Goal: Information Seeking & Learning: Compare options

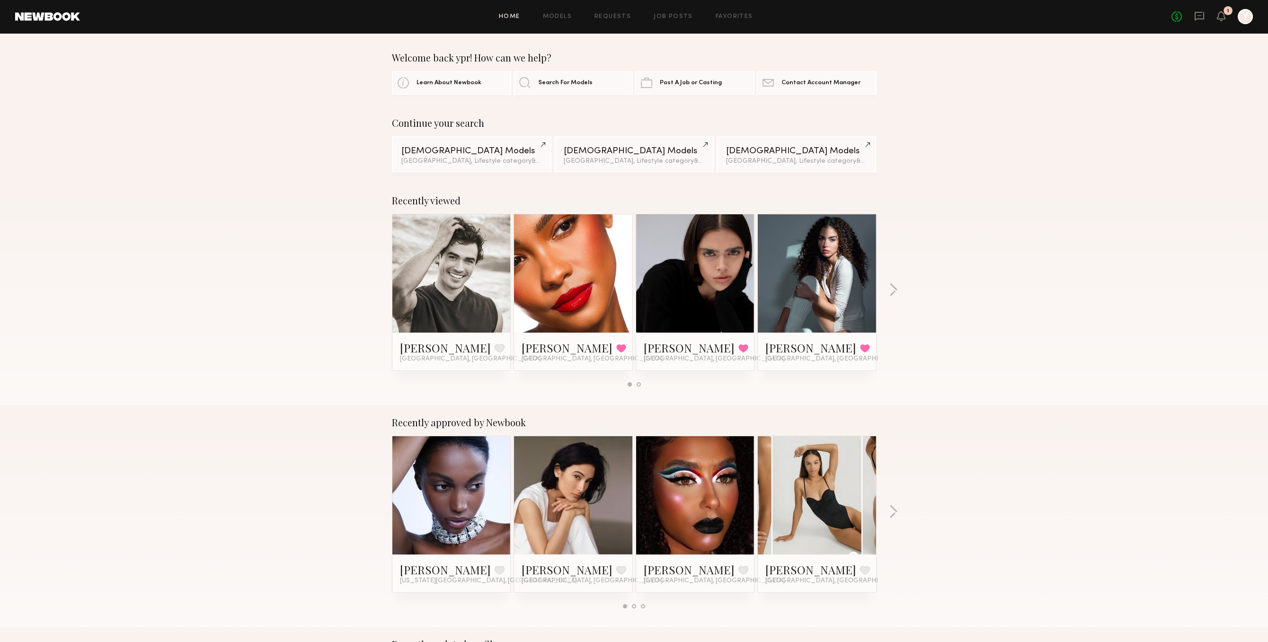
click at [1225, 18] on div "No fees up to $5,000 1 Y" at bounding box center [1211, 16] width 81 height 15
click at [1224, 18] on icon at bounding box center [1221, 15] width 8 height 7
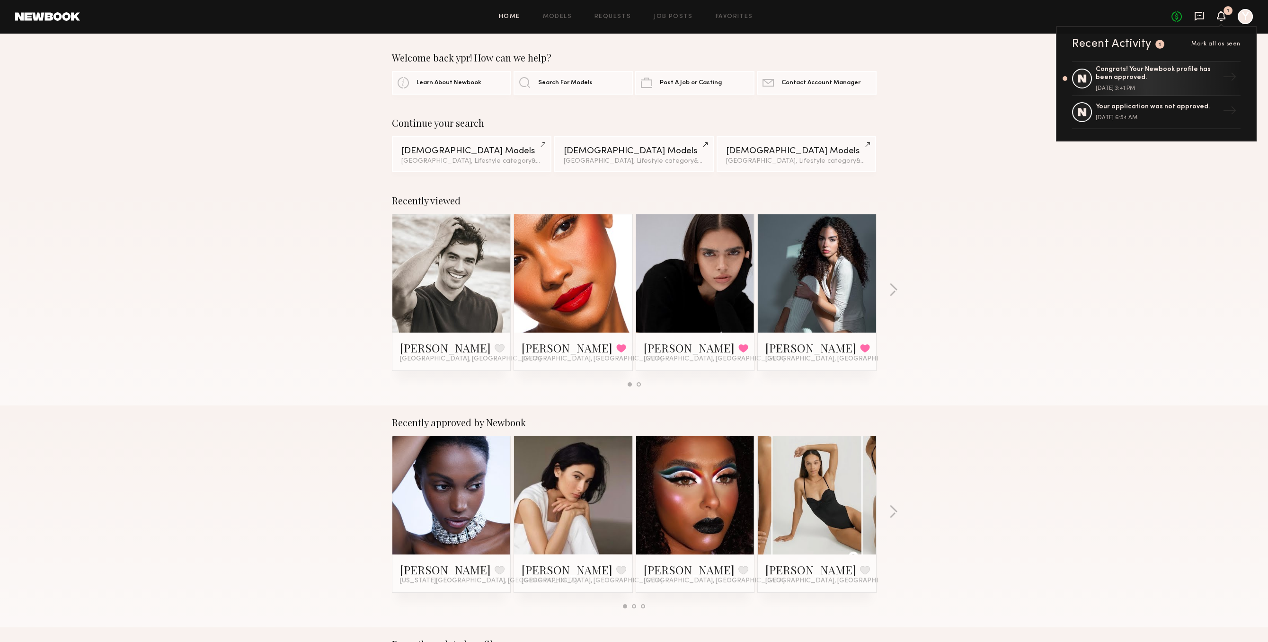
click at [1202, 18] on icon at bounding box center [1198, 16] width 9 height 9
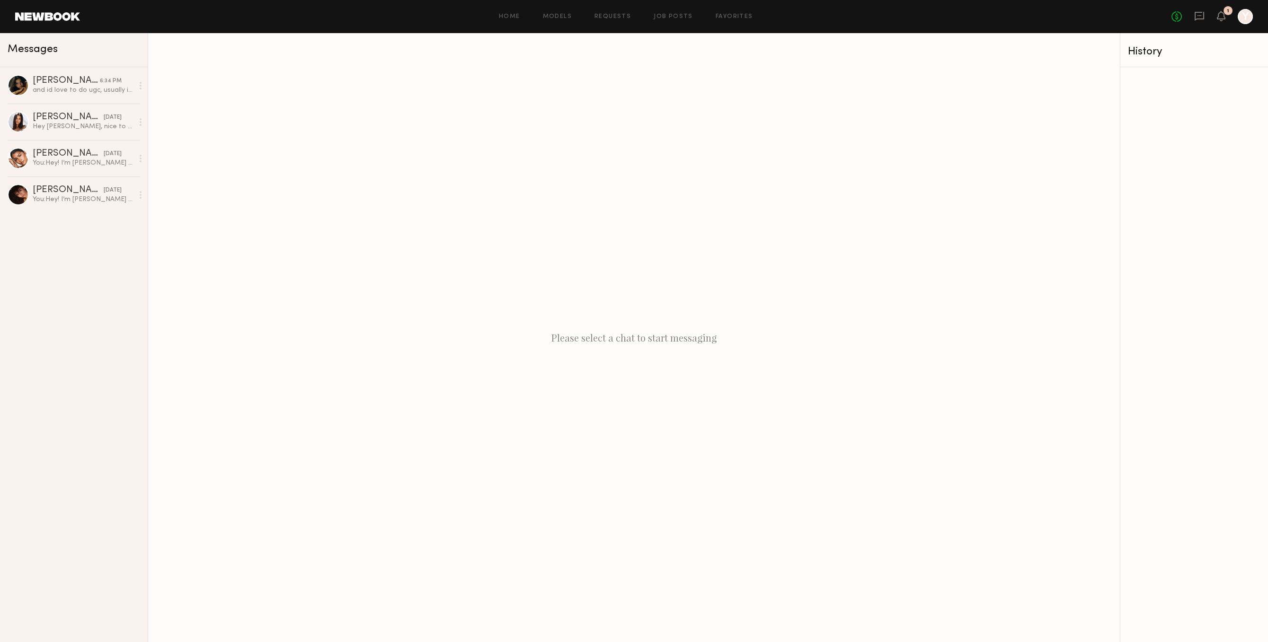
click at [720, 24] on div "Home Models Requests Job Posts Favorites Sign Out No fees up to $5,000 1 Y" at bounding box center [666, 16] width 1172 height 15
click at [720, 22] on div "Home Models Requests Job Posts Favorites Sign Out No fees up to $5,000 1 Y" at bounding box center [666, 16] width 1172 height 15
click at [726, 11] on div "Home Models Requests Job Posts Favorites Sign Out No fees up to $5,000 1 Y" at bounding box center [666, 16] width 1172 height 15
click at [726, 15] on link "Favorites" at bounding box center [733, 17] width 37 height 6
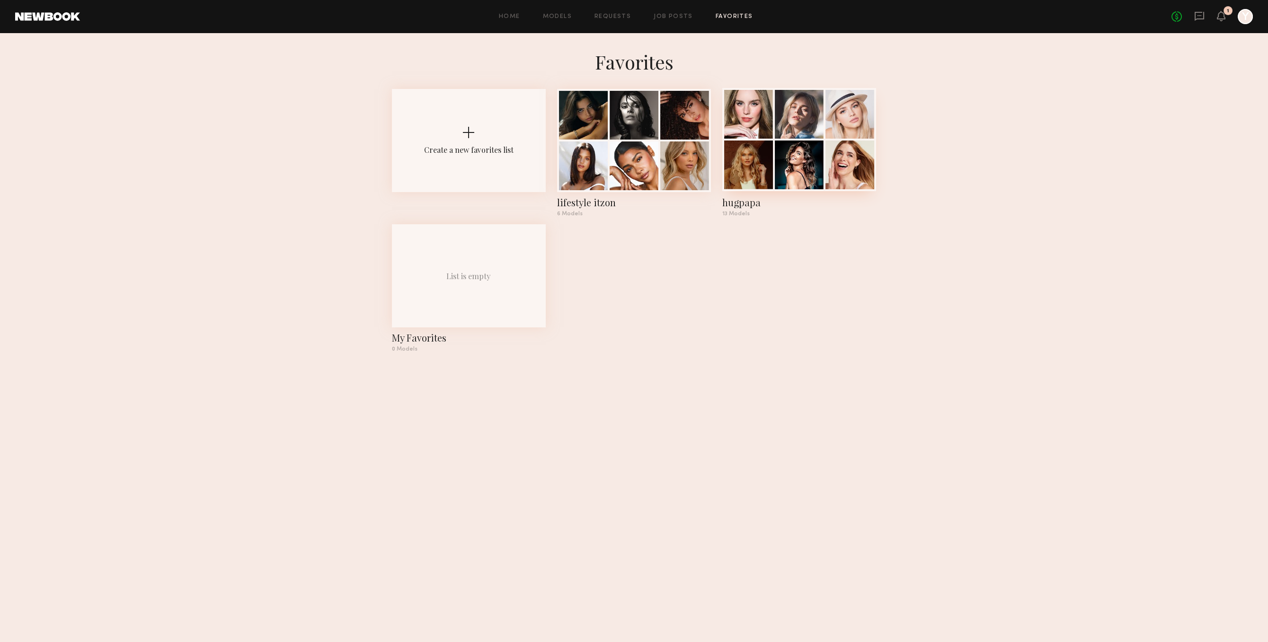
click at [761, 216] on div "13 Models" at bounding box center [799, 214] width 154 height 6
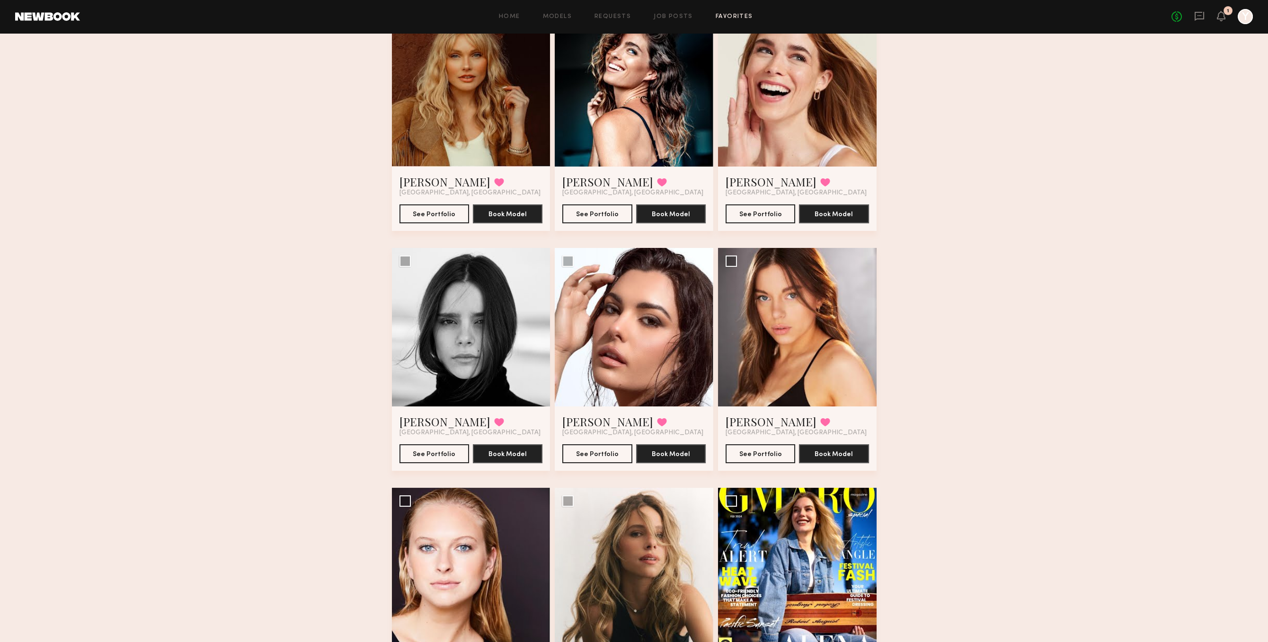
scroll to position [537, 0]
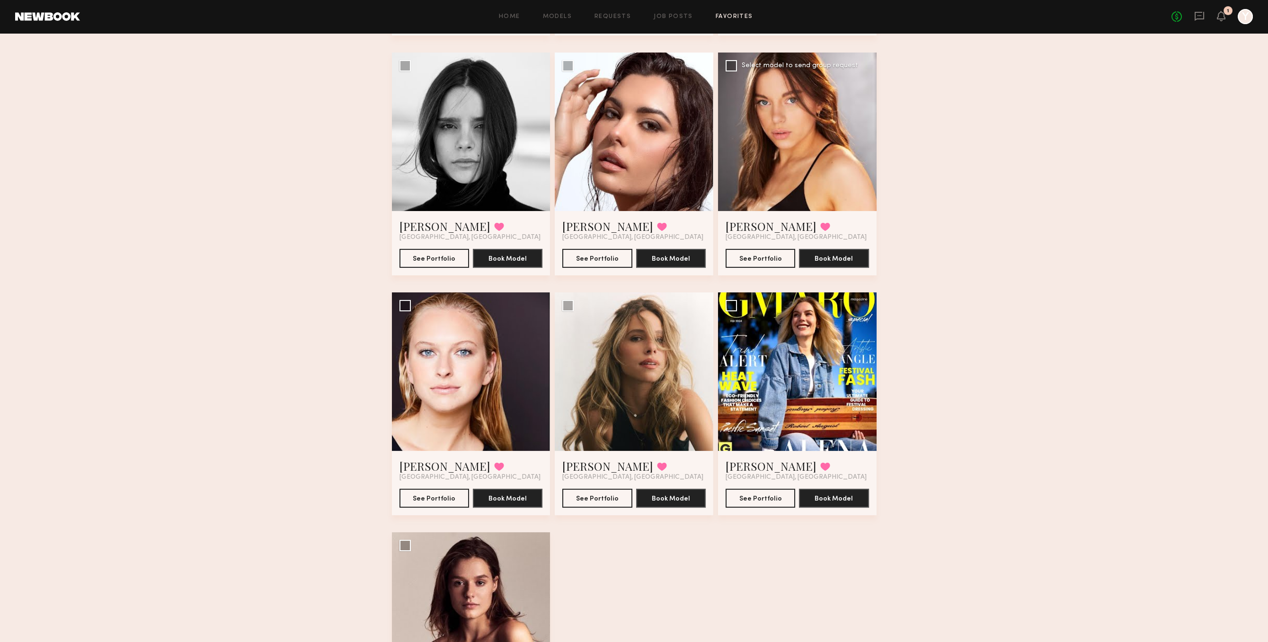
click at [829, 191] on div at bounding box center [797, 132] width 158 height 158
click at [787, 115] on div at bounding box center [797, 132] width 158 height 158
click at [763, 153] on div at bounding box center [797, 132] width 158 height 158
click at [761, 256] on button "See Portfolio" at bounding box center [760, 257] width 70 height 19
click at [818, 155] on div at bounding box center [797, 132] width 158 height 158
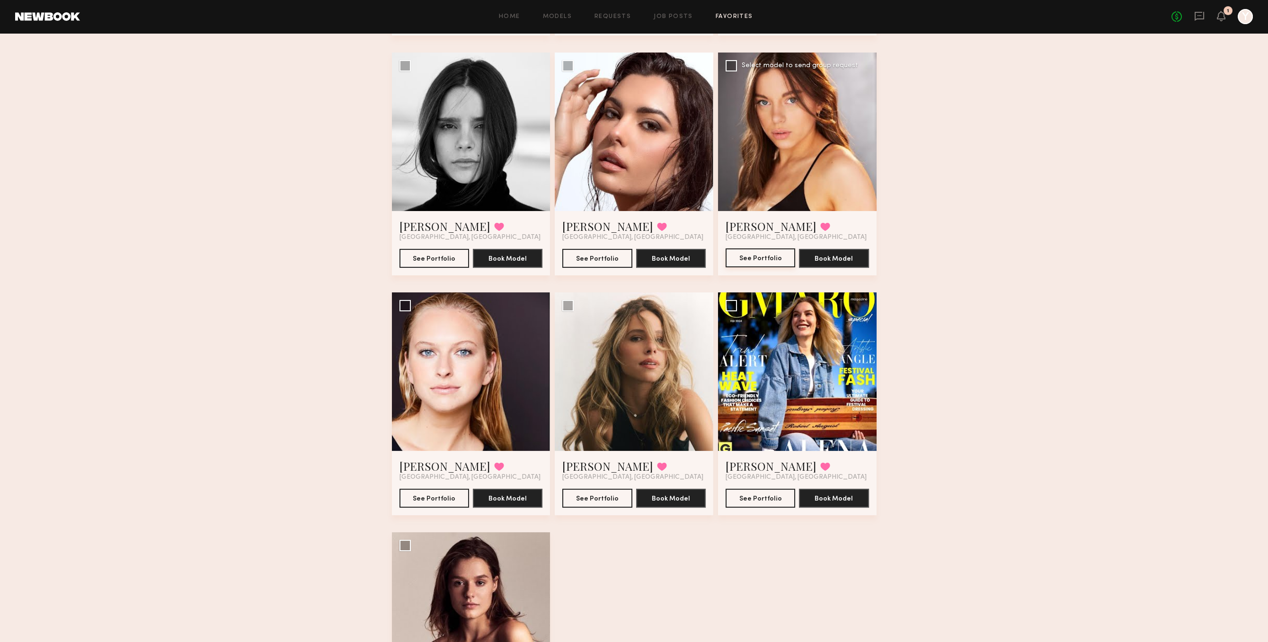
click at [751, 257] on button "See Portfolio" at bounding box center [760, 257] width 70 height 19
click at [820, 226] on button at bounding box center [825, 226] width 10 height 9
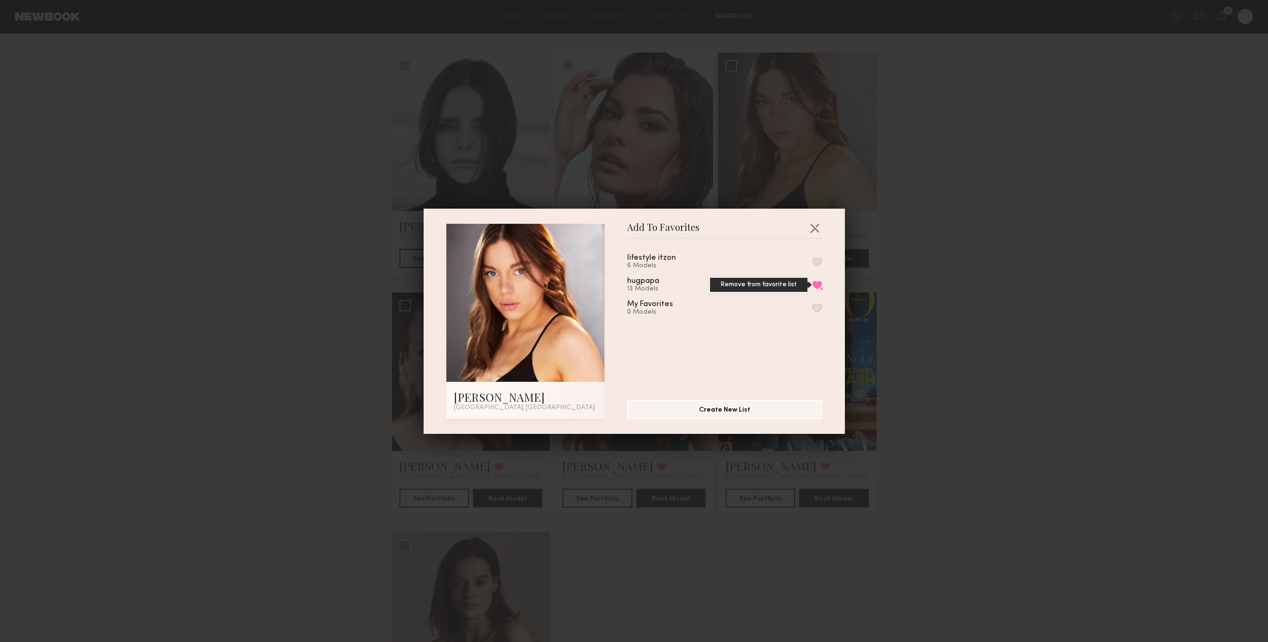
click at [815, 289] on button "Remove from favorite list" at bounding box center [817, 285] width 10 height 9
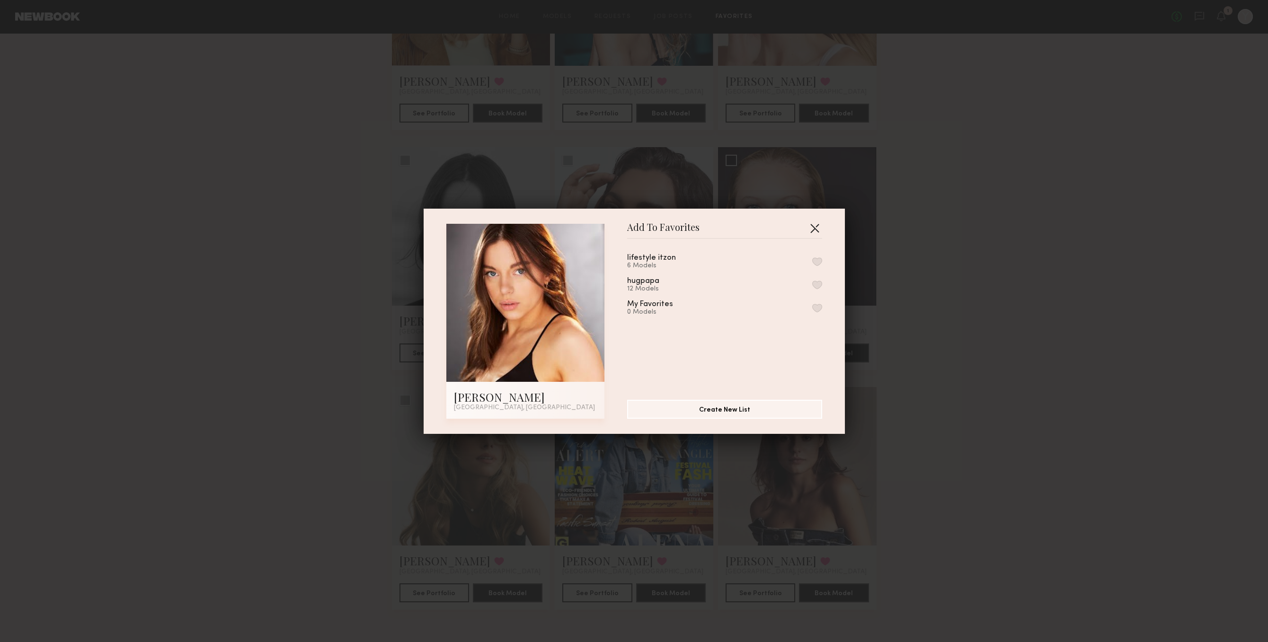
click at [817, 222] on button "button" at bounding box center [814, 227] width 15 height 15
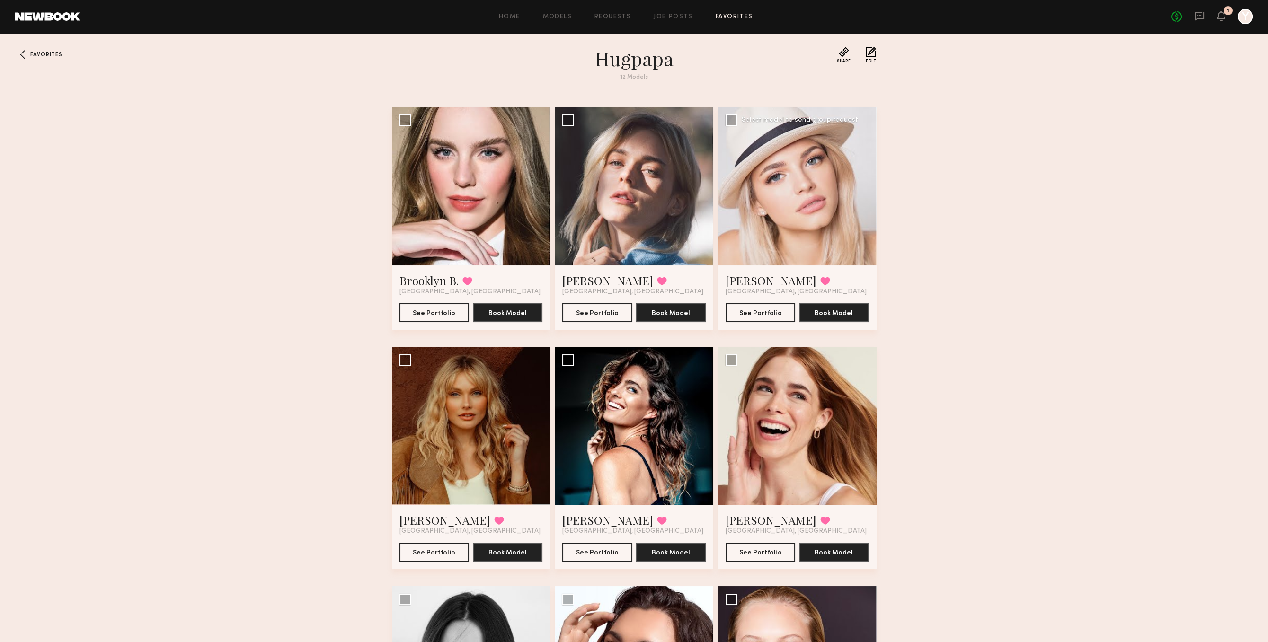
scroll to position [0, 0]
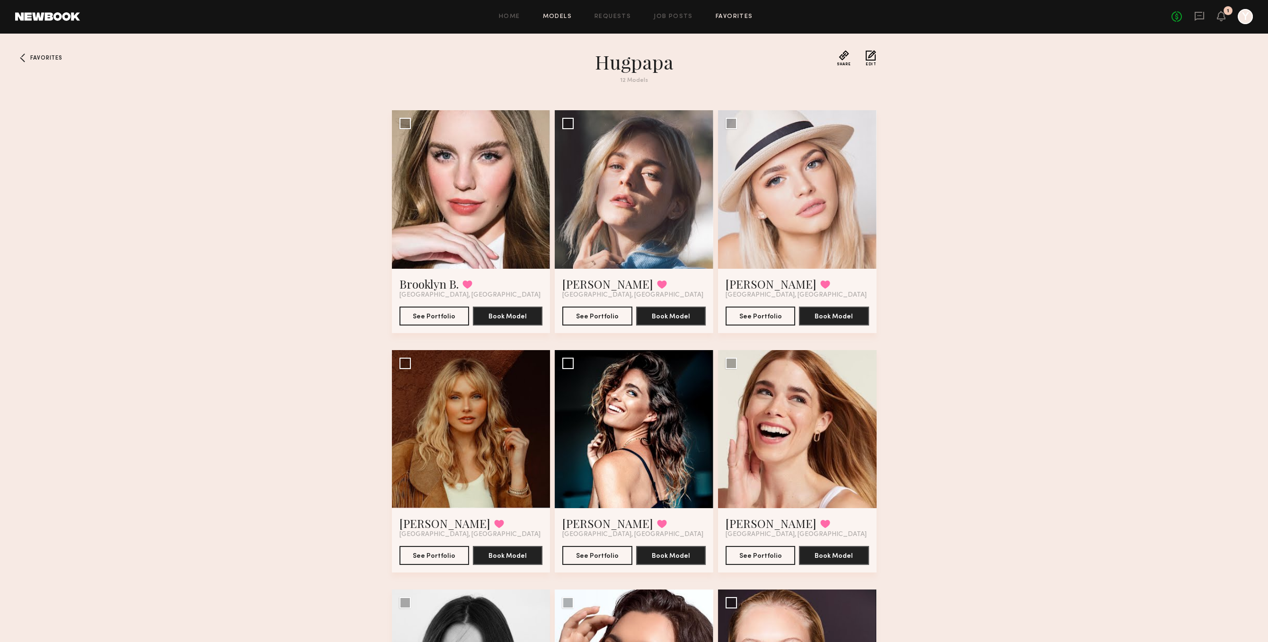
click at [568, 15] on link "Models" at bounding box center [557, 17] width 29 height 6
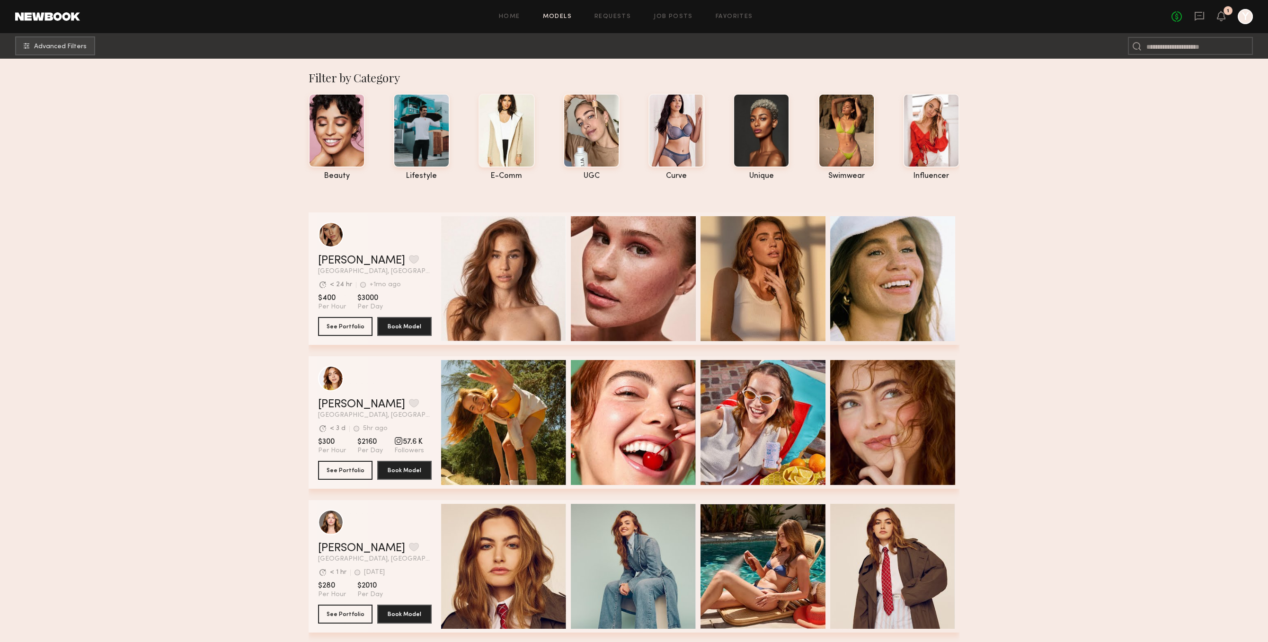
click at [105, 50] on nb-browse-subheader "Advanced Filters" at bounding box center [634, 46] width 1268 height 26
click at [91, 47] on button "Advanced Filters" at bounding box center [55, 45] width 80 height 19
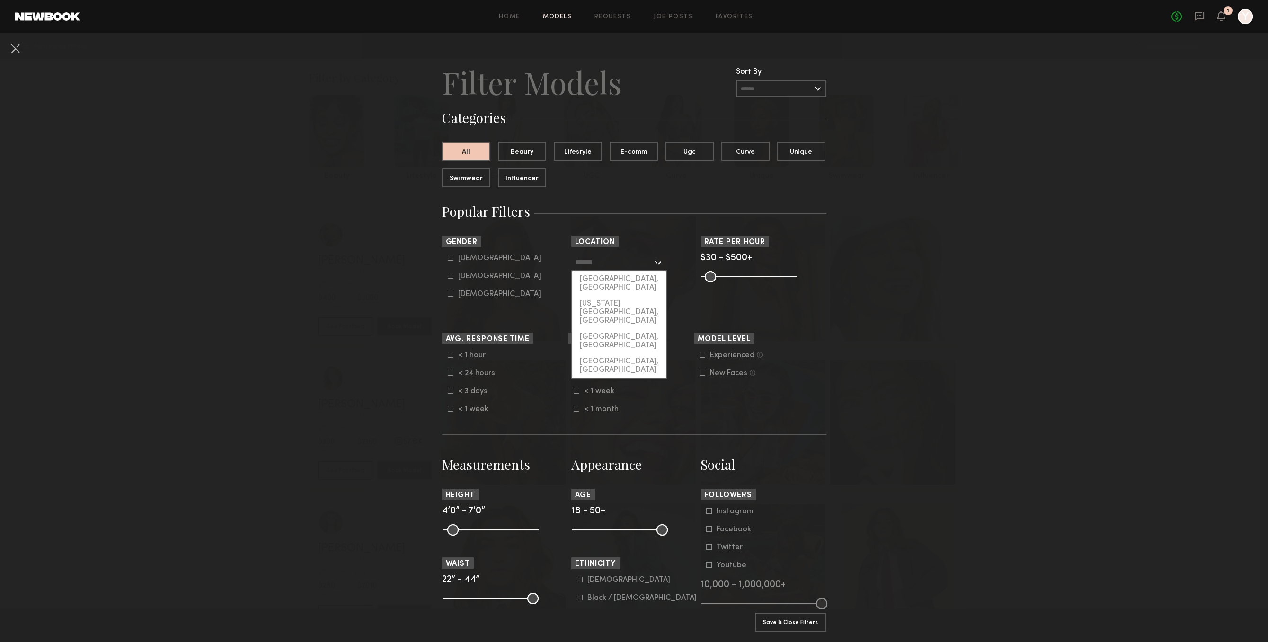
click at [590, 267] on input "text" at bounding box center [614, 262] width 78 height 16
click at [598, 282] on div "[GEOGRAPHIC_DATA], [GEOGRAPHIC_DATA]" at bounding box center [619, 283] width 94 height 25
type input "**********"
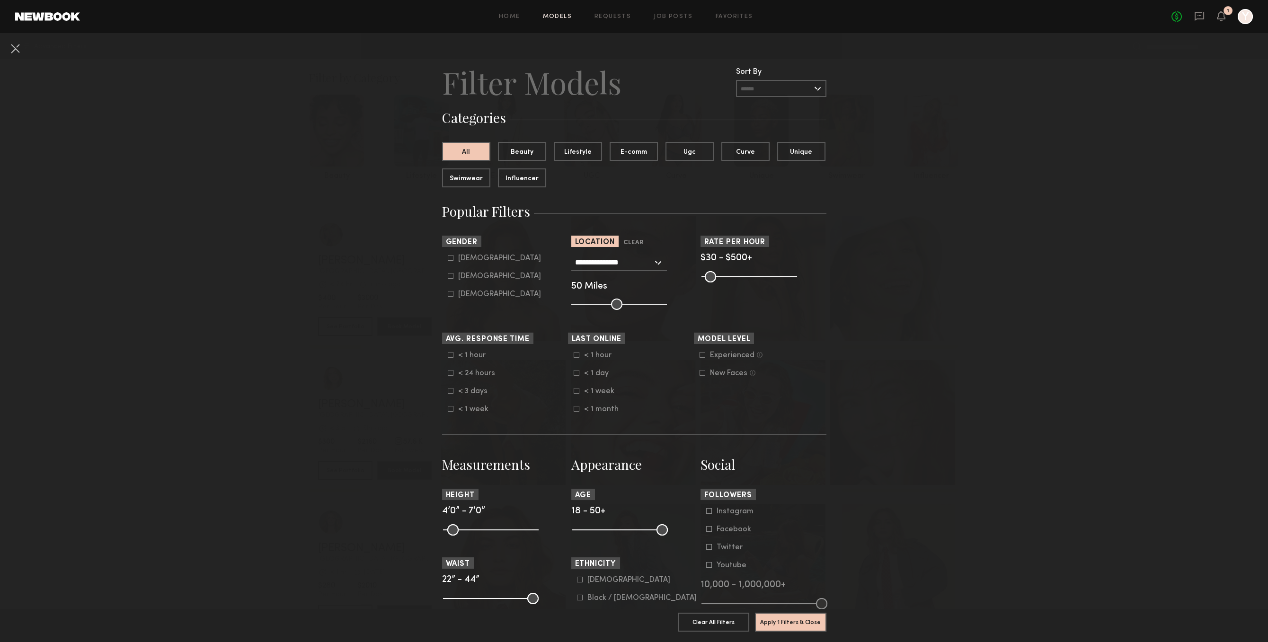
click at [463, 259] on div "Male" at bounding box center [499, 258] width 83 height 6
type input "*"
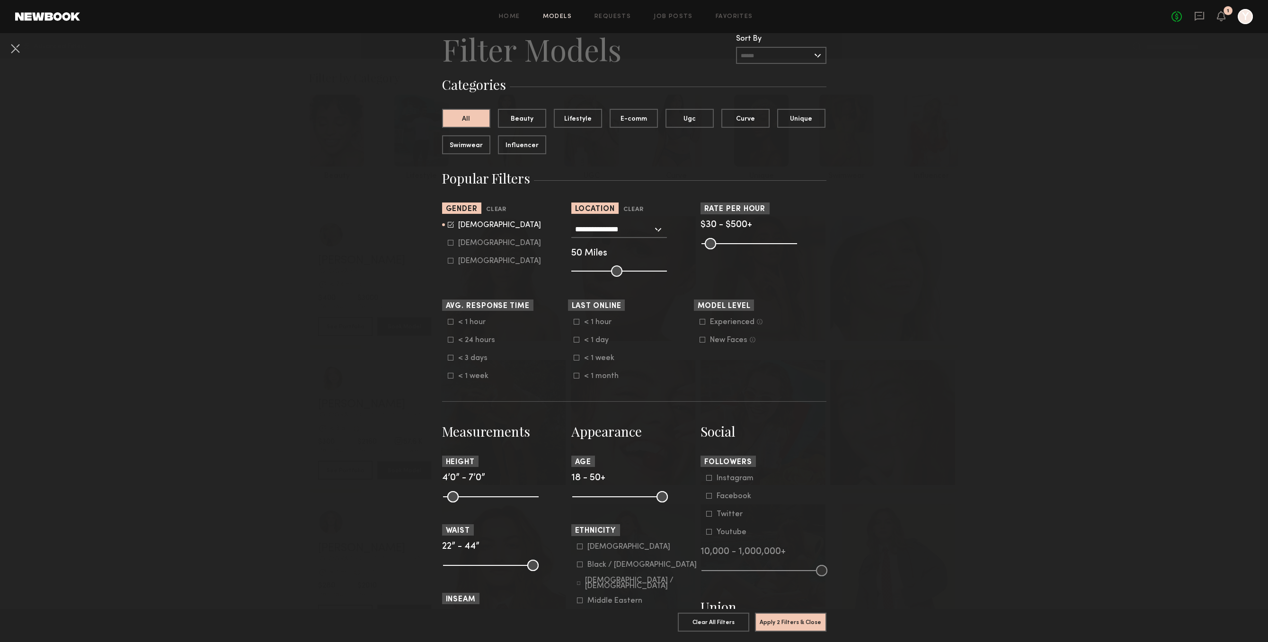
scroll to position [49, 0]
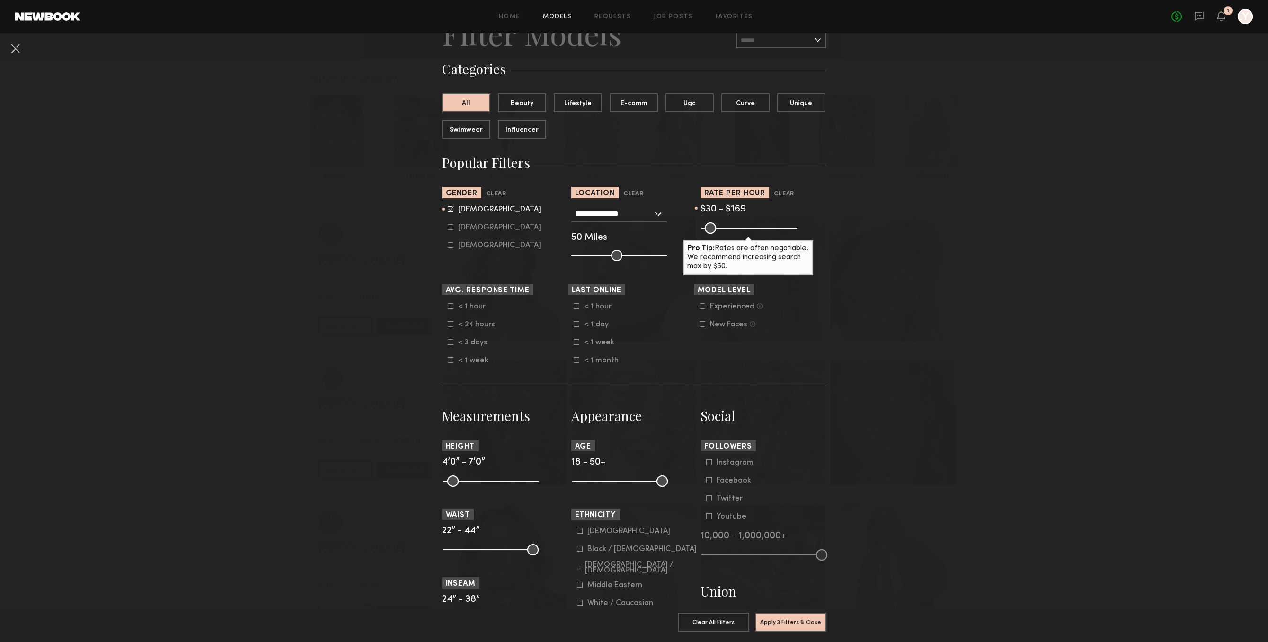
drag, startPoint x: 788, startPoint y: 229, endPoint x: 732, endPoint y: 230, distance: 56.3
type input "***"
click at [732, 230] on input "range" at bounding box center [749, 227] width 96 height 11
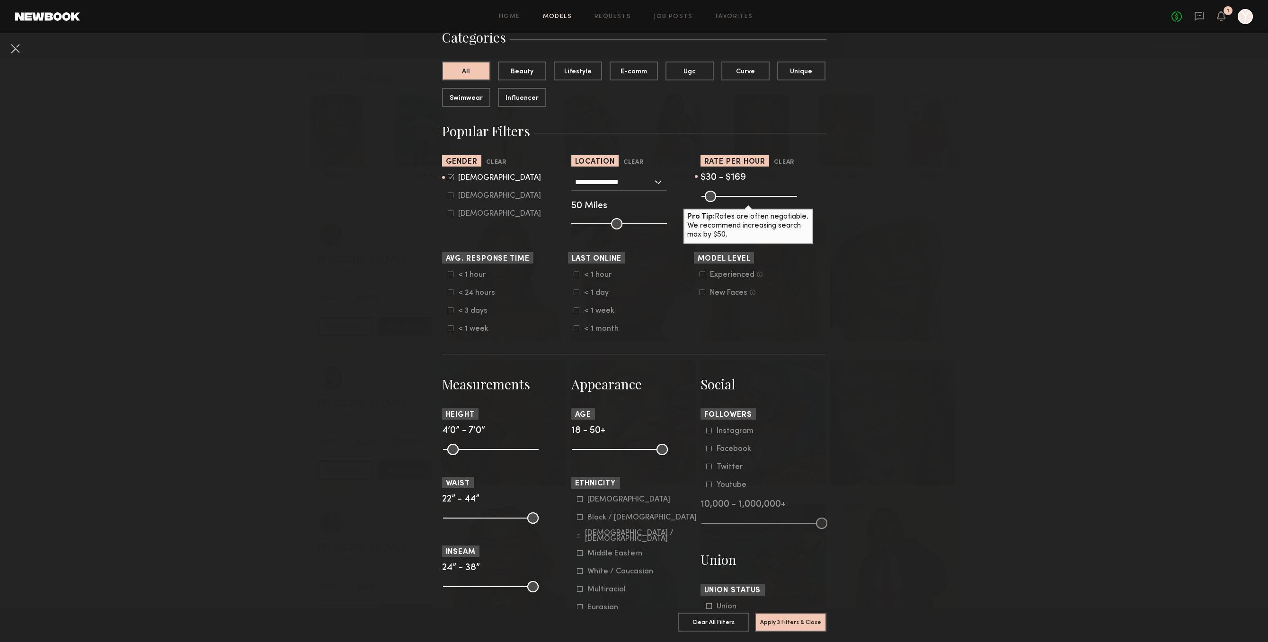
scroll to position [97, 0]
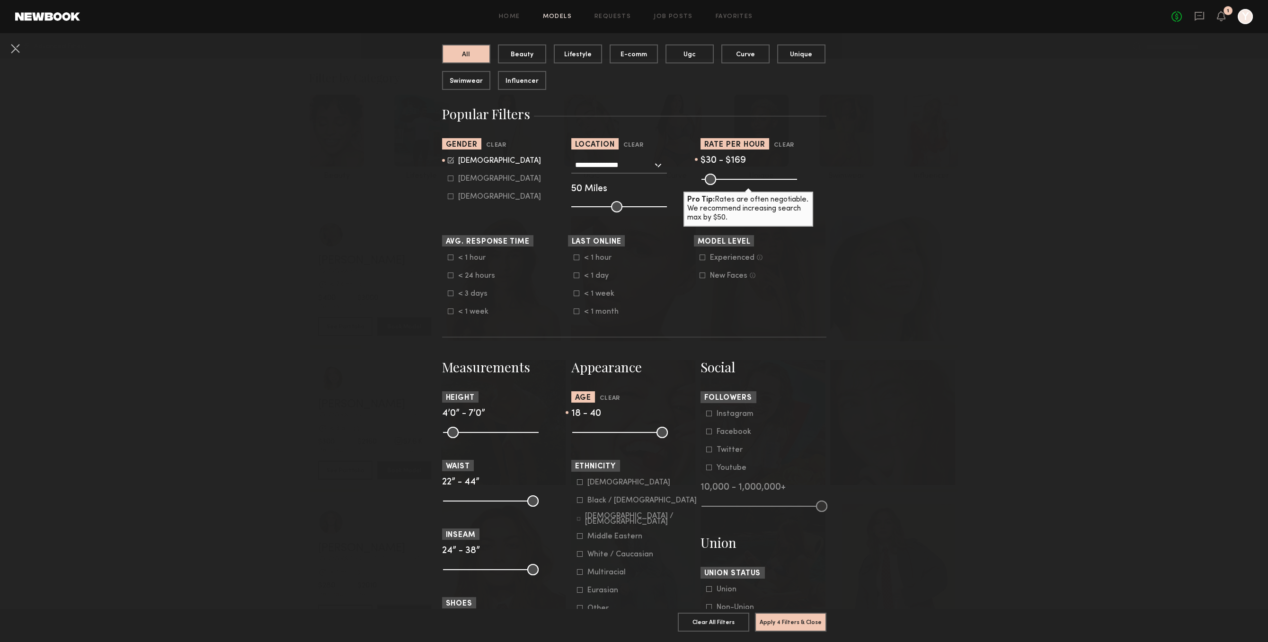
drag, startPoint x: 661, startPoint y: 437, endPoint x: 634, endPoint y: 438, distance: 27.5
type input "**"
click at [634, 438] on input "range" at bounding box center [620, 432] width 96 height 11
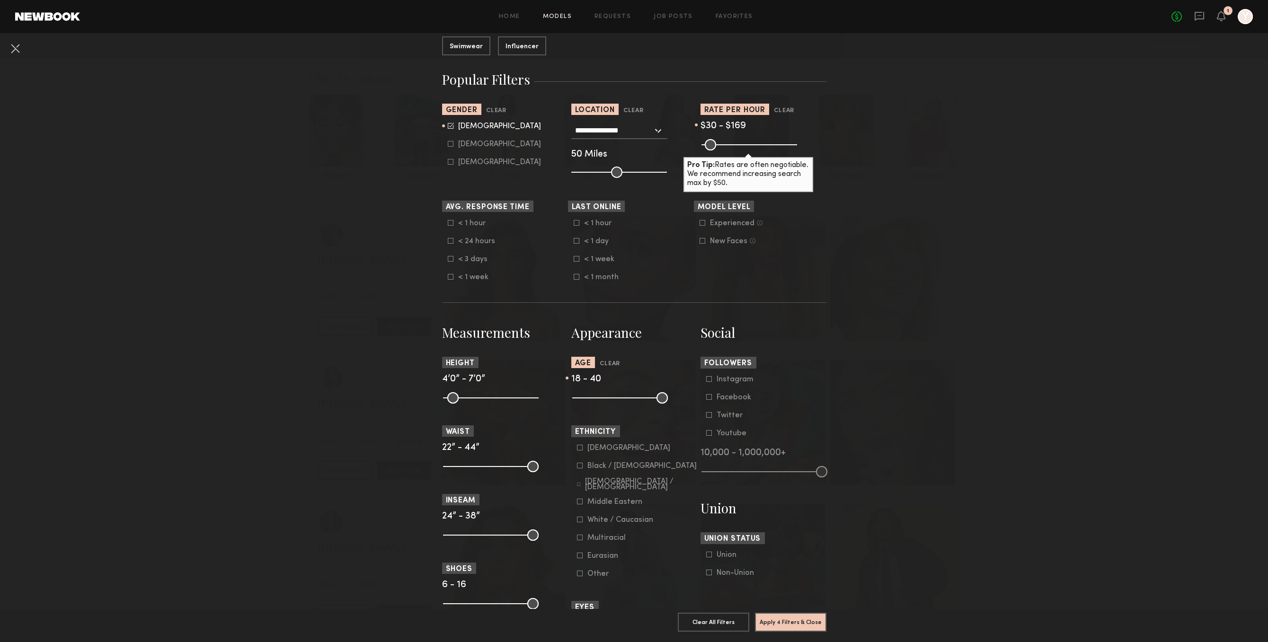
scroll to position [146, 0]
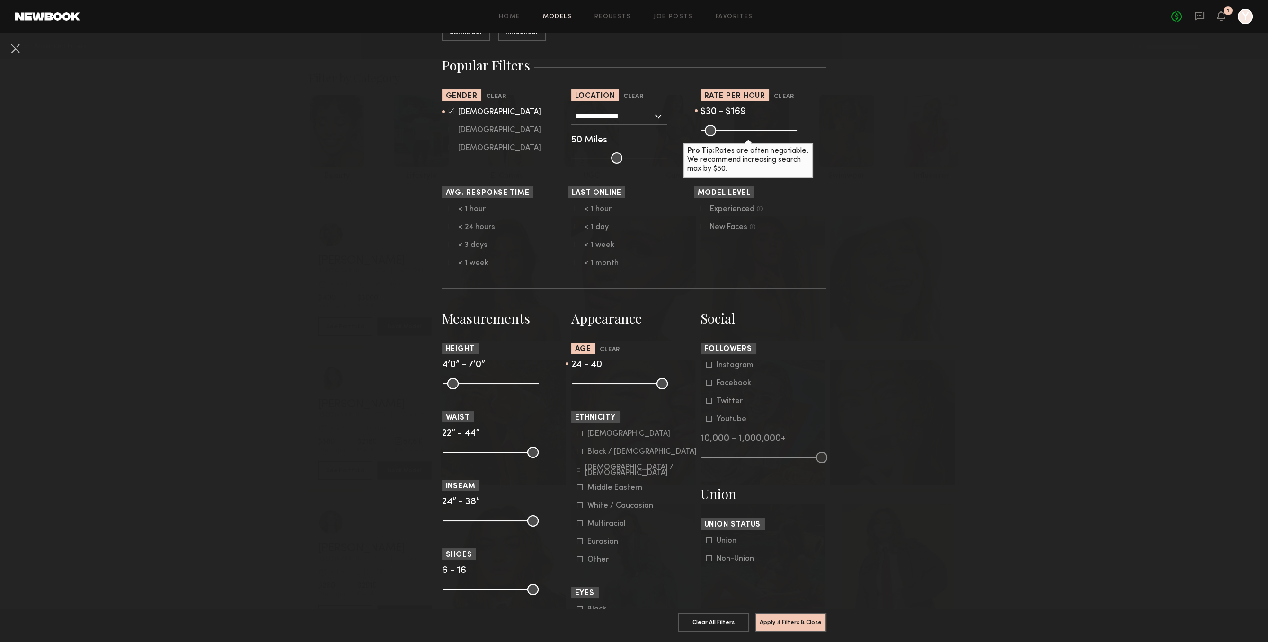
drag, startPoint x: 581, startPoint y: 387, endPoint x: 593, endPoint y: 388, distance: 12.9
type input "**"
click at [593, 388] on input "range" at bounding box center [620, 383] width 96 height 11
click at [775, 622] on button "Apply 4 Filters & Close" at bounding box center [790, 621] width 71 height 19
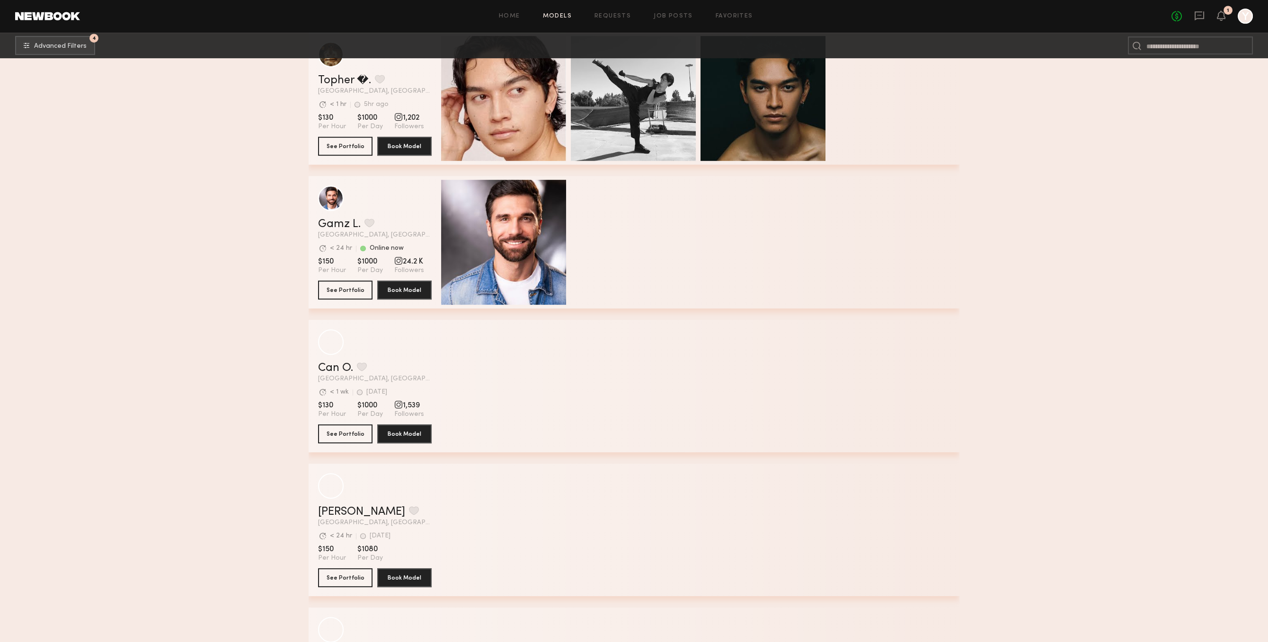
scroll to position [1772, 0]
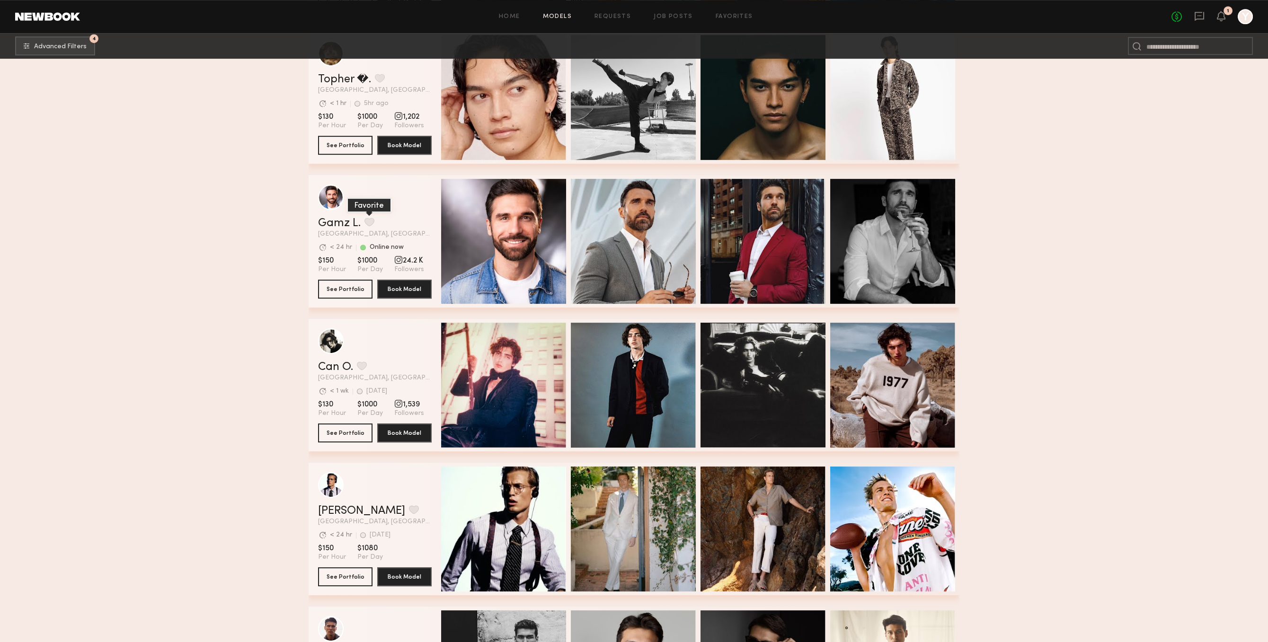
click at [373, 222] on button "grid" at bounding box center [369, 222] width 10 height 9
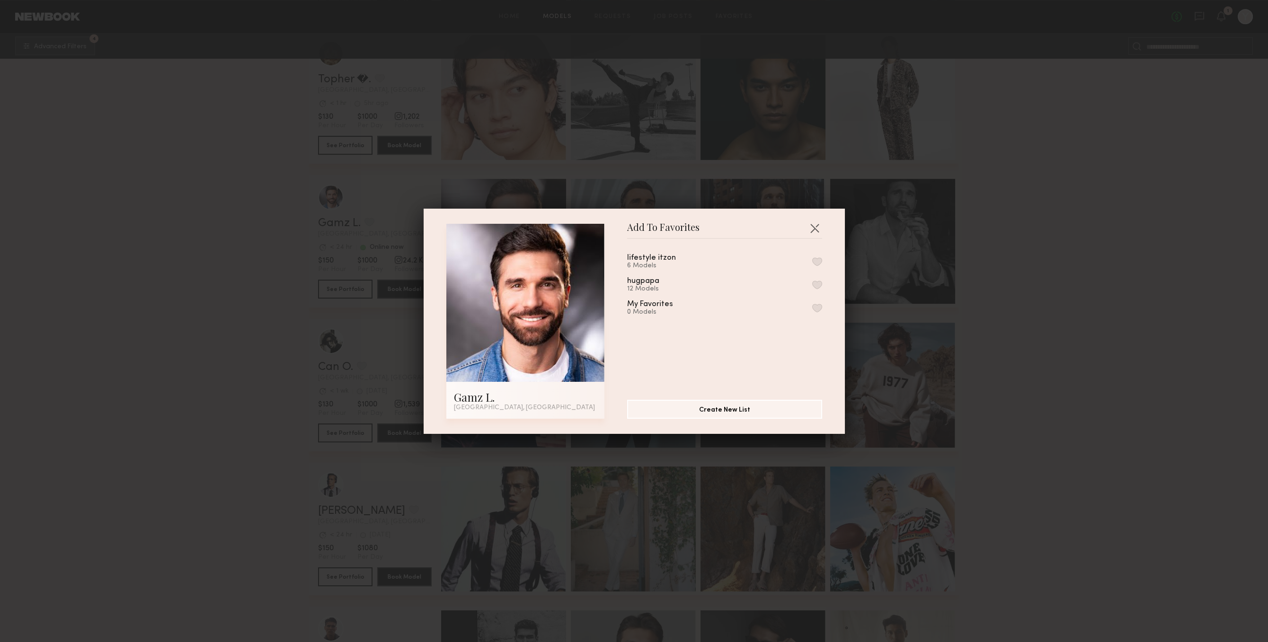
click at [819, 283] on button "button" at bounding box center [817, 285] width 10 height 9
click at [814, 230] on button "button" at bounding box center [814, 227] width 15 height 15
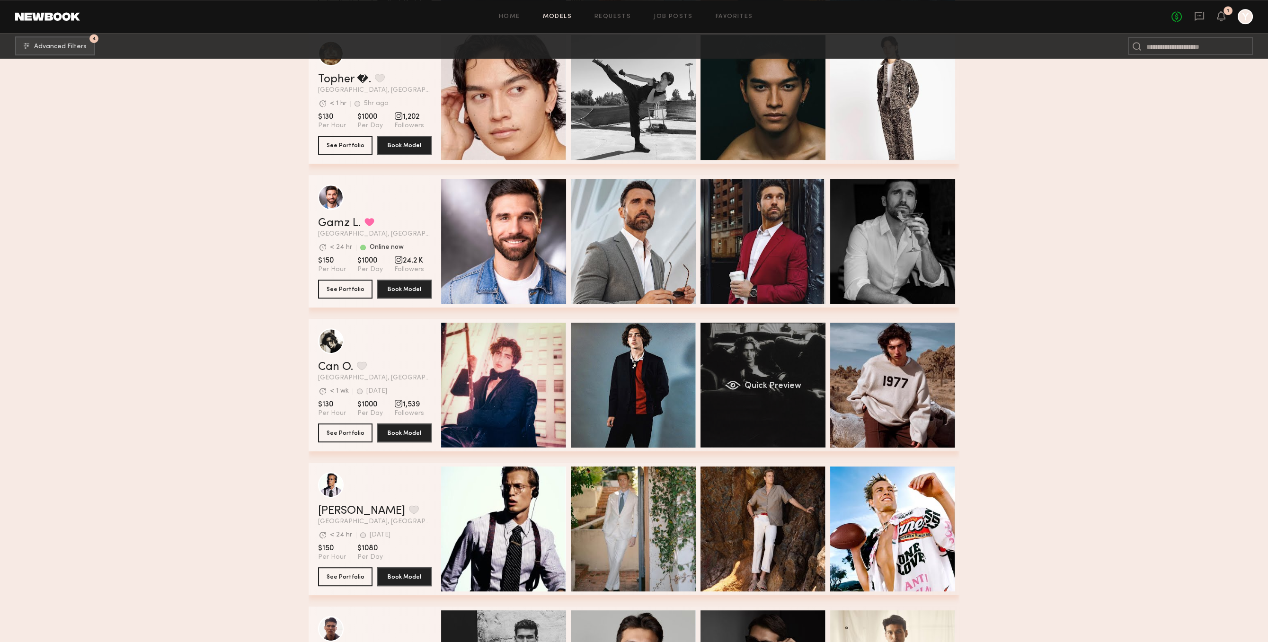
scroll to position [1869, 0]
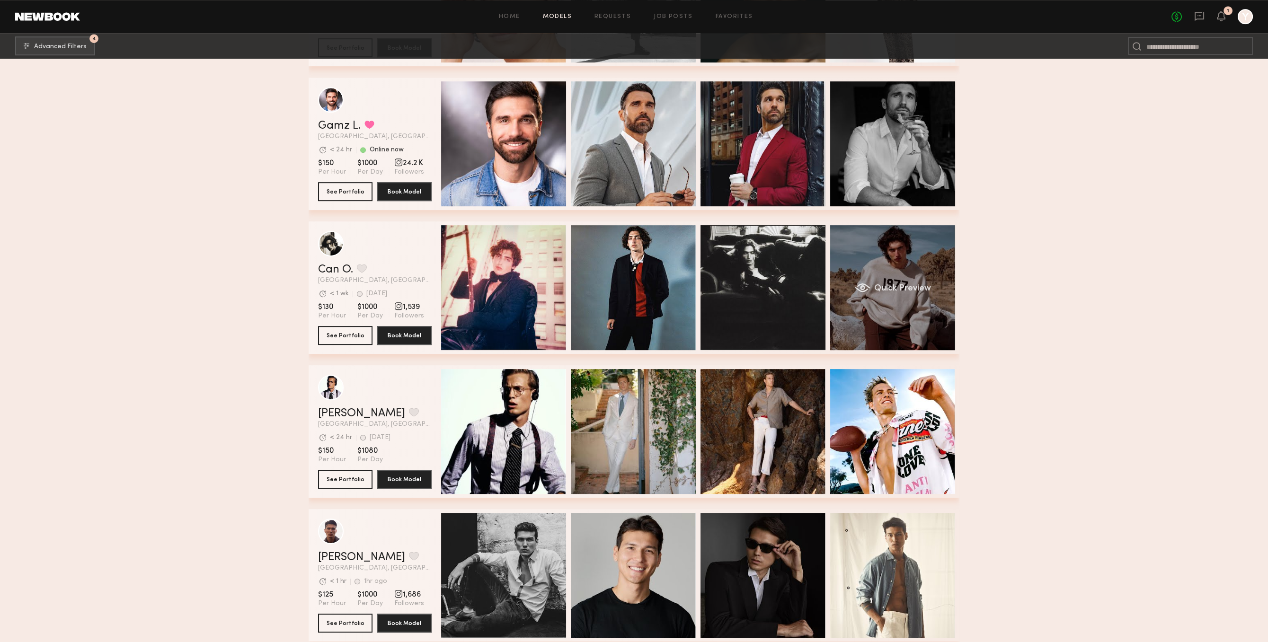
click at [892, 331] on div "Quick Preview" at bounding box center [892, 287] width 125 height 125
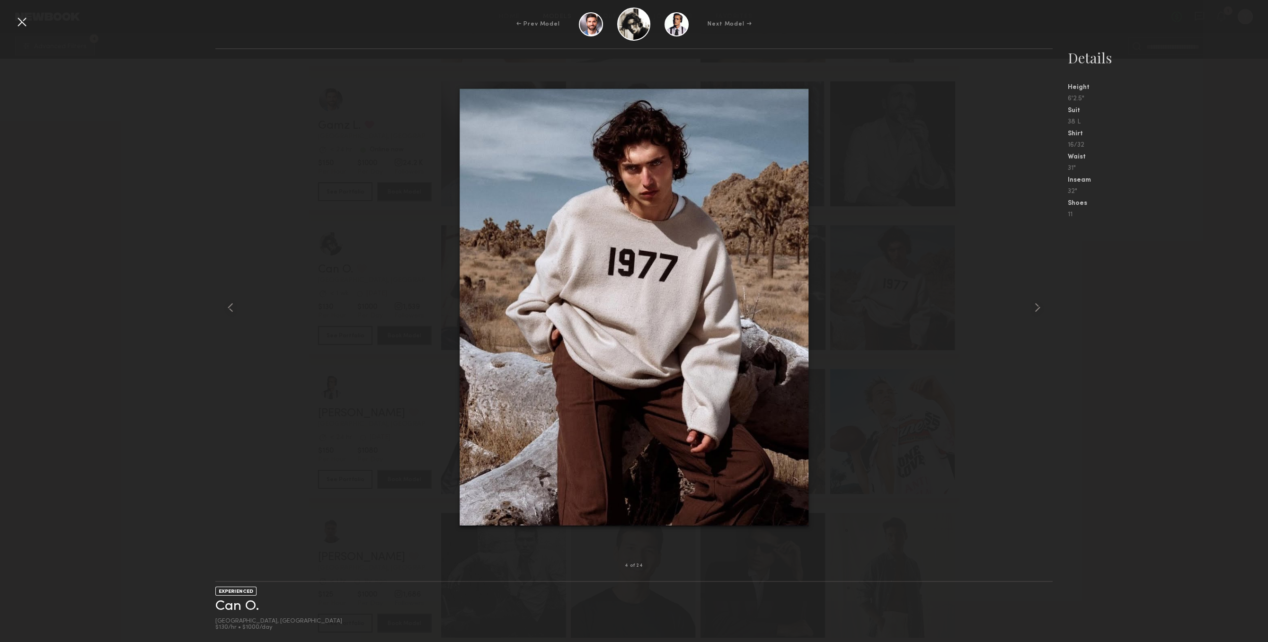
click at [1003, 316] on div at bounding box center [633, 307] width 837 height 486
click at [1021, 310] on div at bounding box center [1036, 307] width 34 height 486
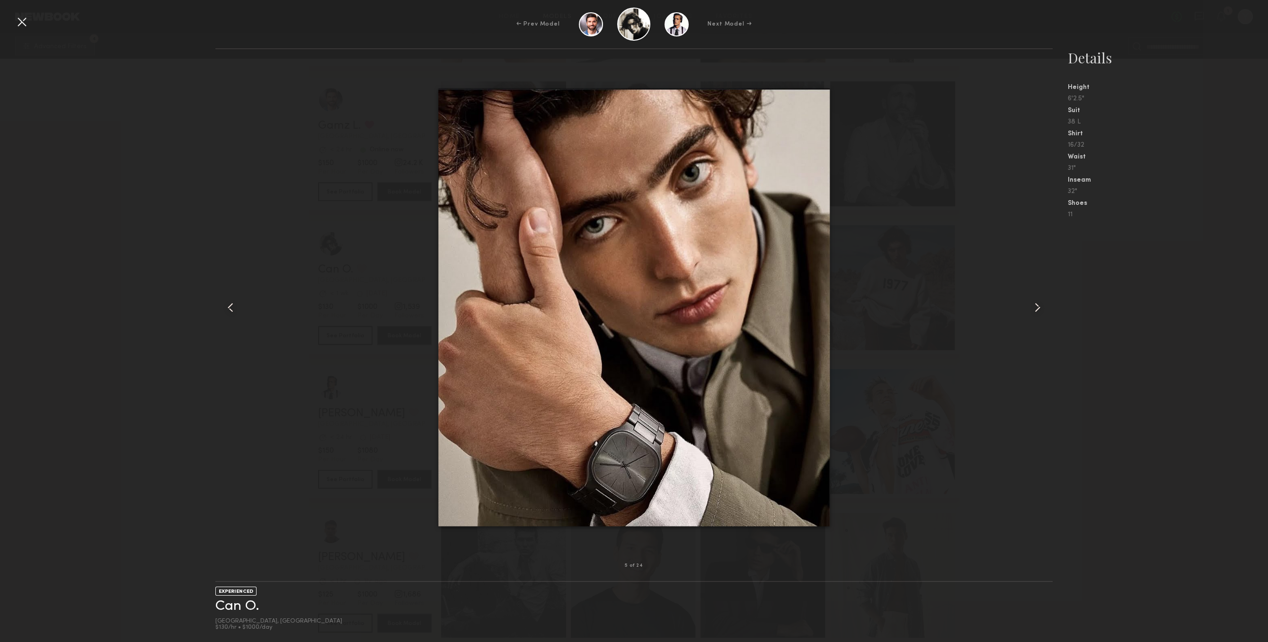
click at [1038, 307] on common-icon at bounding box center [1037, 307] width 15 height 15
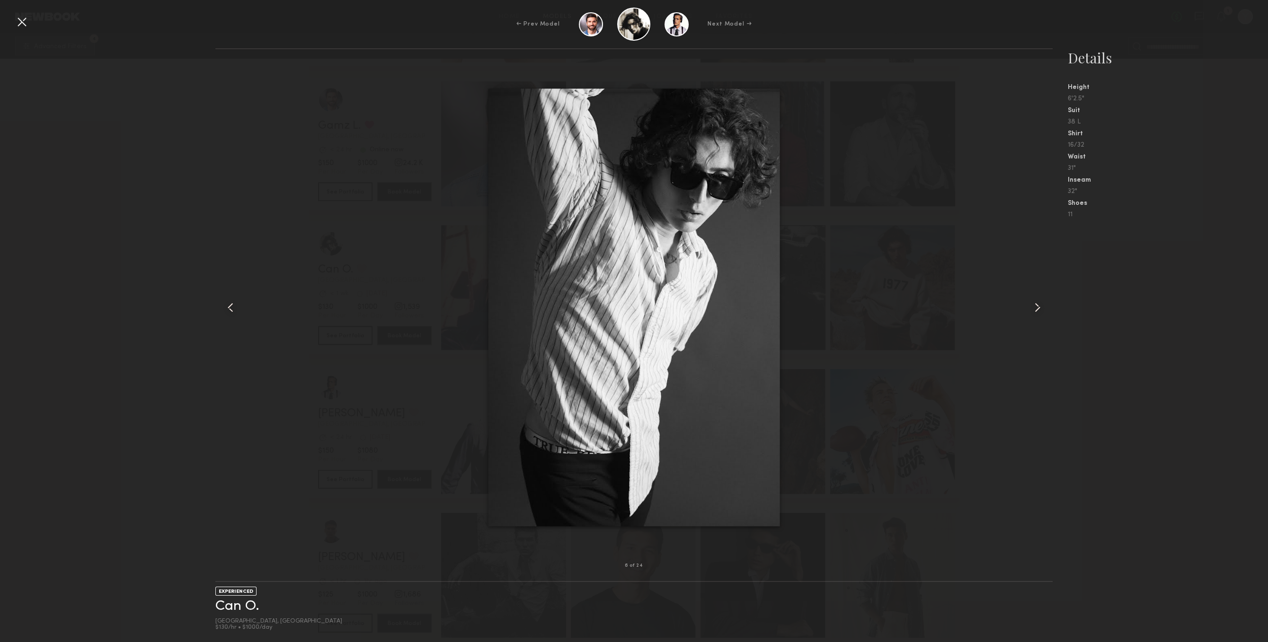
click at [1038, 307] on common-icon at bounding box center [1037, 307] width 15 height 15
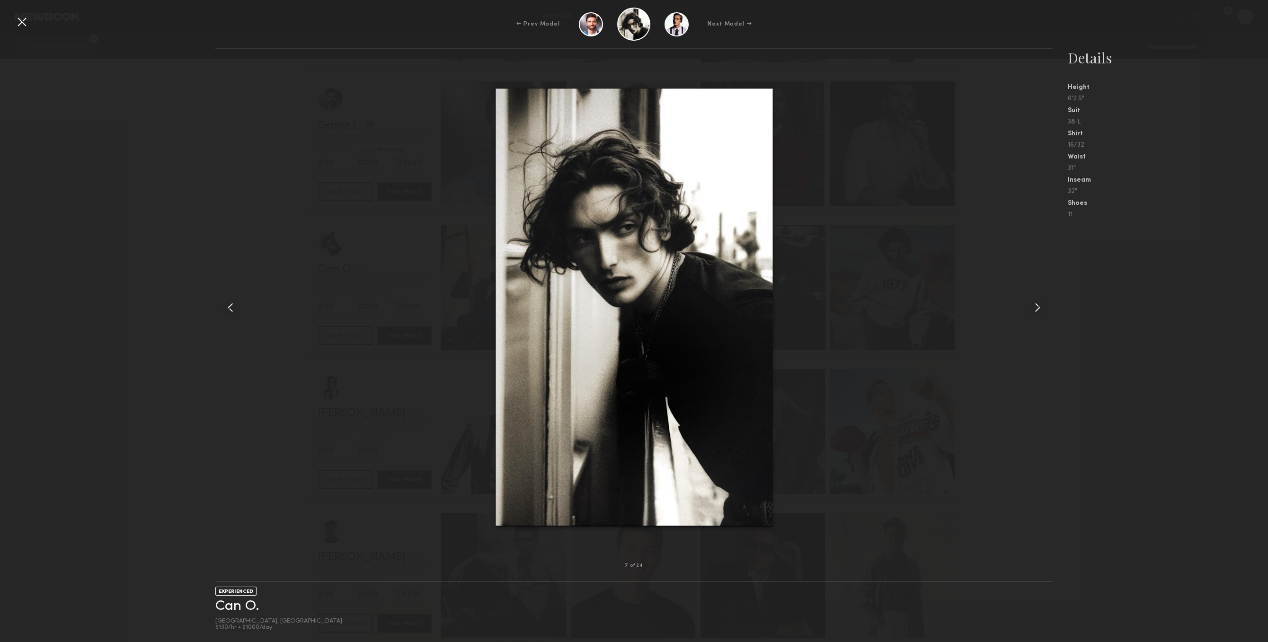
click at [1038, 307] on common-icon at bounding box center [1037, 307] width 15 height 15
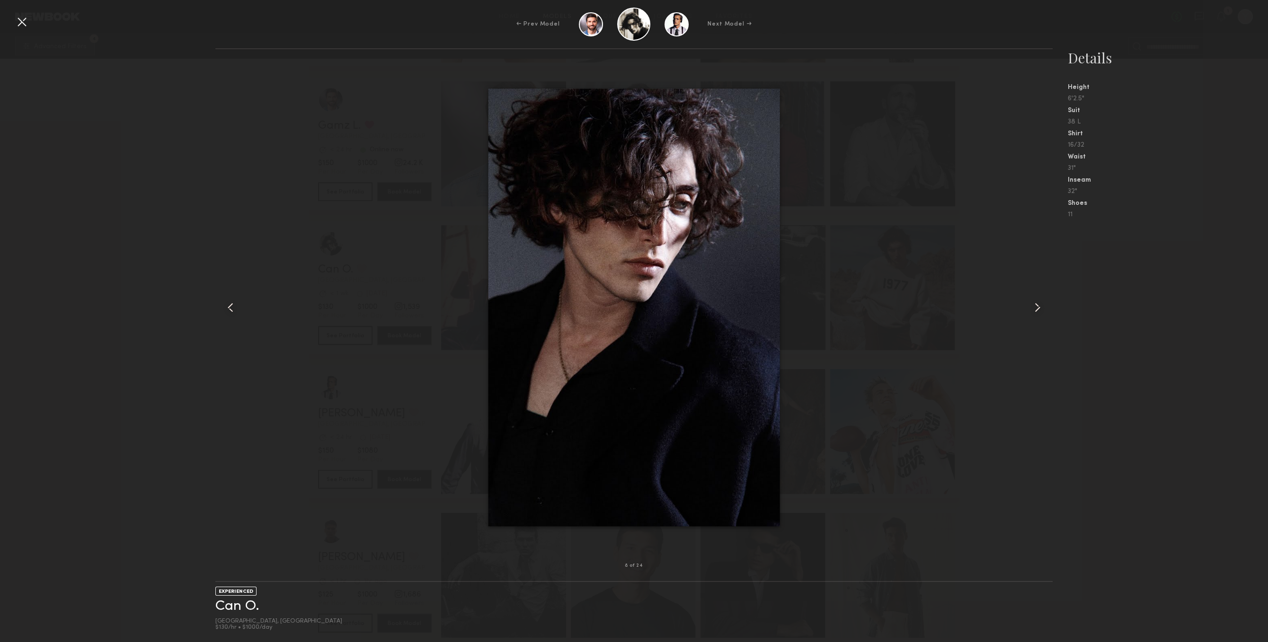
click at [1038, 307] on common-icon at bounding box center [1037, 307] width 15 height 15
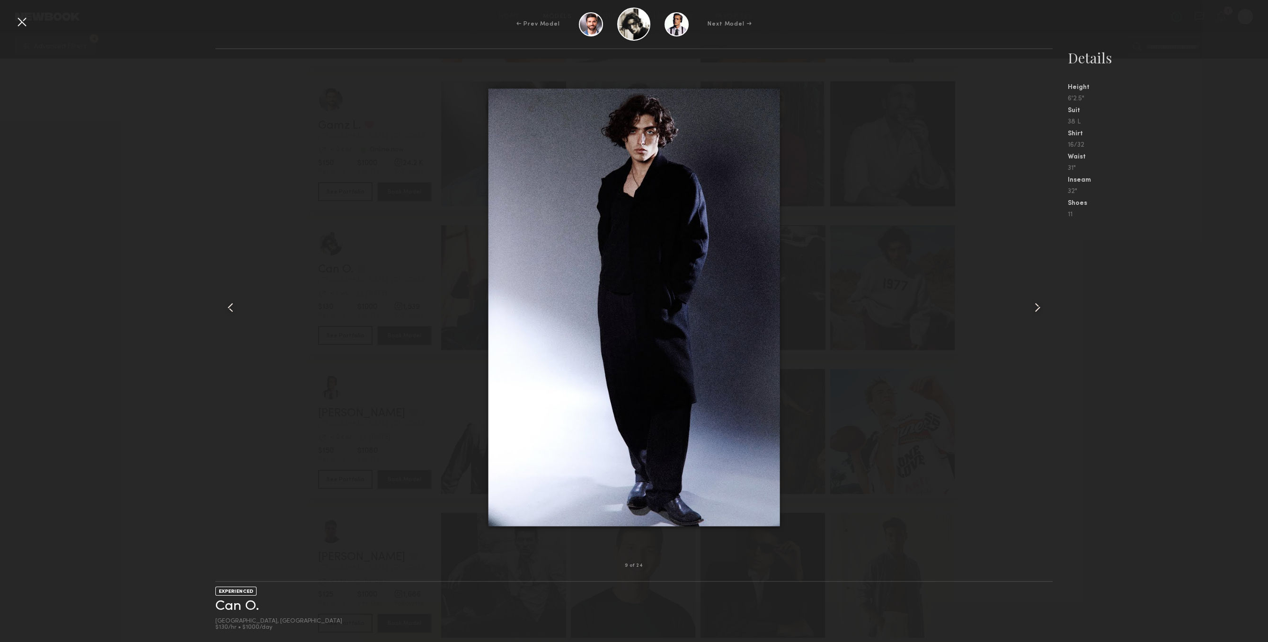
click at [1038, 307] on common-icon at bounding box center [1037, 307] width 15 height 15
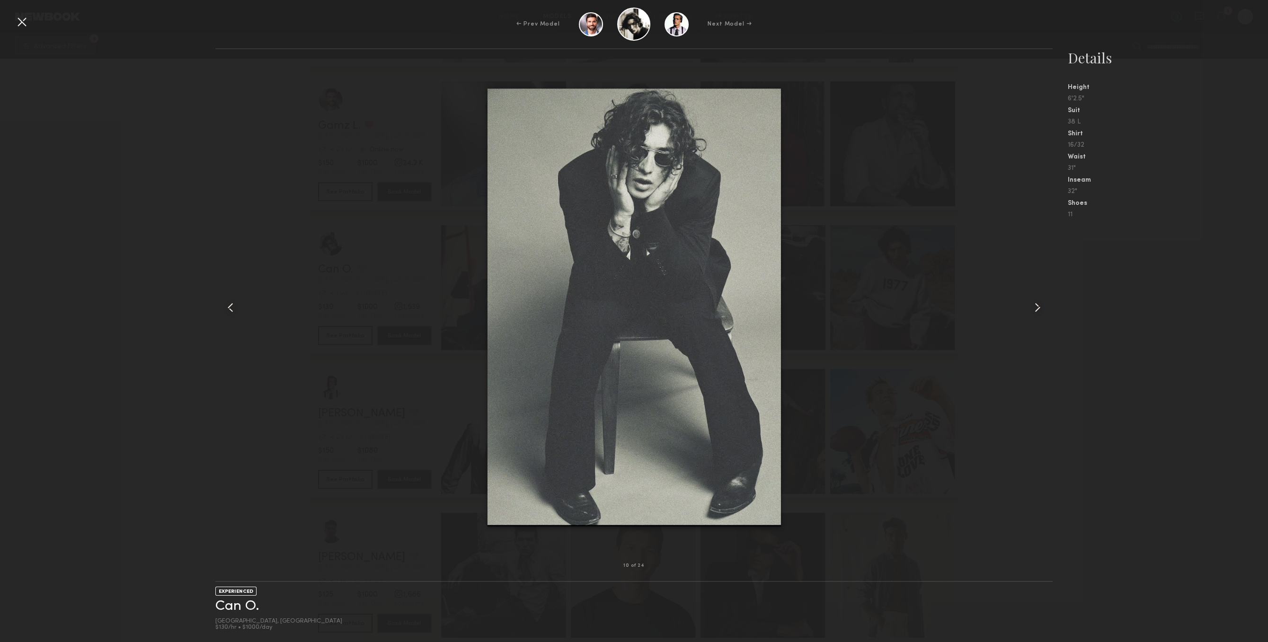
click at [16, 22] on div at bounding box center [21, 21] width 15 height 15
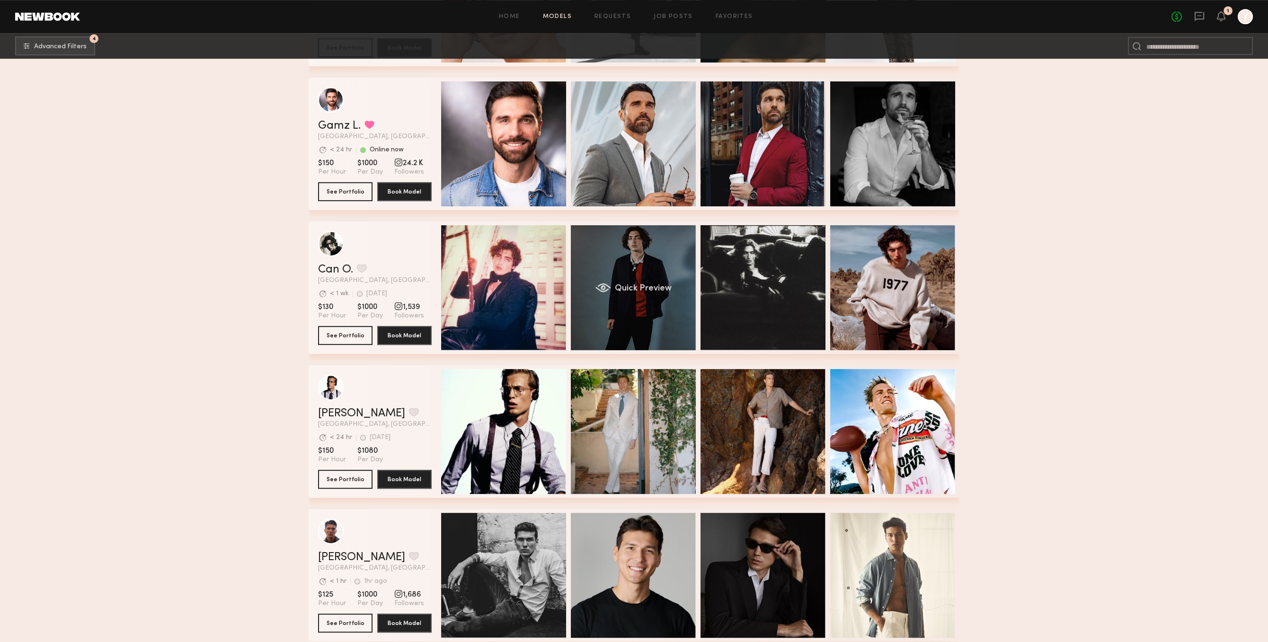
scroll to position [2065, 0]
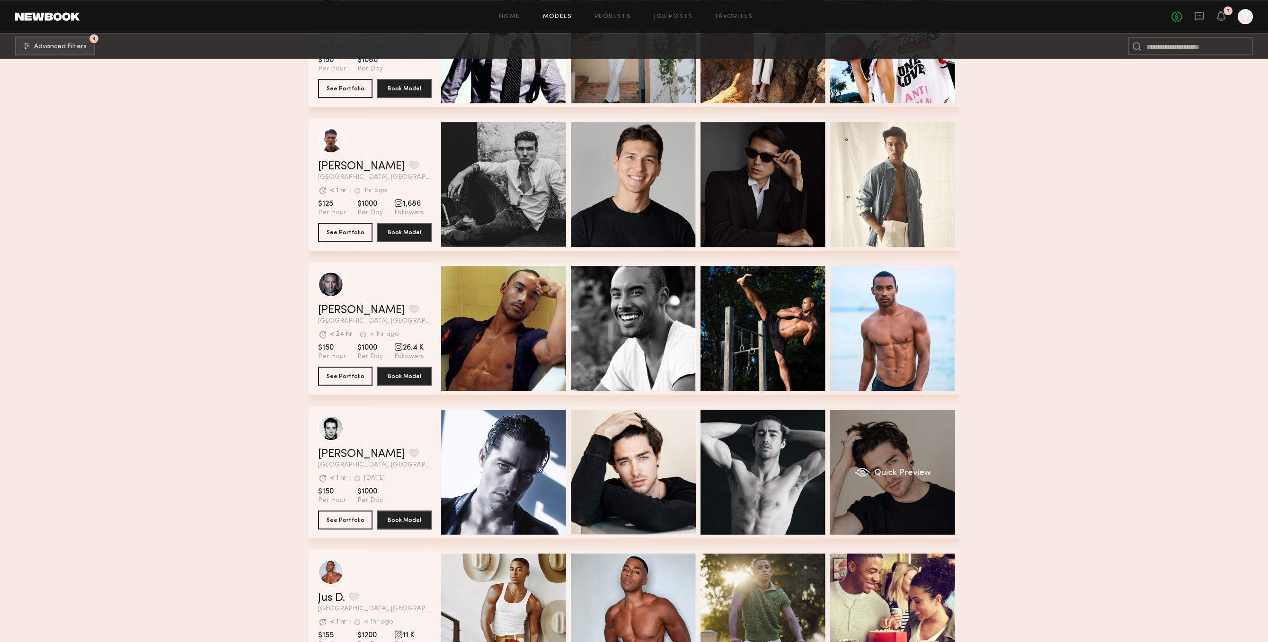
scroll to position [2456, 0]
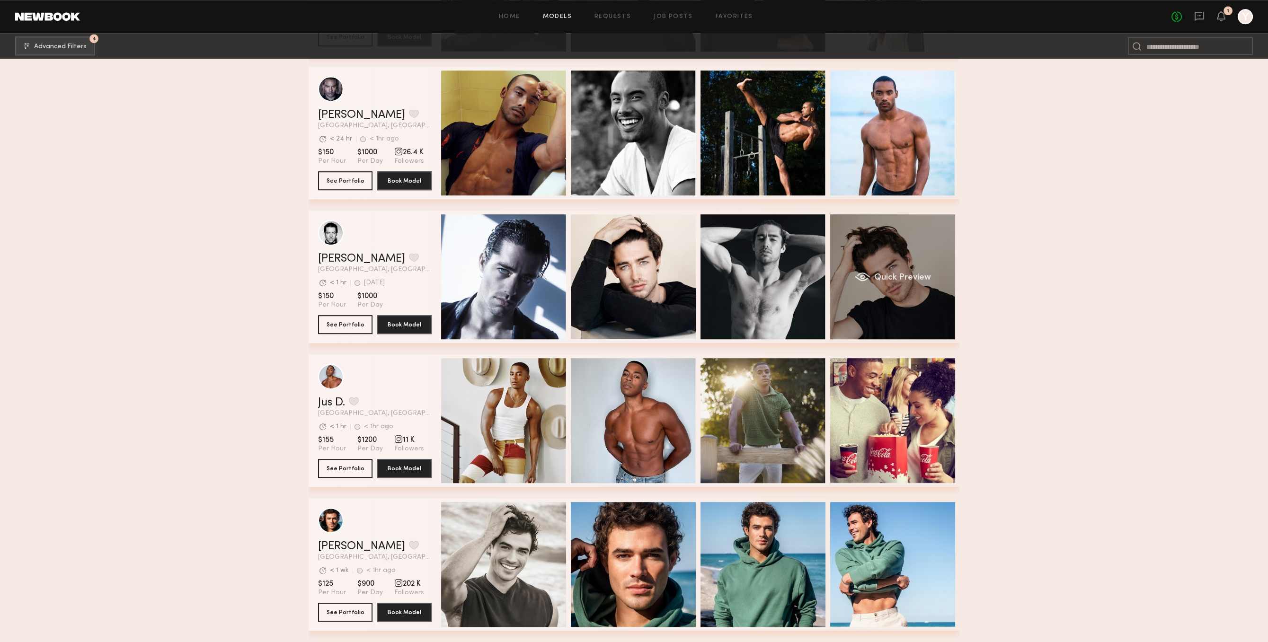
click at [925, 317] on div "Quick Preview" at bounding box center [892, 276] width 125 height 125
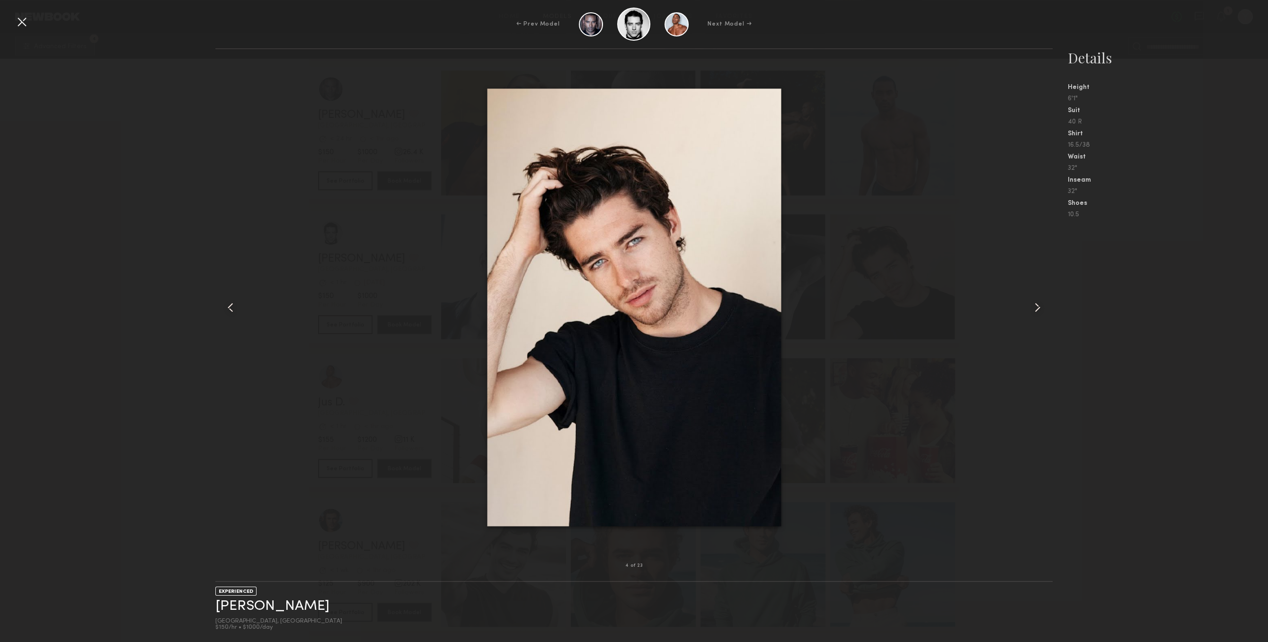
click at [1053, 324] on nb-gallery-model-stats "Details Height 6'1" Suit 40 R Shirt 16.5/38 Waist 32" Inseam 32" Shoes 10.5" at bounding box center [1159, 345] width 215 height 594
click at [1049, 312] on div at bounding box center [1036, 307] width 34 height 486
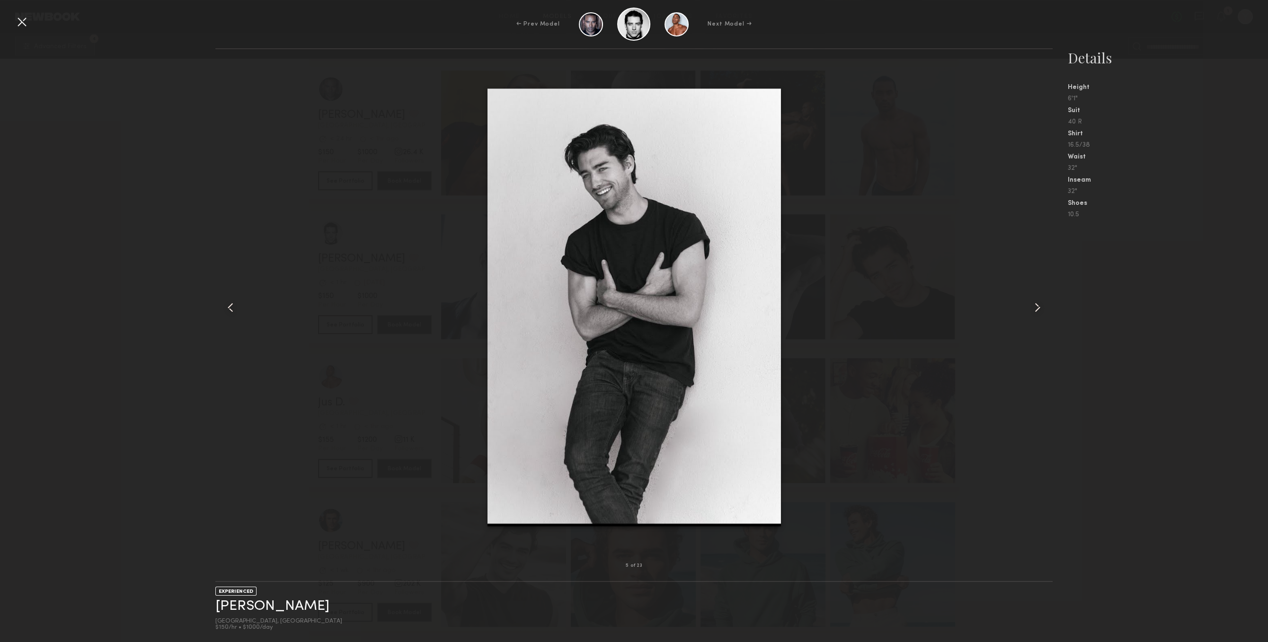
click at [1039, 302] on common-icon at bounding box center [1037, 307] width 15 height 15
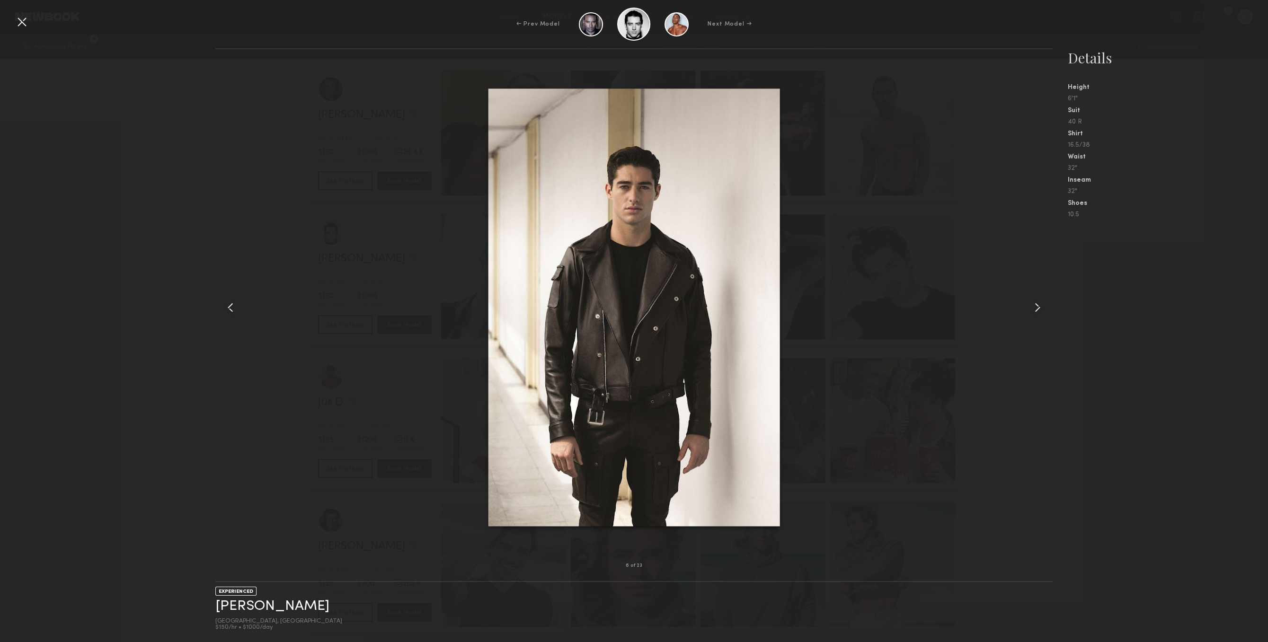
click at [1039, 302] on common-icon at bounding box center [1037, 307] width 15 height 15
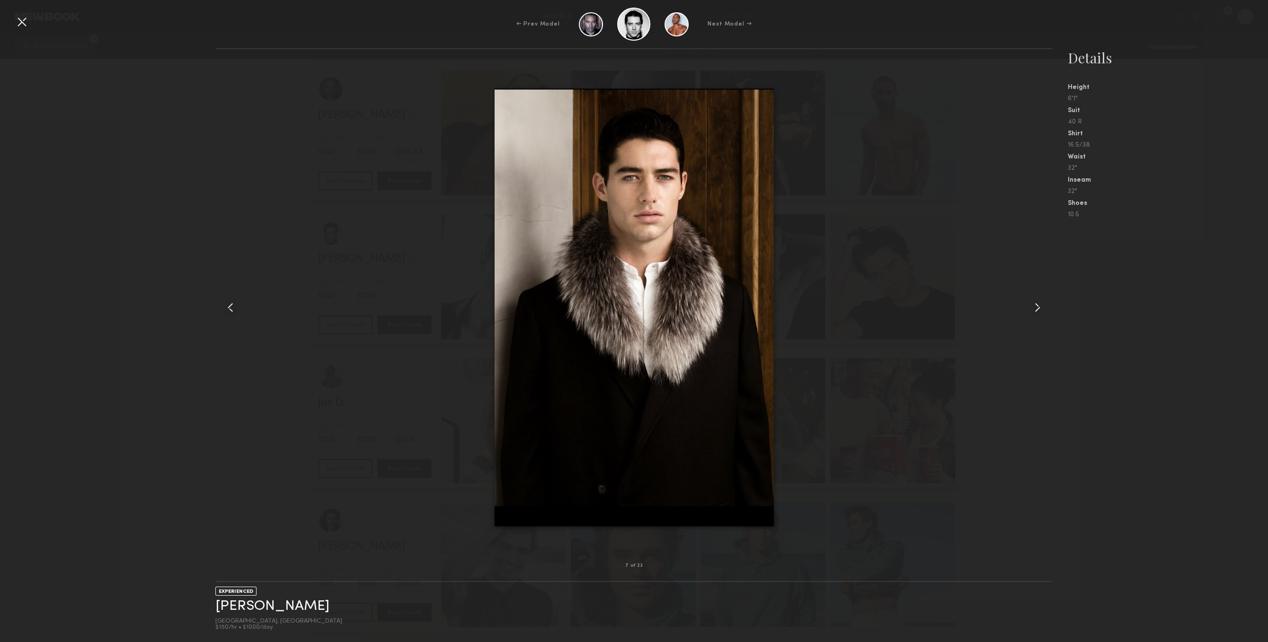
click at [1039, 302] on common-icon at bounding box center [1037, 307] width 15 height 15
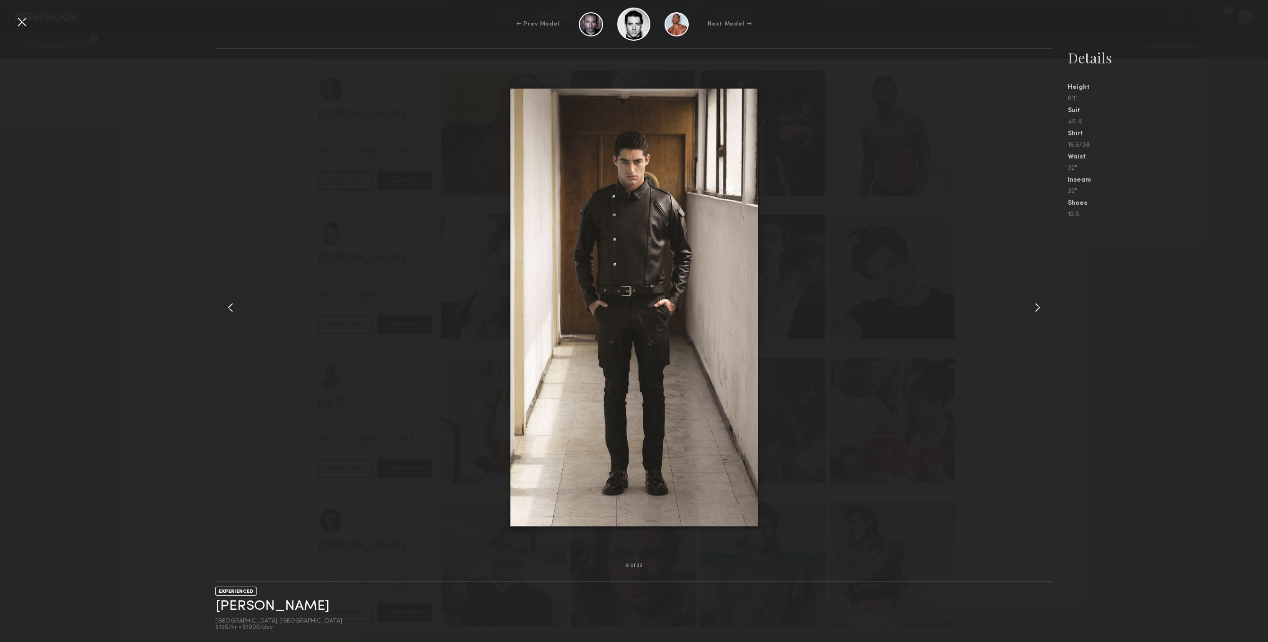
click at [1039, 302] on common-icon at bounding box center [1037, 307] width 15 height 15
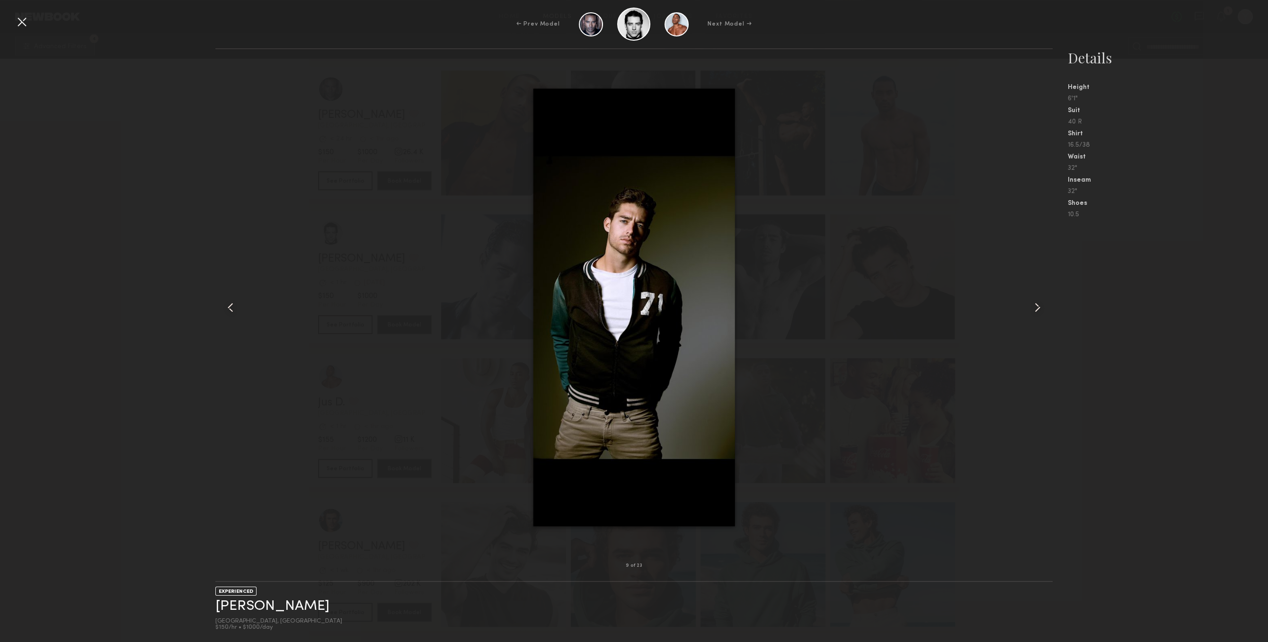
click at [1039, 302] on common-icon at bounding box center [1037, 307] width 15 height 15
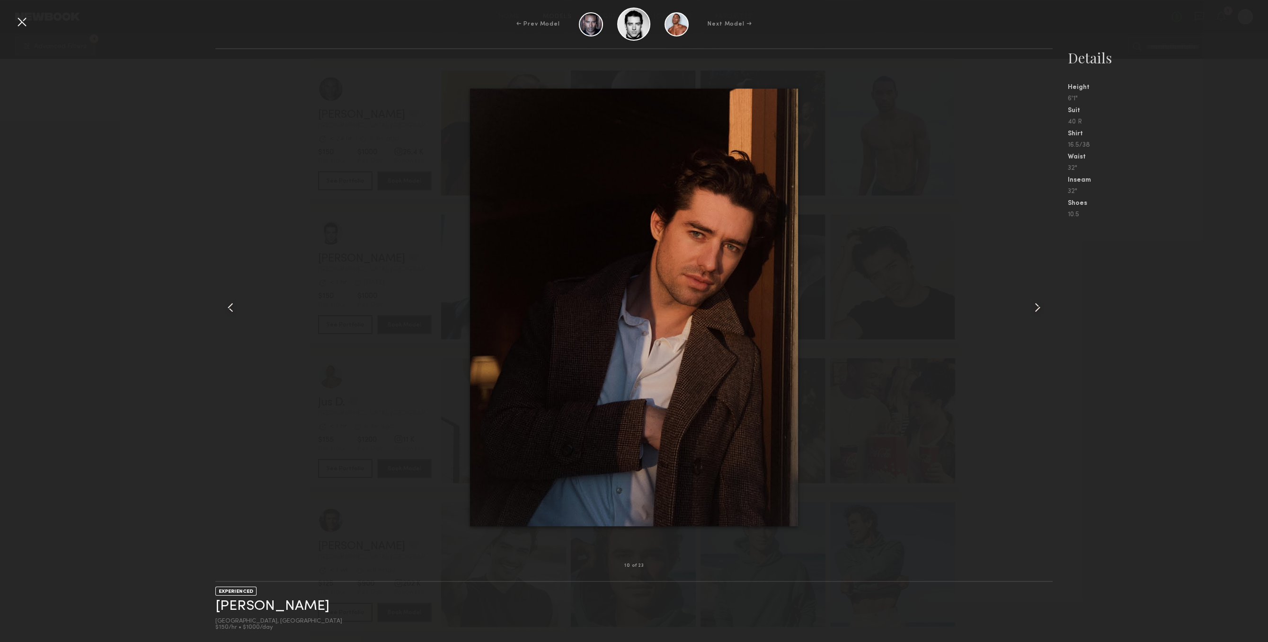
click at [1039, 302] on common-icon at bounding box center [1037, 307] width 15 height 15
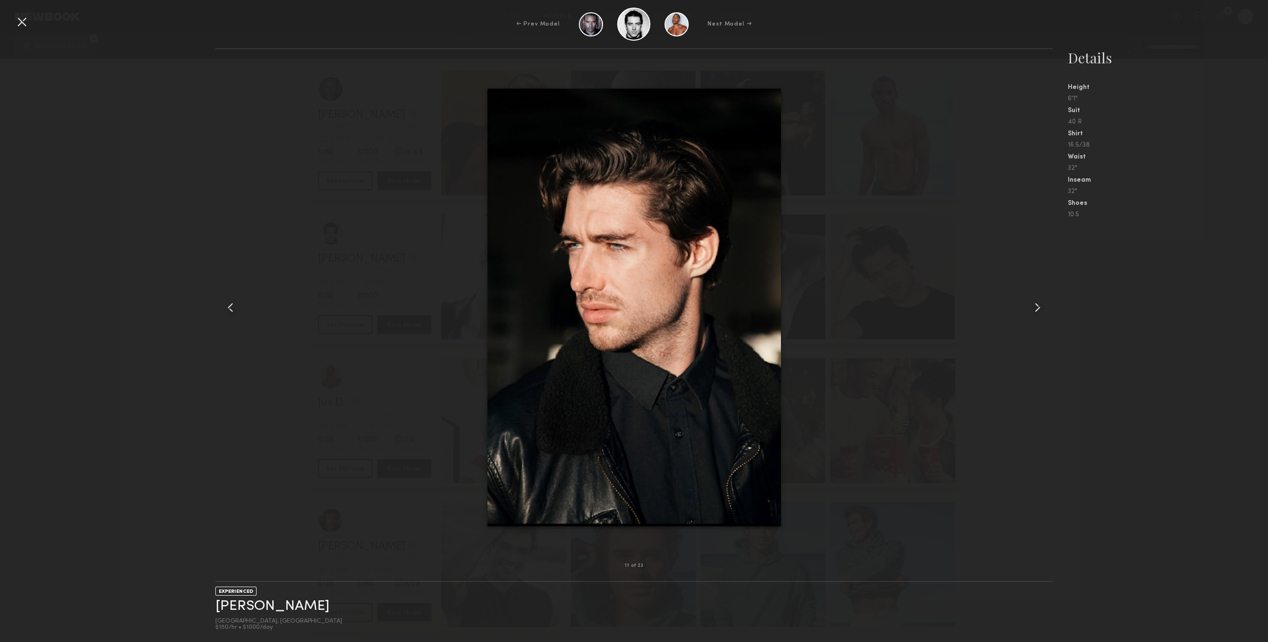
click at [1039, 302] on common-icon at bounding box center [1037, 307] width 15 height 15
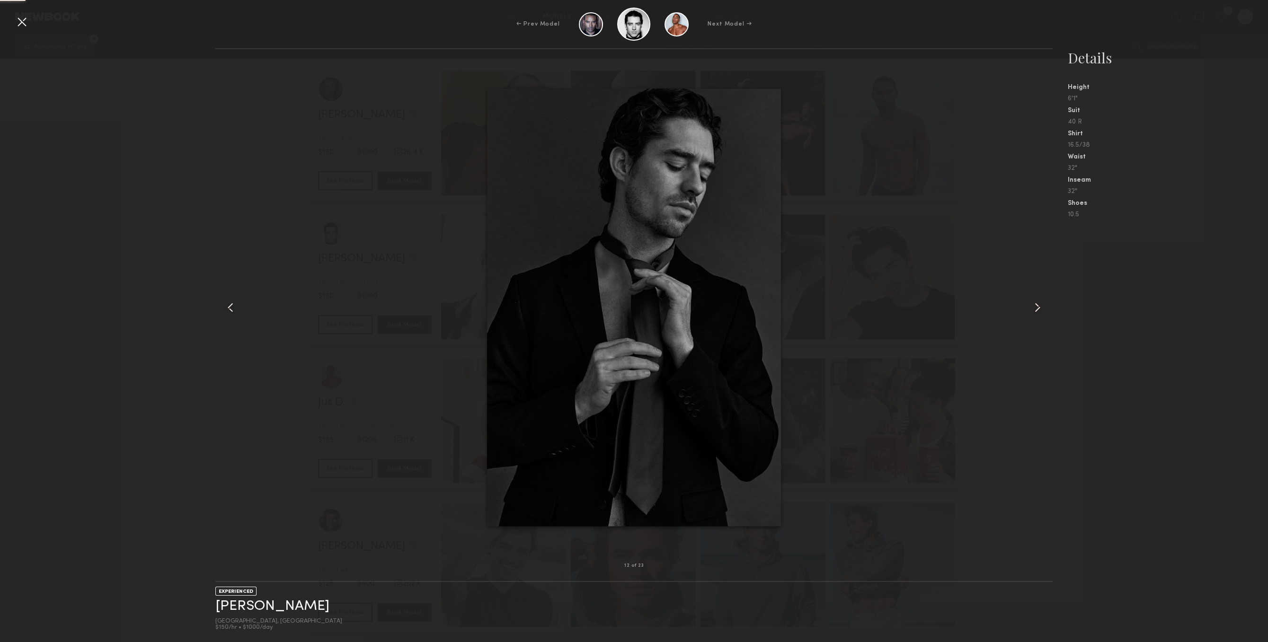
click at [1039, 302] on common-icon at bounding box center [1037, 307] width 15 height 15
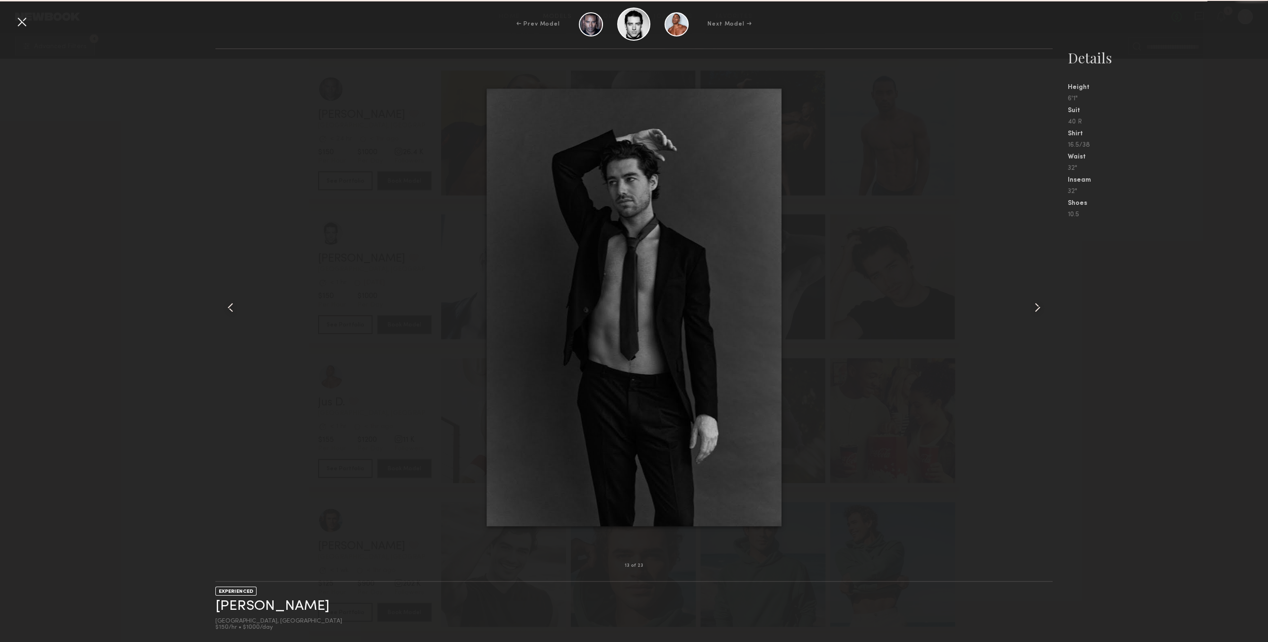
click at [1039, 302] on common-icon at bounding box center [1037, 307] width 15 height 15
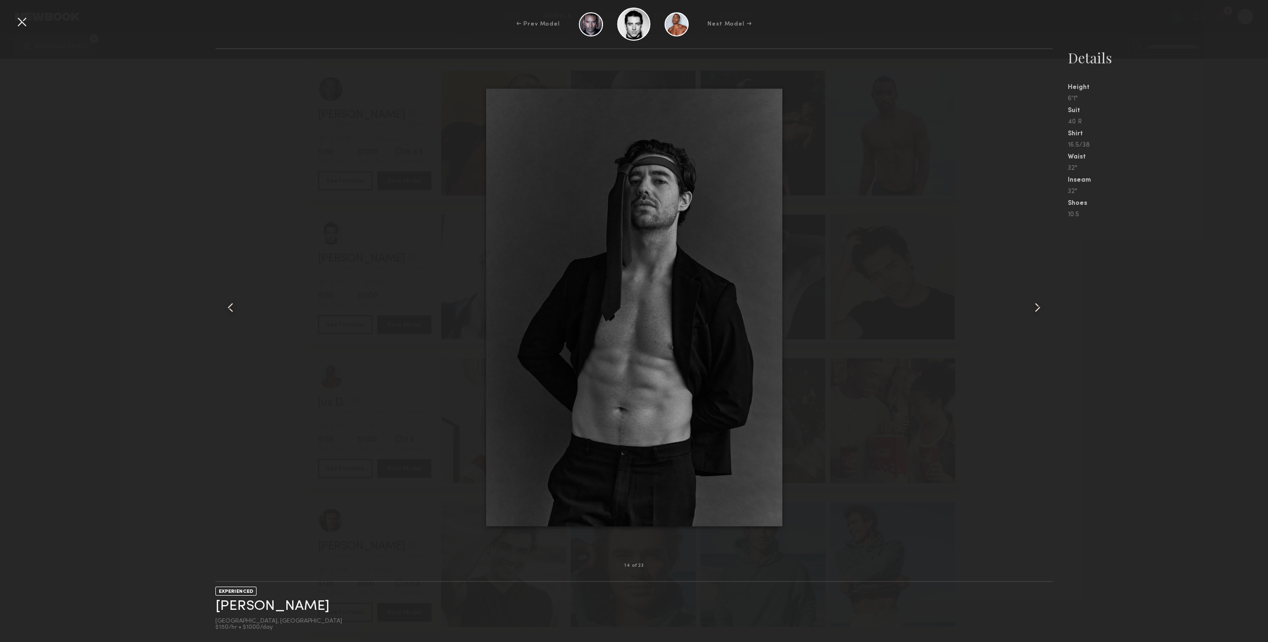
click at [1039, 302] on common-icon at bounding box center [1037, 307] width 15 height 15
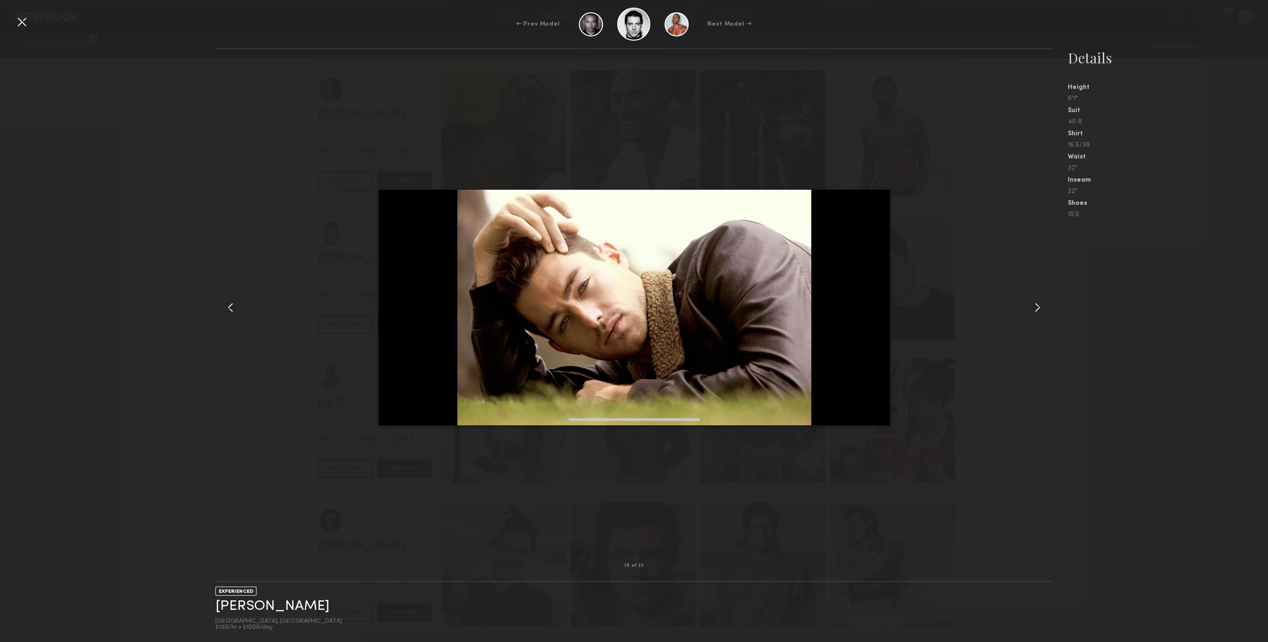
click at [1039, 302] on common-icon at bounding box center [1037, 307] width 15 height 15
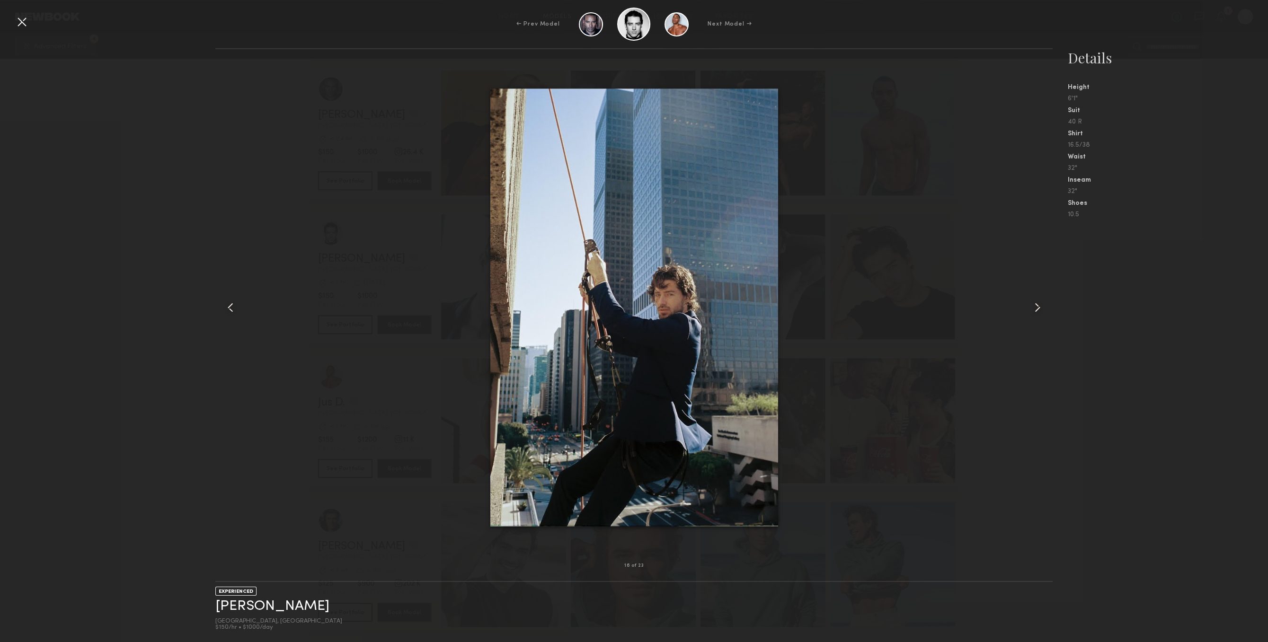
click at [1039, 302] on common-icon at bounding box center [1037, 307] width 15 height 15
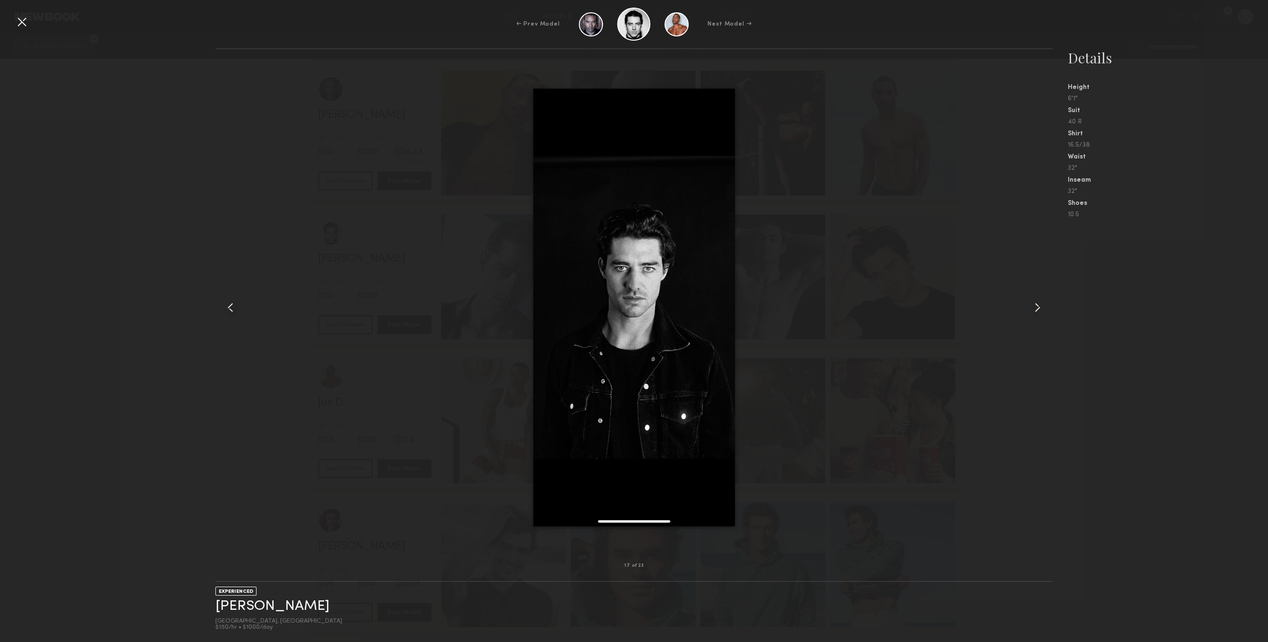
click at [1039, 302] on common-icon at bounding box center [1037, 307] width 15 height 15
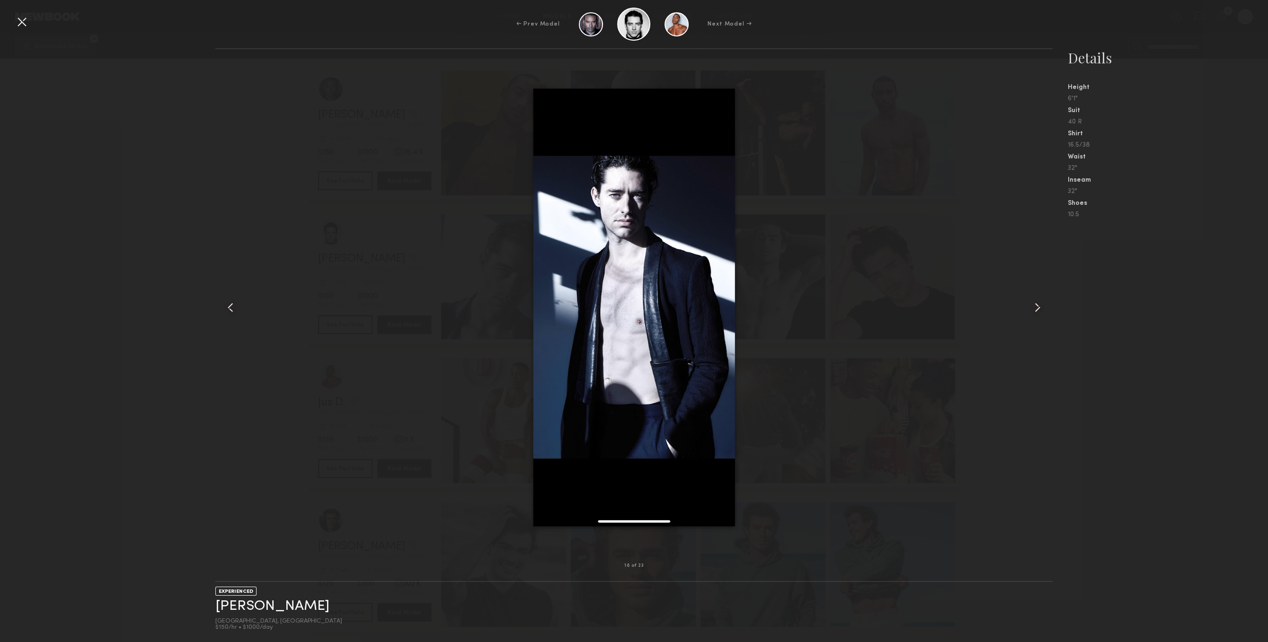
click at [1039, 302] on common-icon at bounding box center [1037, 307] width 15 height 15
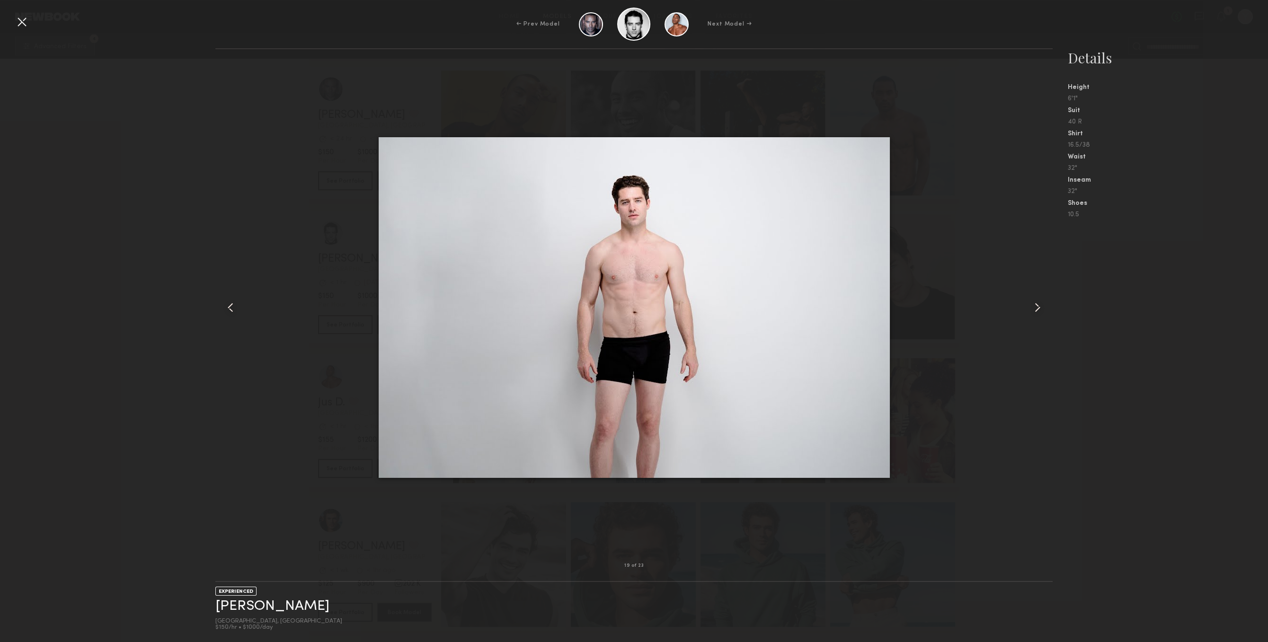
click at [1039, 302] on common-icon at bounding box center [1037, 307] width 15 height 15
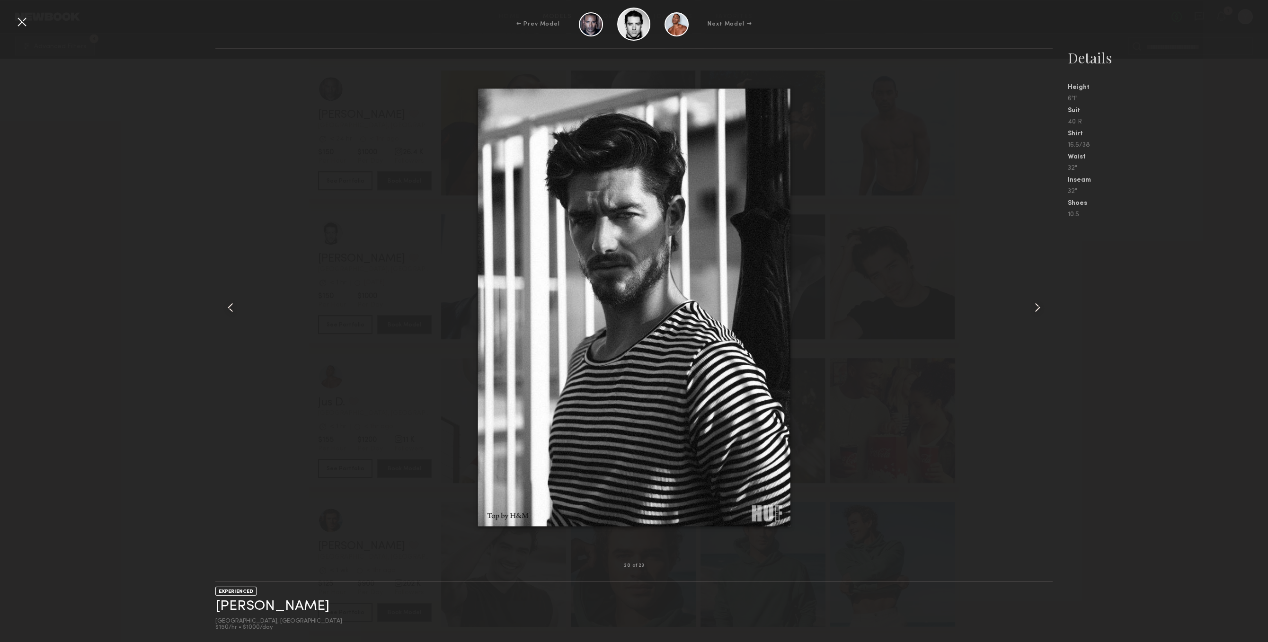
click at [1039, 302] on common-icon at bounding box center [1037, 307] width 15 height 15
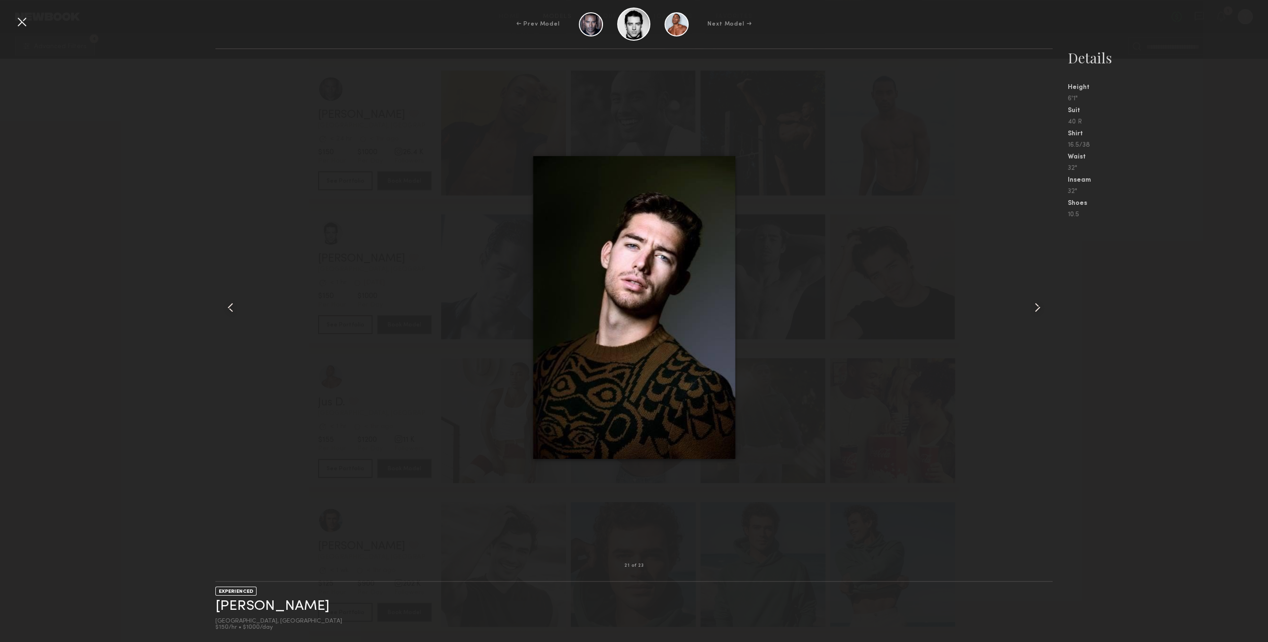
click at [20, 28] on div at bounding box center [21, 21] width 15 height 15
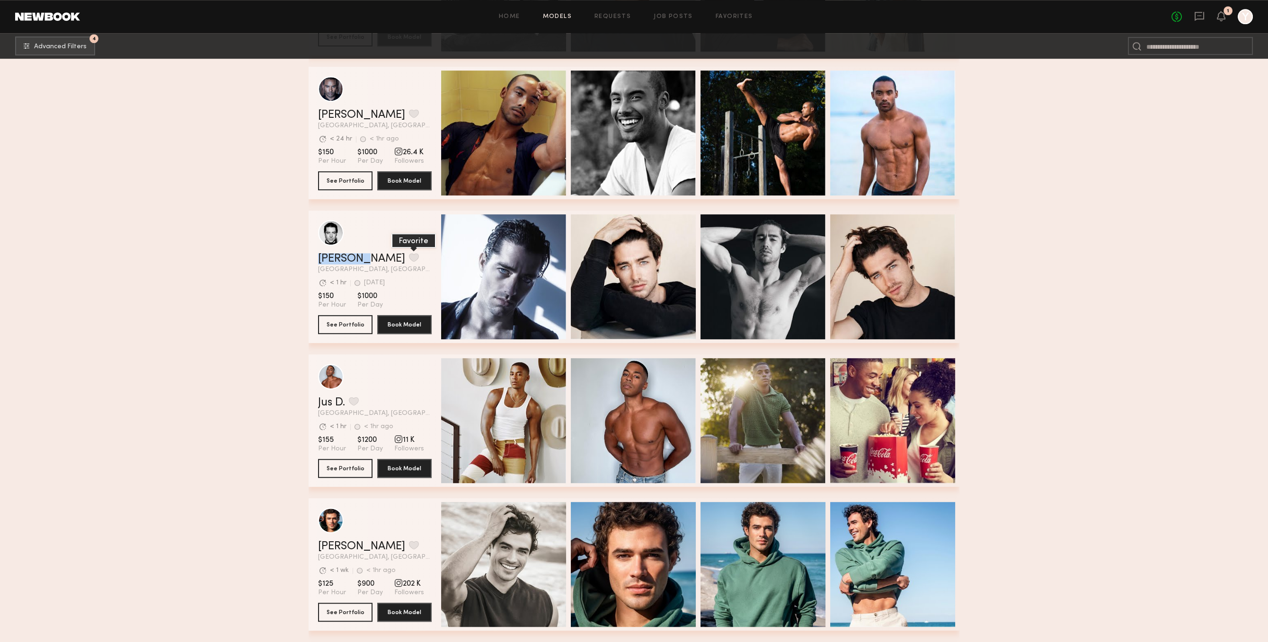
drag, startPoint x: 317, startPoint y: 259, endPoint x: 369, endPoint y: 264, distance: 52.7
click at [369, 264] on div "Kolten H. Favorite Los Angeles, CA Avg. request response time < 1 hr 2wk ago La…" at bounding box center [633, 277] width 651 height 132
copy link "Kolten H"
click at [409, 260] on button "grid" at bounding box center [414, 257] width 10 height 9
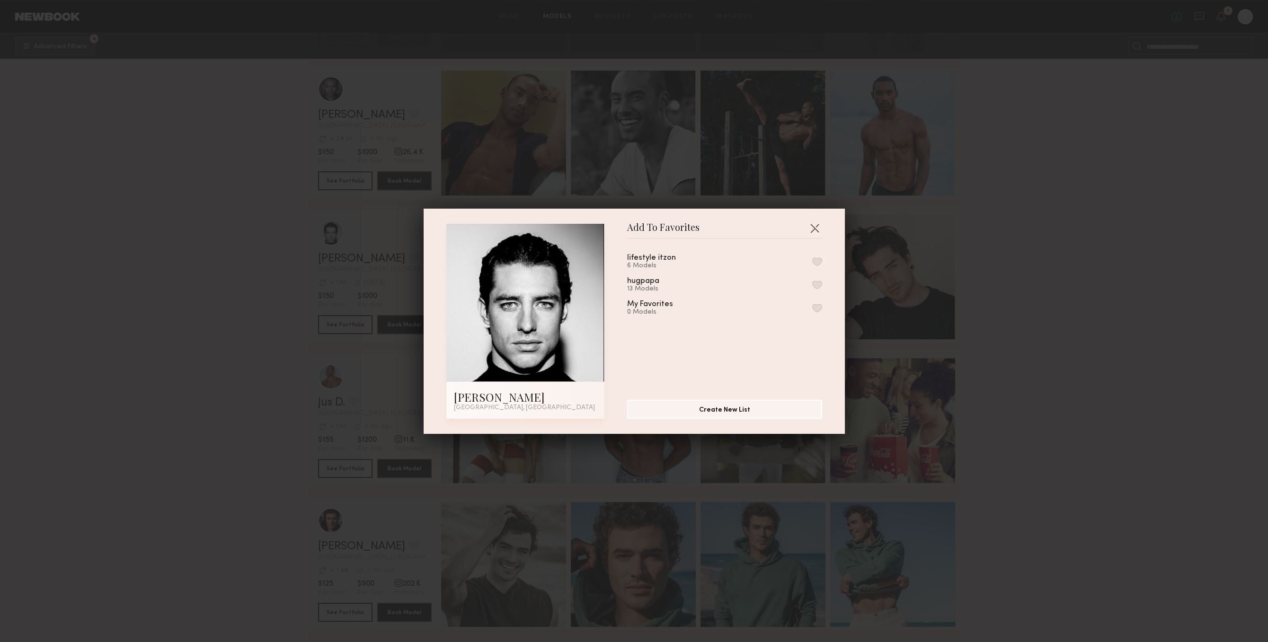
click at [817, 284] on button "button" at bounding box center [817, 285] width 10 height 9
click at [814, 224] on button "button" at bounding box center [814, 227] width 15 height 15
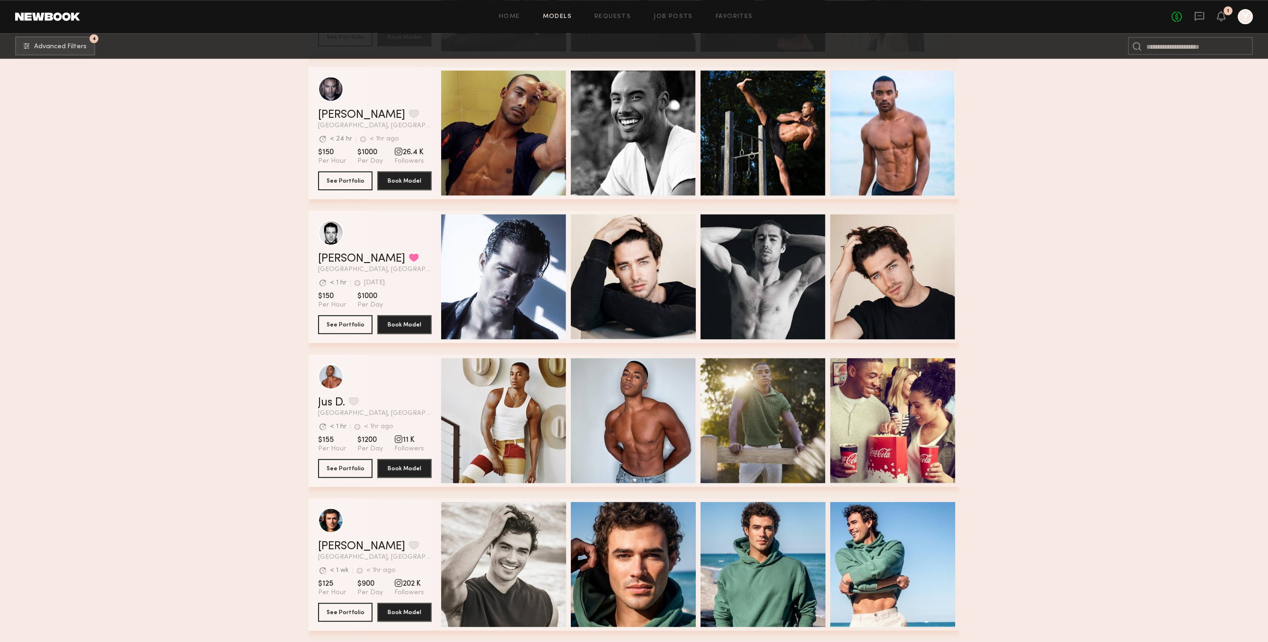
scroll to position [2602, 0]
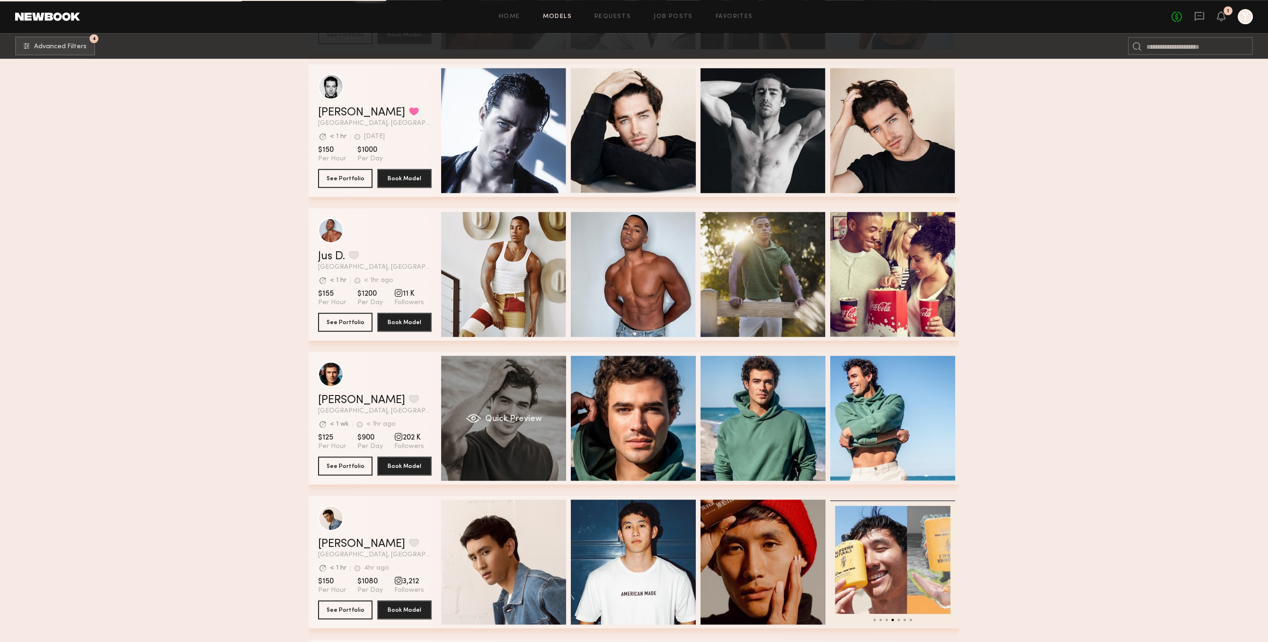
click at [527, 467] on div "Quick Preview" at bounding box center [503, 418] width 125 height 125
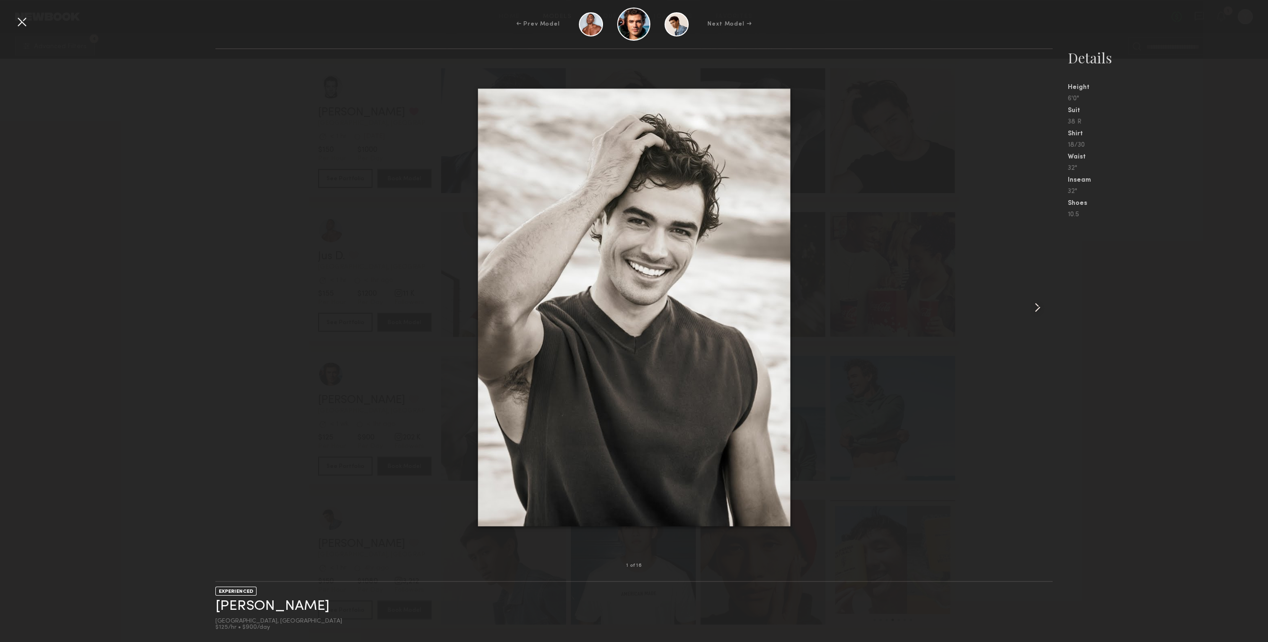
click at [1022, 300] on div at bounding box center [1036, 307] width 34 height 486
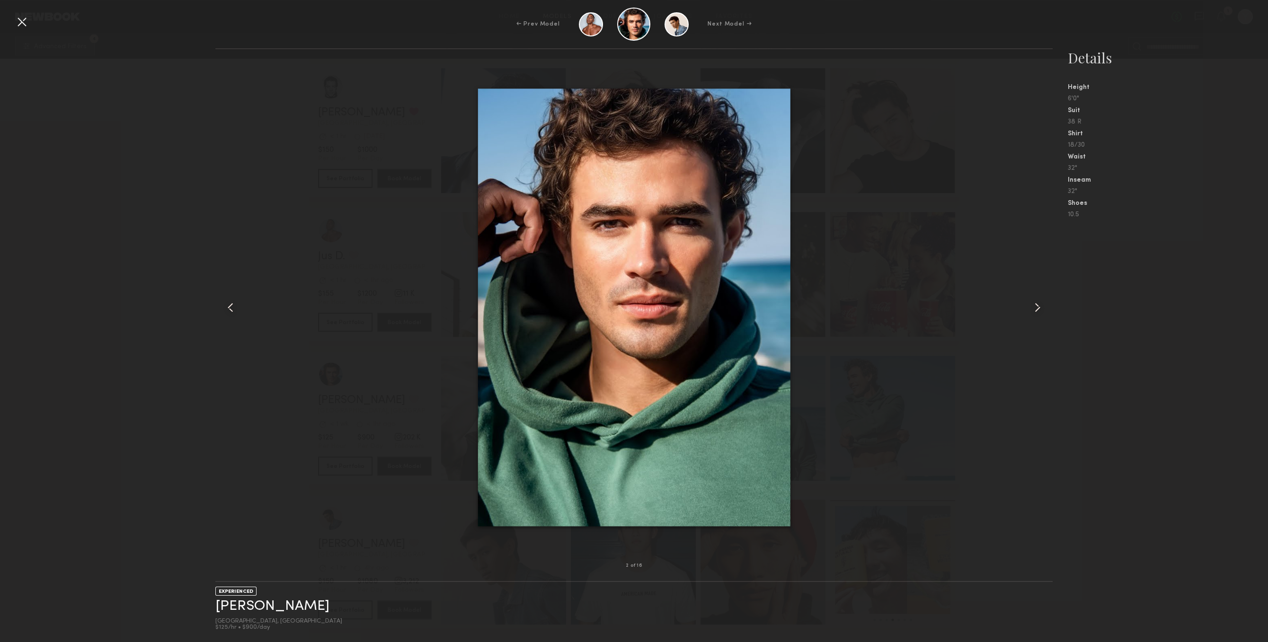
click at [1028, 305] on div at bounding box center [1036, 307] width 34 height 486
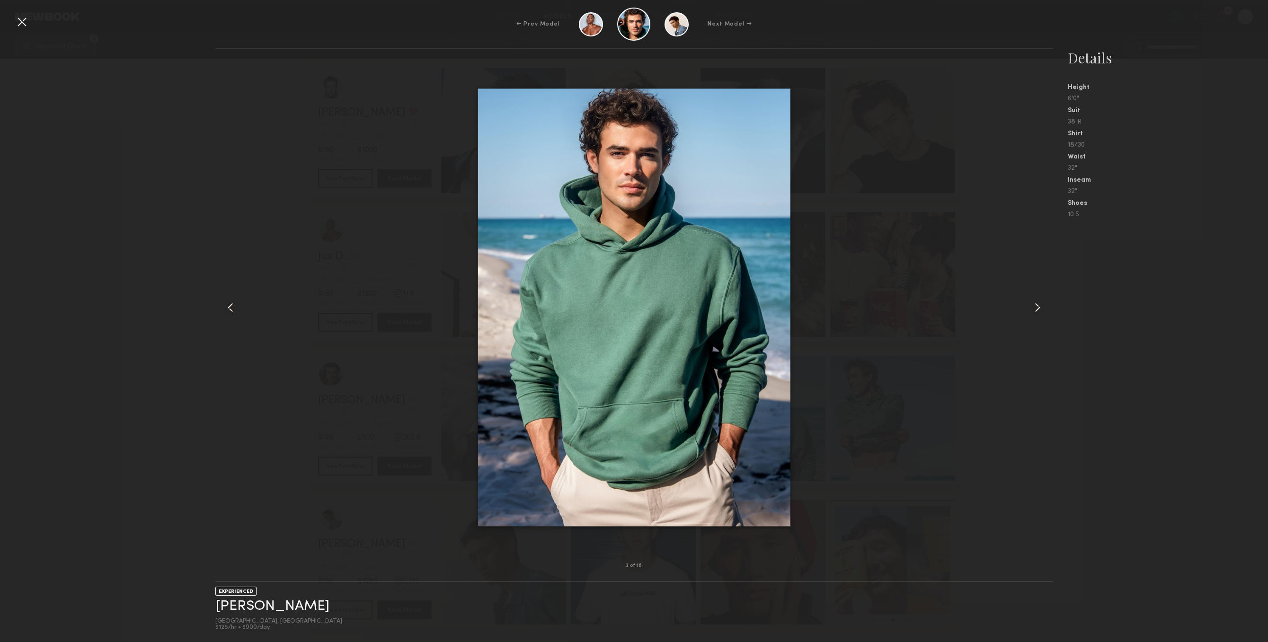
click at [1028, 305] on div at bounding box center [1036, 307] width 34 height 486
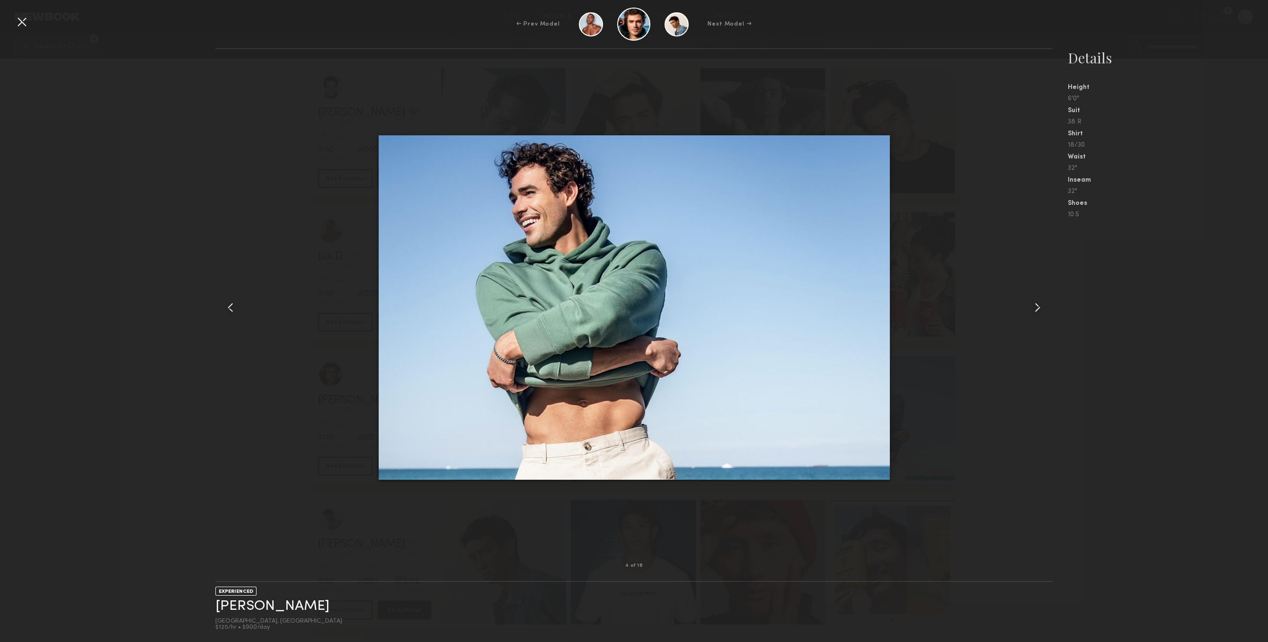
click at [1028, 305] on div at bounding box center [1036, 307] width 34 height 486
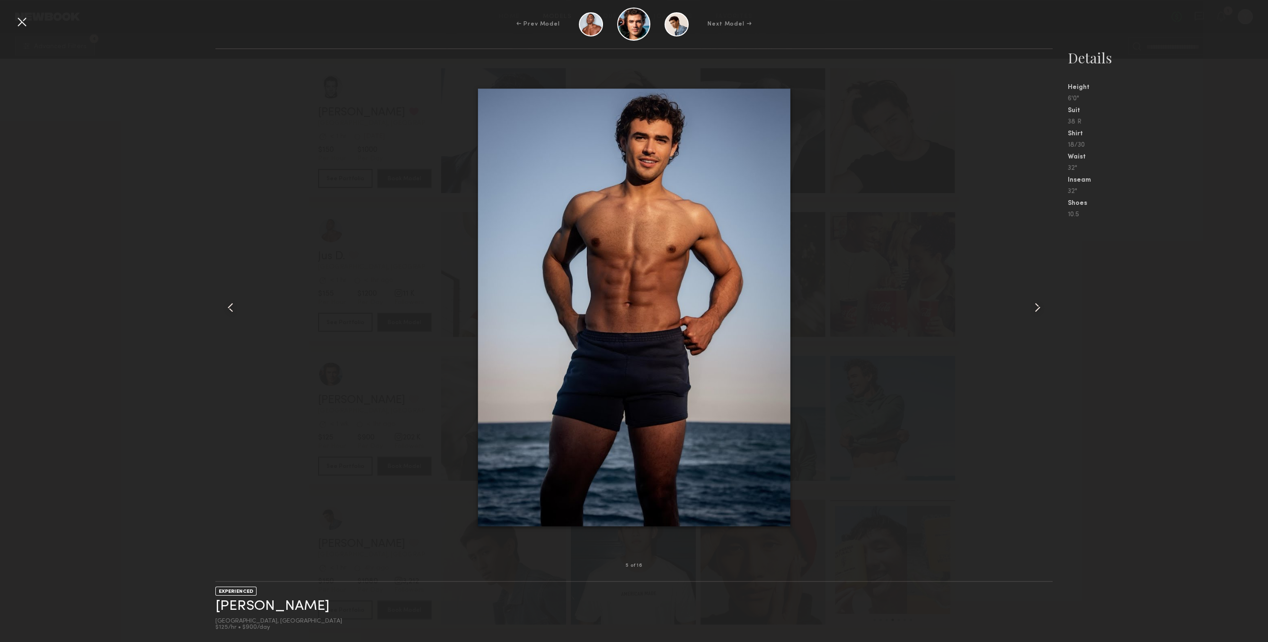
click at [1028, 305] on div at bounding box center [1036, 307] width 34 height 486
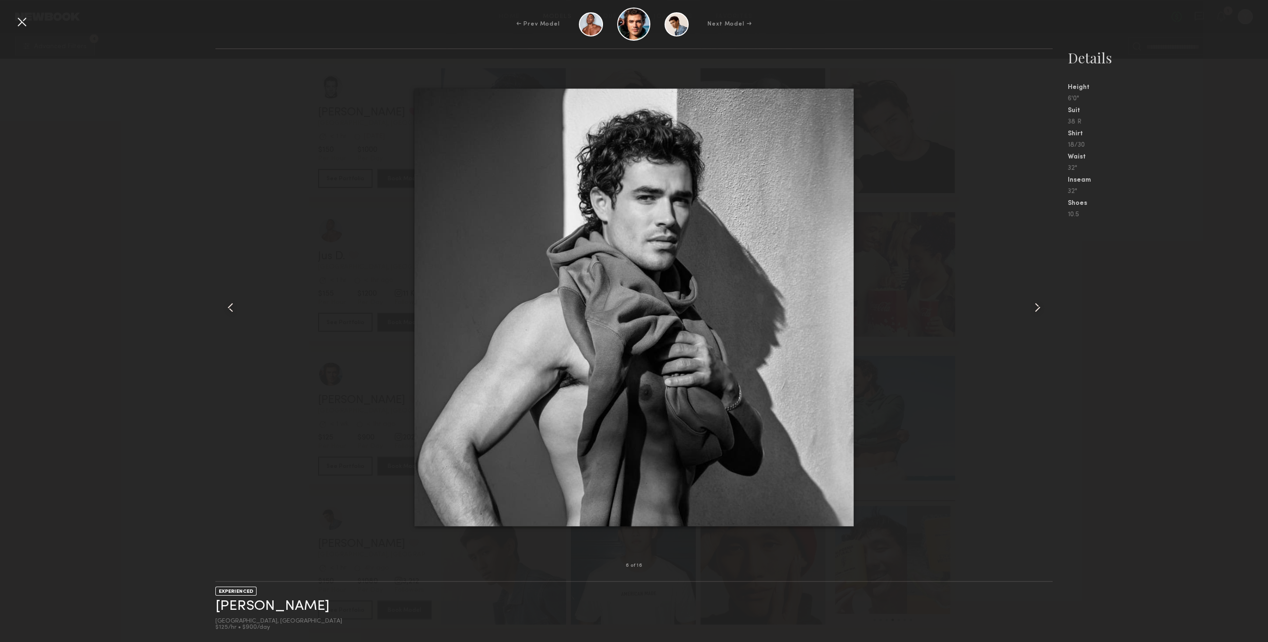
click at [1028, 305] on div at bounding box center [1036, 307] width 34 height 486
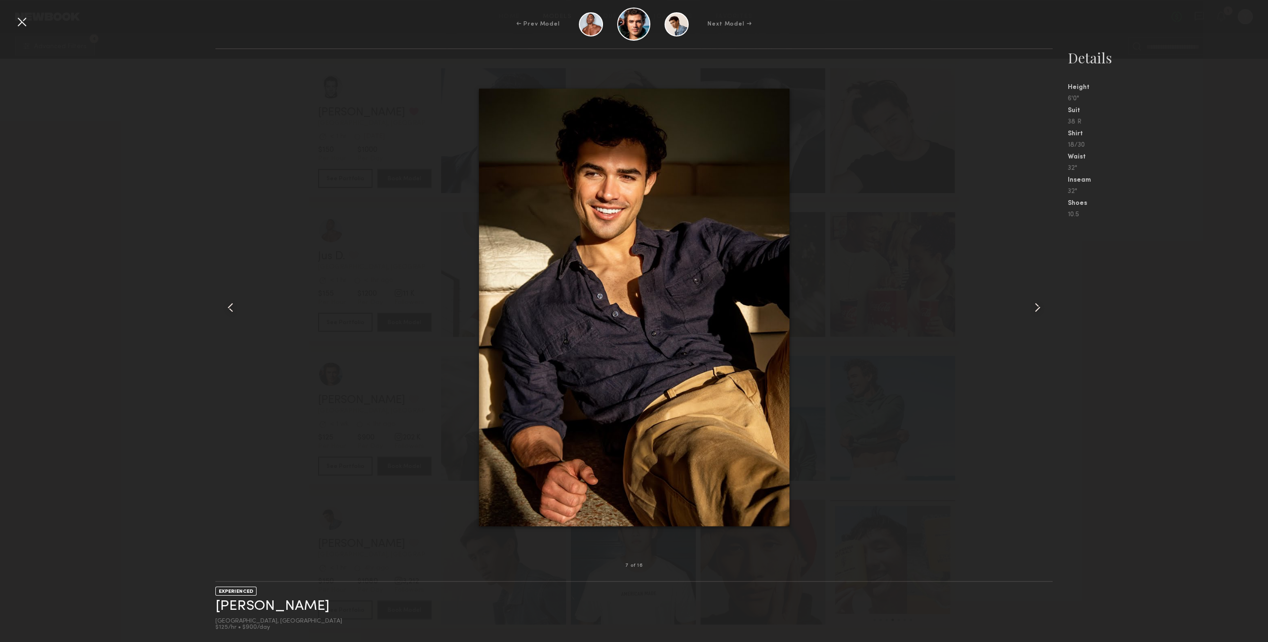
click at [1028, 305] on div at bounding box center [1036, 307] width 34 height 486
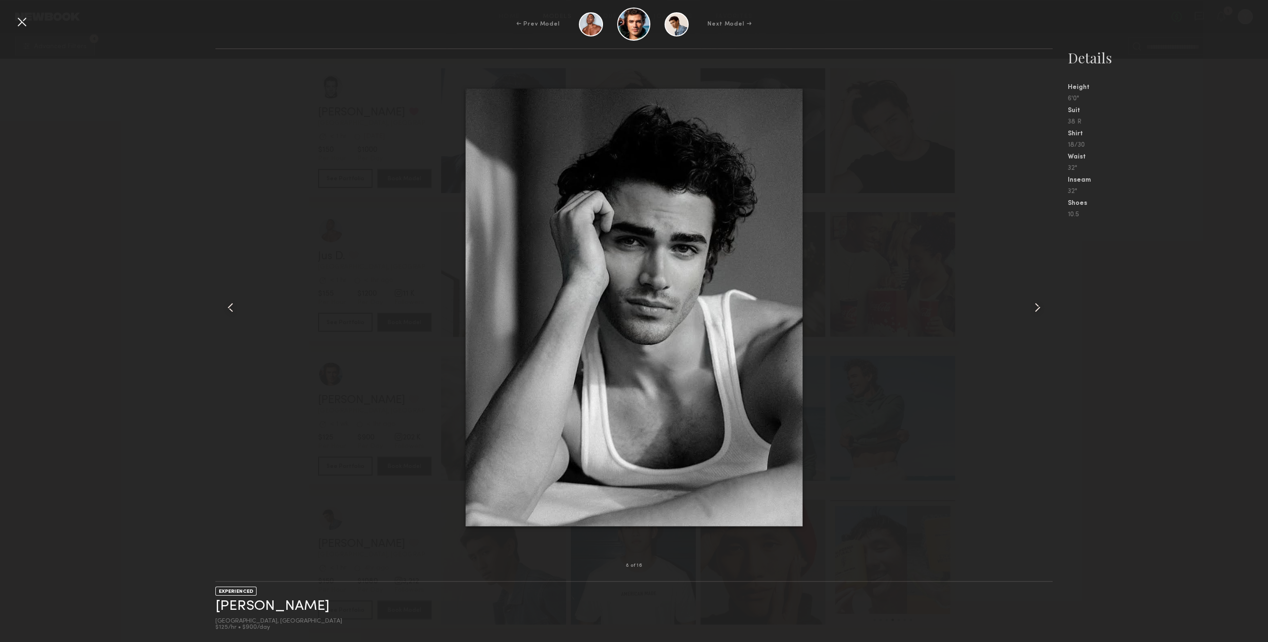
click at [26, 28] on div at bounding box center [21, 21] width 15 height 15
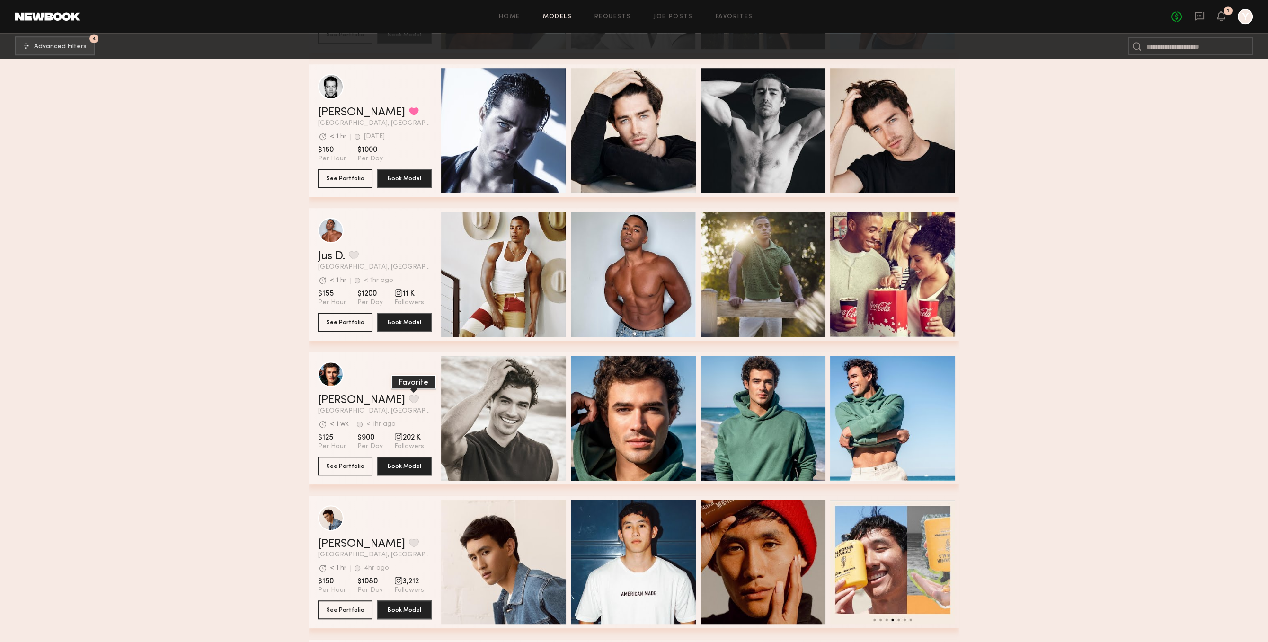
click at [409, 398] on button "grid" at bounding box center [414, 399] width 10 height 9
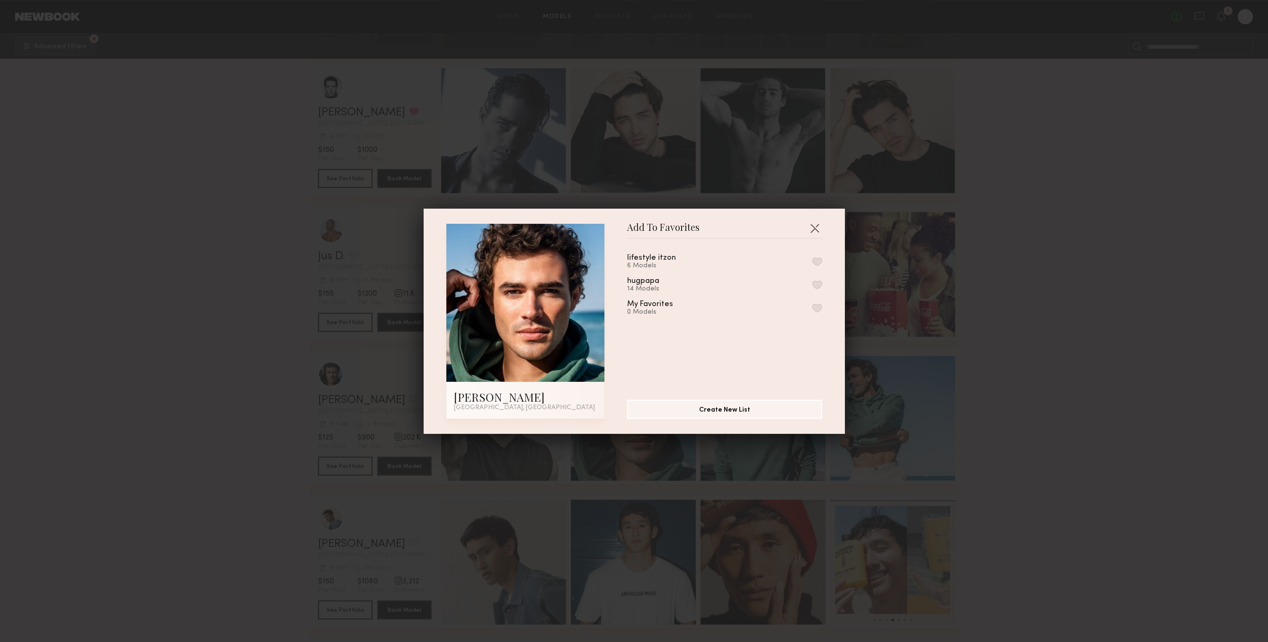
click at [819, 285] on button "button" at bounding box center [817, 285] width 10 height 9
click at [810, 229] on button "button" at bounding box center [814, 227] width 15 height 15
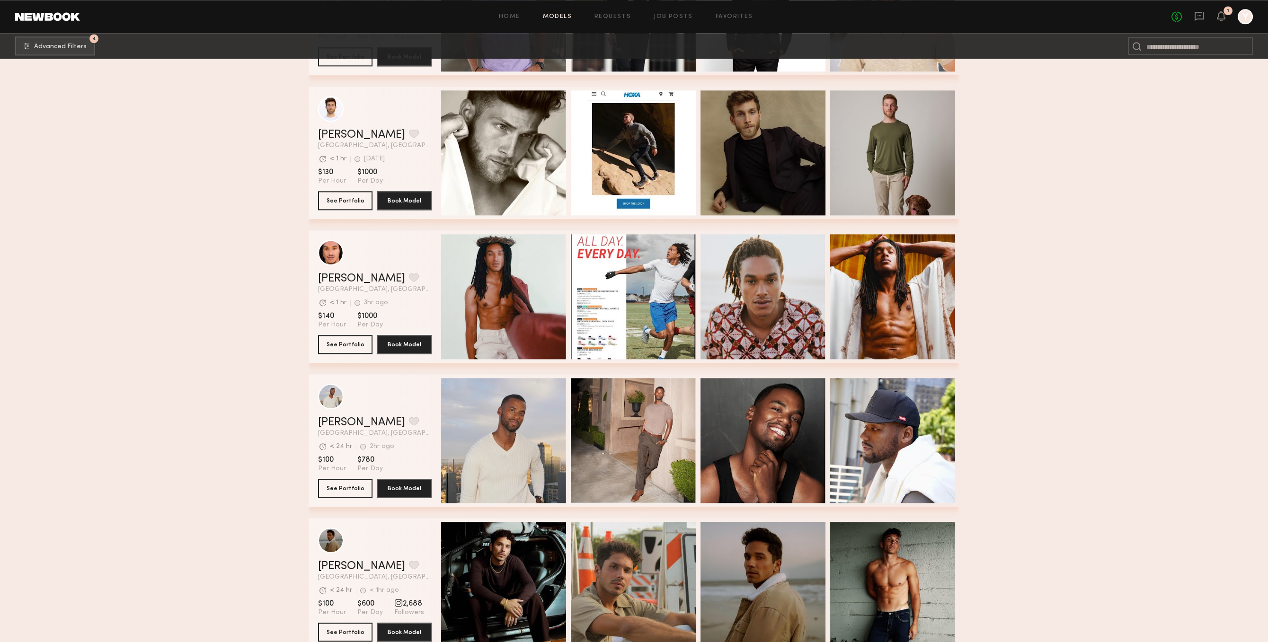
scroll to position [4213, 0]
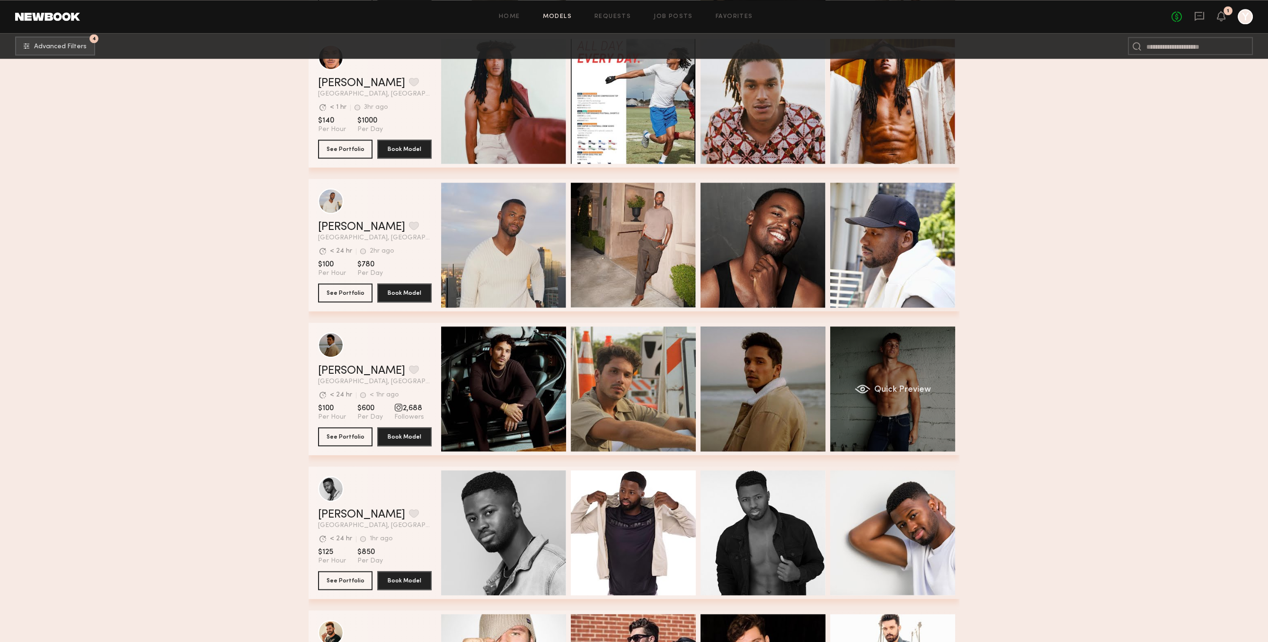
click at [895, 414] on div "Quick Preview" at bounding box center [892, 388] width 125 height 125
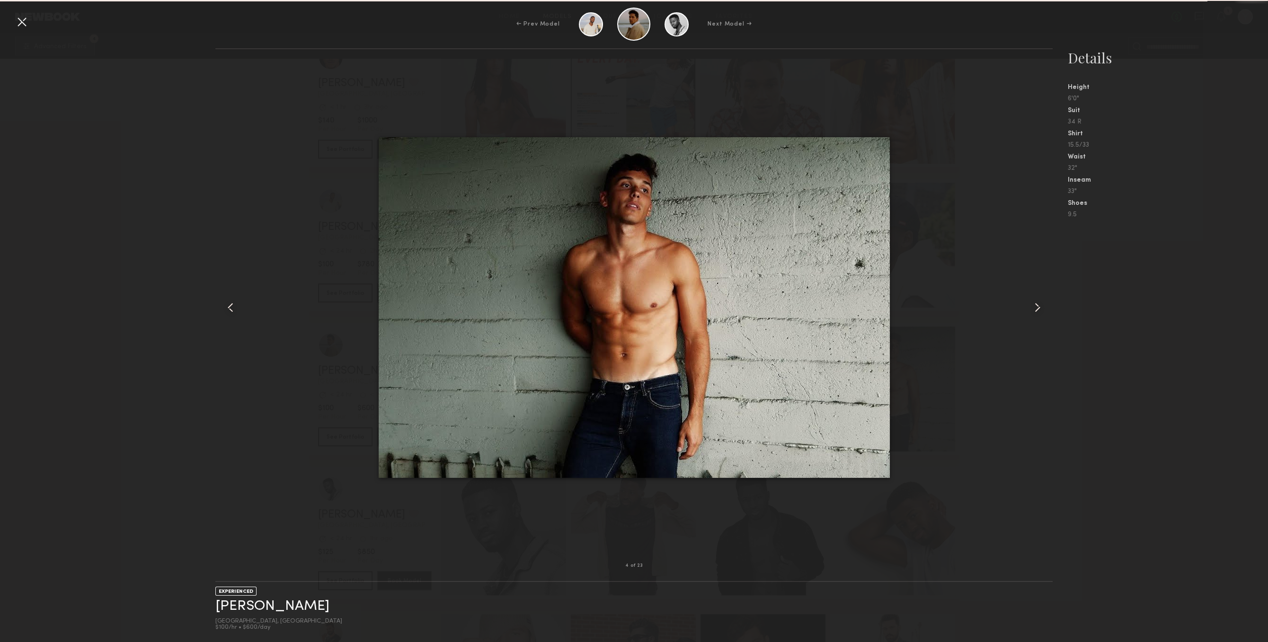
click at [1035, 309] on common-icon at bounding box center [1037, 307] width 15 height 15
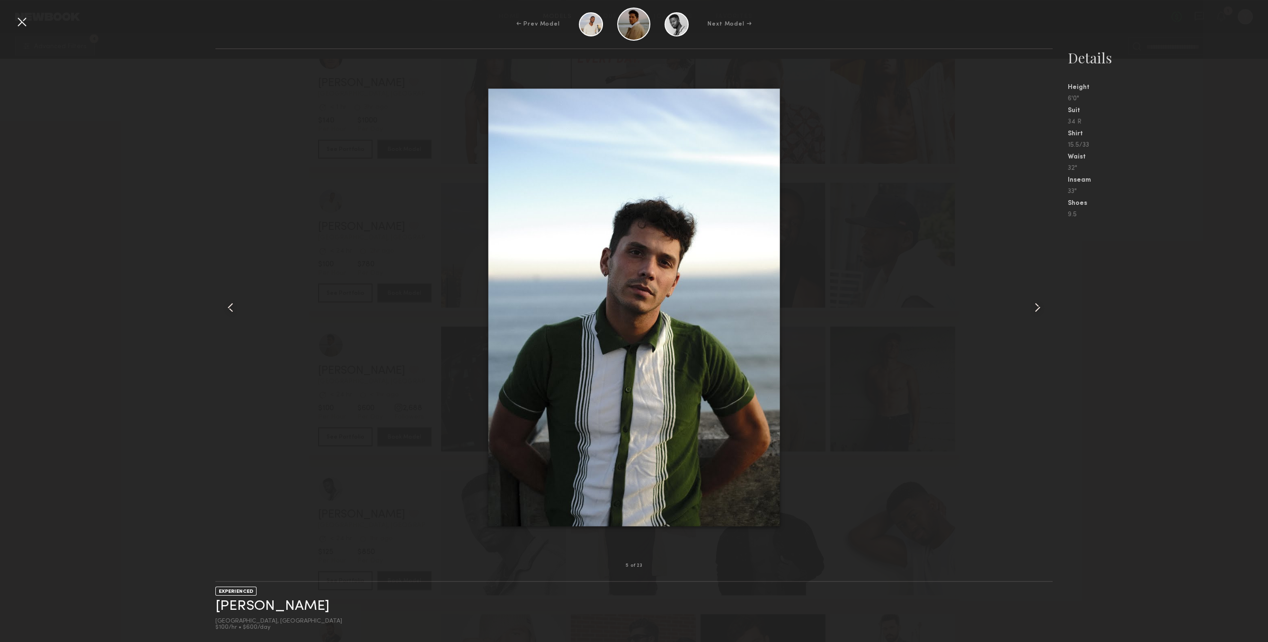
click at [1033, 308] on common-icon at bounding box center [1037, 307] width 15 height 15
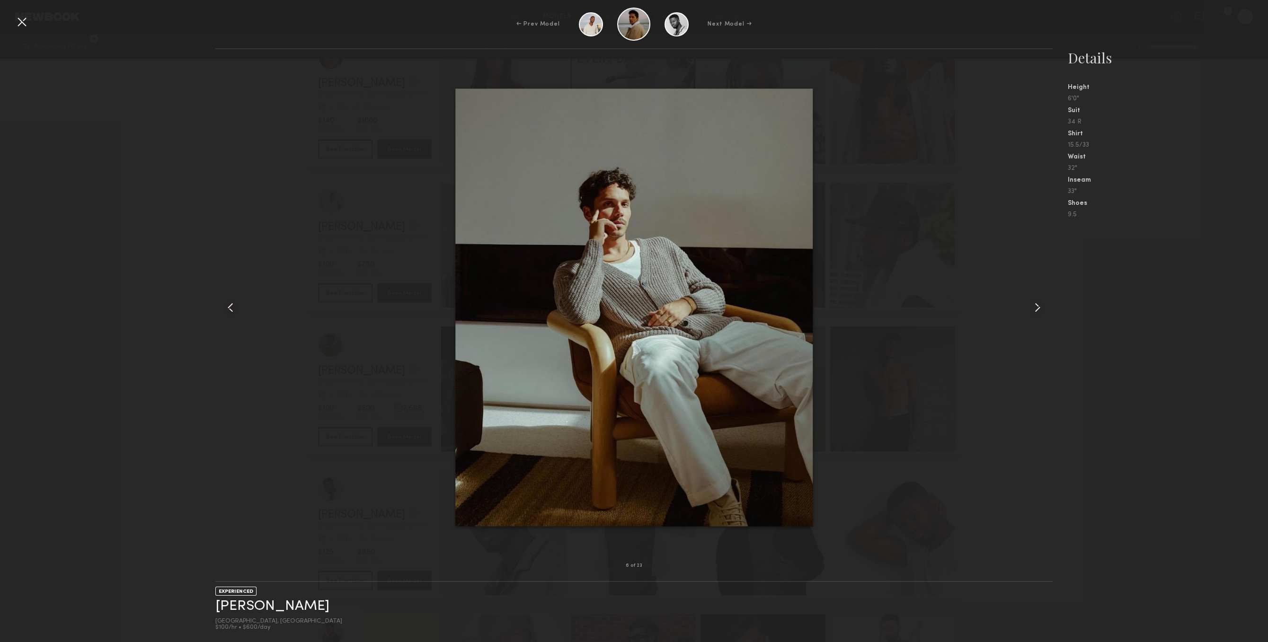
click at [1033, 308] on common-icon at bounding box center [1037, 307] width 15 height 15
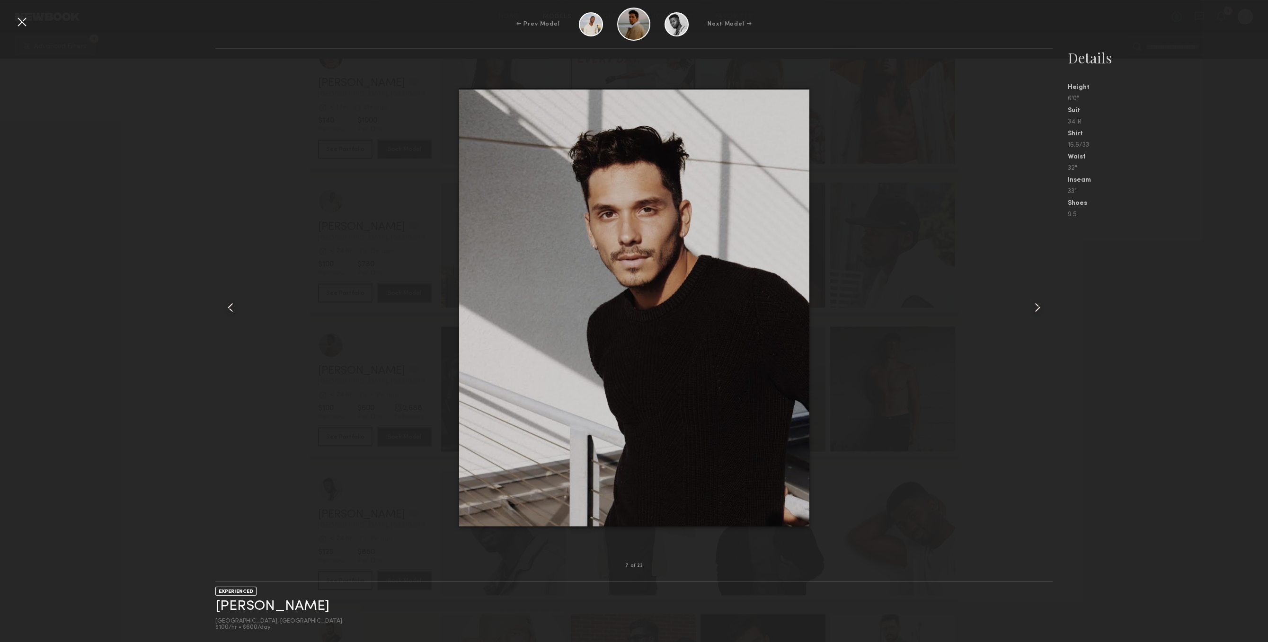
click at [1033, 308] on common-icon at bounding box center [1037, 307] width 15 height 15
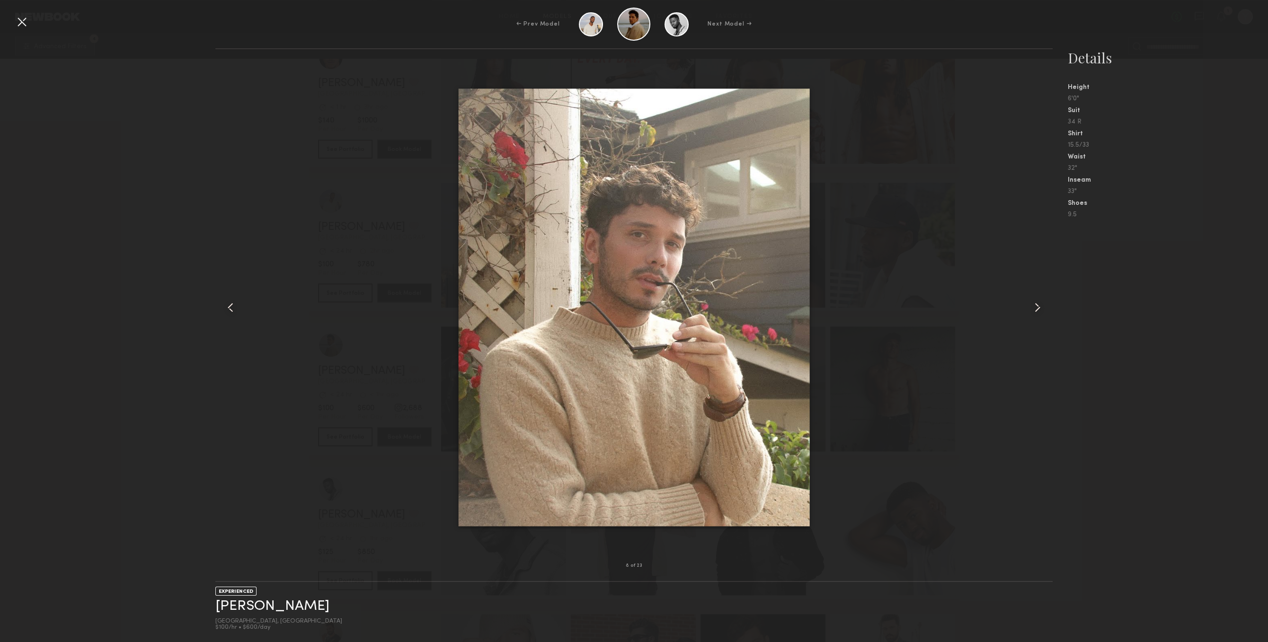
click at [1033, 308] on common-icon at bounding box center [1037, 307] width 15 height 15
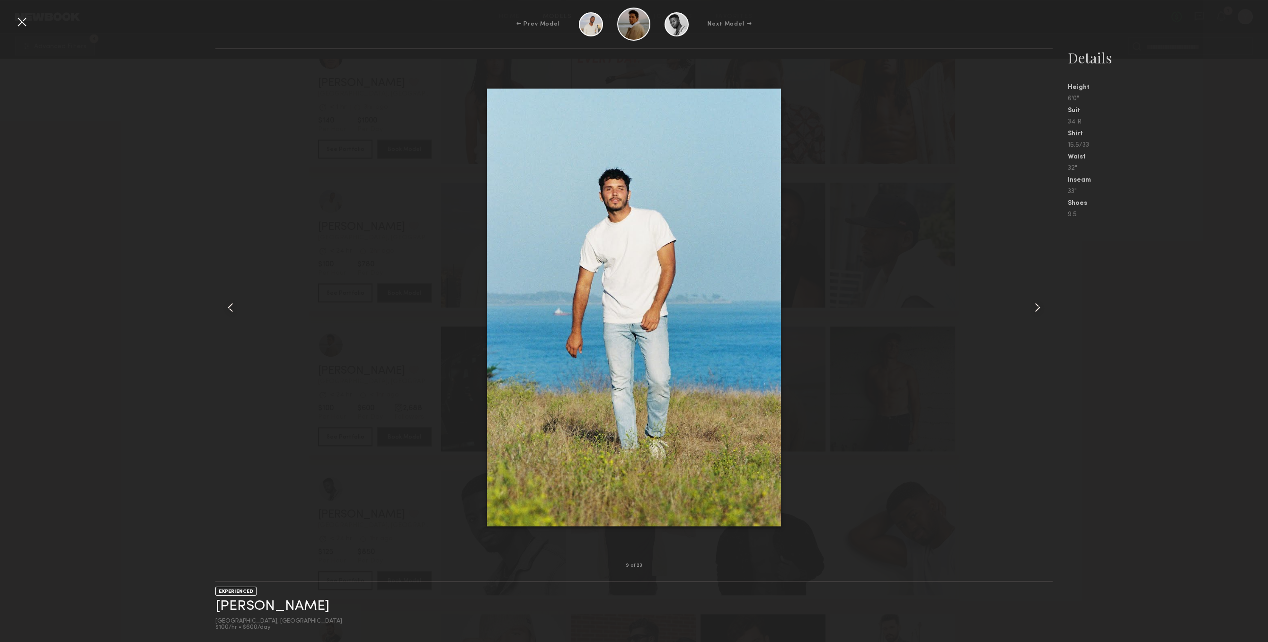
click at [1033, 308] on common-icon at bounding box center [1037, 307] width 15 height 15
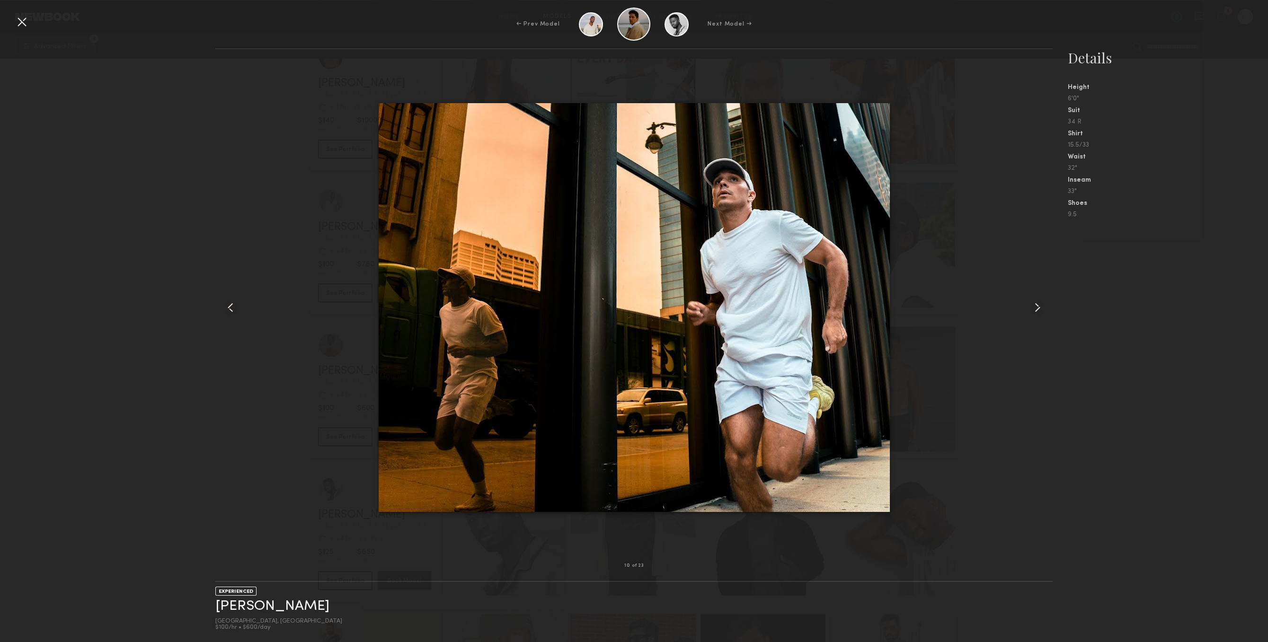
click at [17, 21] on div at bounding box center [21, 21] width 15 height 15
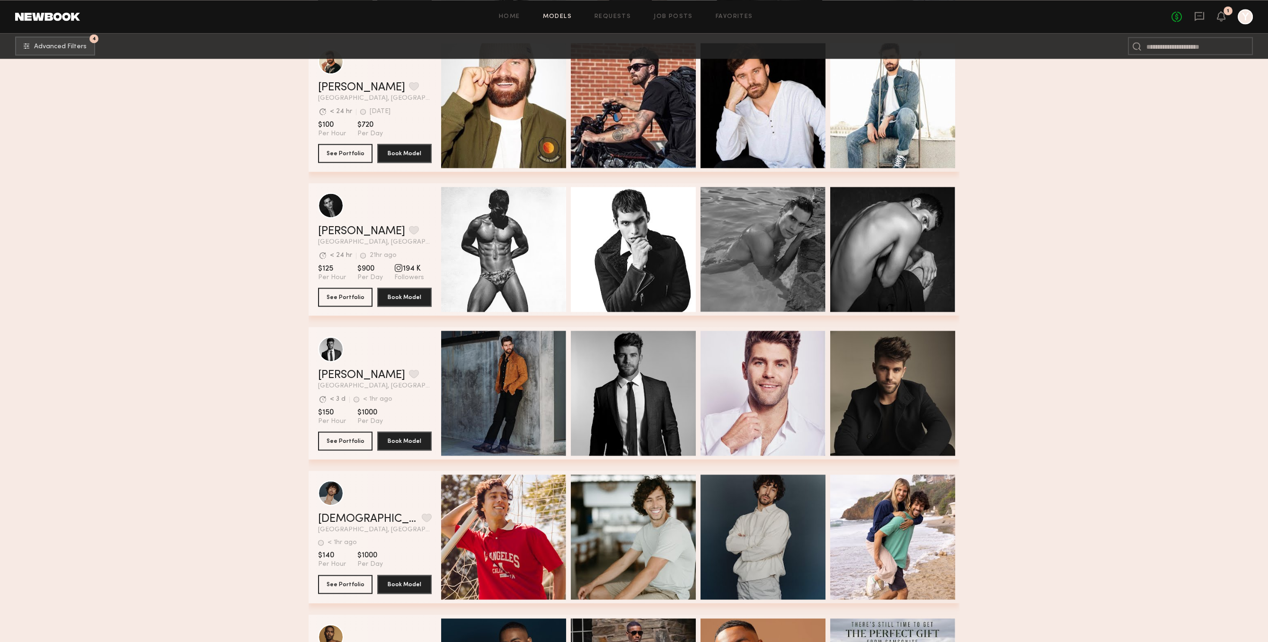
scroll to position [4979, 0]
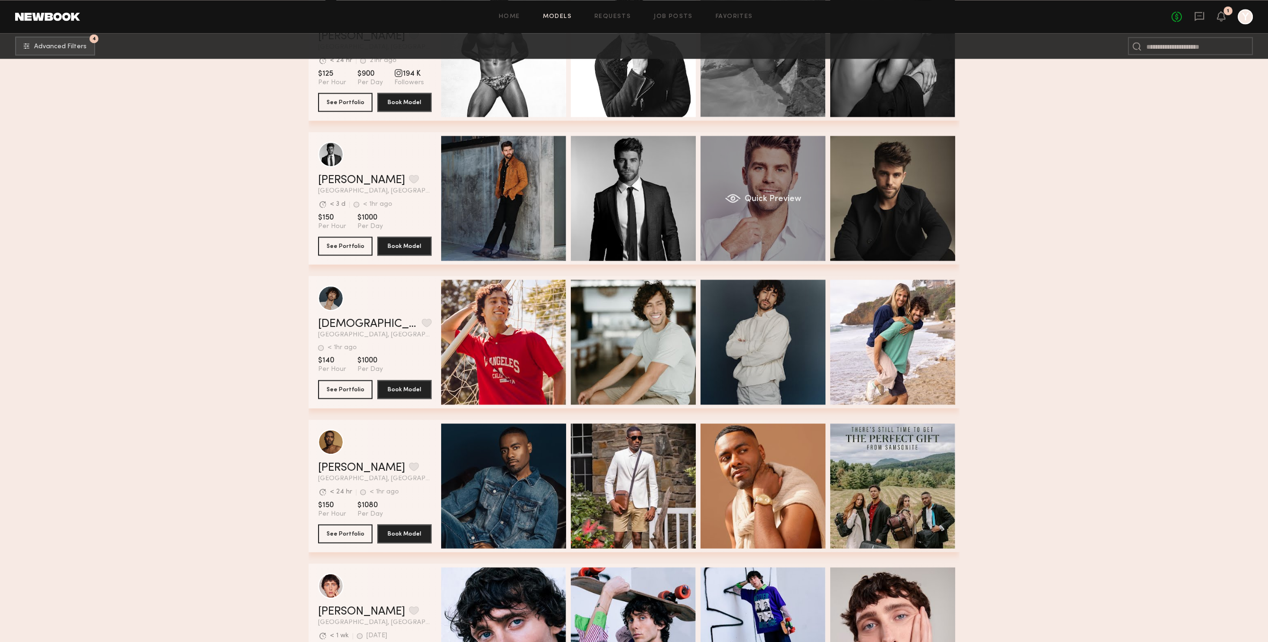
click at [757, 234] on div "Quick Preview" at bounding box center [762, 198] width 125 height 125
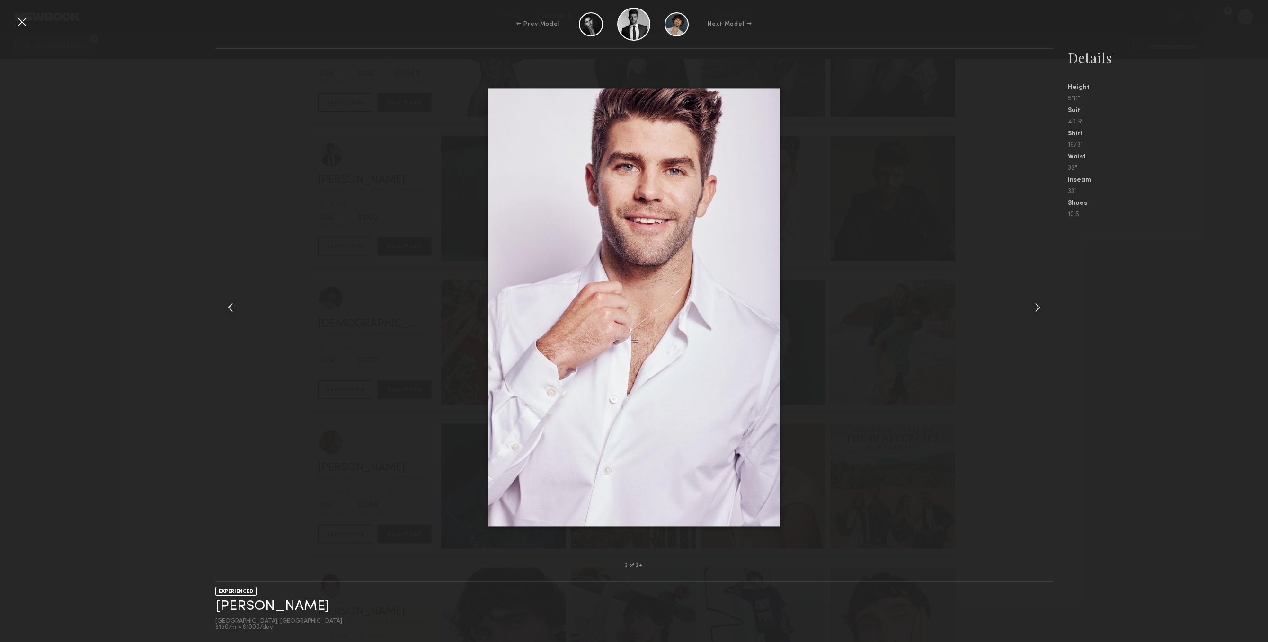
click at [1025, 296] on div at bounding box center [1036, 307] width 34 height 486
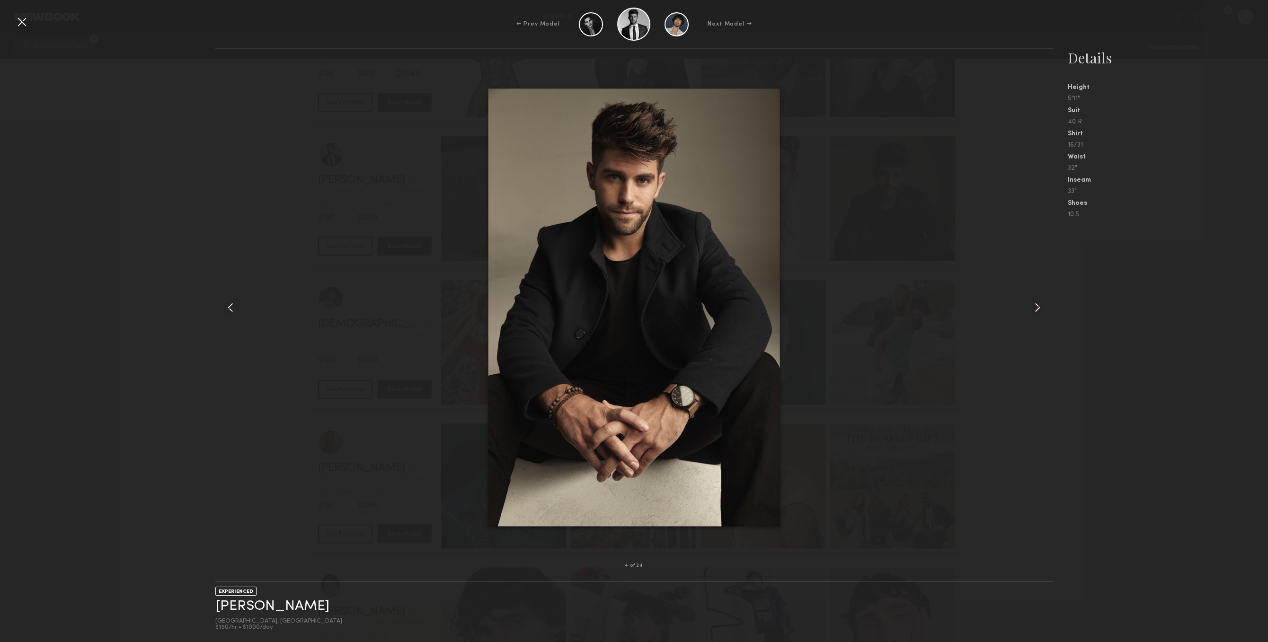
click at [1029, 300] on div at bounding box center [1036, 307] width 34 height 486
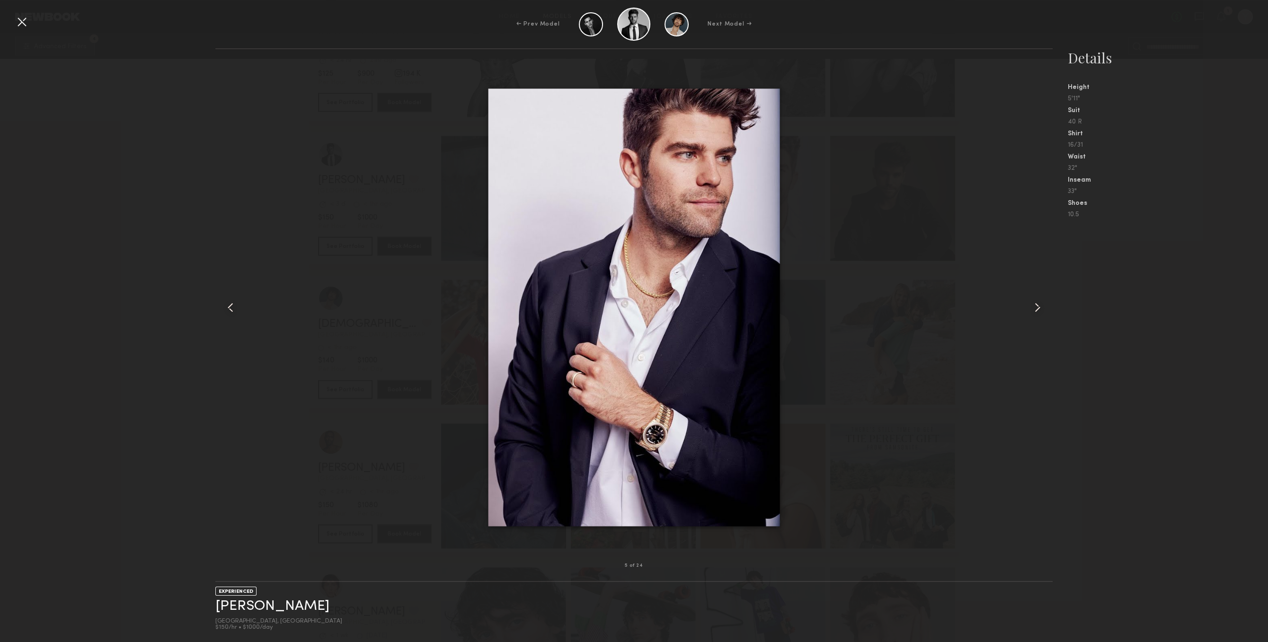
click at [1029, 297] on div at bounding box center [1036, 307] width 34 height 486
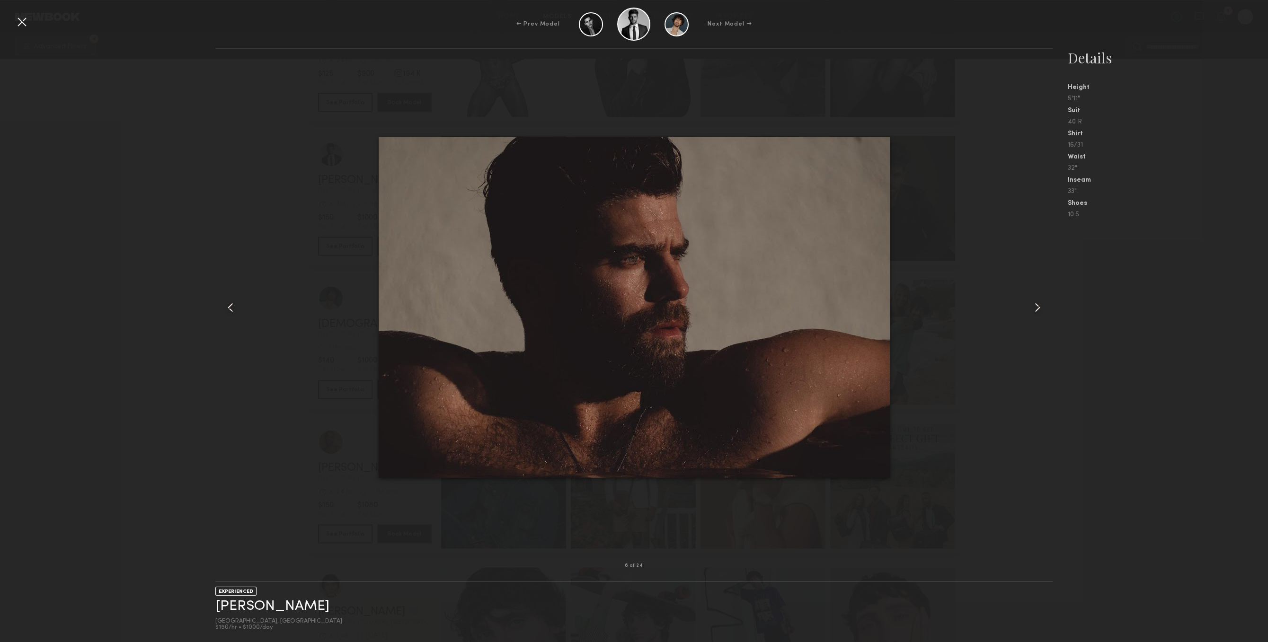
click at [1029, 297] on div at bounding box center [1036, 307] width 34 height 486
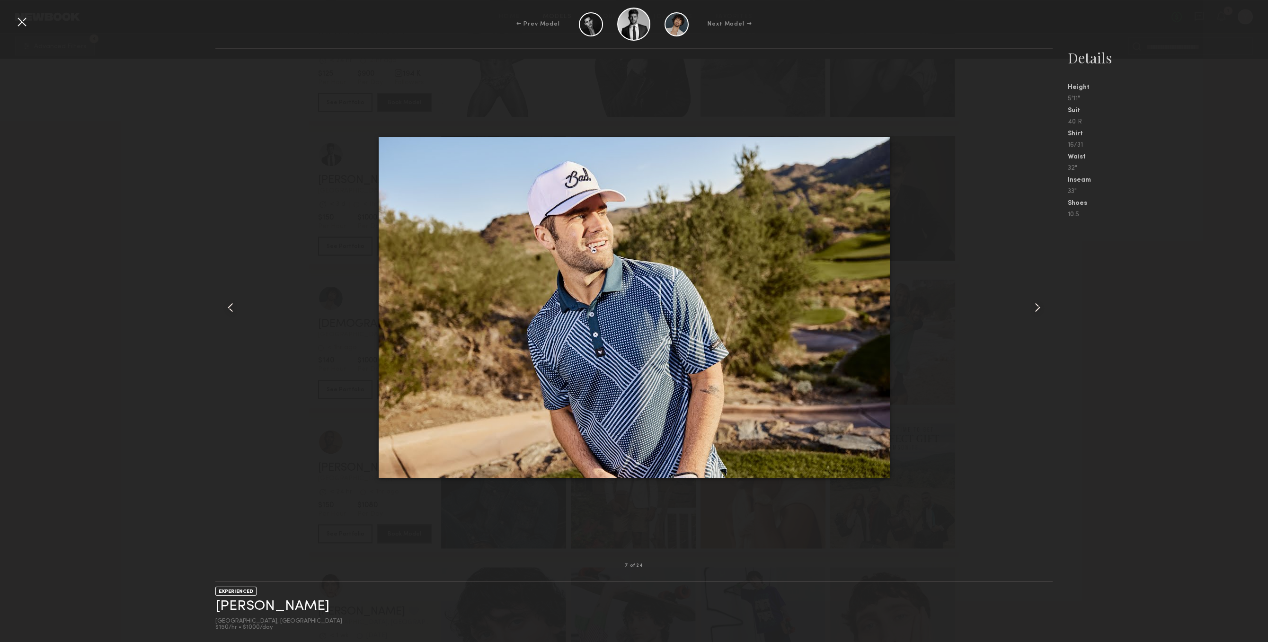
click at [1029, 296] on div at bounding box center [1036, 307] width 34 height 486
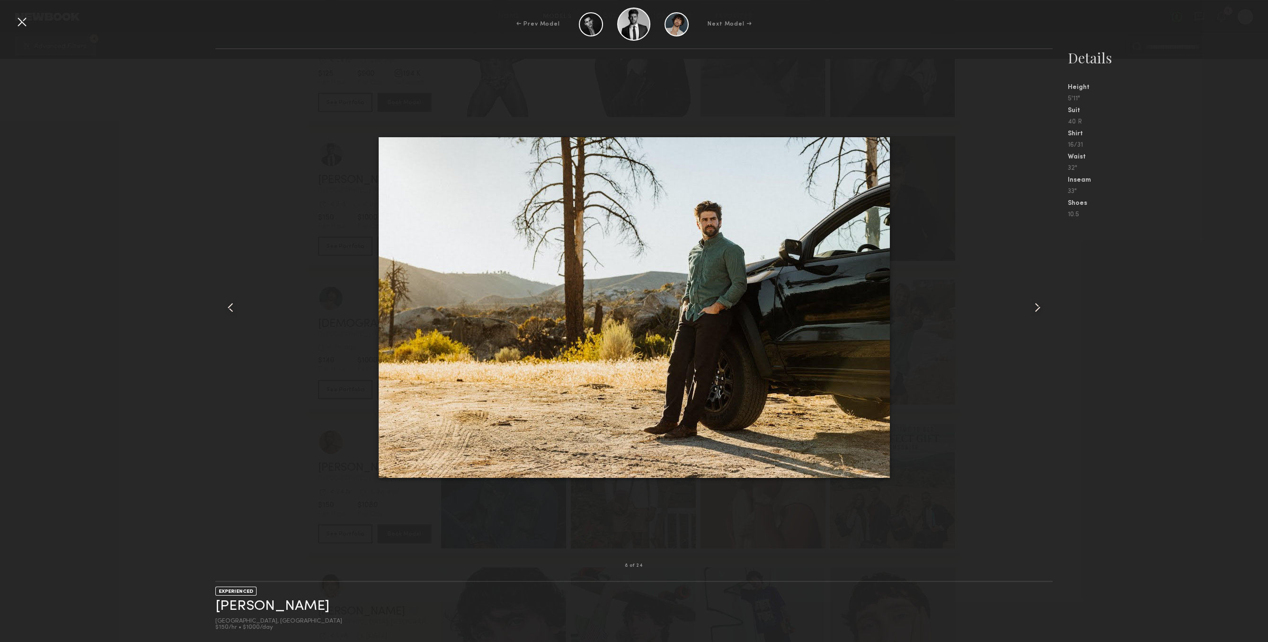
click at [1029, 296] on div at bounding box center [1036, 307] width 34 height 486
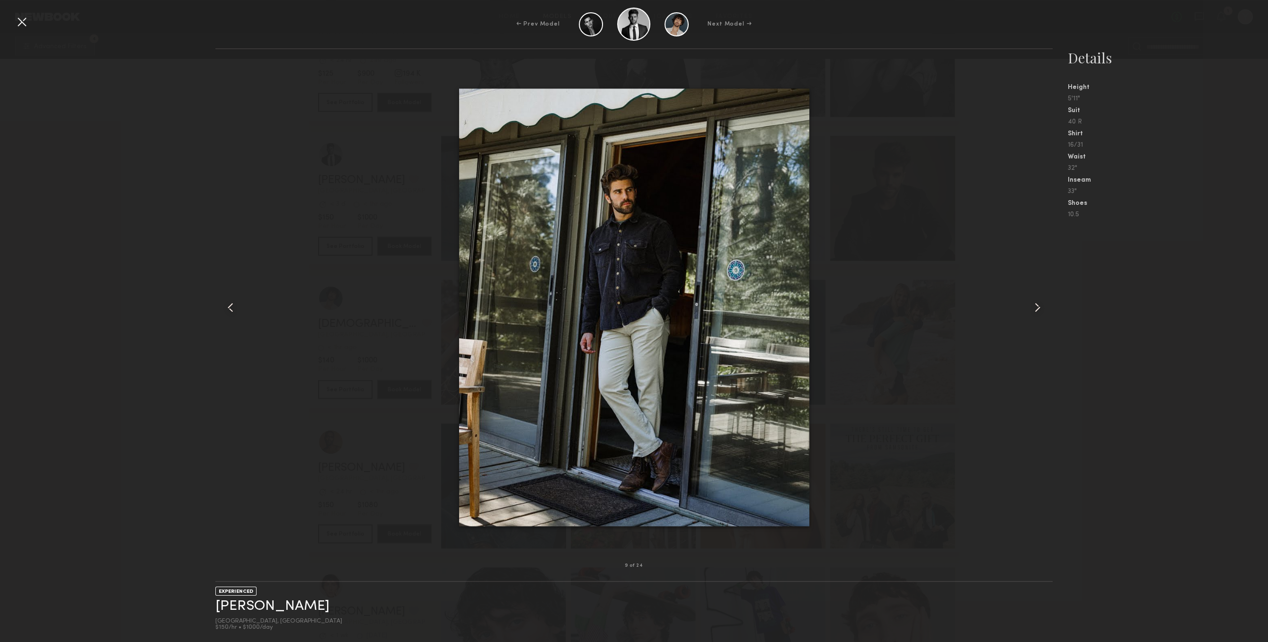
click at [1029, 296] on div at bounding box center [1036, 307] width 34 height 486
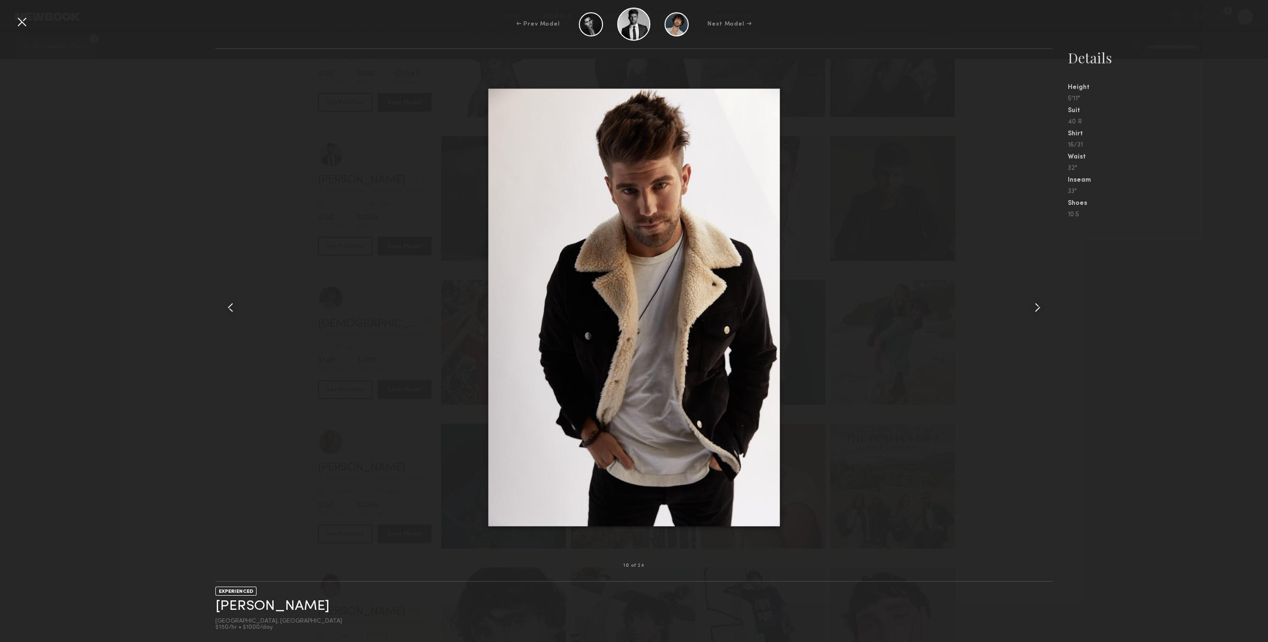
click at [1029, 296] on div at bounding box center [1036, 307] width 34 height 486
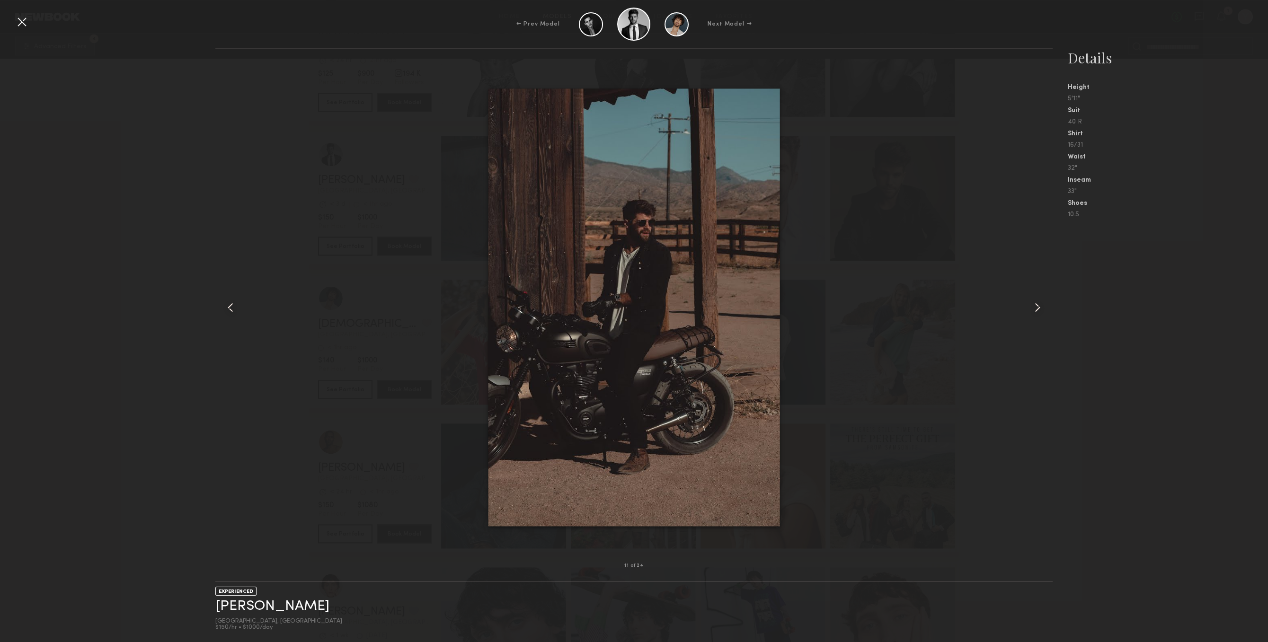
click at [23, 22] on div at bounding box center [21, 21] width 15 height 15
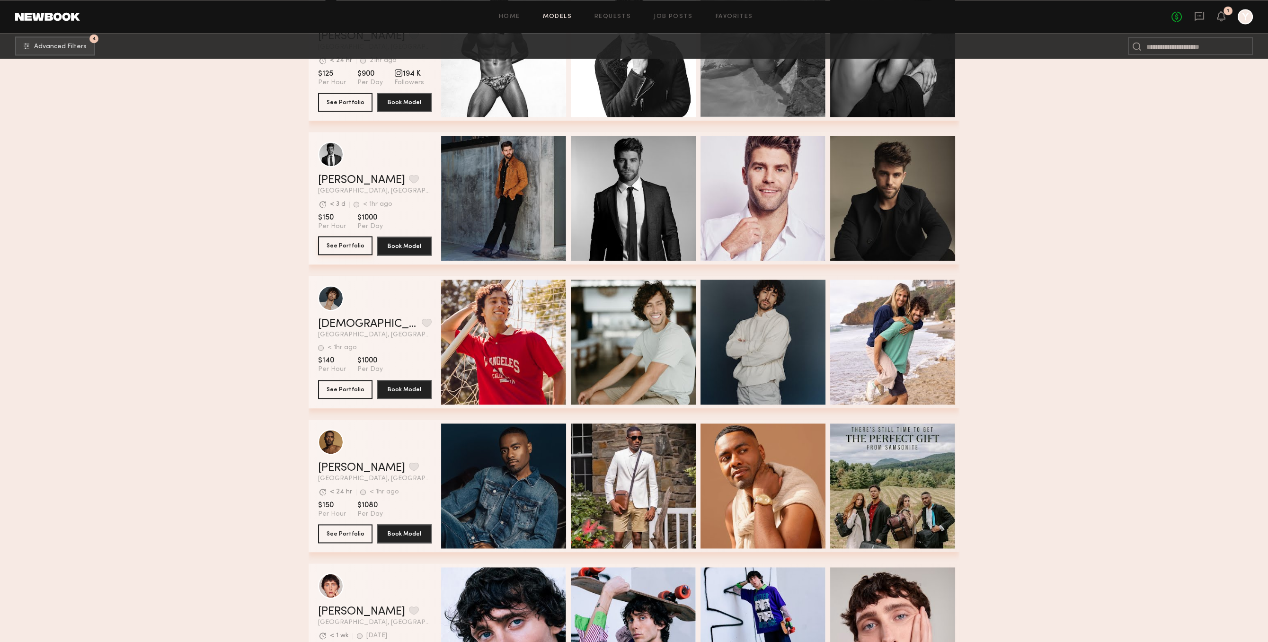
click at [338, 246] on button "See Portfolio" at bounding box center [345, 245] width 54 height 19
click at [409, 182] on button "grid" at bounding box center [414, 179] width 10 height 9
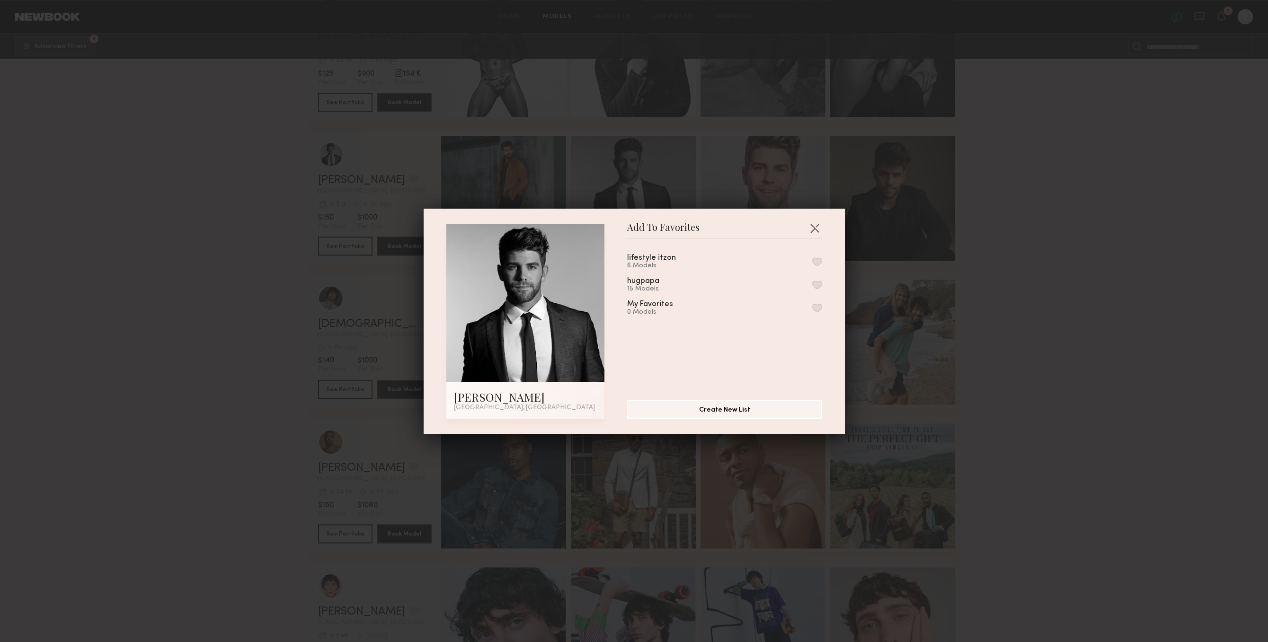
click at [821, 289] on button "button" at bounding box center [817, 285] width 10 height 9
click at [821, 218] on div "Add To Favorites Bradley M. Los Angeles, CA Add To Favorites lifestyle itzon 6 …" at bounding box center [633, 321] width 421 height 225
click at [814, 223] on button "button" at bounding box center [814, 227] width 15 height 15
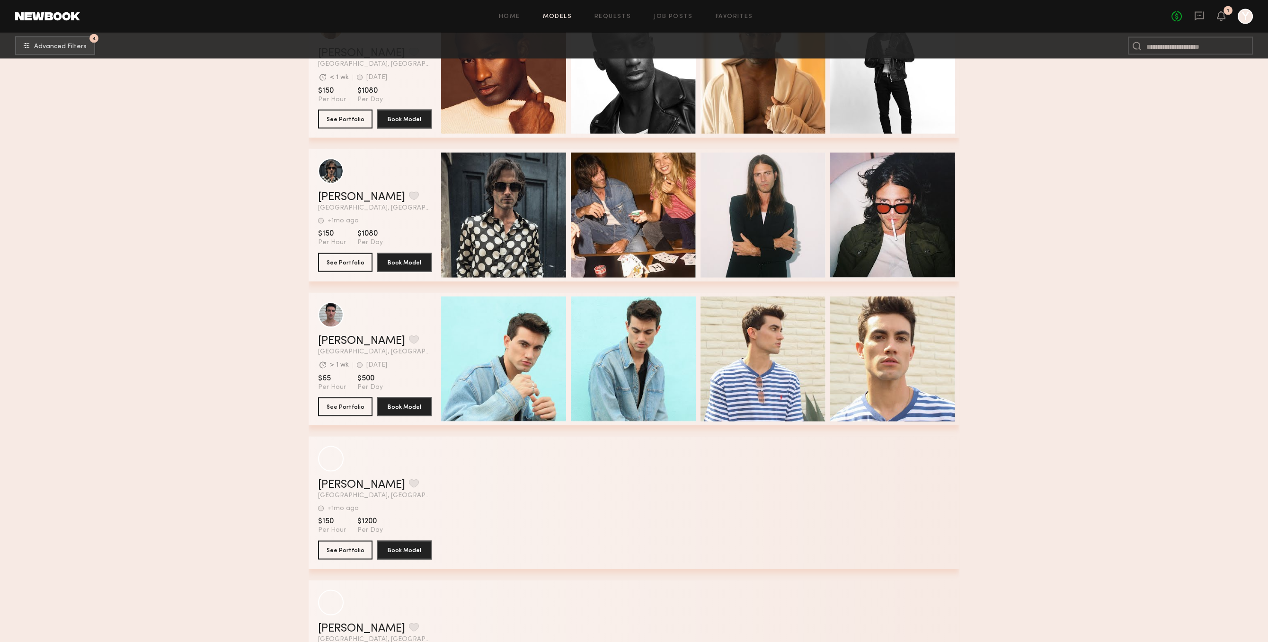
scroll to position [6932, 0]
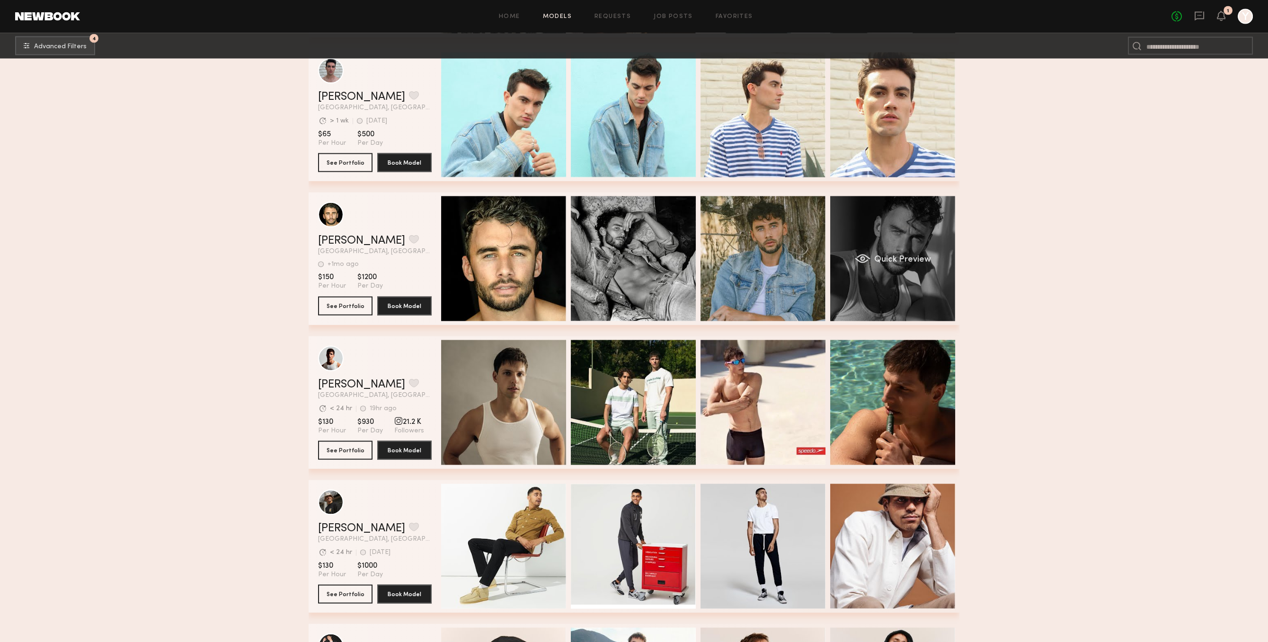
click at [906, 273] on div "Quick Preview" at bounding box center [892, 258] width 125 height 125
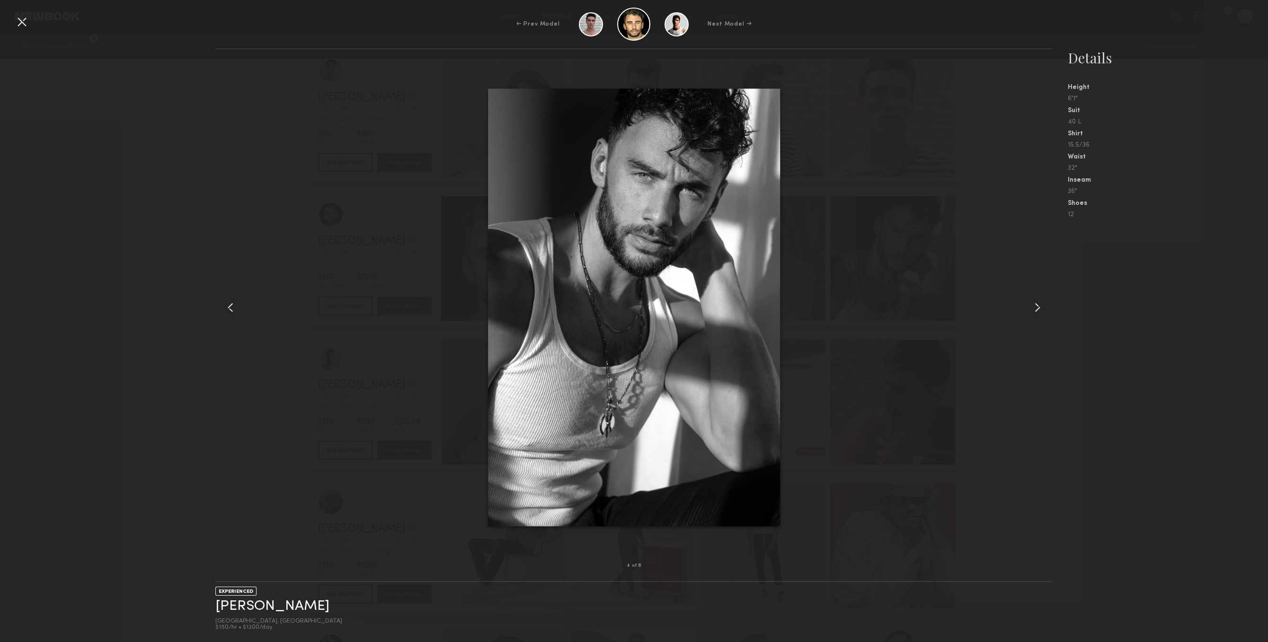
click at [1034, 295] on div at bounding box center [1036, 307] width 34 height 486
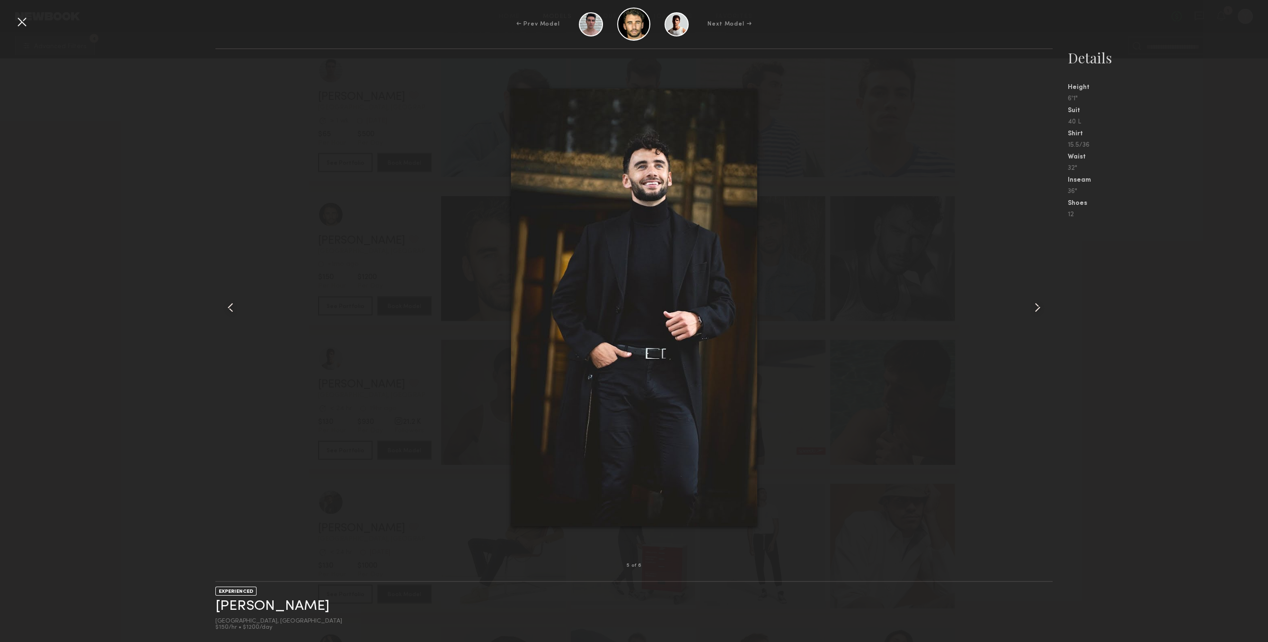
click at [1039, 300] on div at bounding box center [1036, 307] width 34 height 486
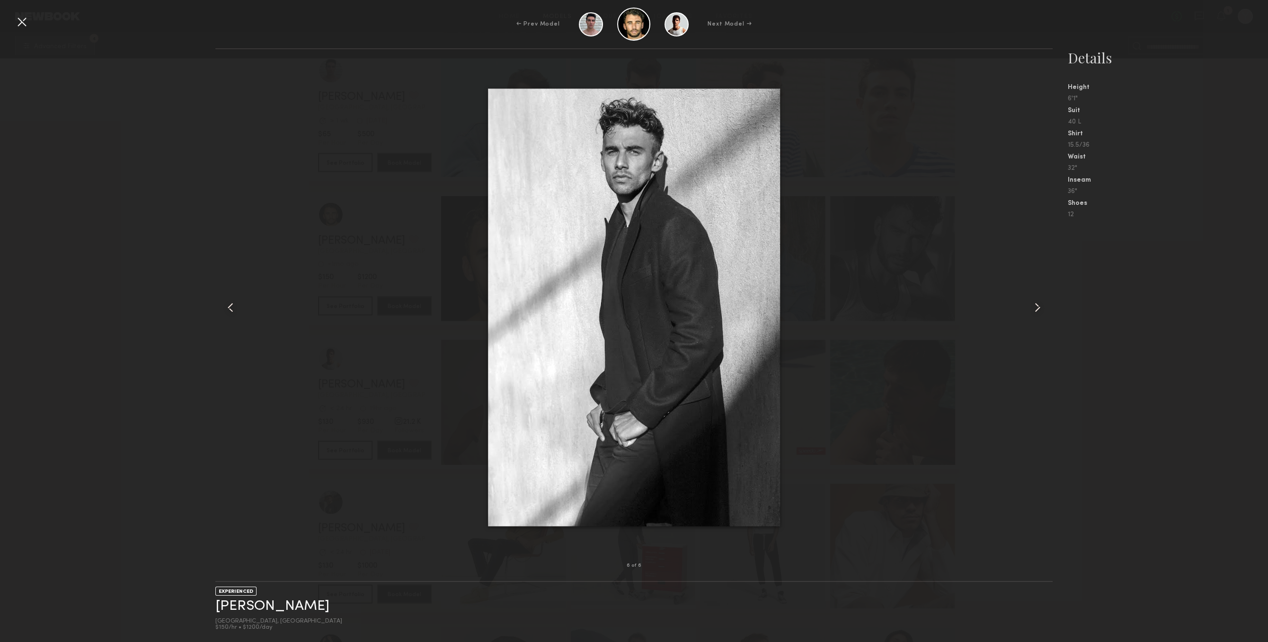
click at [1039, 300] on div at bounding box center [1036, 307] width 34 height 486
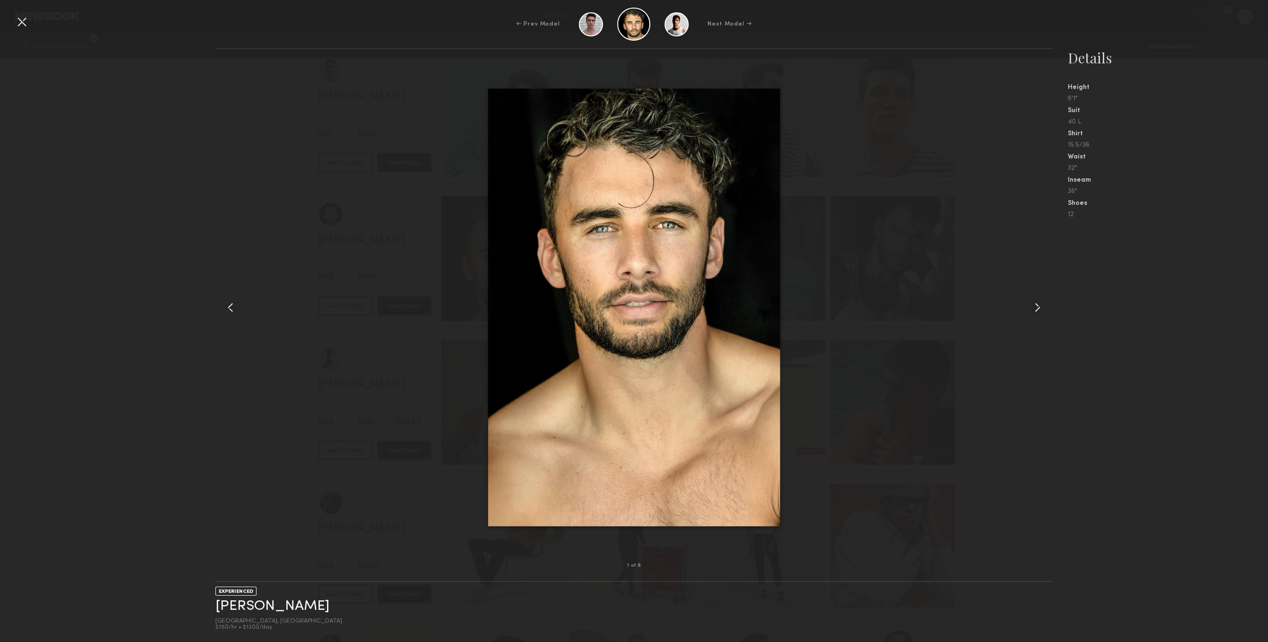
click at [1039, 300] on div at bounding box center [1036, 307] width 34 height 486
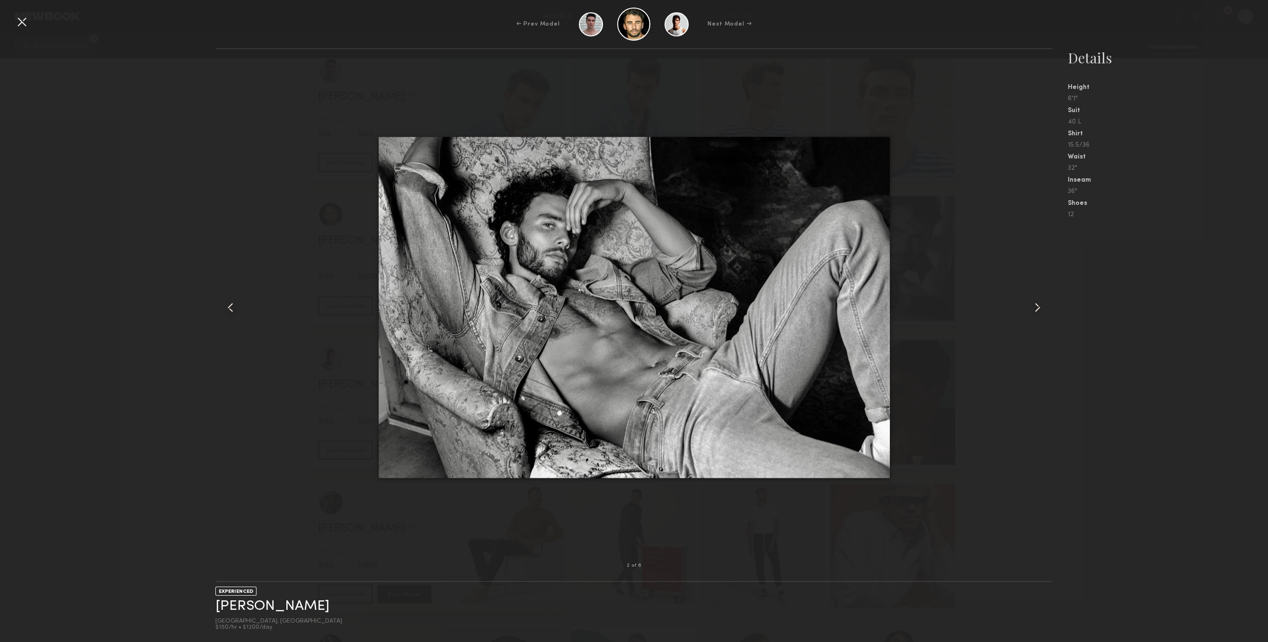
click at [1038, 297] on div at bounding box center [1036, 307] width 34 height 486
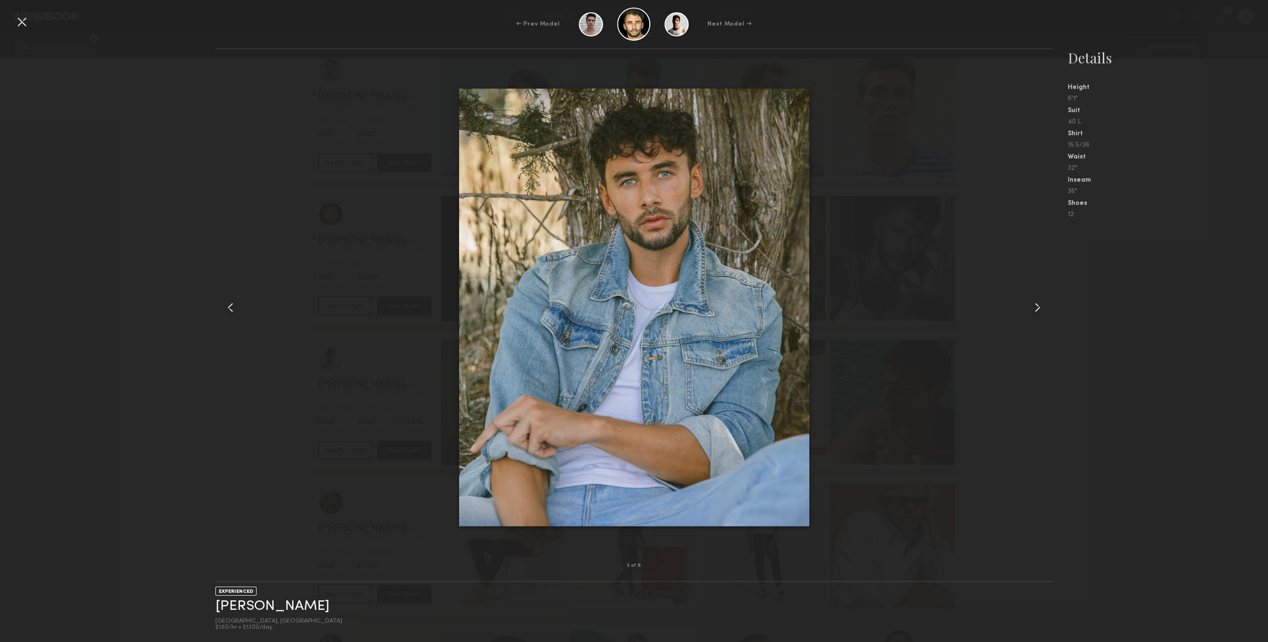
click at [1037, 296] on div at bounding box center [1036, 307] width 34 height 486
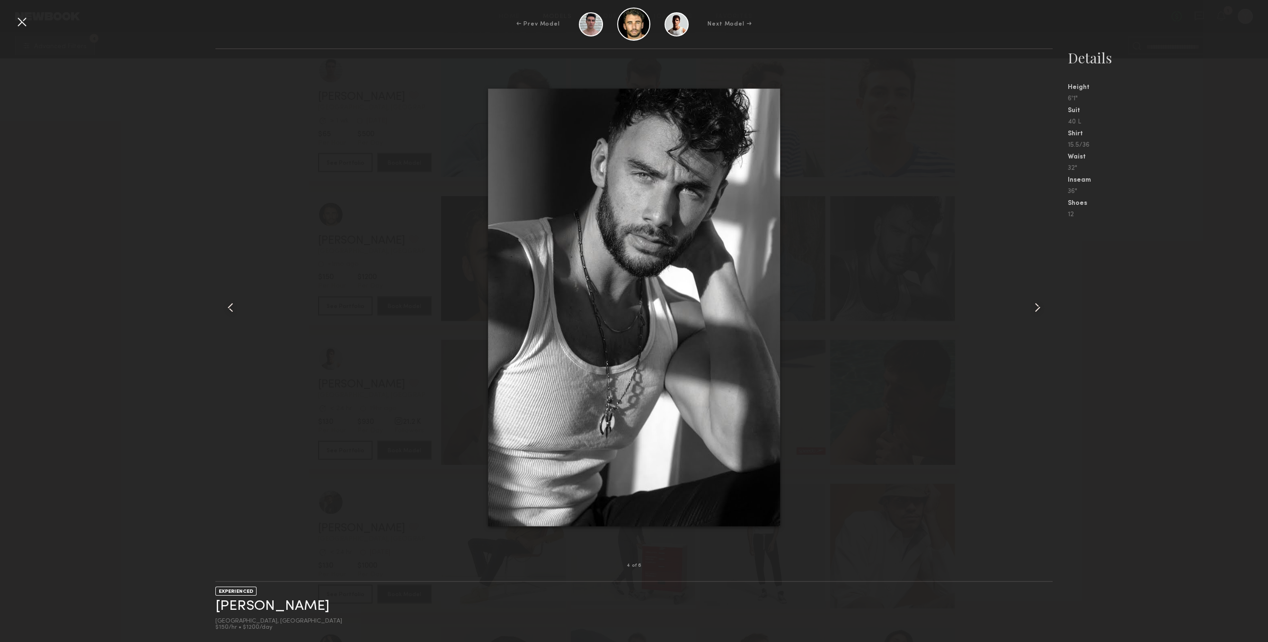
drag, startPoint x: 1037, startPoint y: 296, endPoint x: 372, endPoint y: 56, distance: 706.7
click at [1036, 295] on div at bounding box center [1036, 307] width 34 height 486
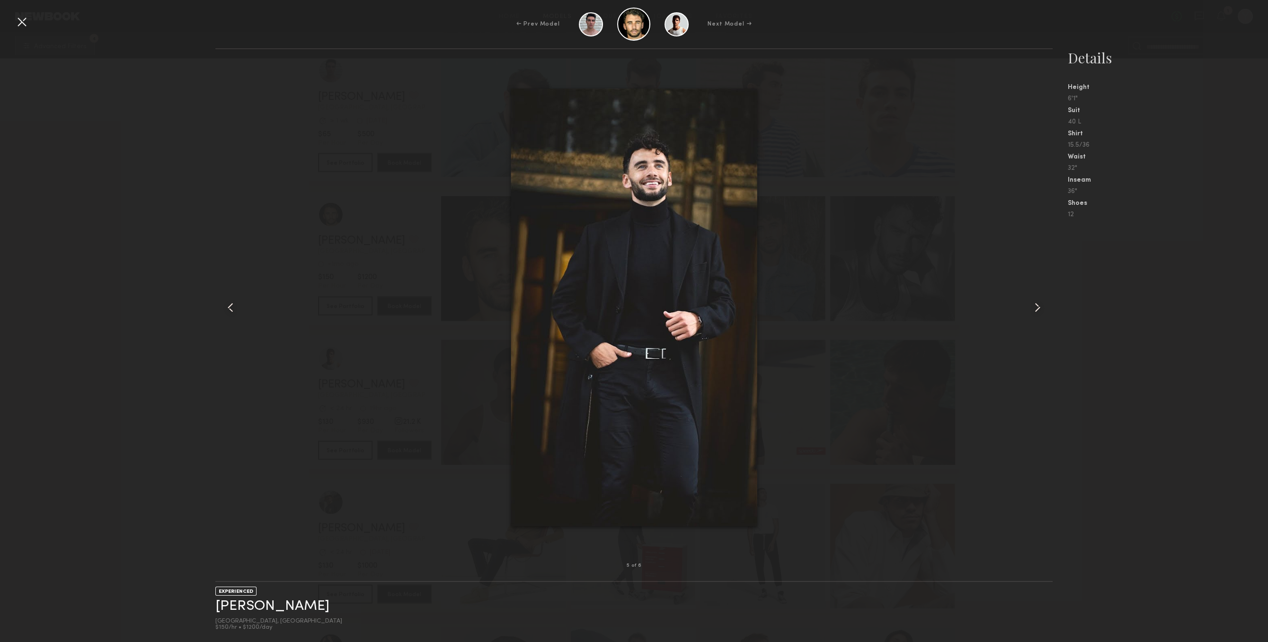
click at [29, 20] on div at bounding box center [21, 21] width 15 height 15
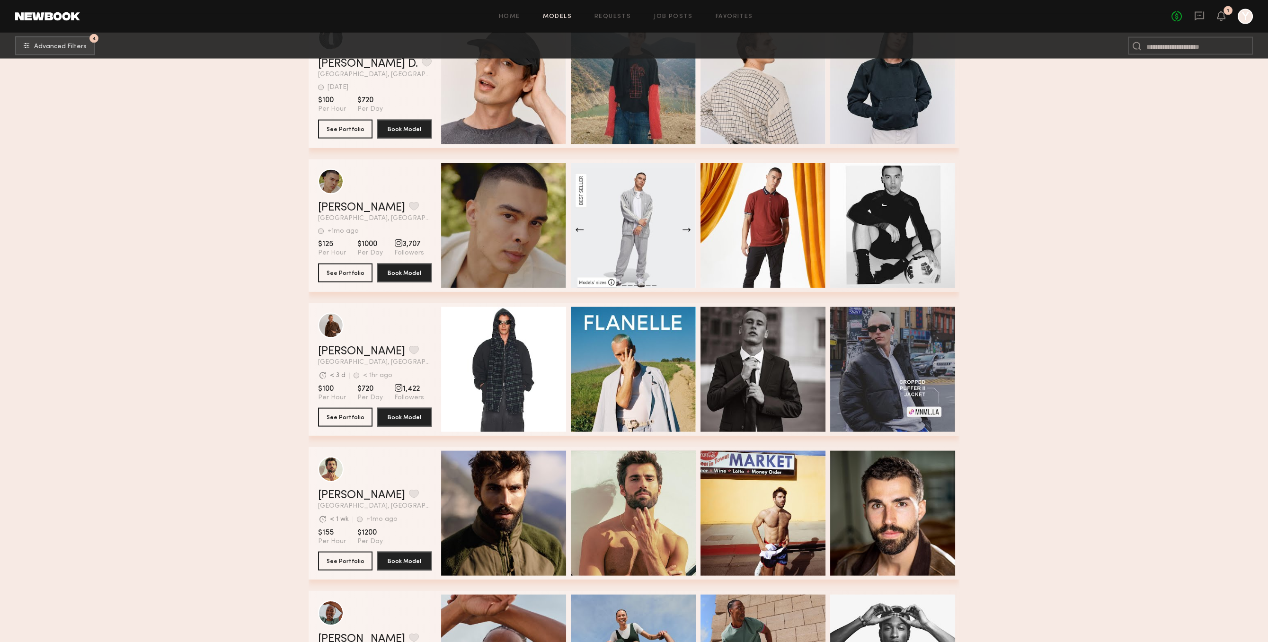
scroll to position [7567, 0]
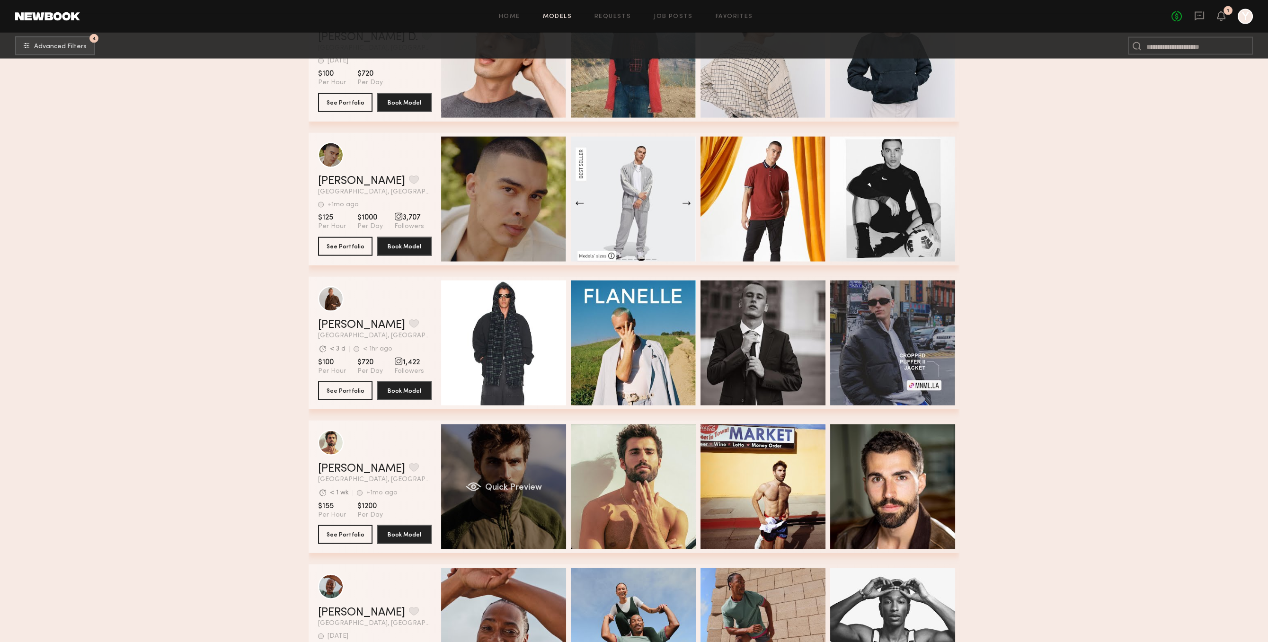
click at [546, 502] on div "Quick Preview" at bounding box center [503, 486] width 125 height 125
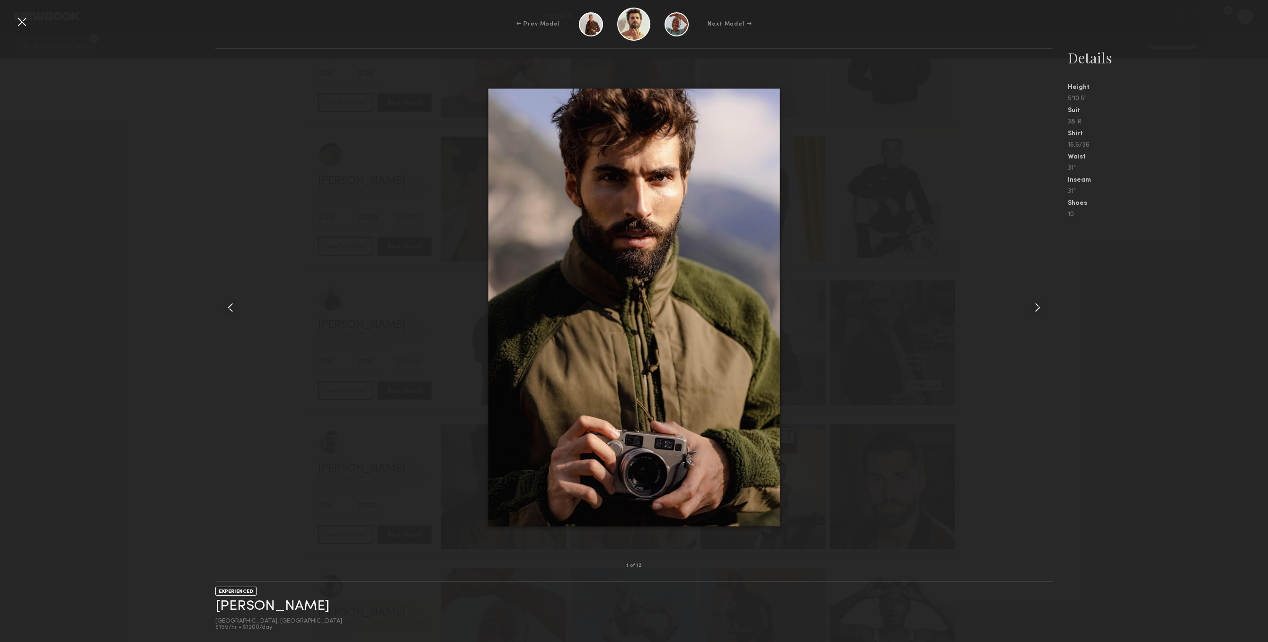
click at [1034, 306] on common-icon at bounding box center [1037, 307] width 15 height 15
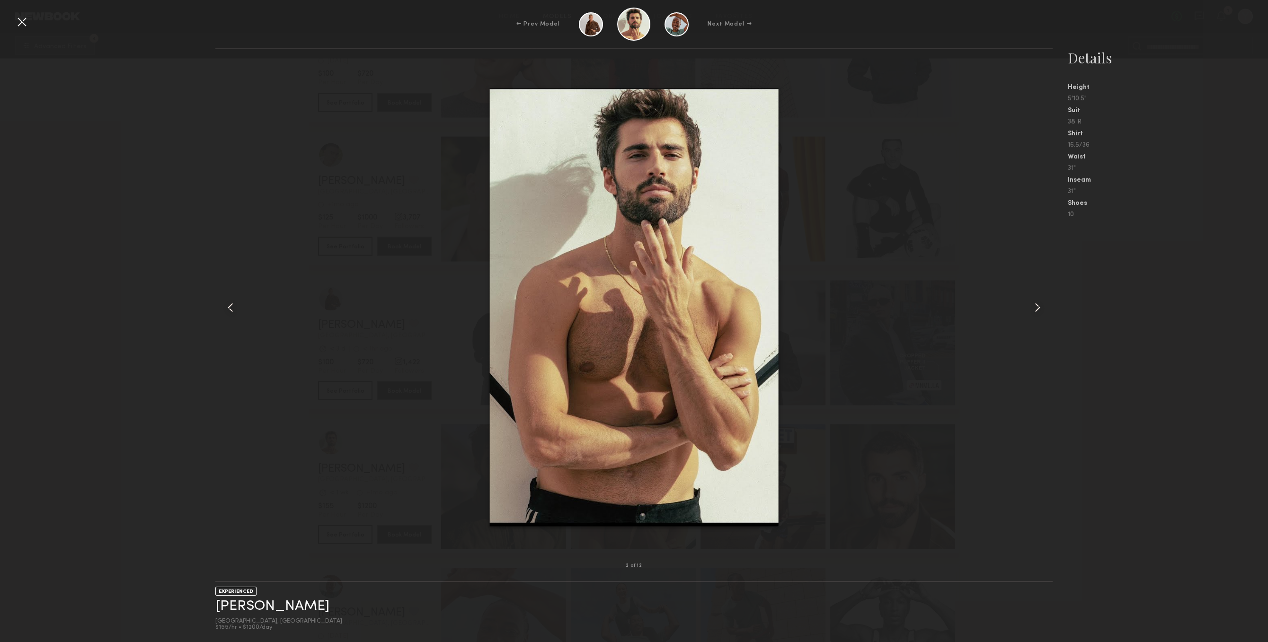
click at [1034, 306] on common-icon at bounding box center [1037, 307] width 15 height 15
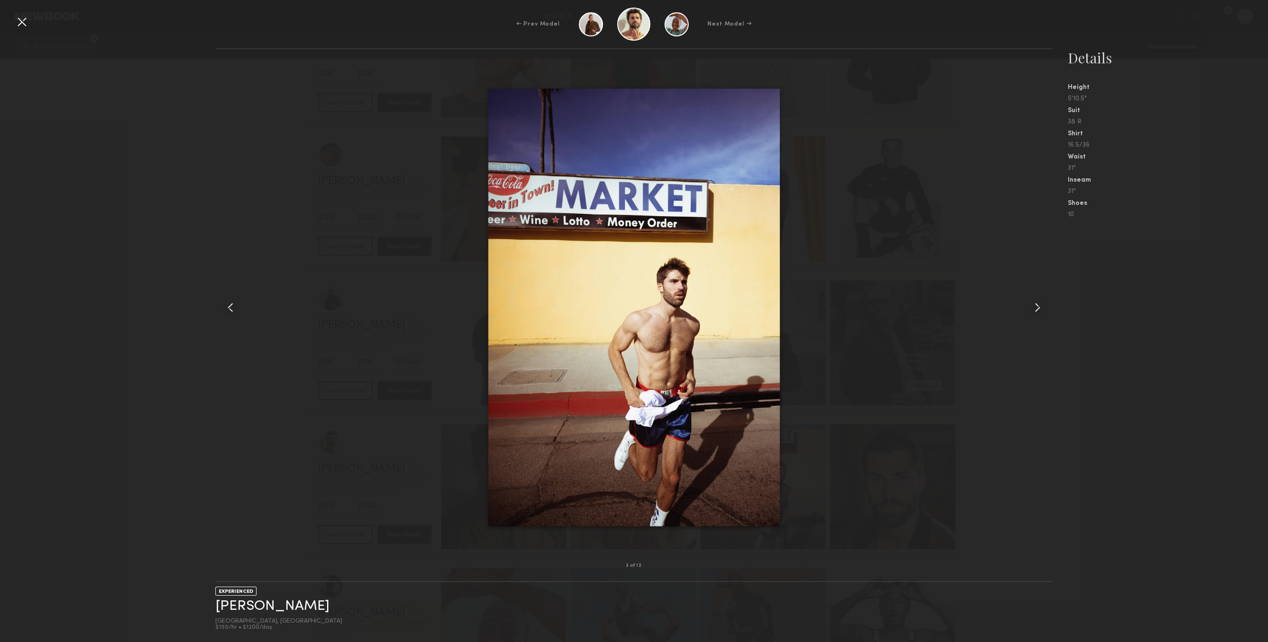
click at [1034, 306] on common-icon at bounding box center [1037, 307] width 15 height 15
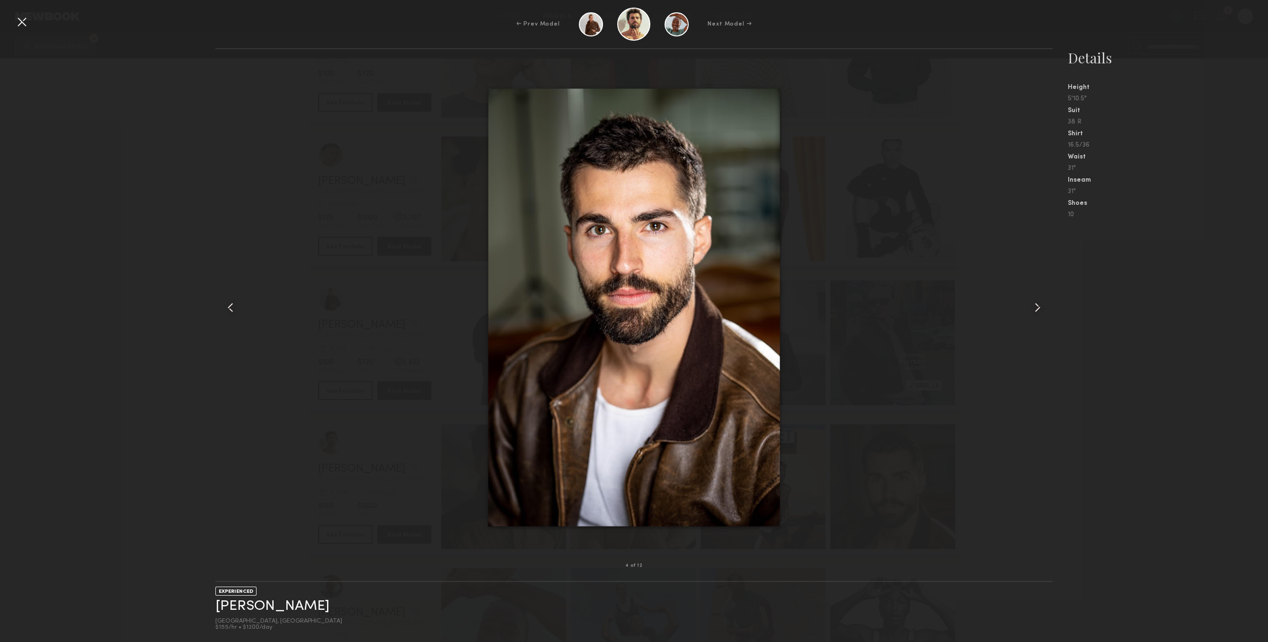
click at [1034, 306] on common-icon at bounding box center [1037, 307] width 15 height 15
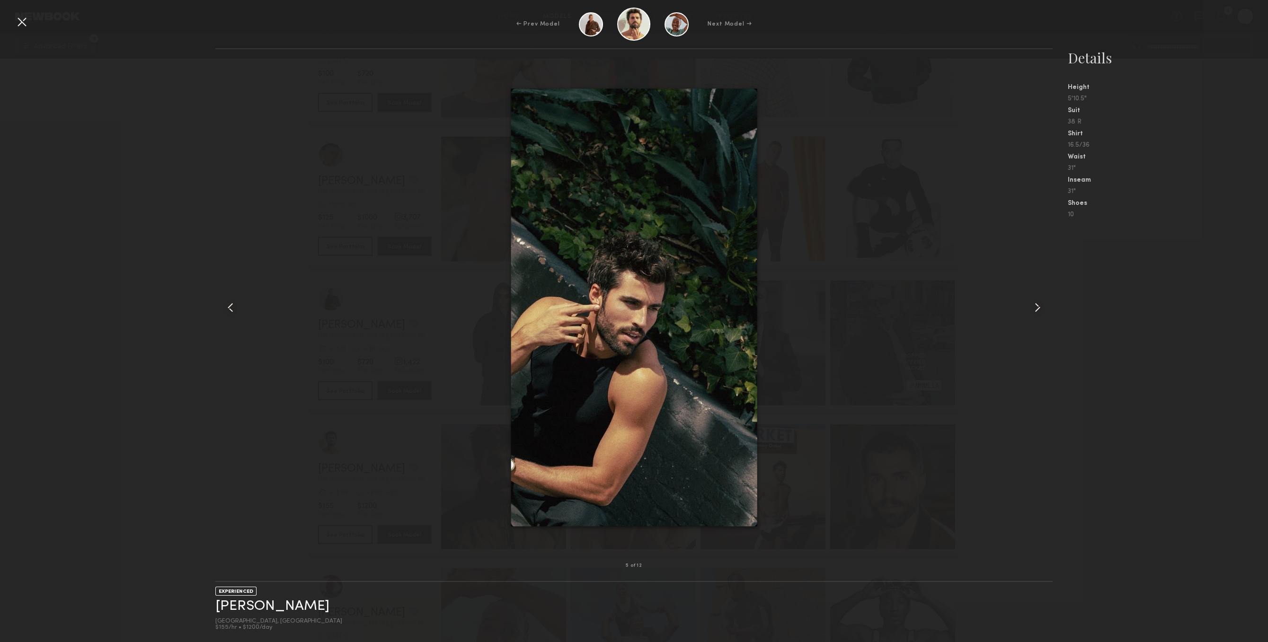
click at [1034, 306] on common-icon at bounding box center [1037, 307] width 15 height 15
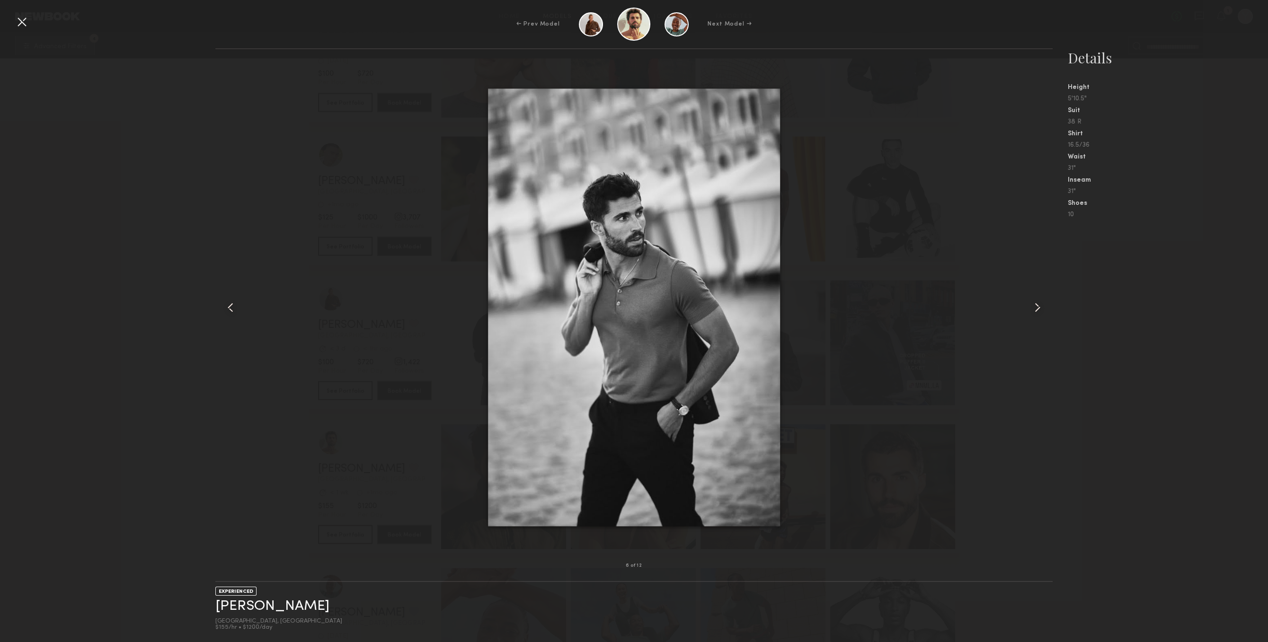
click at [1034, 306] on common-icon at bounding box center [1037, 307] width 15 height 15
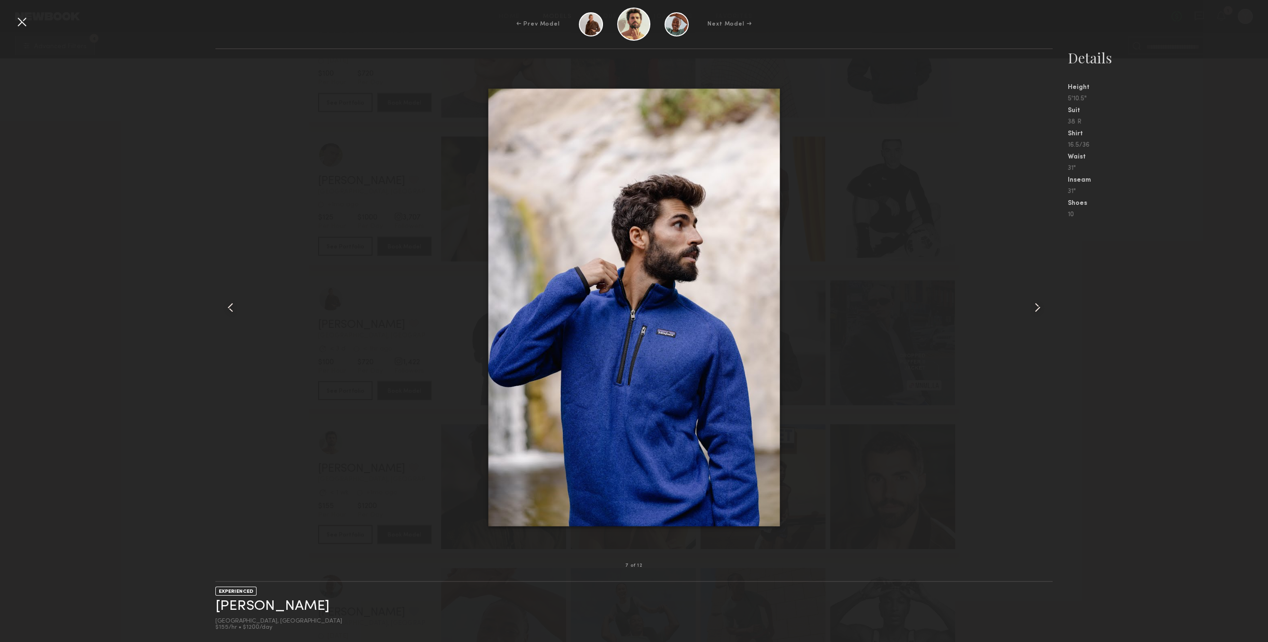
click at [1034, 306] on common-icon at bounding box center [1037, 307] width 15 height 15
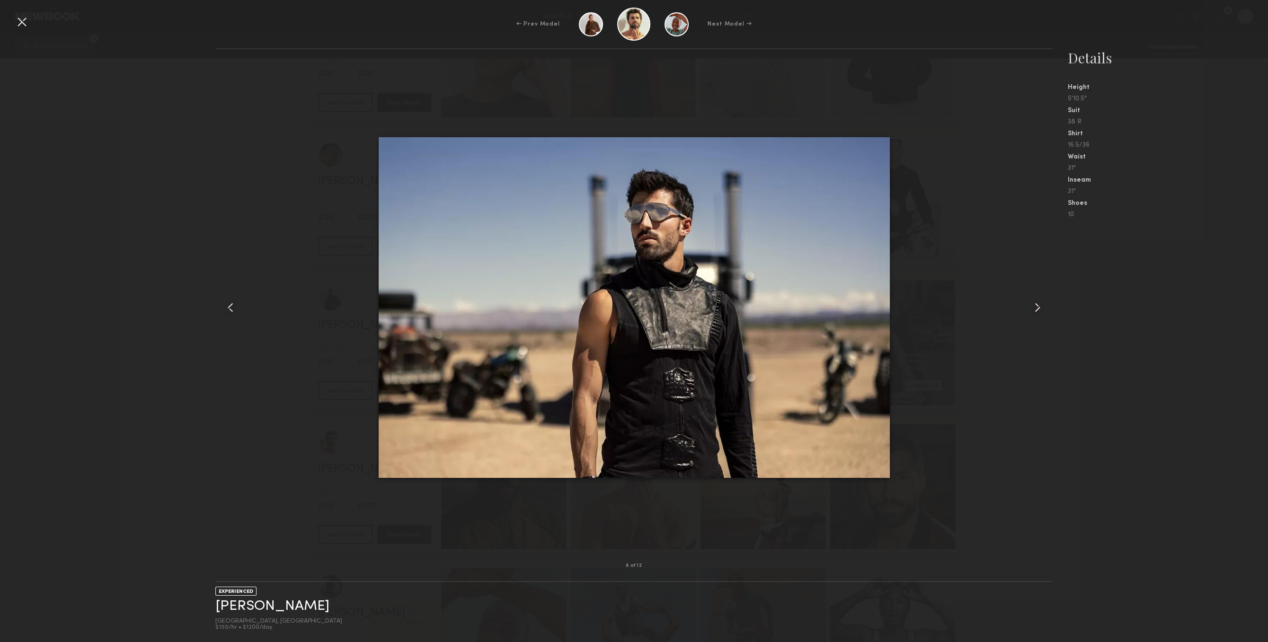
click at [1034, 306] on common-icon at bounding box center [1037, 307] width 15 height 15
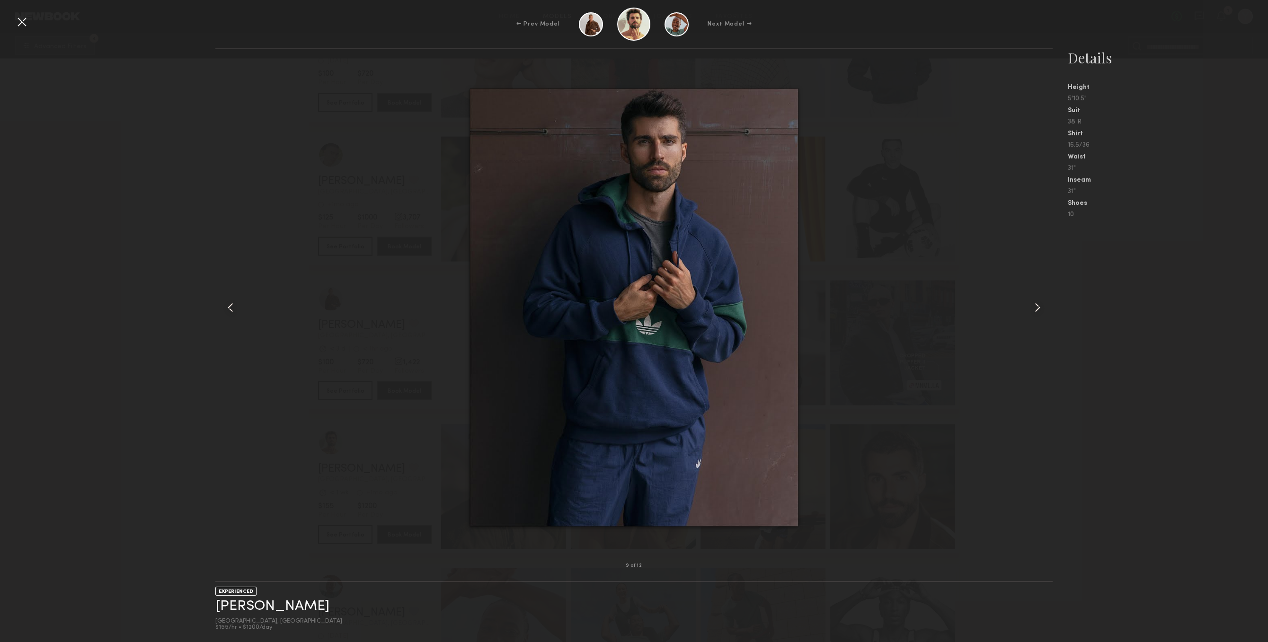
click at [1034, 306] on common-icon at bounding box center [1037, 307] width 15 height 15
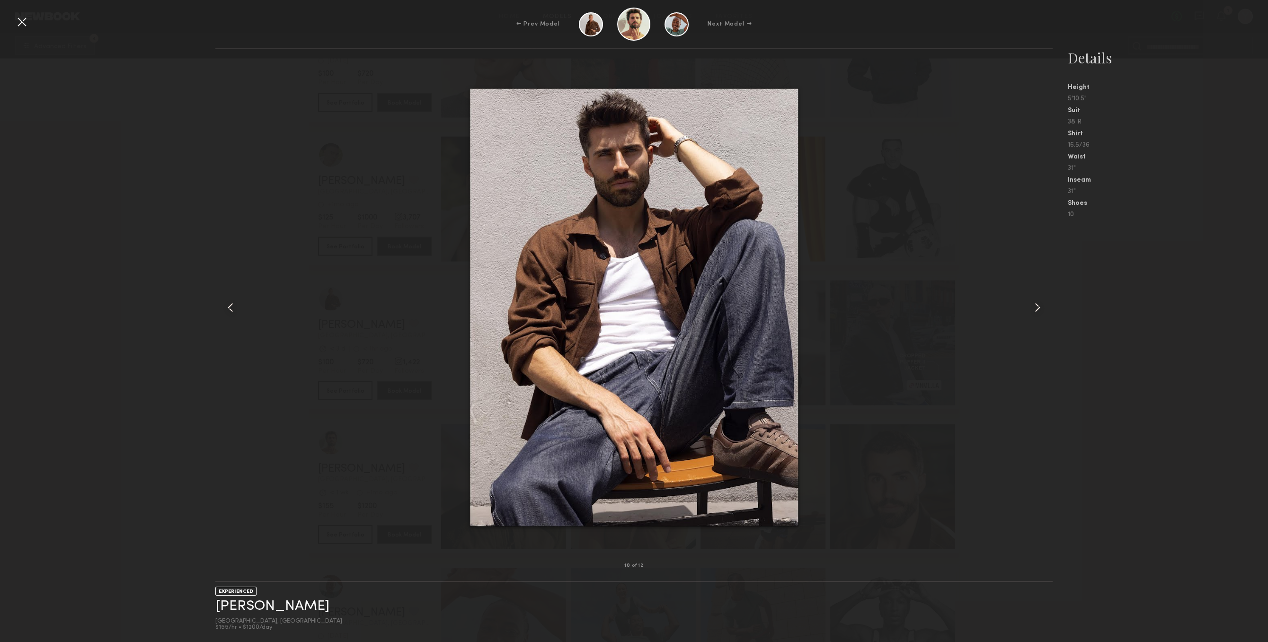
click at [1034, 306] on common-icon at bounding box center [1037, 307] width 15 height 15
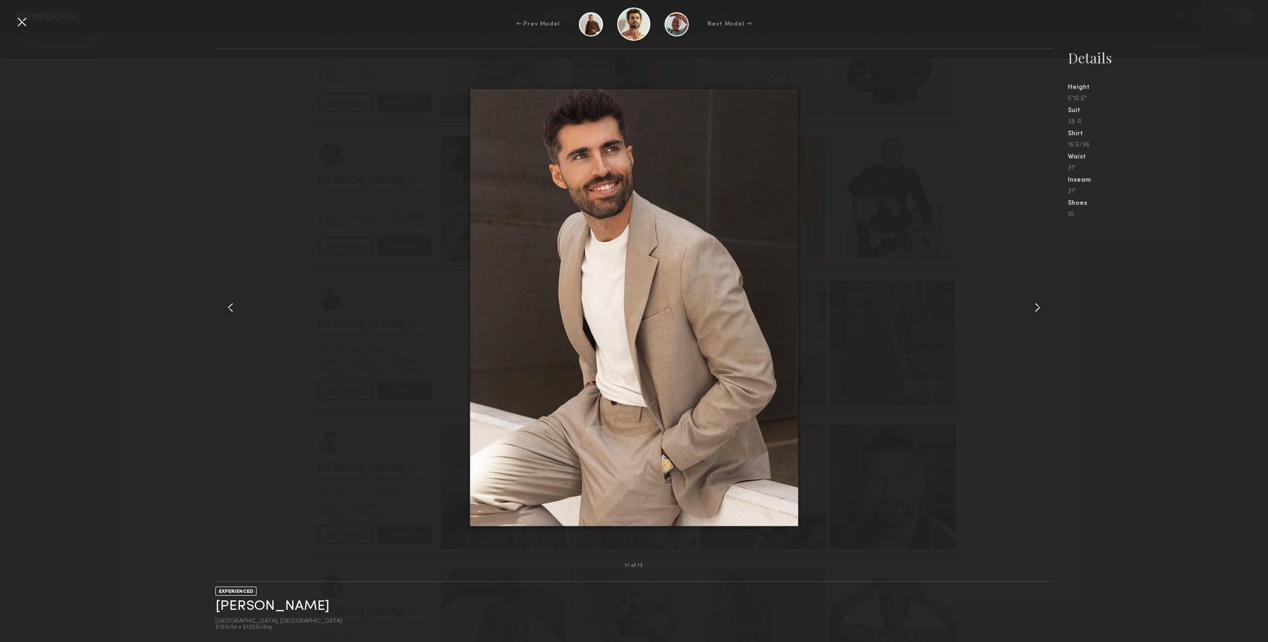
click at [1034, 306] on common-icon at bounding box center [1037, 307] width 15 height 15
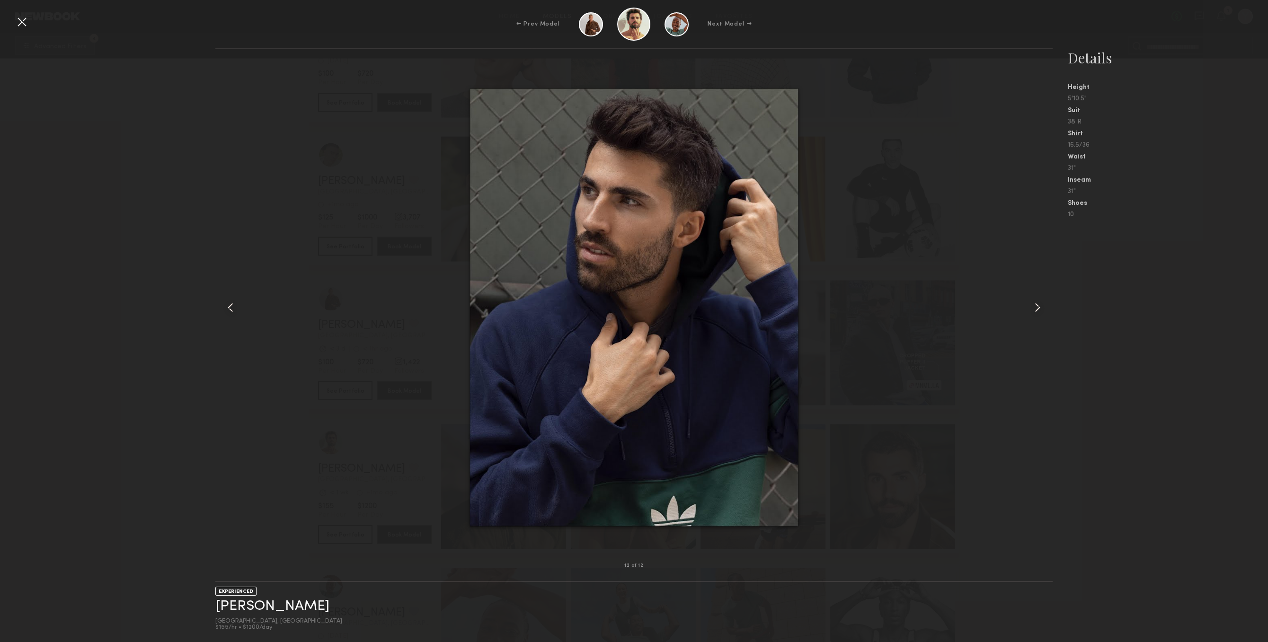
click at [17, 28] on div at bounding box center [21, 21] width 15 height 15
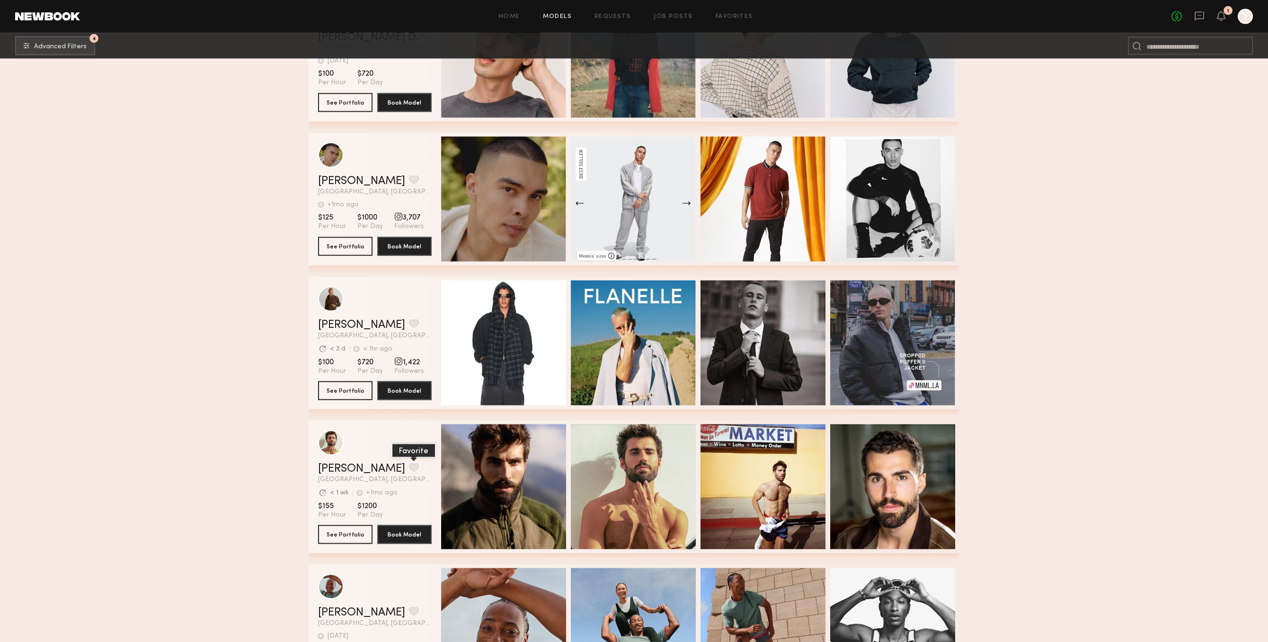
click at [409, 467] on button "grid" at bounding box center [414, 467] width 10 height 9
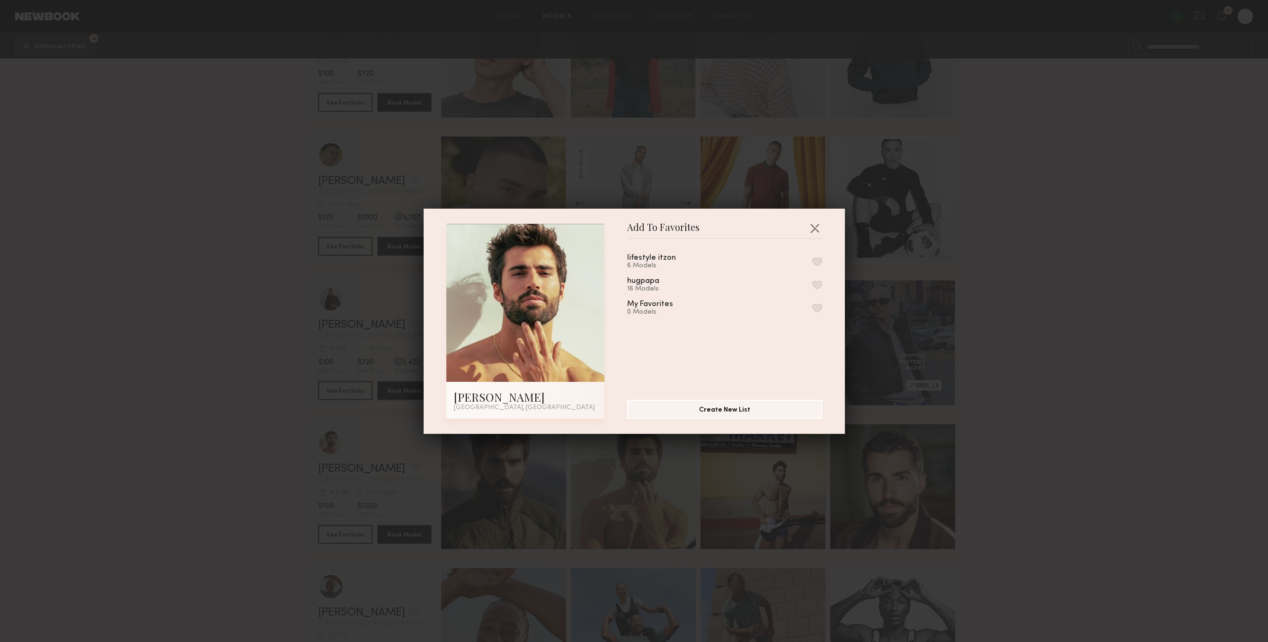
click at [818, 288] on button "button" at bounding box center [817, 285] width 10 height 9
click at [817, 230] on button "button" at bounding box center [814, 227] width 15 height 15
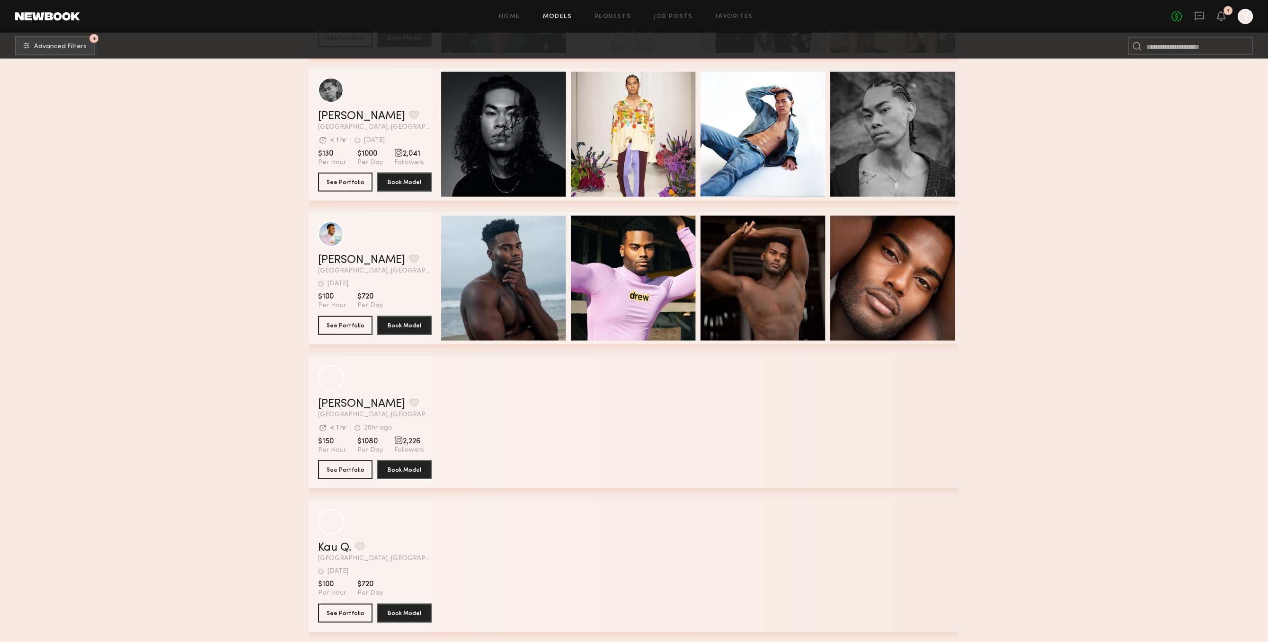
scroll to position [8641, 0]
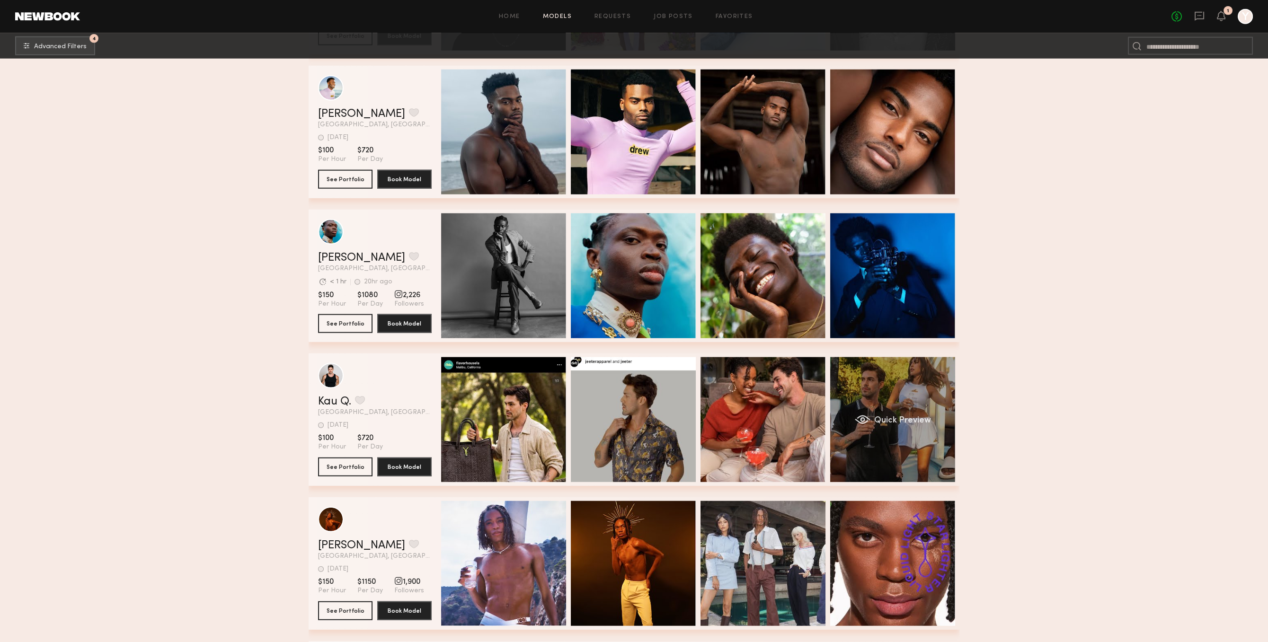
click at [871, 440] on div "Quick Preview" at bounding box center [892, 419] width 125 height 125
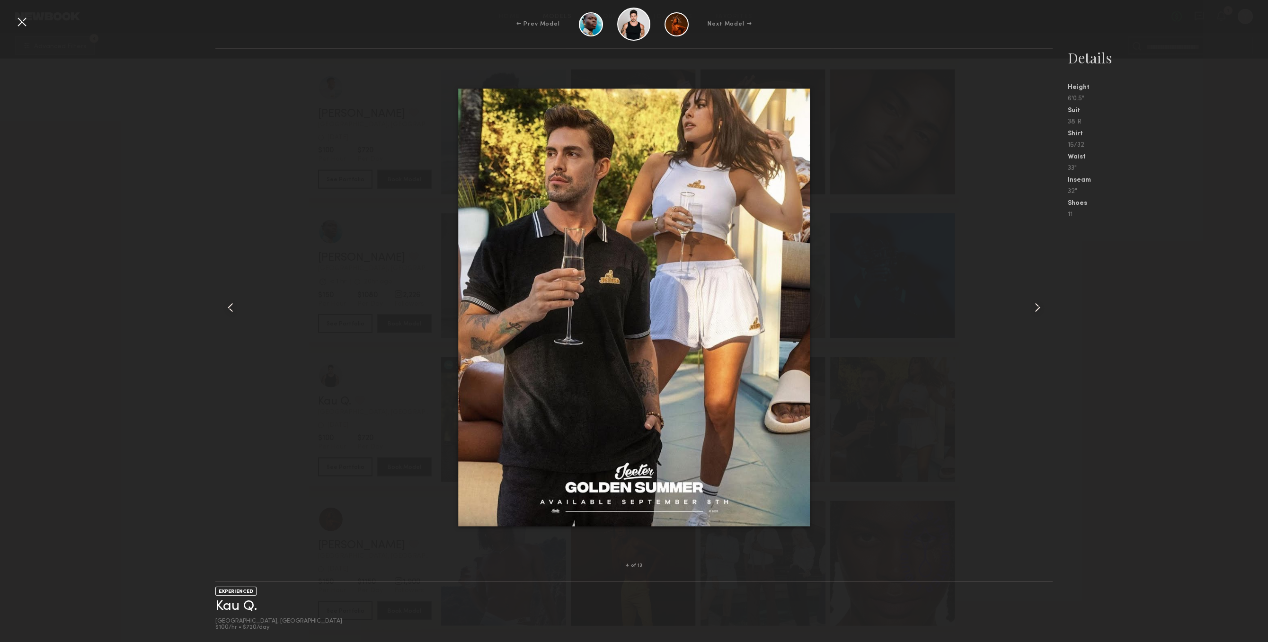
click at [1050, 289] on div at bounding box center [1036, 307] width 34 height 486
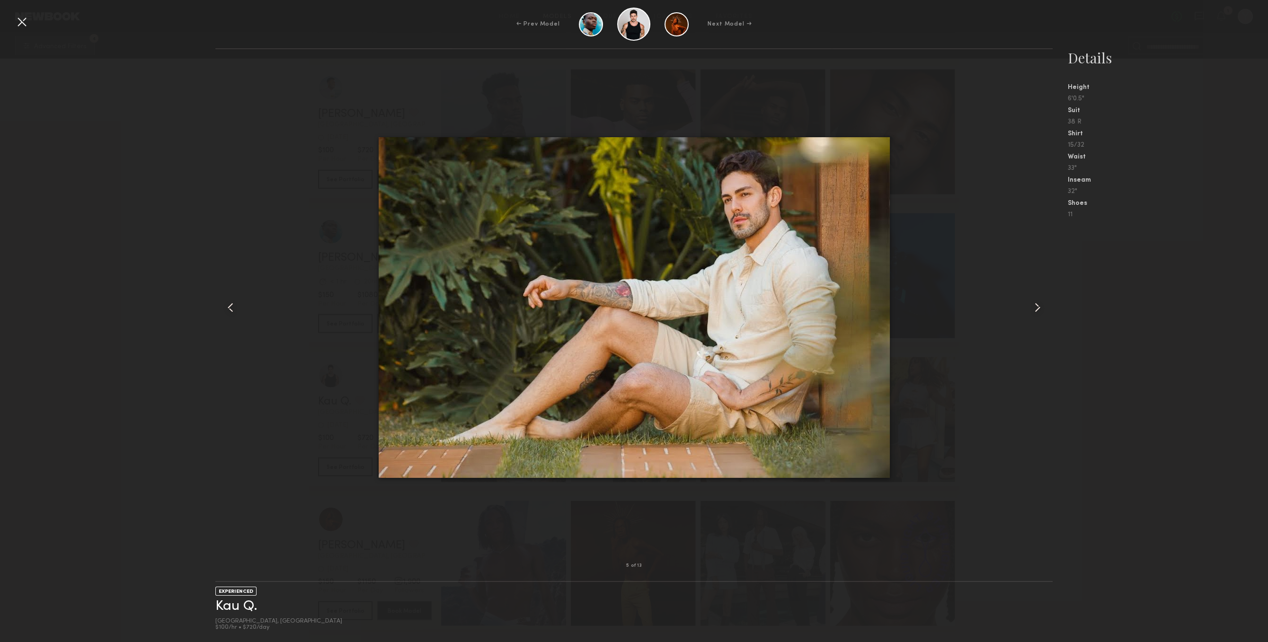
click at [1045, 290] on div at bounding box center [1036, 307] width 34 height 486
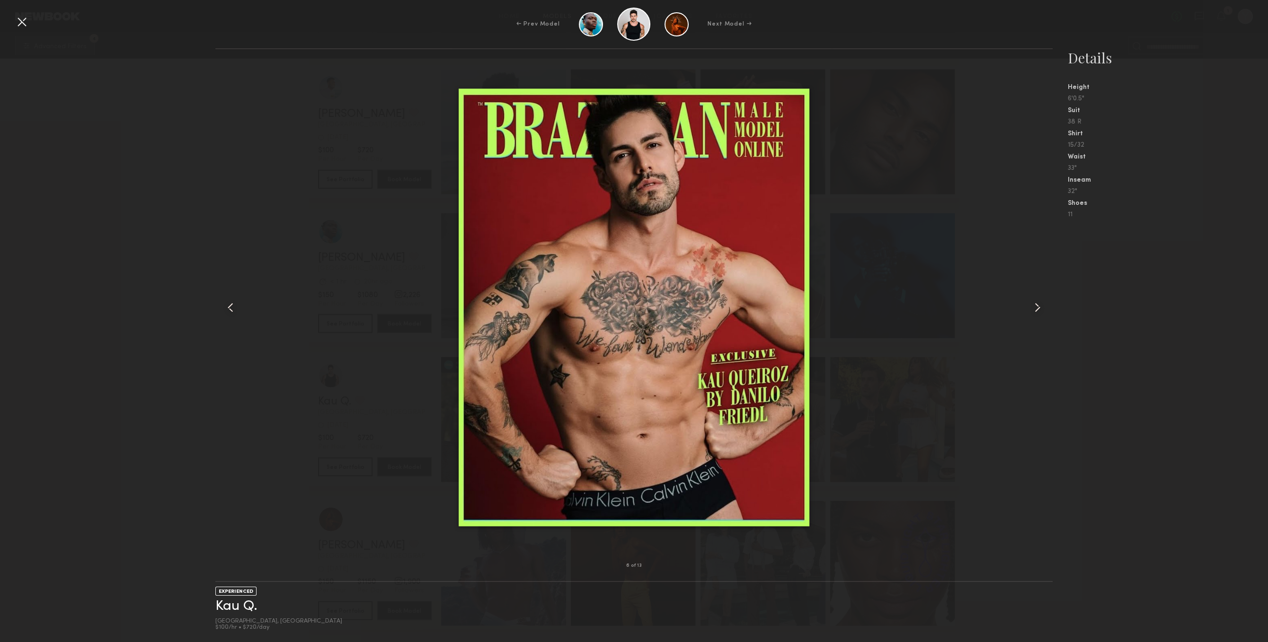
click at [1045, 290] on div at bounding box center [1036, 307] width 34 height 486
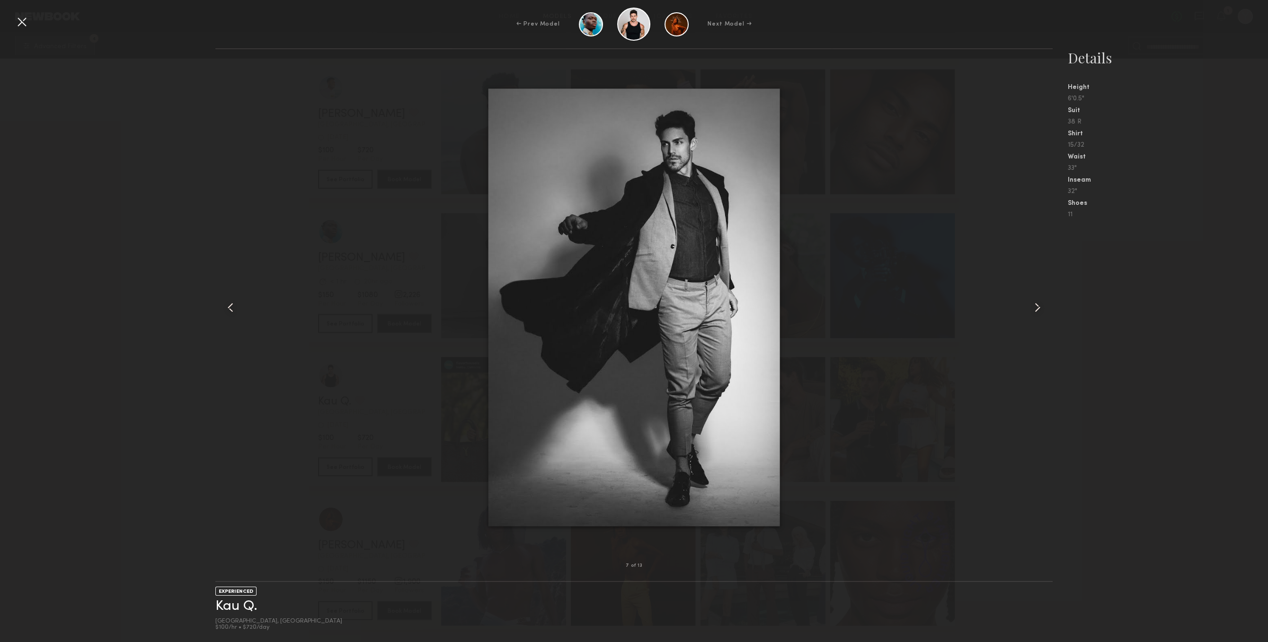
click at [1045, 290] on div at bounding box center [1036, 307] width 34 height 486
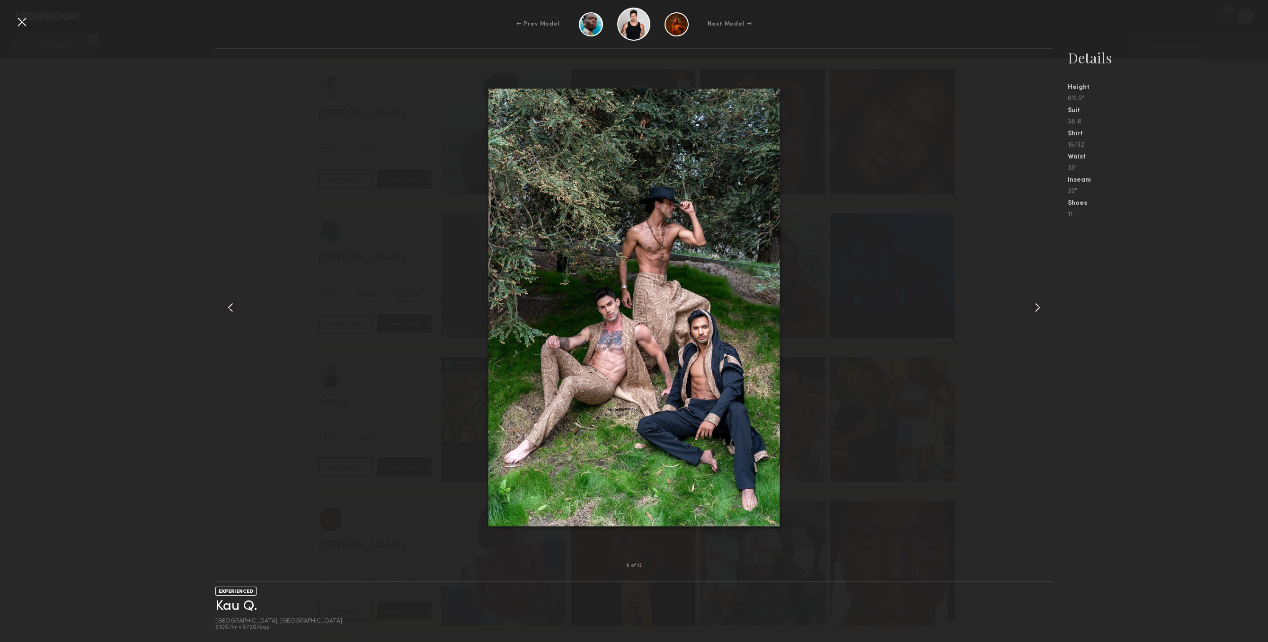
click at [1045, 290] on div at bounding box center [1036, 307] width 34 height 486
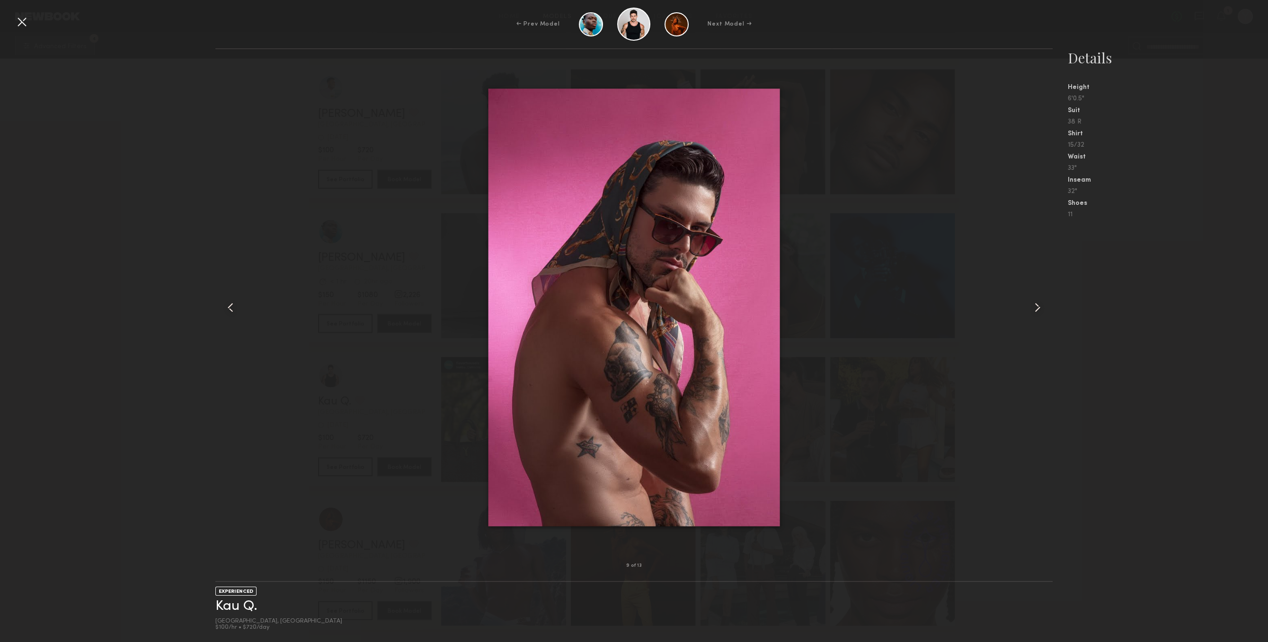
click at [1045, 290] on div at bounding box center [1036, 307] width 34 height 486
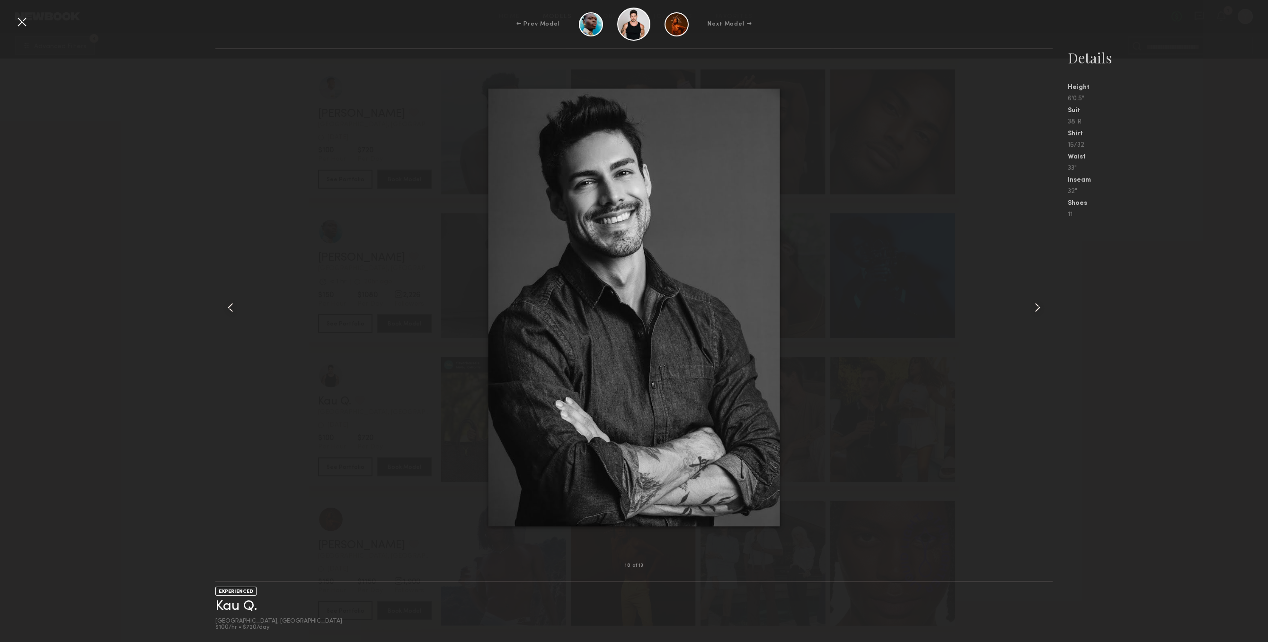
click at [1021, 314] on div at bounding box center [1036, 307] width 34 height 486
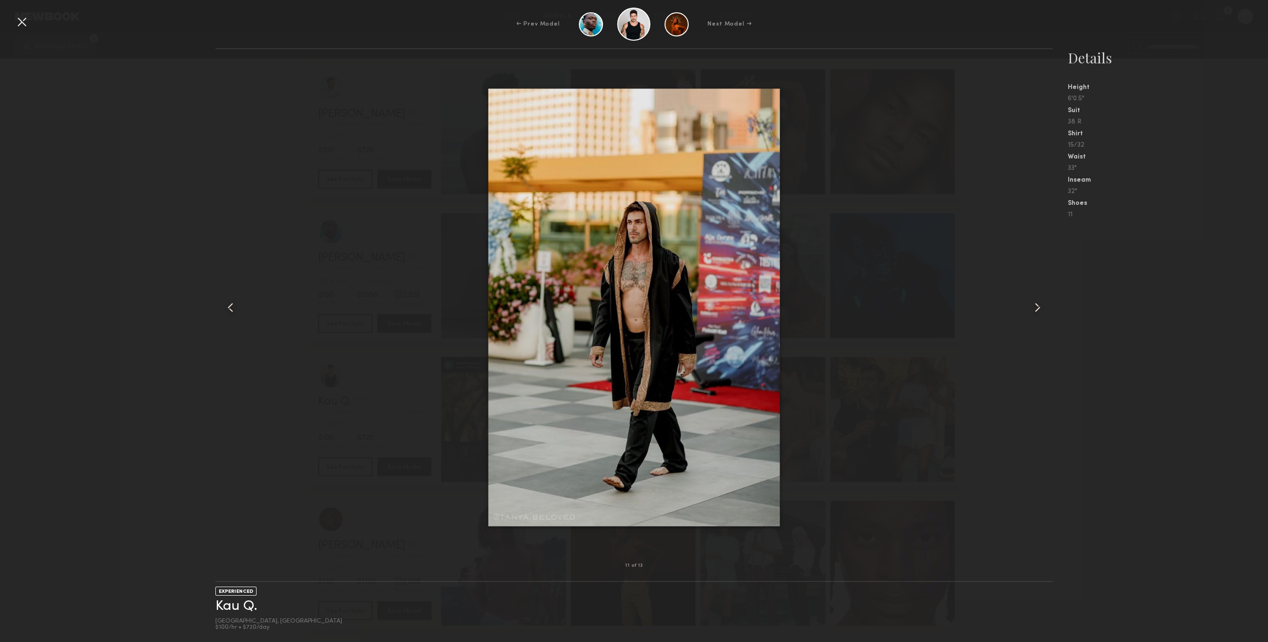
click at [128, 39] on div "← Prev Model Next Model →" at bounding box center [634, 24] width 1268 height 33
click at [26, 19] on div at bounding box center [21, 21] width 15 height 15
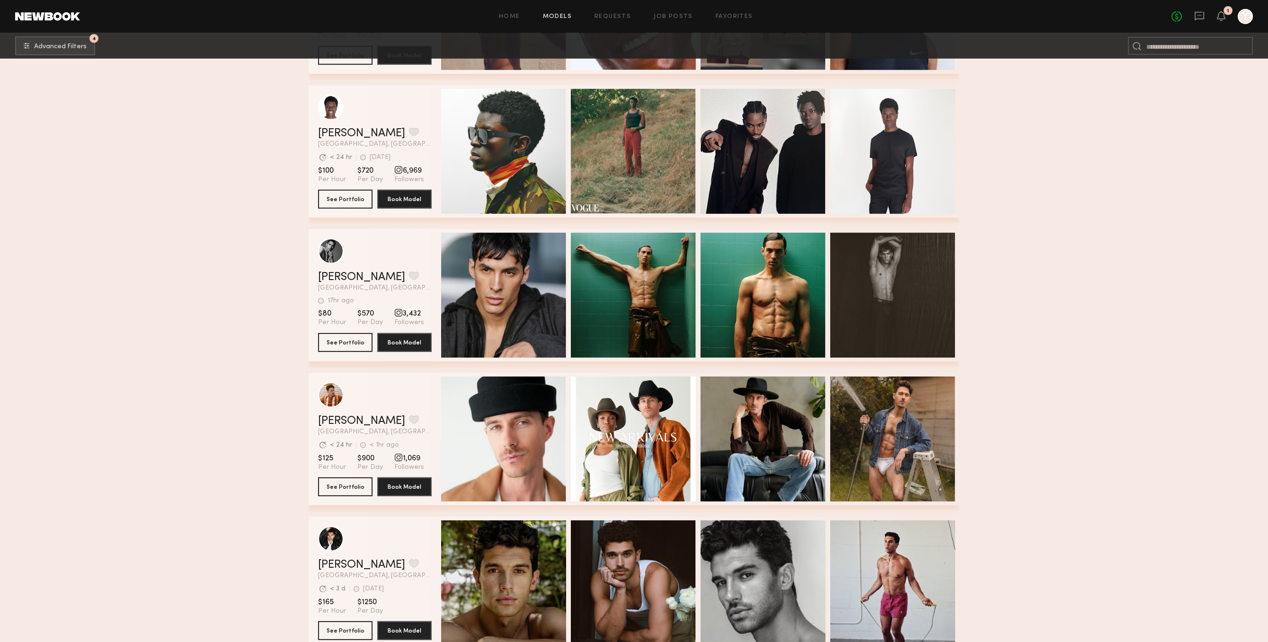
scroll to position [10350, 0]
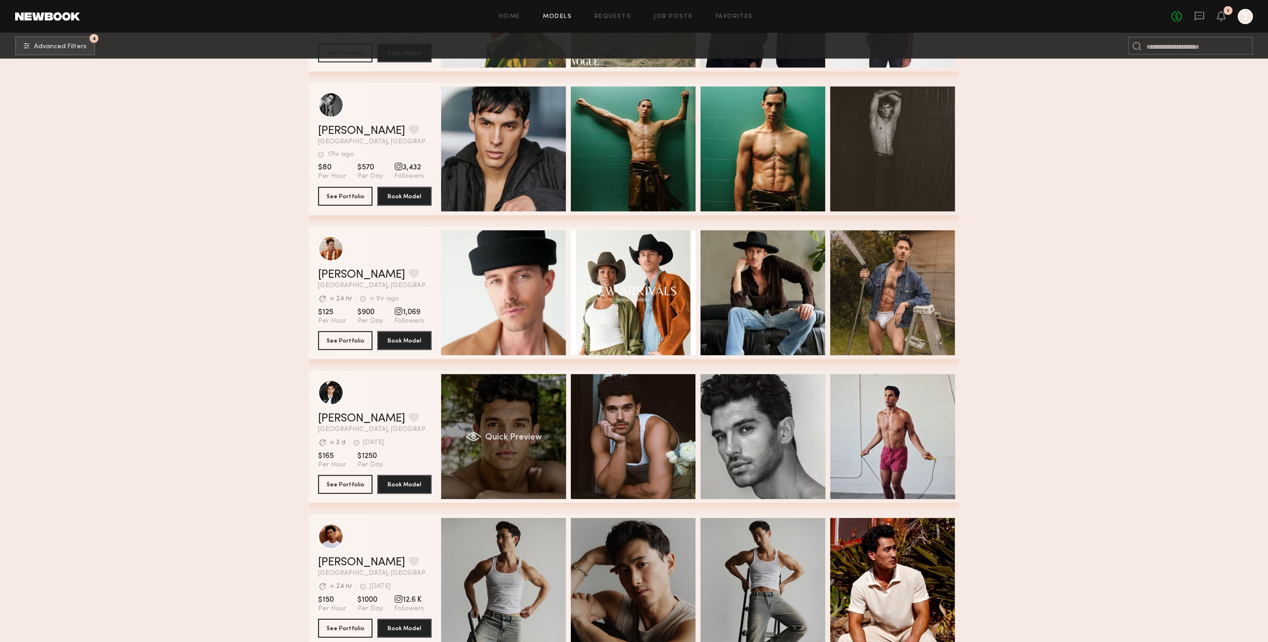
click at [534, 456] on div "Quick Preview" at bounding box center [503, 436] width 125 height 125
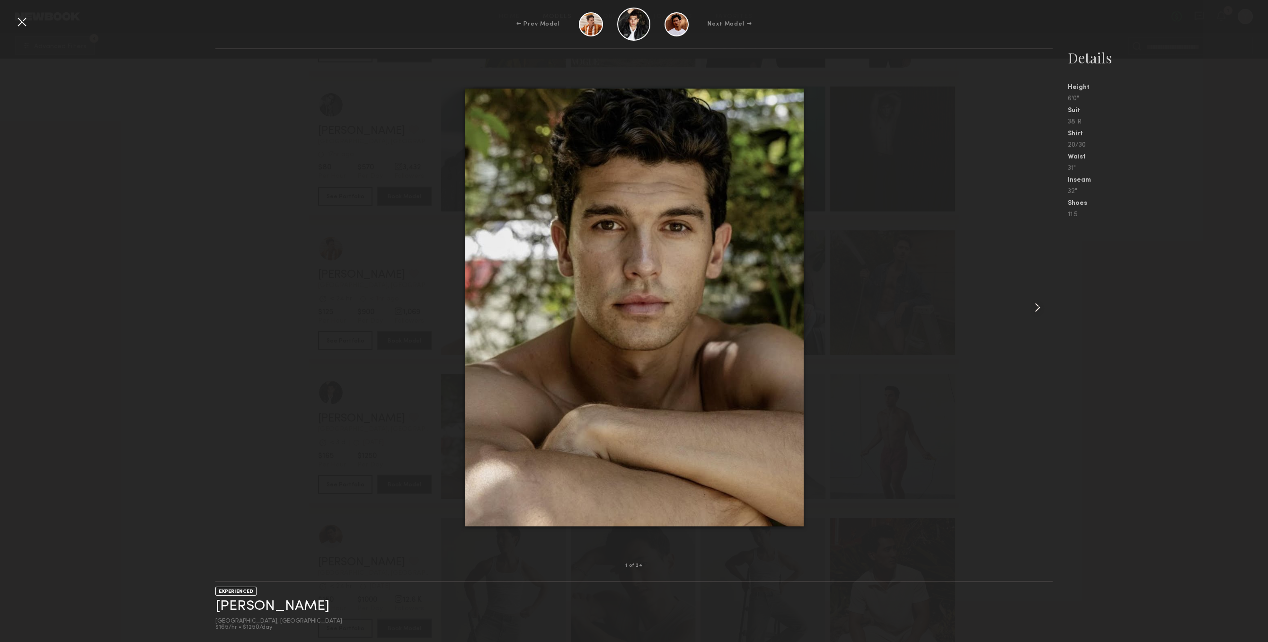
click at [1042, 300] on common-icon at bounding box center [1037, 307] width 15 height 15
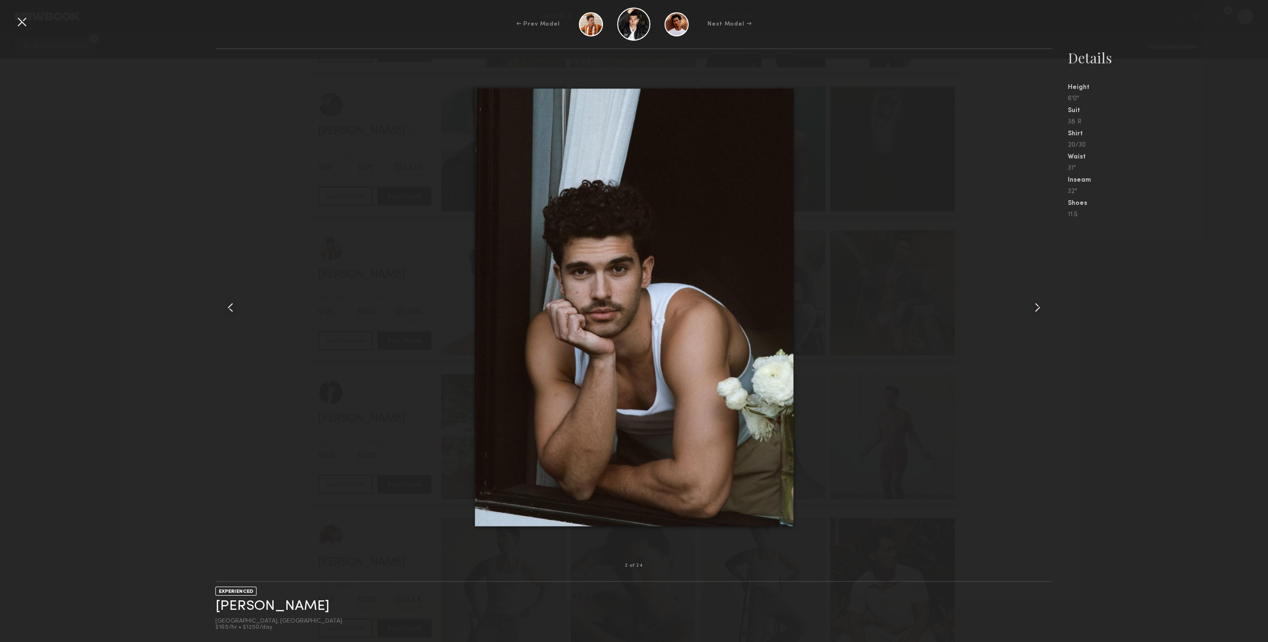
click at [1037, 305] on common-icon at bounding box center [1037, 307] width 15 height 15
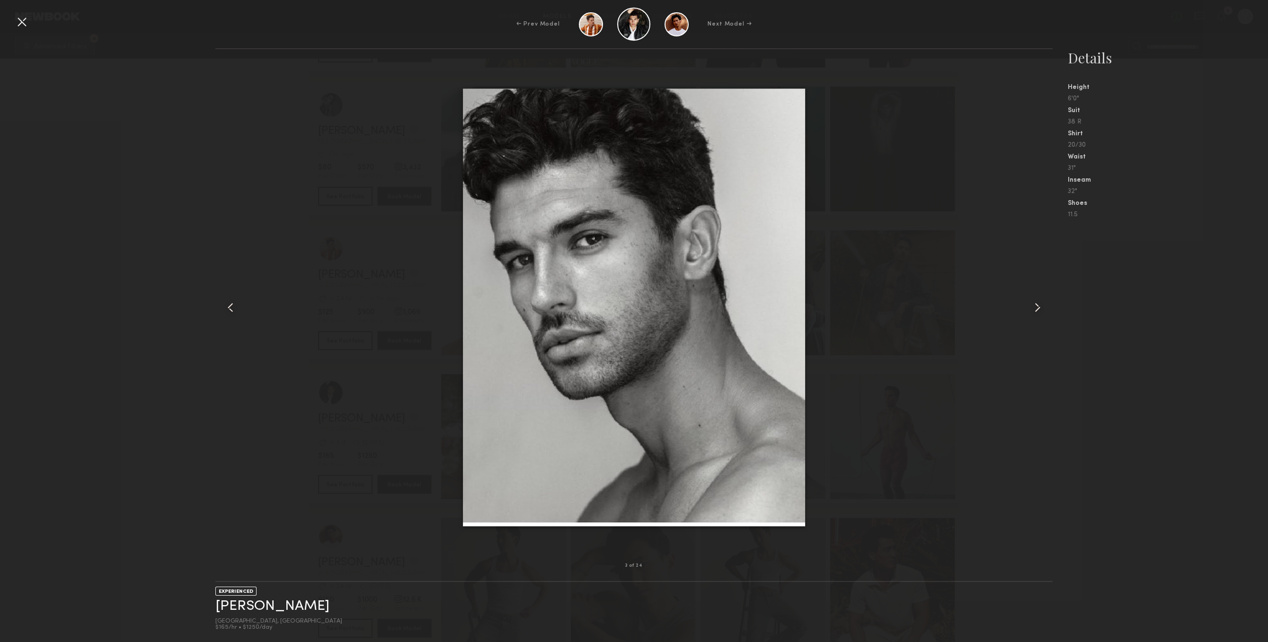
click at [1037, 305] on common-icon at bounding box center [1037, 307] width 15 height 15
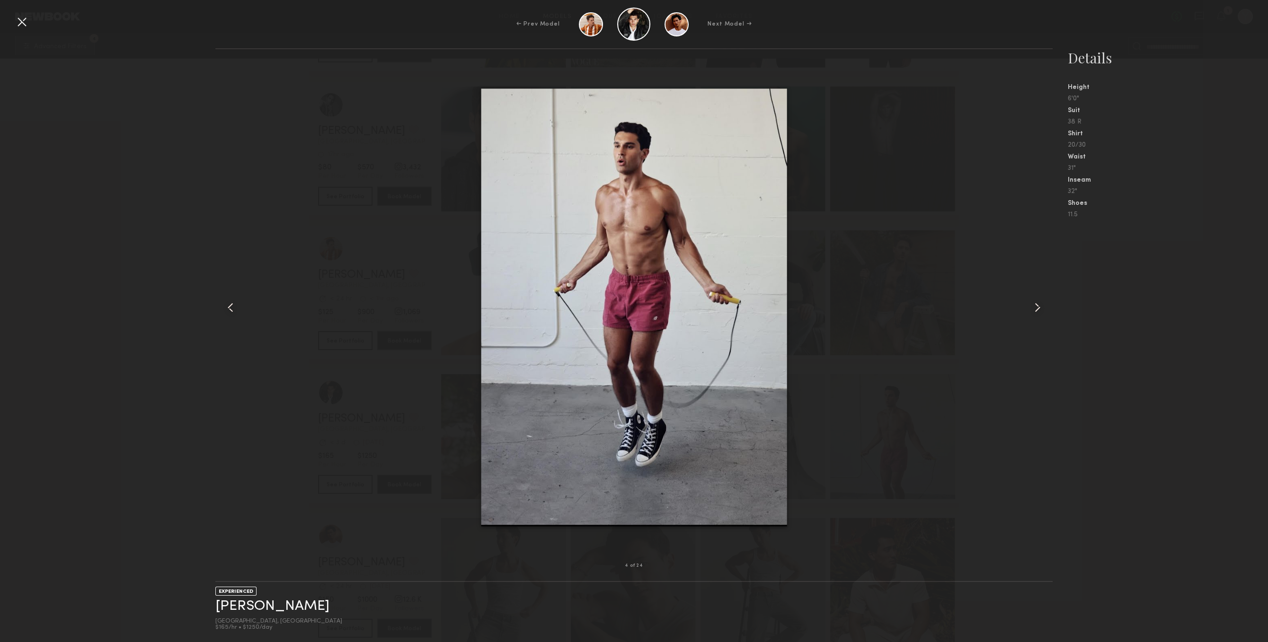
click at [1037, 305] on common-icon at bounding box center [1037, 307] width 15 height 15
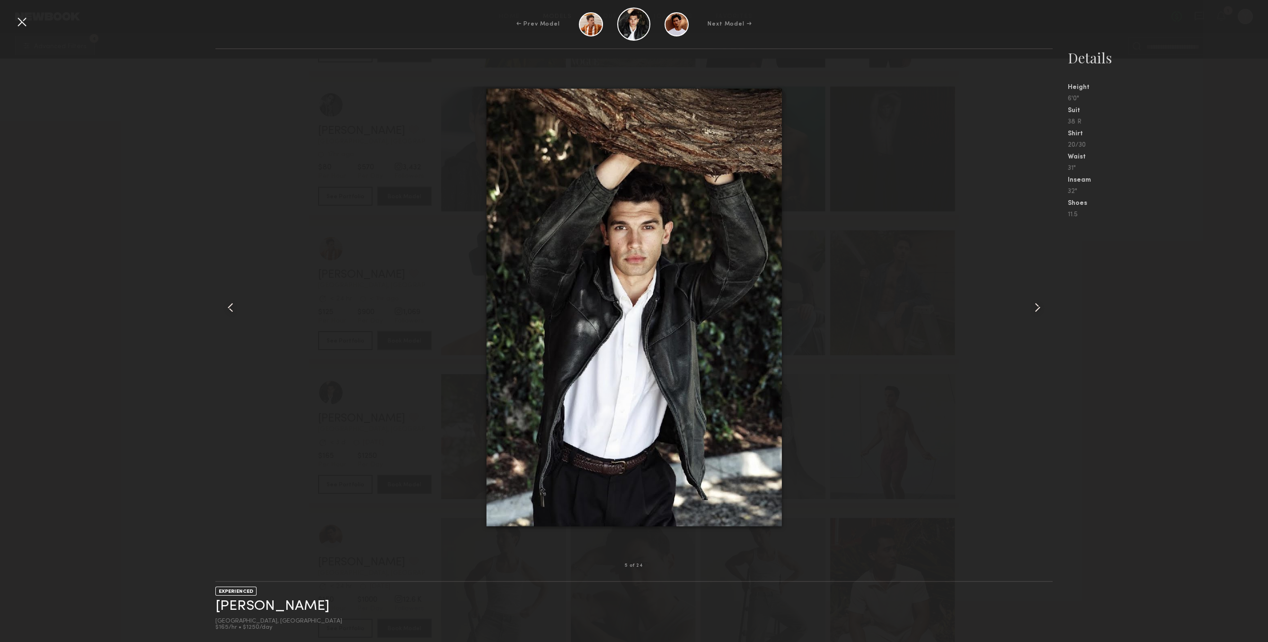
click at [12, 16] on div "← Prev Model Next Model →" at bounding box center [634, 24] width 1268 height 33
click at [16, 19] on div at bounding box center [21, 21] width 15 height 15
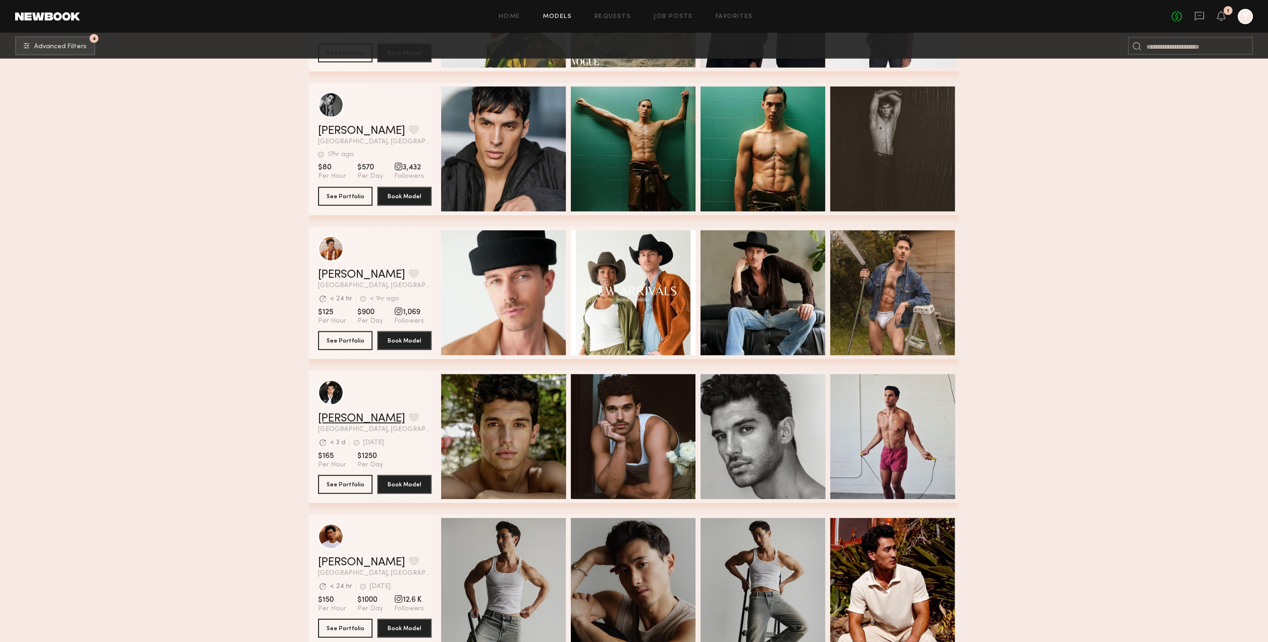
click at [355, 424] on link "Chris O." at bounding box center [361, 418] width 87 height 11
click at [409, 422] on button "grid" at bounding box center [414, 417] width 10 height 9
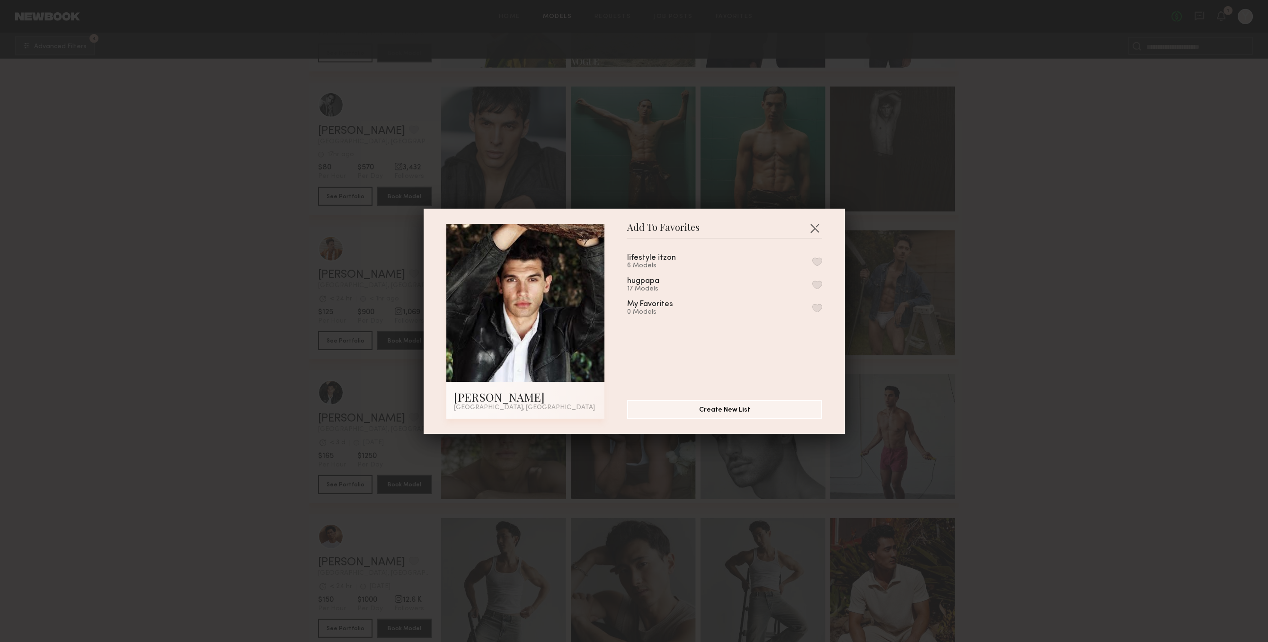
click at [820, 289] on button "button" at bounding box center [817, 285] width 10 height 9
click at [812, 224] on button "button" at bounding box center [814, 227] width 15 height 15
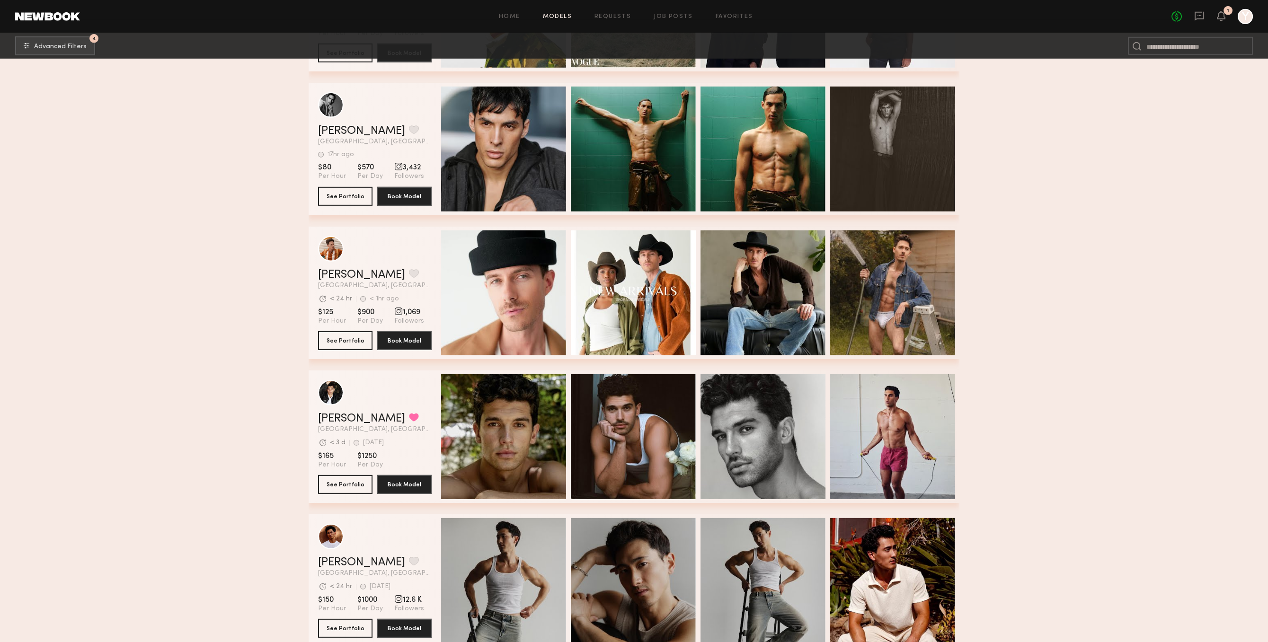
scroll to position [10497, 0]
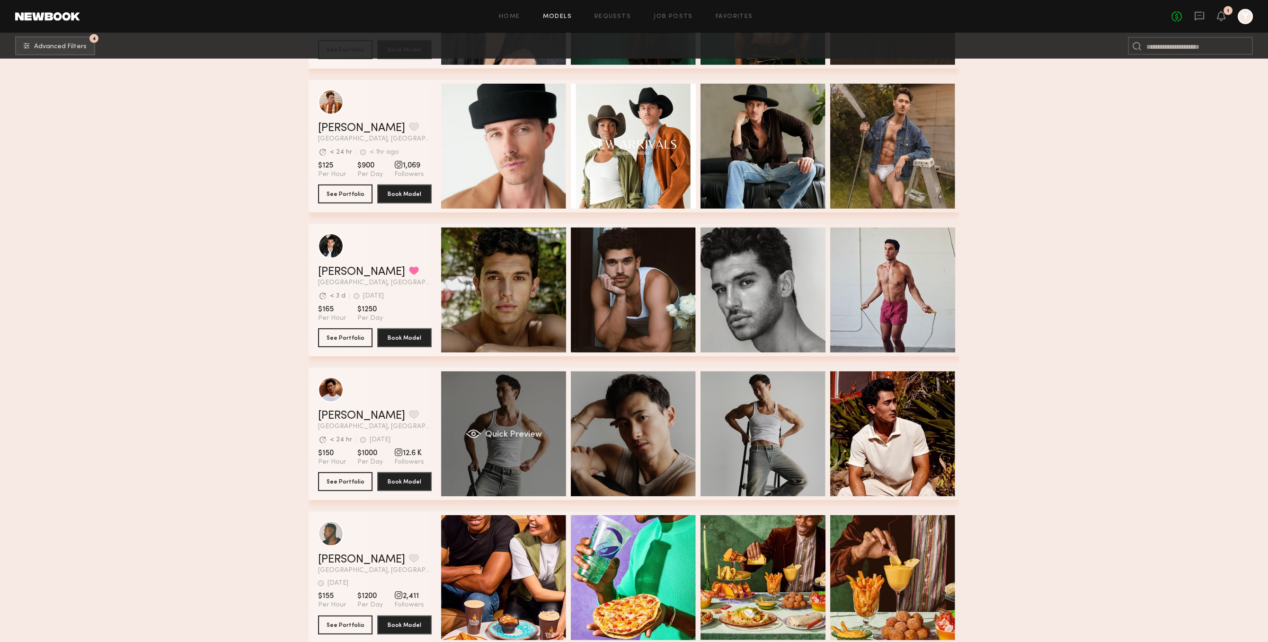
click at [532, 475] on div "Quick Preview" at bounding box center [503, 433] width 125 height 125
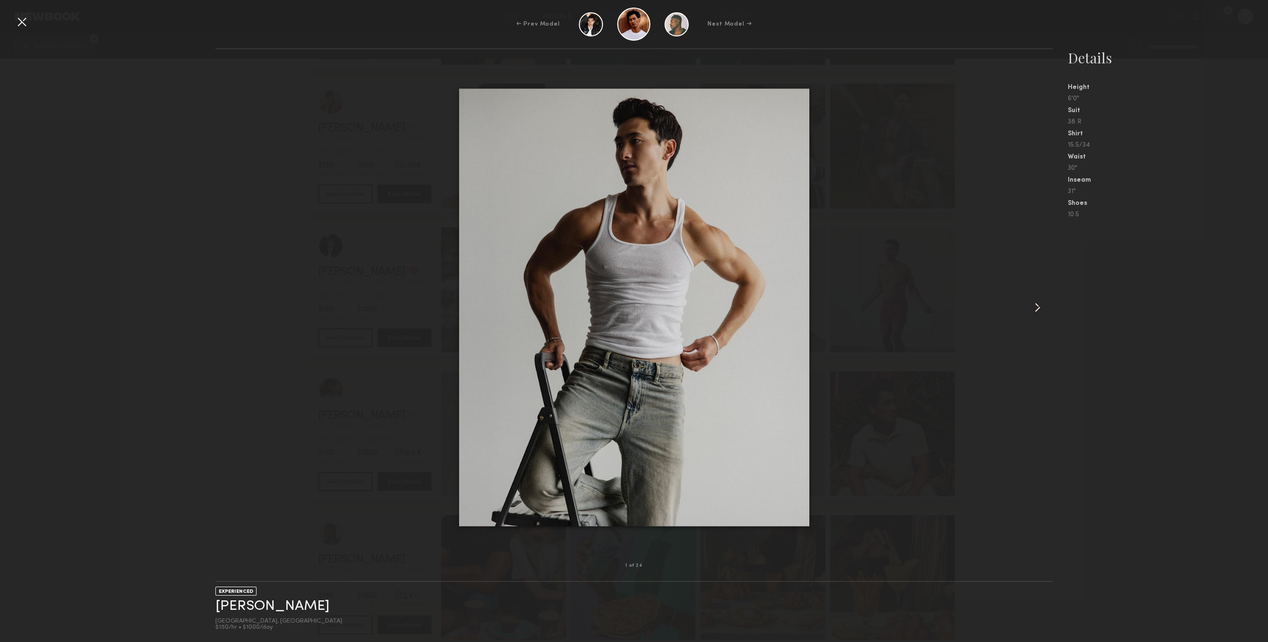
click at [992, 311] on div at bounding box center [633, 307] width 837 height 486
click at [1002, 310] on div at bounding box center [633, 307] width 837 height 486
click at [1011, 310] on div at bounding box center [633, 307] width 837 height 486
click at [1015, 311] on div at bounding box center [633, 307] width 837 height 486
click at [1028, 306] on div at bounding box center [1036, 307] width 34 height 486
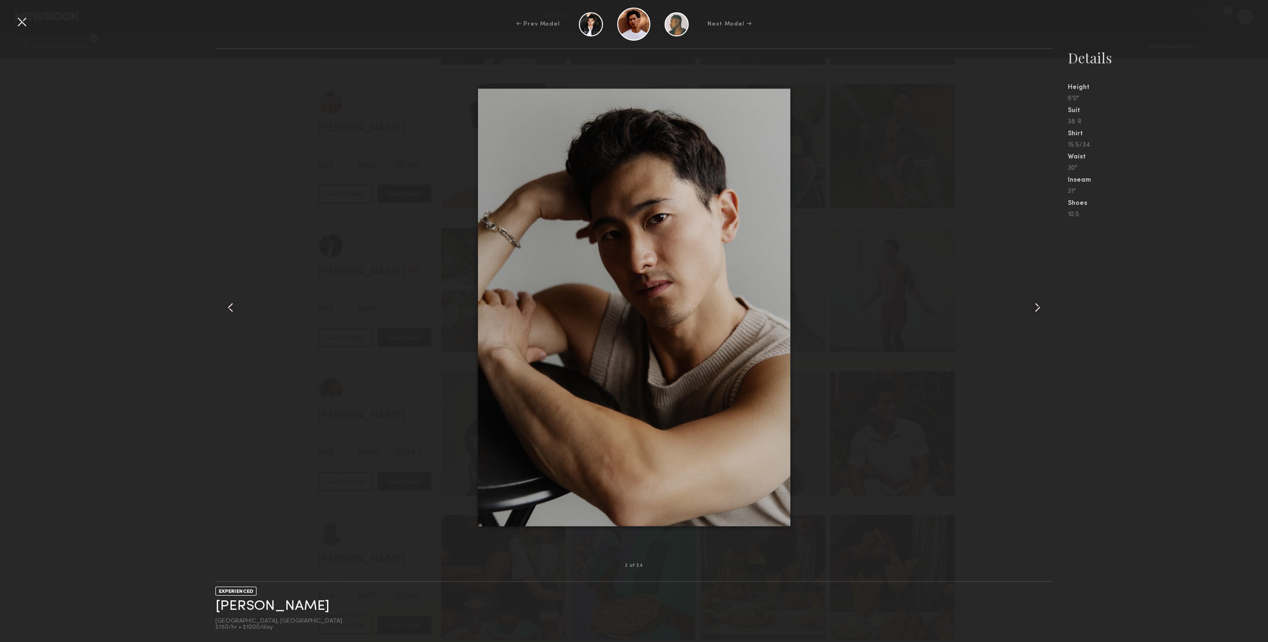
click at [1028, 306] on div at bounding box center [1036, 307] width 34 height 486
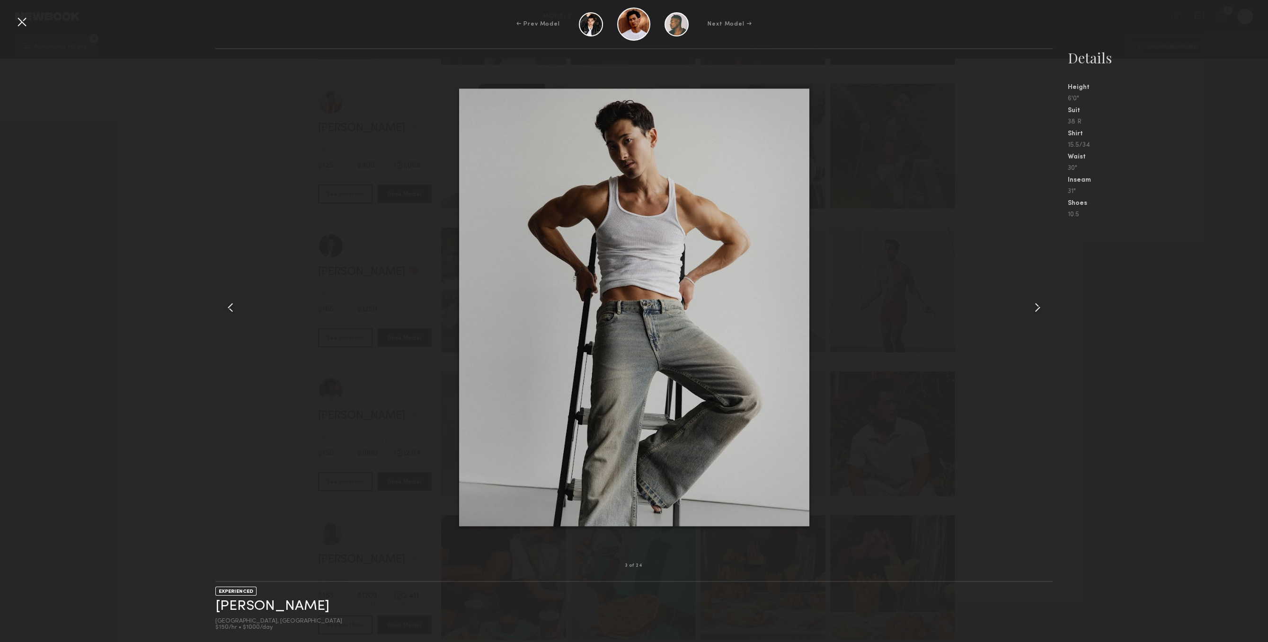
click at [1028, 306] on div at bounding box center [1036, 307] width 34 height 486
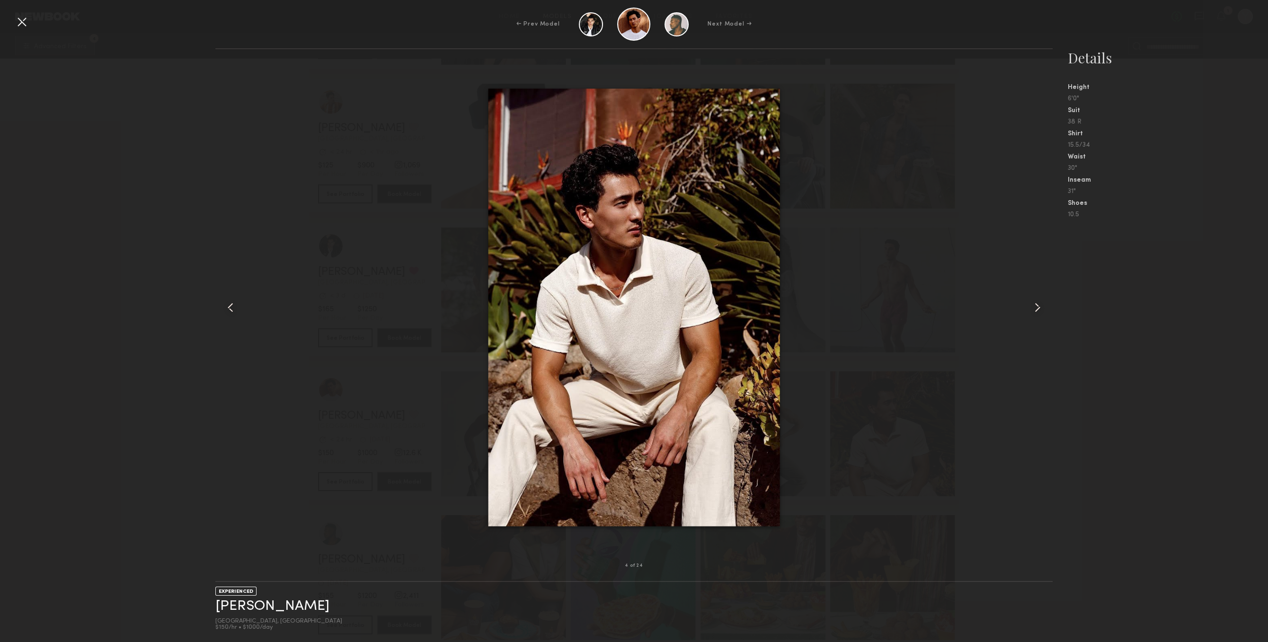
click at [1028, 306] on div at bounding box center [1036, 307] width 34 height 486
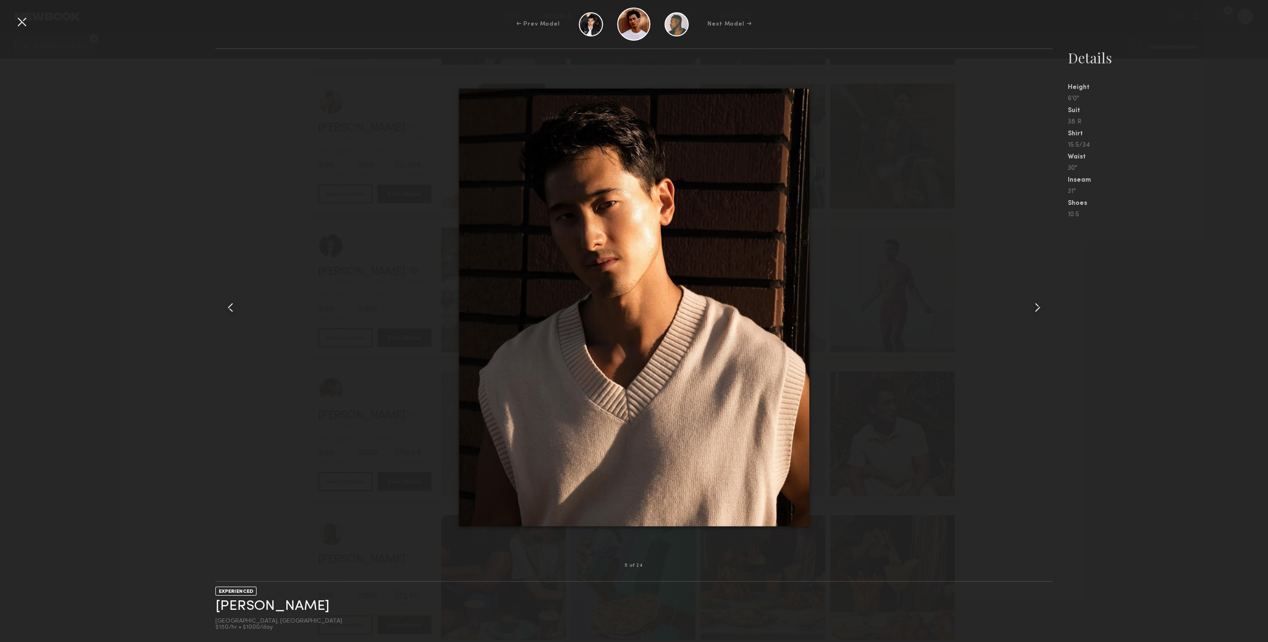
click at [24, 17] on div at bounding box center [21, 21] width 15 height 15
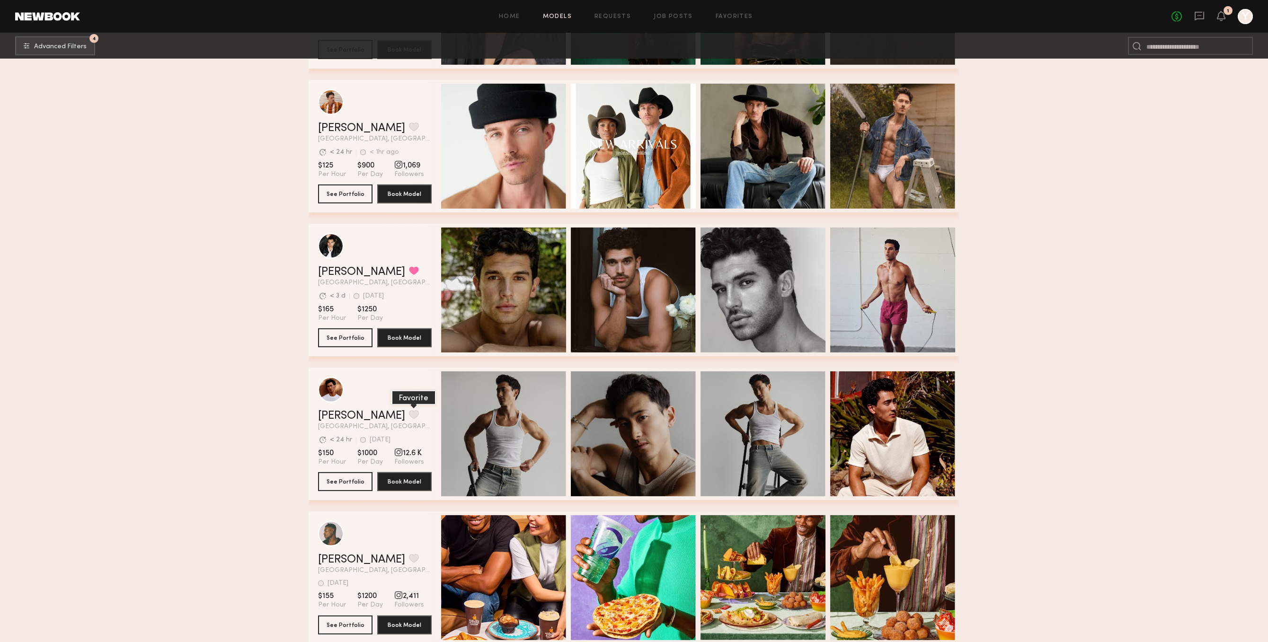
click at [409, 418] on button "grid" at bounding box center [414, 414] width 10 height 9
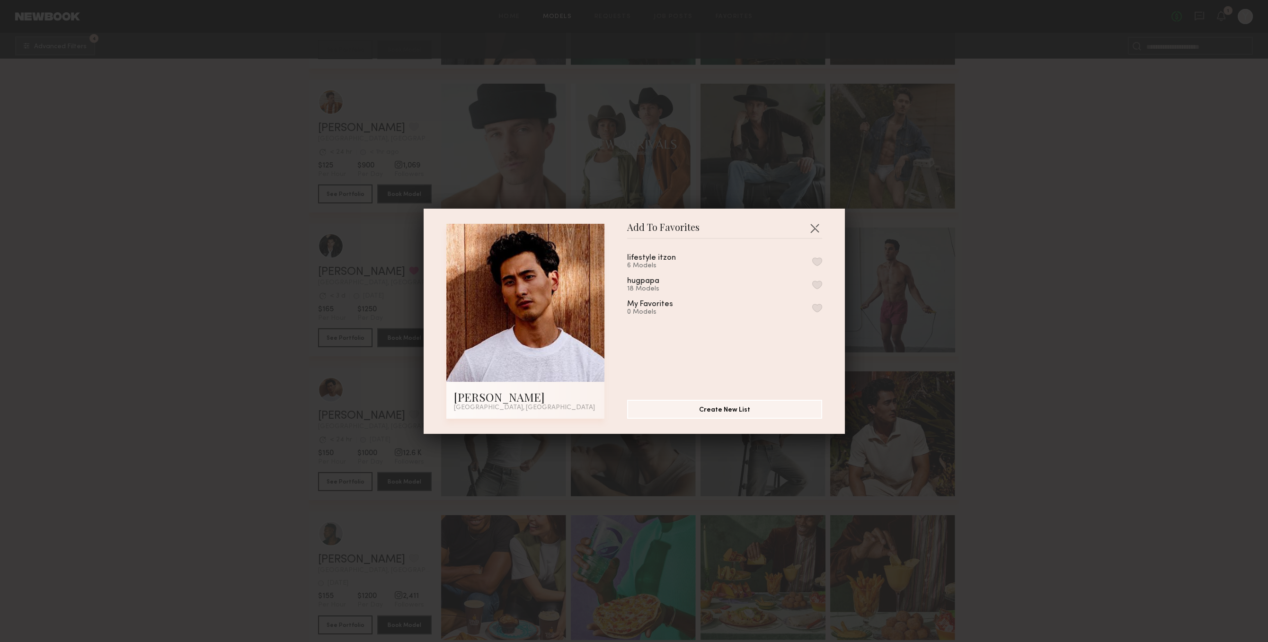
click at [819, 283] on button "button" at bounding box center [817, 285] width 10 height 9
click at [817, 227] on button "button" at bounding box center [814, 227] width 15 height 15
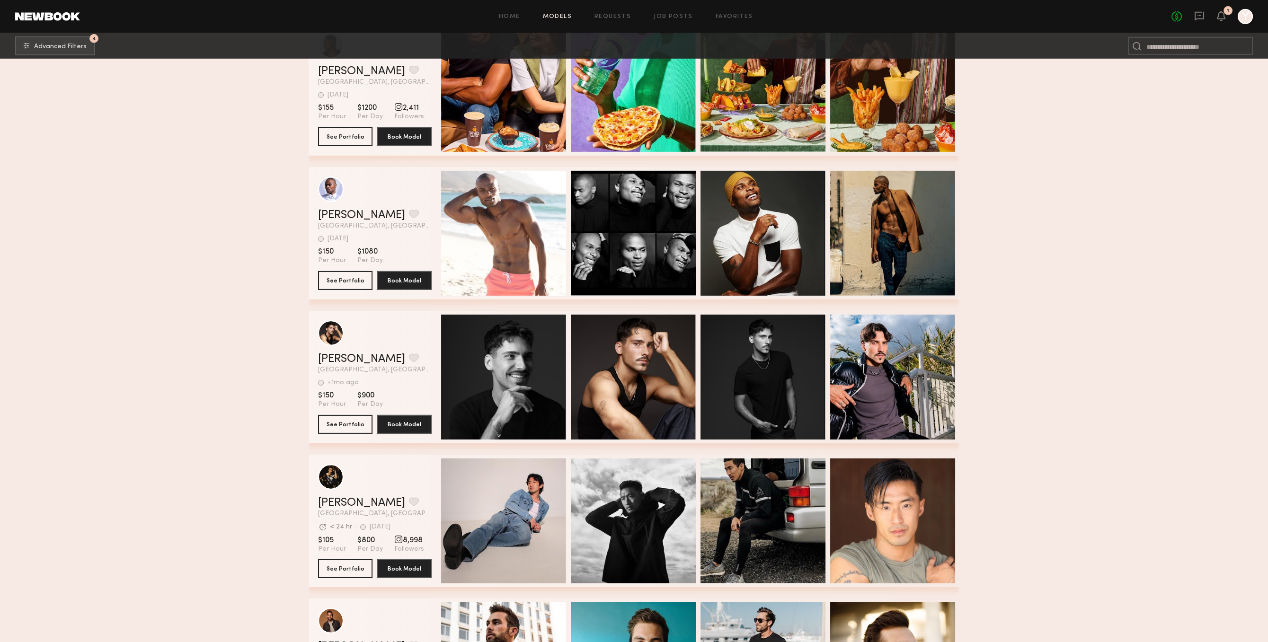
scroll to position [11229, 0]
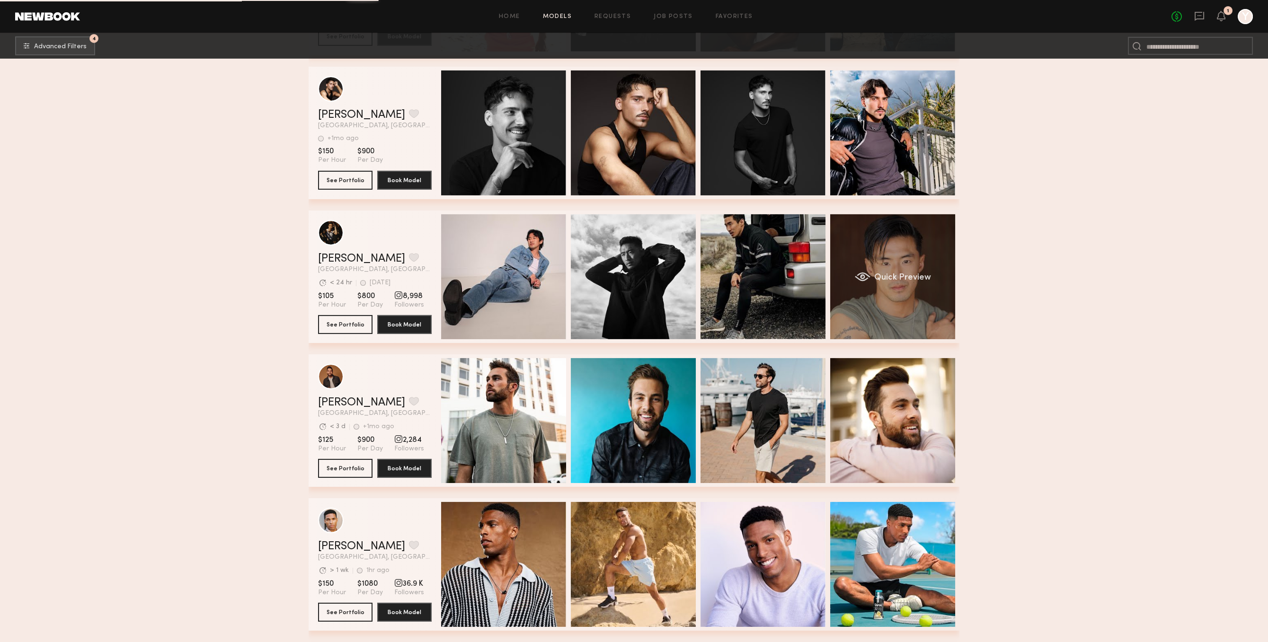
click at [884, 322] on div "Quick Preview" at bounding box center [892, 276] width 125 height 125
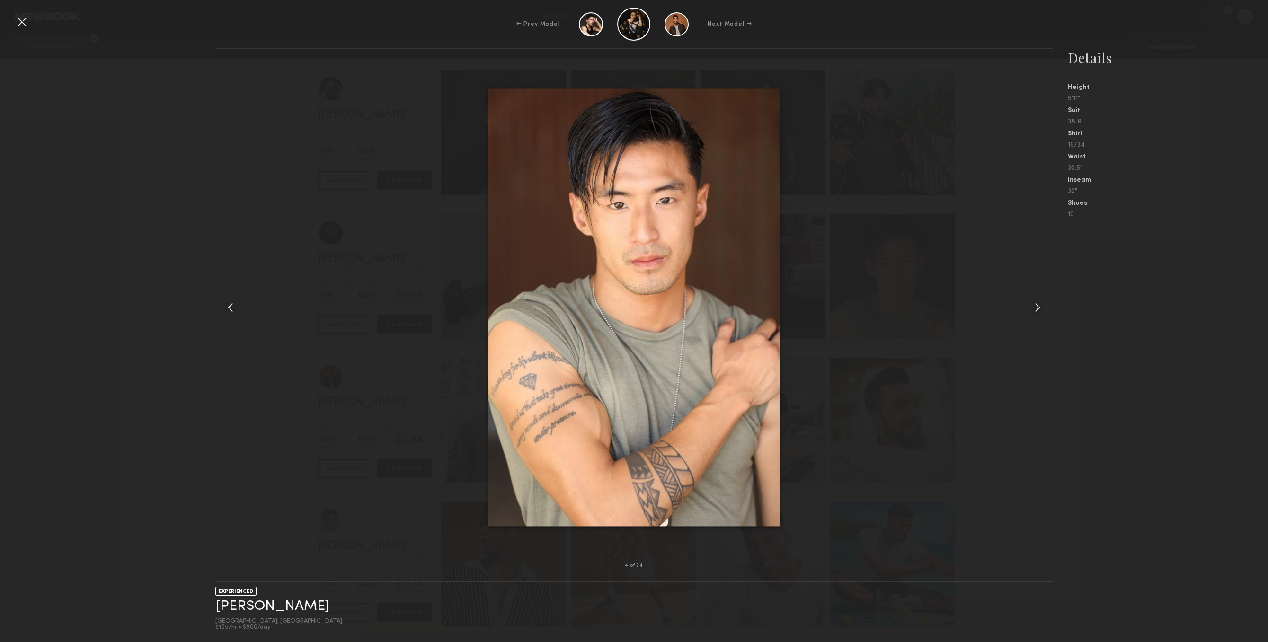
click at [1011, 296] on div at bounding box center [633, 307] width 837 height 486
click at [1024, 305] on div at bounding box center [1036, 307] width 34 height 486
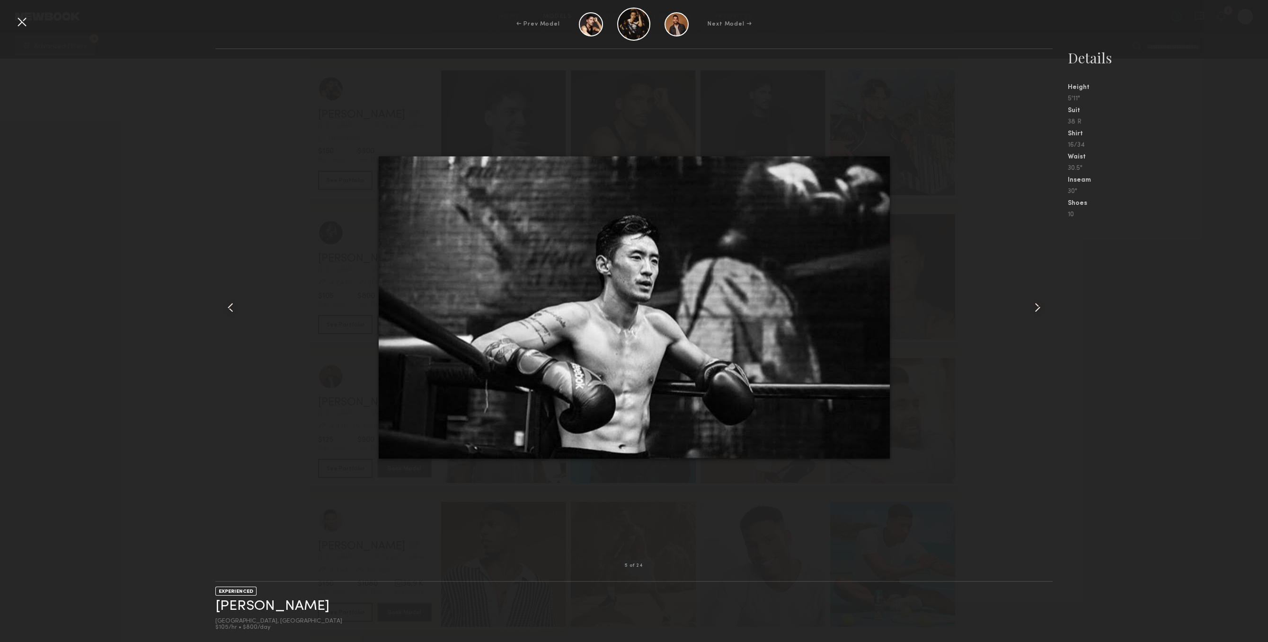
click at [1024, 305] on div at bounding box center [1036, 307] width 34 height 486
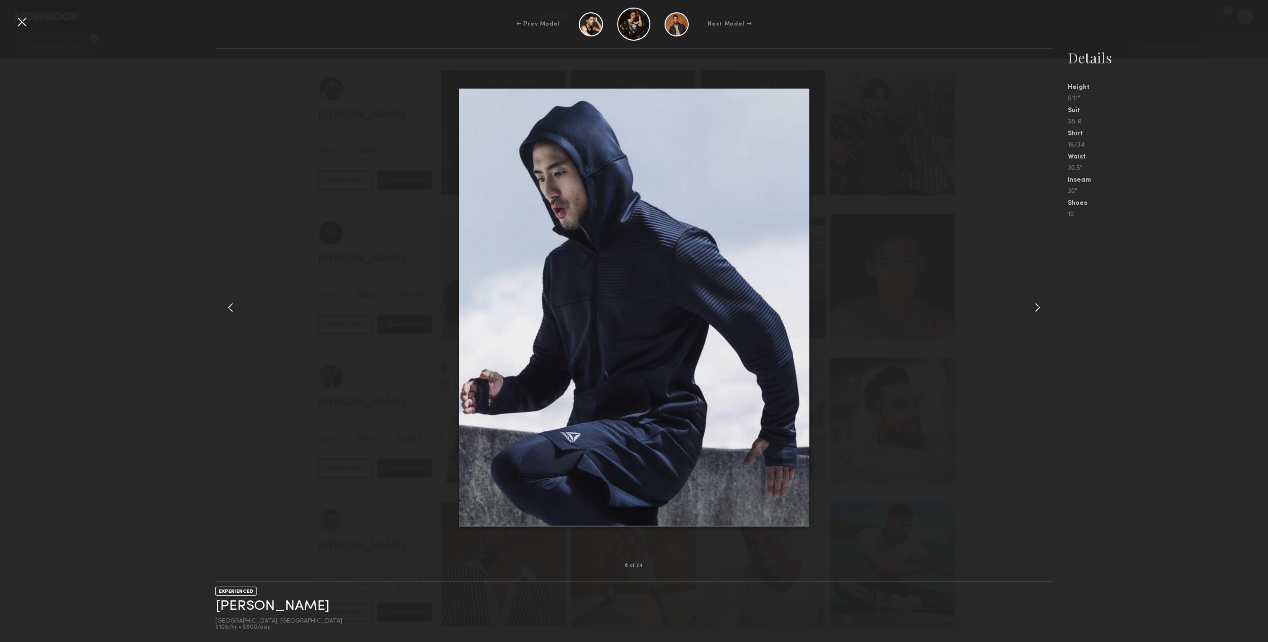
click at [1024, 305] on div at bounding box center [1036, 307] width 34 height 486
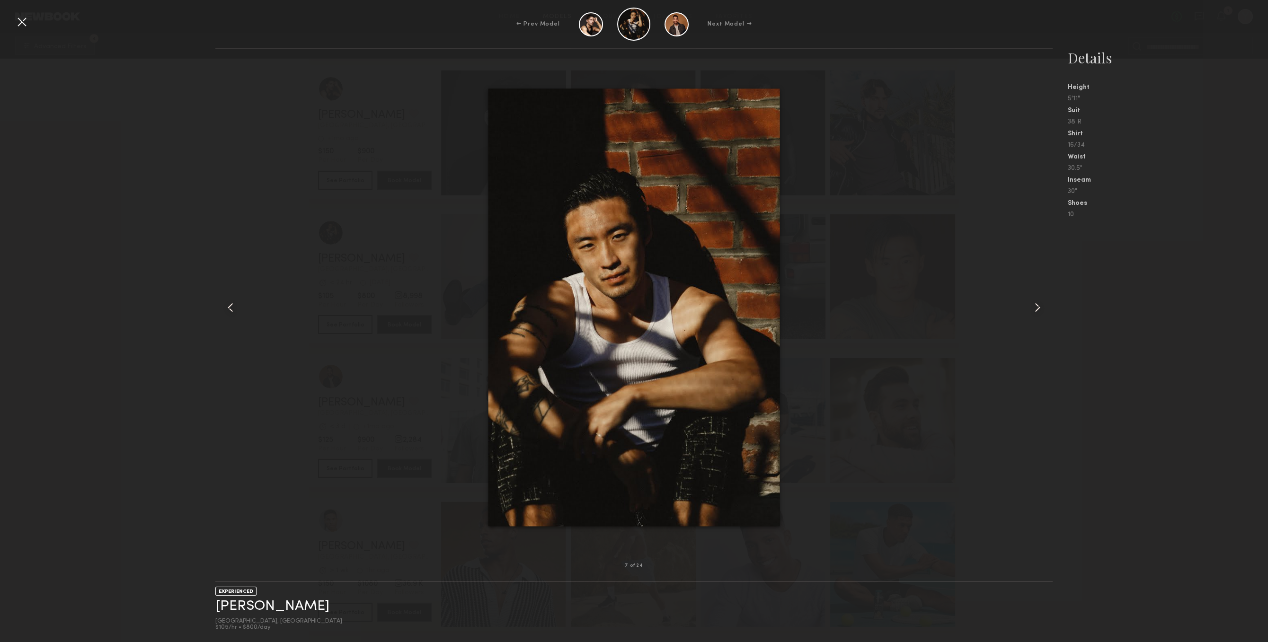
click at [26, 20] on div at bounding box center [21, 21] width 15 height 15
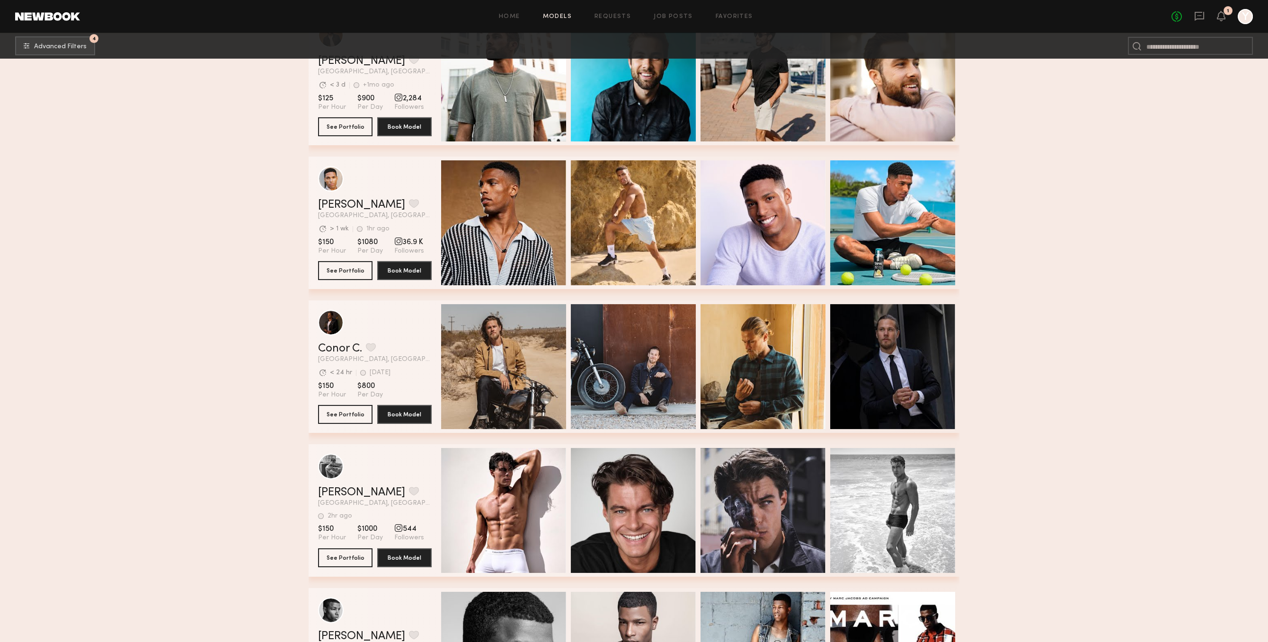
scroll to position [11718, 0]
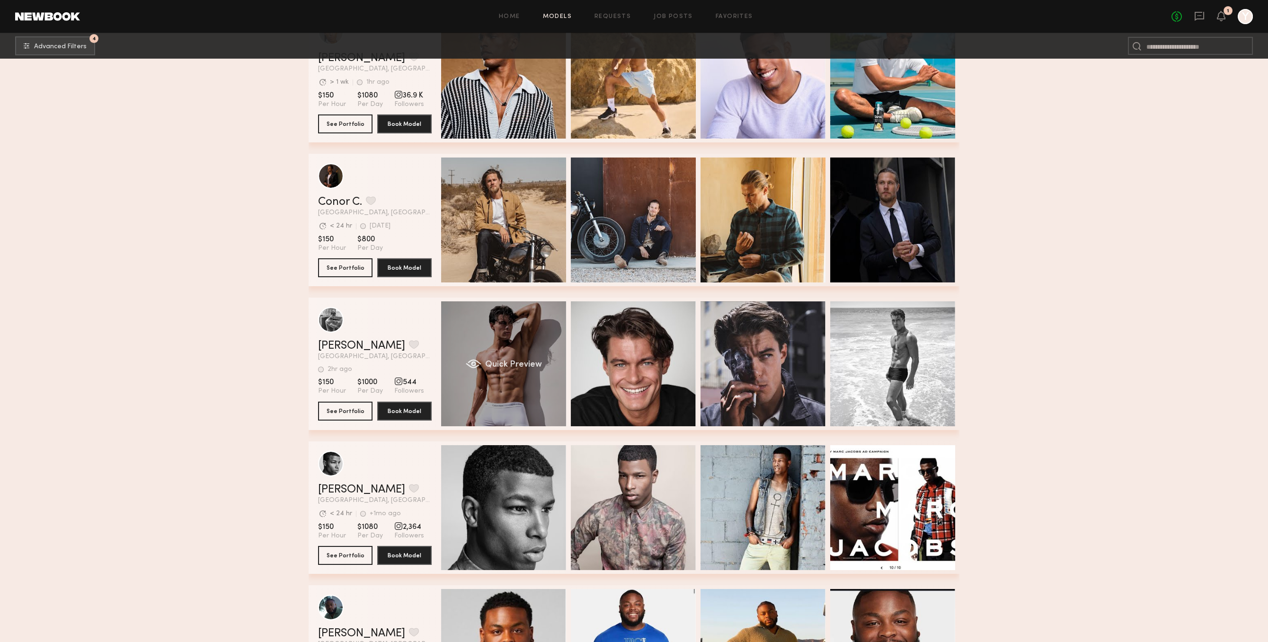
click at [545, 392] on div "Quick Preview" at bounding box center [503, 363] width 125 height 125
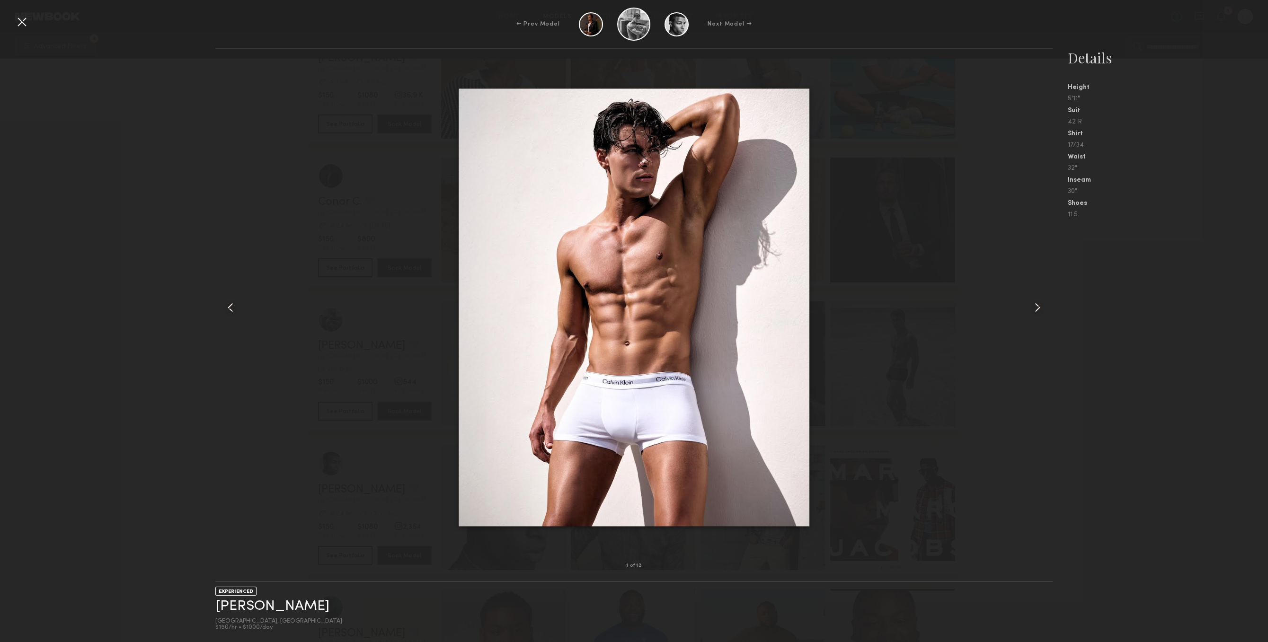
click at [1038, 328] on div at bounding box center [1036, 307] width 34 height 486
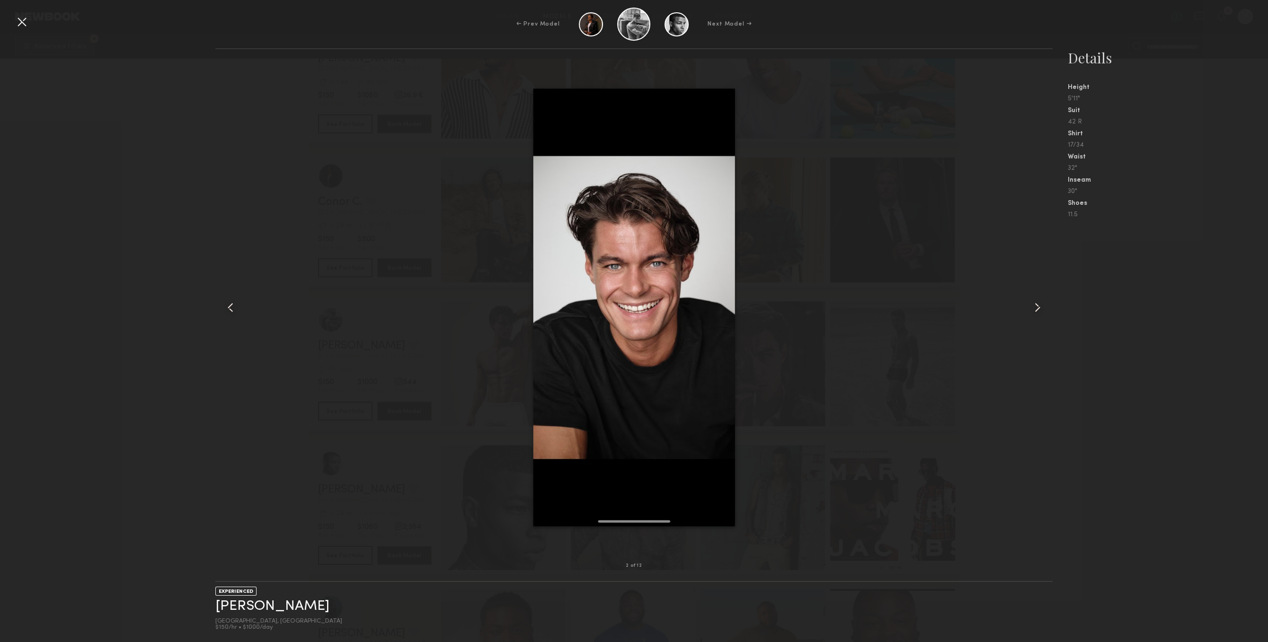
click at [1039, 316] on div at bounding box center [1036, 307] width 34 height 486
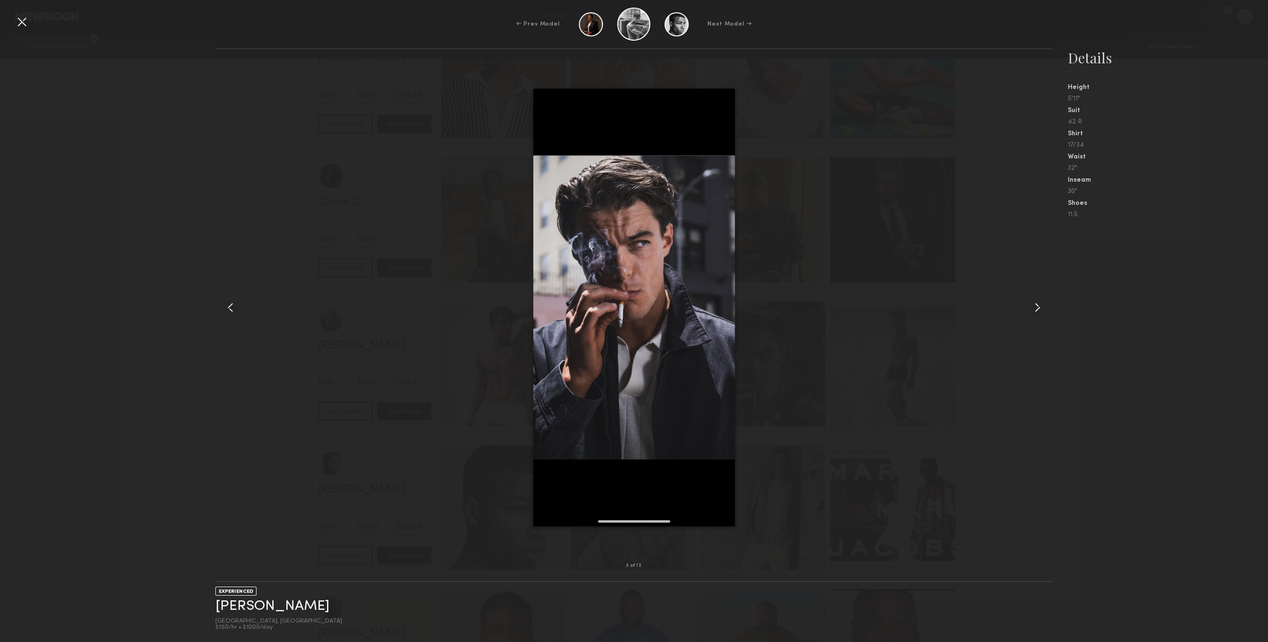
click at [1039, 315] on common-icon at bounding box center [1037, 307] width 15 height 15
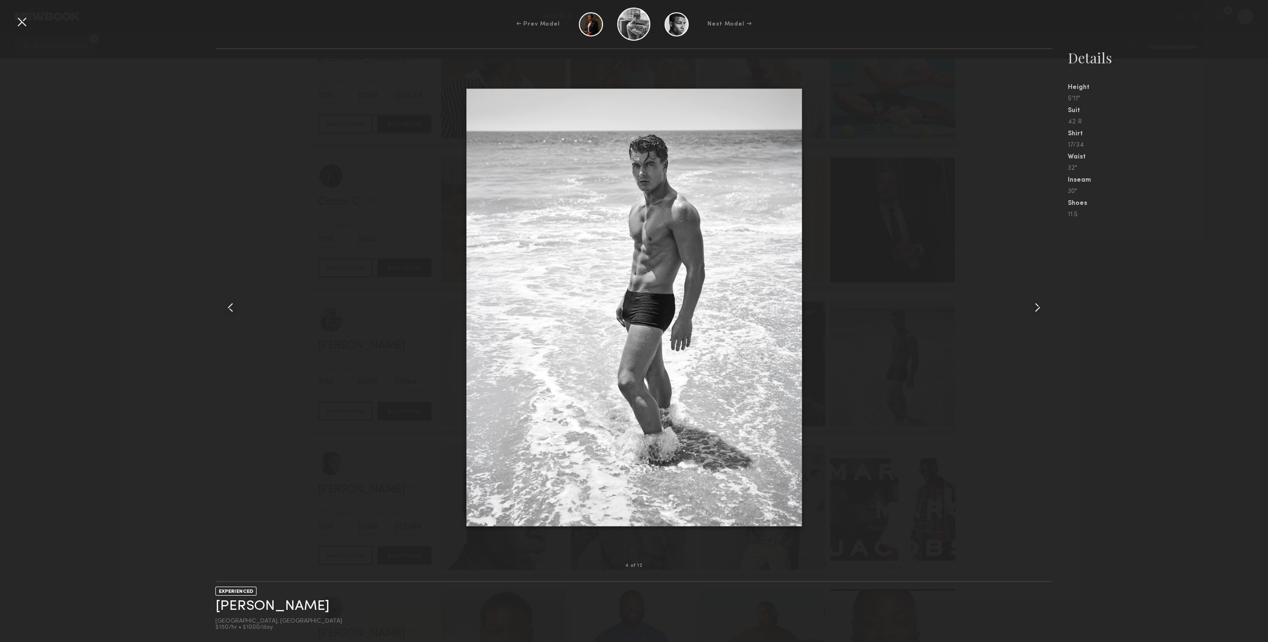
click at [1039, 315] on common-icon at bounding box center [1037, 307] width 15 height 15
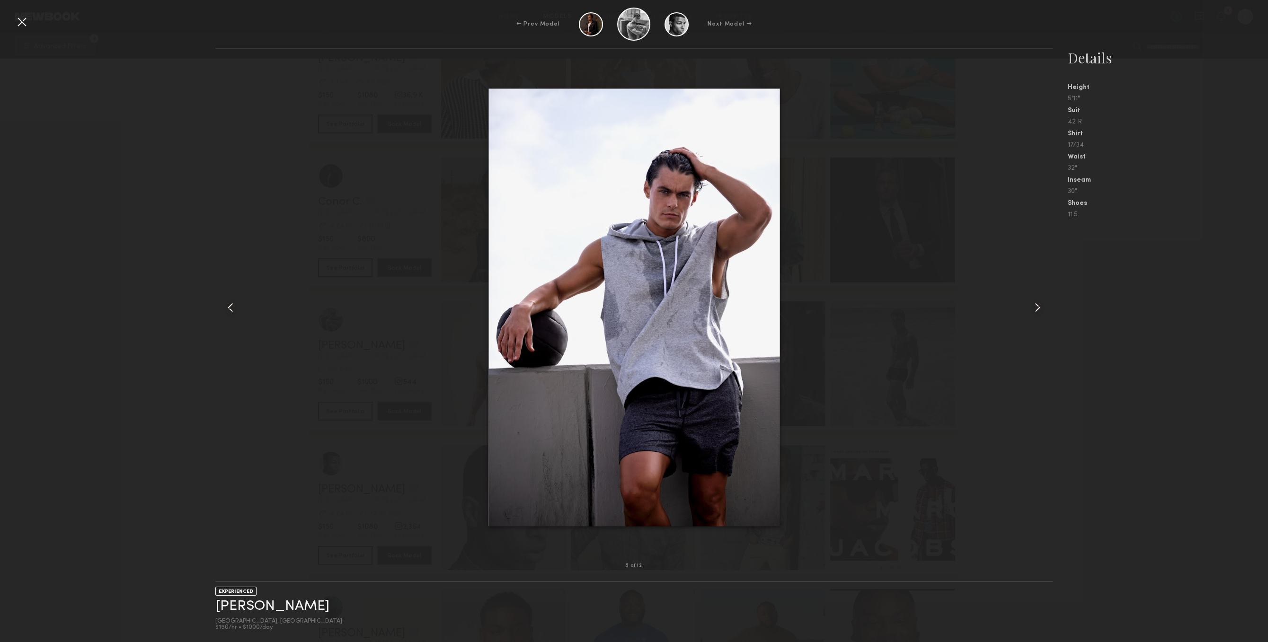
click at [1039, 315] on common-icon at bounding box center [1037, 307] width 15 height 15
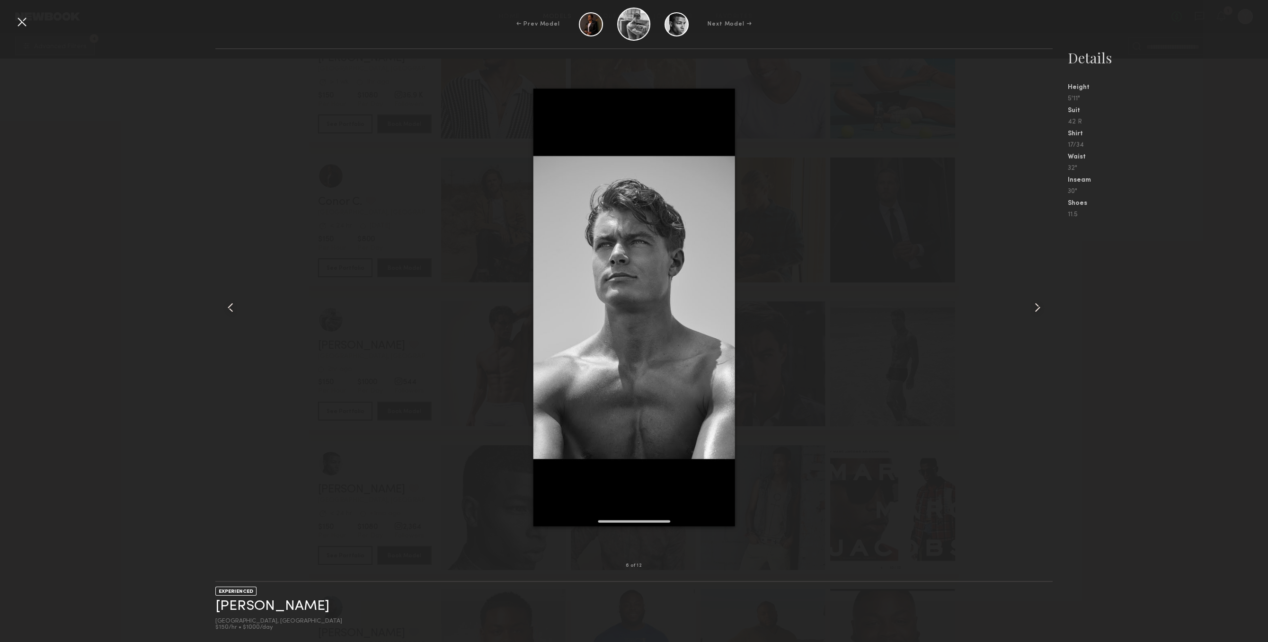
click at [1039, 315] on common-icon at bounding box center [1037, 307] width 15 height 15
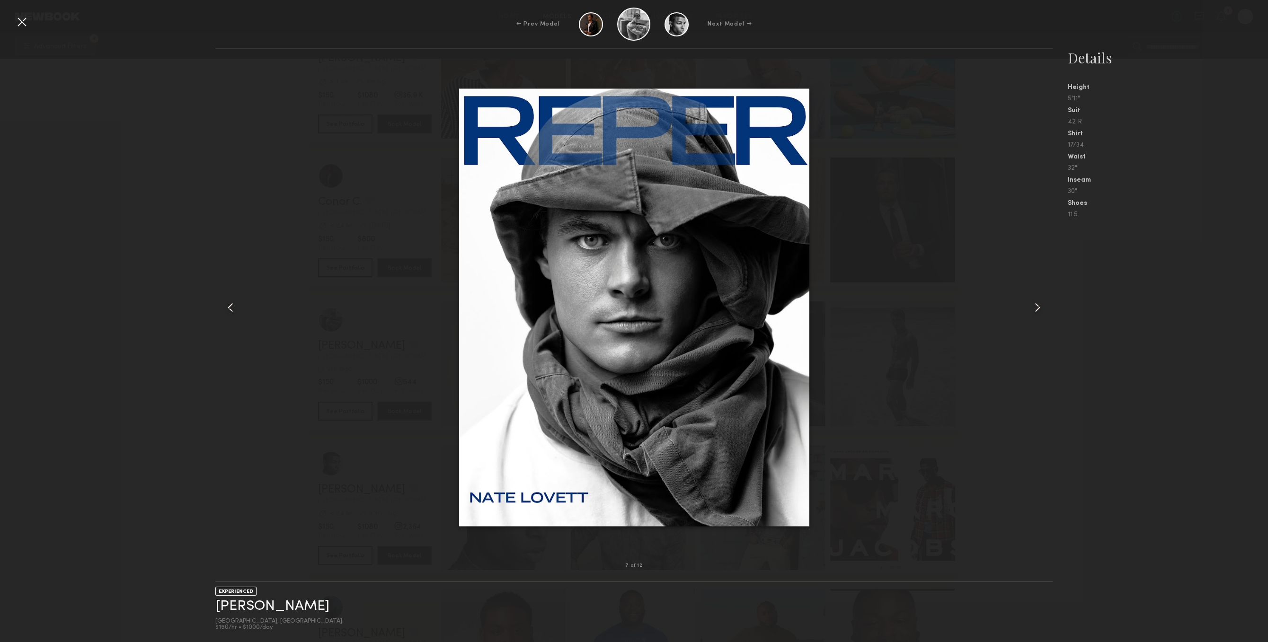
click at [1039, 315] on common-icon at bounding box center [1037, 307] width 15 height 15
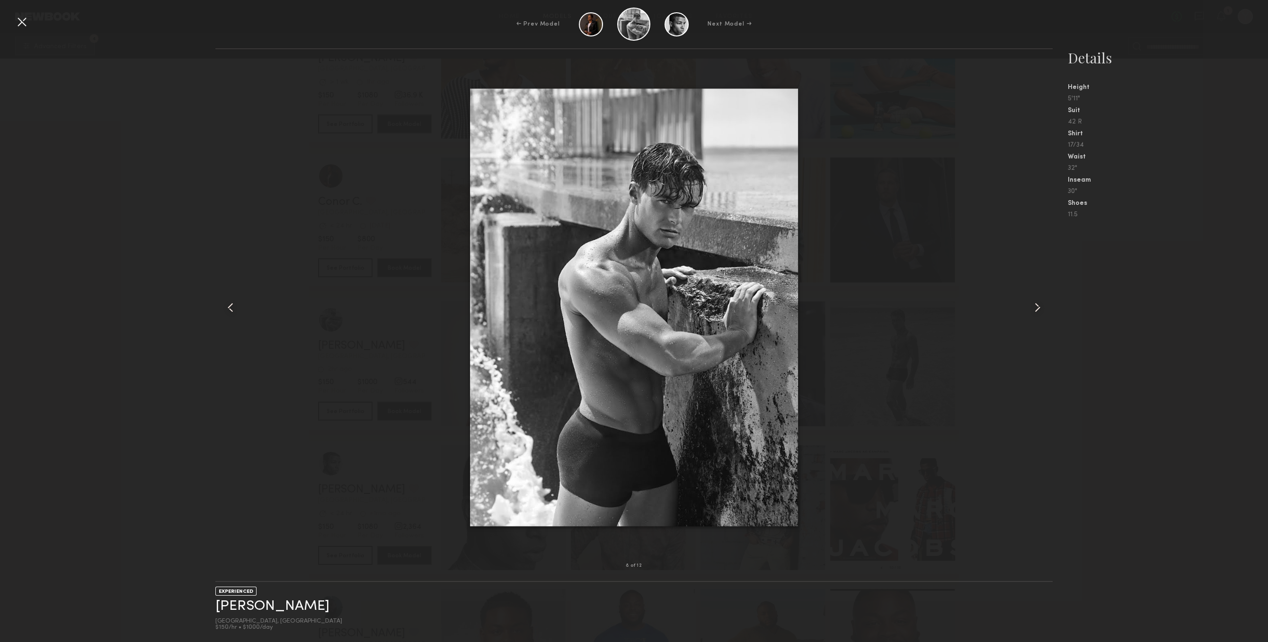
click at [1038, 315] on common-icon at bounding box center [1037, 307] width 15 height 15
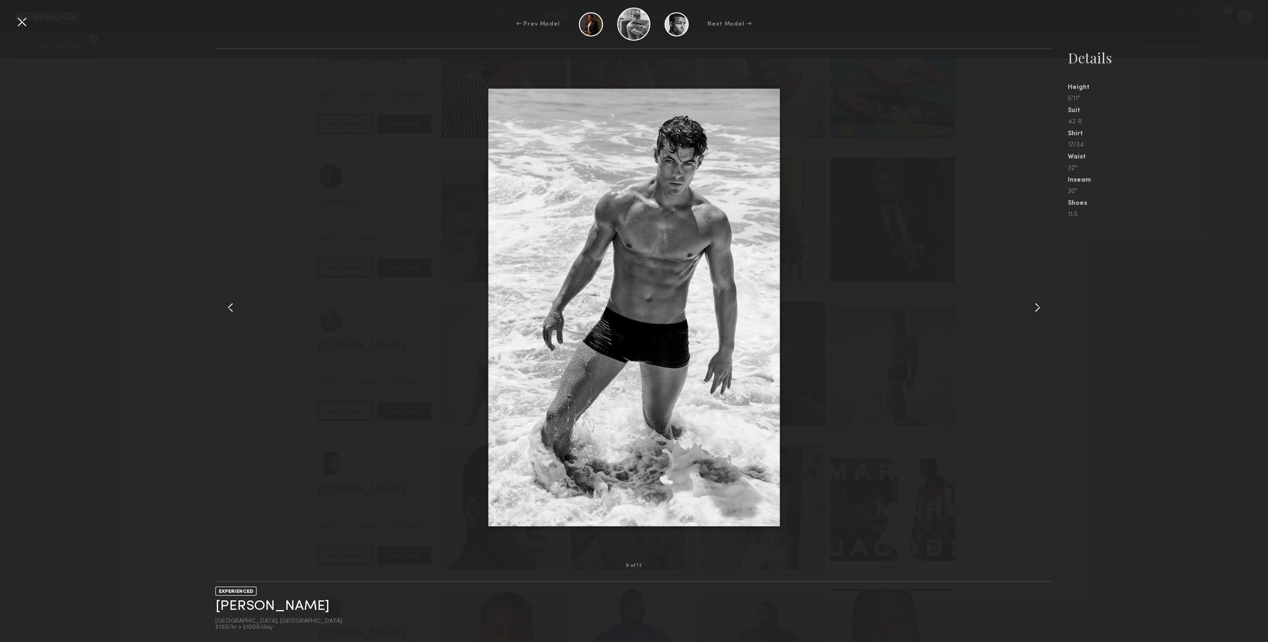
click at [1038, 315] on common-icon at bounding box center [1037, 307] width 15 height 15
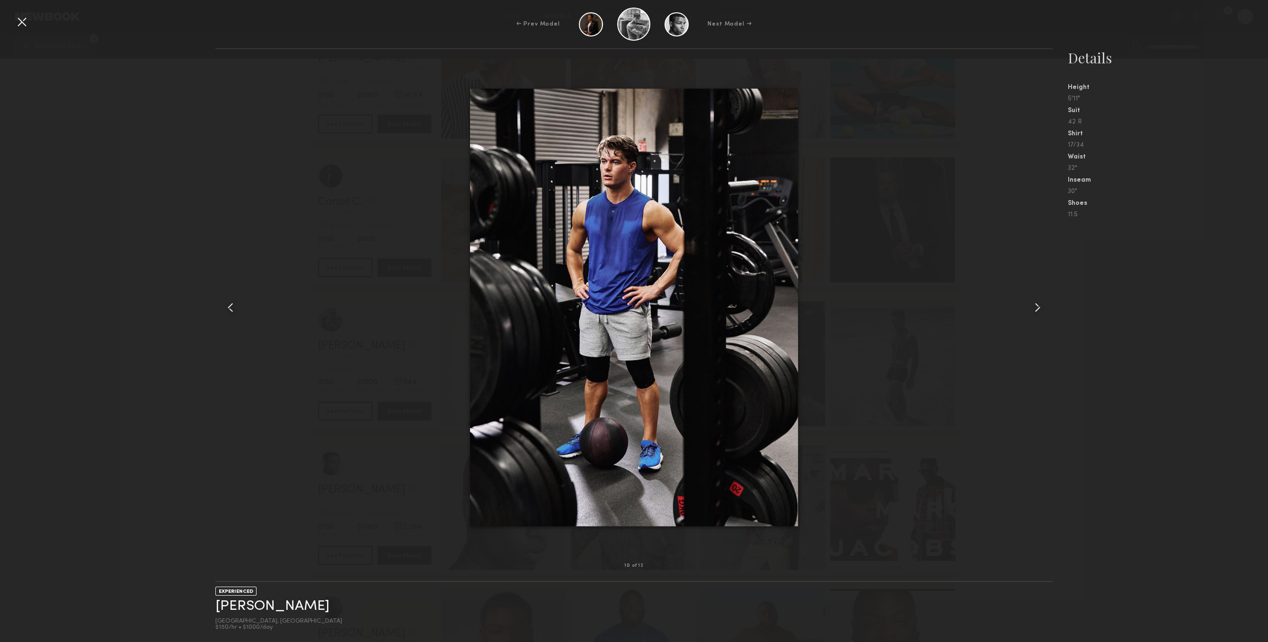
click at [1038, 315] on common-icon at bounding box center [1037, 307] width 15 height 15
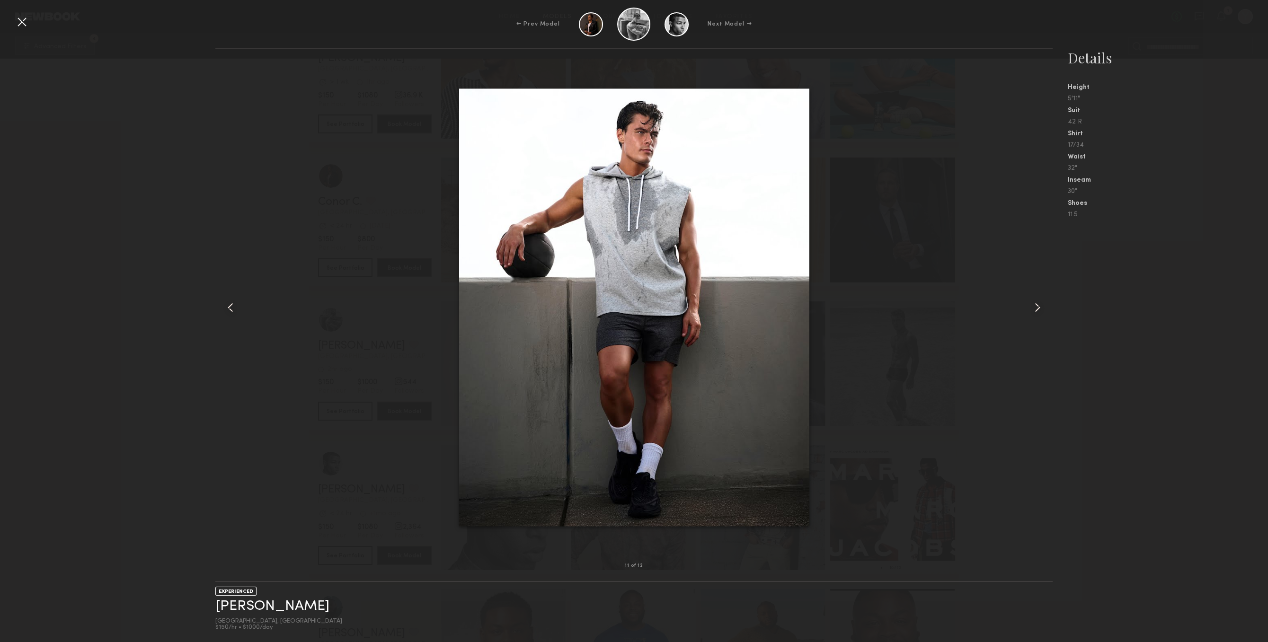
click at [1038, 315] on common-icon at bounding box center [1037, 307] width 15 height 15
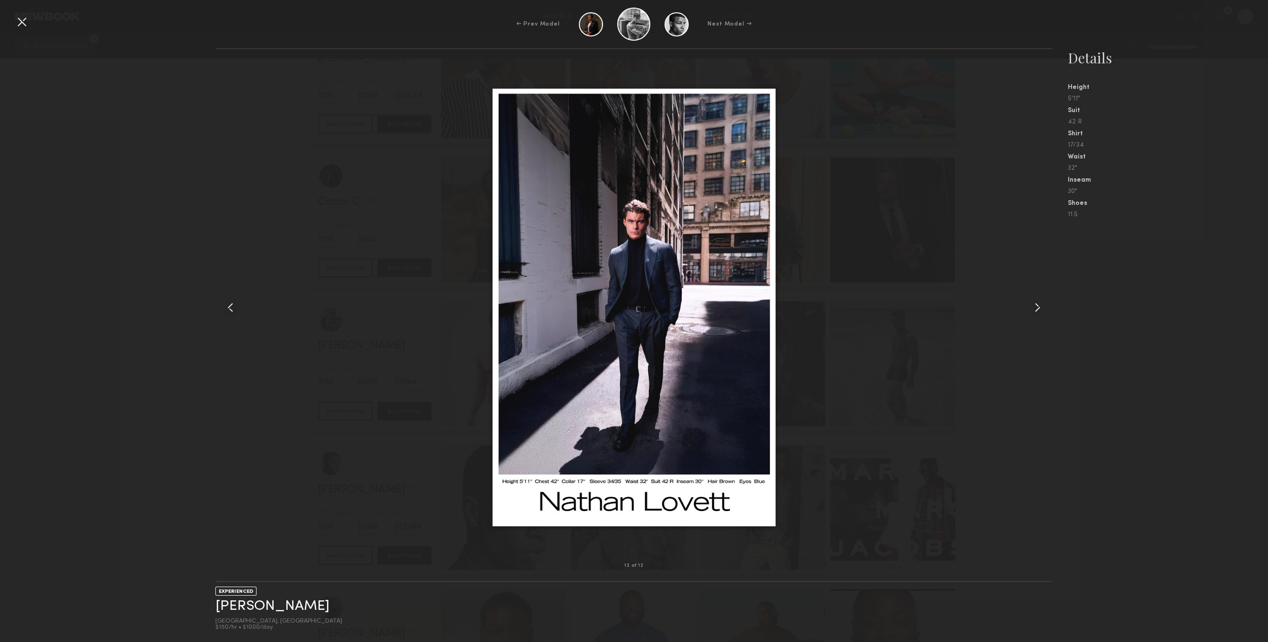
click at [1038, 315] on common-icon at bounding box center [1037, 307] width 15 height 15
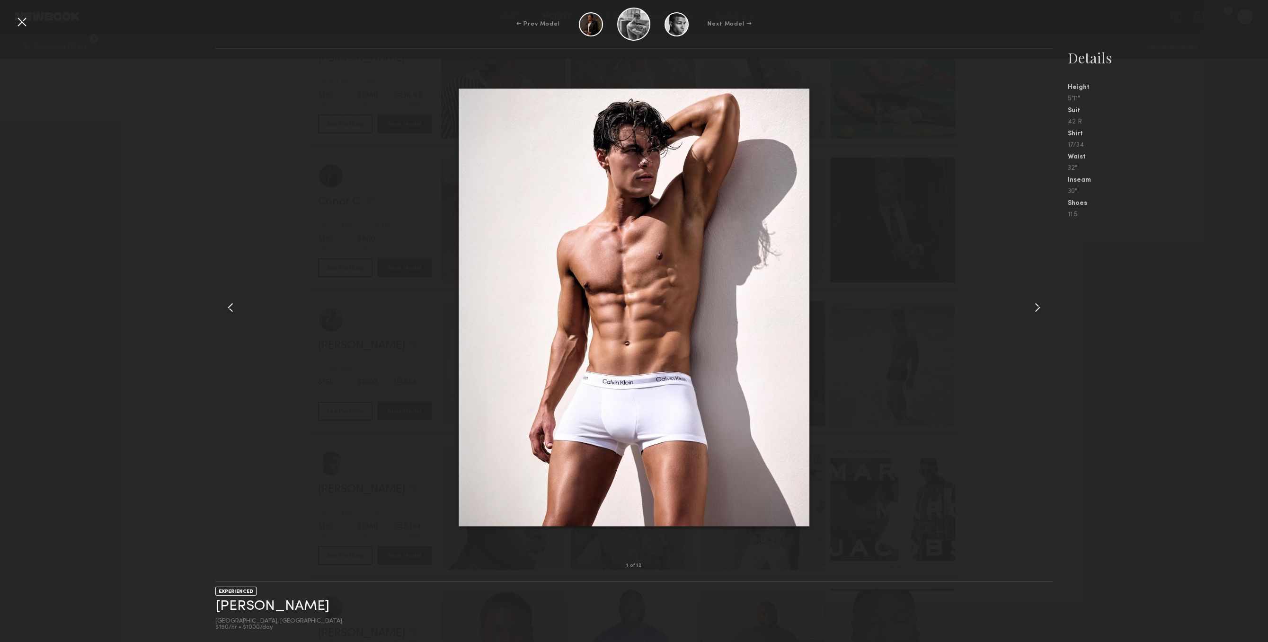
click at [1038, 315] on common-icon at bounding box center [1037, 307] width 15 height 15
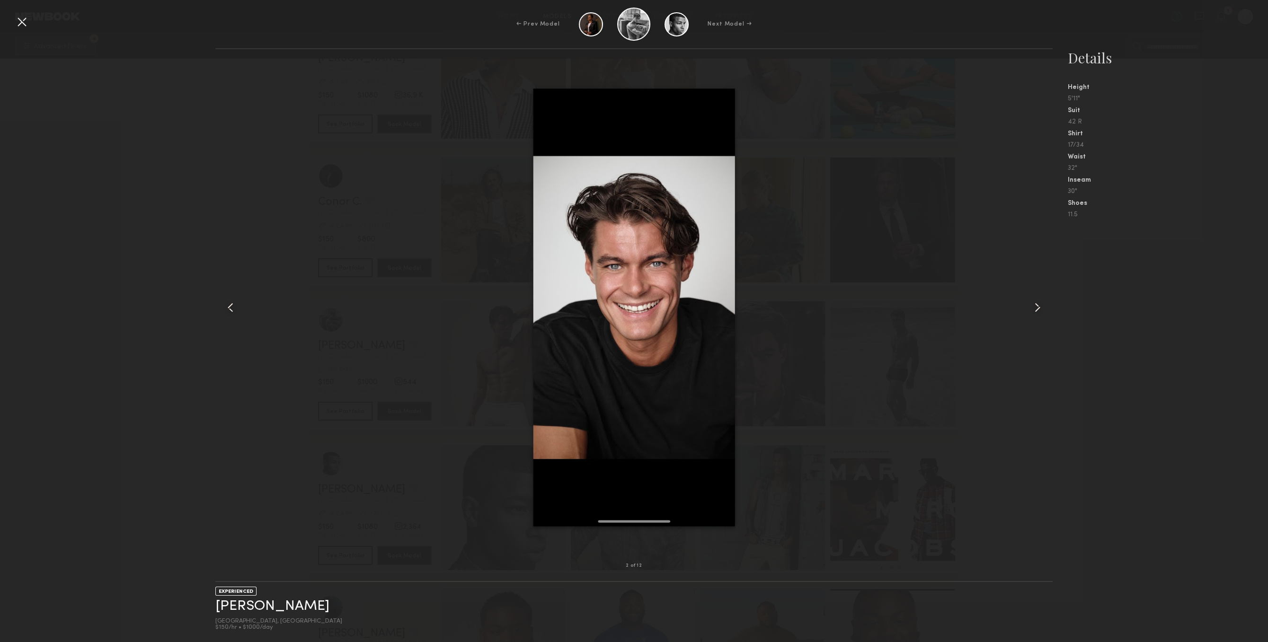
click at [17, 23] on div at bounding box center [21, 21] width 15 height 15
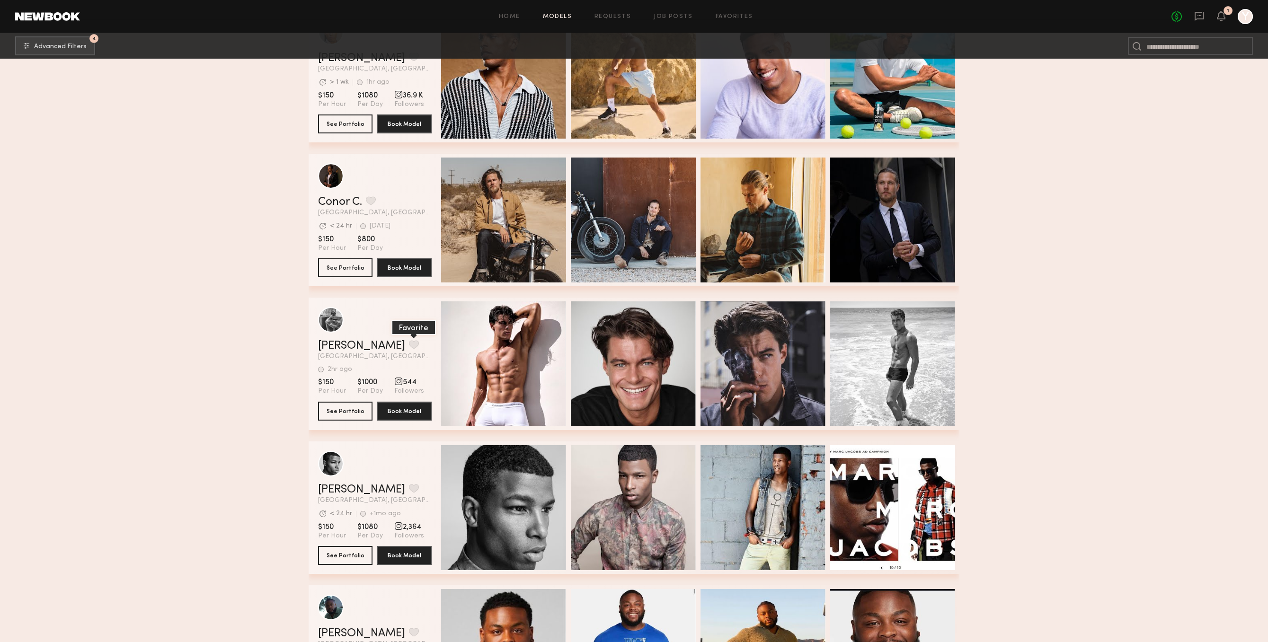
click at [409, 344] on button "grid" at bounding box center [414, 344] width 10 height 9
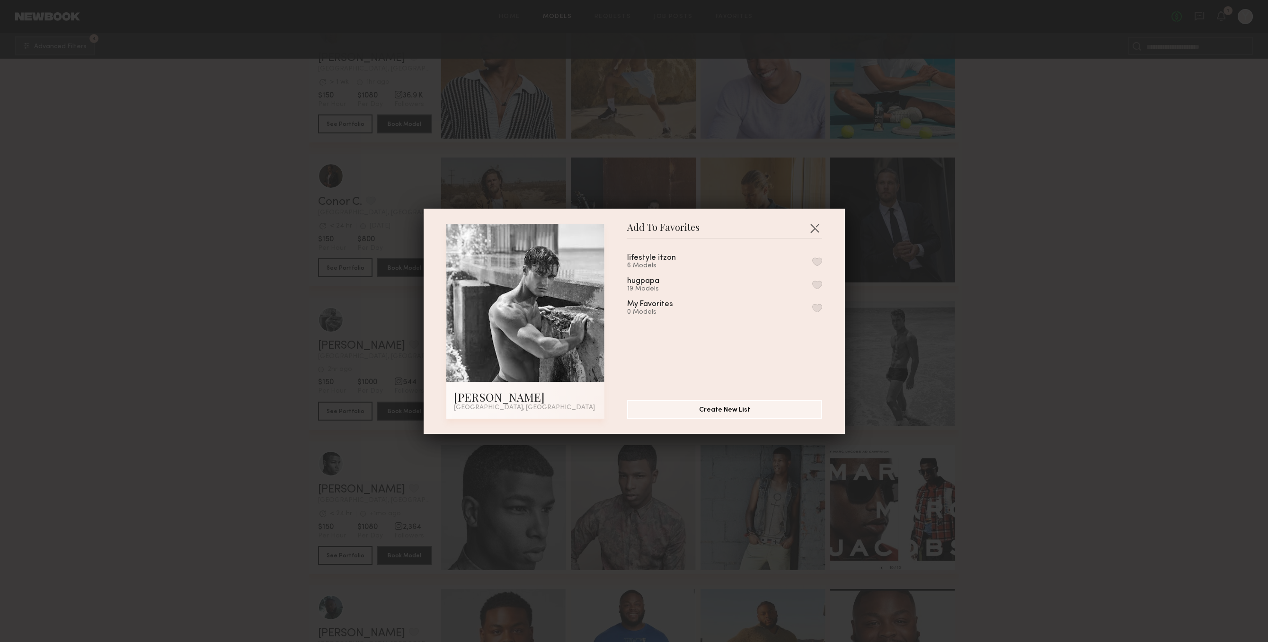
click at [820, 288] on button "button" at bounding box center [817, 285] width 10 height 9
click at [812, 227] on button "button" at bounding box center [814, 227] width 15 height 15
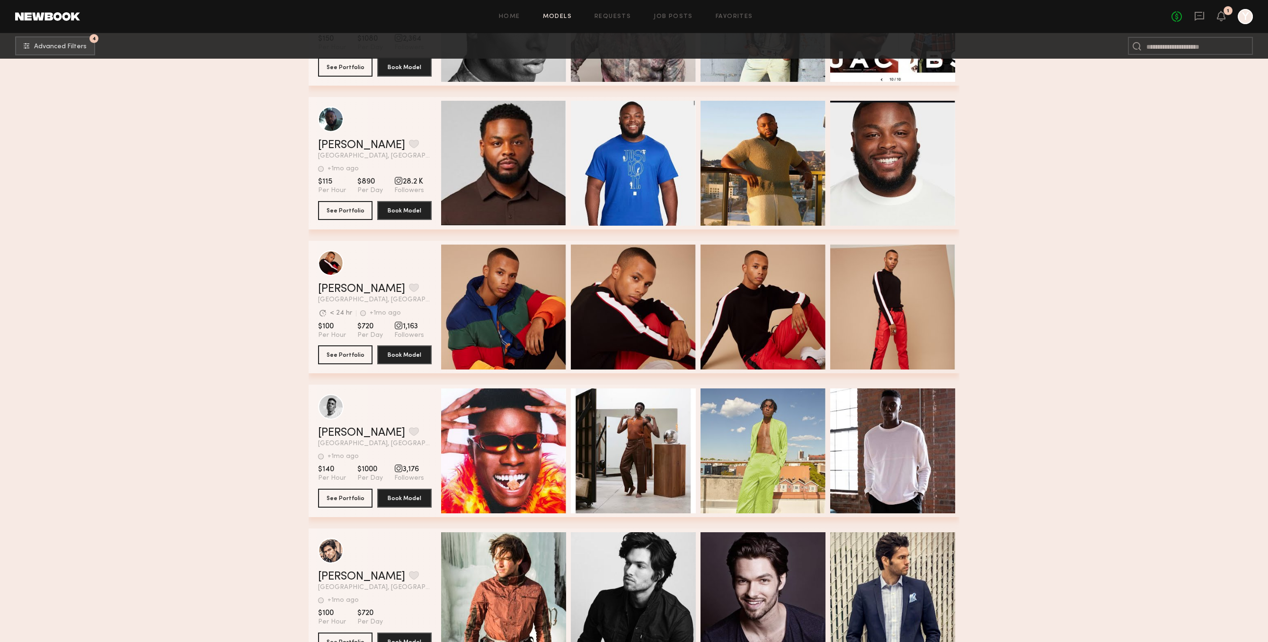
scroll to position [12450, 0]
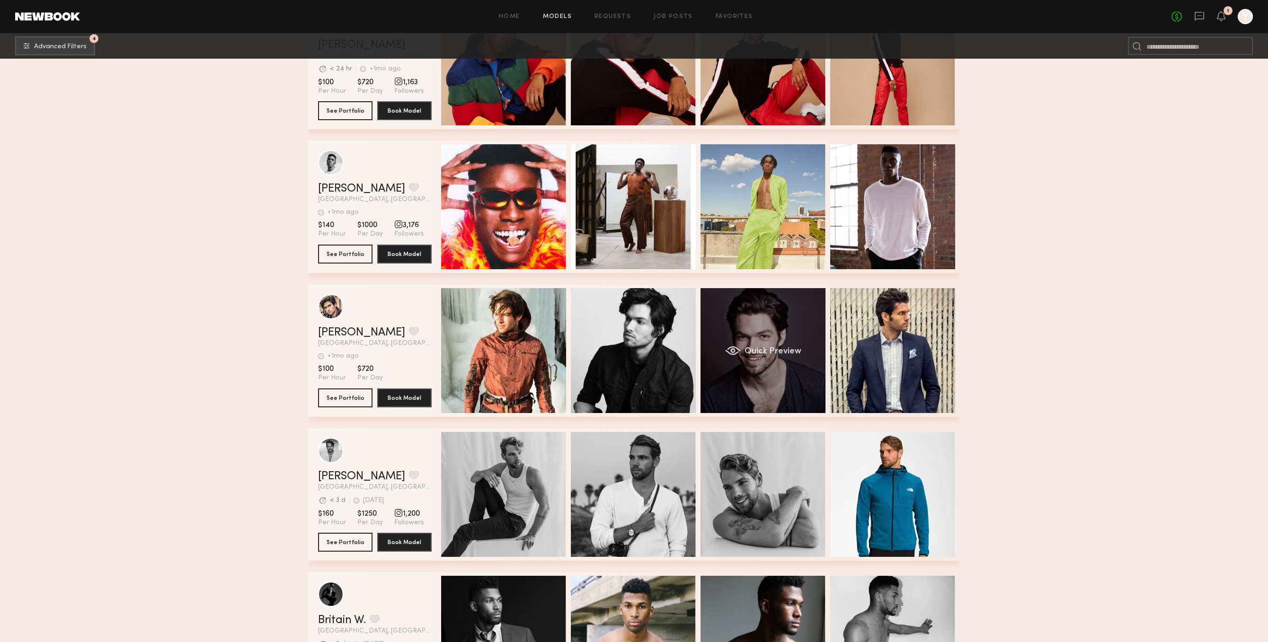
click at [787, 404] on div "Quick Preview" at bounding box center [762, 350] width 125 height 125
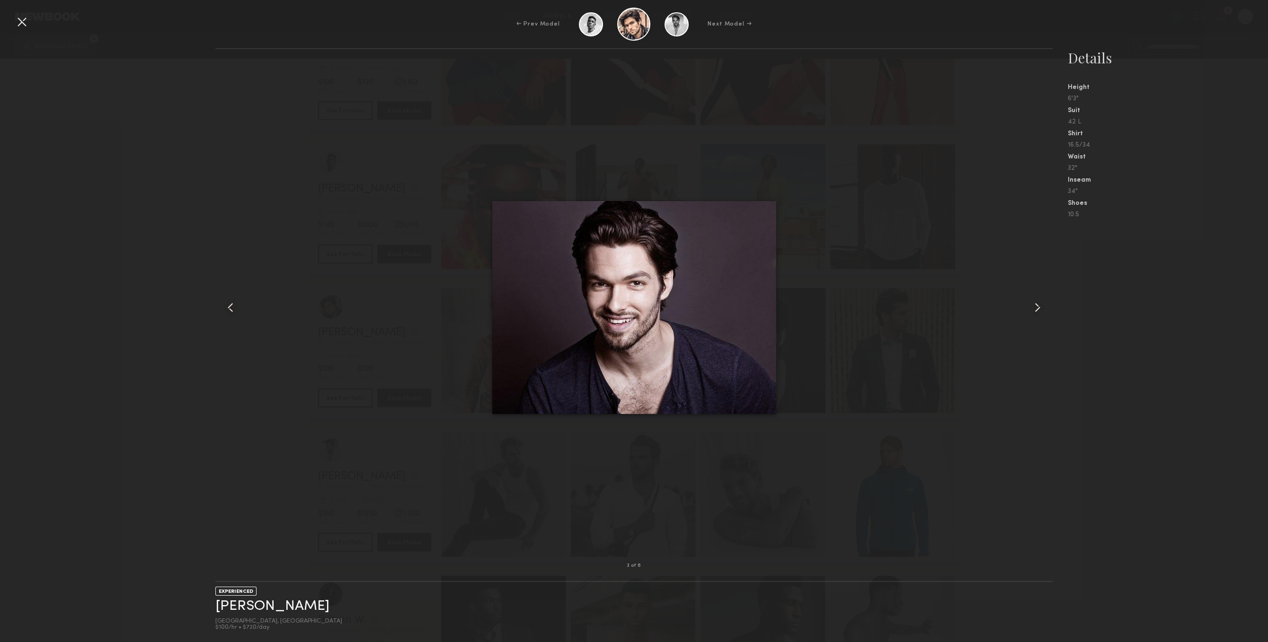
click at [1020, 303] on div at bounding box center [1036, 307] width 34 height 486
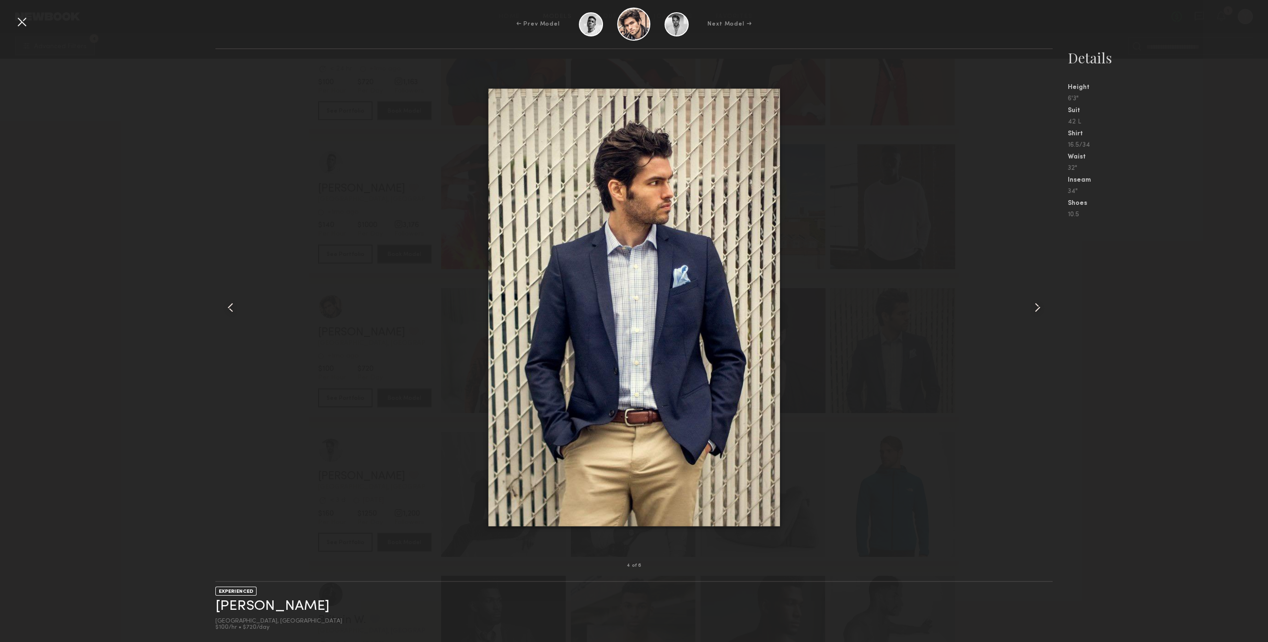
click at [1025, 302] on div at bounding box center [1036, 307] width 34 height 486
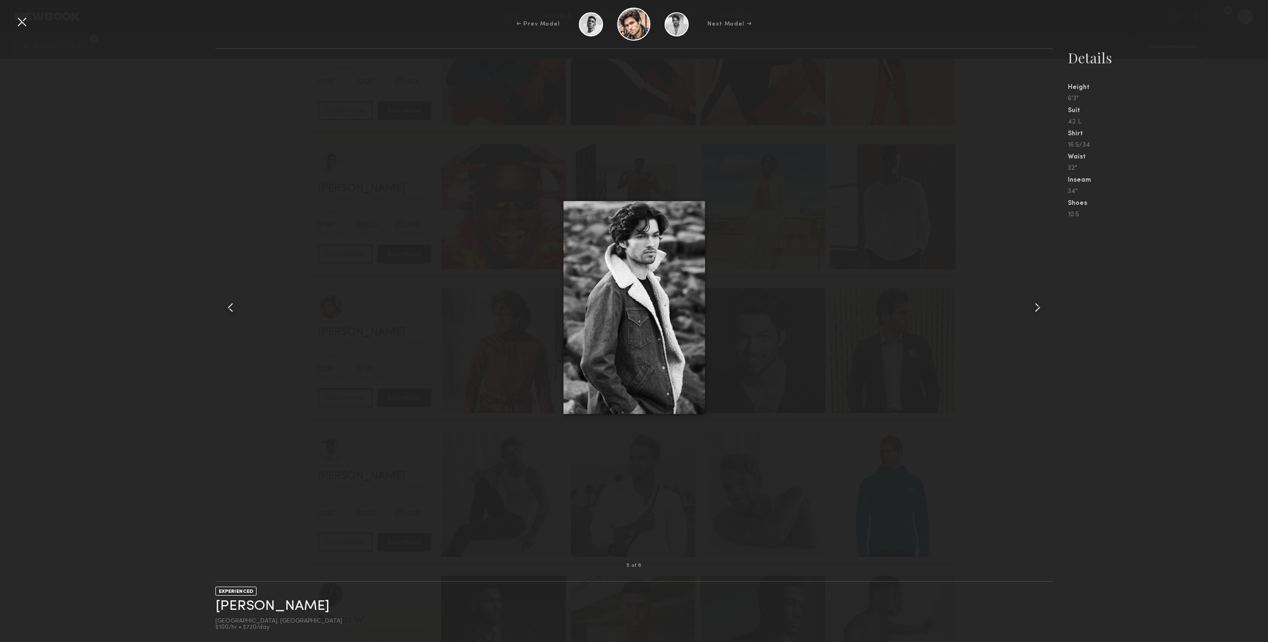
click at [1025, 302] on div at bounding box center [1036, 307] width 34 height 486
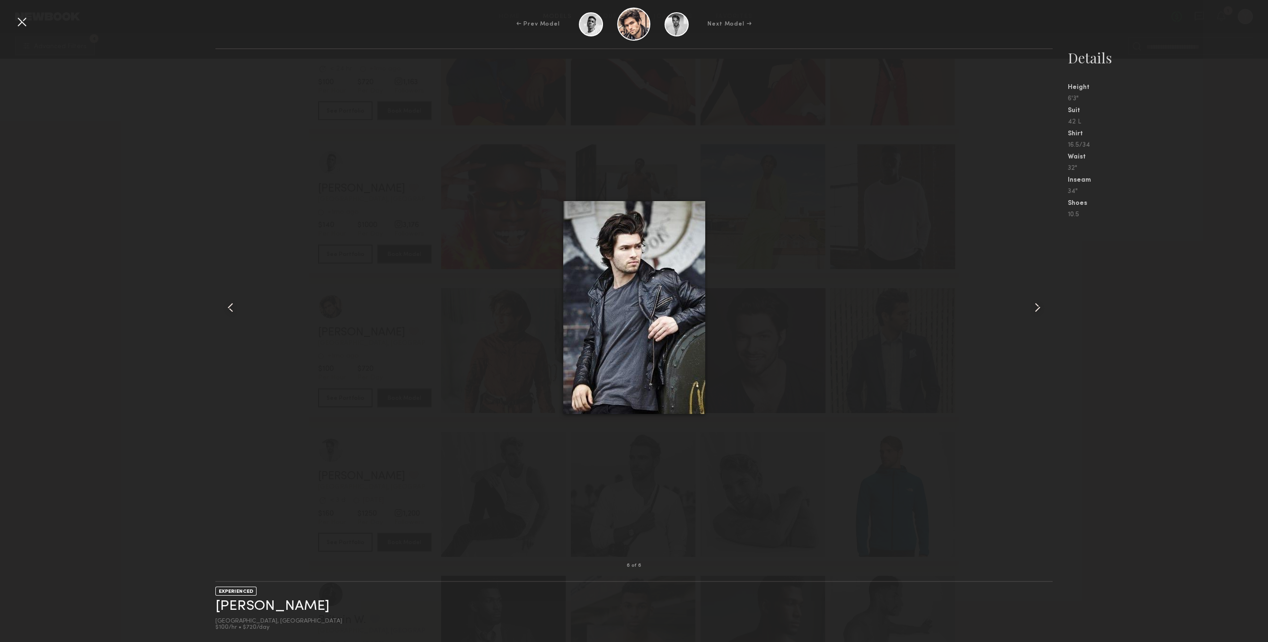
click at [1025, 302] on div at bounding box center [1036, 307] width 34 height 486
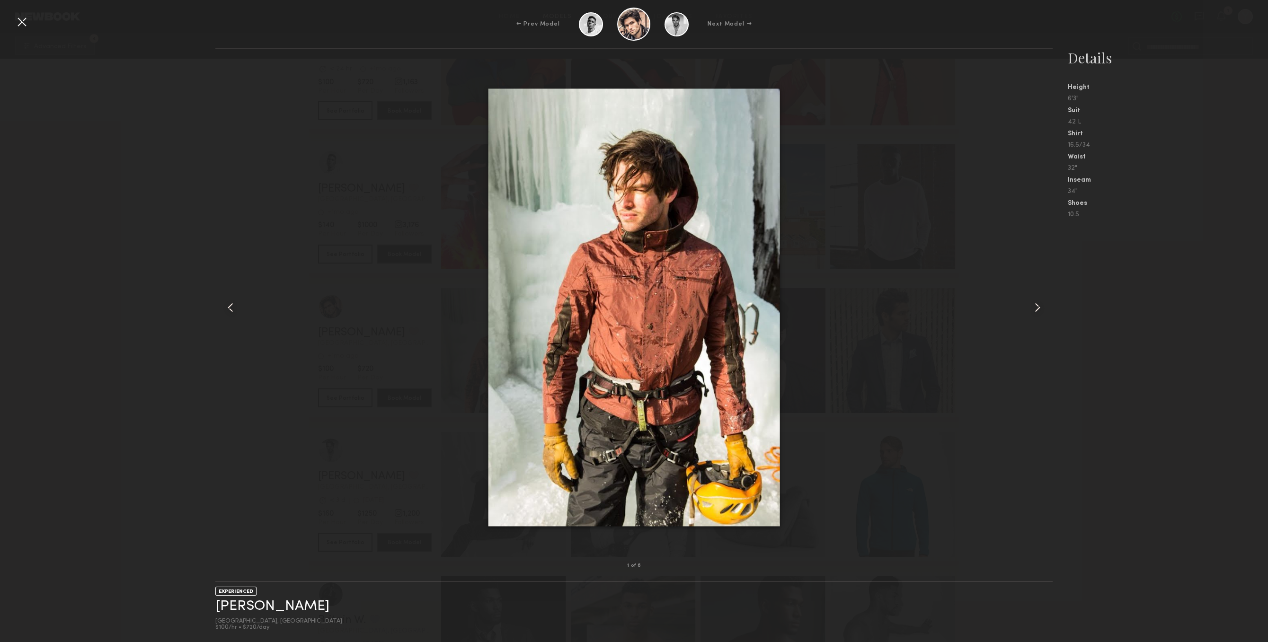
click at [1026, 302] on div at bounding box center [1036, 307] width 34 height 486
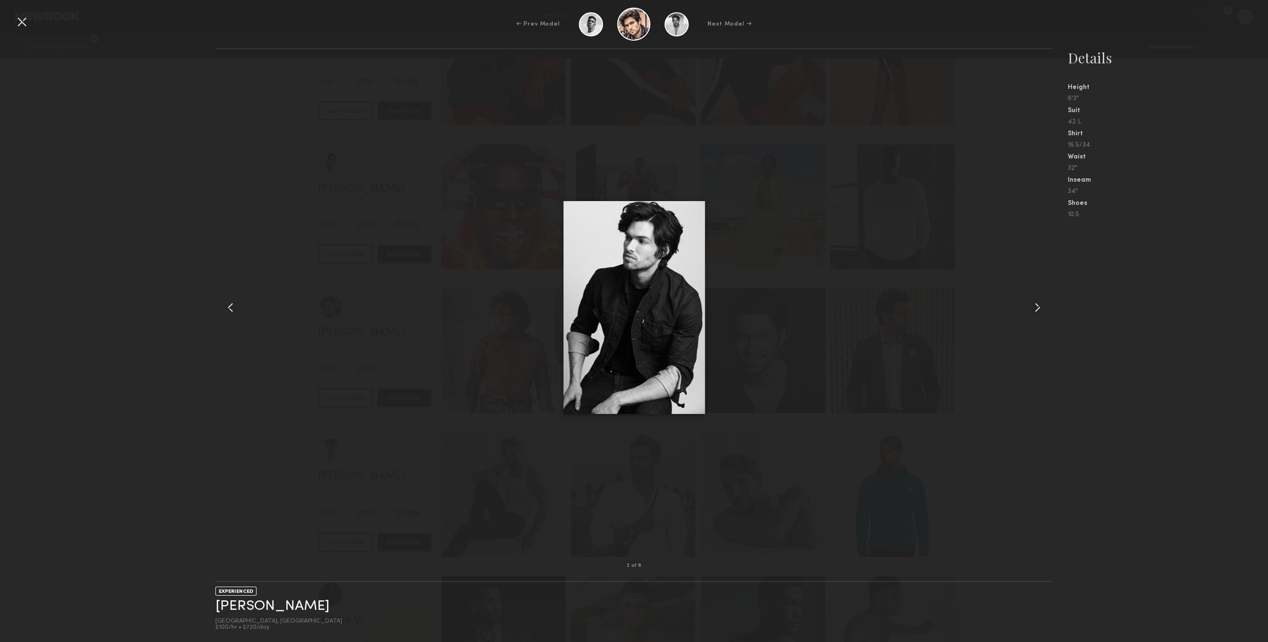
click at [1026, 302] on div at bounding box center [1036, 307] width 34 height 486
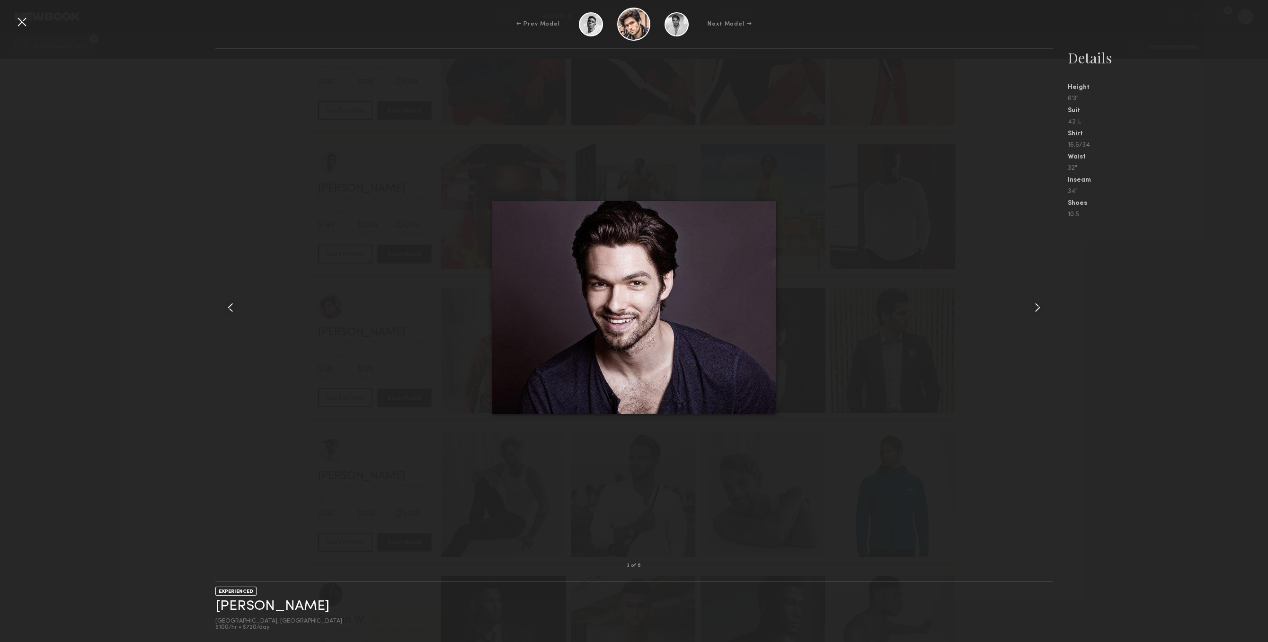
click at [1026, 302] on div at bounding box center [1036, 307] width 34 height 486
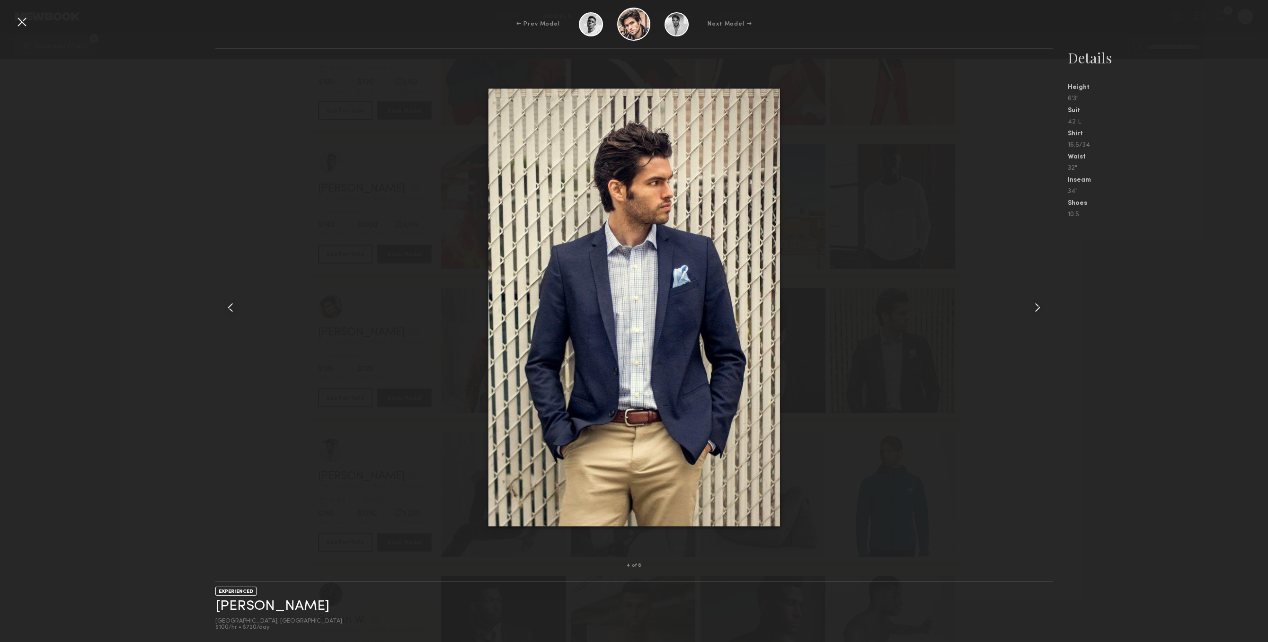
click at [28, 16] on div at bounding box center [21, 21] width 15 height 15
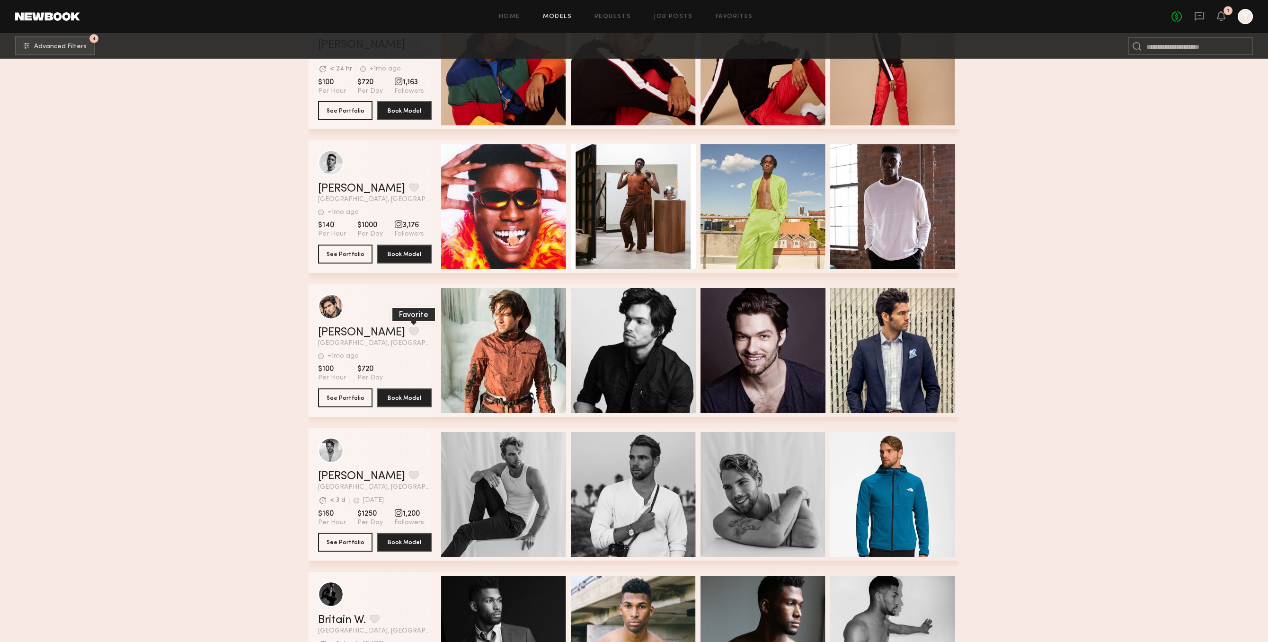
click at [409, 335] on button "grid" at bounding box center [414, 331] width 10 height 9
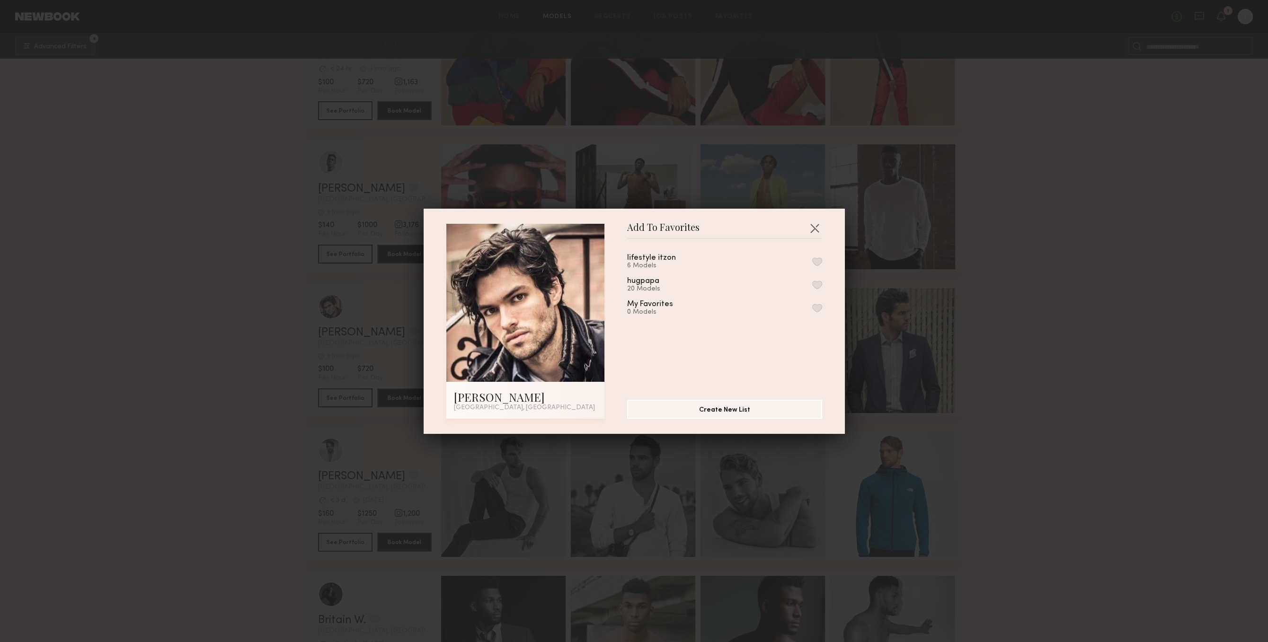
click at [820, 286] on button "button" at bounding box center [817, 285] width 10 height 9
click at [815, 229] on button "button" at bounding box center [814, 227] width 15 height 15
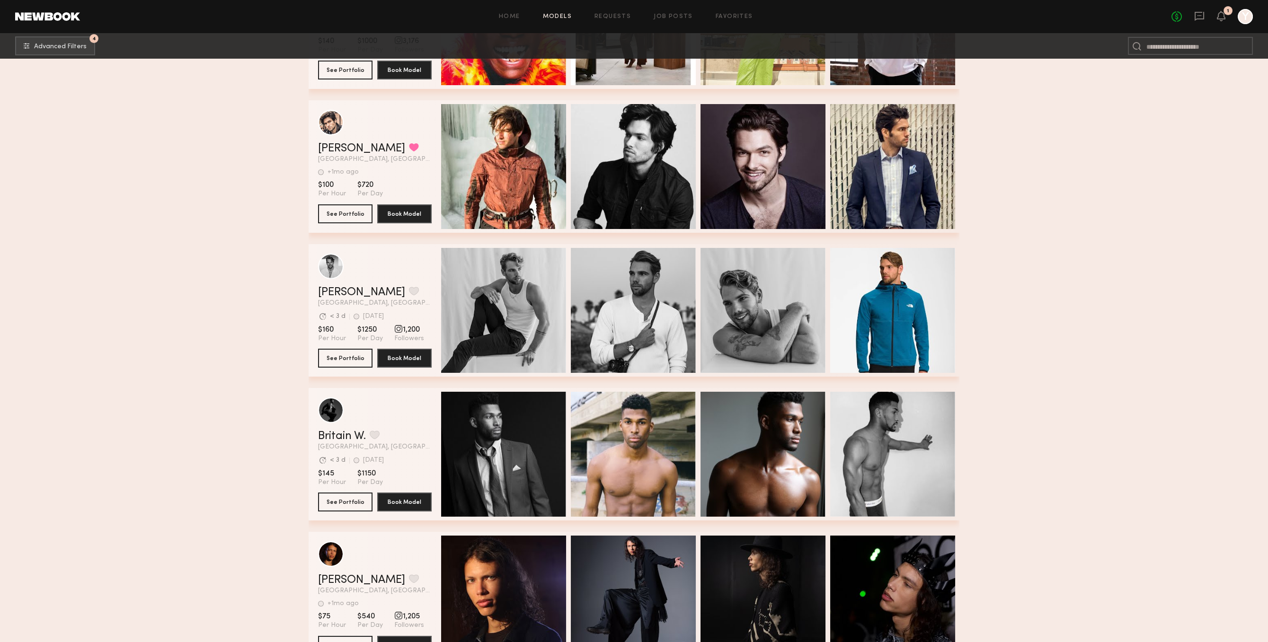
scroll to position [12645, 0]
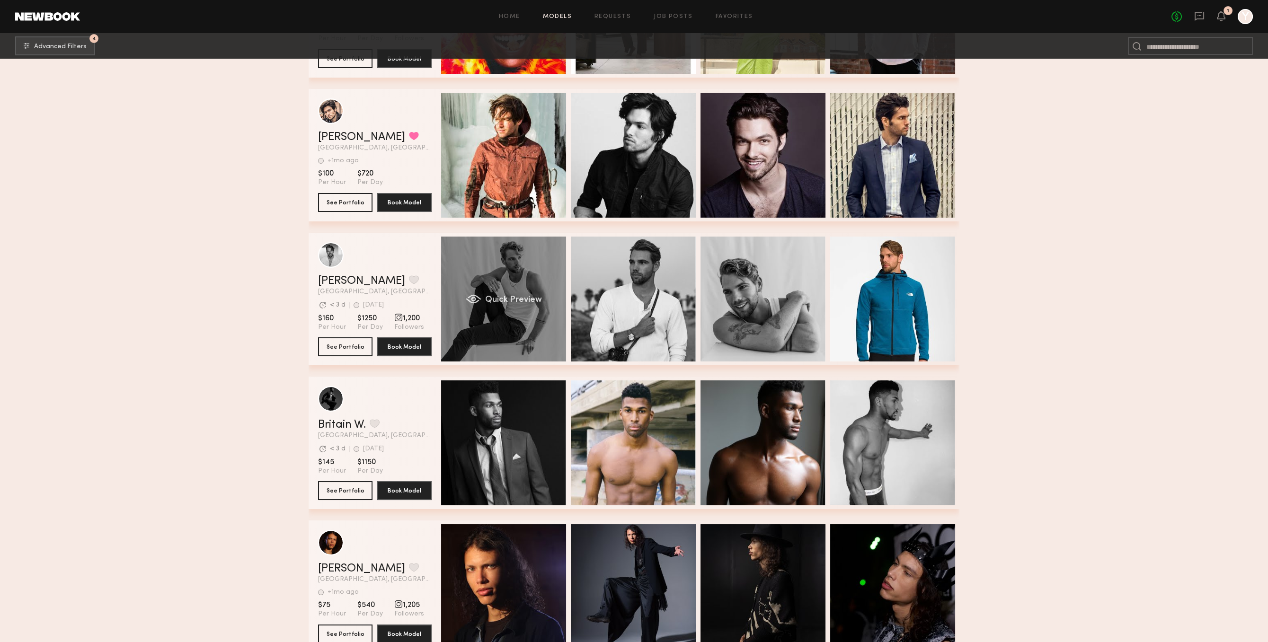
click at [544, 343] on div "Quick Preview" at bounding box center [503, 299] width 125 height 125
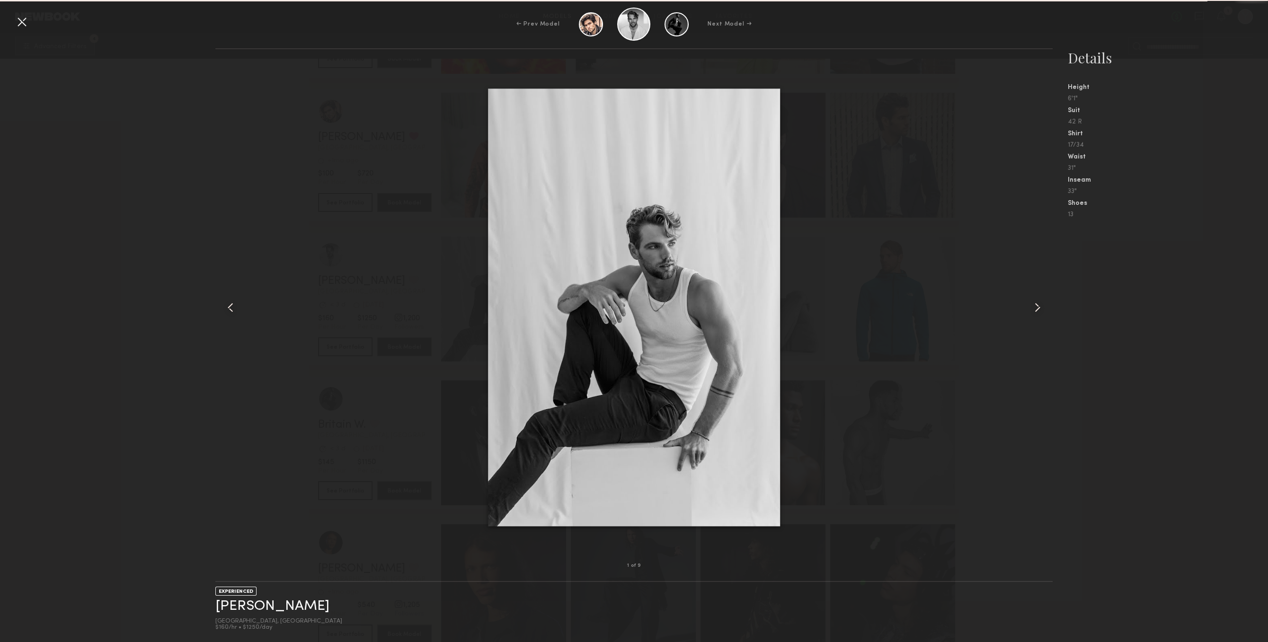
click at [1041, 294] on div at bounding box center [1036, 307] width 34 height 486
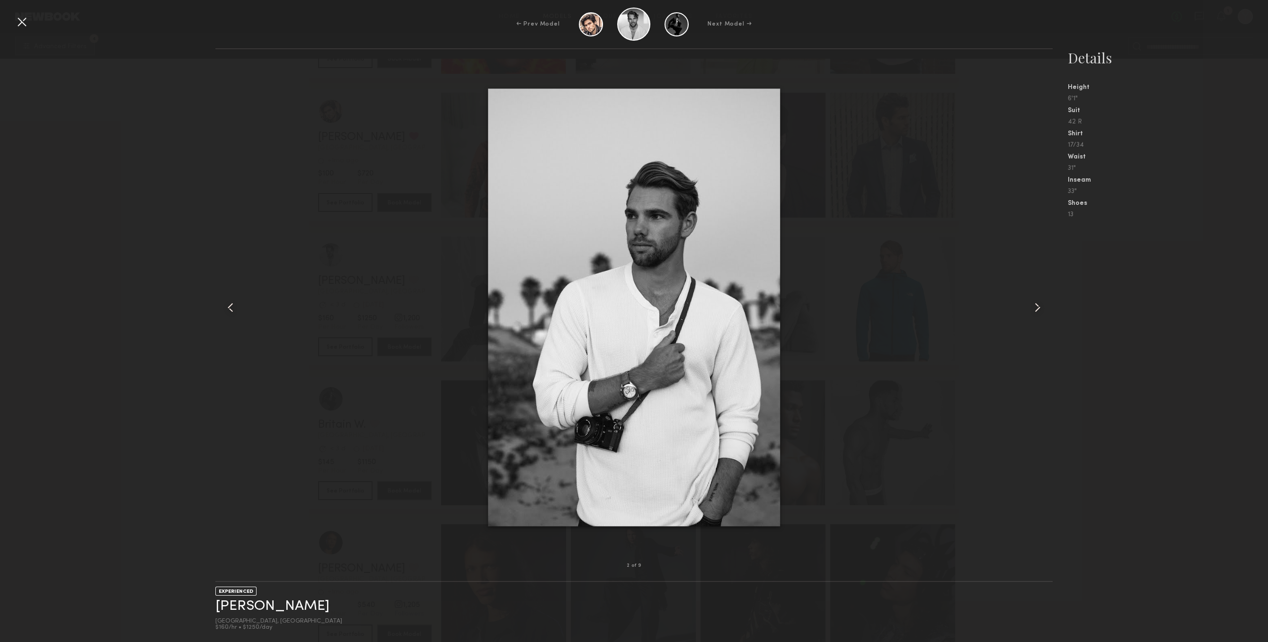
click at [1041, 294] on div at bounding box center [1036, 307] width 34 height 486
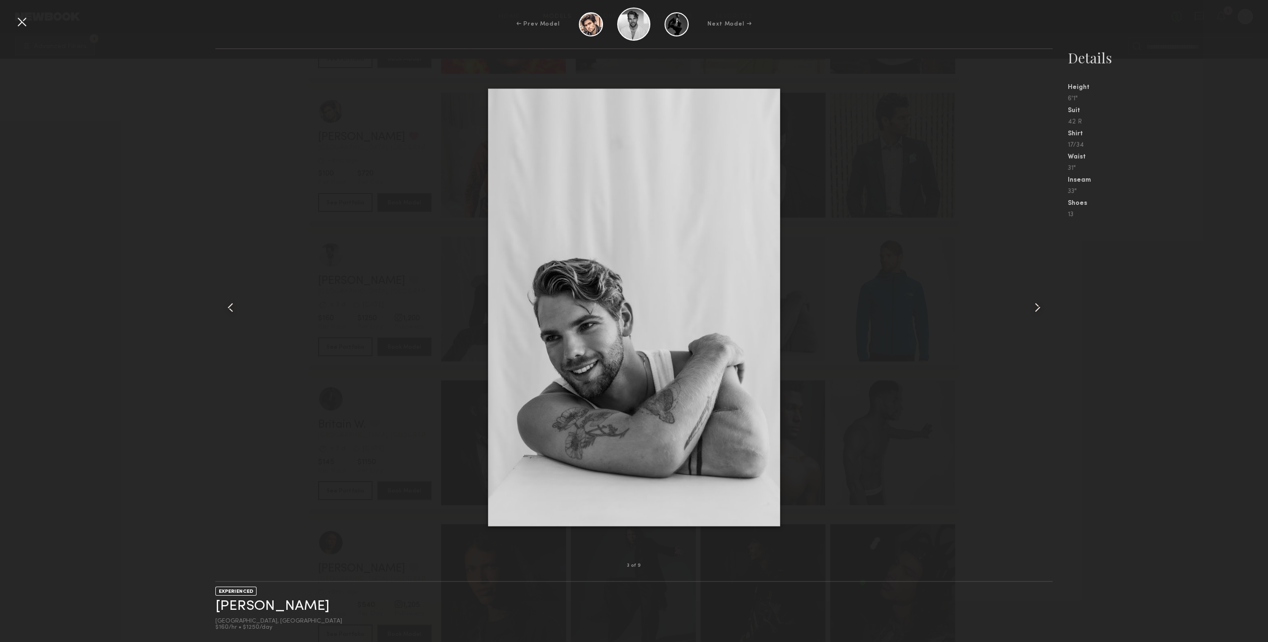
click at [1041, 294] on div at bounding box center [1036, 307] width 34 height 486
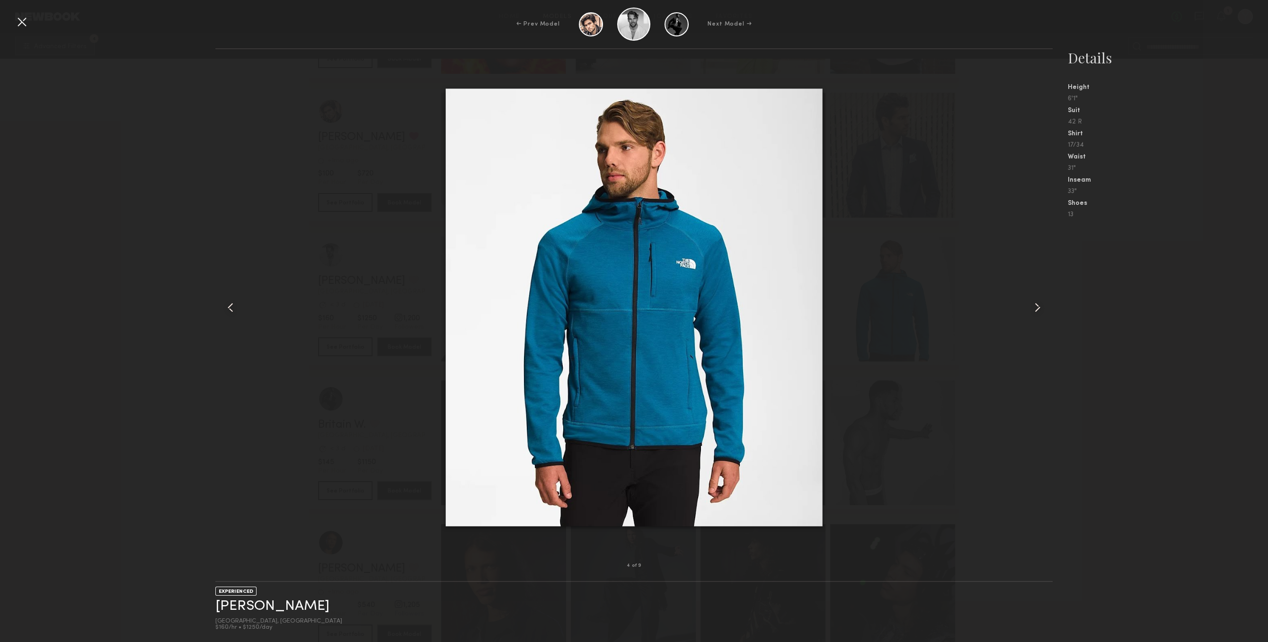
click at [1041, 294] on div at bounding box center [1036, 307] width 34 height 486
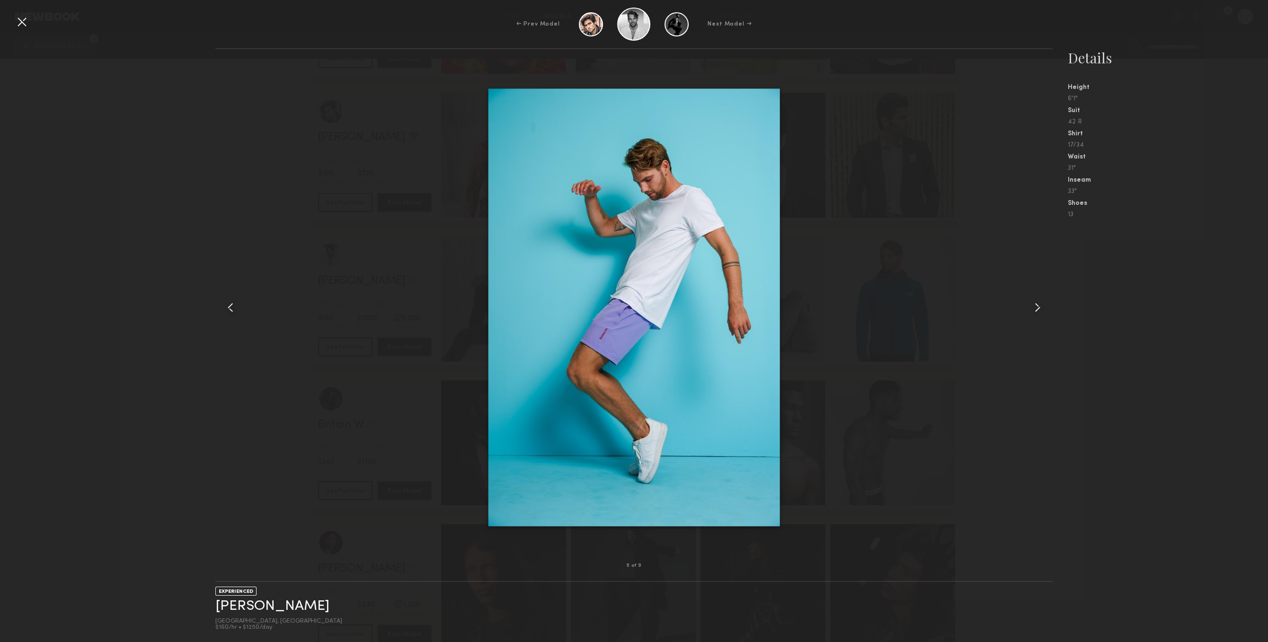
click at [18, 27] on div at bounding box center [21, 21] width 15 height 15
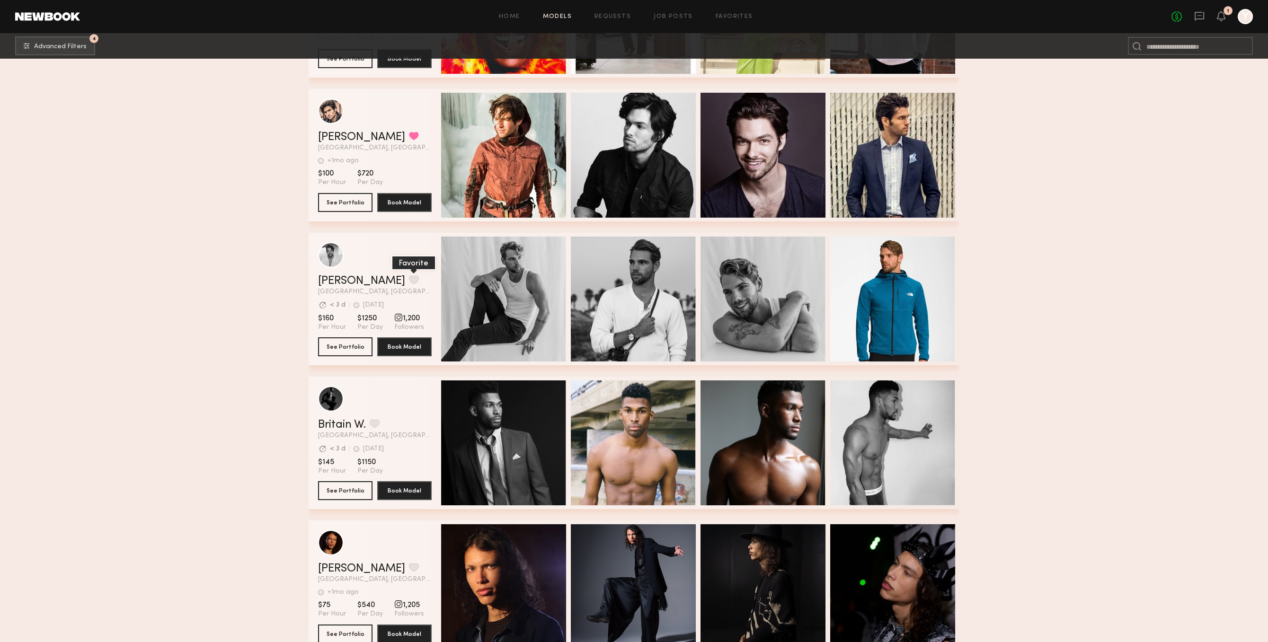
click at [409, 278] on button "grid" at bounding box center [414, 279] width 10 height 9
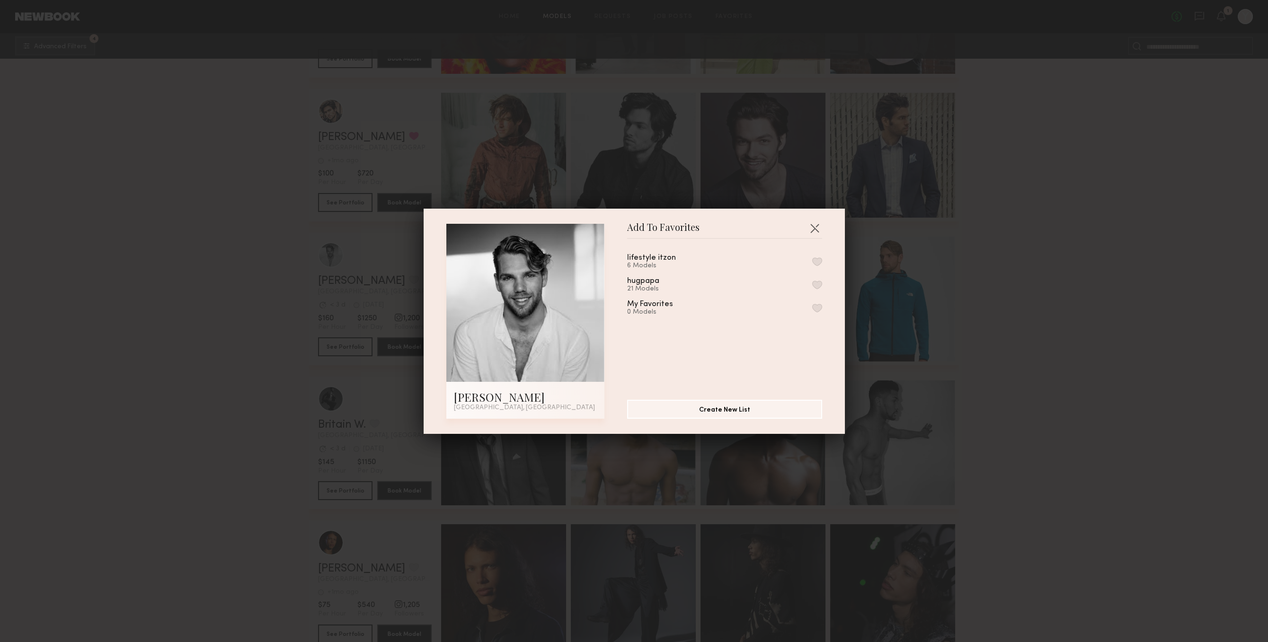
click at [708, 291] on div "hugpapa 21 Models" at bounding box center [724, 285] width 195 height 16
click at [809, 288] on div "hugpapa 21 Models" at bounding box center [724, 285] width 195 height 16
click at [818, 289] on button "button" at bounding box center [817, 285] width 10 height 9
click at [821, 229] on button "button" at bounding box center [814, 227] width 15 height 15
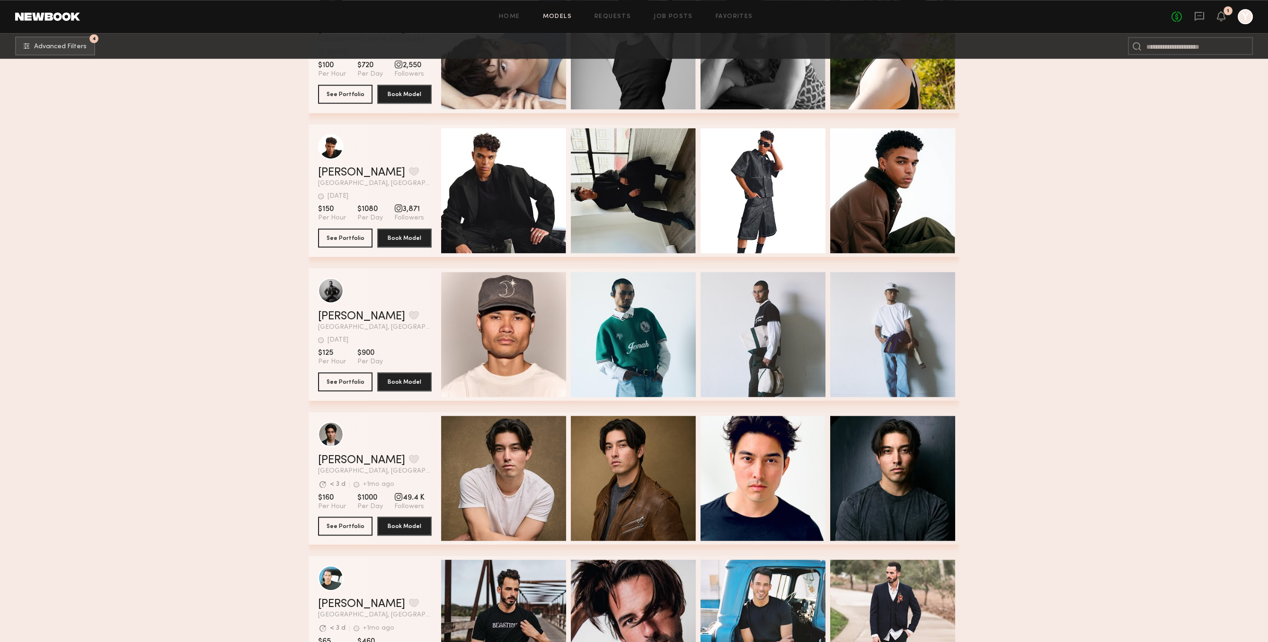
scroll to position [15921, 0]
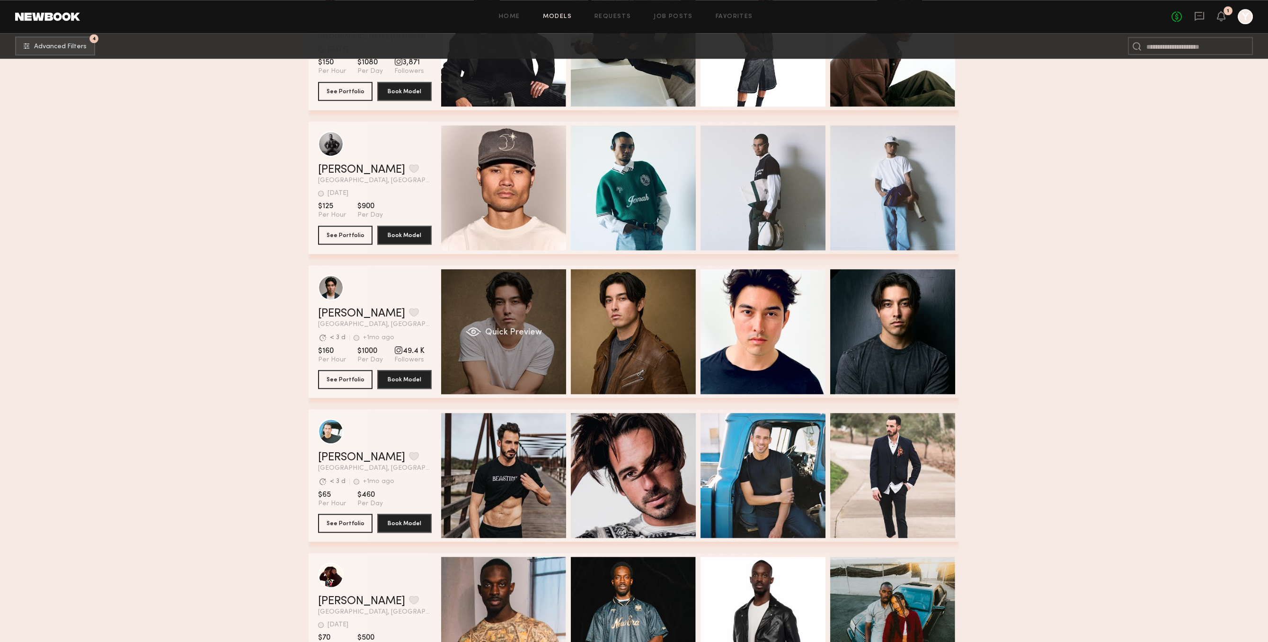
click at [520, 373] on div "Quick Preview" at bounding box center [503, 331] width 125 height 125
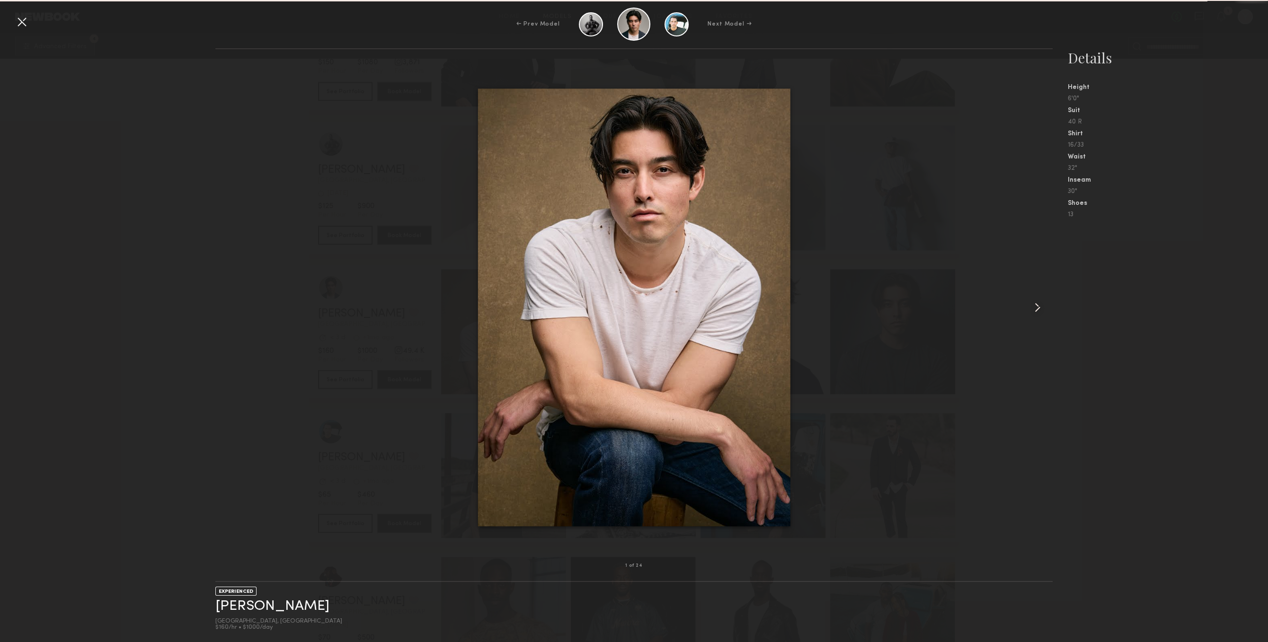
click at [1050, 297] on div at bounding box center [1036, 307] width 34 height 486
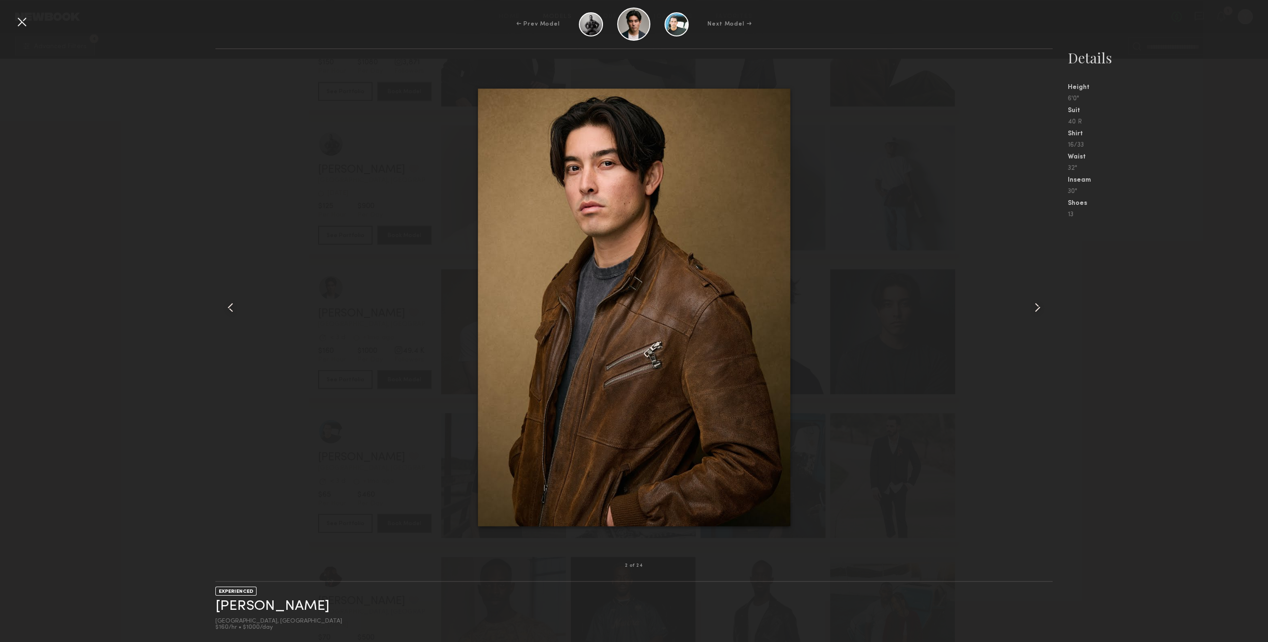
click at [1050, 296] on div at bounding box center [1036, 307] width 34 height 486
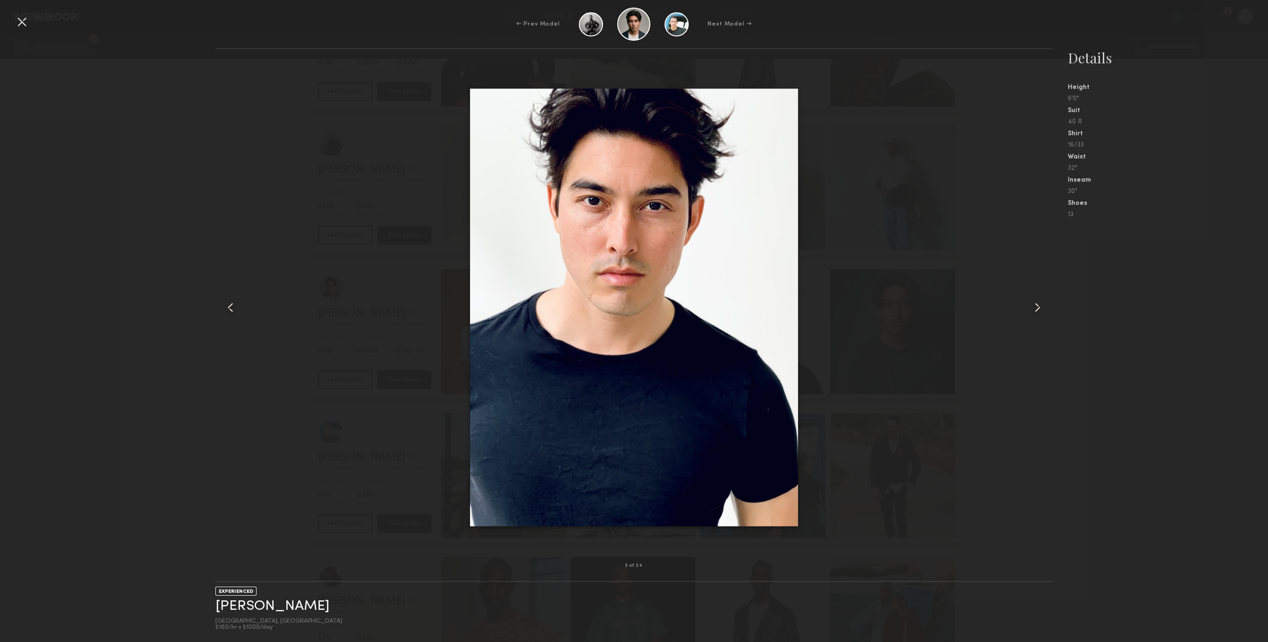
click at [1050, 296] on div at bounding box center [1036, 307] width 34 height 486
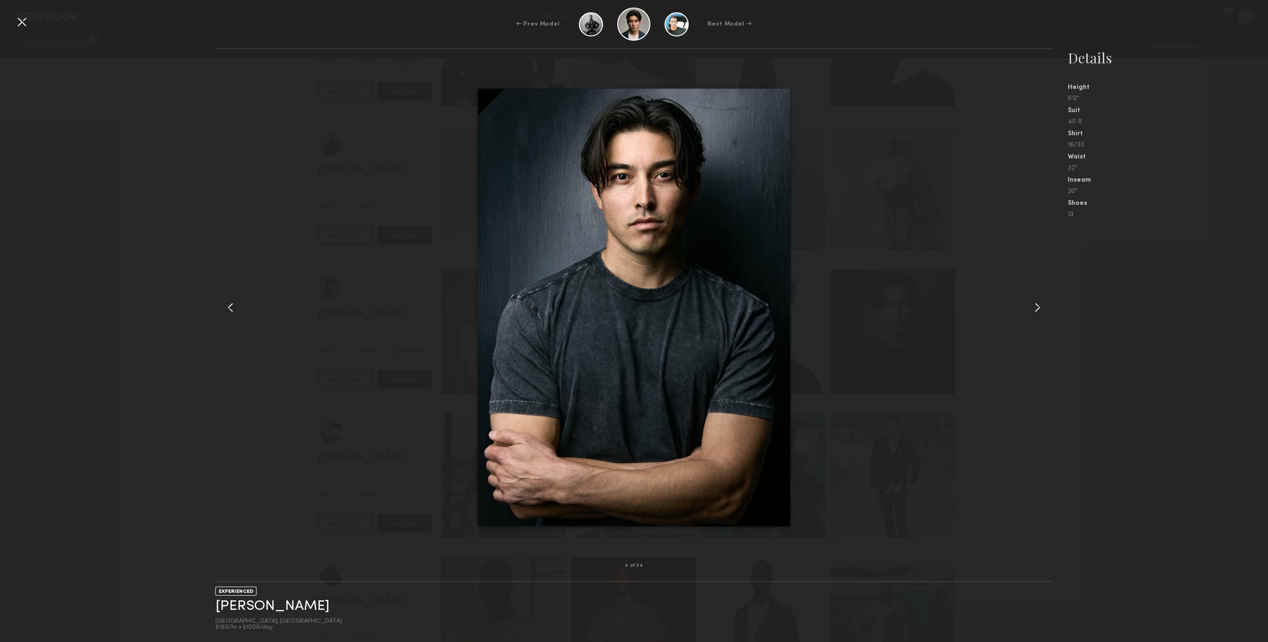
click at [1050, 296] on div at bounding box center [1036, 307] width 34 height 486
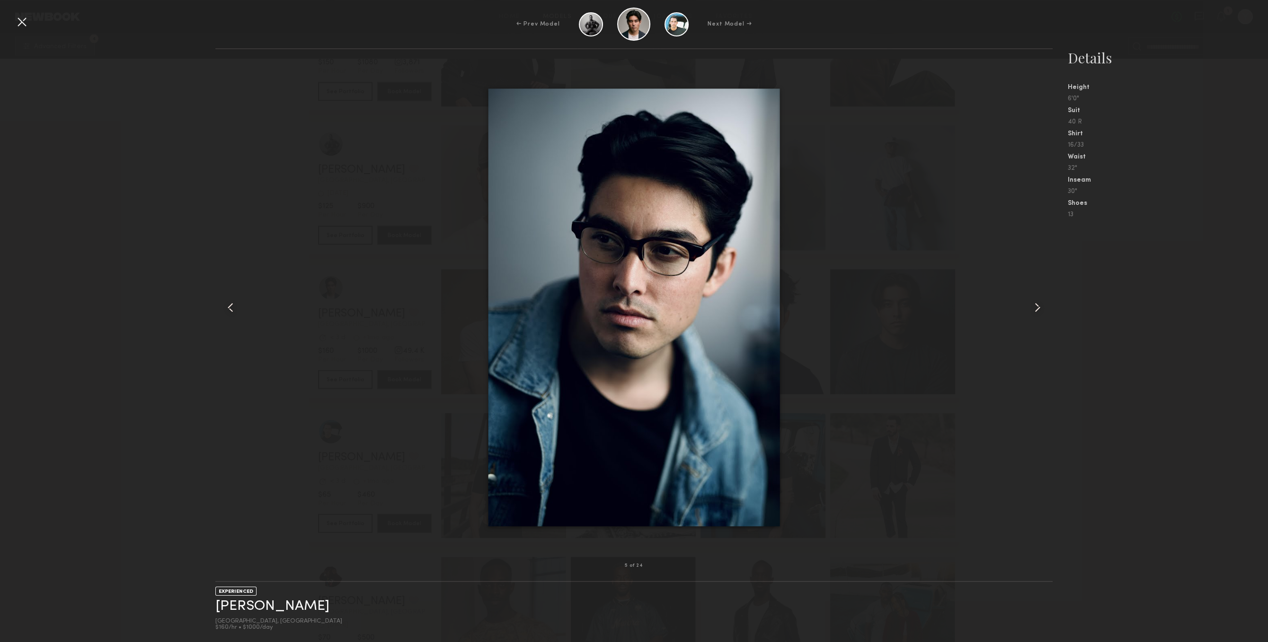
click at [1050, 296] on div at bounding box center [1036, 307] width 34 height 486
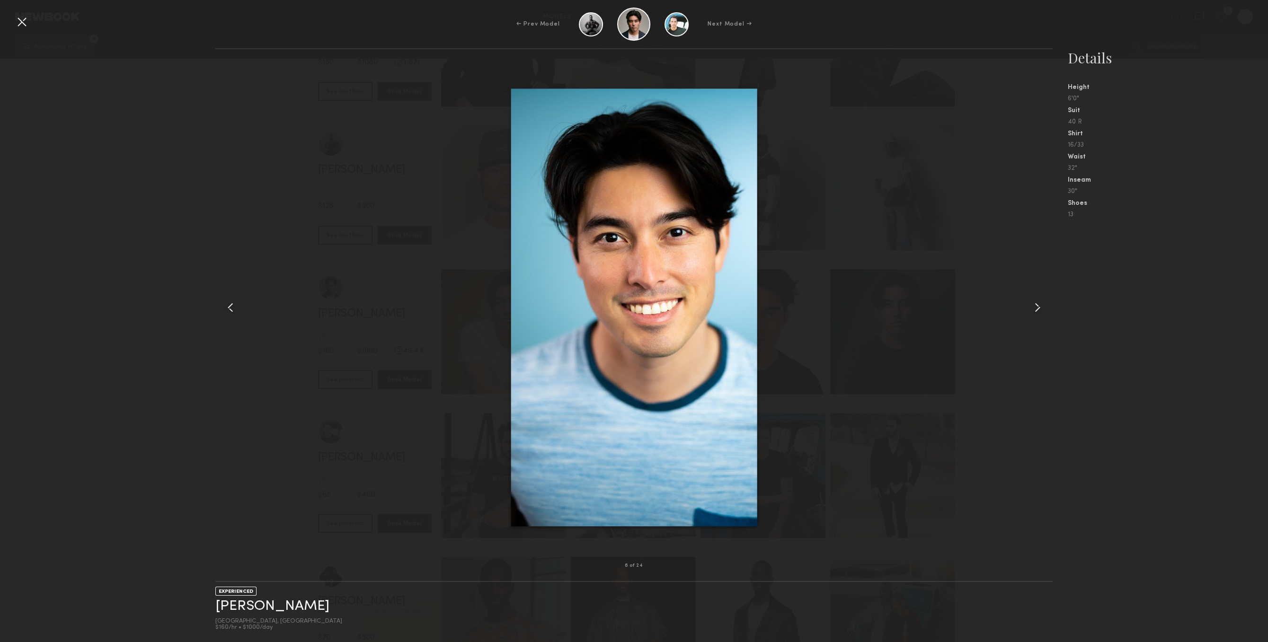
click at [1050, 296] on div at bounding box center [1036, 307] width 34 height 486
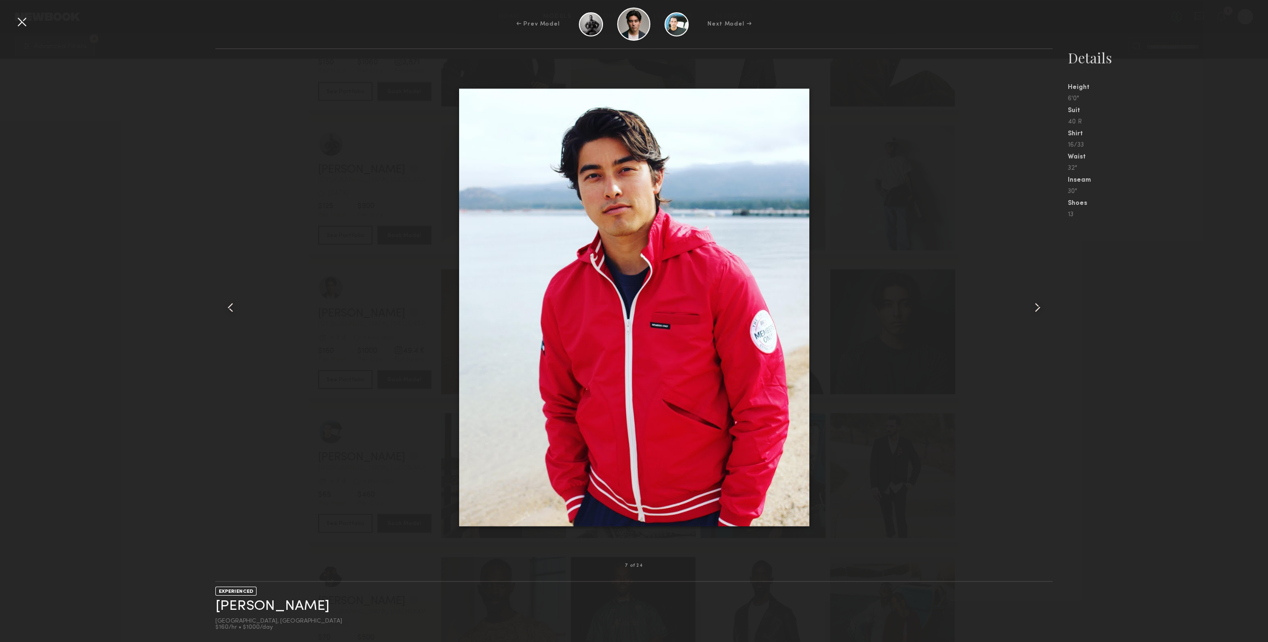
click at [11, 26] on div "← Prev Model Next Model →" at bounding box center [634, 24] width 1268 height 33
click at [19, 22] on div at bounding box center [21, 21] width 15 height 15
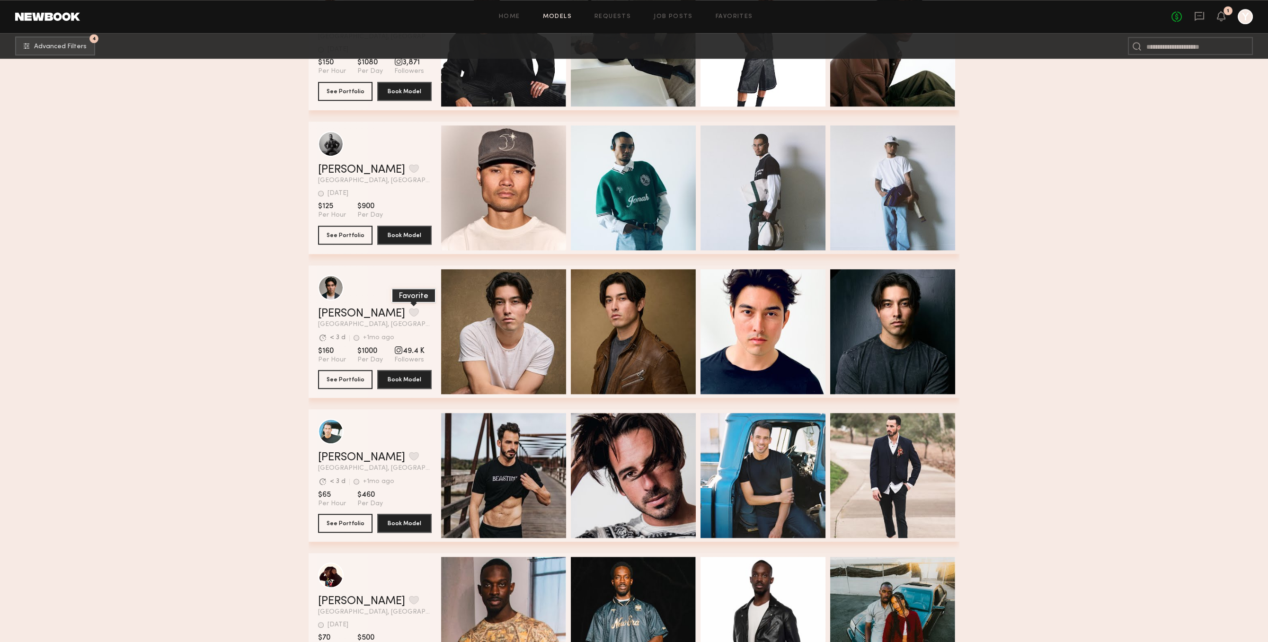
click at [409, 317] on button "grid" at bounding box center [414, 312] width 10 height 9
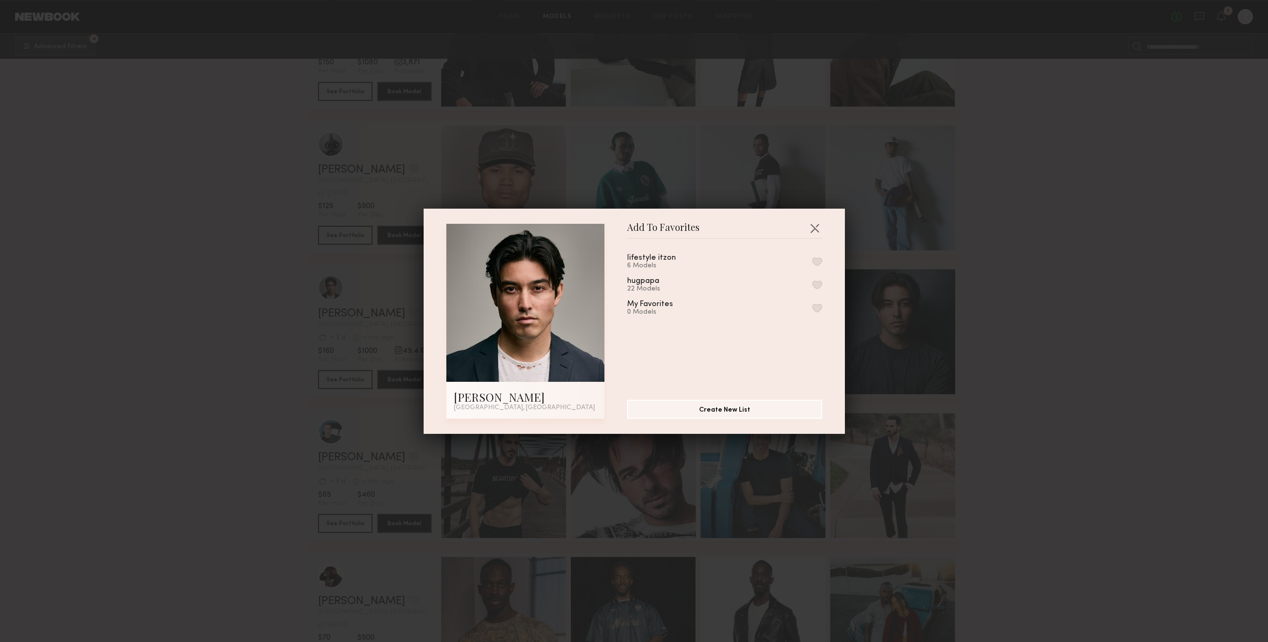
click at [819, 286] on button "button" at bounding box center [817, 285] width 10 height 9
click at [816, 232] on button "button" at bounding box center [814, 227] width 15 height 15
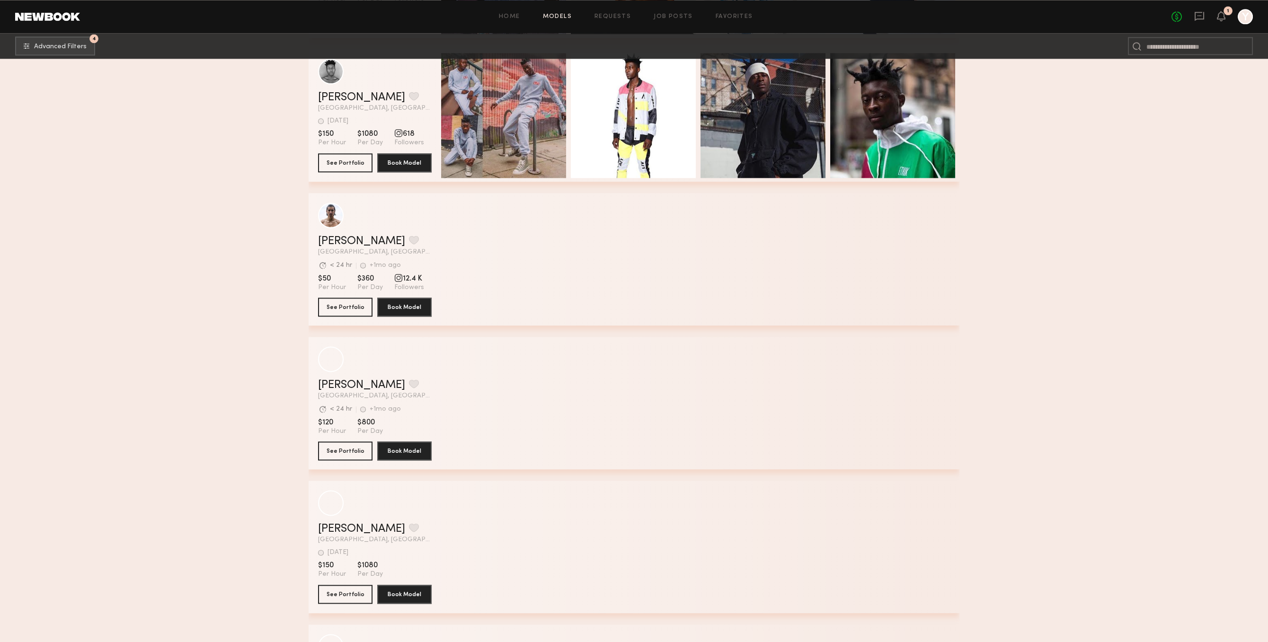
scroll to position [17483, 0]
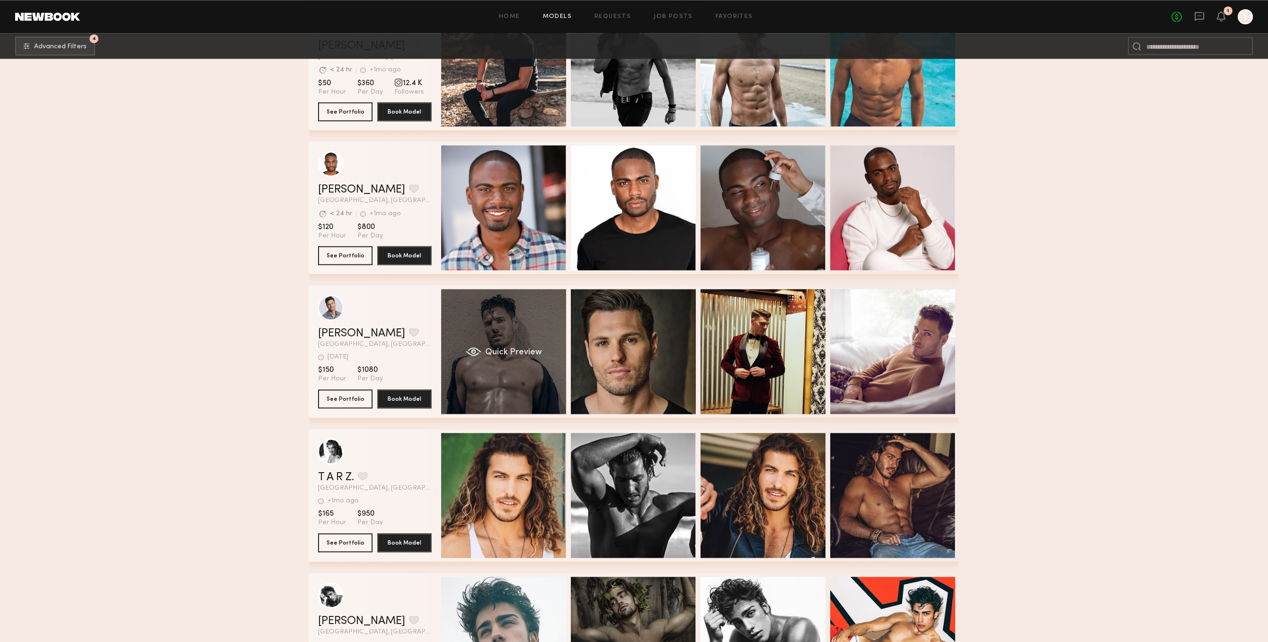
click at [521, 397] on div "Quick Preview" at bounding box center [503, 351] width 125 height 125
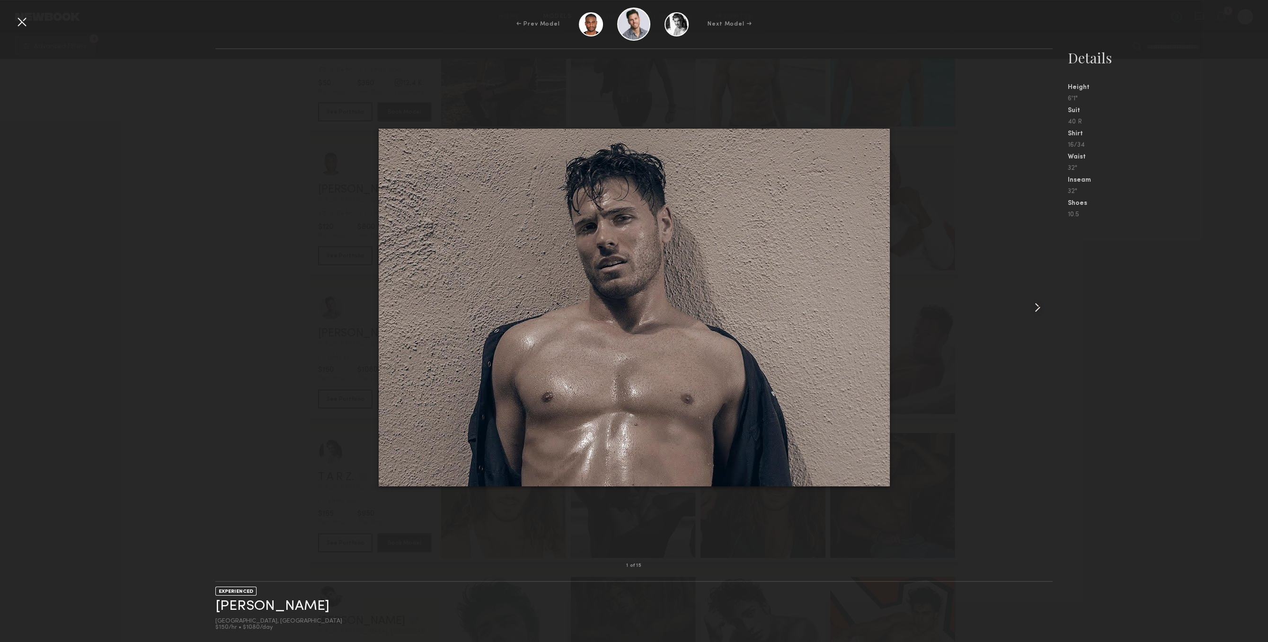
click at [1024, 302] on div at bounding box center [1036, 307] width 34 height 486
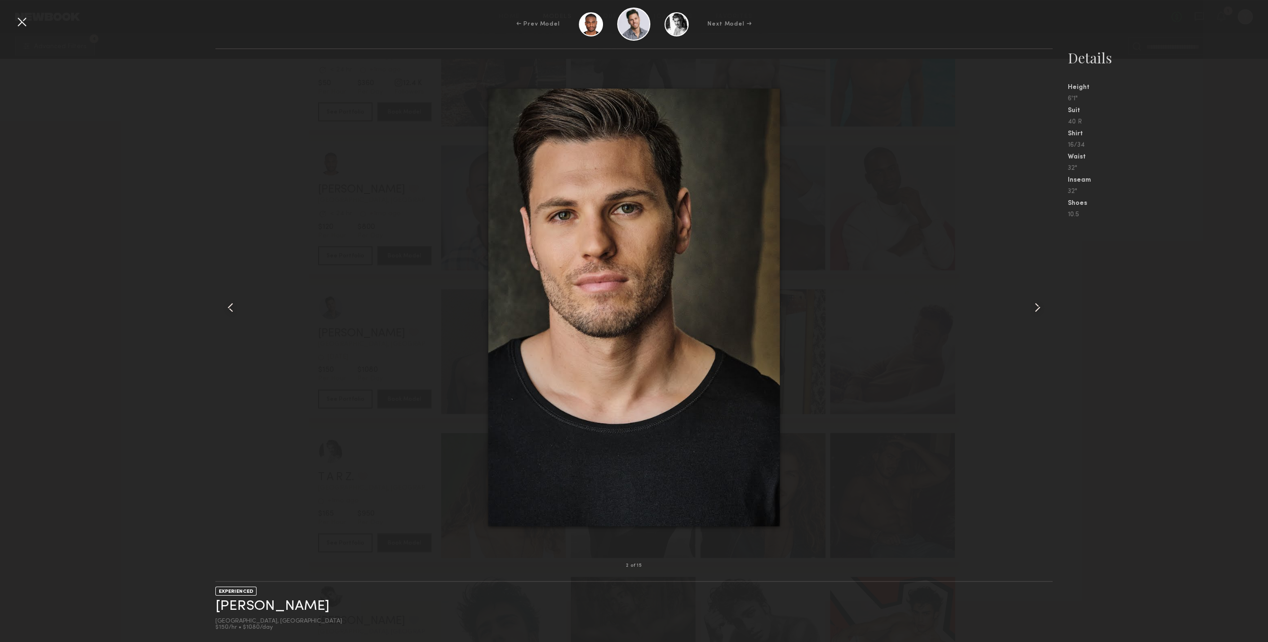
click at [1044, 305] on common-icon at bounding box center [1037, 307] width 15 height 15
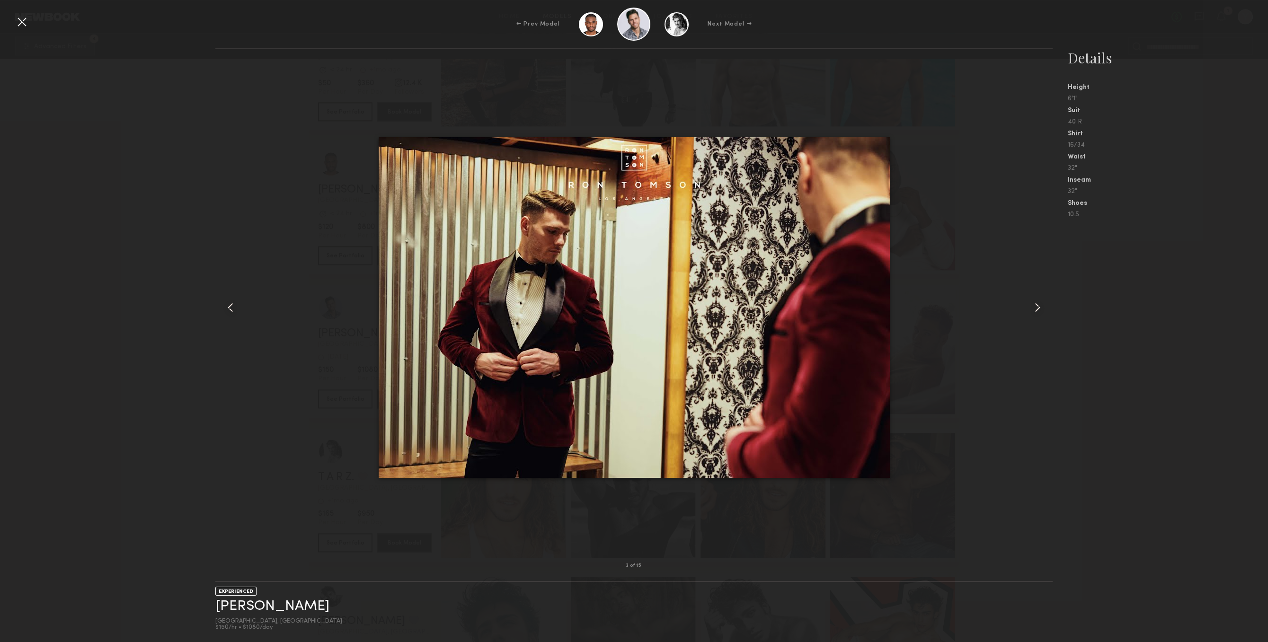
click at [1044, 305] on common-icon at bounding box center [1037, 307] width 15 height 15
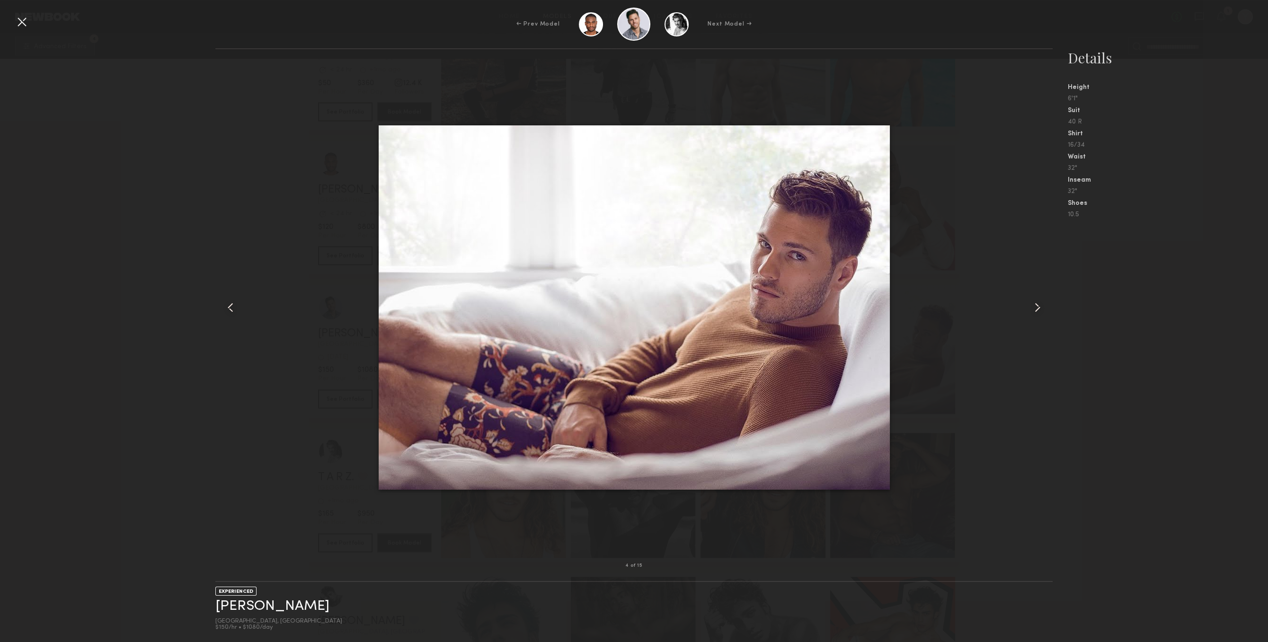
click at [1044, 305] on common-icon at bounding box center [1037, 307] width 15 height 15
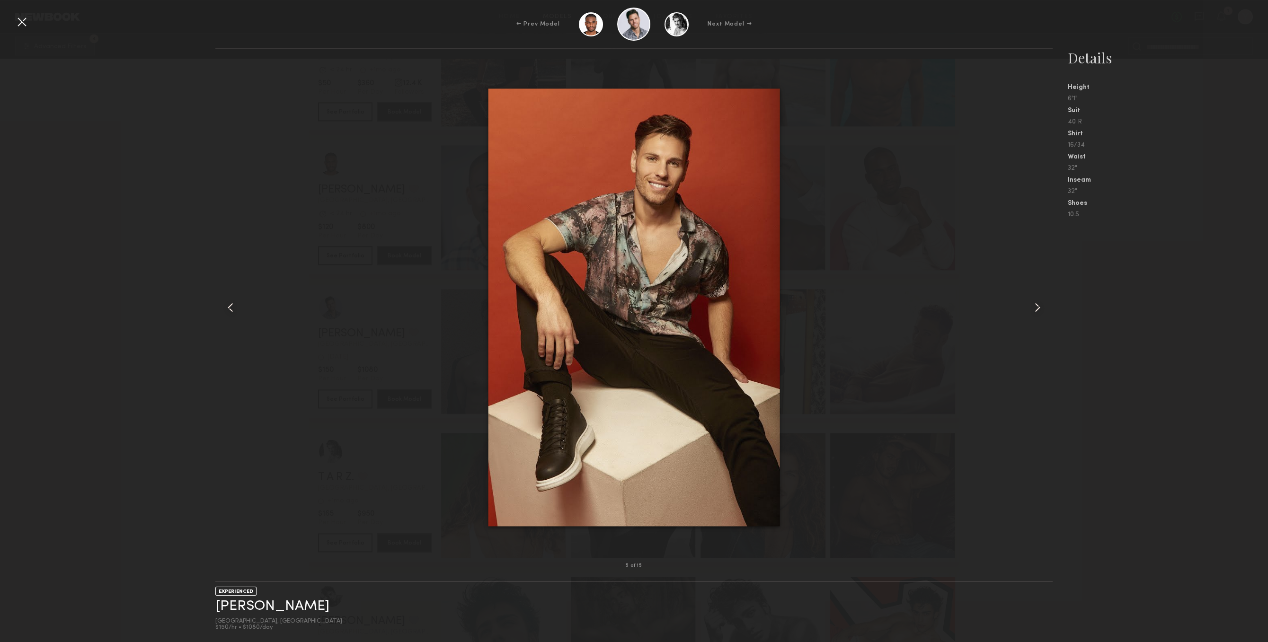
click at [1044, 305] on common-icon at bounding box center [1037, 307] width 15 height 15
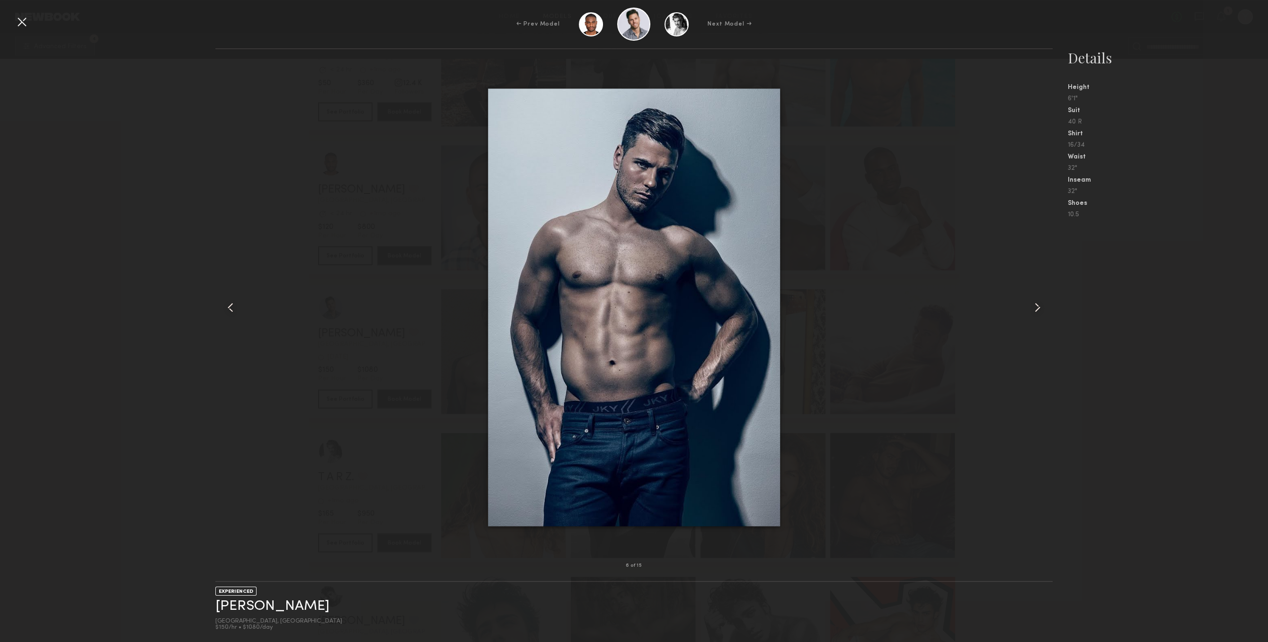
click at [1044, 305] on common-icon at bounding box center [1037, 307] width 15 height 15
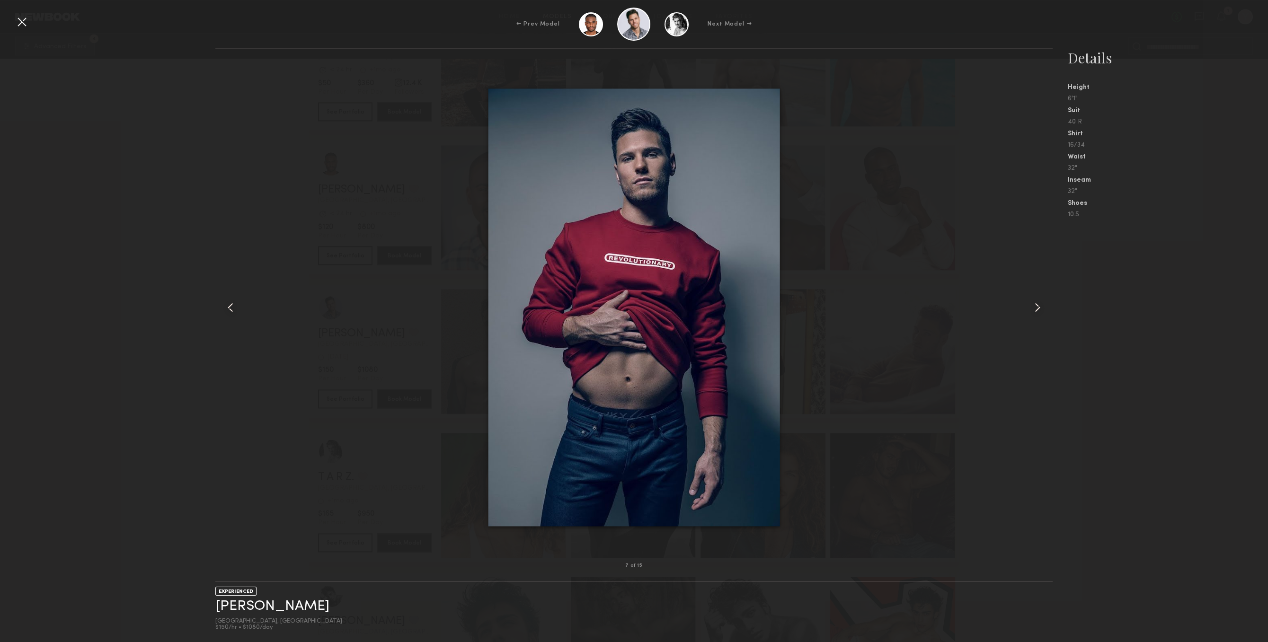
click at [1033, 309] on common-icon at bounding box center [1037, 307] width 15 height 15
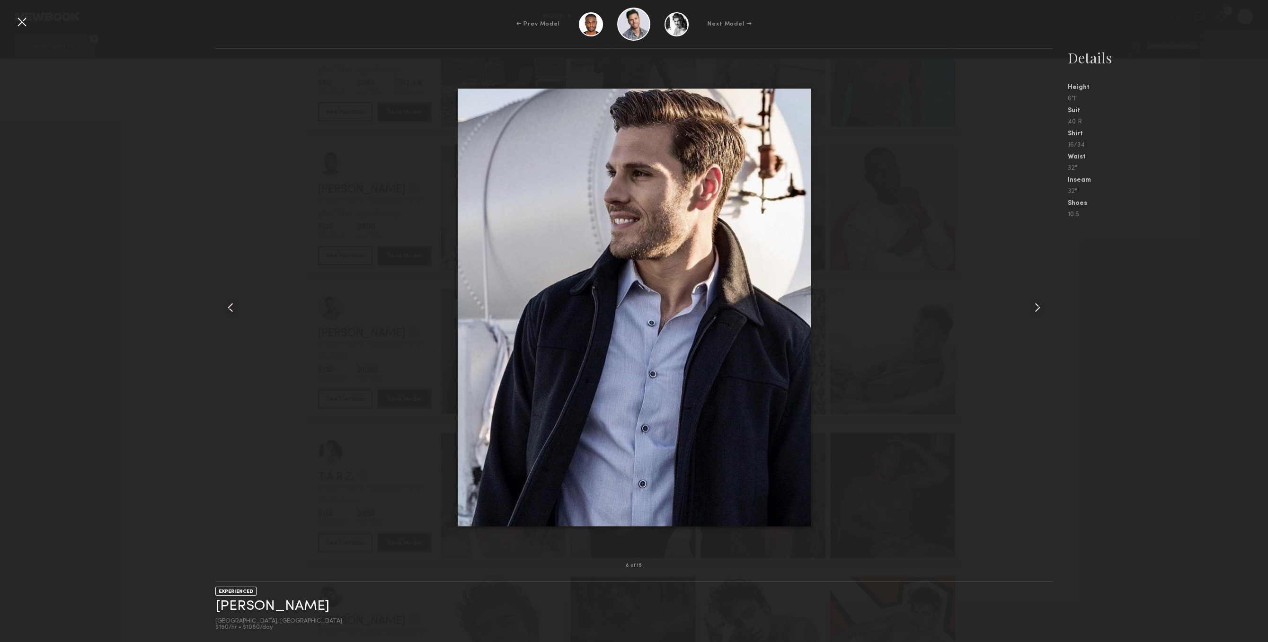
click at [1011, 318] on div at bounding box center [633, 307] width 837 height 486
click at [1031, 294] on div at bounding box center [1036, 307] width 34 height 486
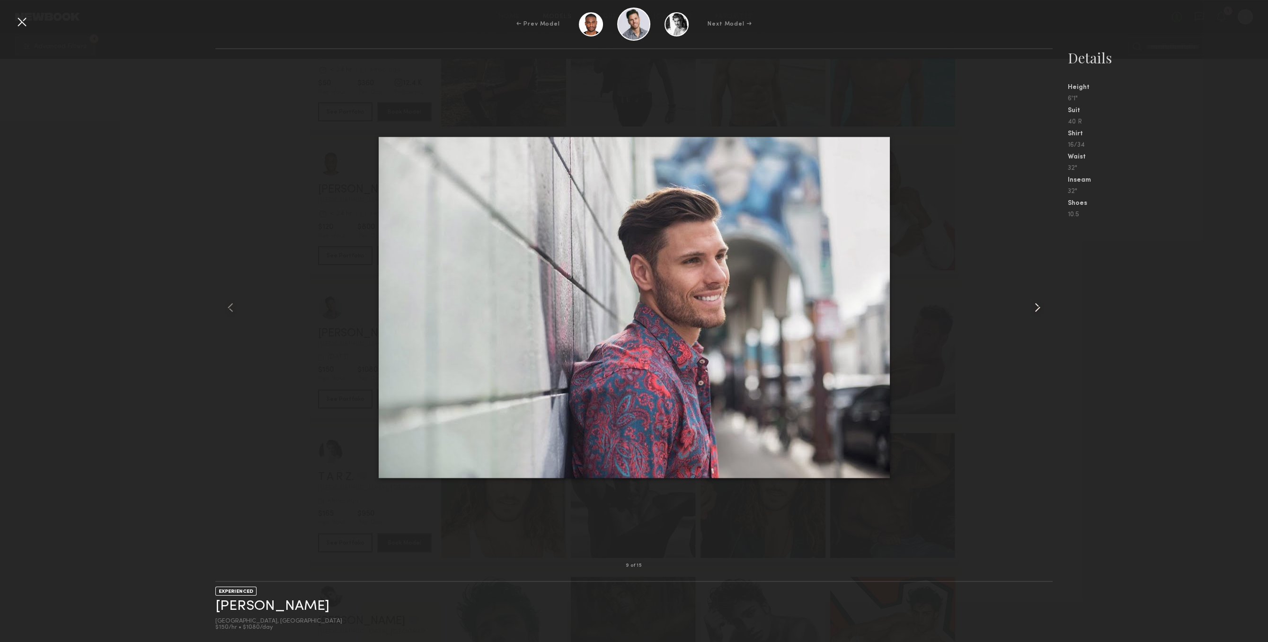
click at [1044, 301] on common-icon at bounding box center [1037, 307] width 15 height 15
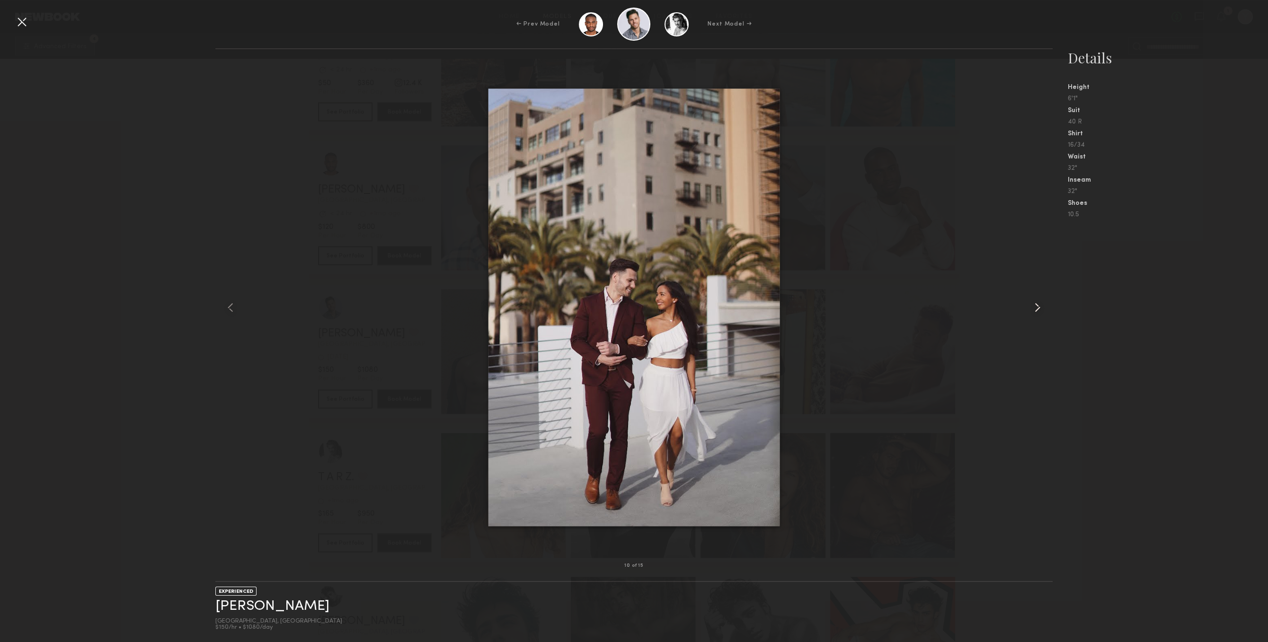
click at [1044, 301] on common-icon at bounding box center [1037, 307] width 15 height 15
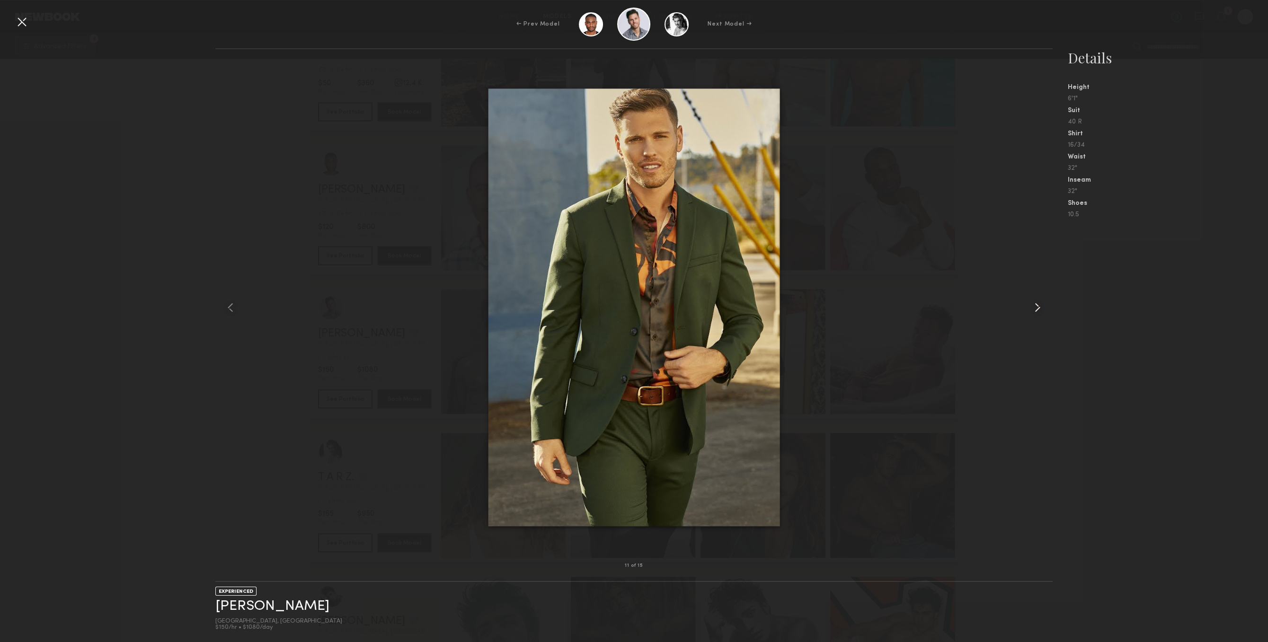
click at [1044, 301] on common-icon at bounding box center [1037, 307] width 15 height 15
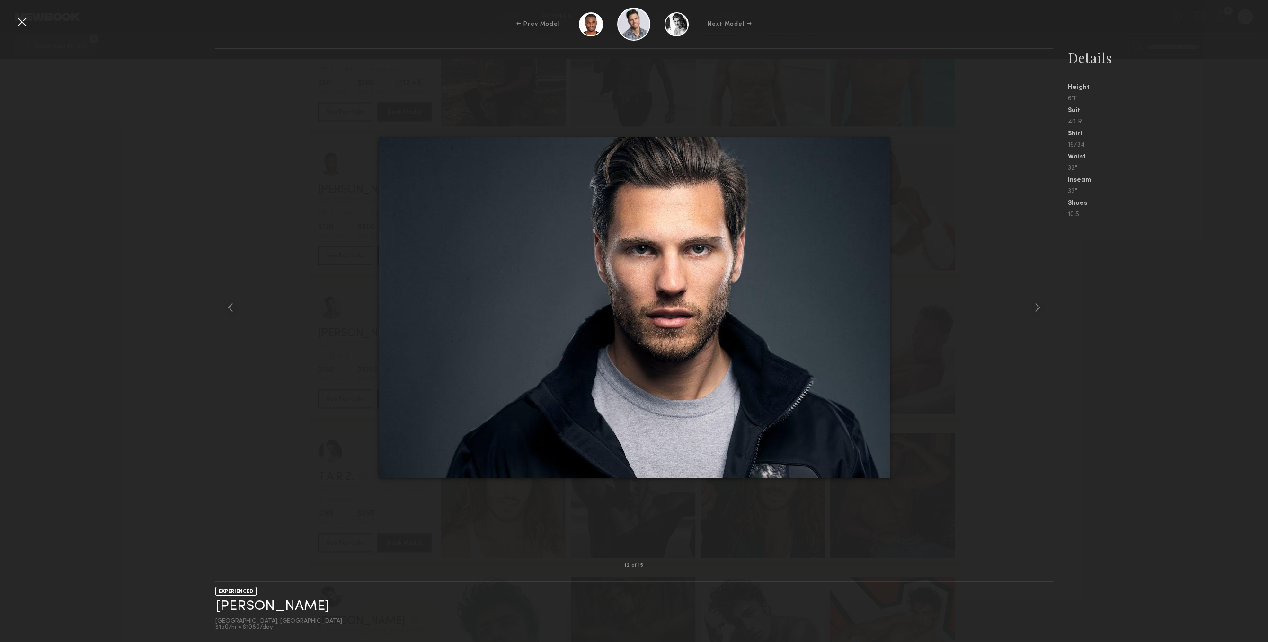
click at [20, 18] on div at bounding box center [21, 21] width 15 height 15
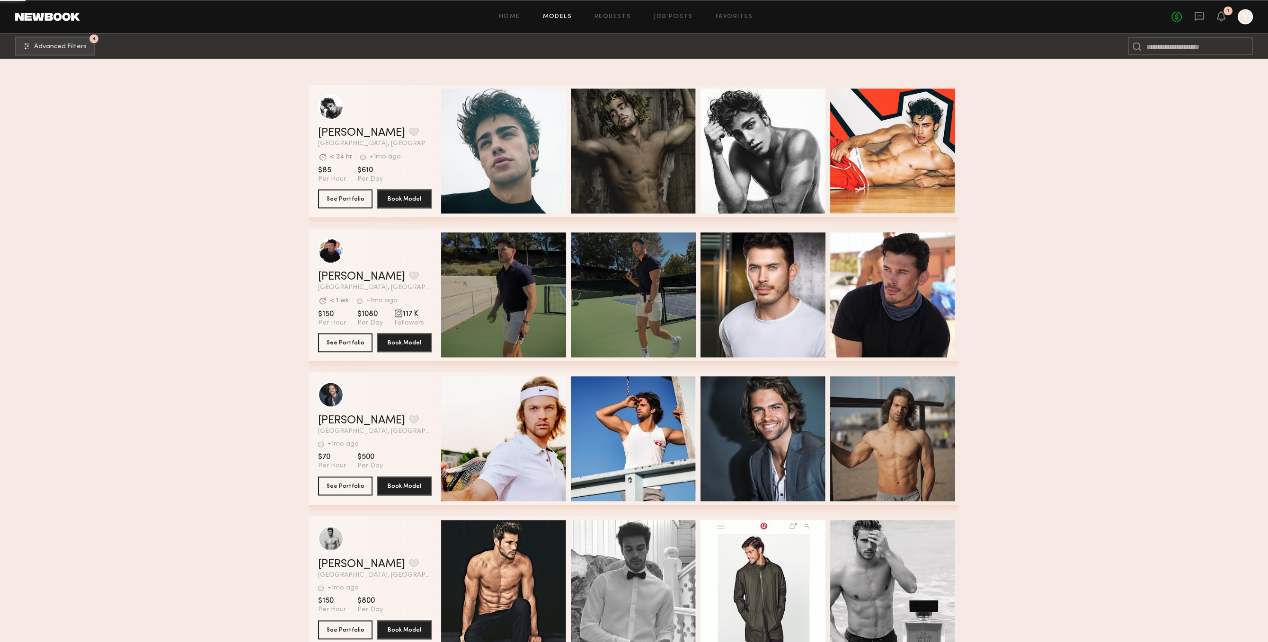
scroll to position [18216, 0]
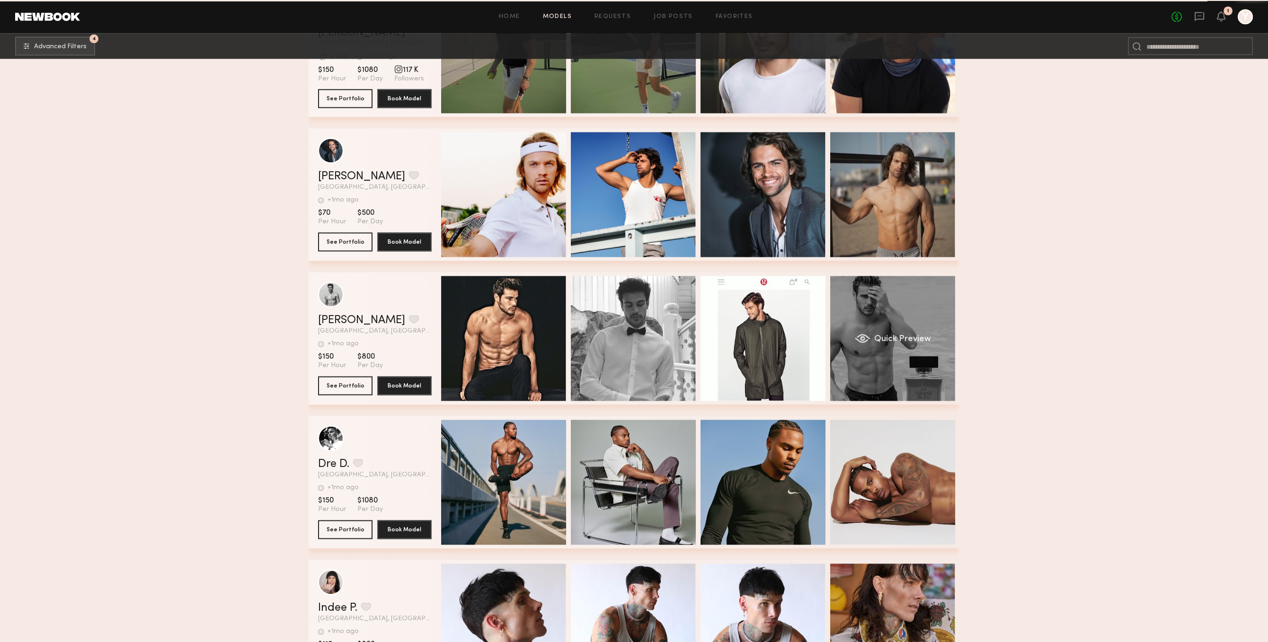
click at [920, 375] on div "Quick Preview" at bounding box center [892, 338] width 125 height 125
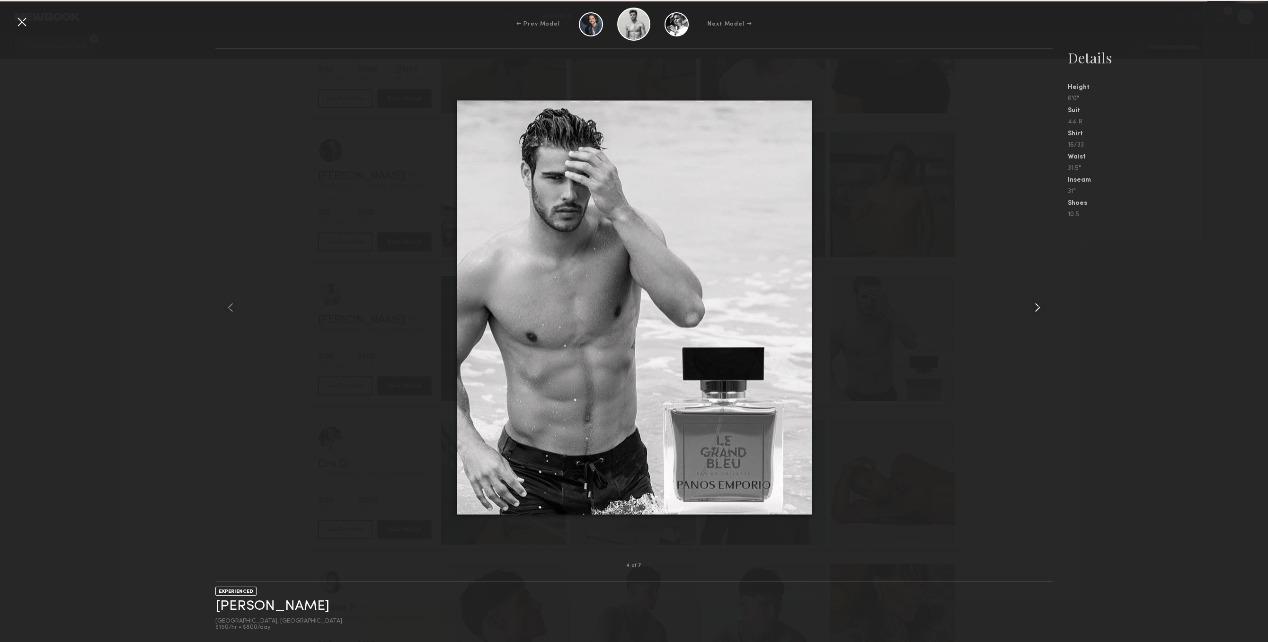
click at [1046, 344] on div at bounding box center [1036, 307] width 34 height 486
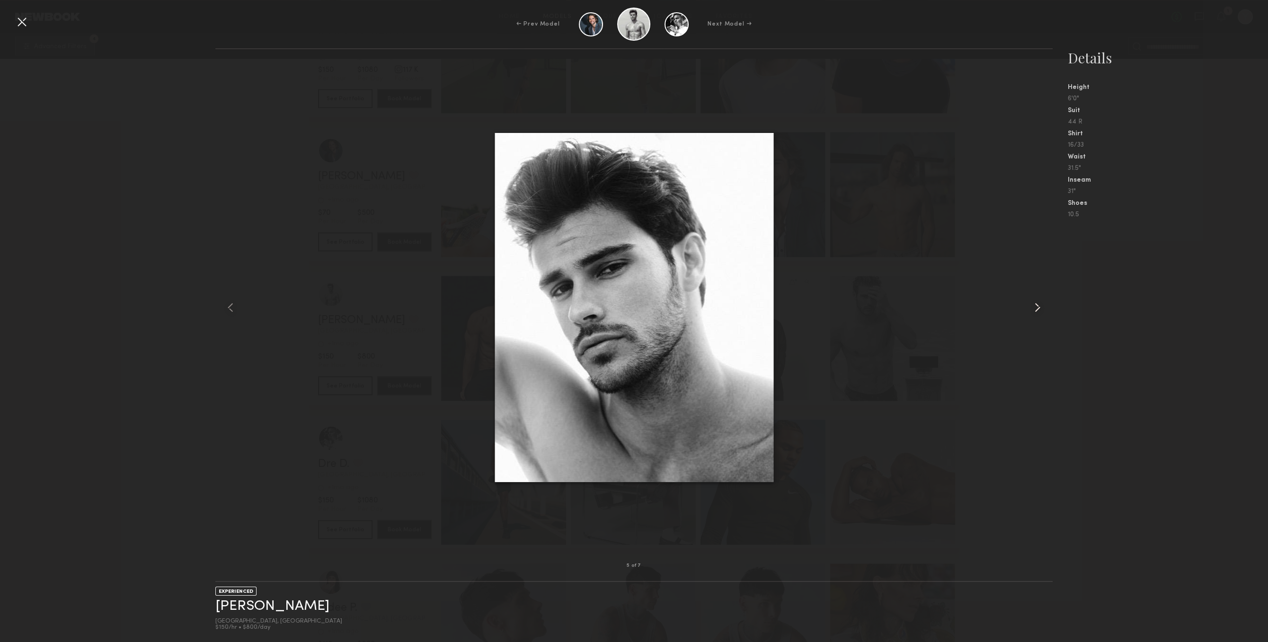
click at [1039, 302] on common-icon at bounding box center [1037, 307] width 15 height 15
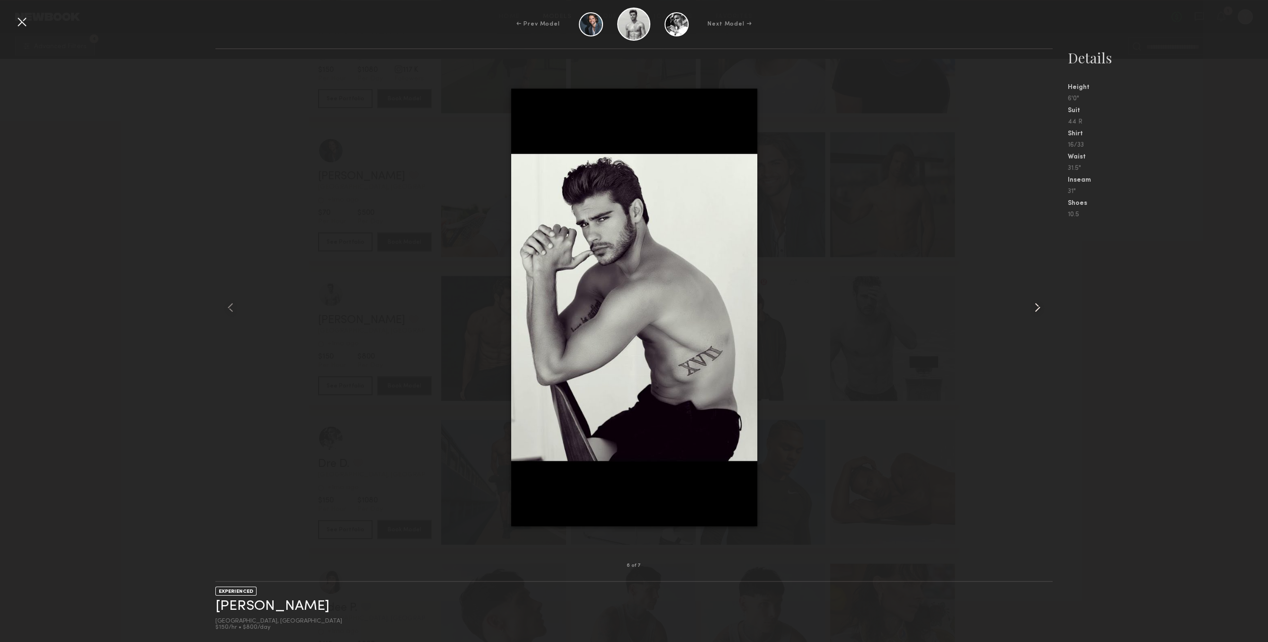
click at [1039, 302] on common-icon at bounding box center [1037, 307] width 15 height 15
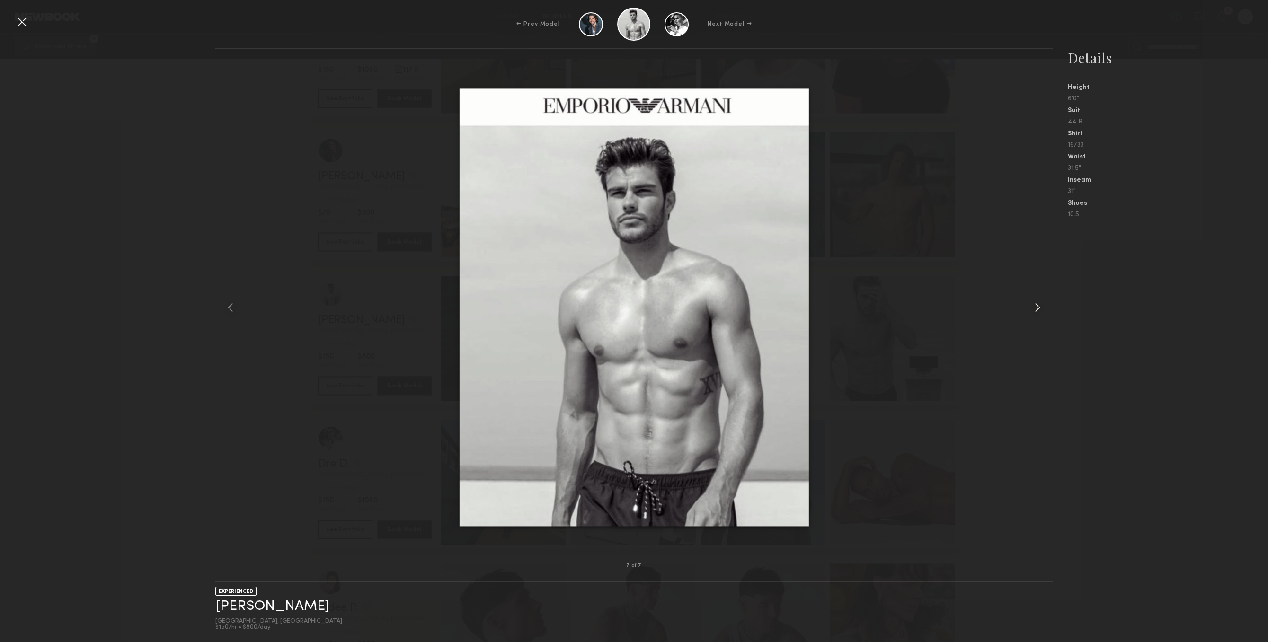
click at [1039, 303] on common-icon at bounding box center [1037, 307] width 15 height 15
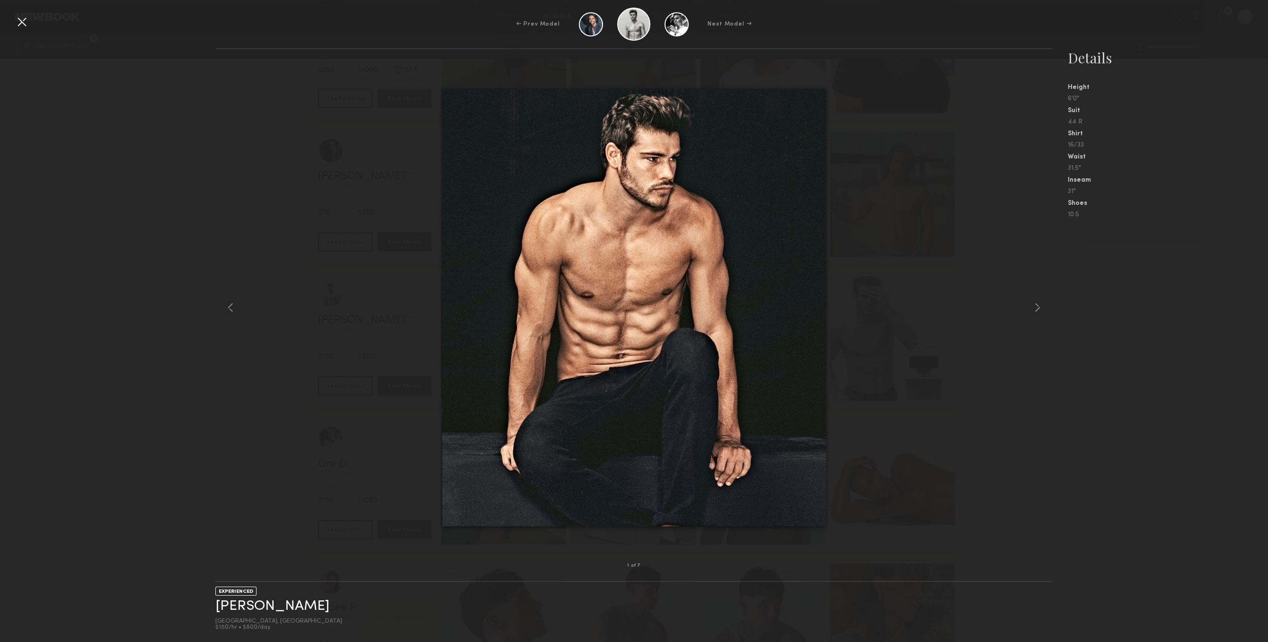
click at [26, 17] on div "← Prev Model Next Model → 1 of 7 EXPERIENCED Thiago L. Newport Beach, CA $150/h…" at bounding box center [634, 321] width 1268 height 642
click at [22, 18] on div at bounding box center [21, 21] width 15 height 15
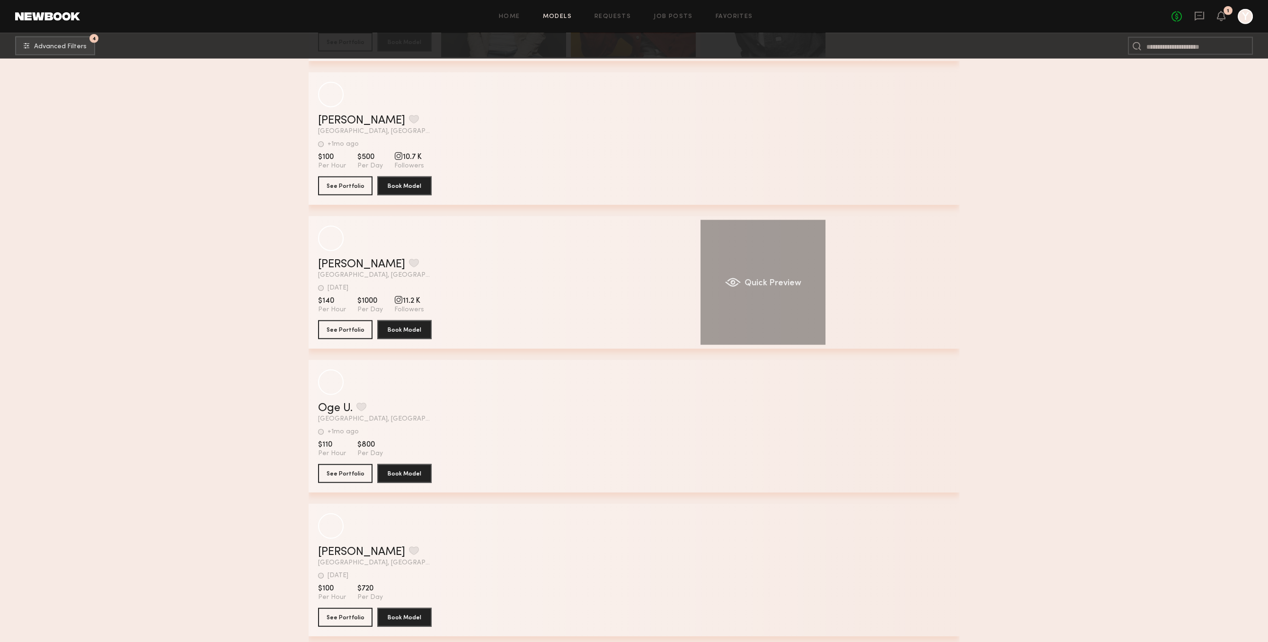
scroll to position [21487, 0]
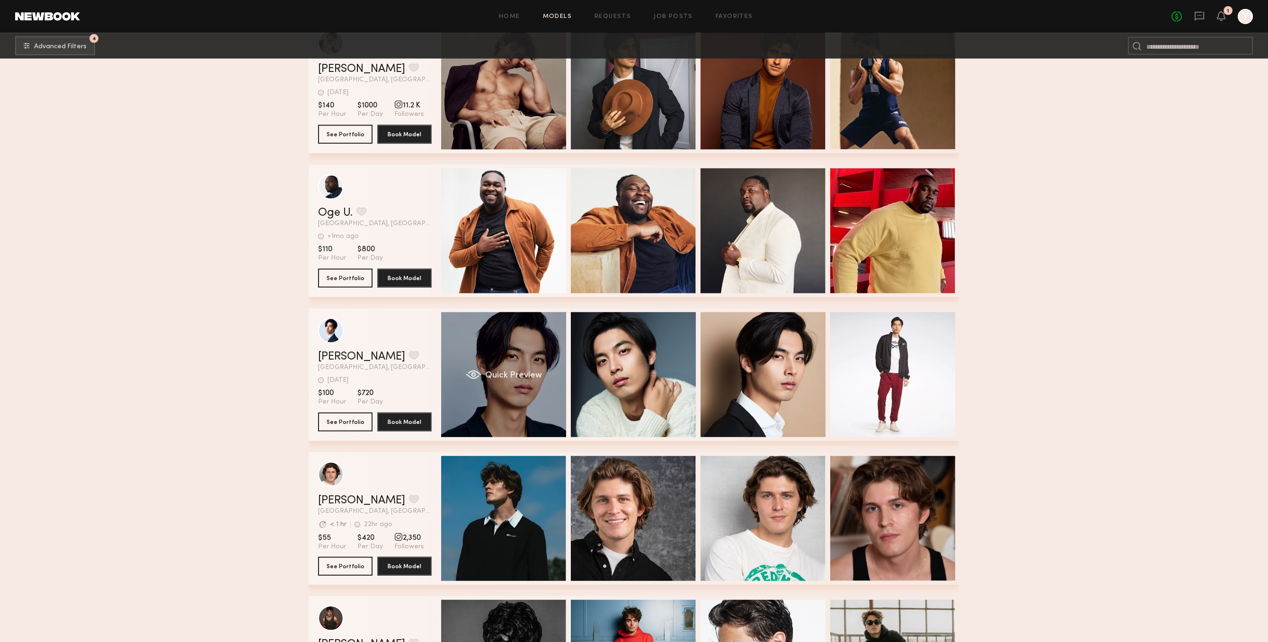
click at [562, 416] on div "Quick Preview" at bounding box center [503, 374] width 125 height 125
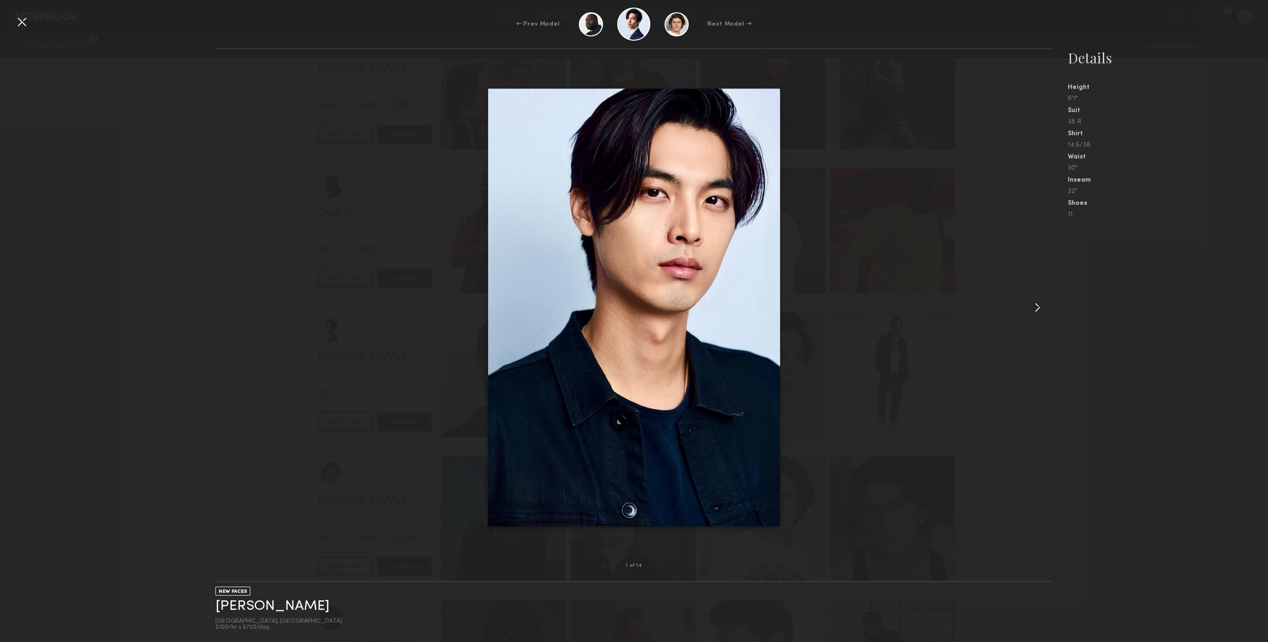
click at [1038, 294] on div at bounding box center [1036, 307] width 34 height 486
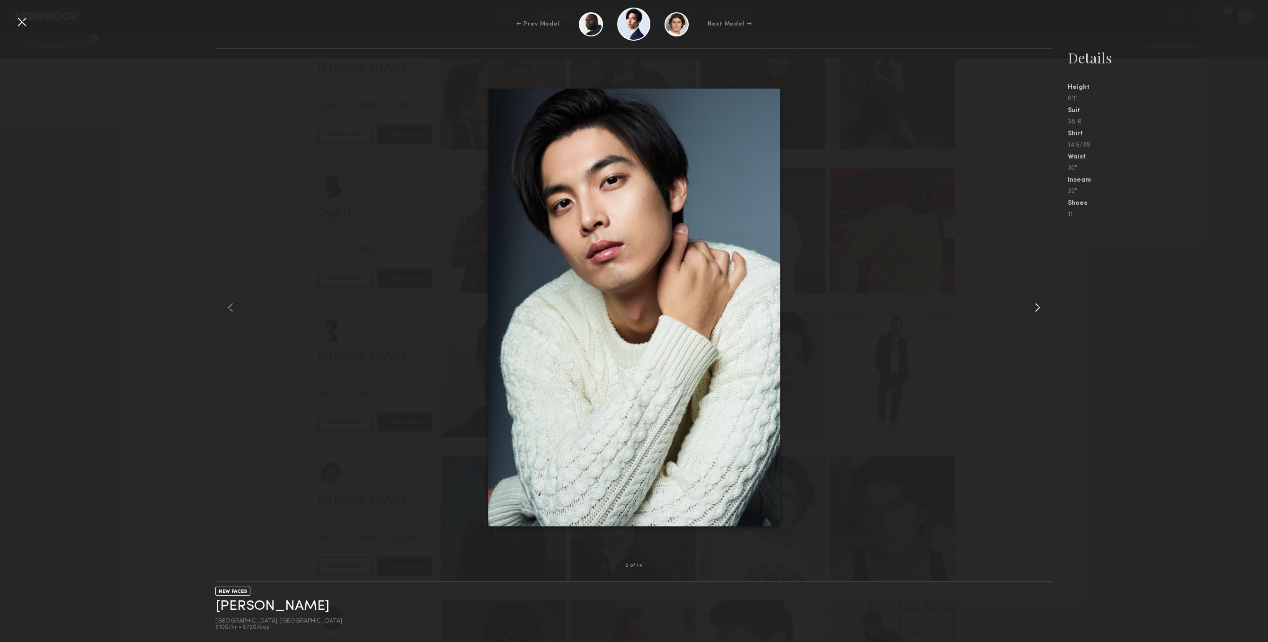
click at [1038, 294] on div at bounding box center [1036, 307] width 34 height 486
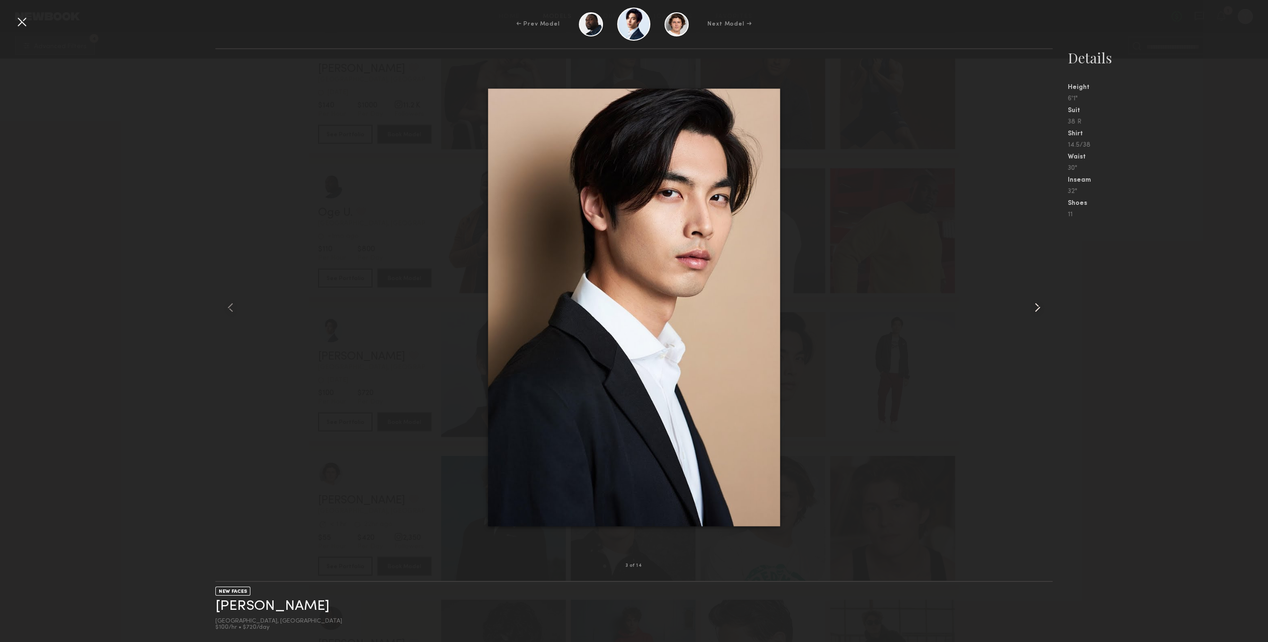
click at [1038, 294] on div at bounding box center [1036, 307] width 34 height 486
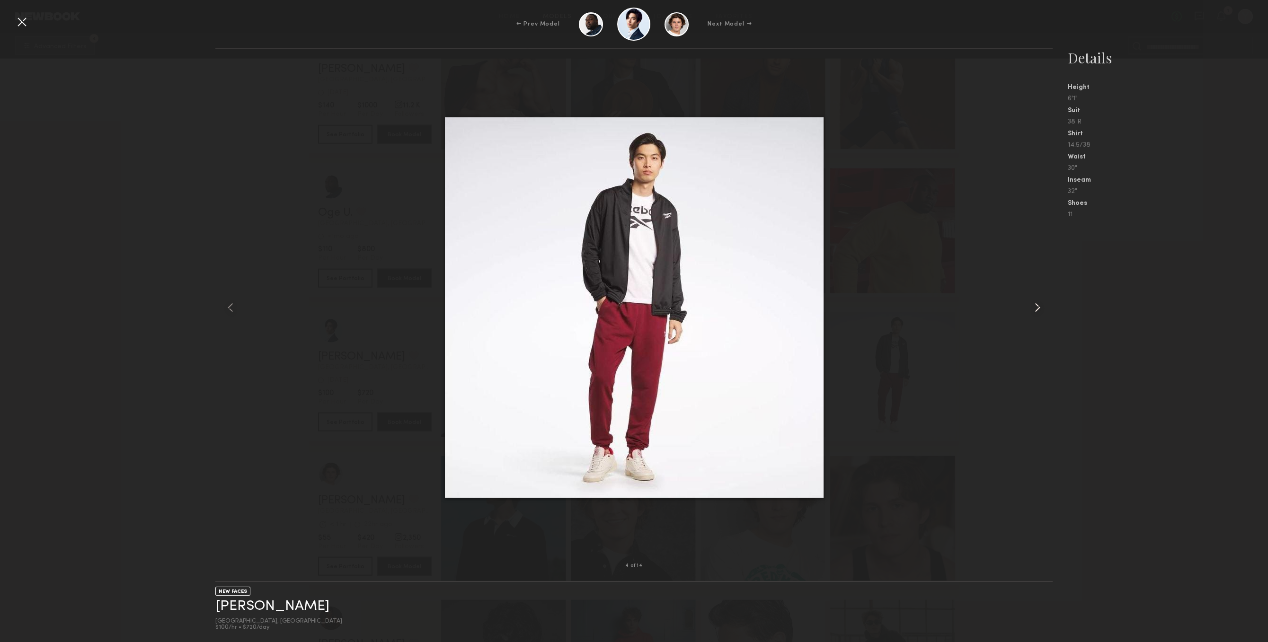
click at [1038, 294] on div at bounding box center [1036, 307] width 34 height 486
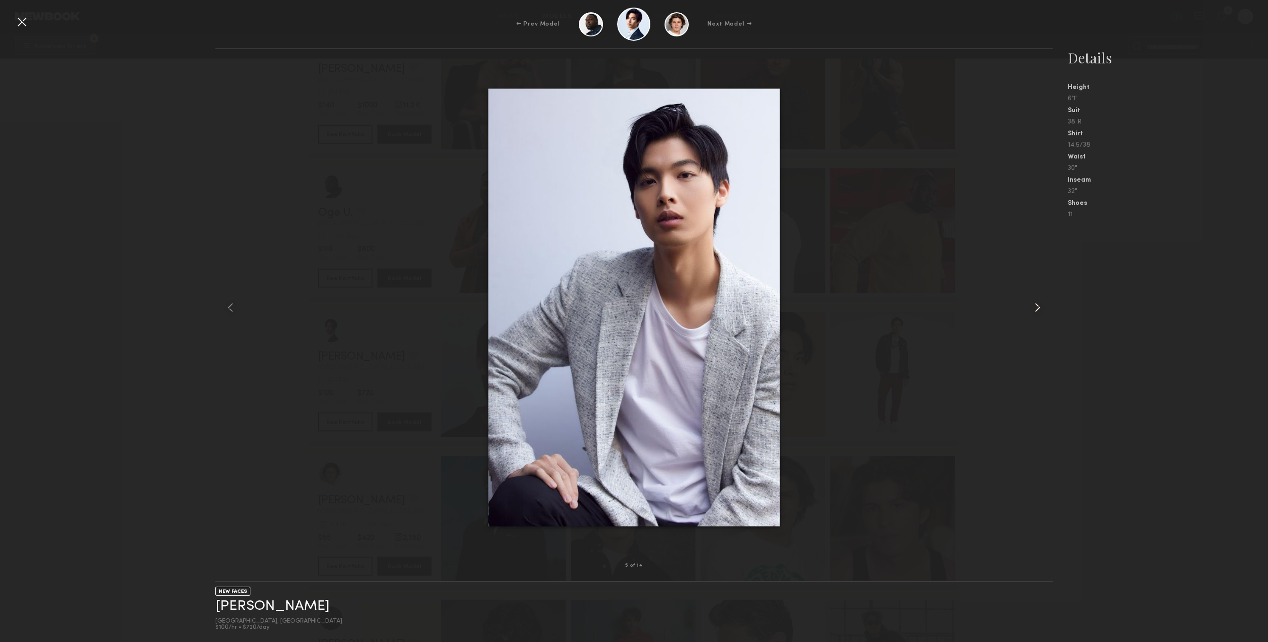
click at [1038, 294] on div at bounding box center [1036, 307] width 34 height 486
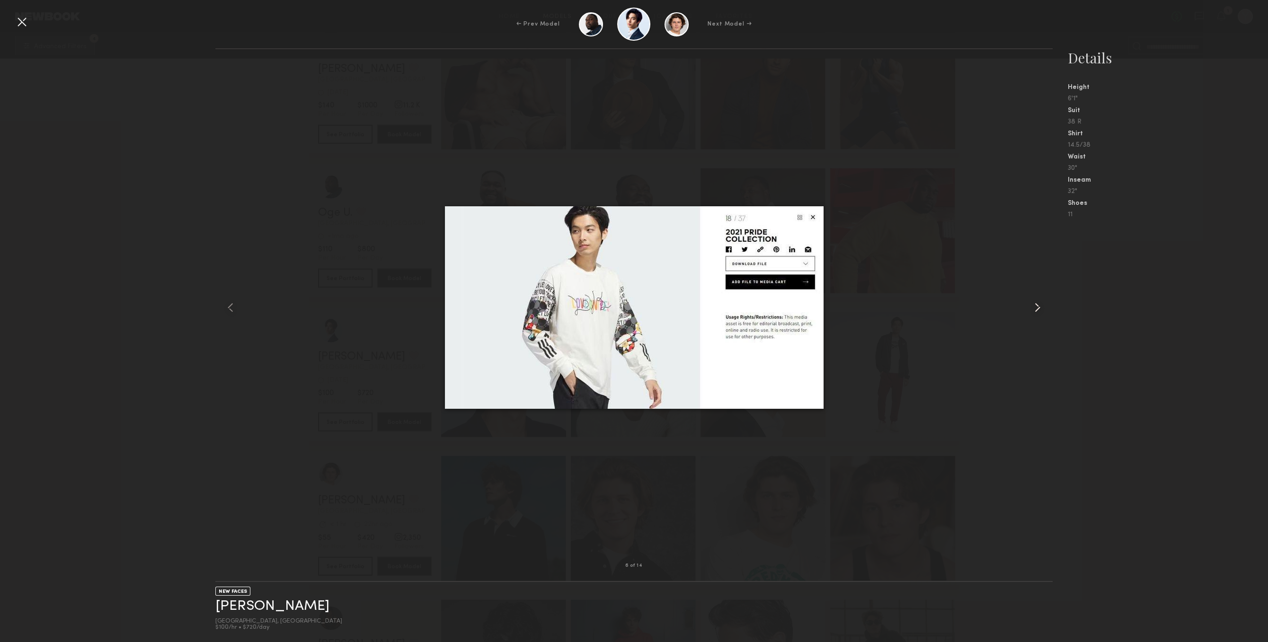
click at [1038, 294] on div at bounding box center [1036, 307] width 34 height 486
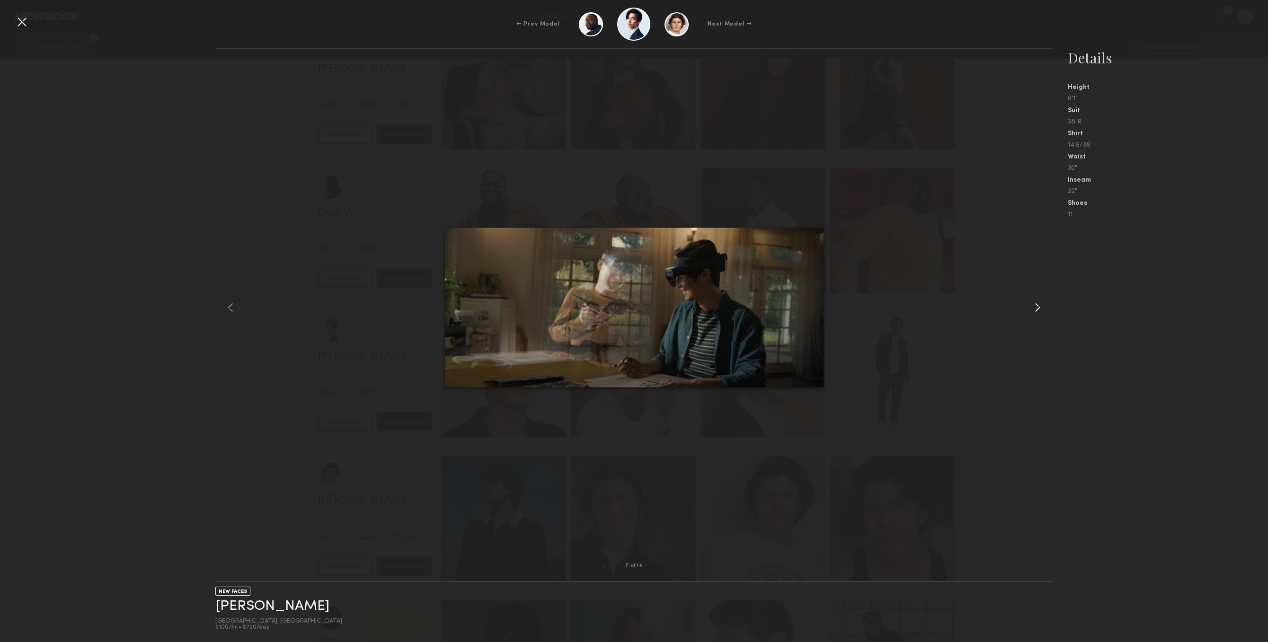
click at [1038, 294] on div at bounding box center [1036, 307] width 34 height 486
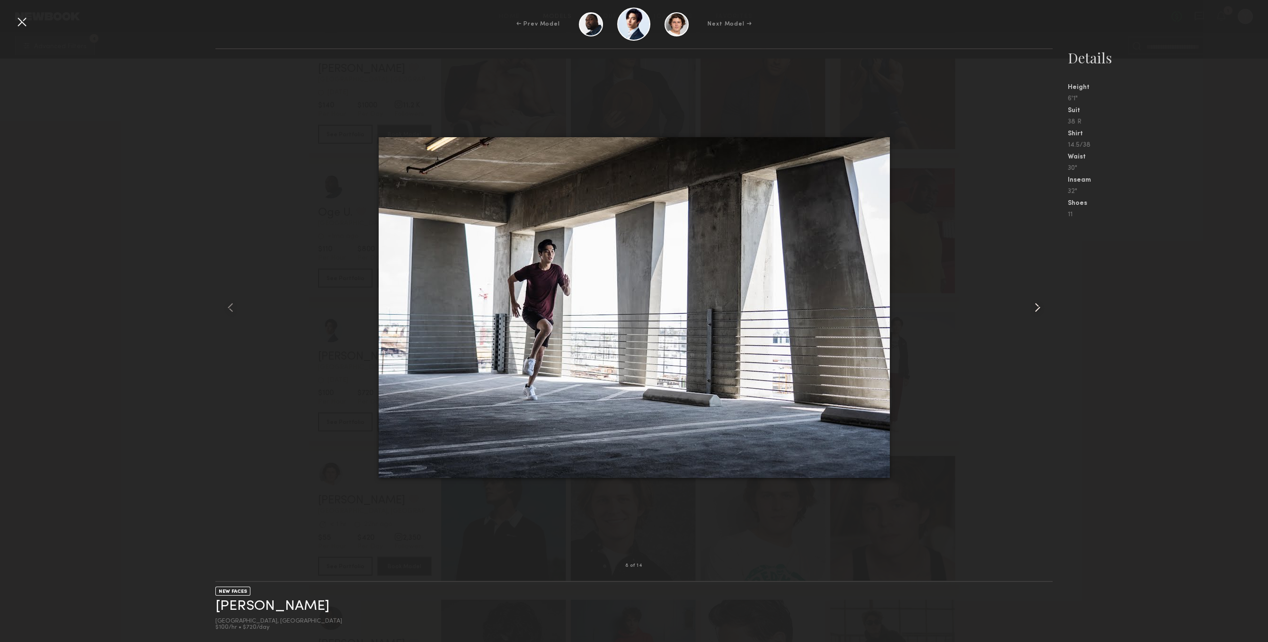
click at [1038, 294] on div at bounding box center [1036, 307] width 34 height 486
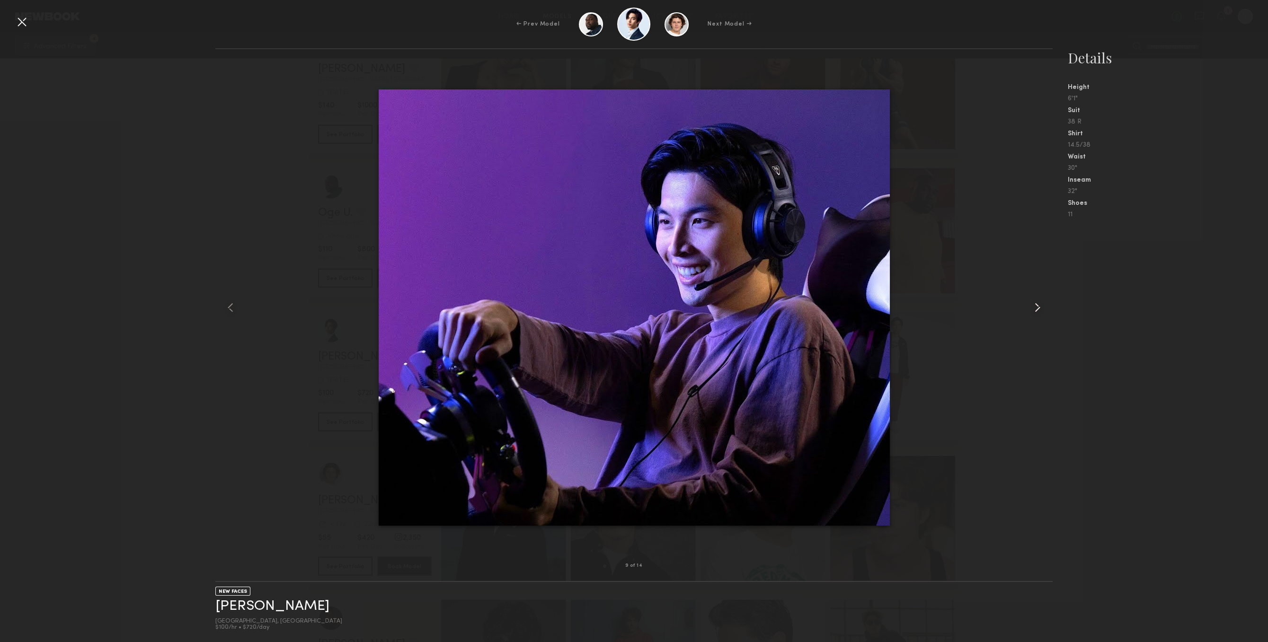
click at [1038, 294] on div at bounding box center [1036, 307] width 34 height 486
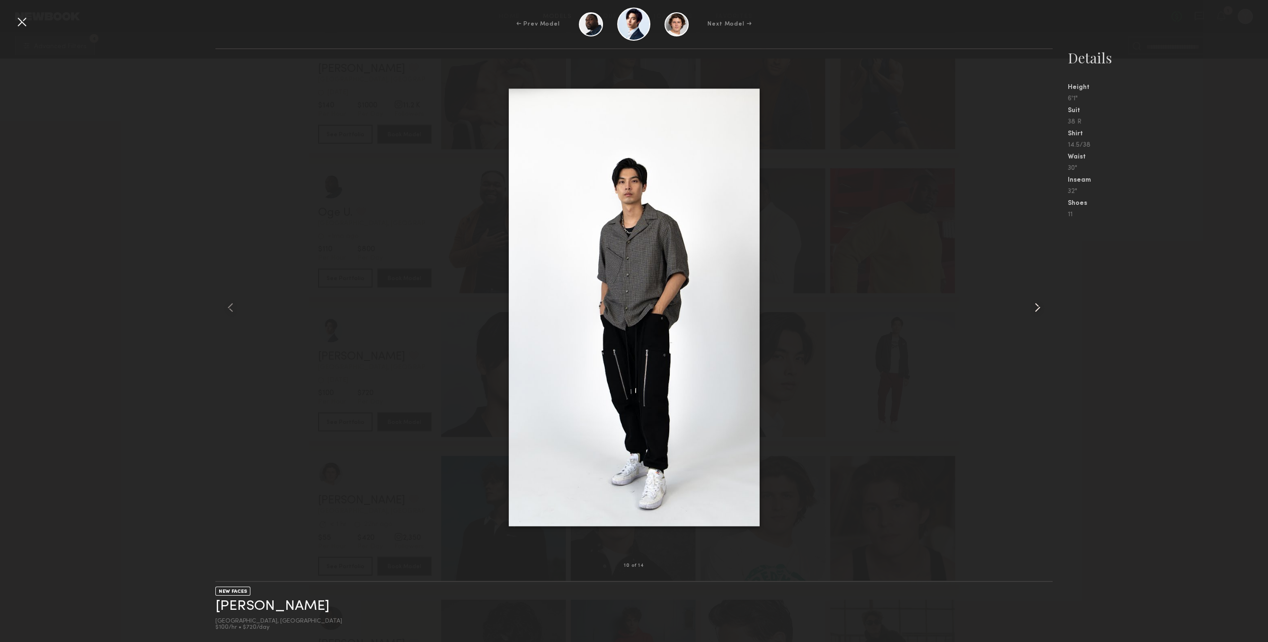
click at [1038, 294] on div at bounding box center [1036, 307] width 34 height 486
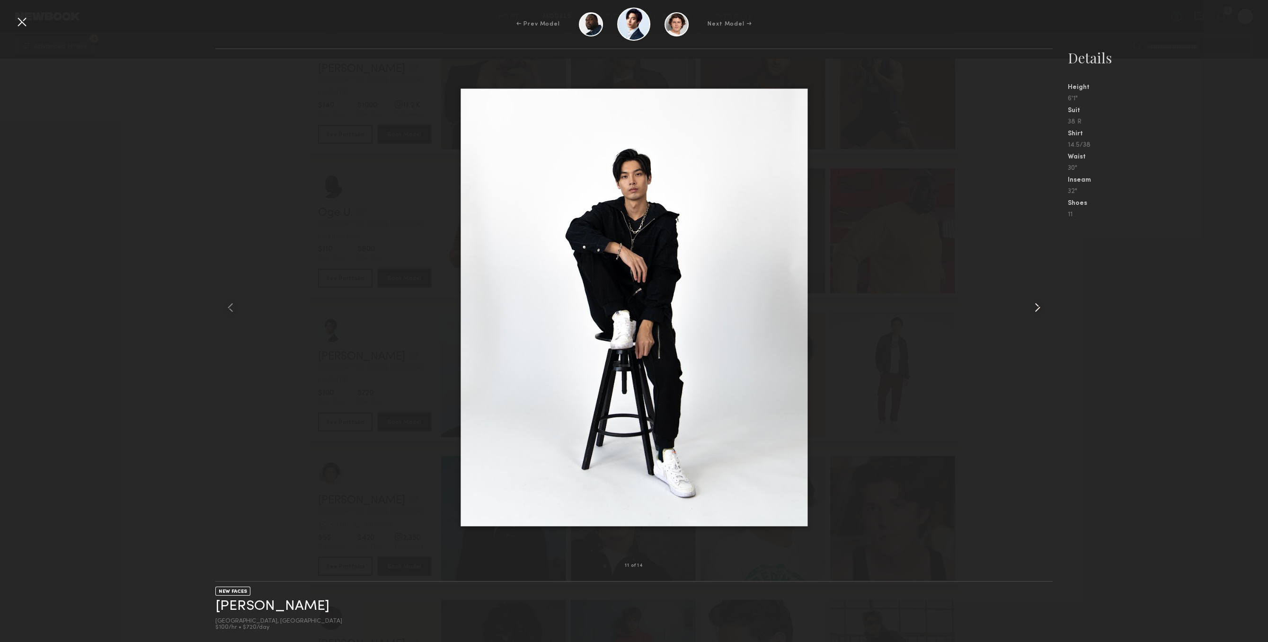
click at [1038, 294] on div at bounding box center [1036, 307] width 34 height 486
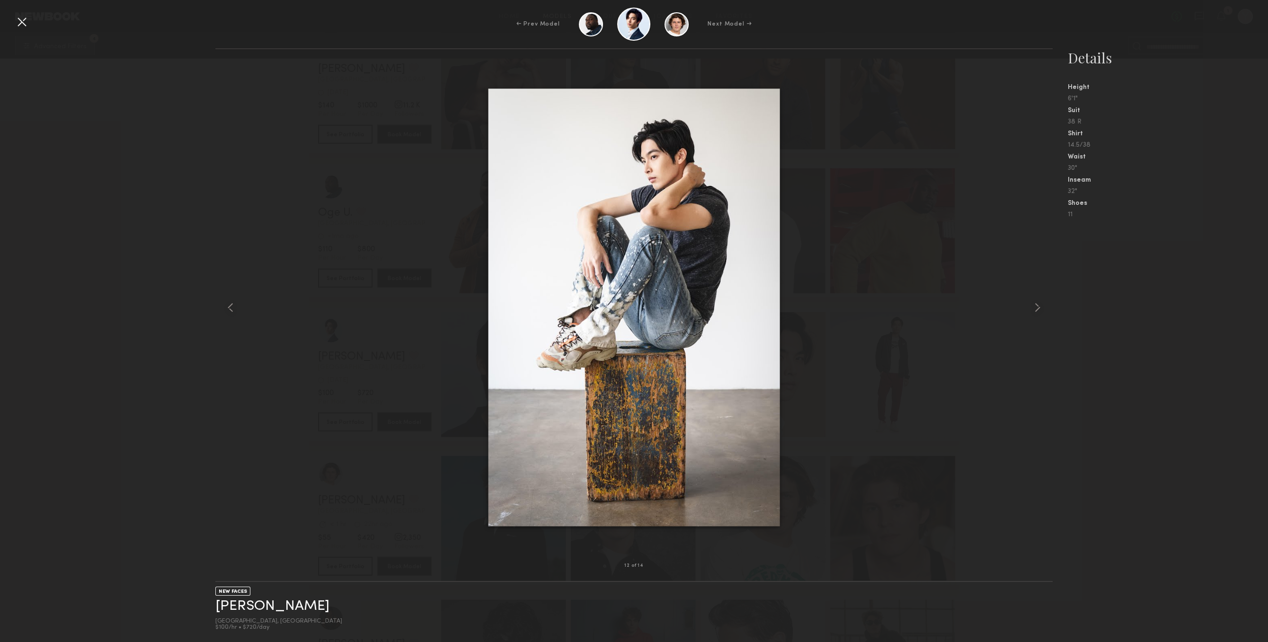
click at [21, 20] on div at bounding box center [21, 21] width 15 height 15
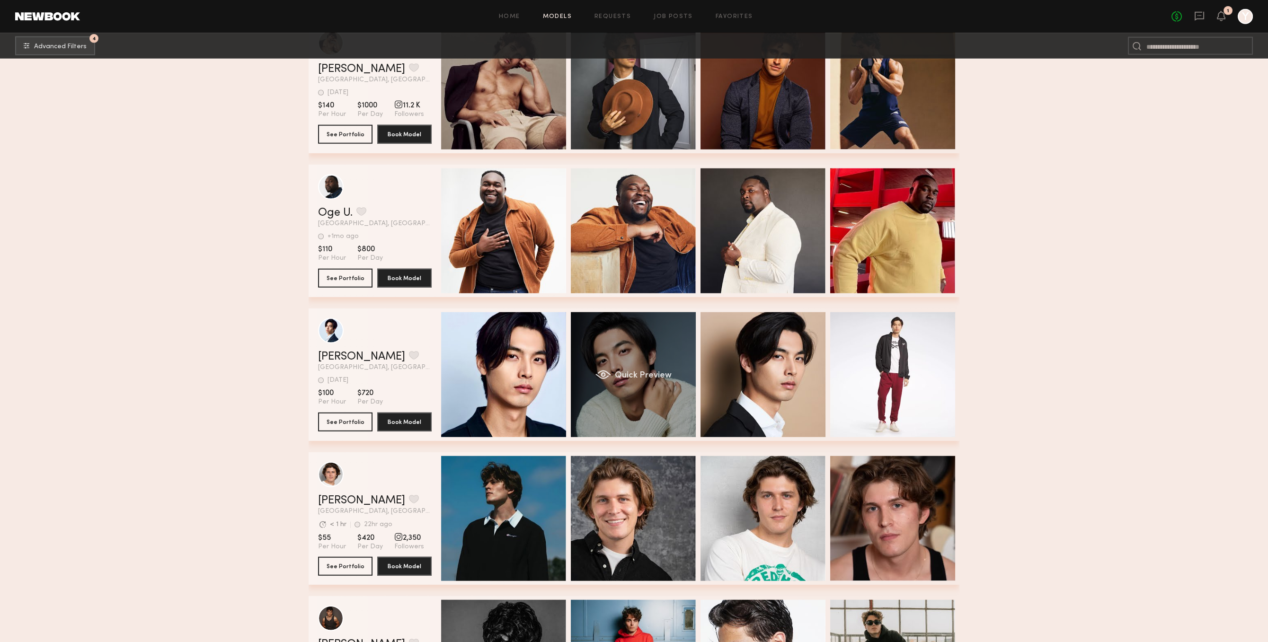
click at [643, 405] on div "Quick Preview" at bounding box center [633, 374] width 125 height 125
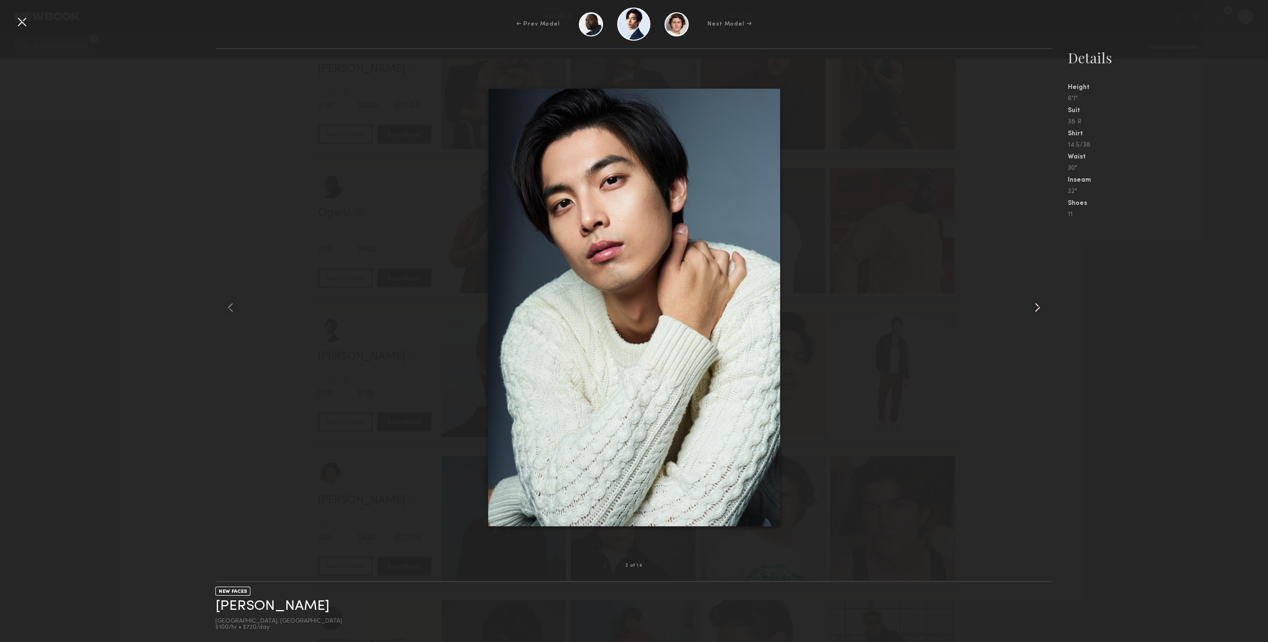
click at [1036, 305] on common-icon at bounding box center [1037, 307] width 15 height 15
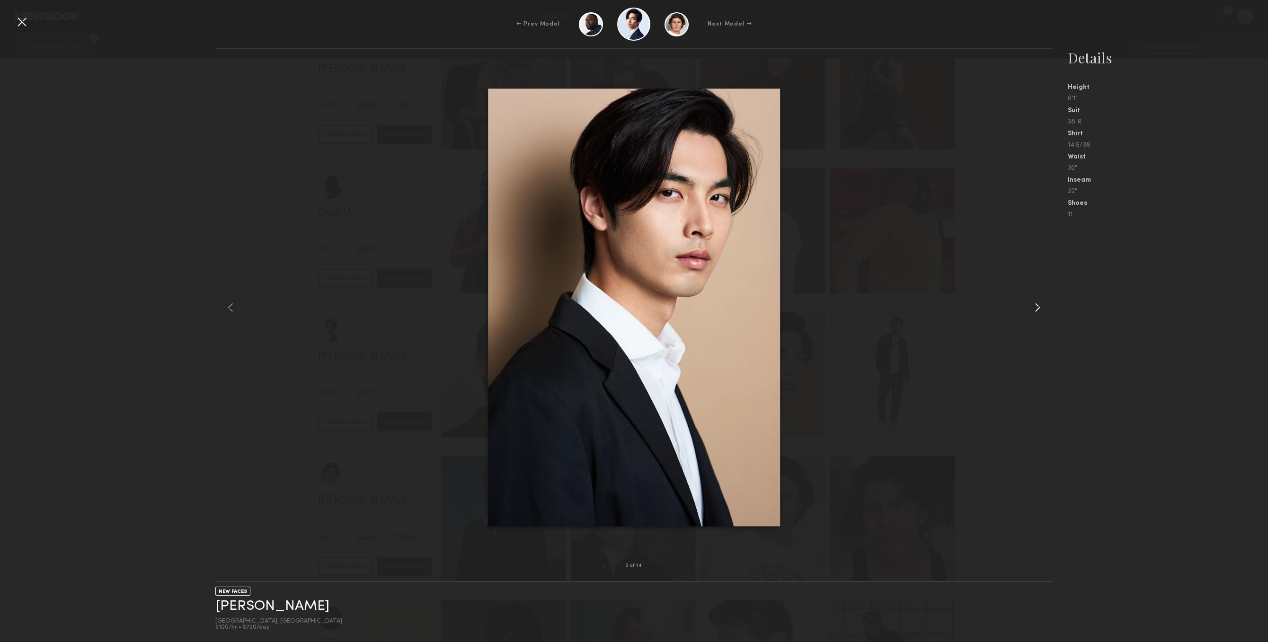
click at [1036, 305] on common-icon at bounding box center [1037, 307] width 15 height 15
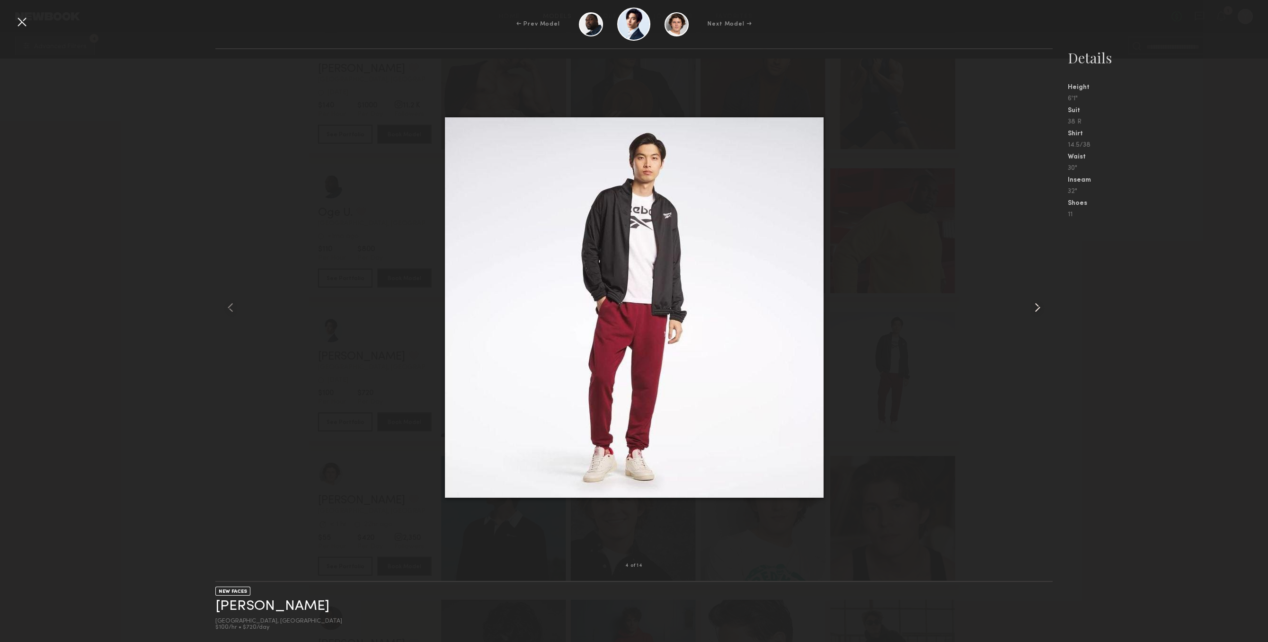
click at [1036, 305] on common-icon at bounding box center [1037, 307] width 15 height 15
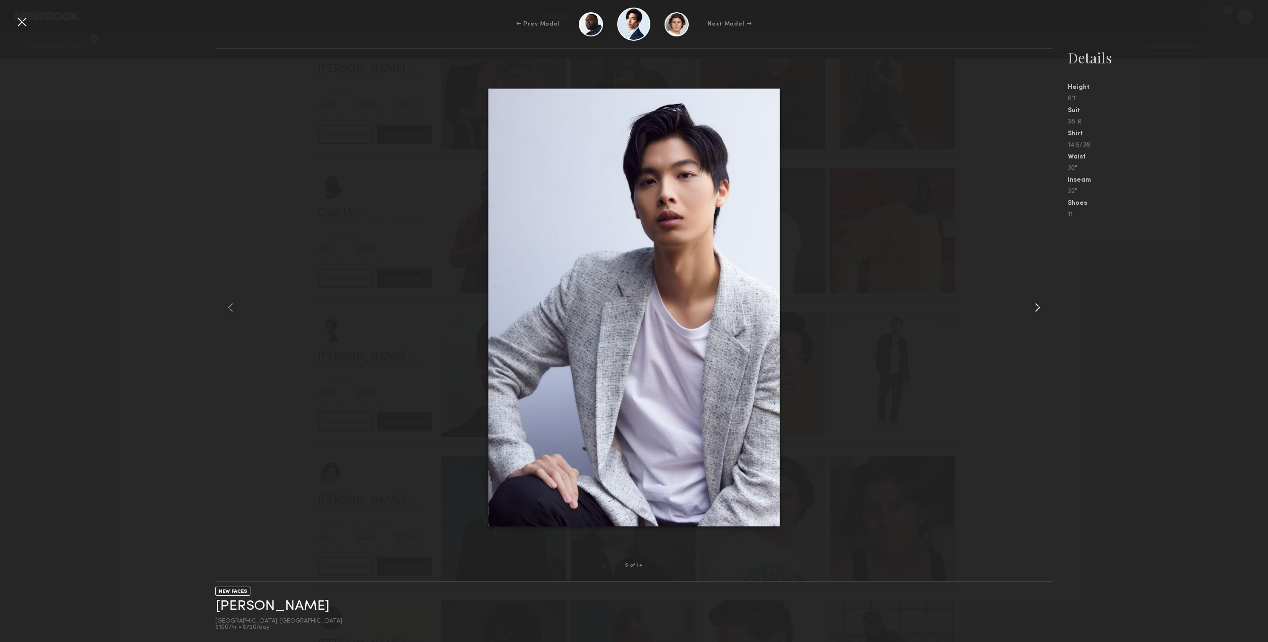
click at [1036, 305] on common-icon at bounding box center [1037, 307] width 15 height 15
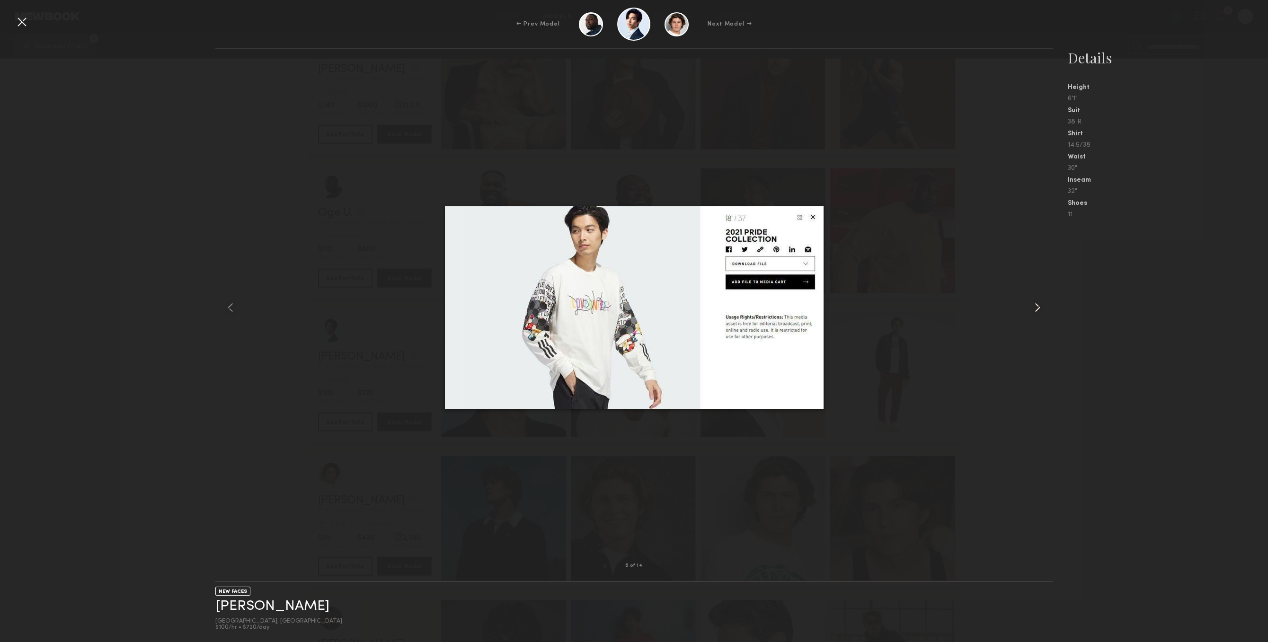
click at [1036, 305] on common-icon at bounding box center [1037, 307] width 15 height 15
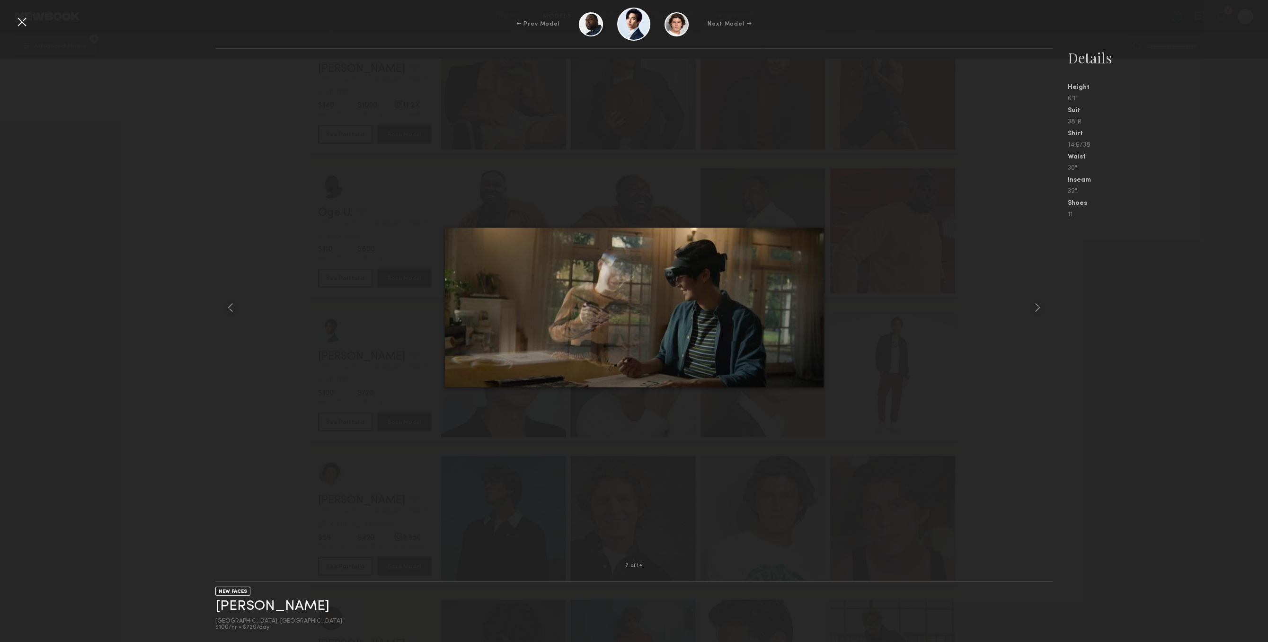
click at [23, 14] on div "← Prev Model Next Model →" at bounding box center [634, 24] width 1268 height 33
click at [23, 20] on div at bounding box center [21, 21] width 15 height 15
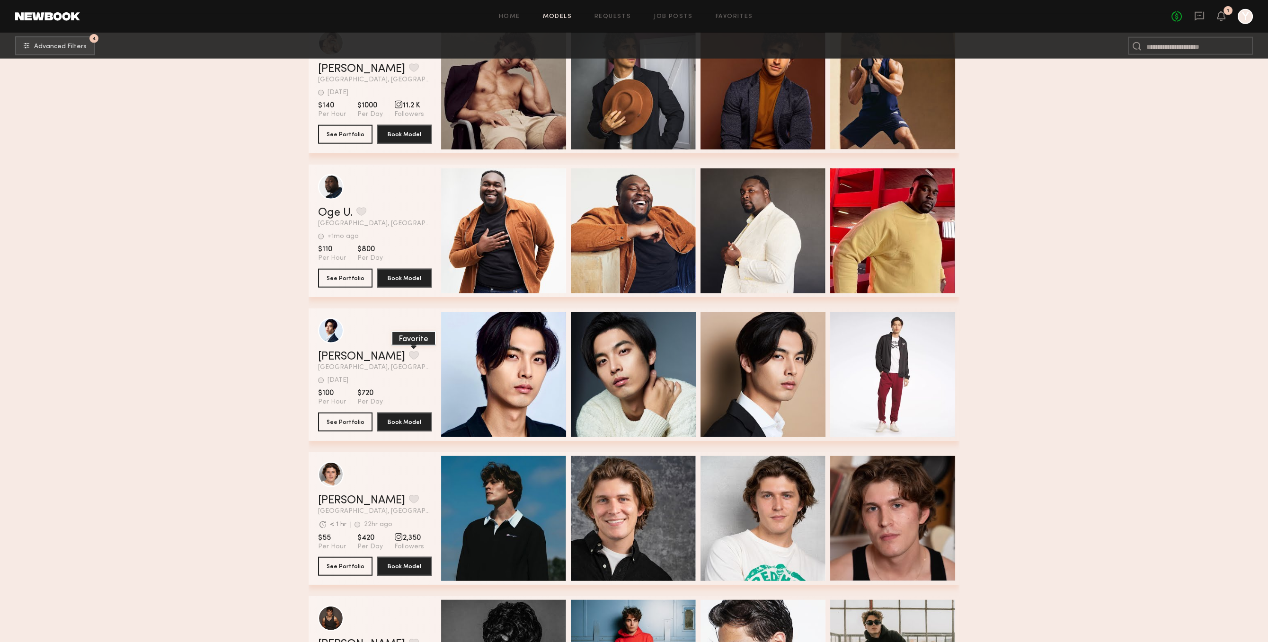
click at [409, 359] on button "grid" at bounding box center [414, 355] width 10 height 9
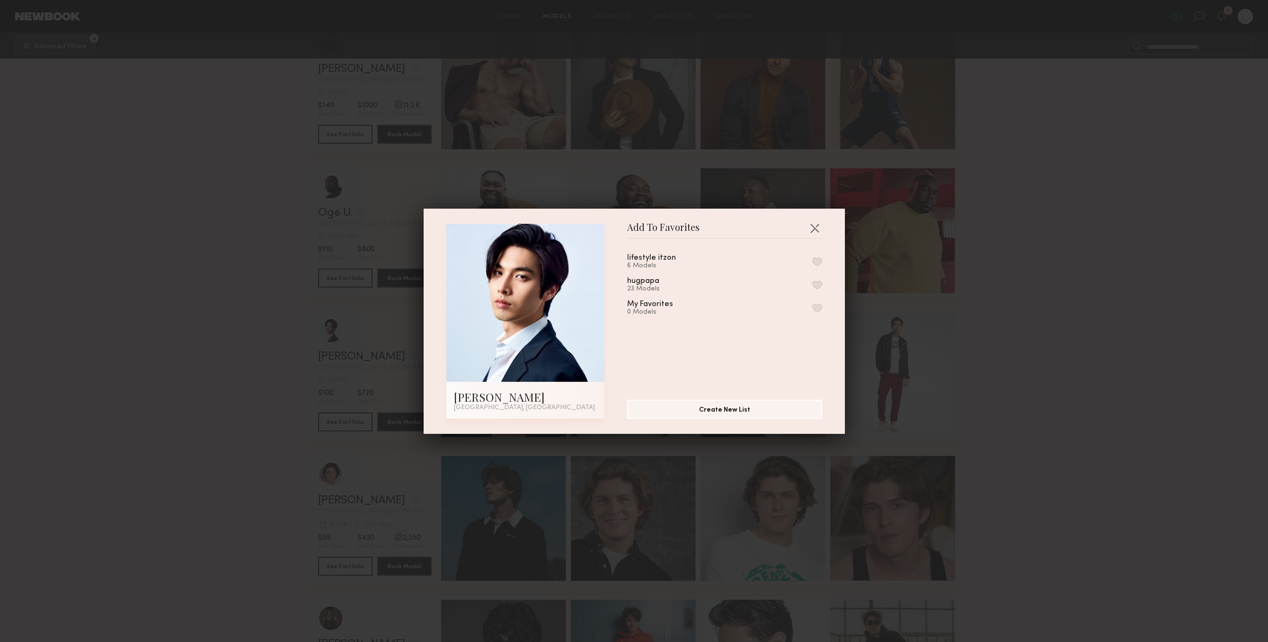
click at [819, 288] on button "button" at bounding box center [817, 285] width 10 height 9
click at [822, 223] on div "Add To Favorites Alec W. Los Angeles, CA Add To Favorites lifestyle itzon 6 Mod…" at bounding box center [633, 321] width 421 height 225
click at [814, 226] on button "button" at bounding box center [814, 227] width 15 height 15
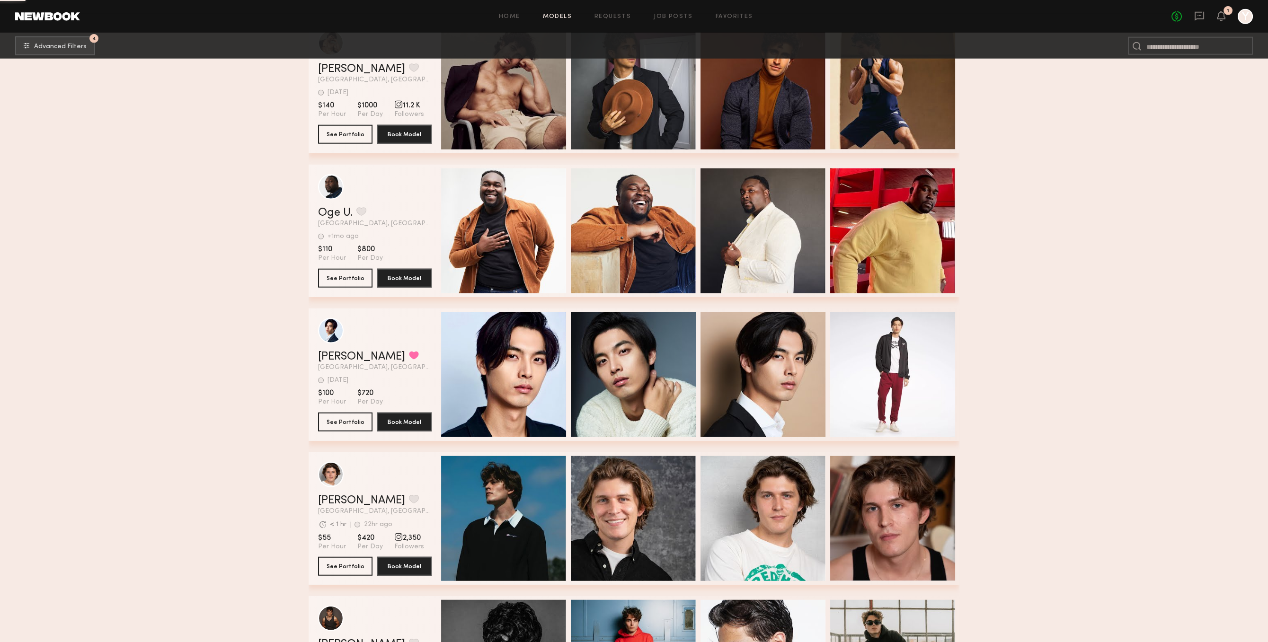
scroll to position [21732, 0]
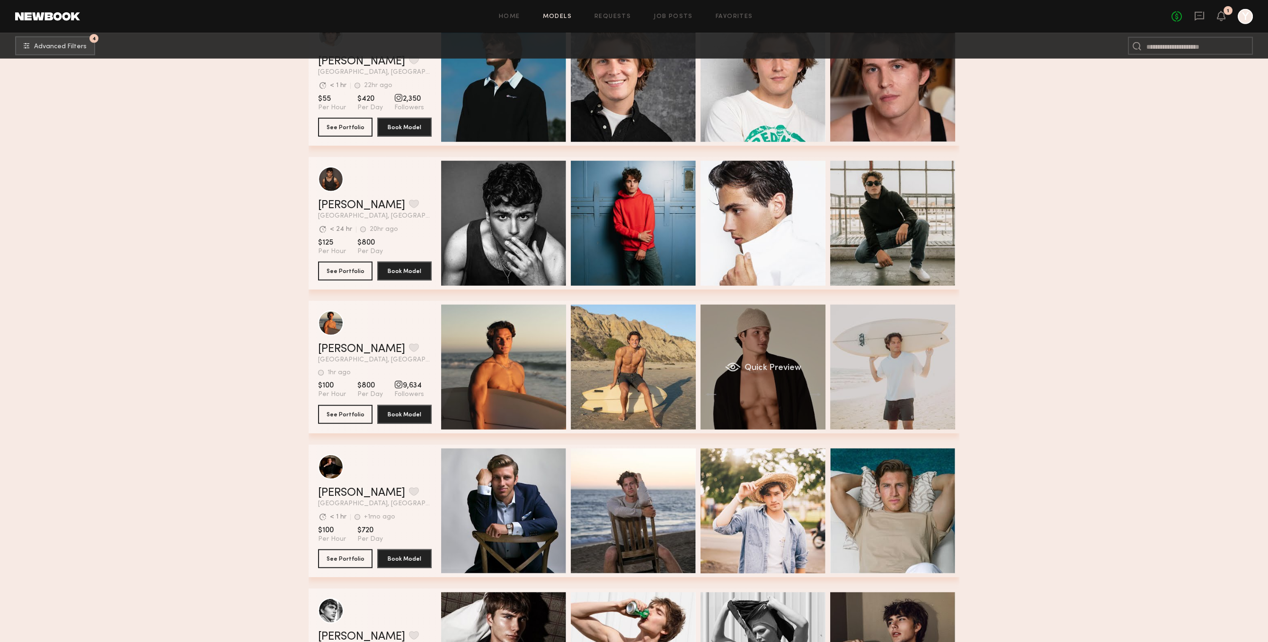
click at [820, 364] on div "Quick Preview" at bounding box center [762, 367] width 125 height 125
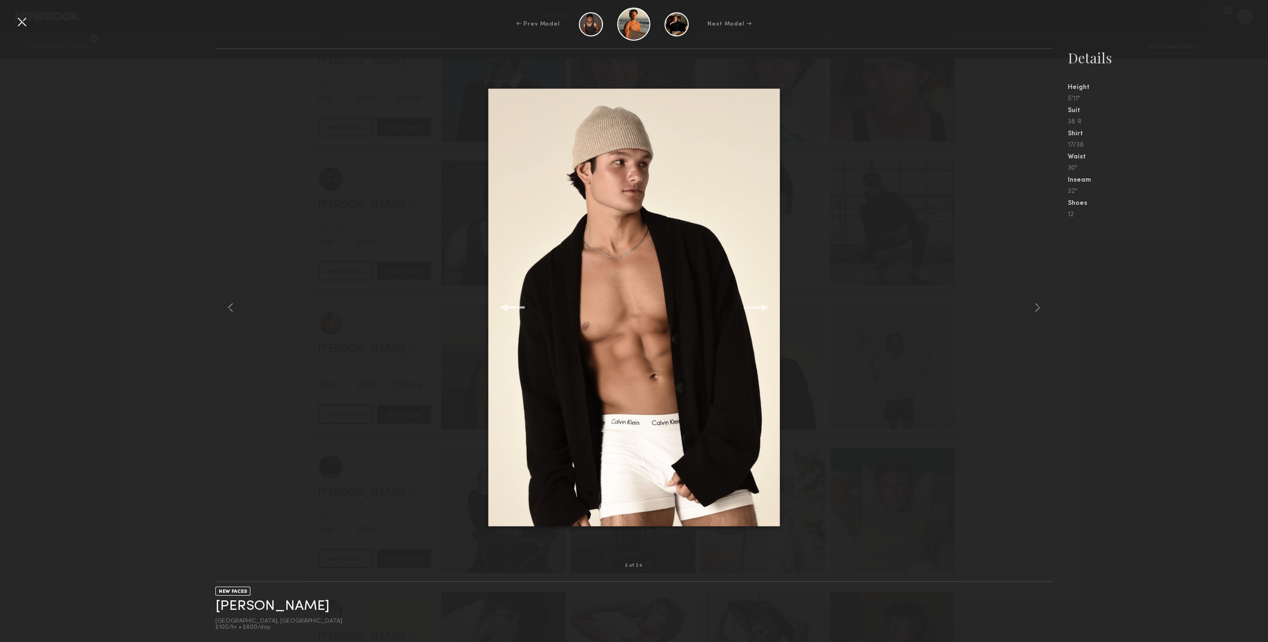
click at [1055, 307] on nb-gallery-model-stats "Details Height 5'11" Suit 38 R Shirt 17/38 Waist 30" Inseam 32" Shoes 12" at bounding box center [1159, 345] width 215 height 594
click at [1053, 297] on nb-gallery-model-stats "Details Height 5'11" Suit 38 R Shirt 17/38 Waist 30" Inseam 32" Shoes 12" at bounding box center [1159, 345] width 215 height 594
click at [1046, 299] on div at bounding box center [1036, 307] width 34 height 486
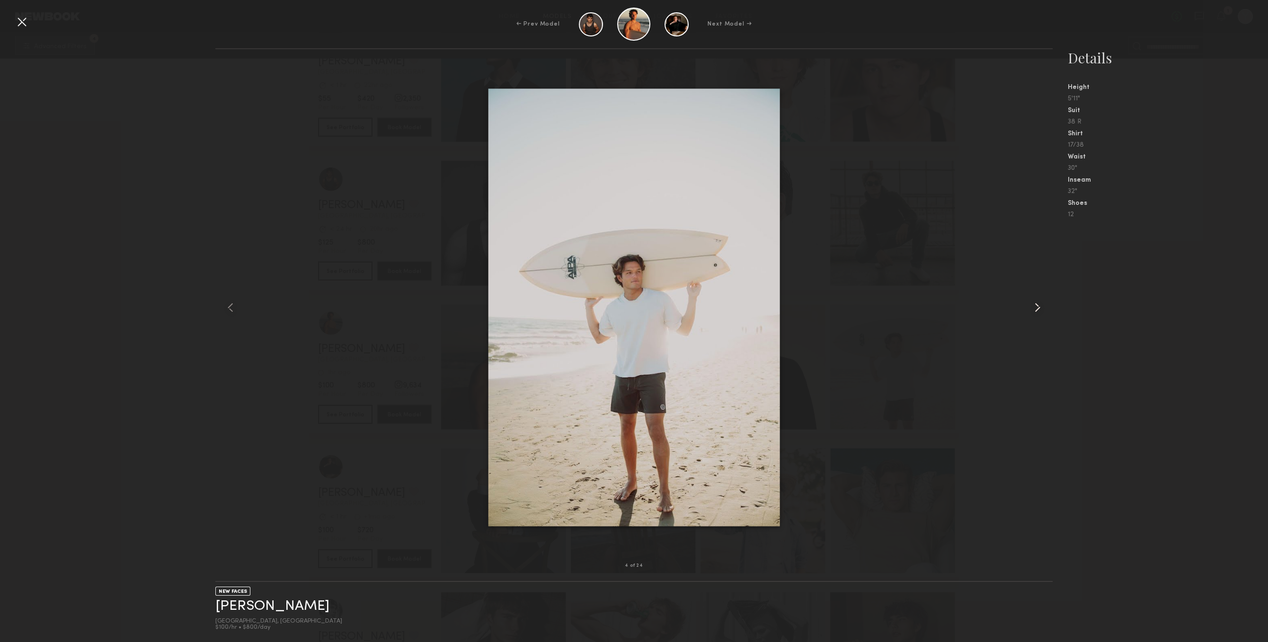
click at [1037, 308] on common-icon at bounding box center [1037, 307] width 15 height 15
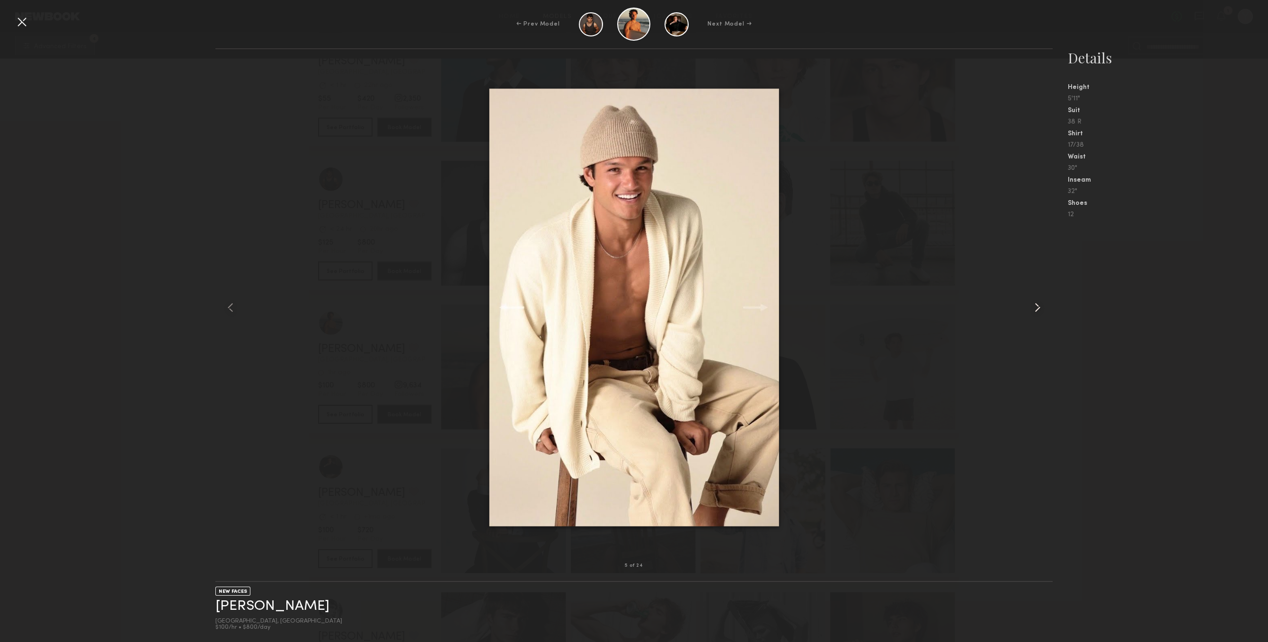
click at [1037, 308] on common-icon at bounding box center [1037, 307] width 15 height 15
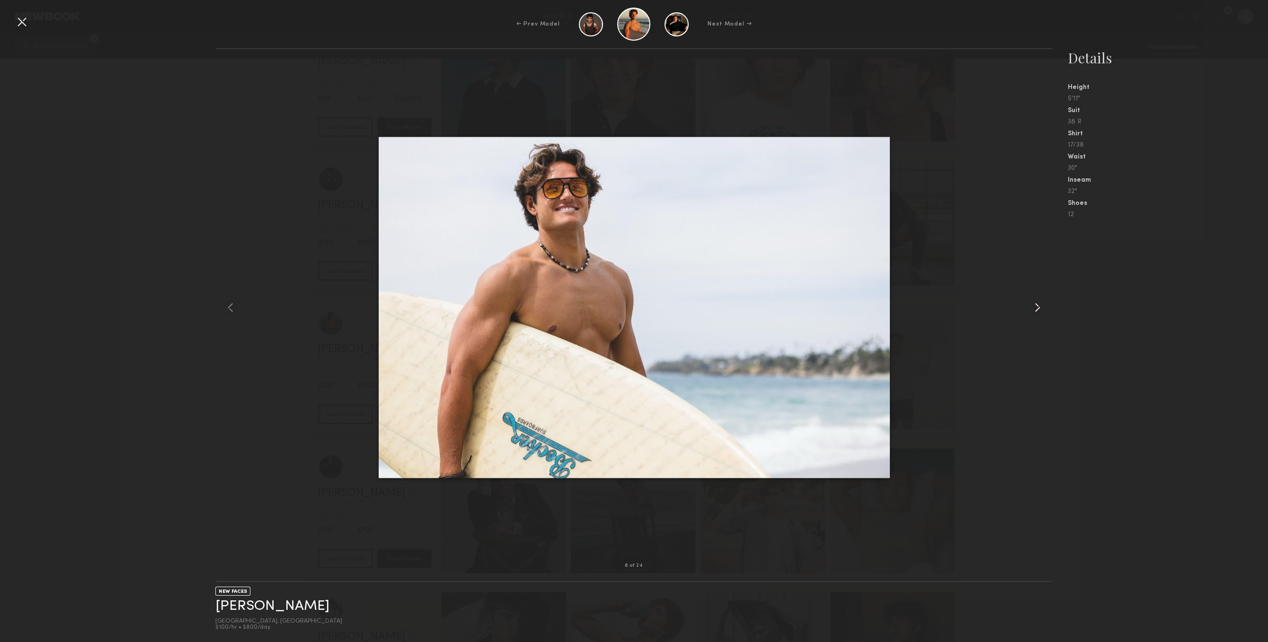
click at [1037, 308] on common-icon at bounding box center [1037, 307] width 15 height 15
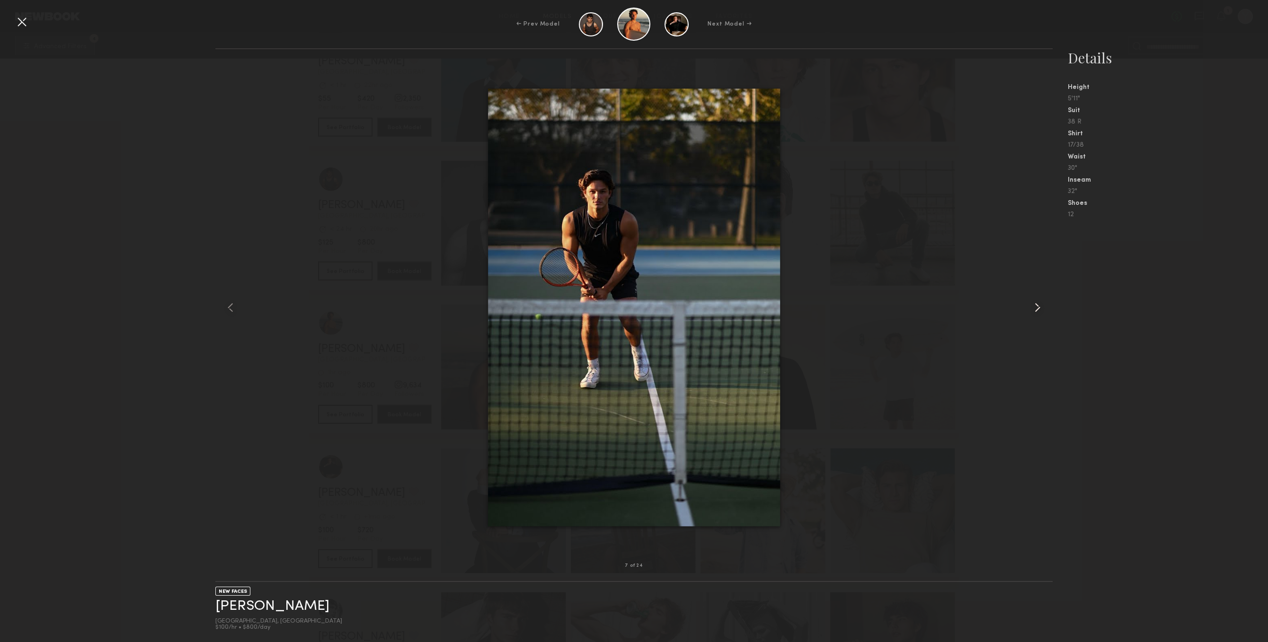
click at [1037, 308] on common-icon at bounding box center [1037, 307] width 15 height 15
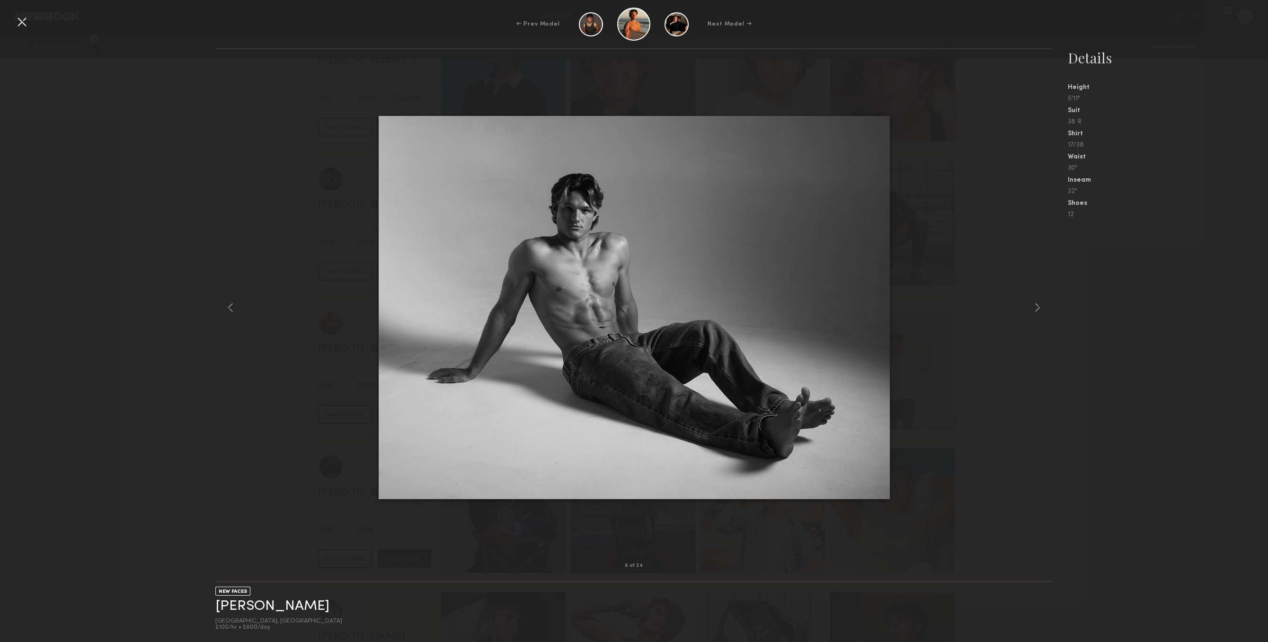
click at [18, 22] on div at bounding box center [21, 21] width 15 height 15
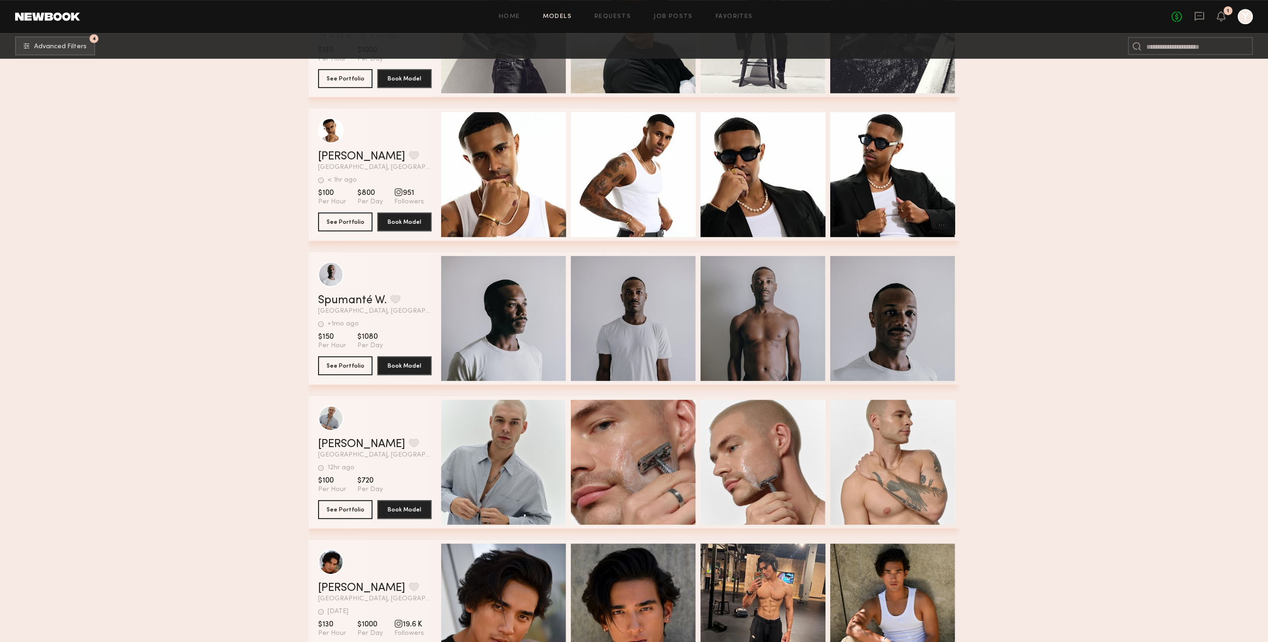
scroll to position [26863, 0]
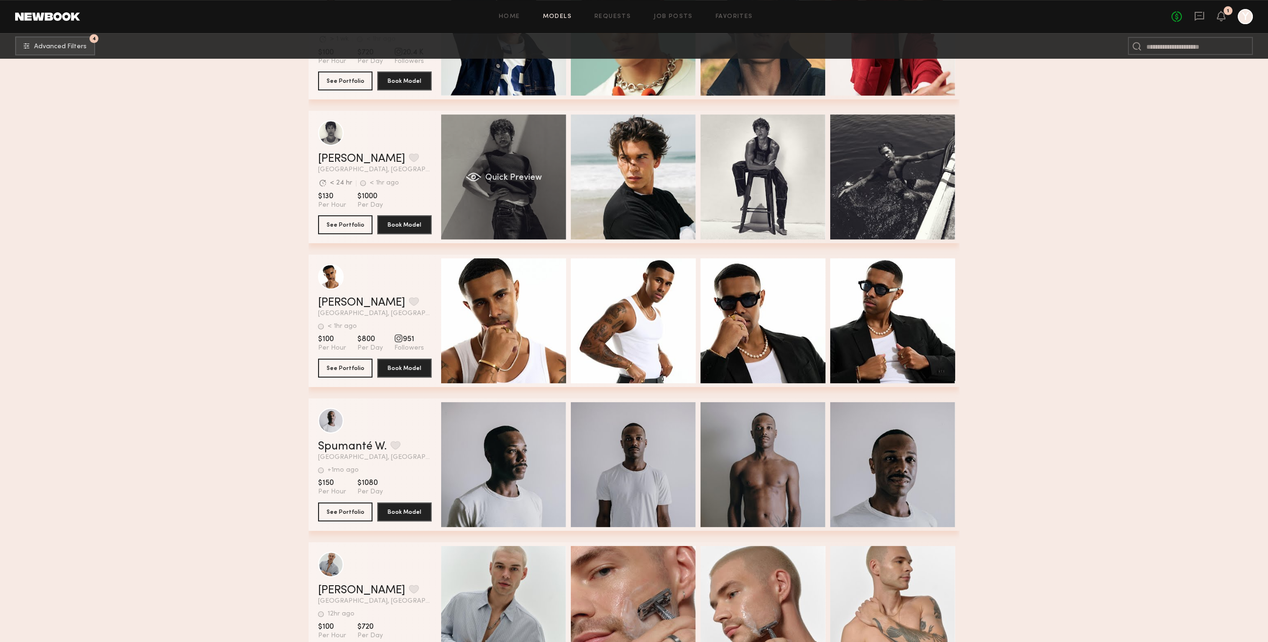
click at [537, 214] on div "Quick Preview" at bounding box center [503, 176] width 125 height 125
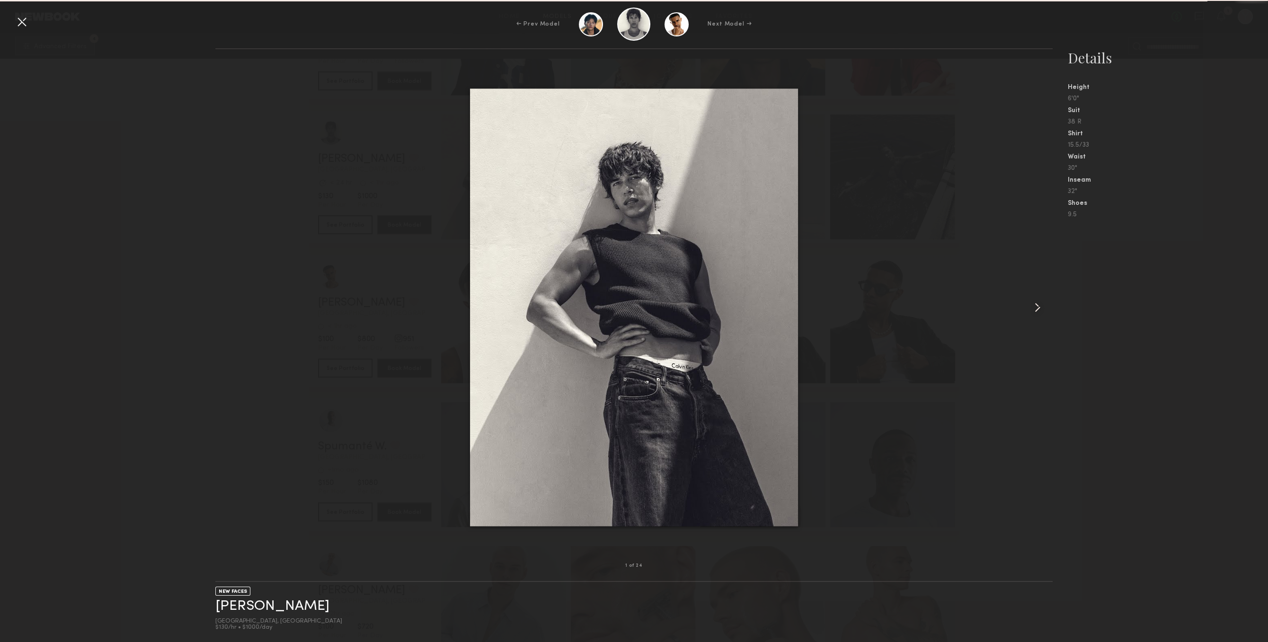
click at [1039, 300] on div at bounding box center [1036, 307] width 34 height 486
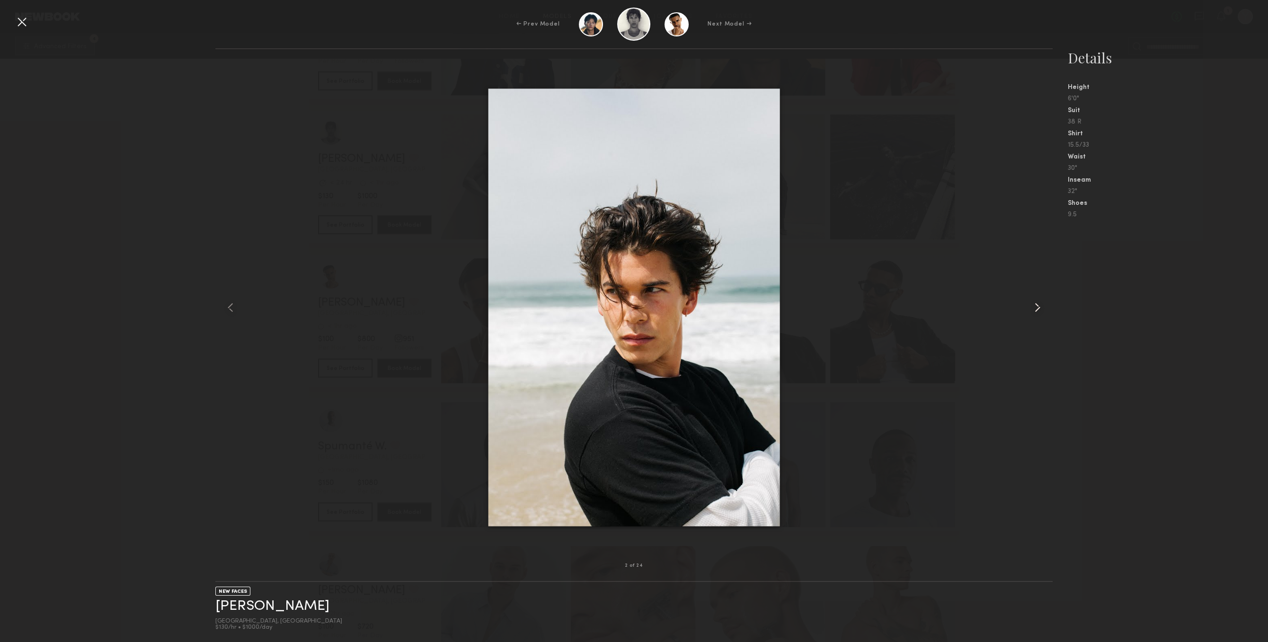
click at [1039, 300] on div at bounding box center [1036, 307] width 34 height 486
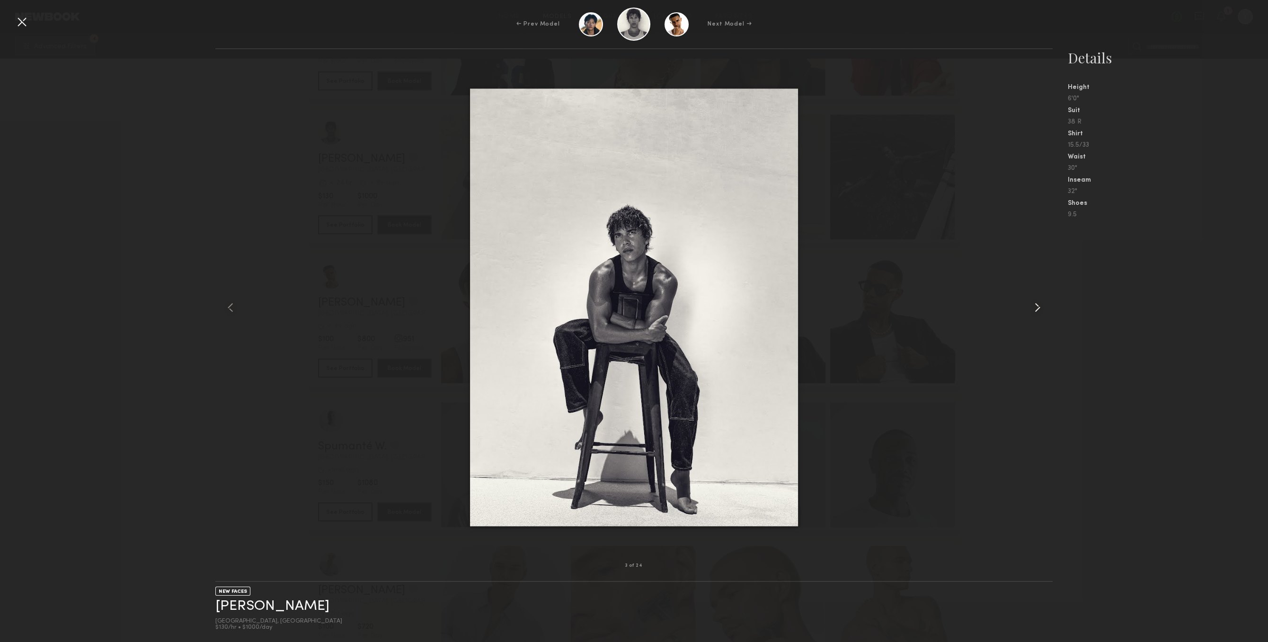
click at [1039, 300] on div at bounding box center [1036, 307] width 34 height 486
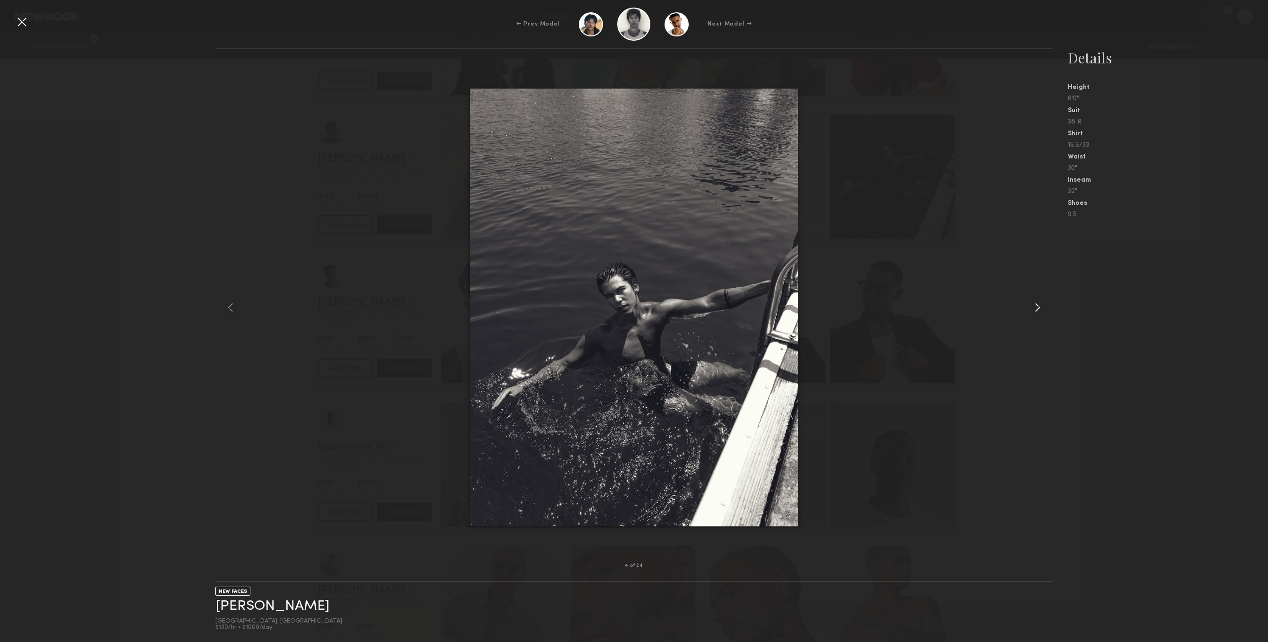
click at [1039, 300] on div at bounding box center [1036, 307] width 34 height 486
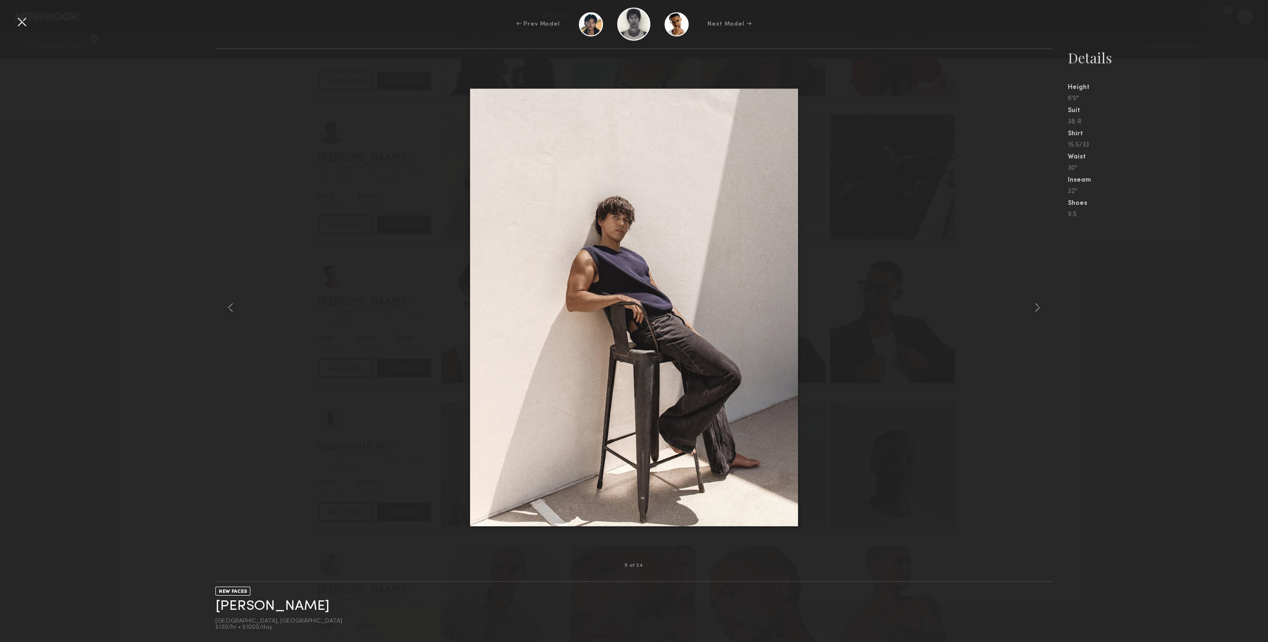
click at [119, 171] on div "5 of 24 NEW FACES Nick B. Los Angeles, CA $130/hr • $1000/day Details Height 6'…" at bounding box center [634, 345] width 1268 height 594
click at [13, 29] on div "← Prev Model Next Model →" at bounding box center [634, 24] width 1268 height 33
click at [18, 25] on div at bounding box center [21, 21] width 15 height 15
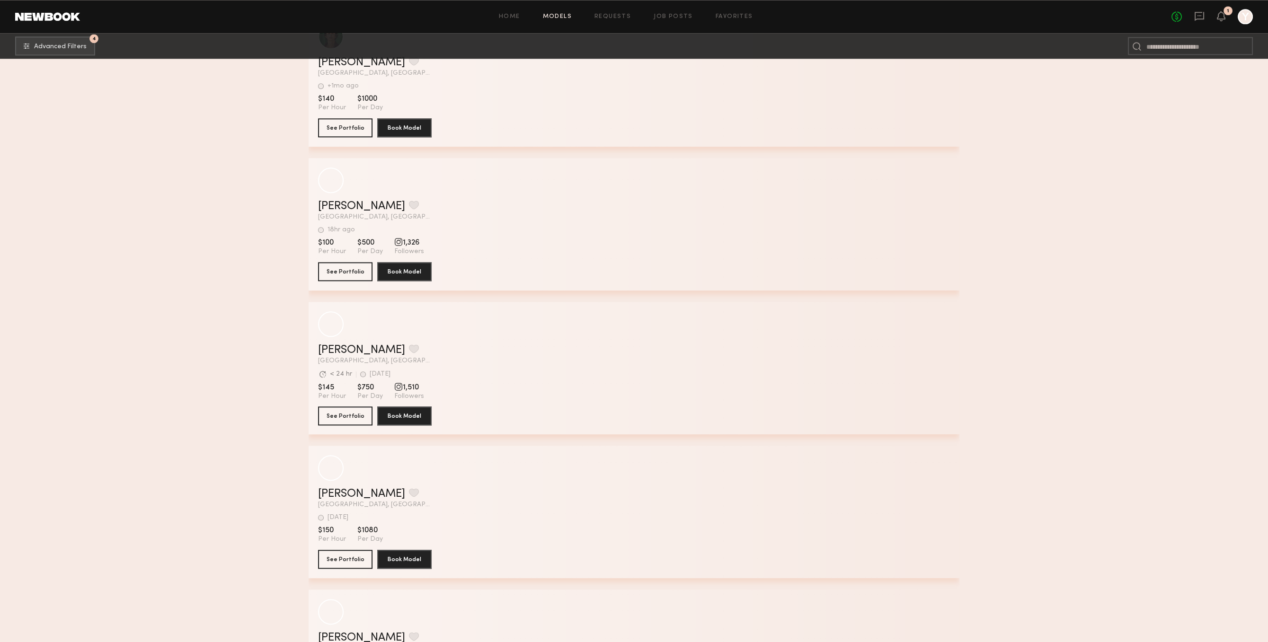
scroll to position [29744, 0]
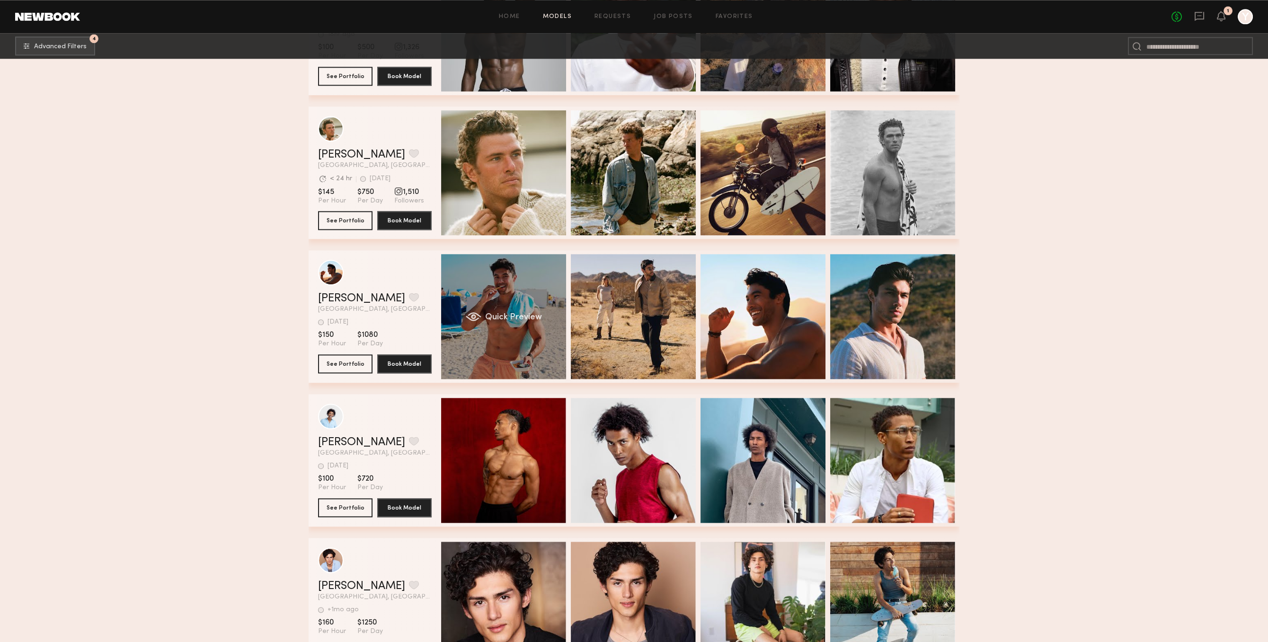
click at [525, 348] on div "Quick Preview" at bounding box center [503, 316] width 125 height 125
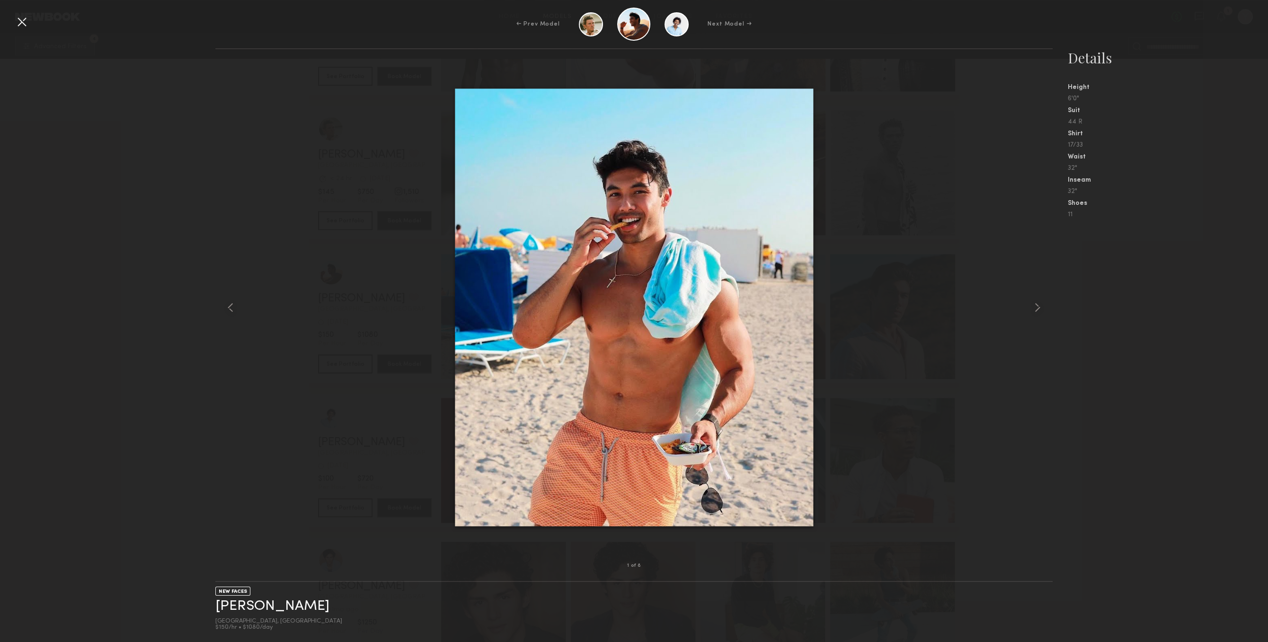
click at [1057, 308] on nb-gallery-model-stats "Details Height 6'0" Suit 44 R Shirt 17/33 Waist 32" Inseam 32" Shoes 11" at bounding box center [1159, 345] width 215 height 594
click at [1051, 307] on div at bounding box center [1036, 307] width 34 height 486
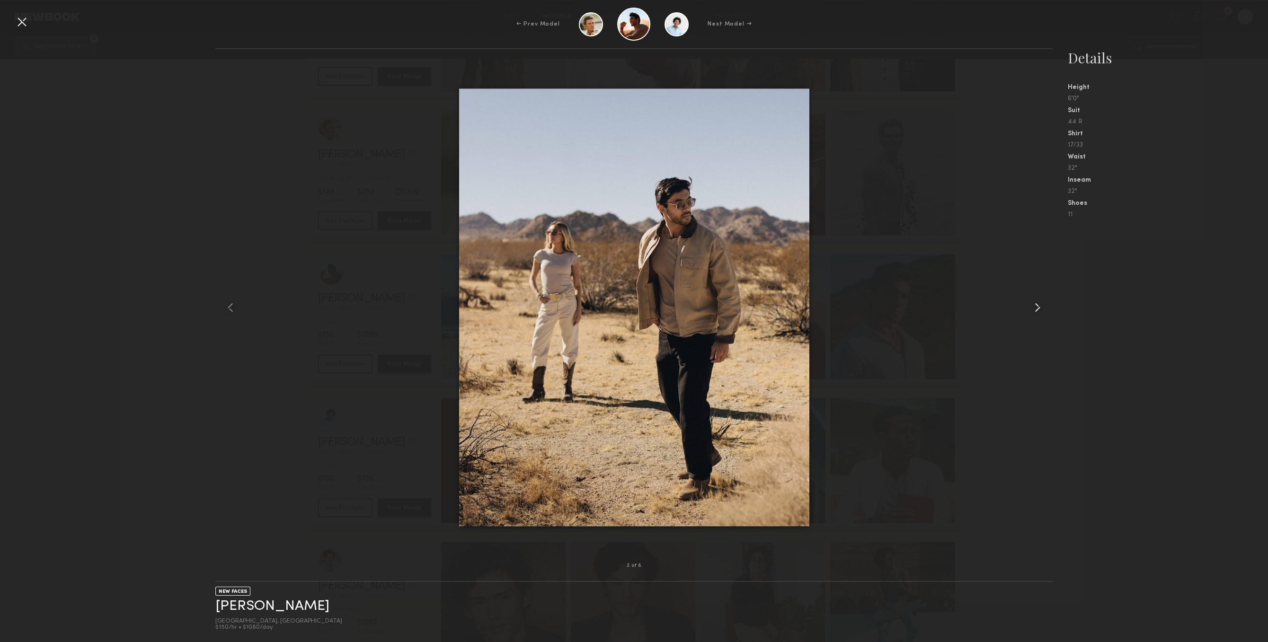
click at [1044, 303] on common-icon at bounding box center [1037, 307] width 15 height 15
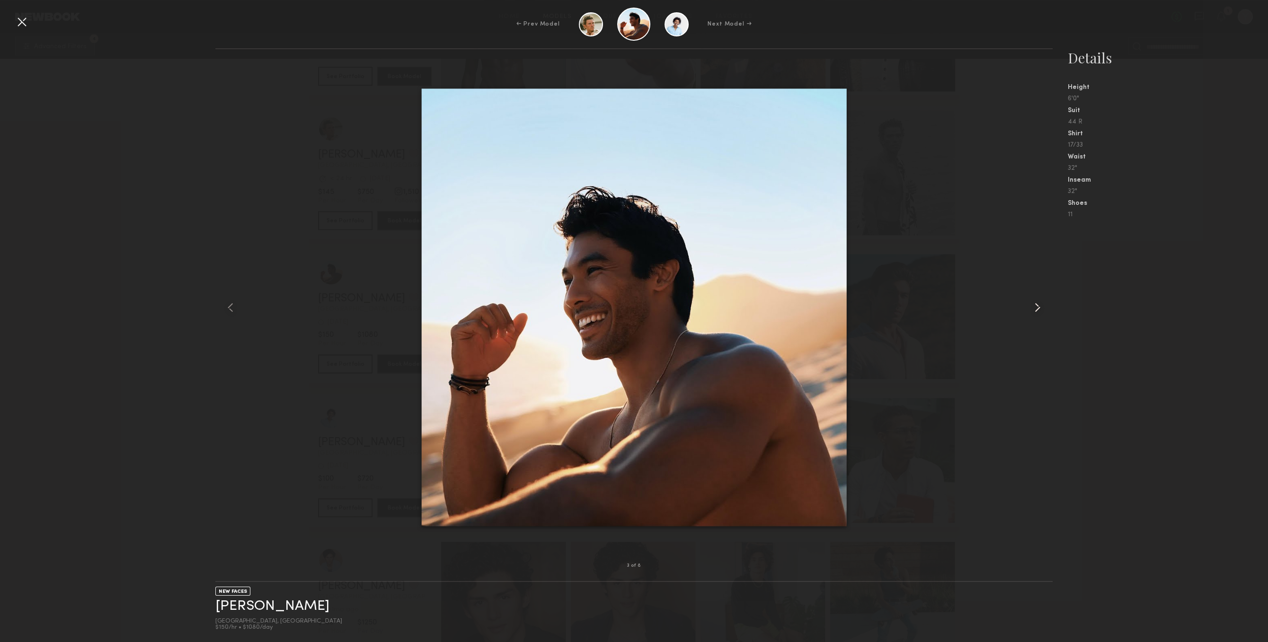
click at [1044, 303] on common-icon at bounding box center [1037, 307] width 15 height 15
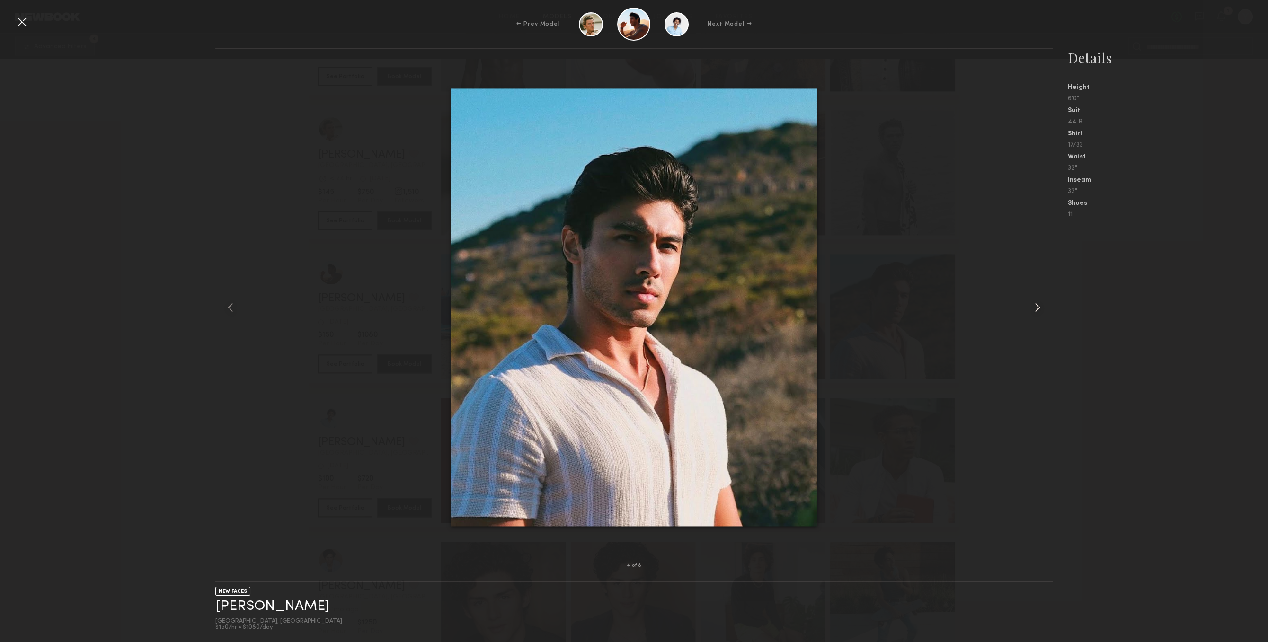
click at [1044, 303] on common-icon at bounding box center [1037, 307] width 15 height 15
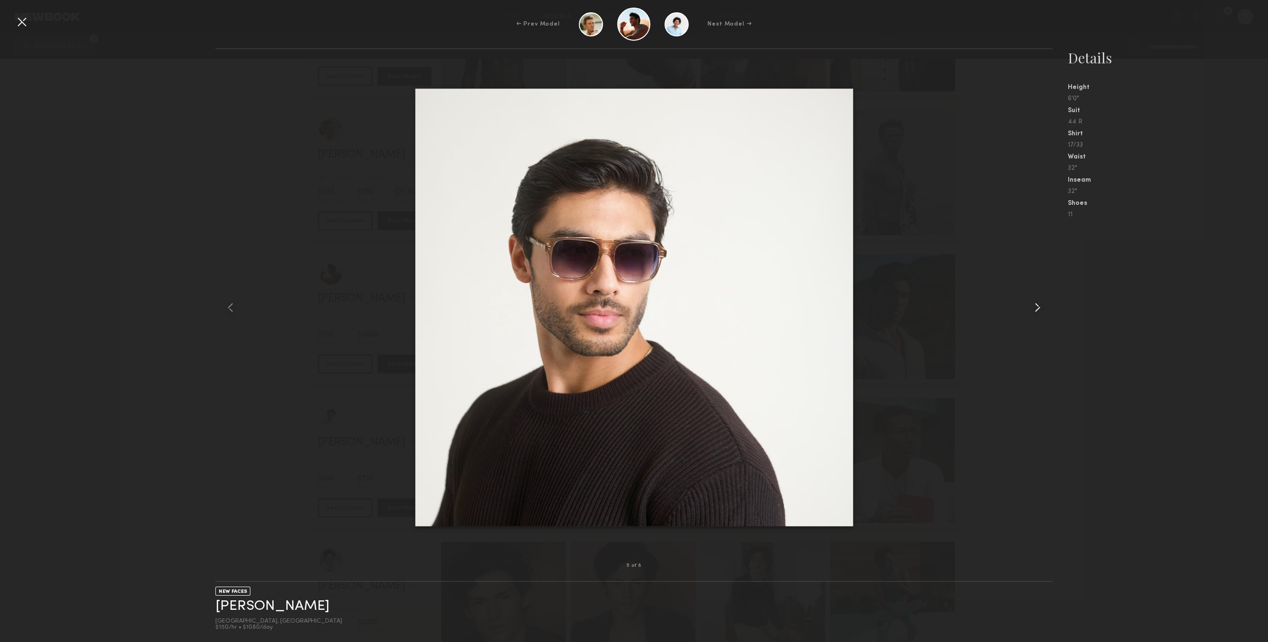
click at [1044, 303] on common-icon at bounding box center [1037, 307] width 15 height 15
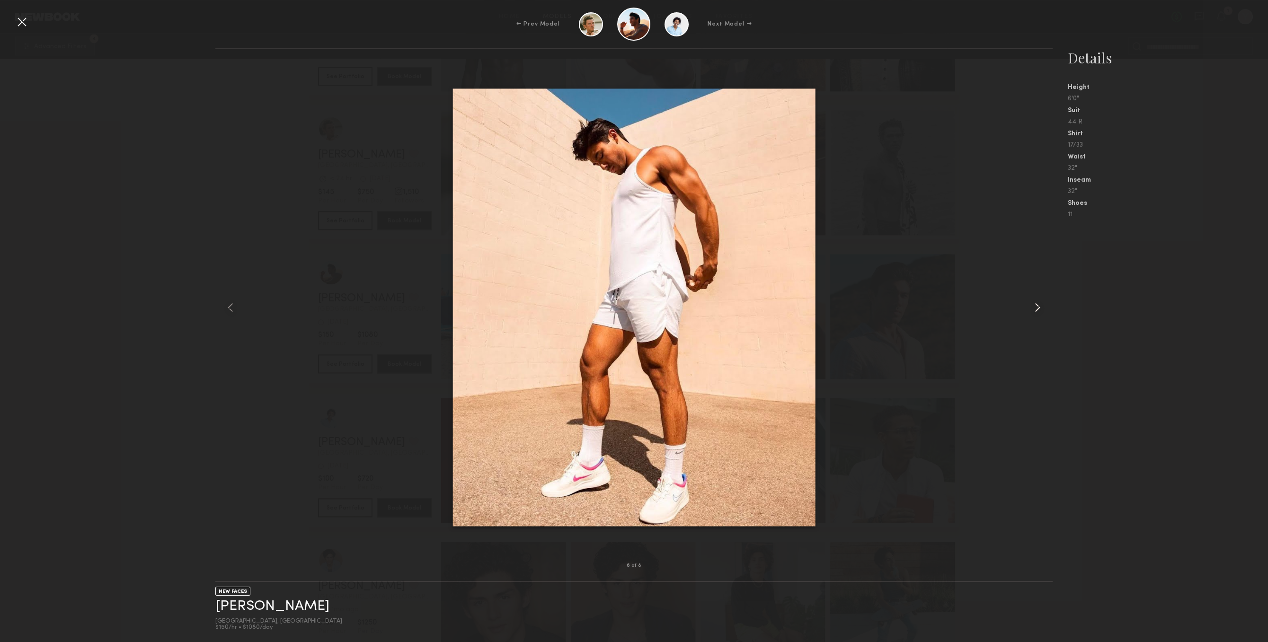
click at [1044, 303] on common-icon at bounding box center [1037, 307] width 15 height 15
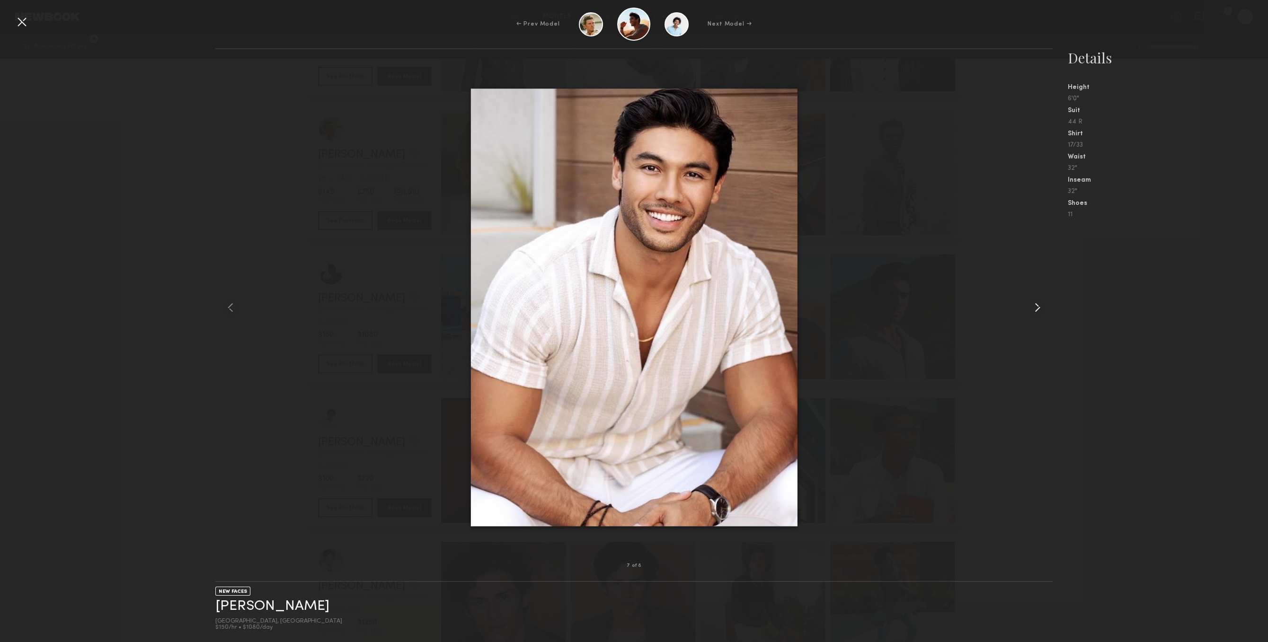
click at [1044, 303] on common-icon at bounding box center [1037, 307] width 15 height 15
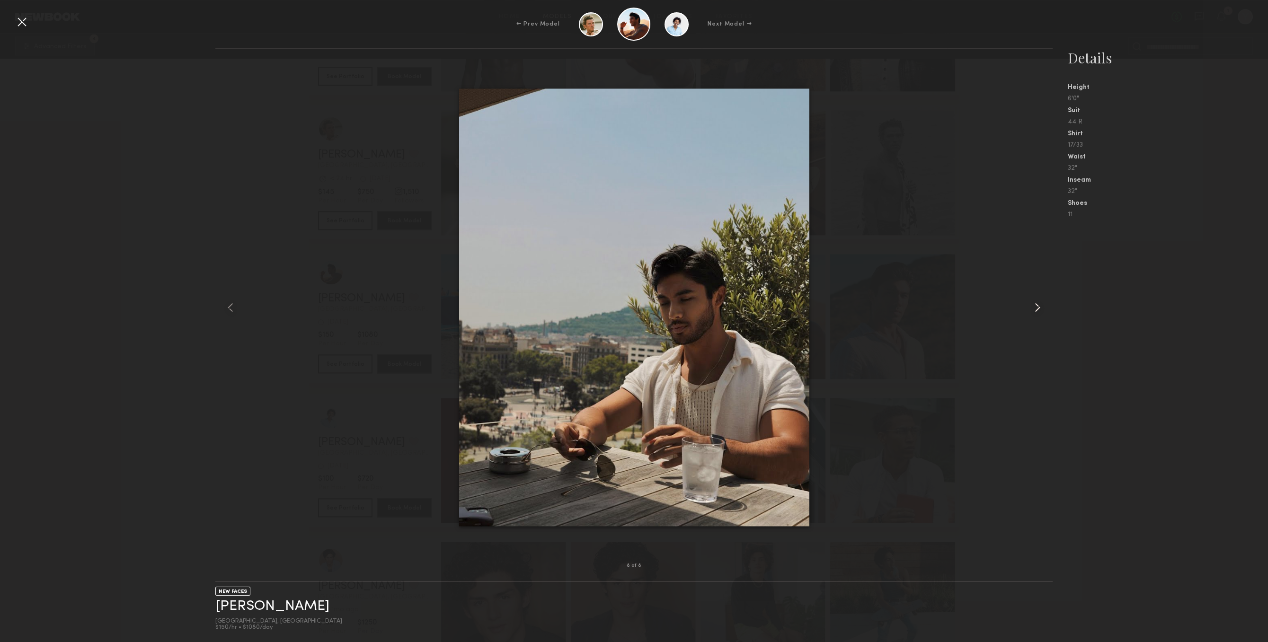
click at [1044, 303] on common-icon at bounding box center [1037, 307] width 15 height 15
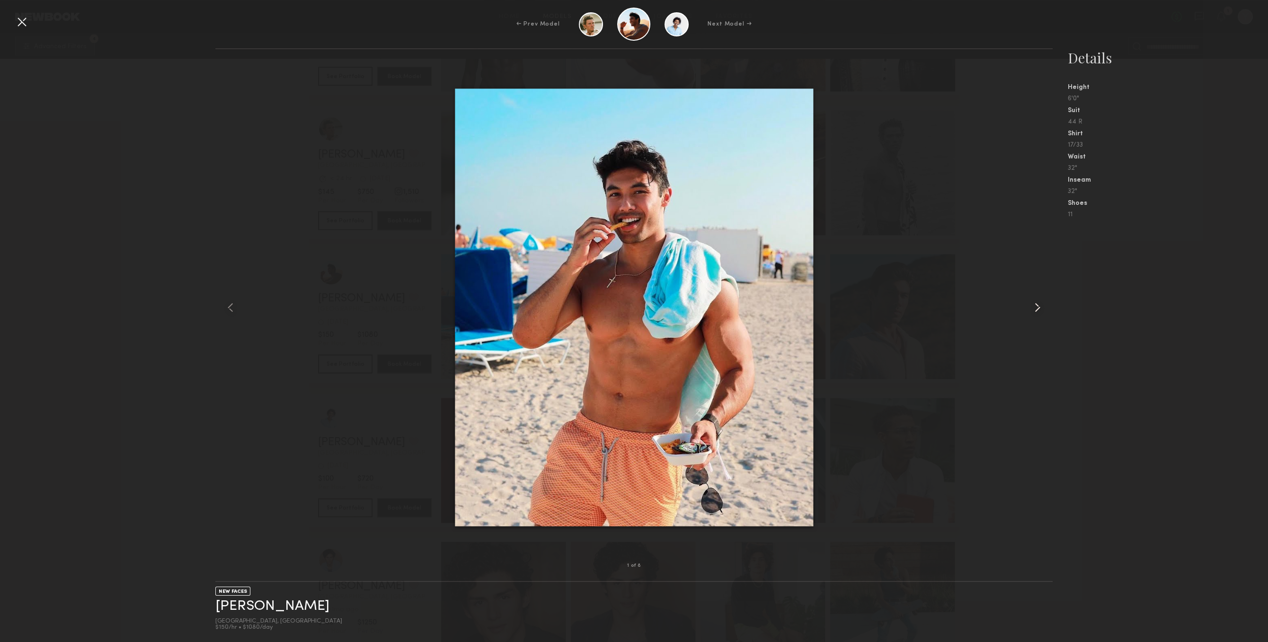
click at [1044, 303] on common-icon at bounding box center [1037, 307] width 15 height 15
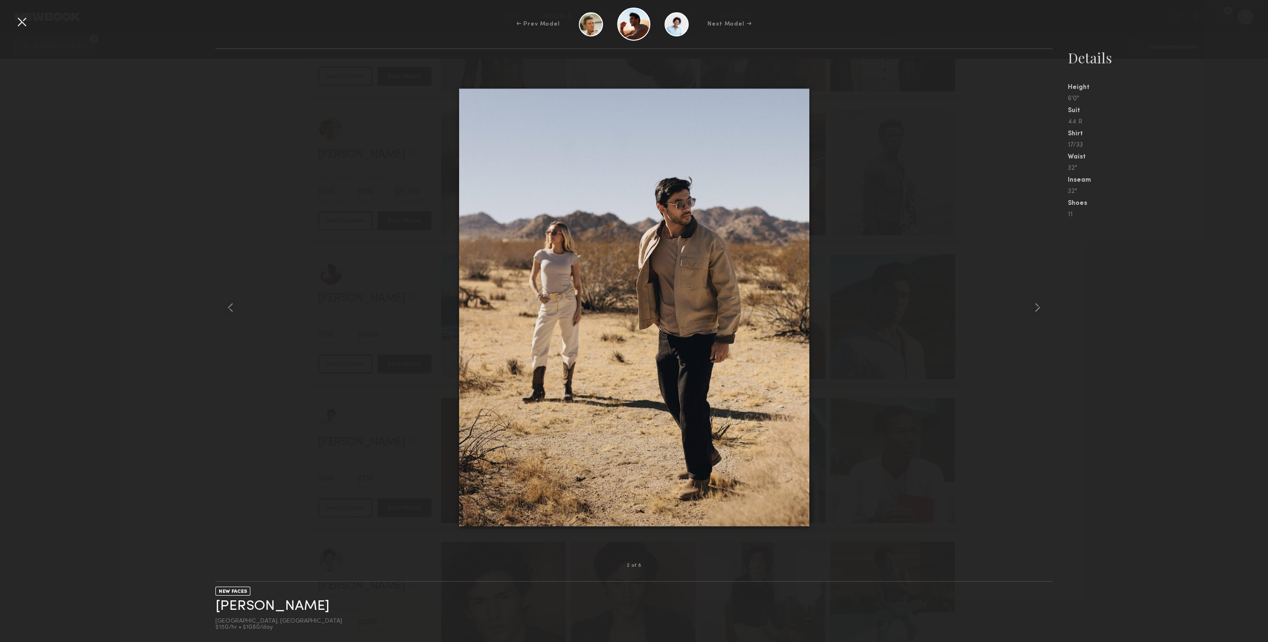
click at [20, 20] on div at bounding box center [21, 21] width 15 height 15
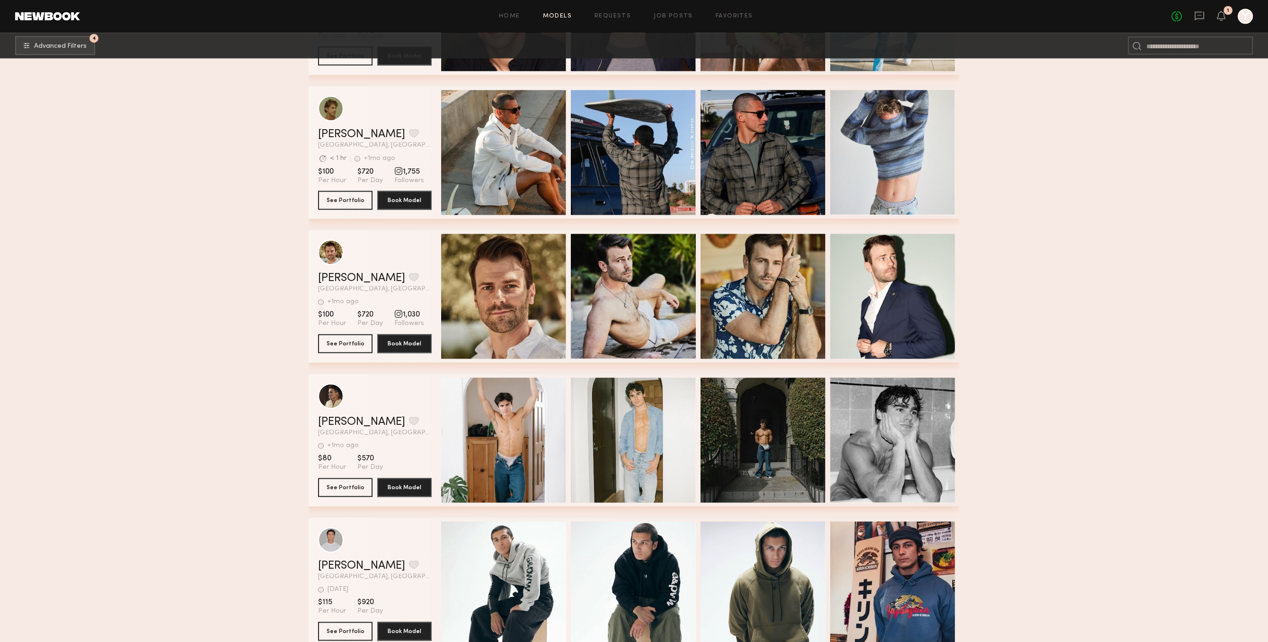
scroll to position [30379, 0]
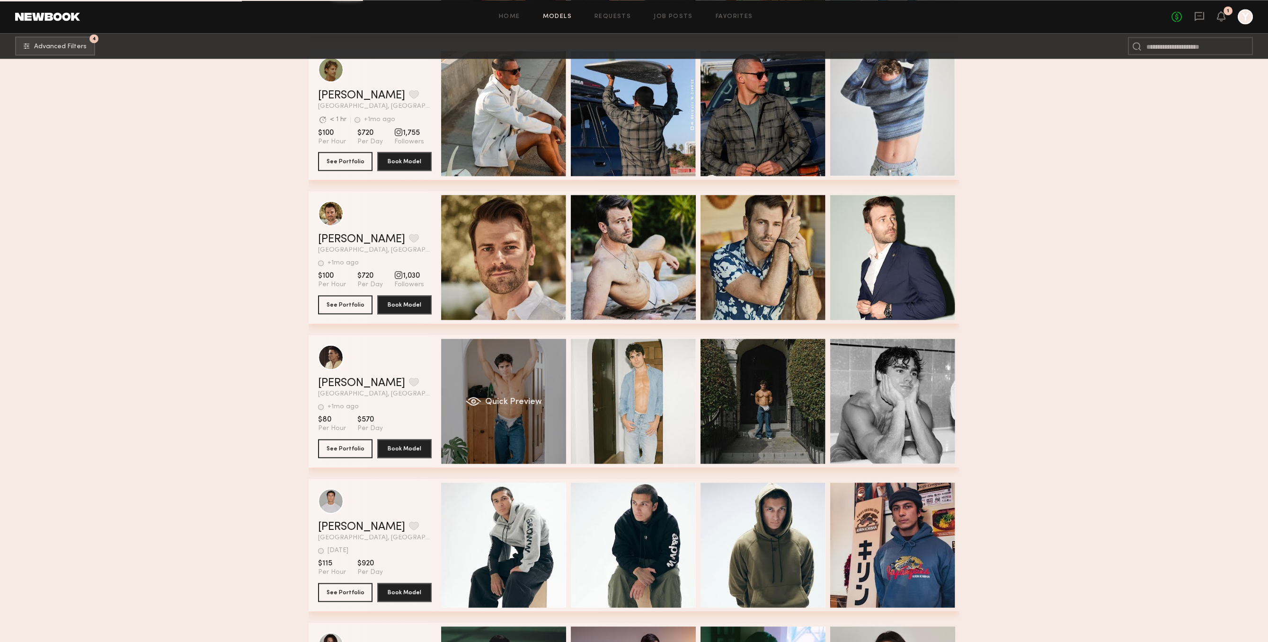
click at [551, 418] on div "Quick Preview" at bounding box center [503, 401] width 125 height 125
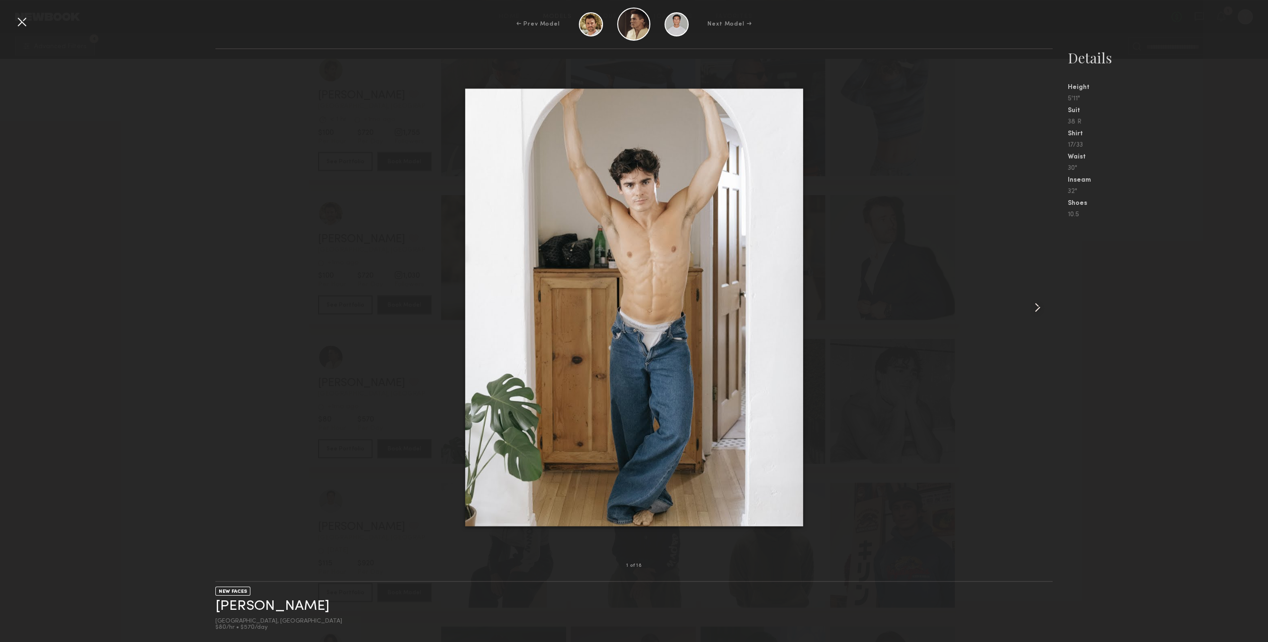
click at [1028, 283] on div at bounding box center [1036, 307] width 34 height 486
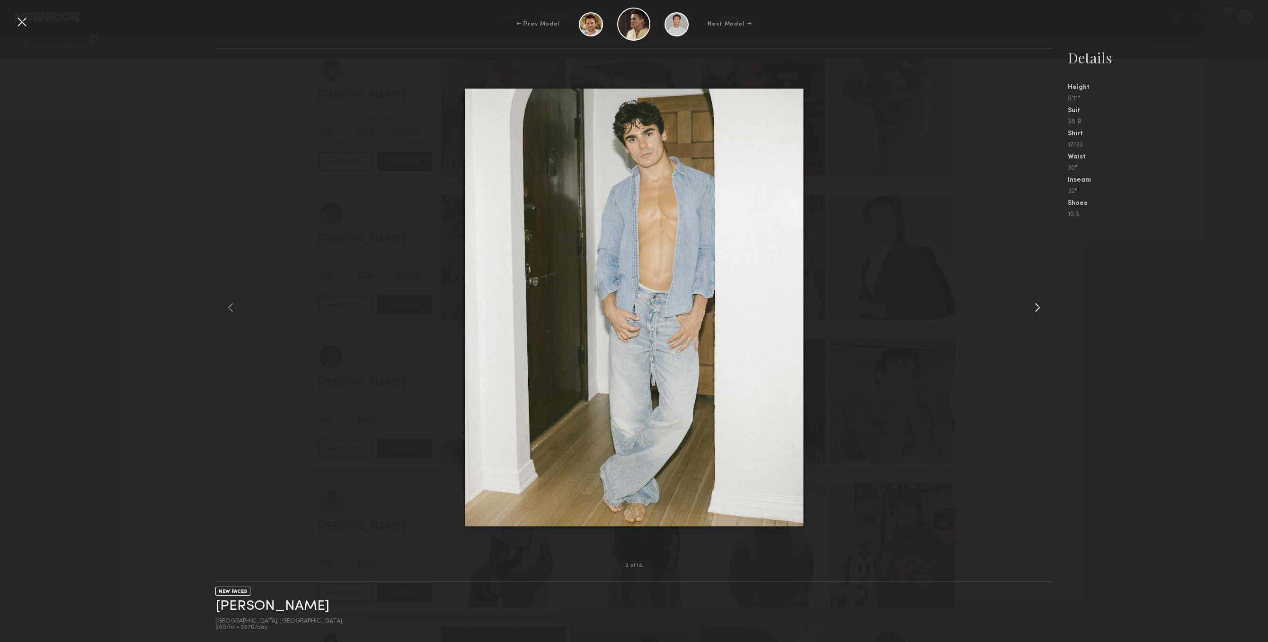
click at [1030, 283] on div at bounding box center [1036, 307] width 34 height 486
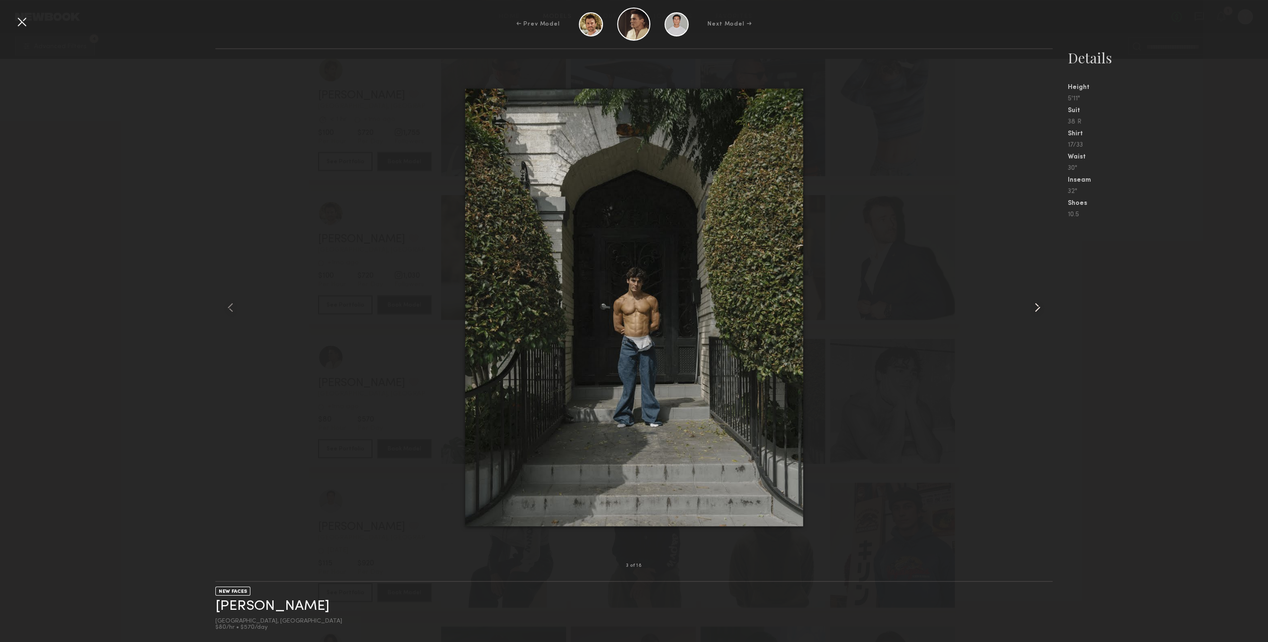
click at [1030, 283] on div at bounding box center [1036, 307] width 34 height 486
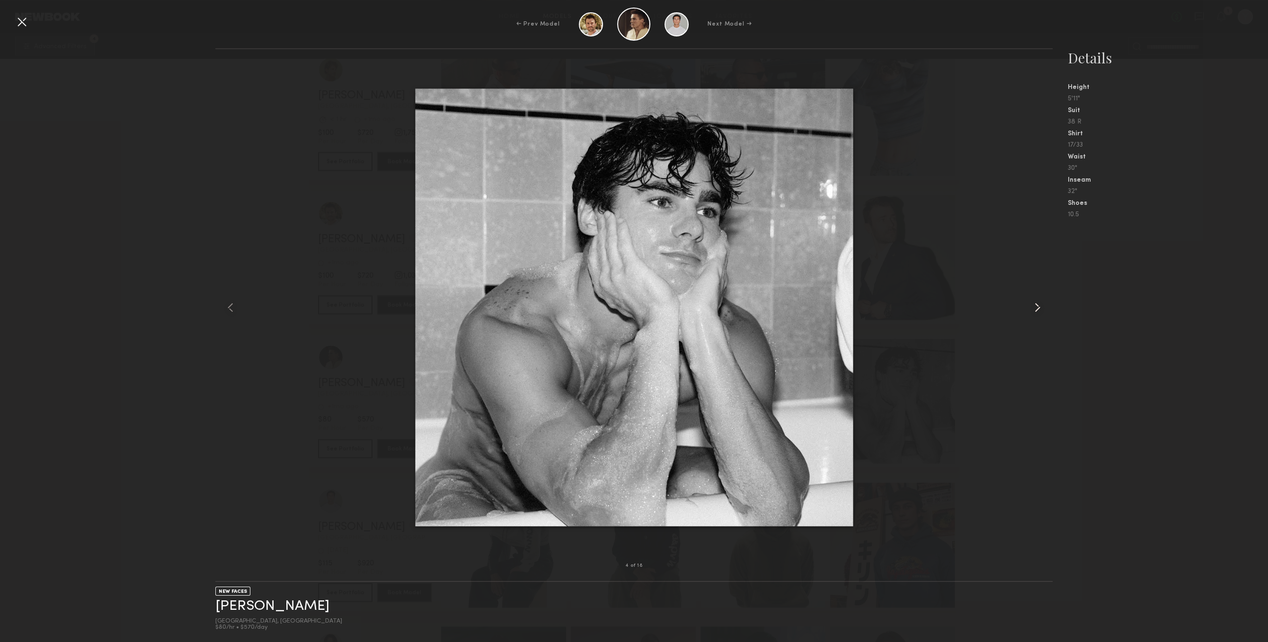
click at [1031, 284] on div at bounding box center [1036, 307] width 34 height 486
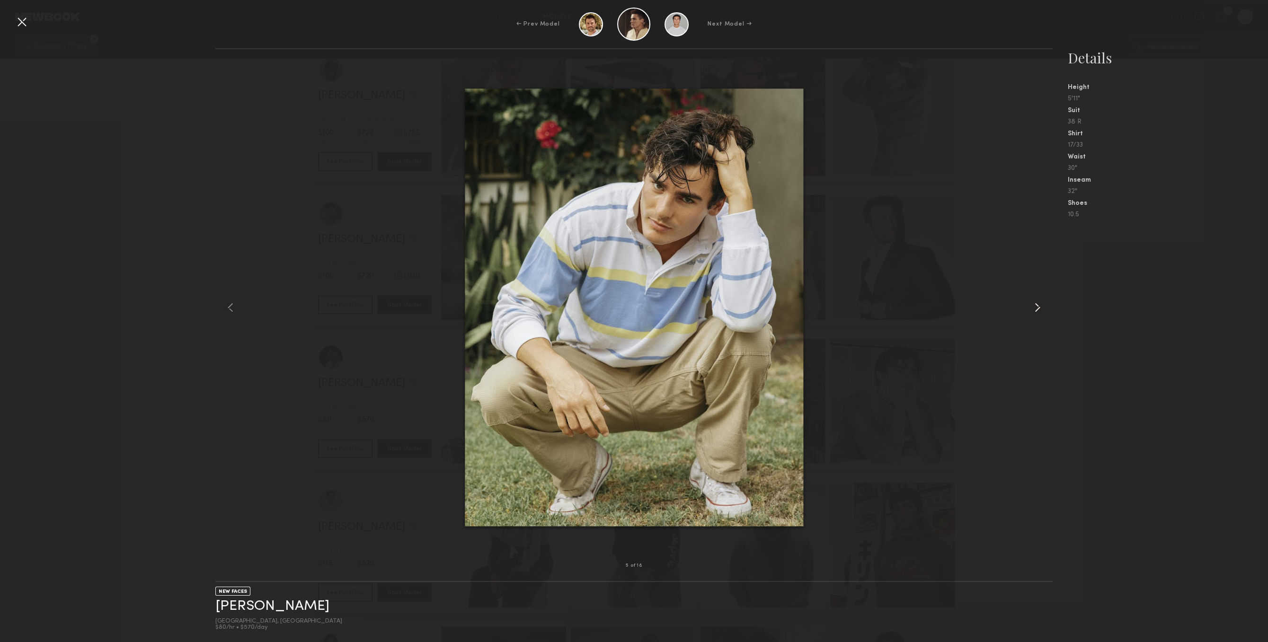
click at [1031, 284] on div at bounding box center [1036, 307] width 34 height 486
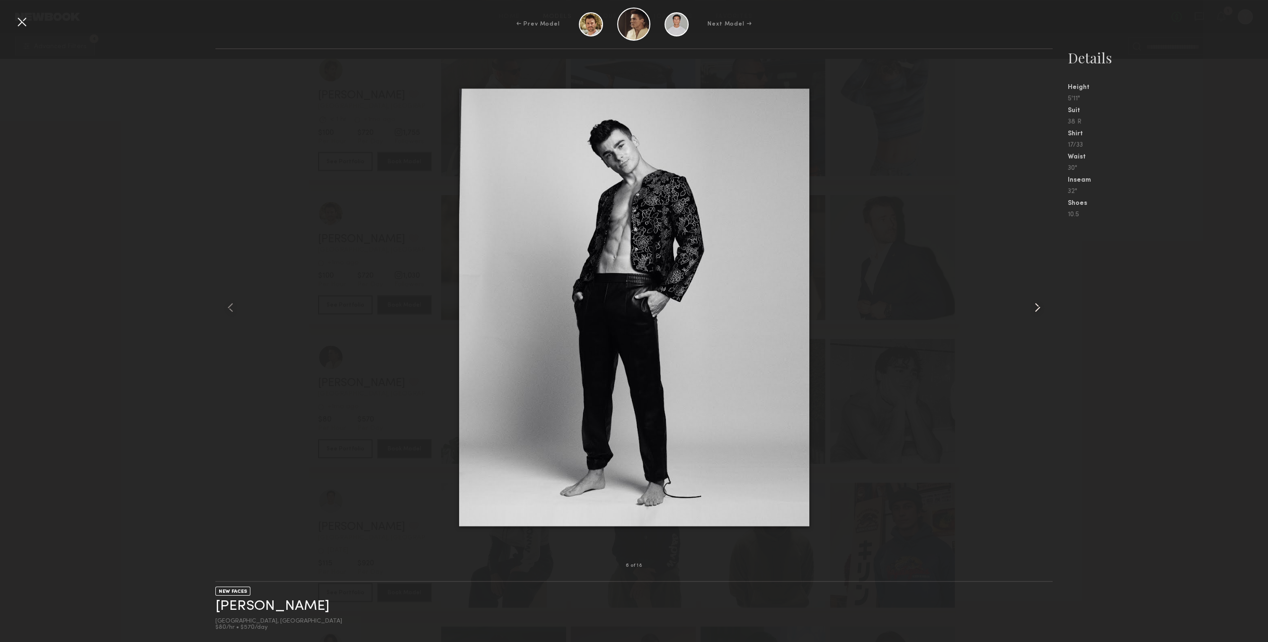
click at [1031, 284] on div at bounding box center [1036, 307] width 34 height 486
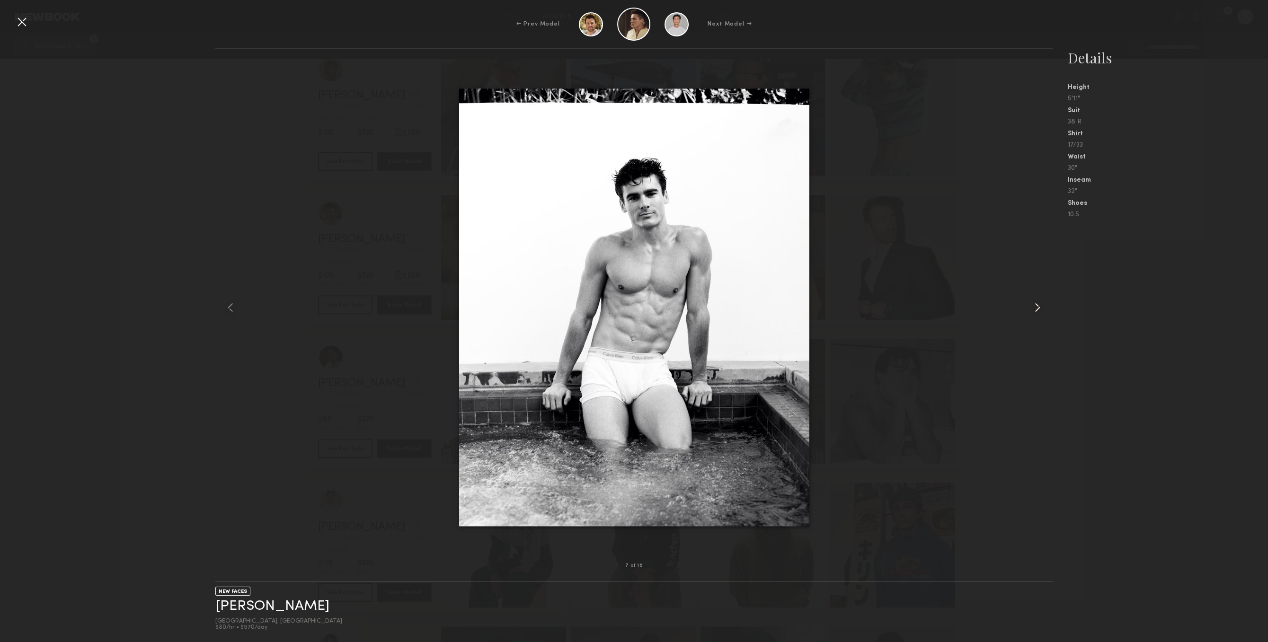
click at [1031, 284] on div at bounding box center [1036, 307] width 34 height 486
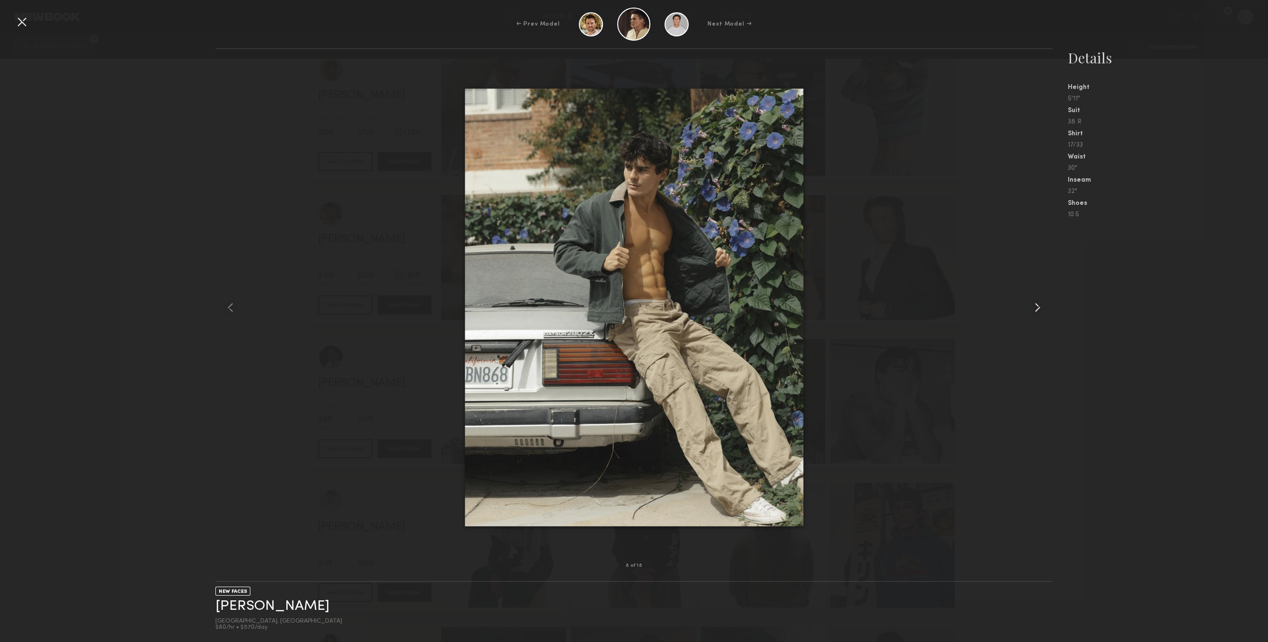
click at [1031, 284] on div at bounding box center [1036, 307] width 34 height 486
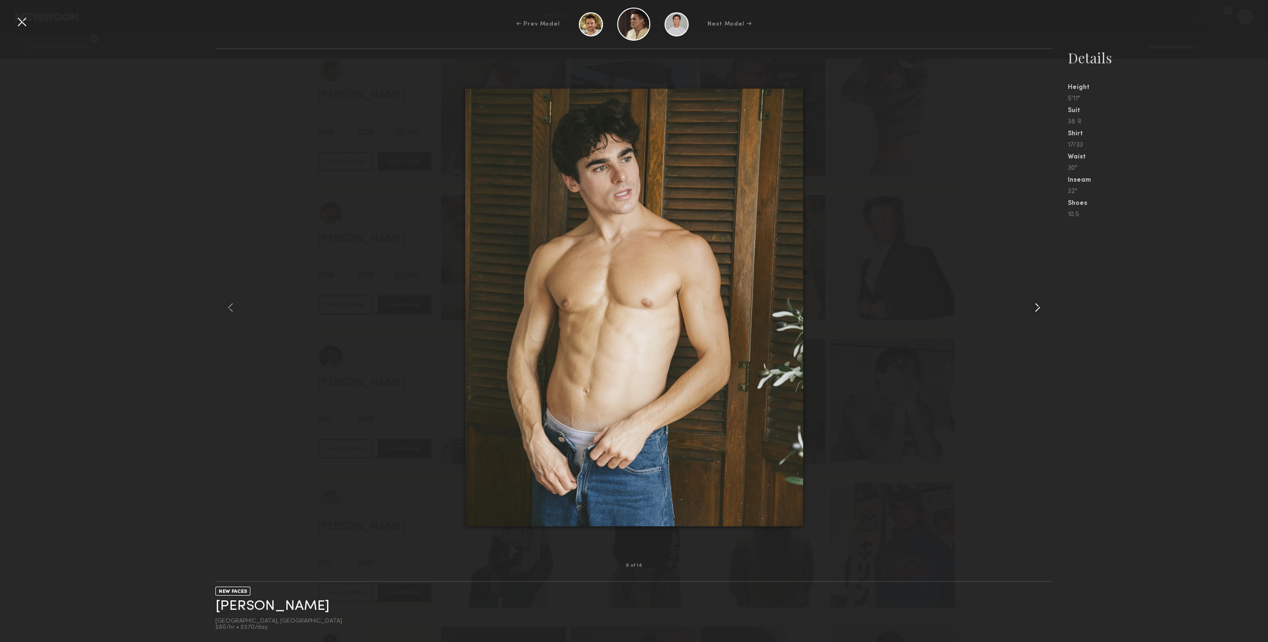
click at [1031, 284] on div at bounding box center [1036, 307] width 34 height 486
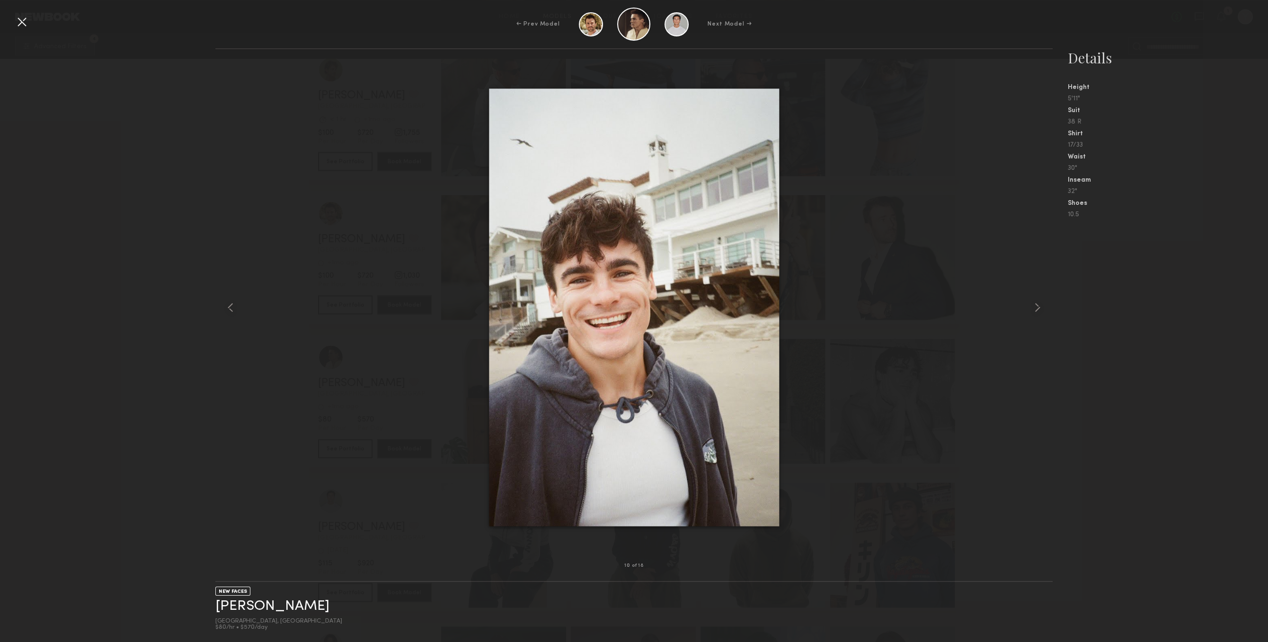
click at [15, 30] on div "← Prev Model Next Model →" at bounding box center [634, 24] width 1268 height 33
click at [16, 25] on div at bounding box center [21, 21] width 15 height 15
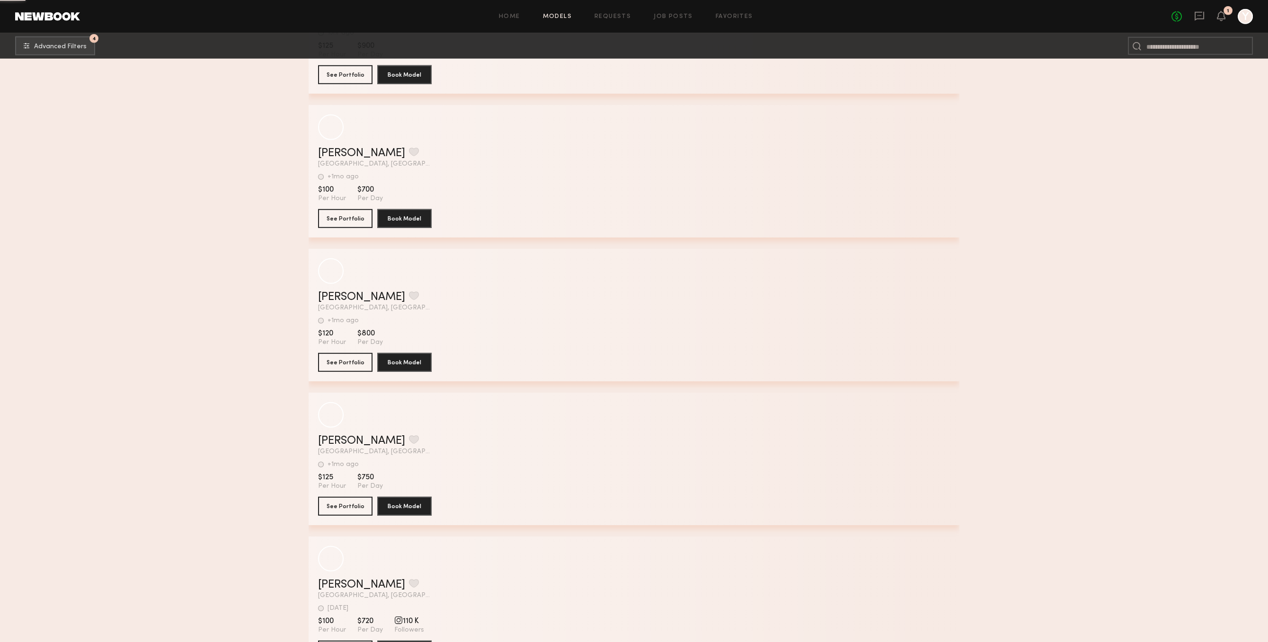
scroll to position [35427, 0]
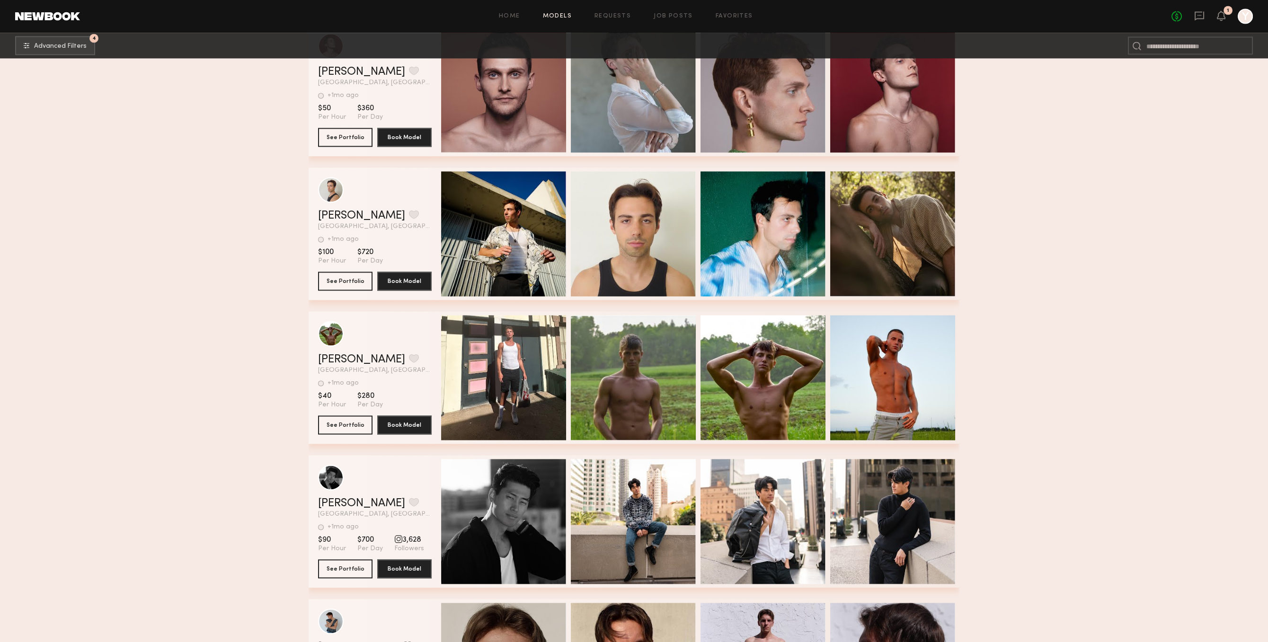
scroll to position [43684, 0]
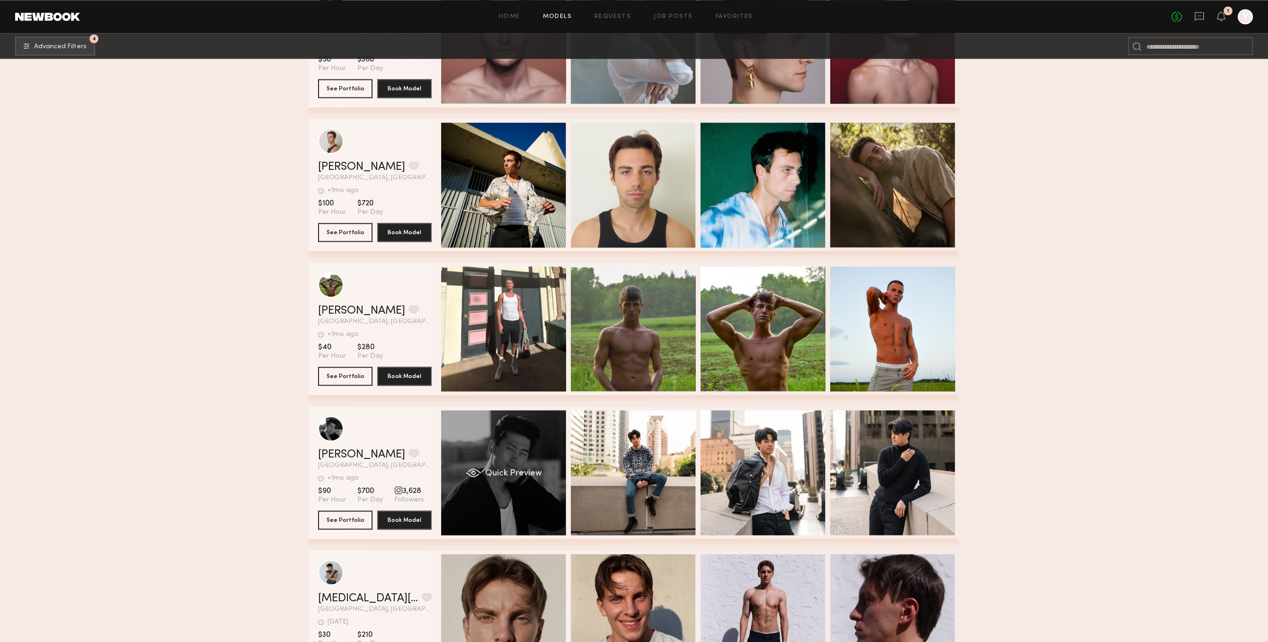
click at [525, 486] on div "Quick Preview" at bounding box center [503, 472] width 125 height 125
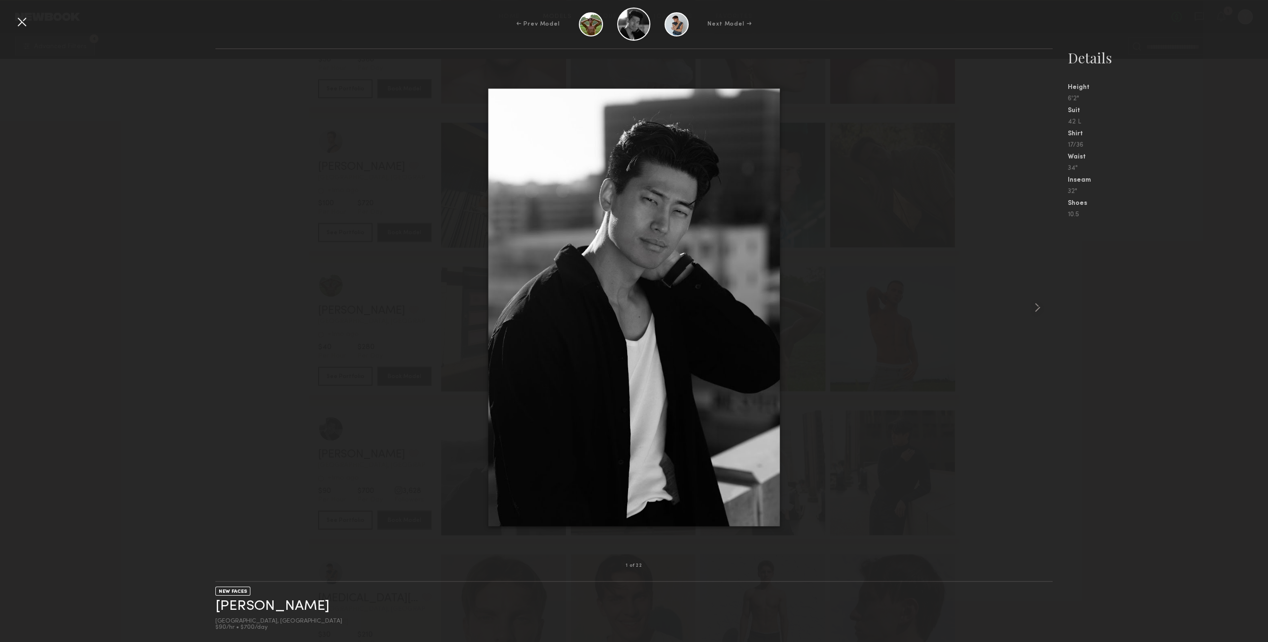
click at [1004, 318] on div at bounding box center [633, 307] width 837 height 486
click at [1031, 308] on common-icon at bounding box center [1037, 307] width 15 height 15
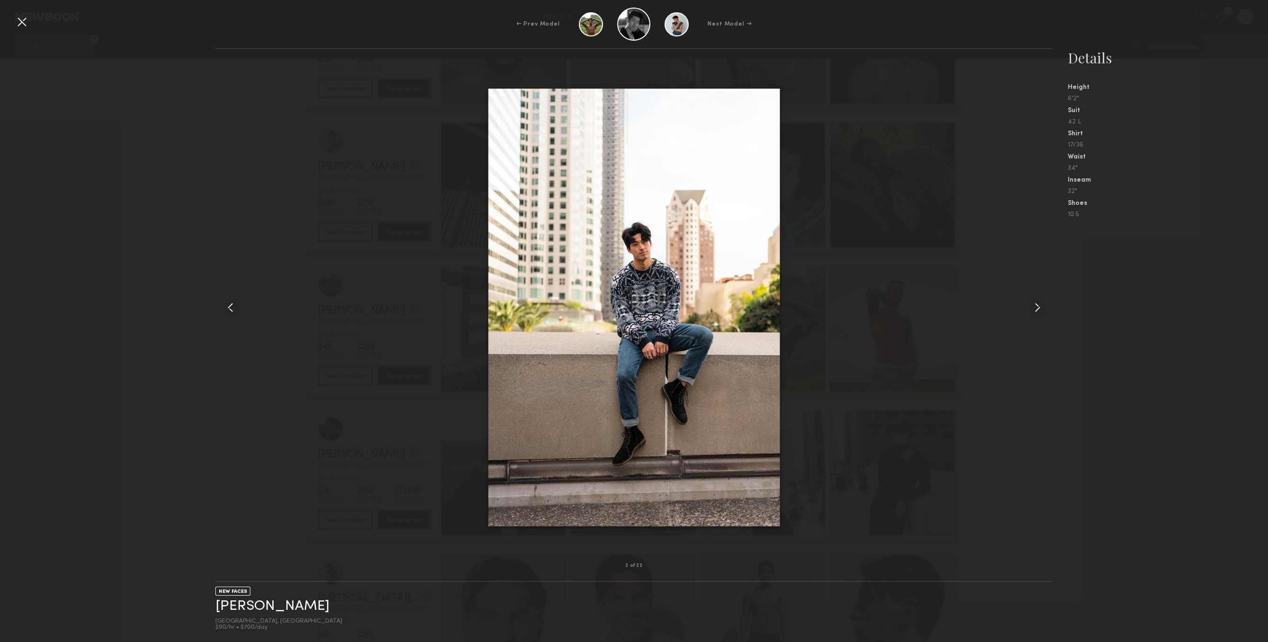
click at [1036, 302] on common-icon at bounding box center [1037, 307] width 15 height 15
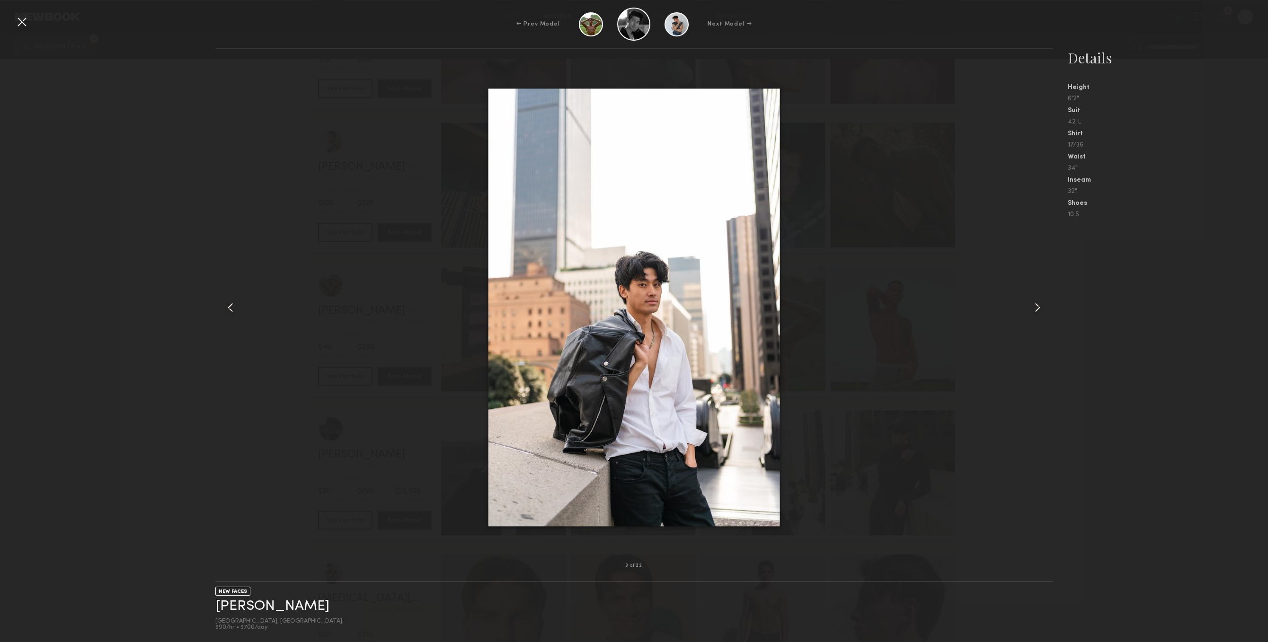
click at [1036, 302] on common-icon at bounding box center [1037, 307] width 15 height 15
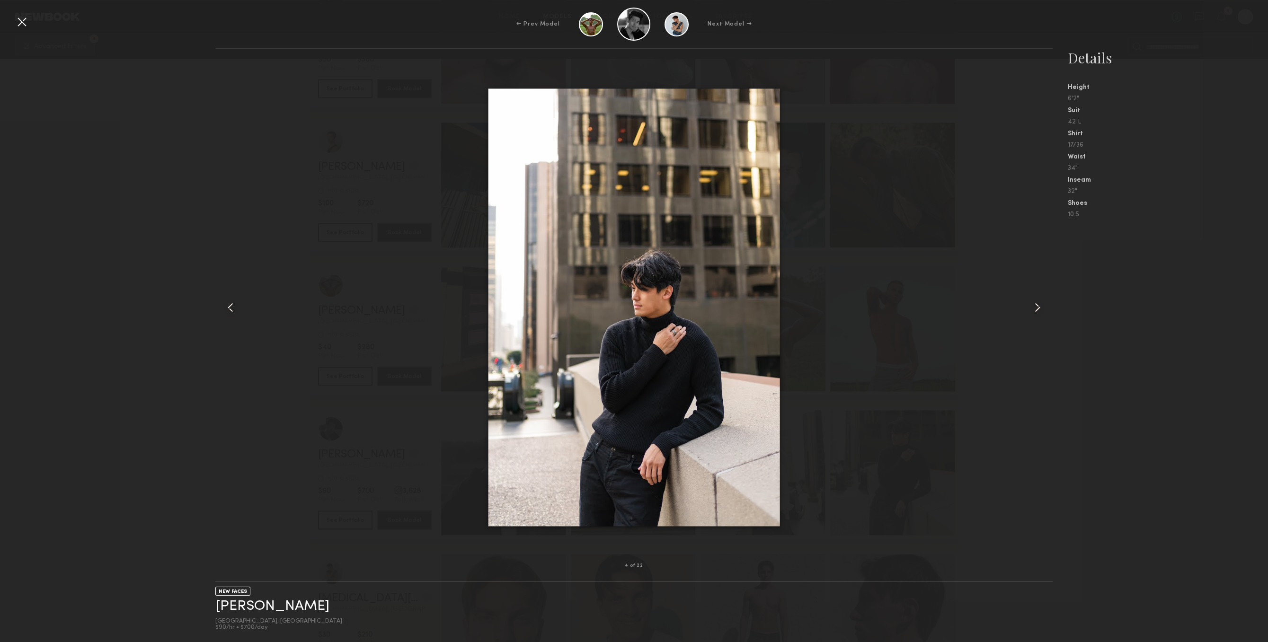
click at [1036, 302] on common-icon at bounding box center [1037, 307] width 15 height 15
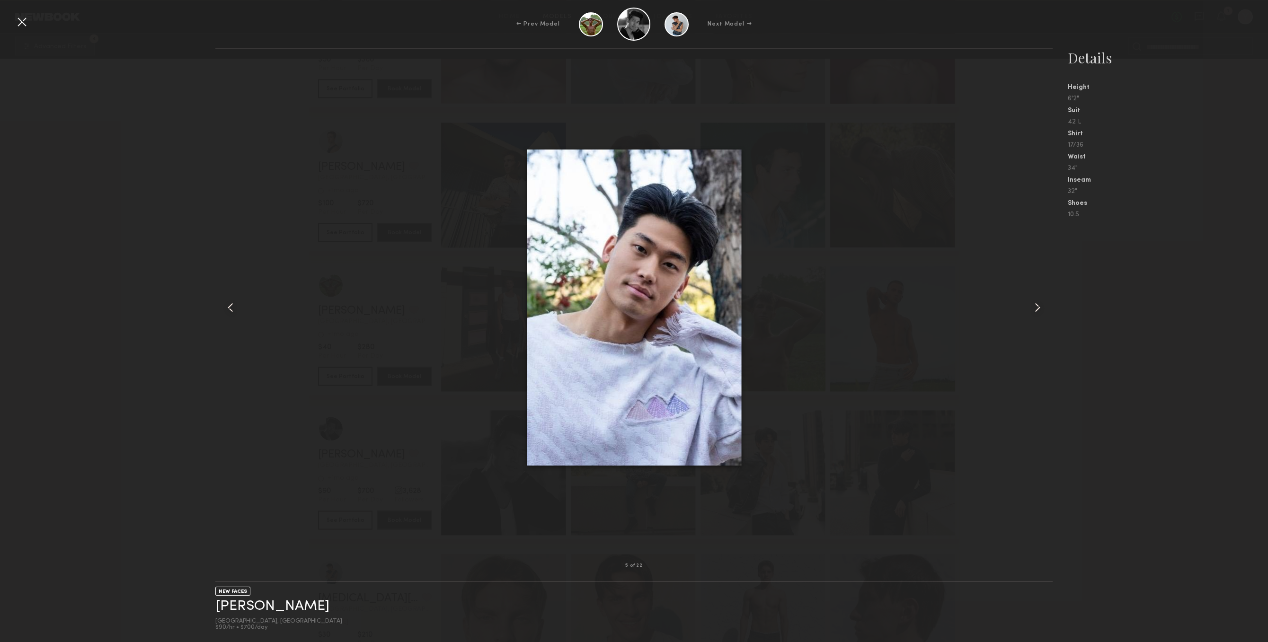
click at [1036, 302] on common-icon at bounding box center [1037, 307] width 15 height 15
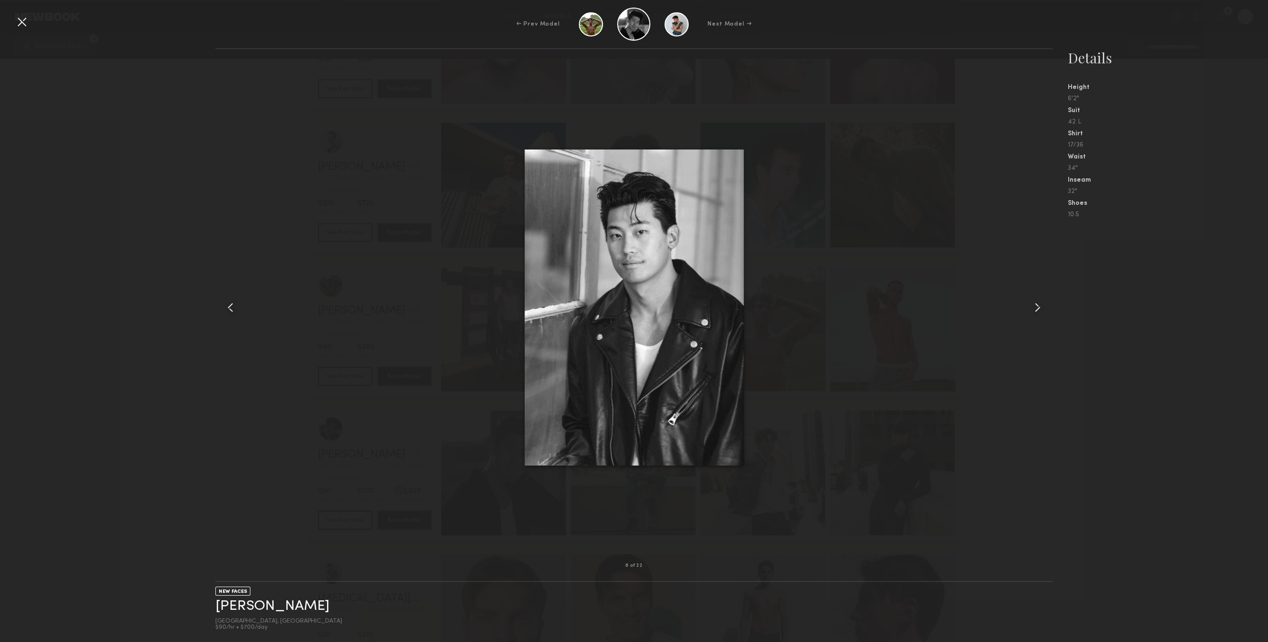
click at [1036, 302] on common-icon at bounding box center [1037, 307] width 15 height 15
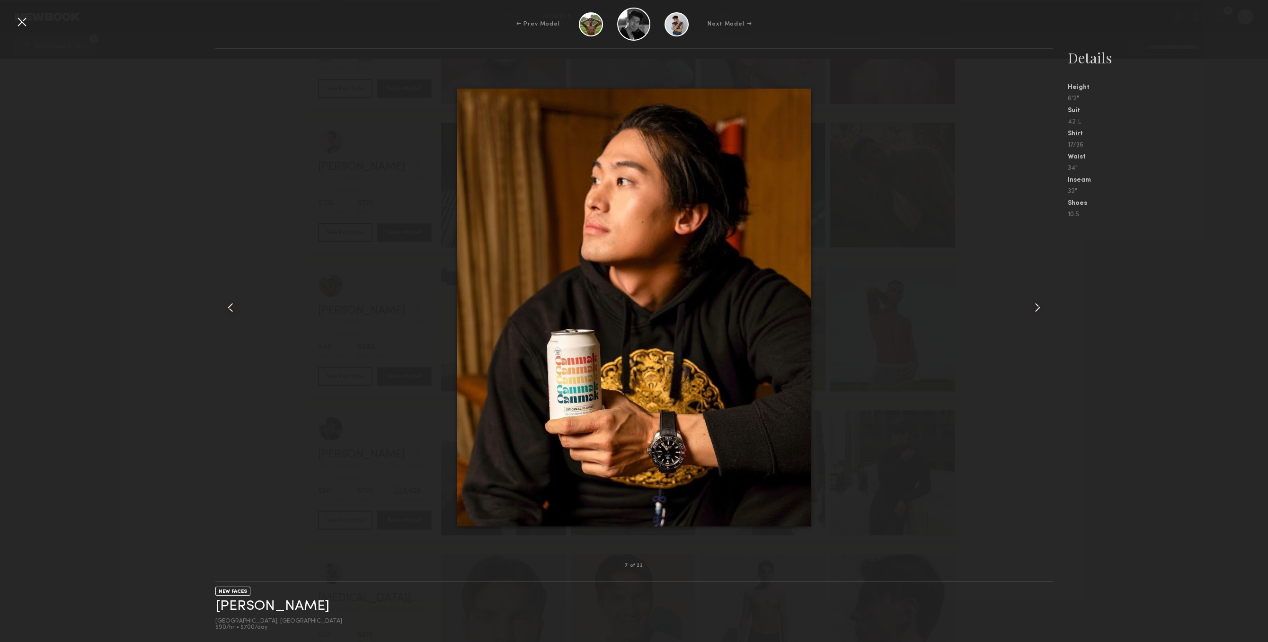
click at [1036, 302] on common-icon at bounding box center [1037, 307] width 15 height 15
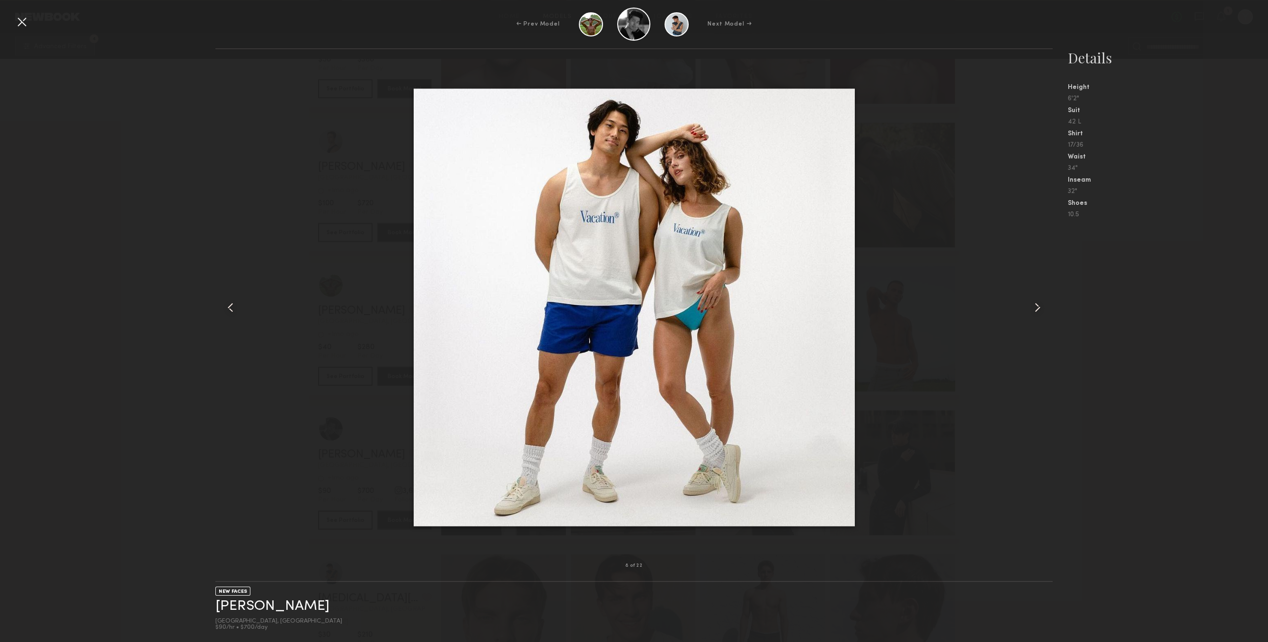
click at [1036, 302] on common-icon at bounding box center [1037, 307] width 15 height 15
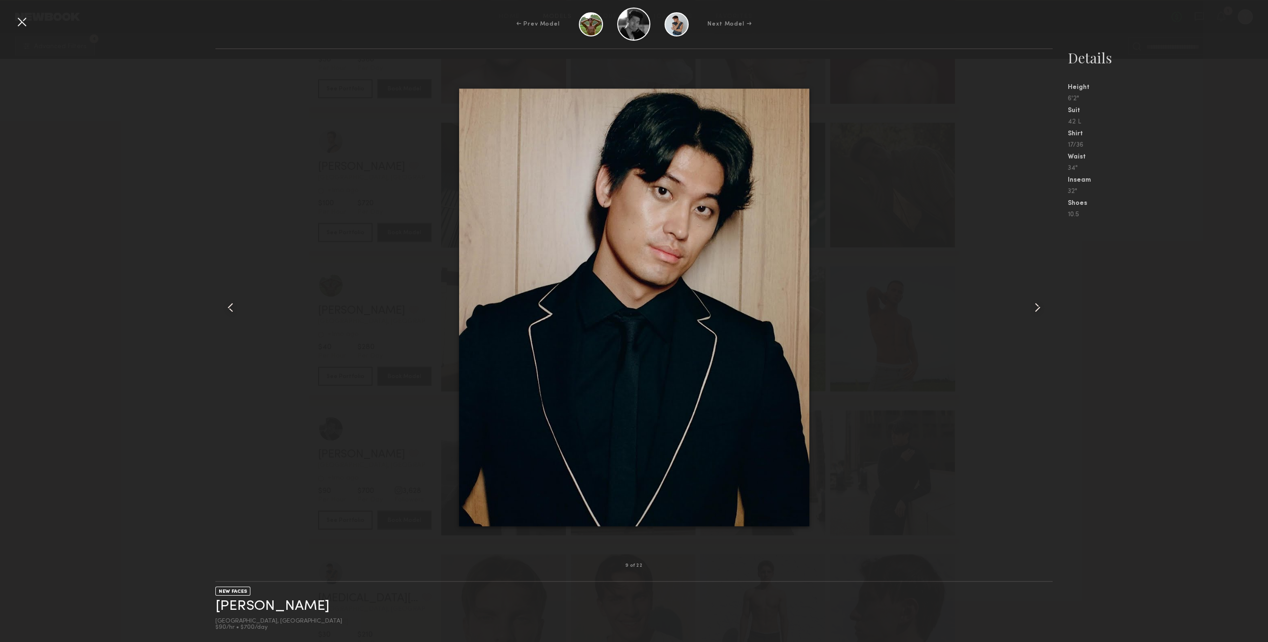
click at [26, 30] on div "← Prev Model Next Model →" at bounding box center [634, 24] width 1268 height 33
click at [26, 25] on div at bounding box center [21, 21] width 15 height 15
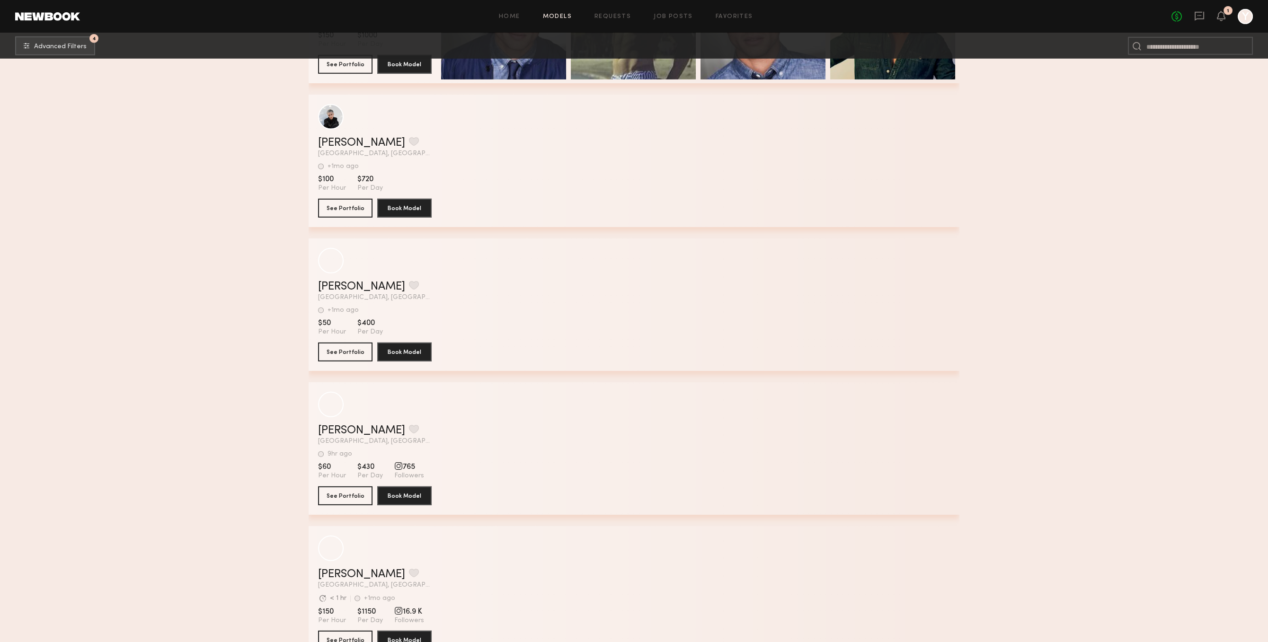
scroll to position [48747, 0]
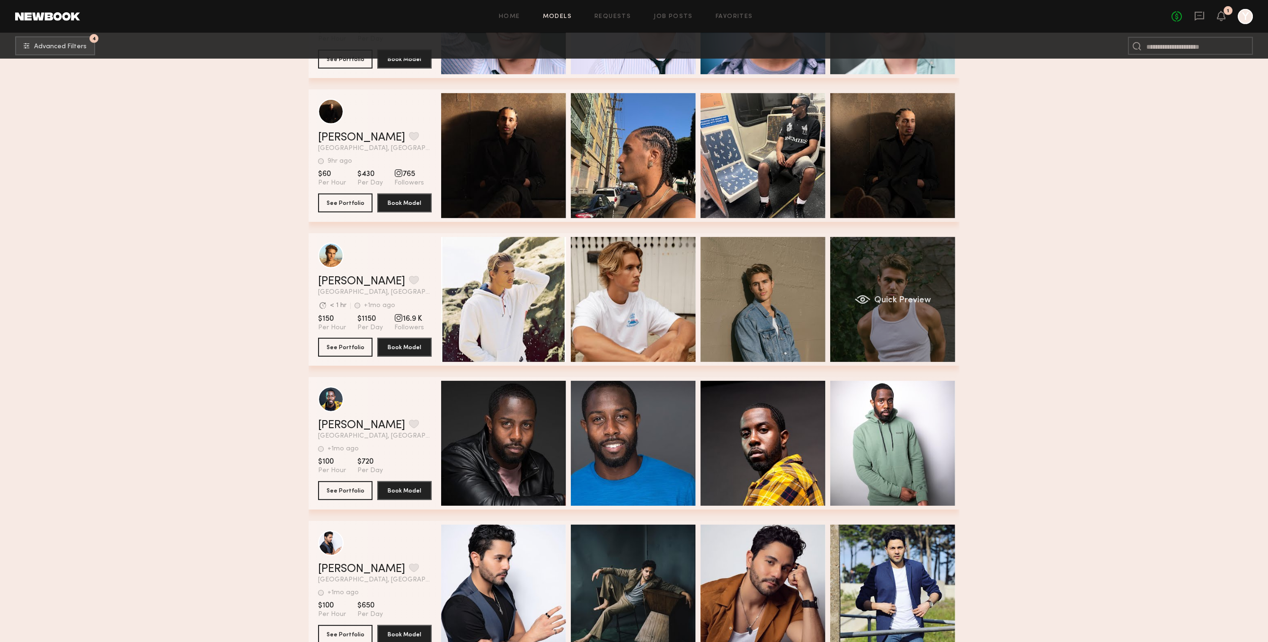
click at [881, 341] on div "Quick Preview" at bounding box center [892, 299] width 125 height 125
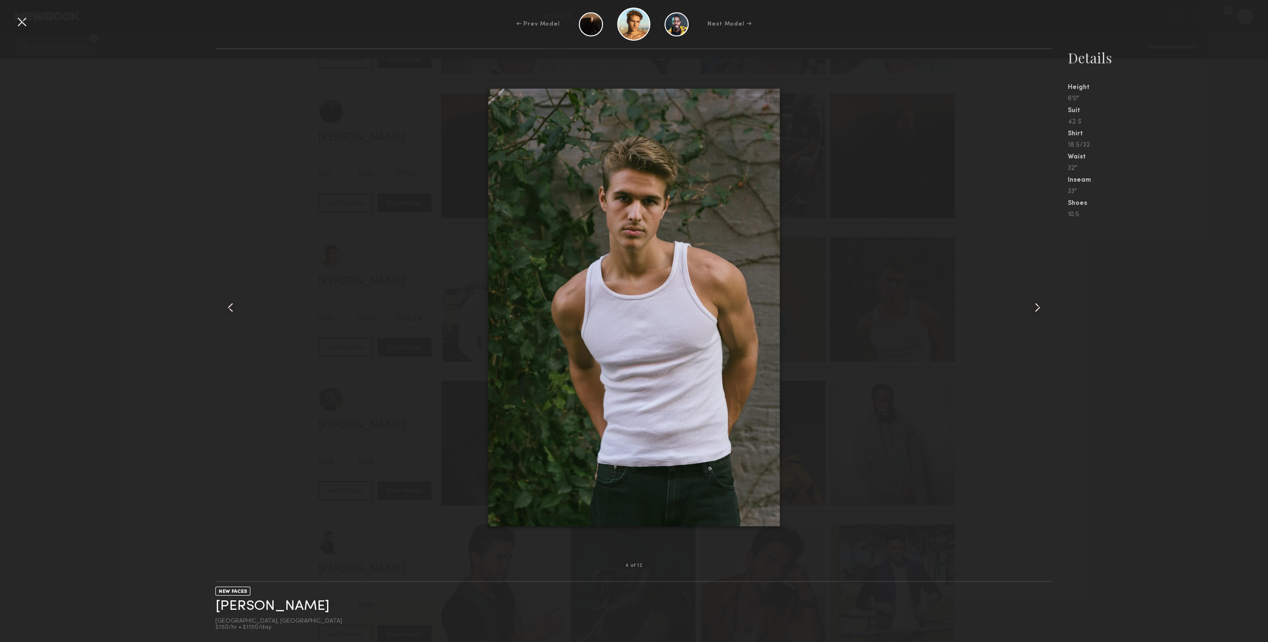
click at [1055, 288] on nb-gallery-model-stats "Details Height 6'0" Suit 42 S Shirt 18.5/32 Waist 32" Inseam 33" Shoes 10.5" at bounding box center [1159, 345] width 215 height 594
click at [1049, 288] on div at bounding box center [1036, 307] width 34 height 486
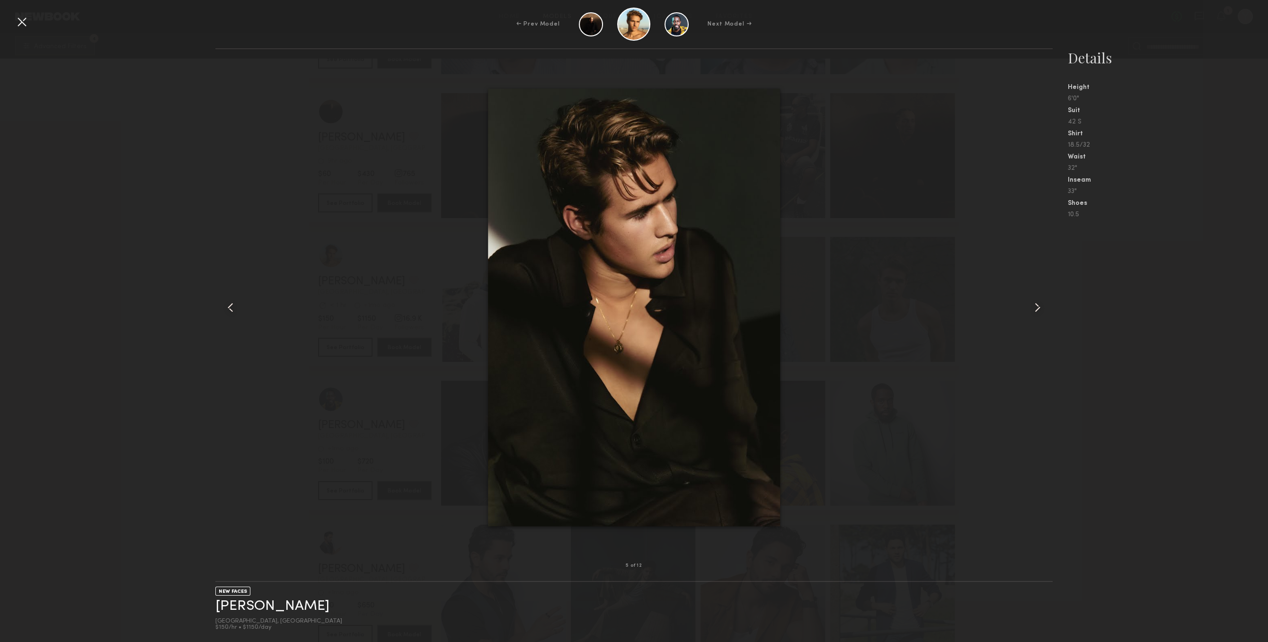
click at [1049, 288] on div at bounding box center [1036, 307] width 34 height 486
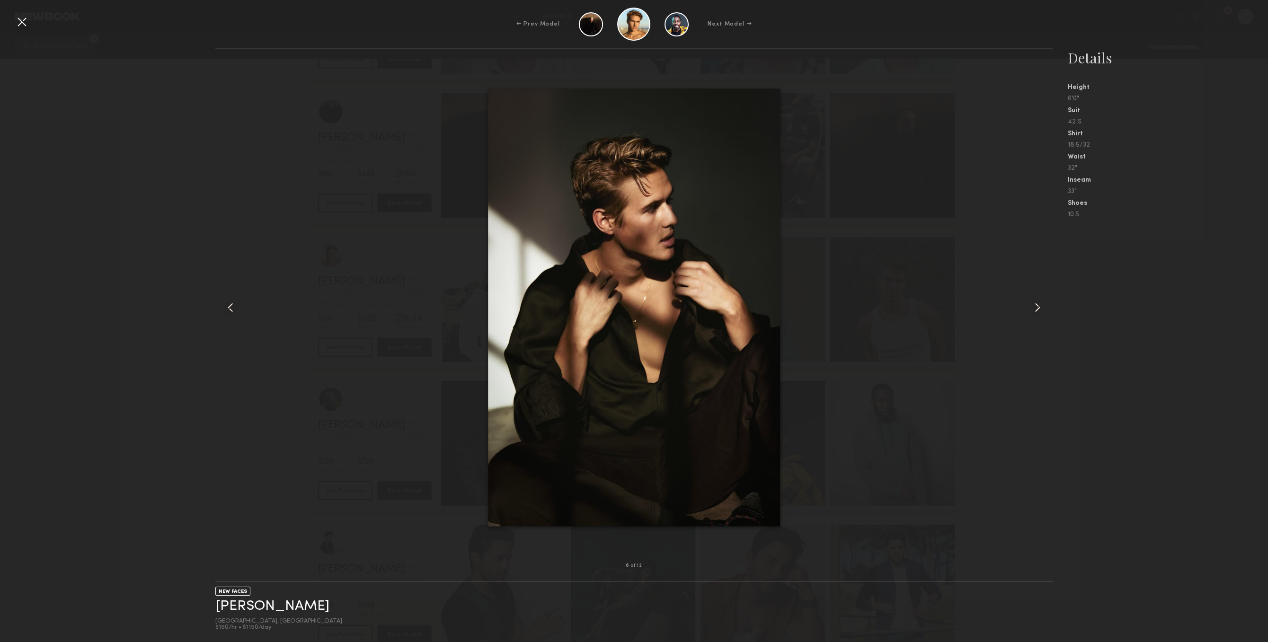
click at [1049, 288] on div at bounding box center [1036, 307] width 34 height 486
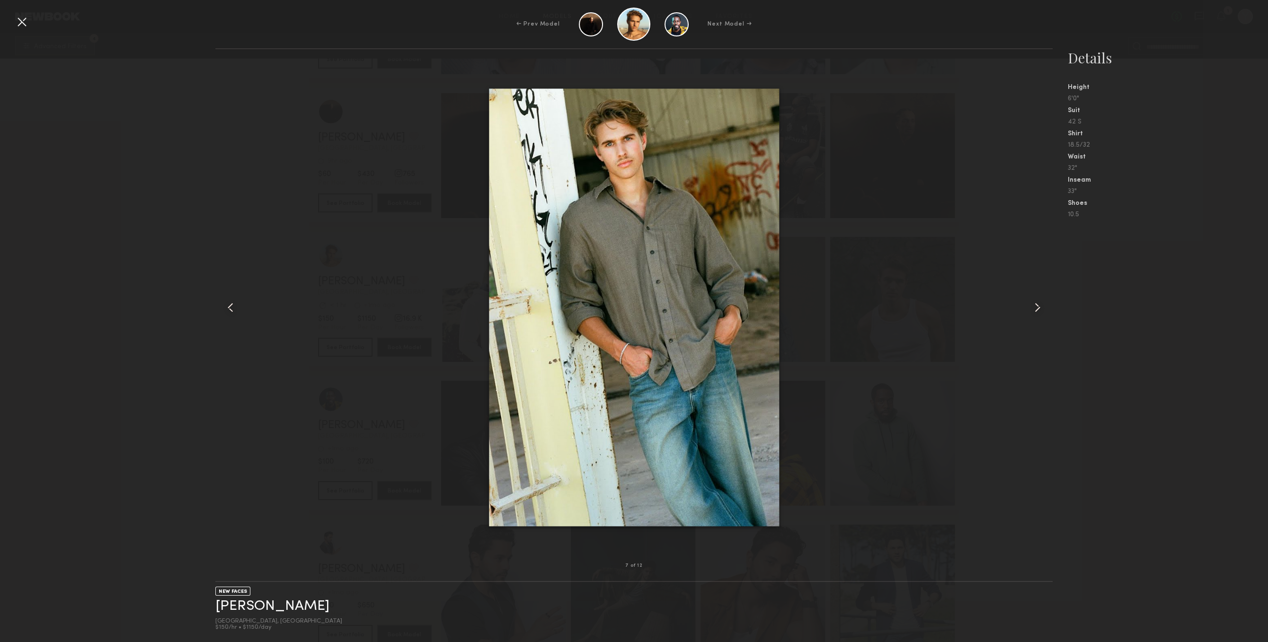
click at [1049, 288] on div at bounding box center [1036, 307] width 34 height 486
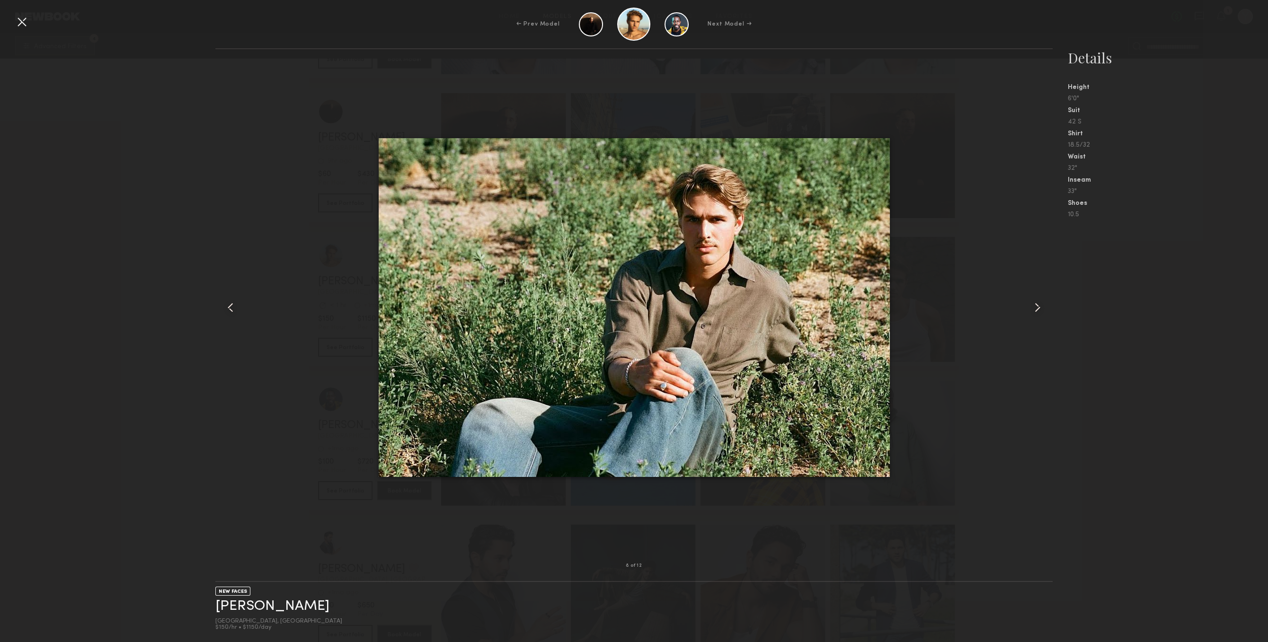
click at [1049, 288] on div at bounding box center [1036, 307] width 34 height 486
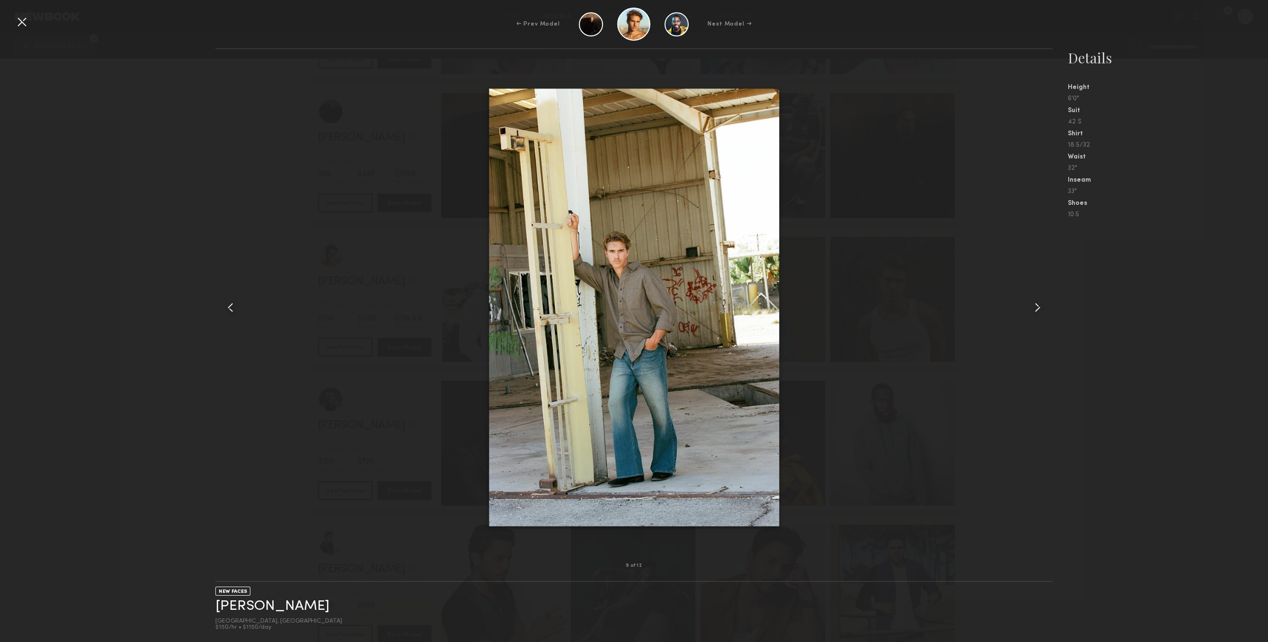
click at [1049, 288] on div at bounding box center [1036, 307] width 34 height 486
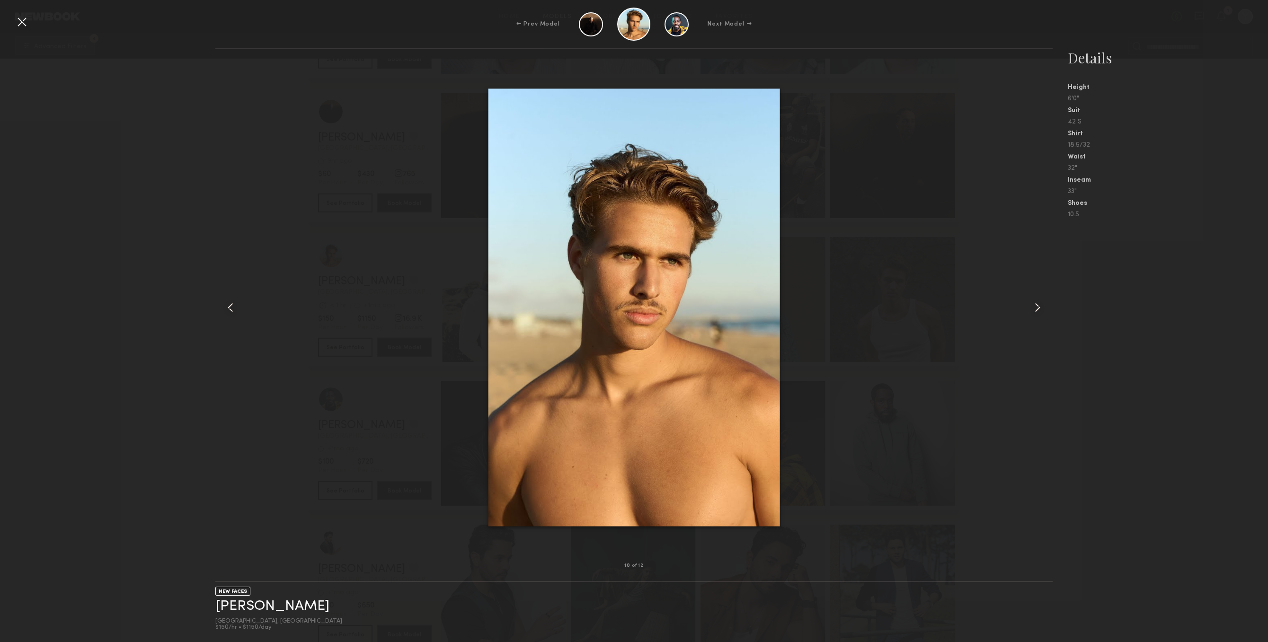
click at [17, 22] on div at bounding box center [21, 21] width 15 height 15
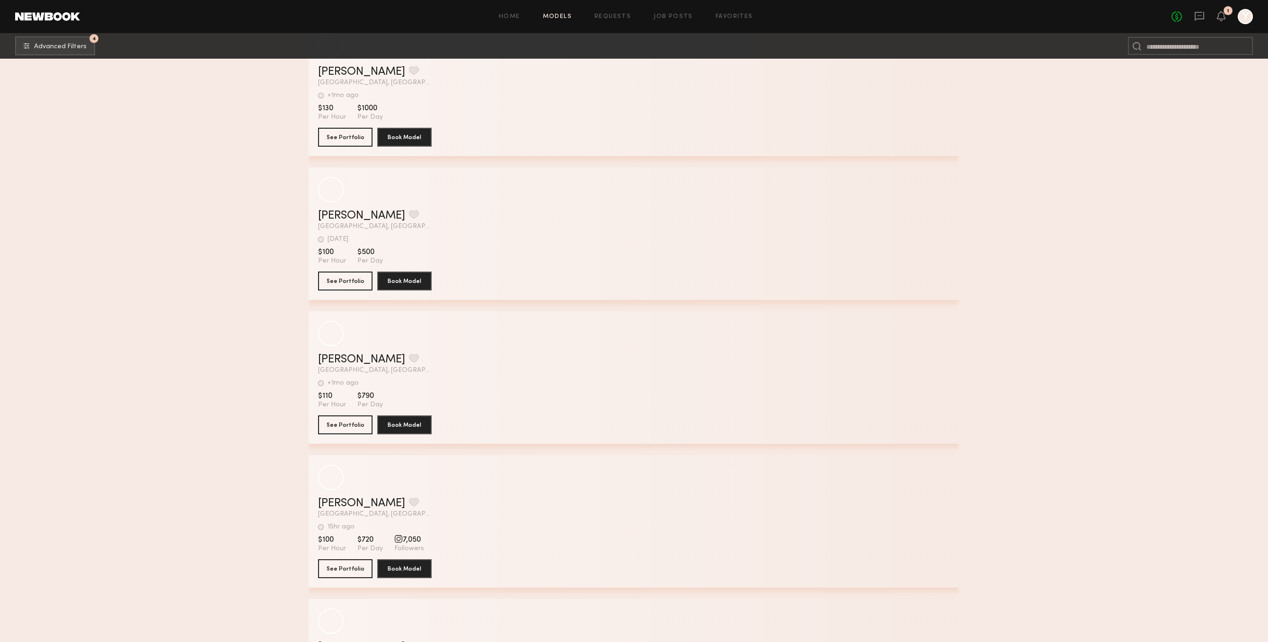
scroll to position [50832, 0]
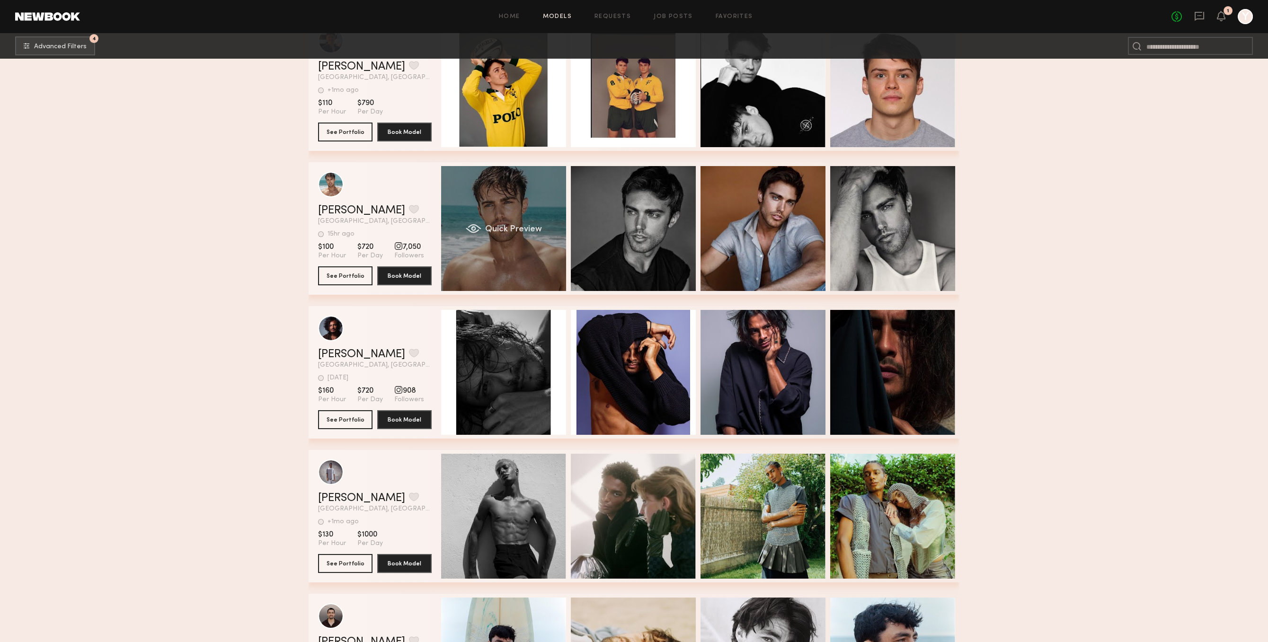
click at [508, 216] on div "Quick Preview" at bounding box center [503, 228] width 125 height 125
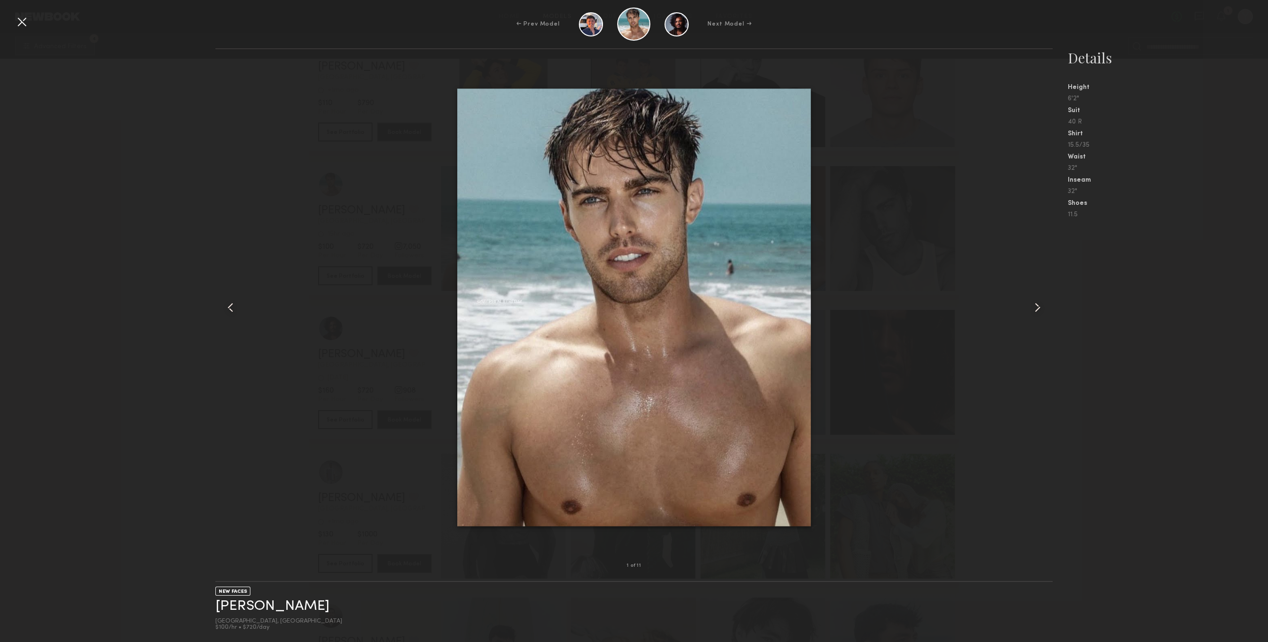
drag, startPoint x: 997, startPoint y: 289, endPoint x: 1074, endPoint y: 340, distance: 91.5
click at [998, 290] on div at bounding box center [633, 307] width 837 height 486
click at [1033, 323] on div at bounding box center [1036, 307] width 34 height 486
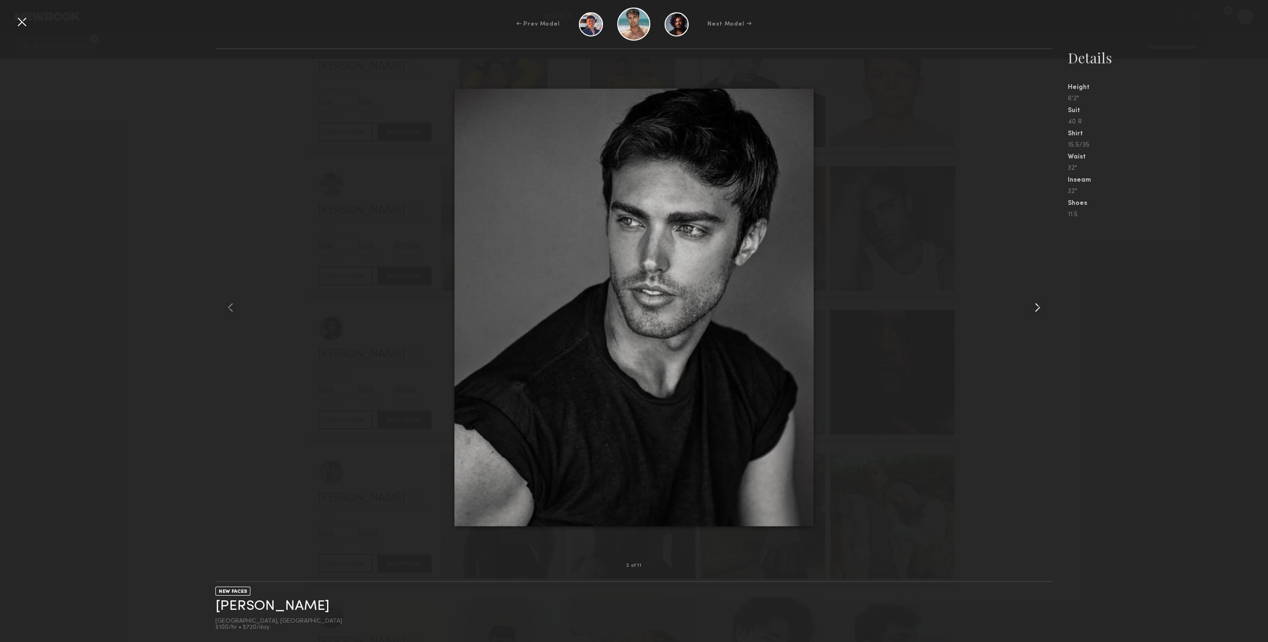
click at [1033, 323] on div at bounding box center [1036, 307] width 34 height 486
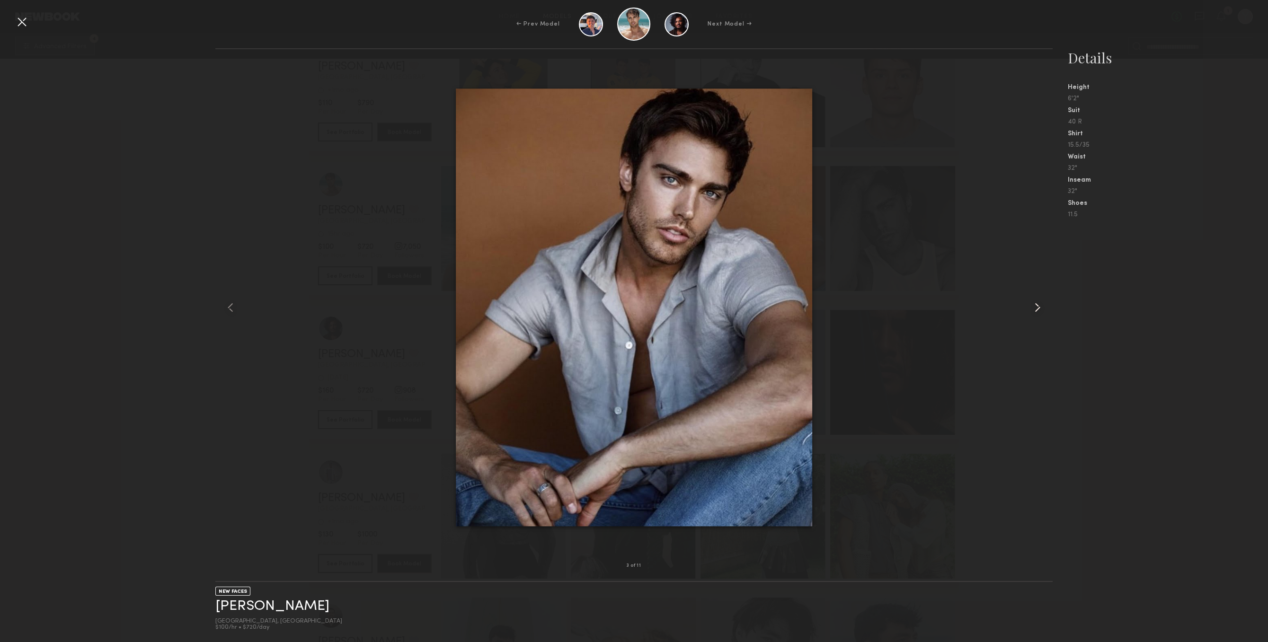
click at [1033, 323] on div at bounding box center [1036, 307] width 34 height 486
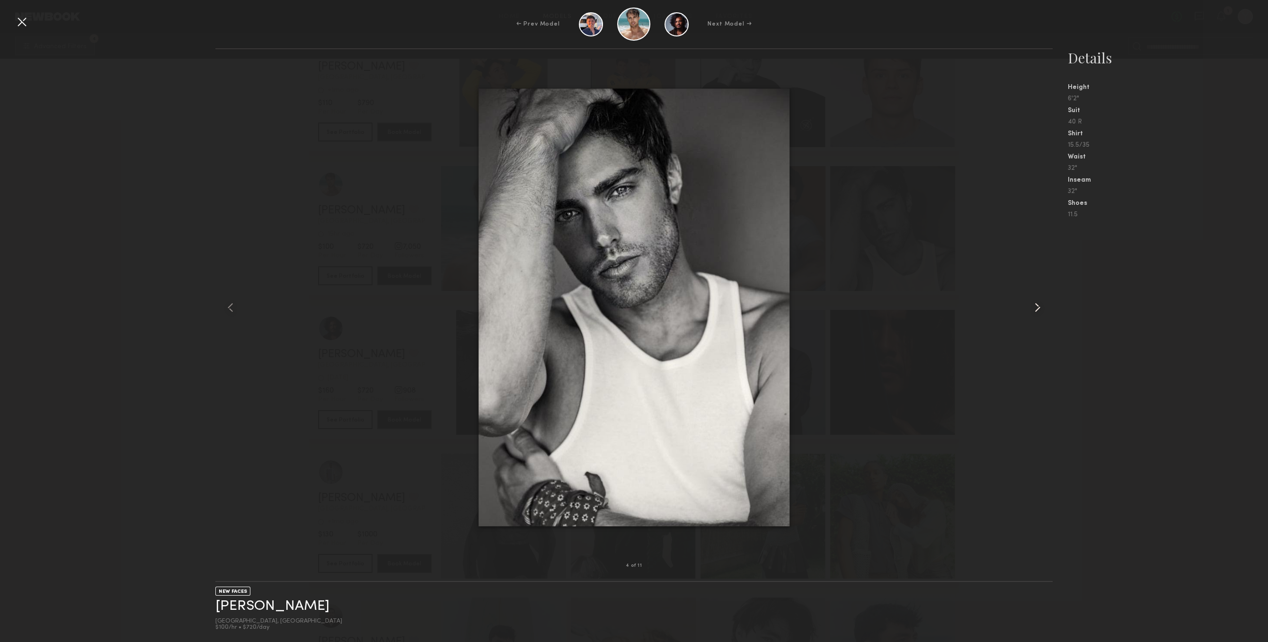
click at [1033, 323] on div at bounding box center [1036, 307] width 34 height 486
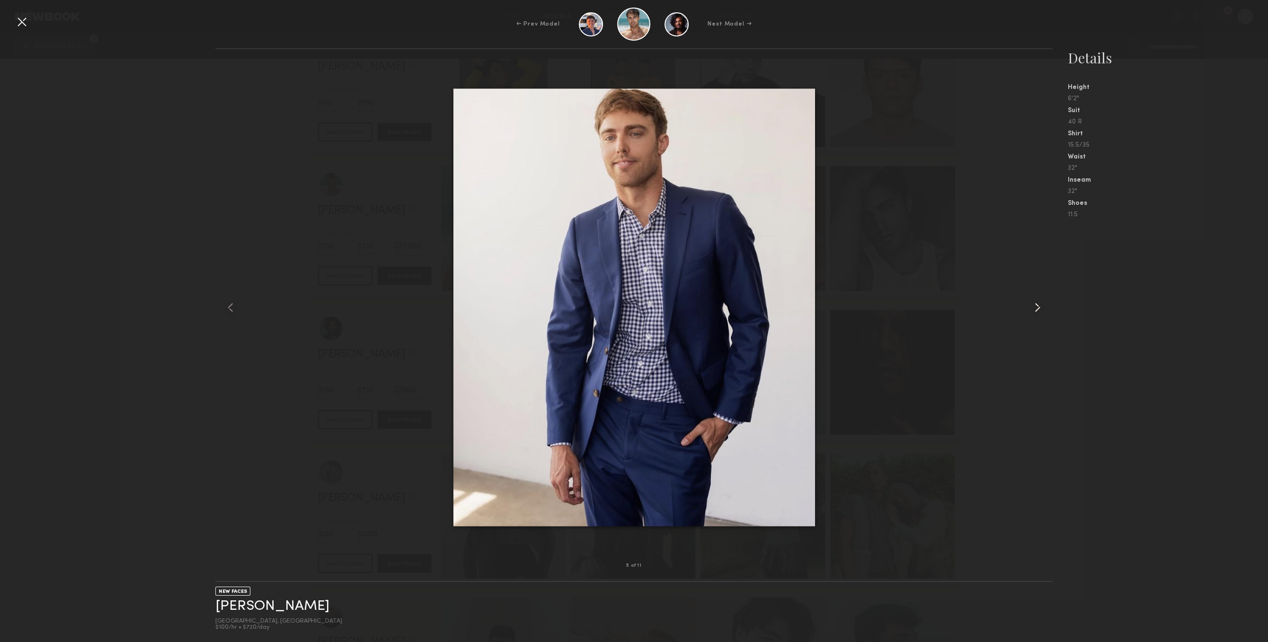
click at [1033, 323] on div at bounding box center [1036, 307] width 34 height 486
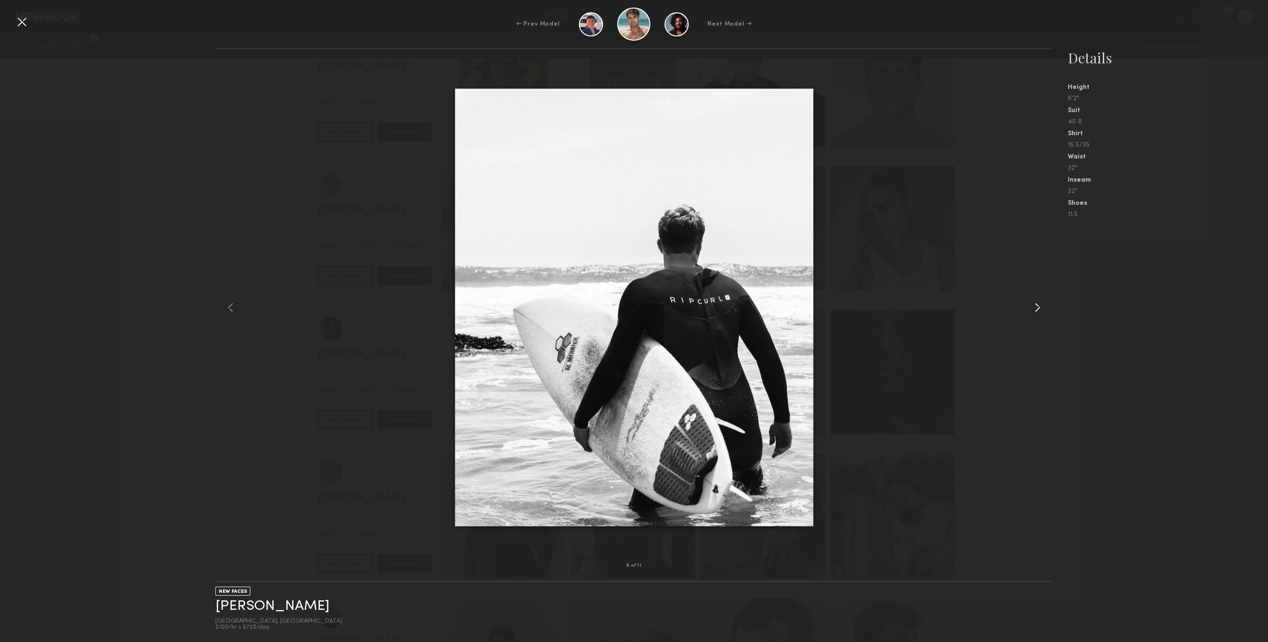
click at [1033, 323] on div at bounding box center [1036, 307] width 34 height 486
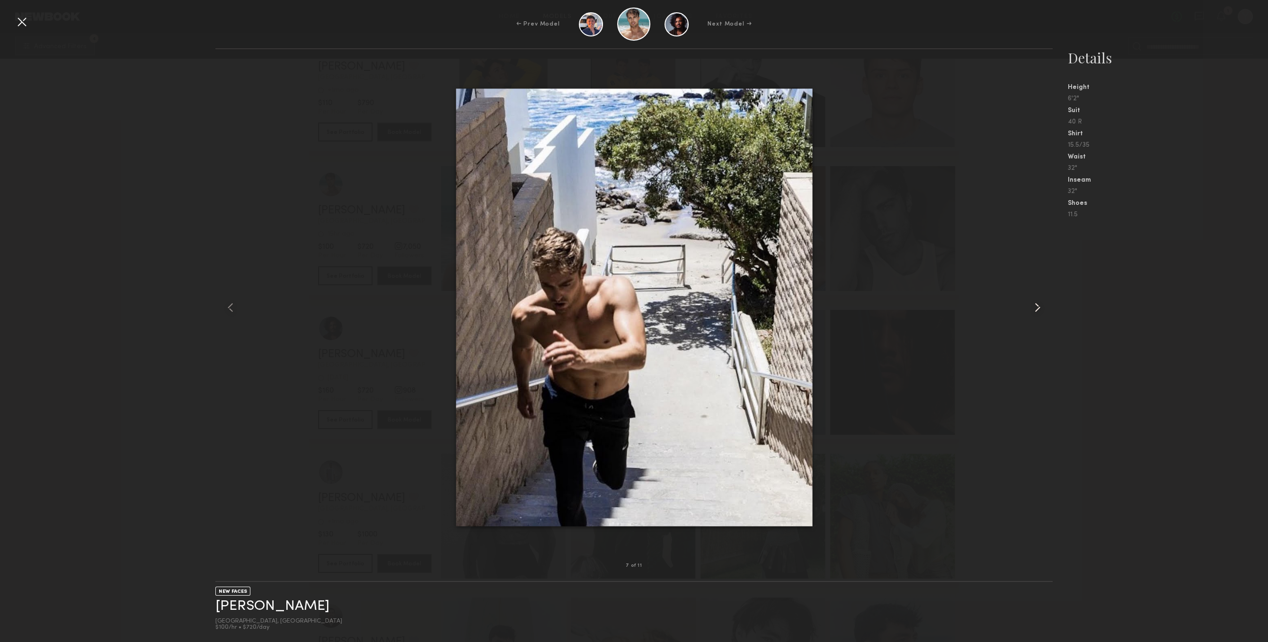
click at [1033, 323] on div at bounding box center [1036, 307] width 34 height 486
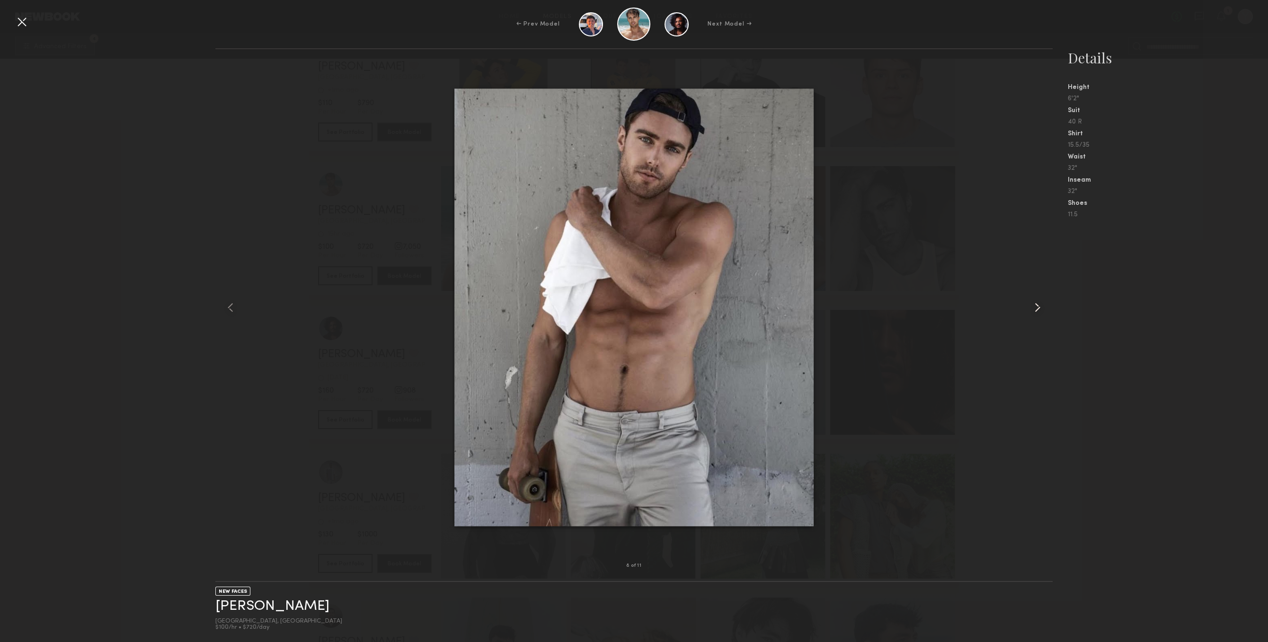
click at [1033, 323] on div at bounding box center [1036, 307] width 34 height 486
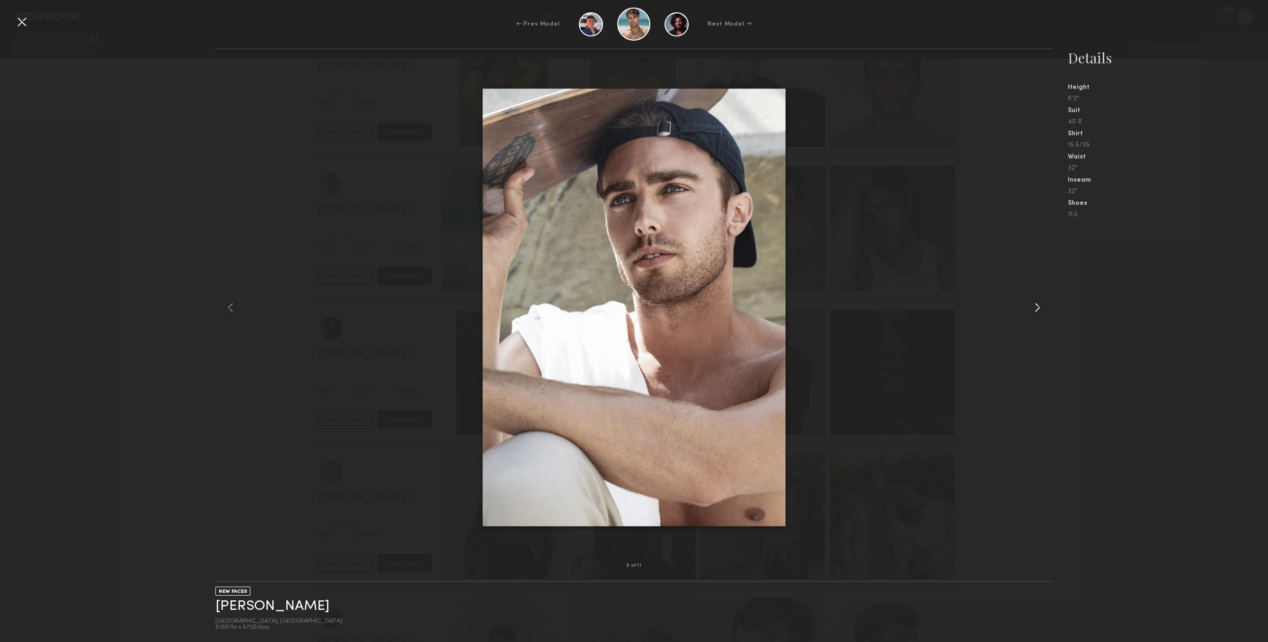
click at [1033, 323] on div at bounding box center [1036, 307] width 34 height 486
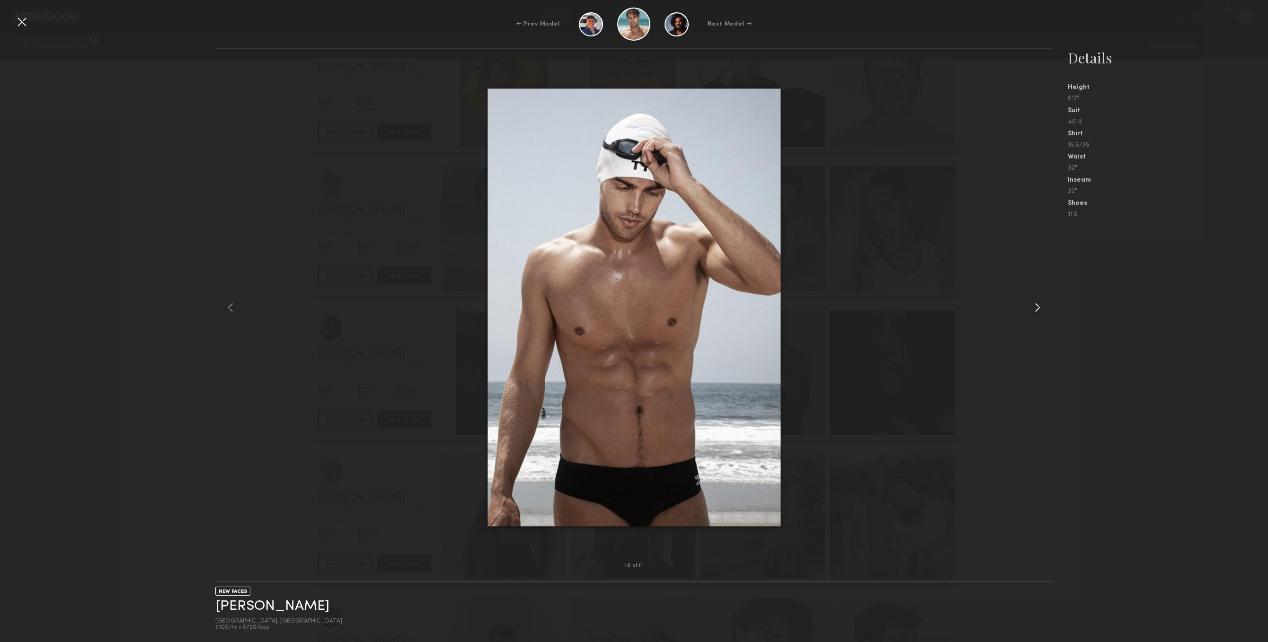
click at [1033, 323] on div at bounding box center [1036, 307] width 34 height 486
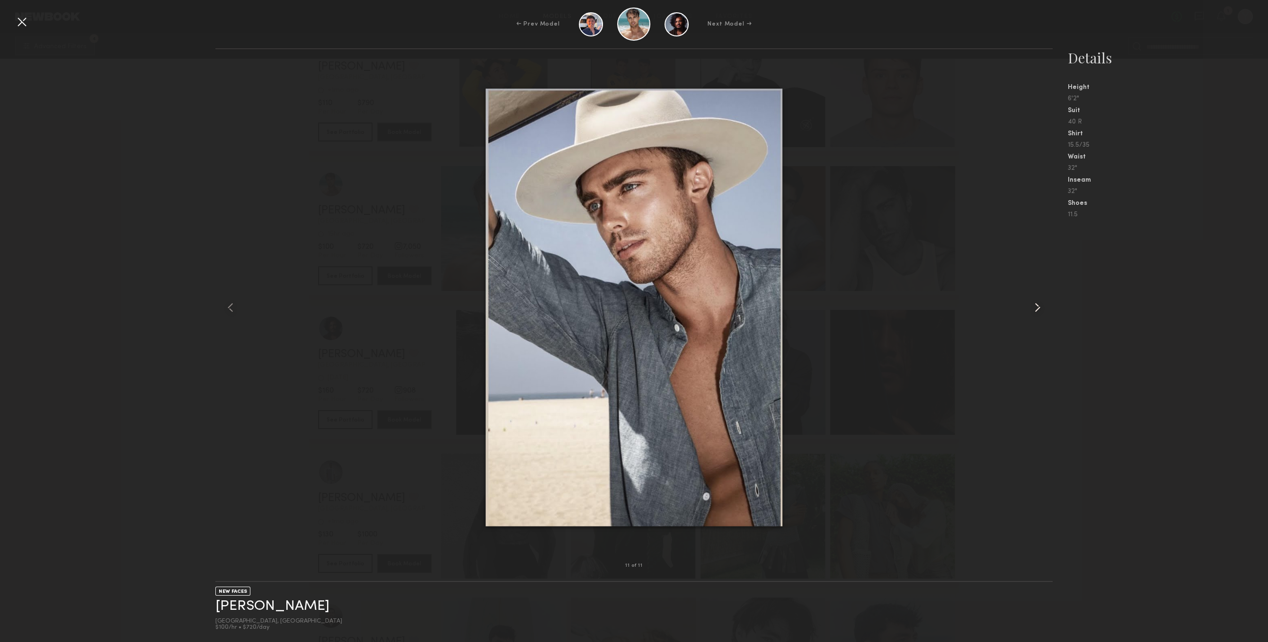
click at [1033, 323] on div at bounding box center [1036, 307] width 34 height 486
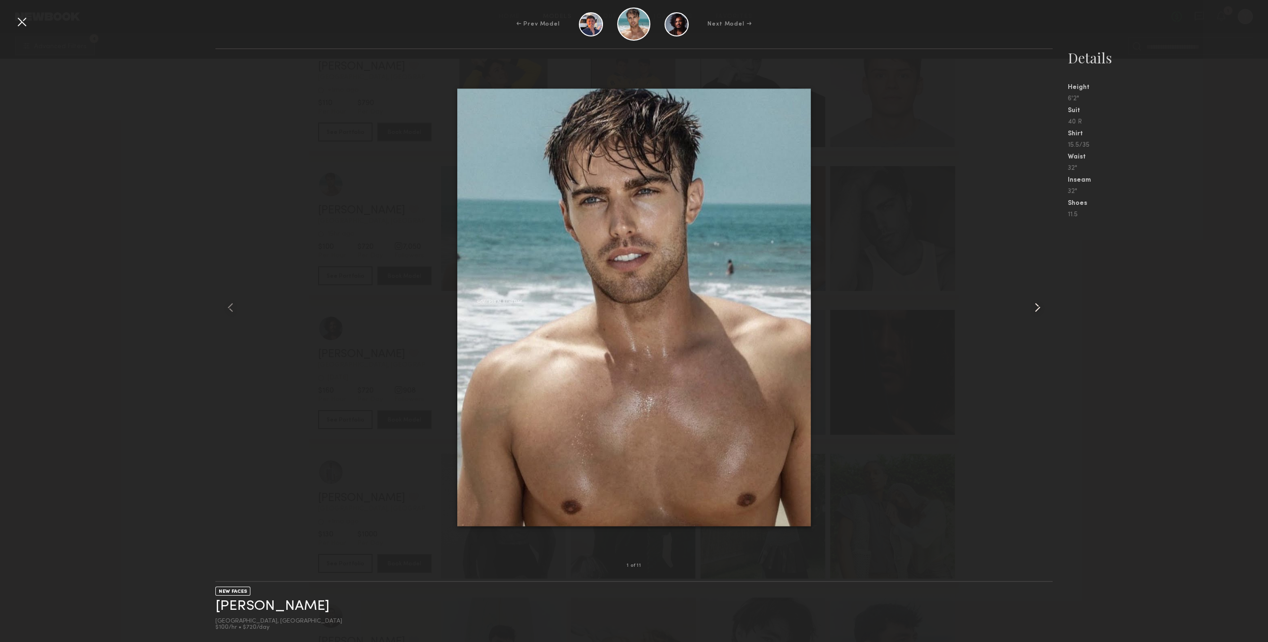
click at [1033, 323] on div at bounding box center [1036, 307] width 34 height 486
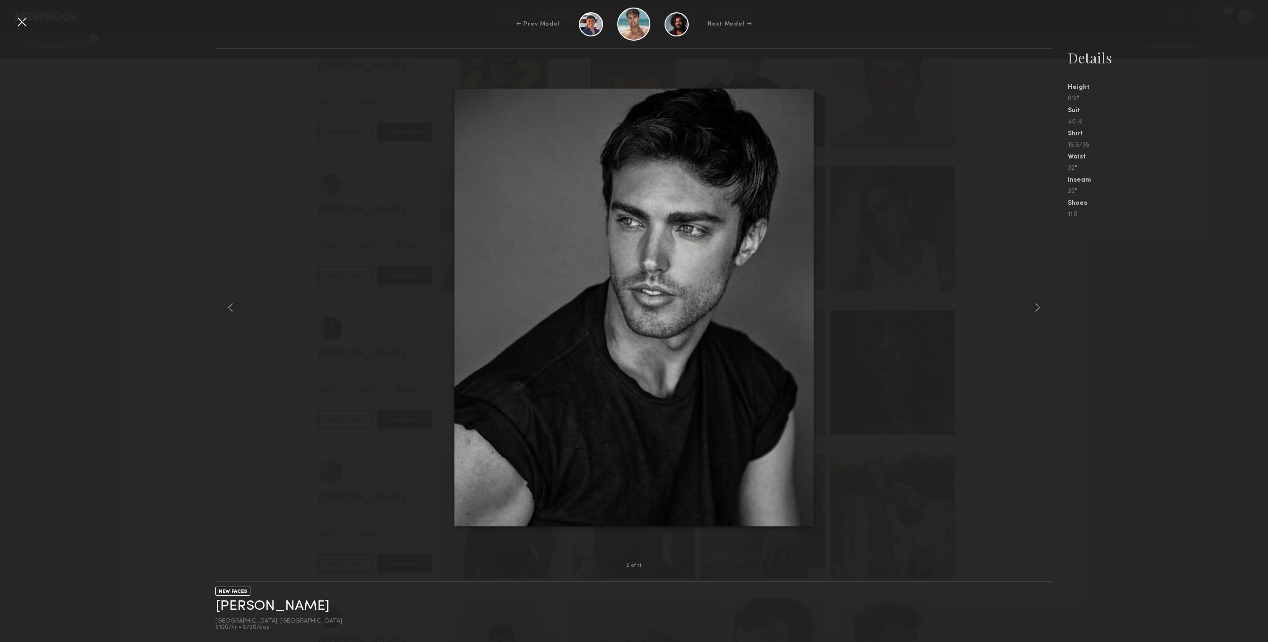
click at [28, 18] on div at bounding box center [21, 21] width 15 height 15
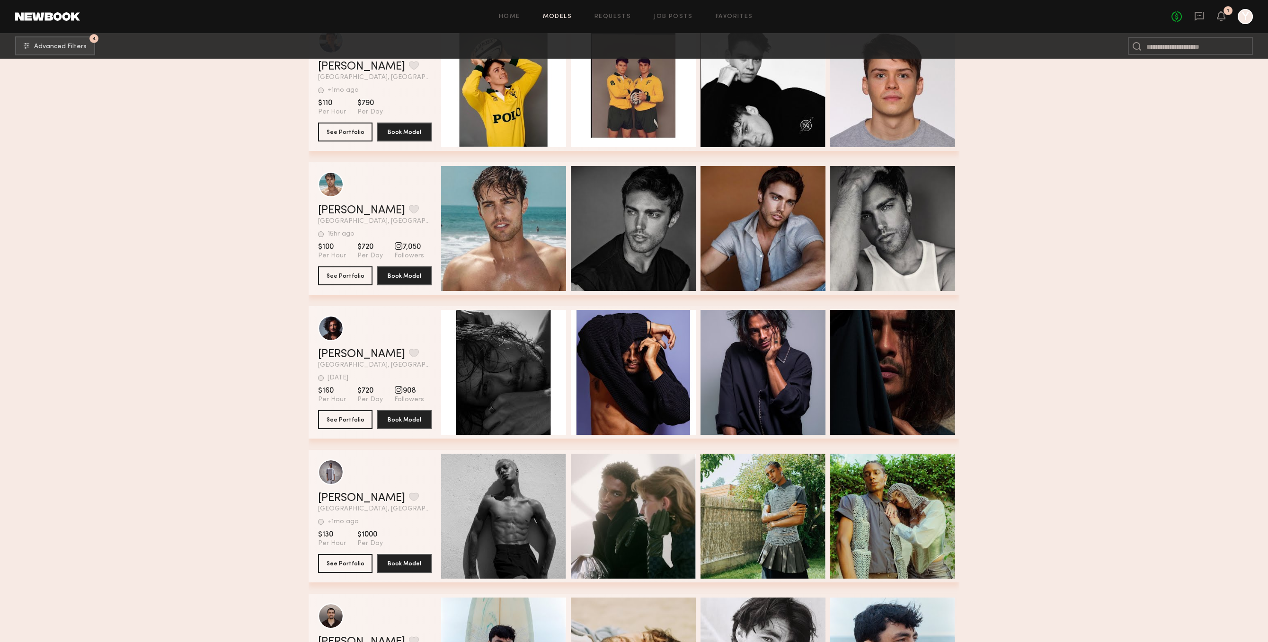
click at [362, 225] on span "[GEOGRAPHIC_DATA], [GEOGRAPHIC_DATA]" at bounding box center [375, 221] width 114 height 7
click at [409, 208] on button "grid" at bounding box center [414, 209] width 10 height 9
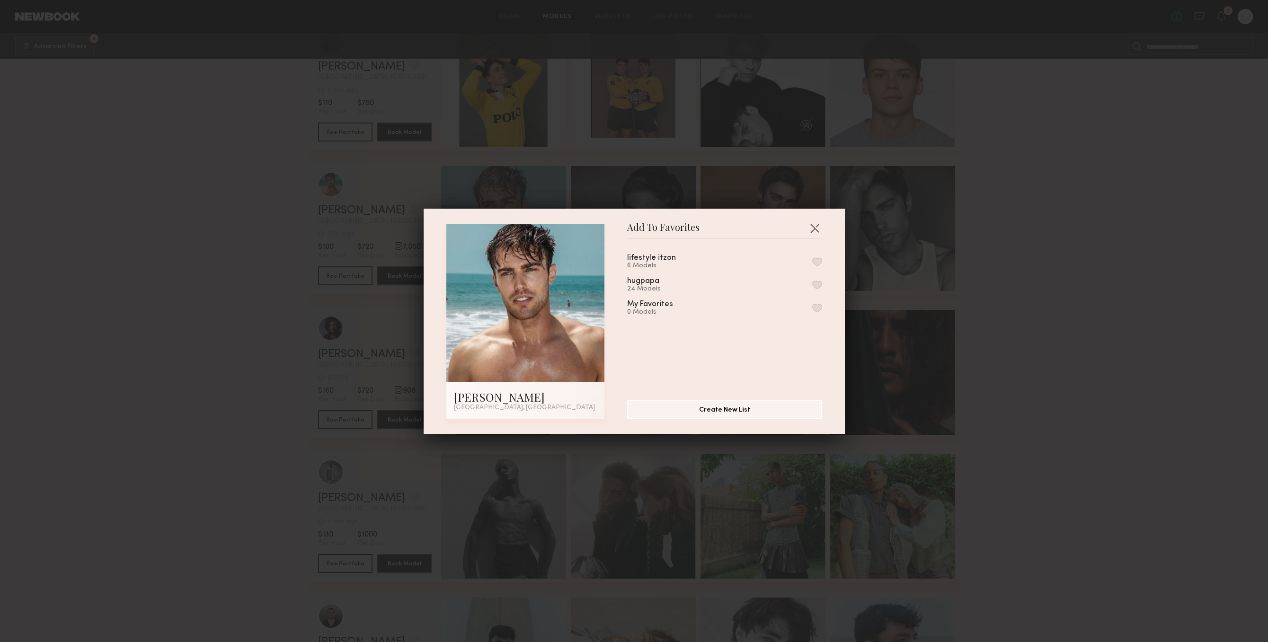
click at [815, 287] on button "button" at bounding box center [817, 285] width 10 height 9
click at [817, 235] on button "button" at bounding box center [814, 227] width 15 height 15
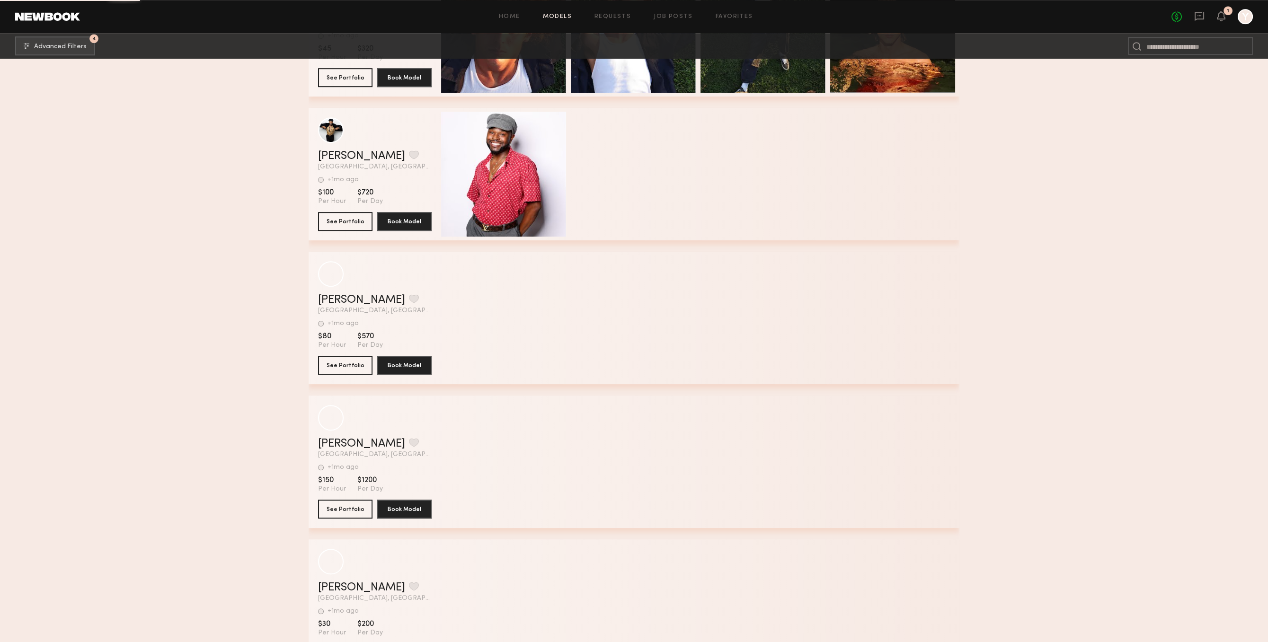
scroll to position [53112, 0]
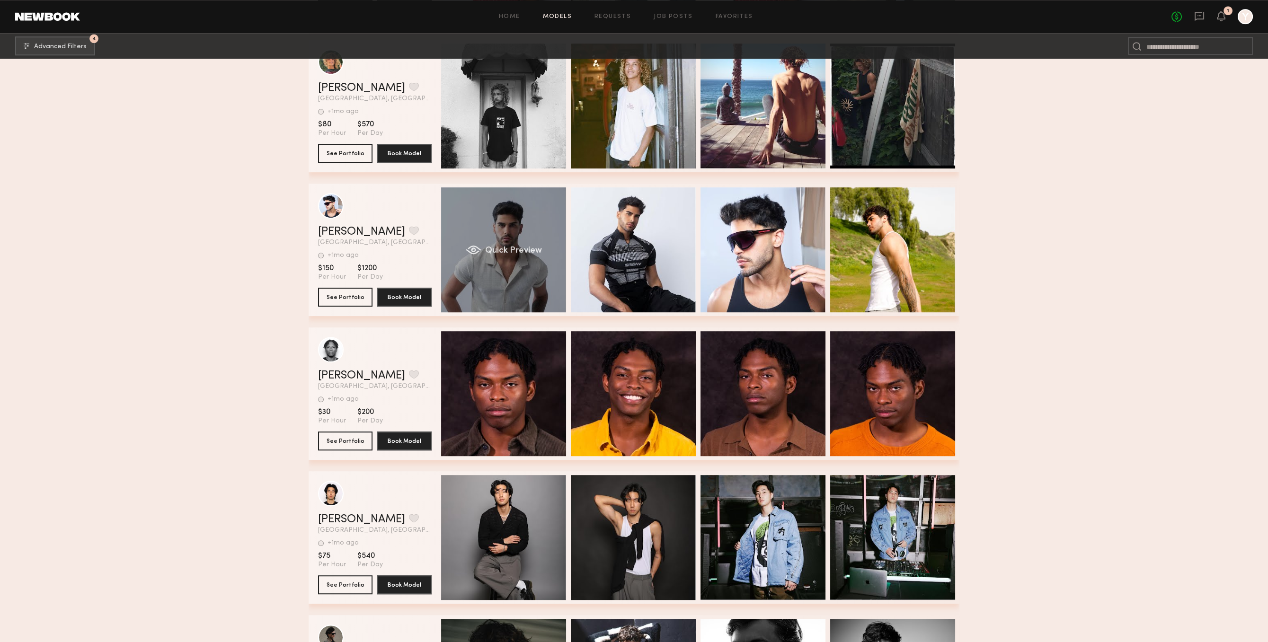
click at [479, 258] on div "Quick Preview" at bounding box center [503, 249] width 125 height 125
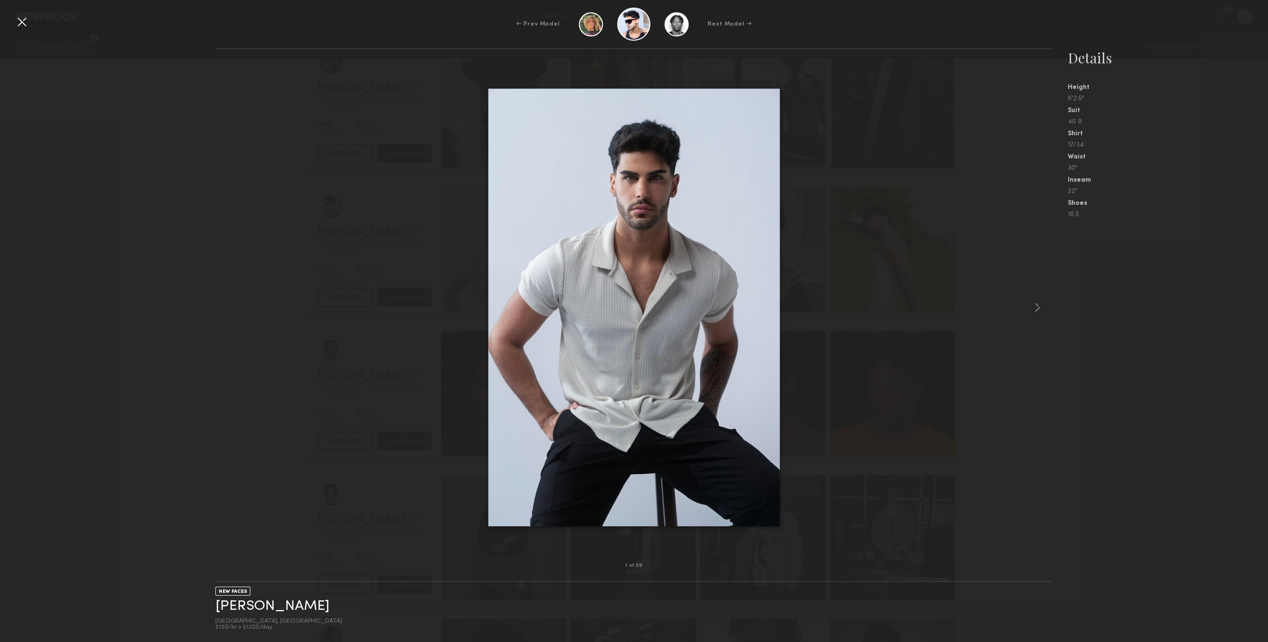
click at [1055, 302] on nb-gallery-model-stats "Details Height 6'2.5" Suit 40 R Shirt 17/34 Waist 30" Inseam 32" Shoes 10.5" at bounding box center [1159, 345] width 215 height 594
click at [1044, 303] on common-icon at bounding box center [1037, 307] width 15 height 15
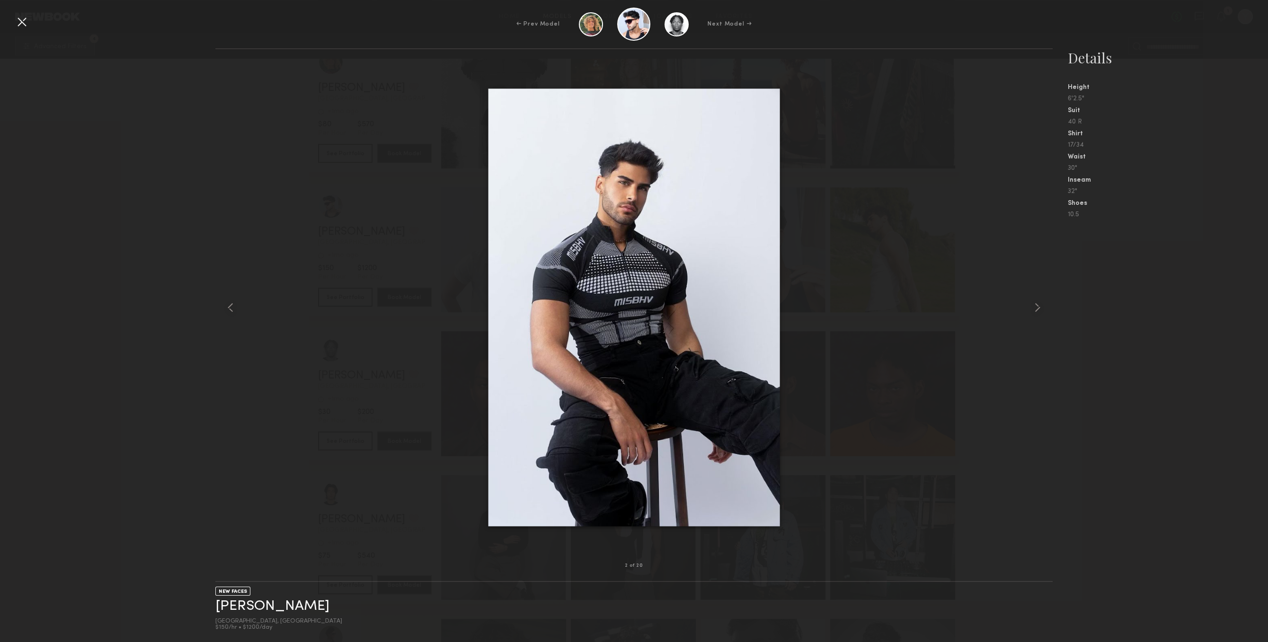
click at [28, 26] on div at bounding box center [21, 21] width 15 height 15
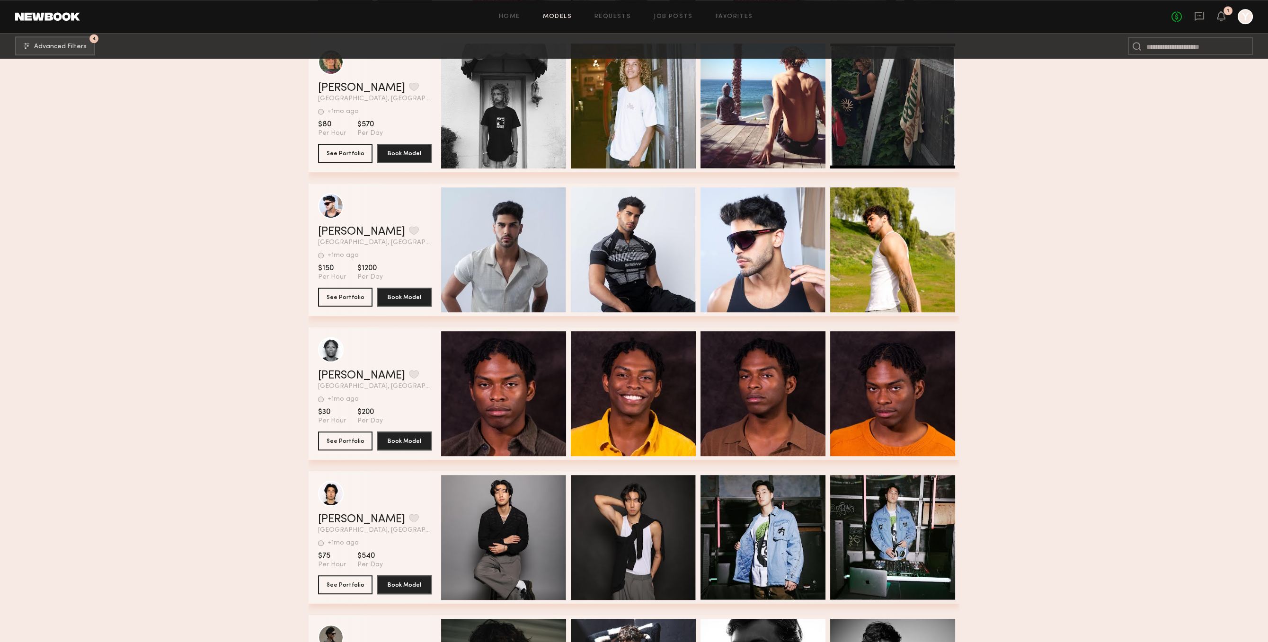
scroll to position [53356, 0]
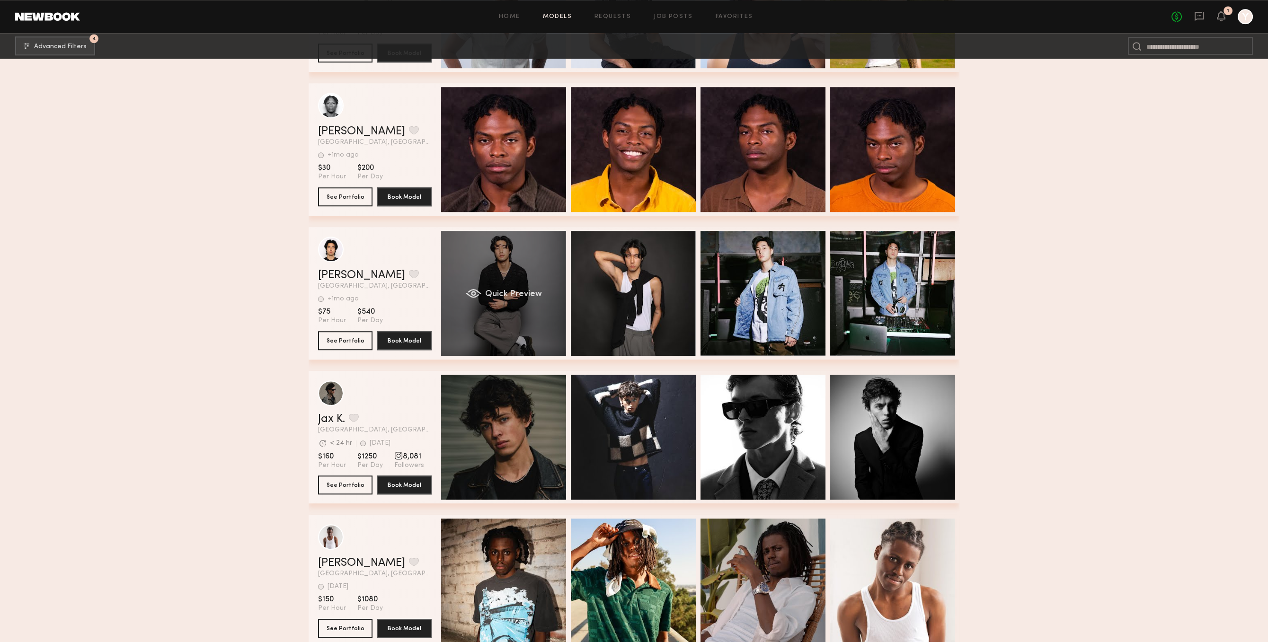
click at [549, 321] on div "Quick Preview" at bounding box center [503, 293] width 125 height 125
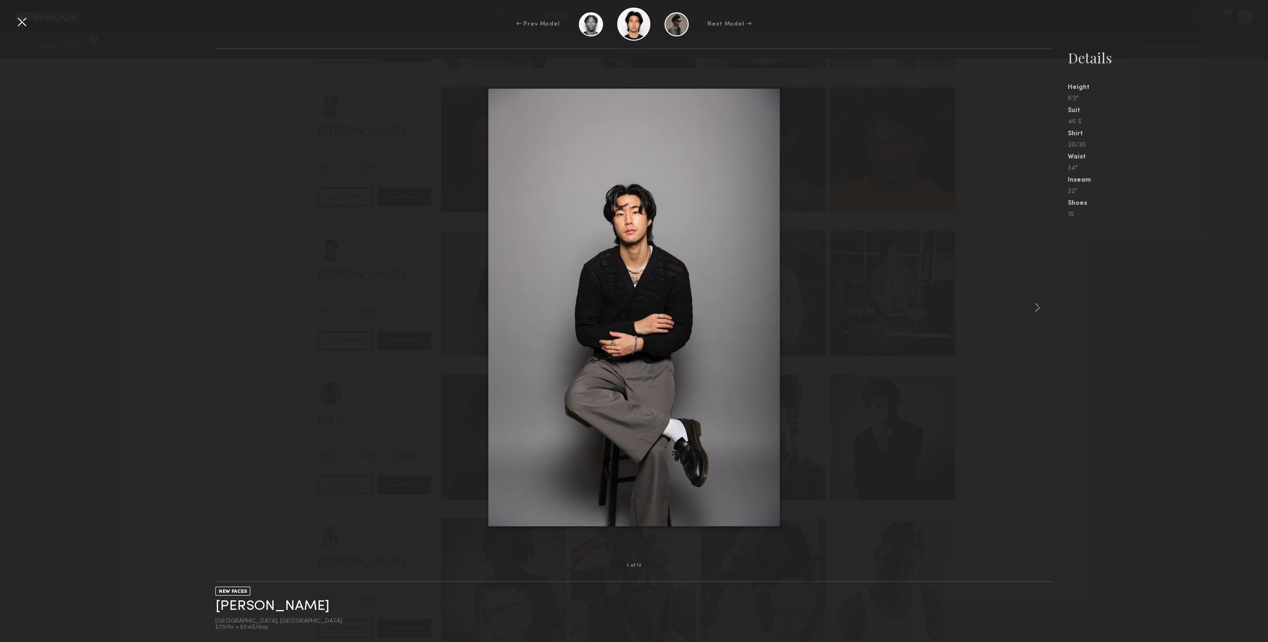
click at [1060, 288] on nb-gallery-model-stats "Details Height 6'3" Suit 46 S Shirt 20/30 Waist 34" Inseam 32" Shoes 10" at bounding box center [1159, 345] width 215 height 594
click at [1040, 299] on div at bounding box center [1036, 307] width 34 height 486
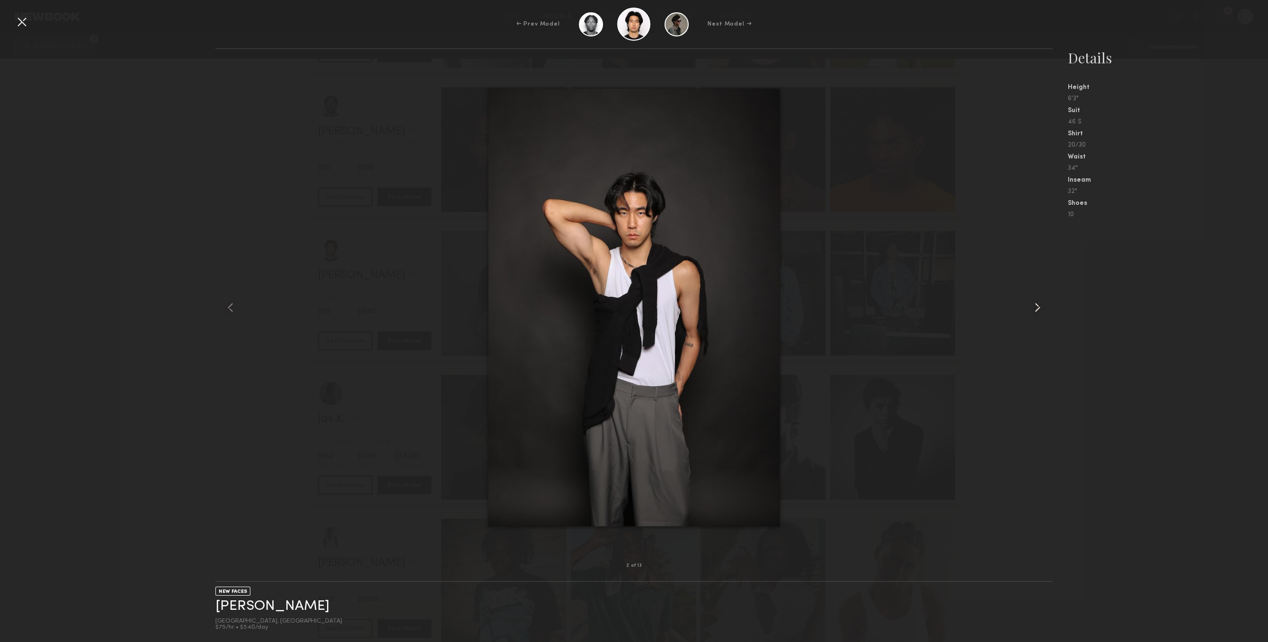
click at [1040, 299] on div at bounding box center [1036, 307] width 34 height 486
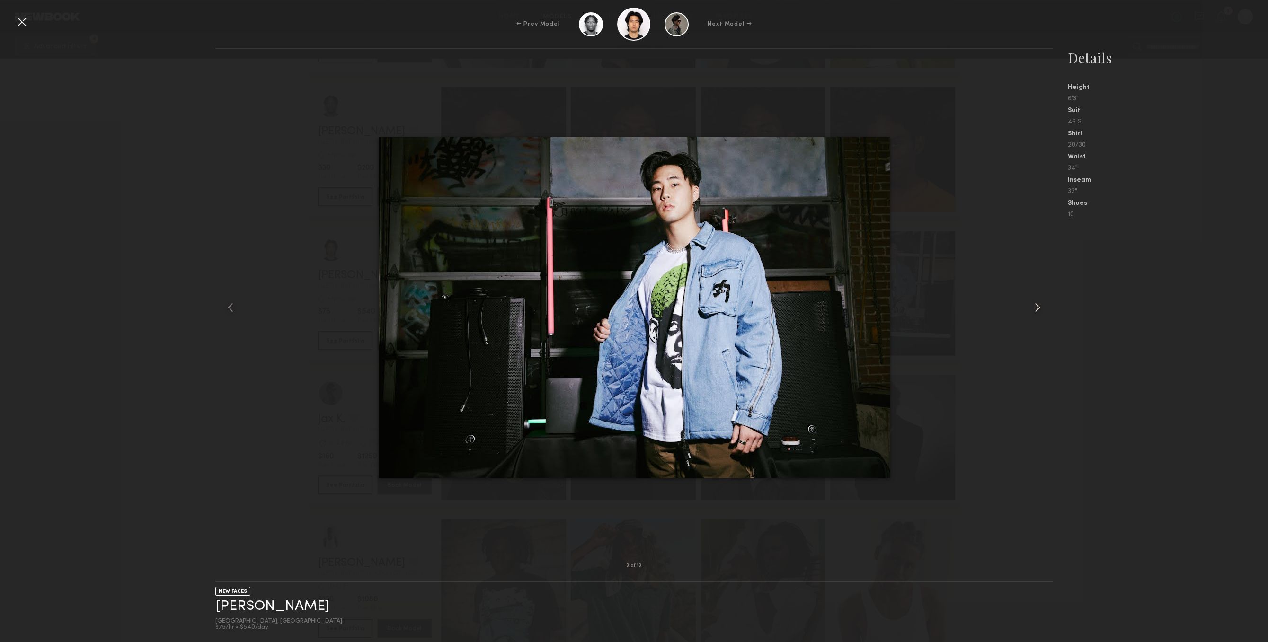
click at [1040, 299] on div at bounding box center [1036, 307] width 34 height 486
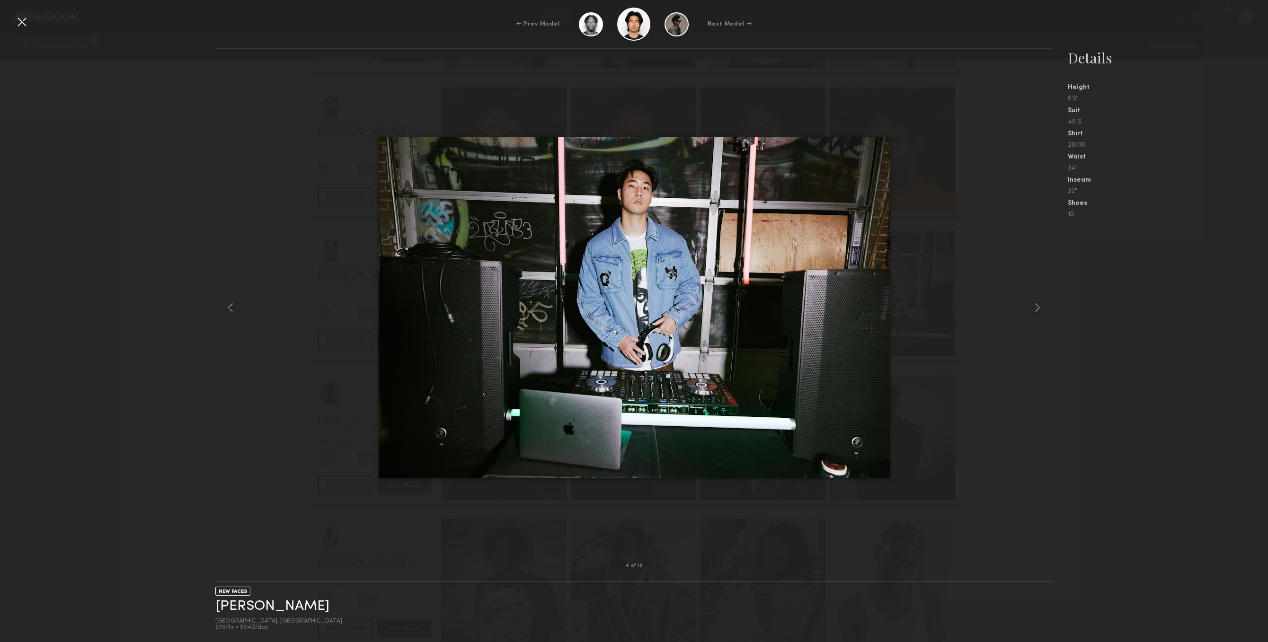
click at [25, 22] on div at bounding box center [21, 21] width 15 height 15
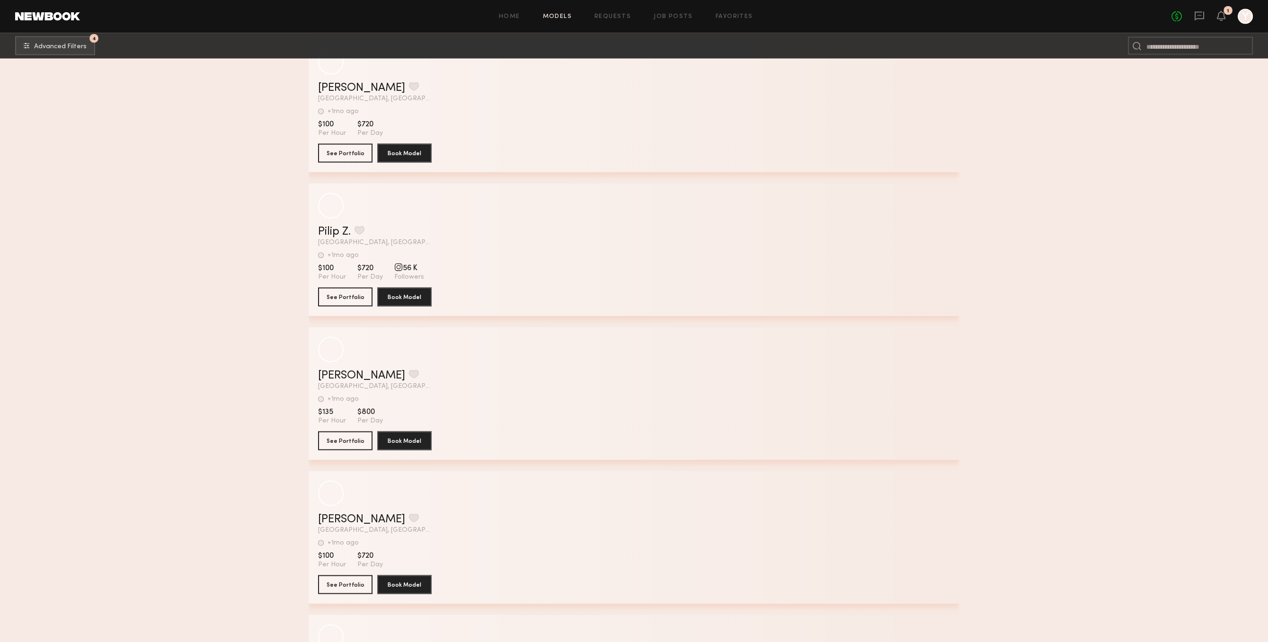
scroll to position [70665, 0]
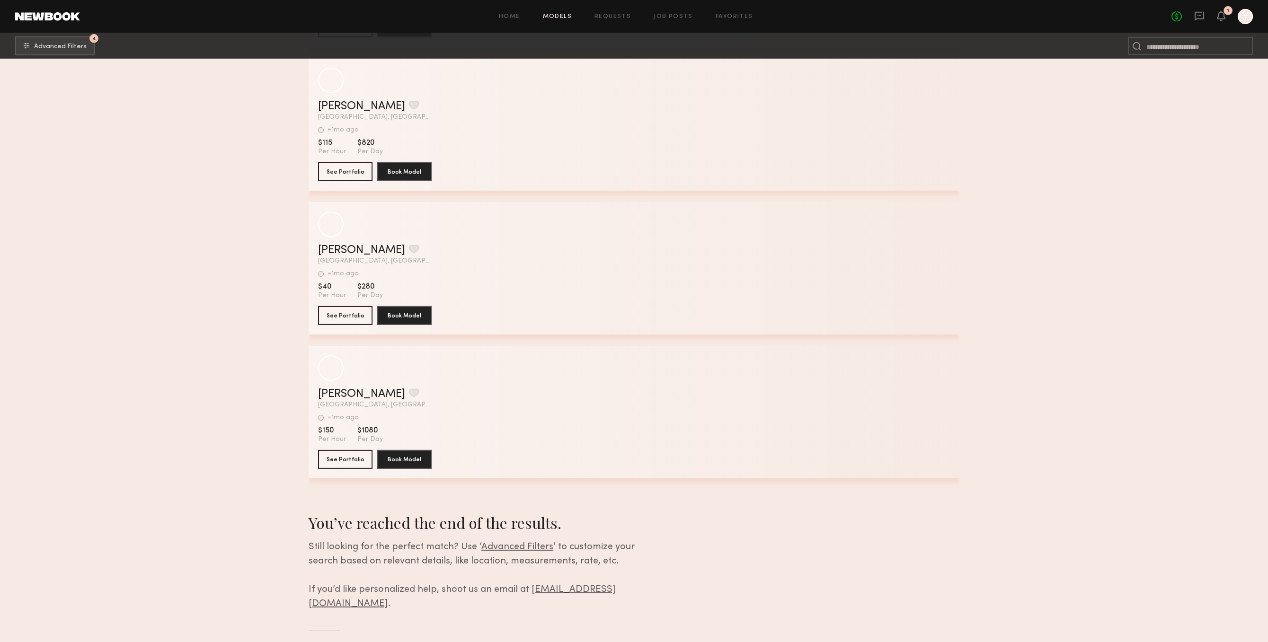
scroll to position [74187, 0]
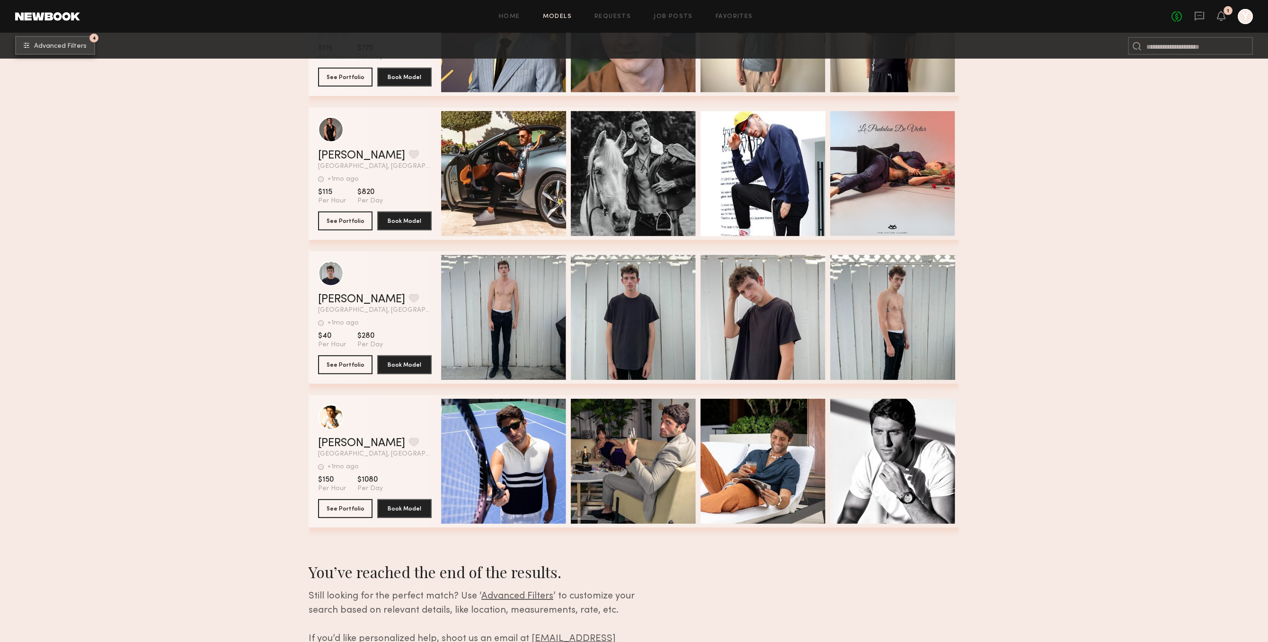
click at [77, 40] on button "4 Advanced Filters" at bounding box center [55, 45] width 80 height 19
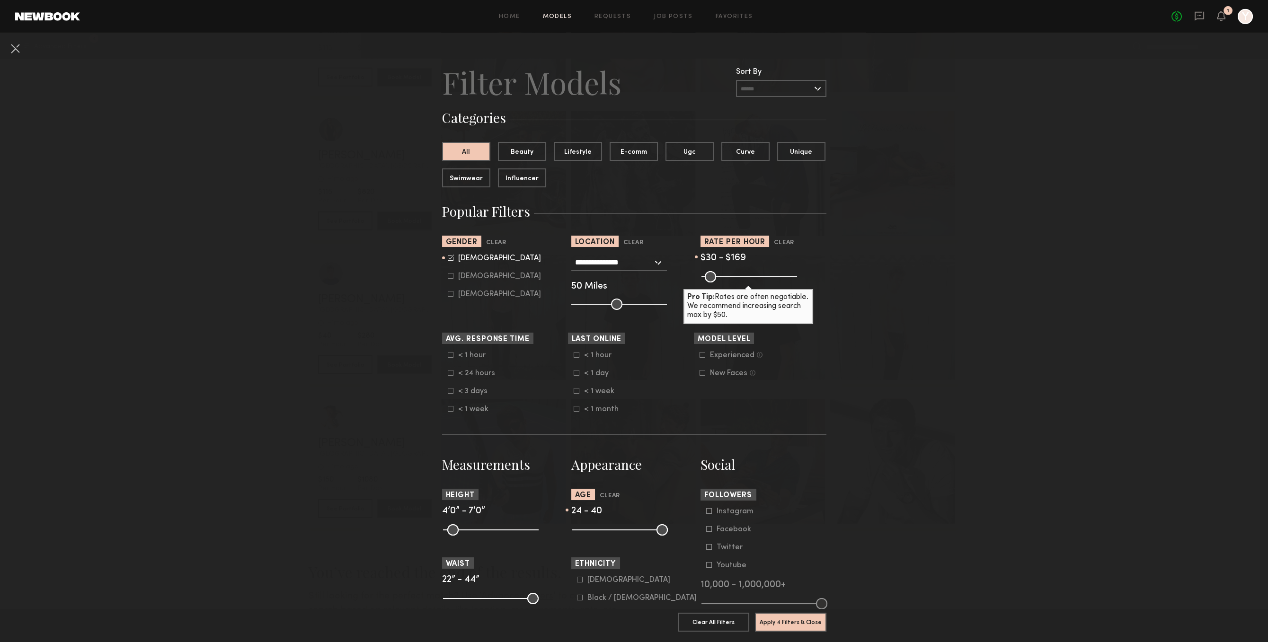
click at [484, 269] on form "Male Female Non-binary" at bounding box center [508, 276] width 120 height 44
click at [473, 275] on div "Female" at bounding box center [499, 276] width 83 height 6
type input "*"
click at [467, 255] on div "Male" at bounding box center [499, 258] width 83 height 6
type input "**"
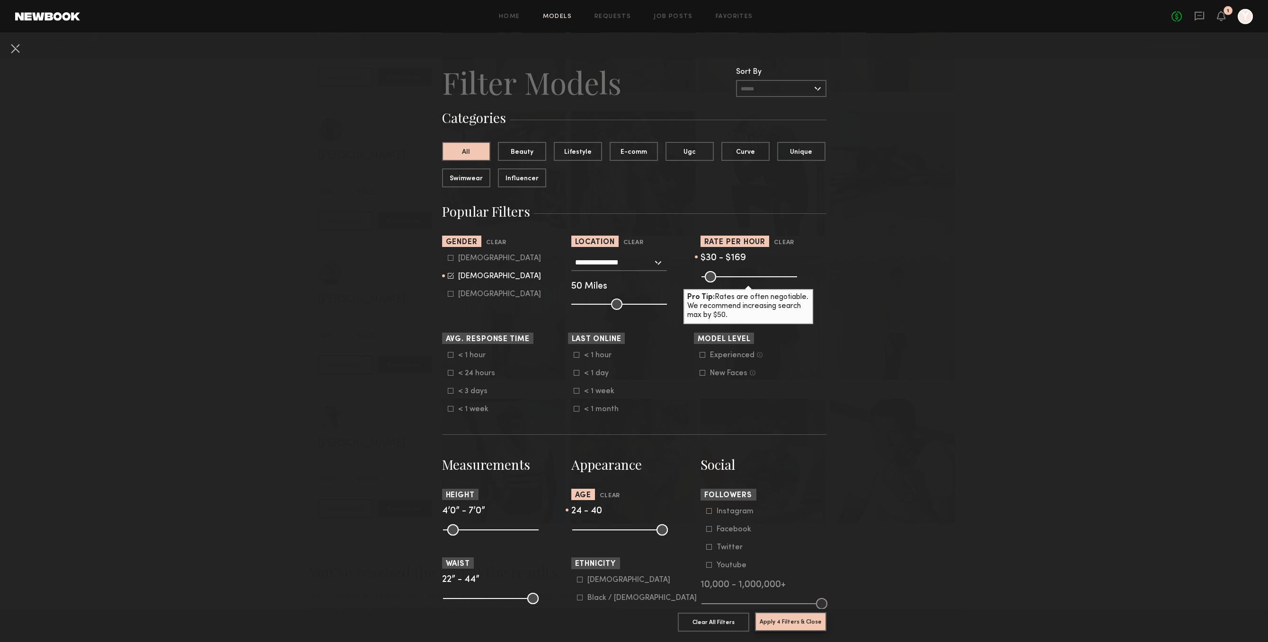
click at [817, 622] on button "Apply 4 Filters & Close" at bounding box center [790, 621] width 71 height 19
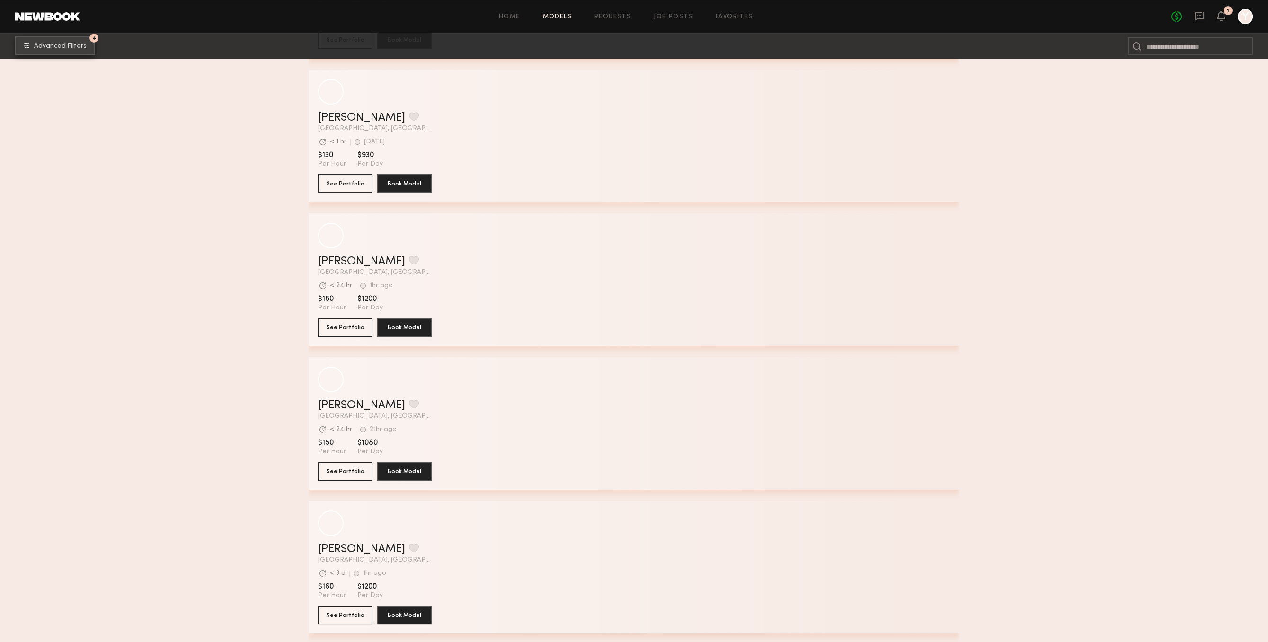
scroll to position [634, 0]
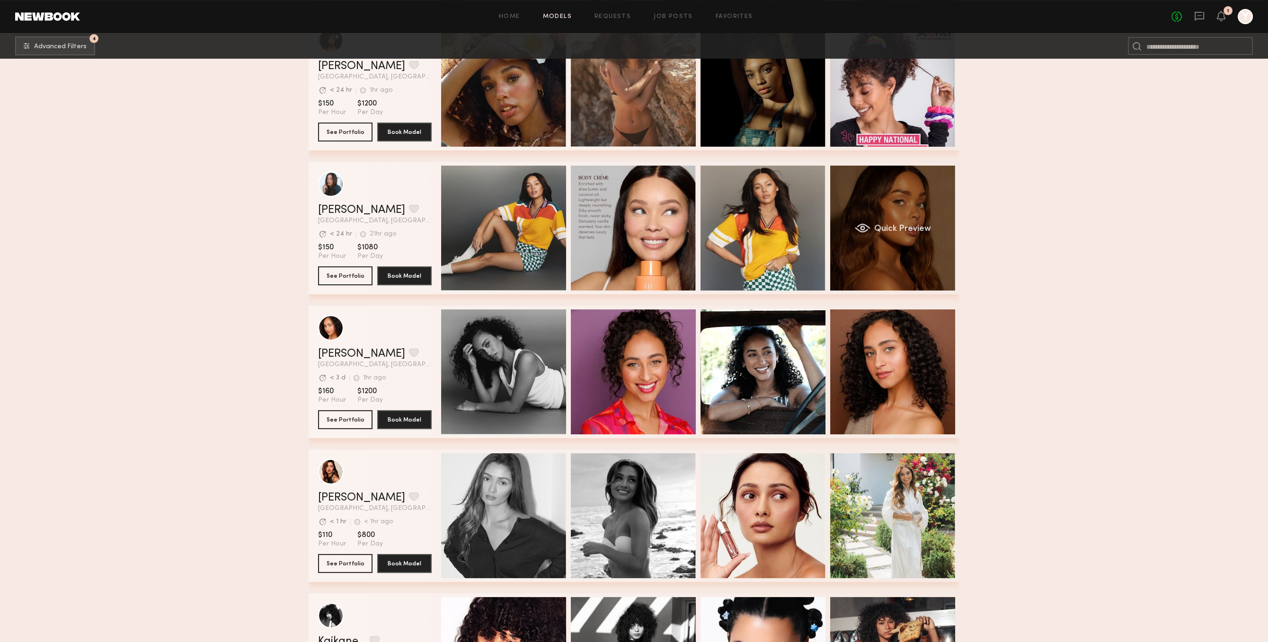
click at [934, 263] on div "Quick Preview" at bounding box center [892, 228] width 125 height 125
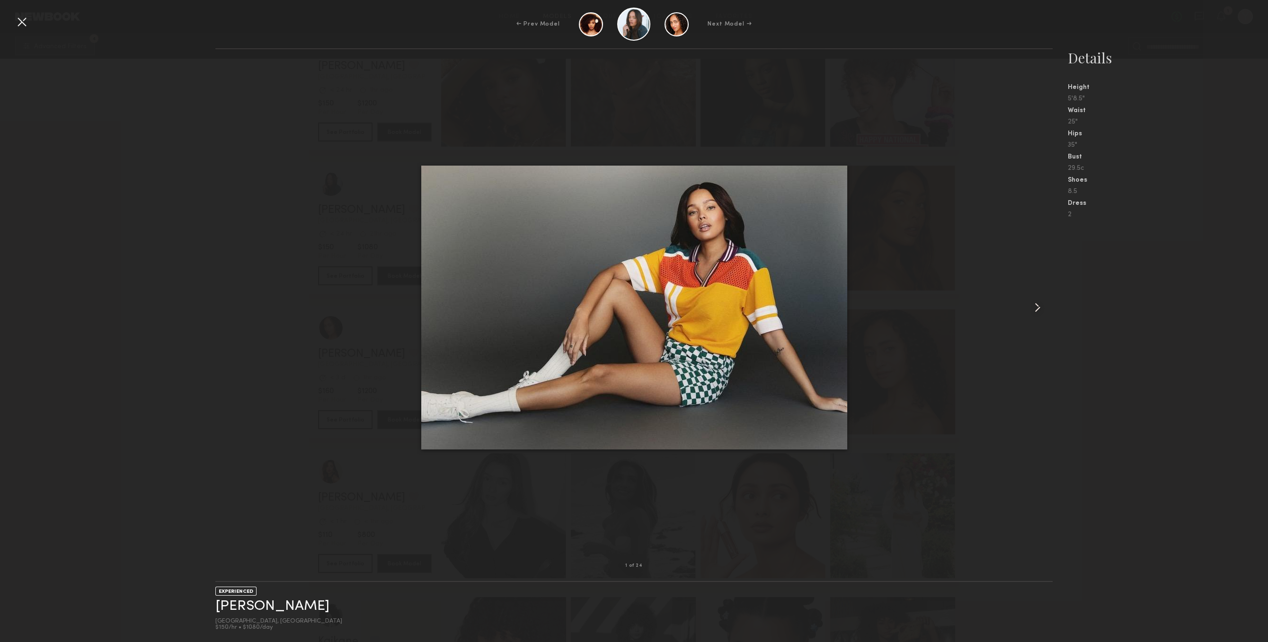
click at [1031, 317] on div at bounding box center [1036, 307] width 34 height 486
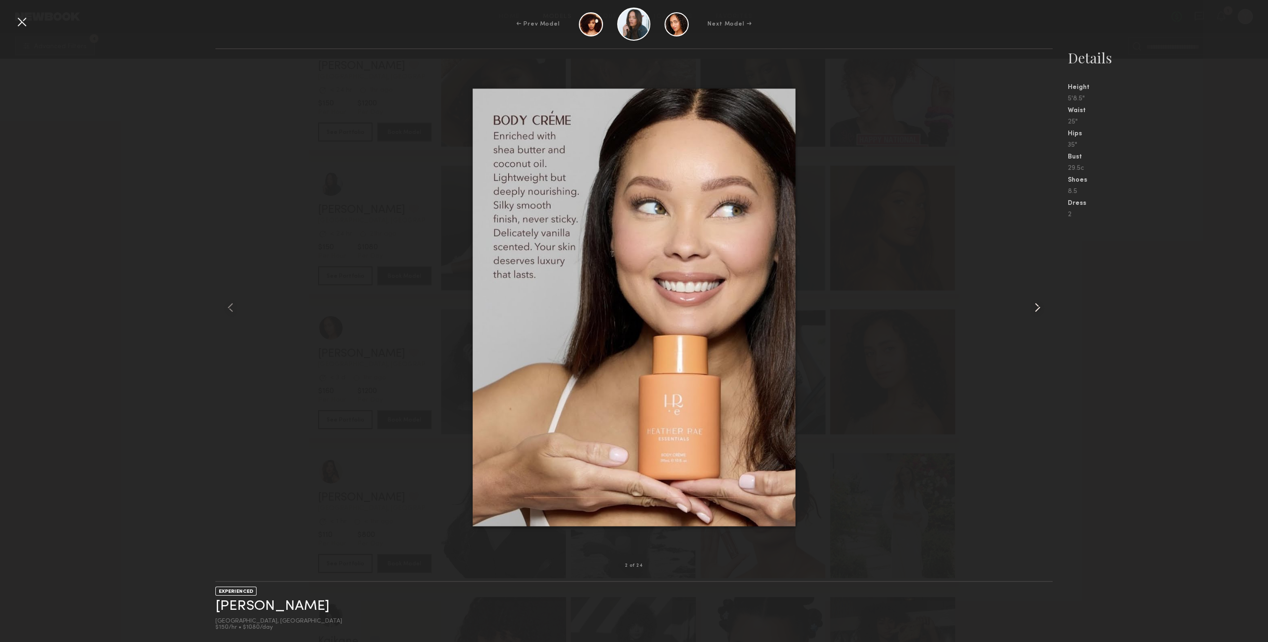
click at [1031, 317] on div at bounding box center [1036, 307] width 34 height 486
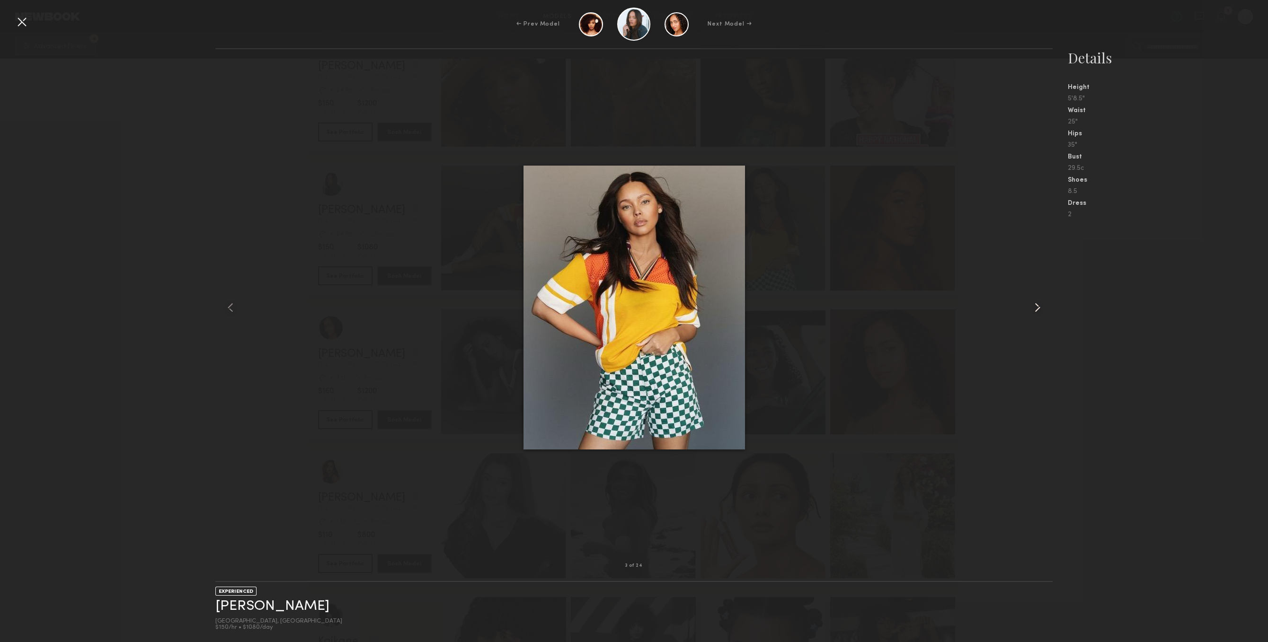
click at [1031, 317] on div at bounding box center [1036, 307] width 34 height 486
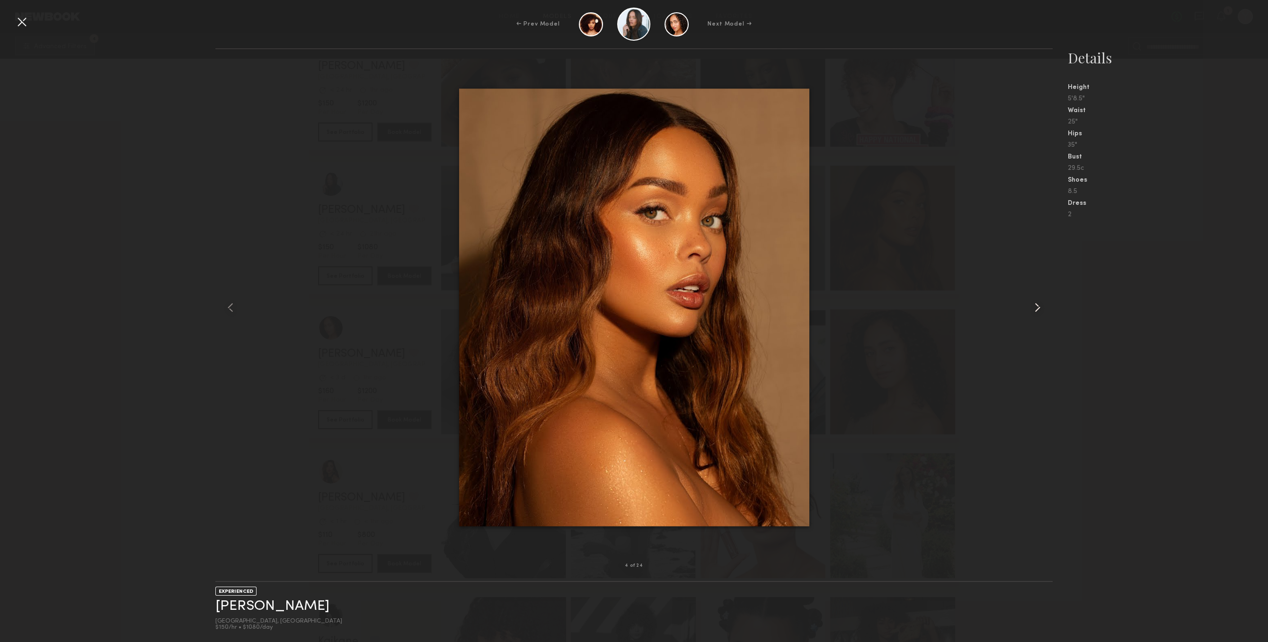
click at [1031, 317] on div at bounding box center [1036, 307] width 34 height 486
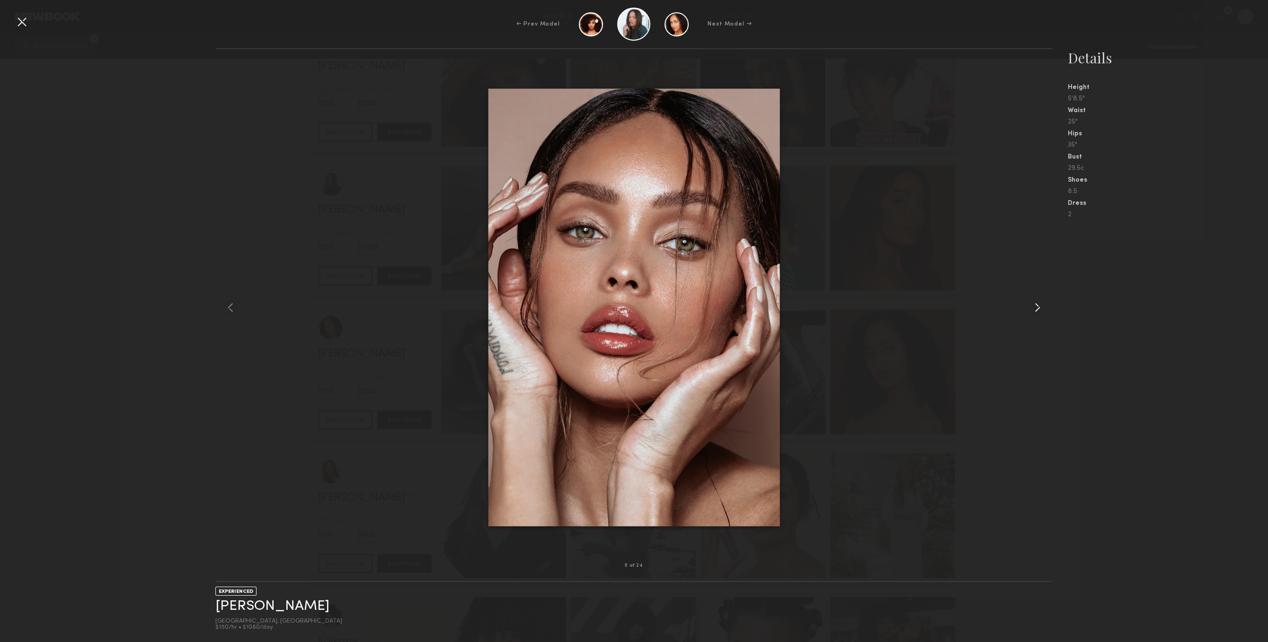
click at [1031, 317] on div at bounding box center [1036, 307] width 34 height 486
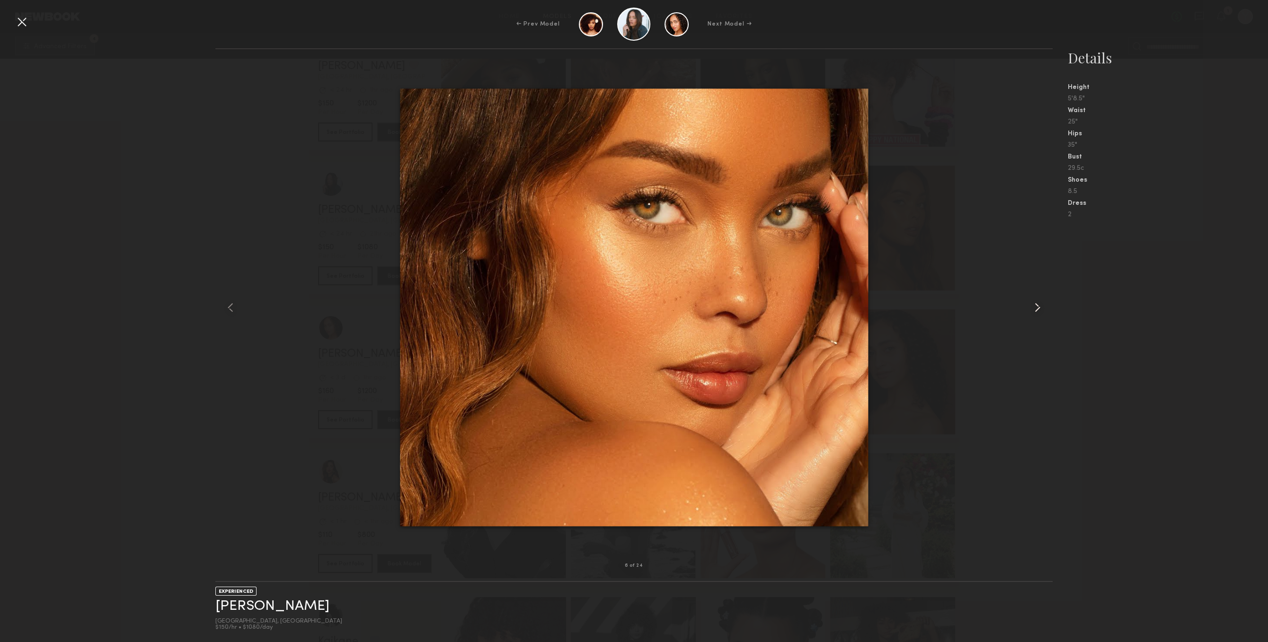
click at [1031, 317] on div at bounding box center [1036, 307] width 34 height 486
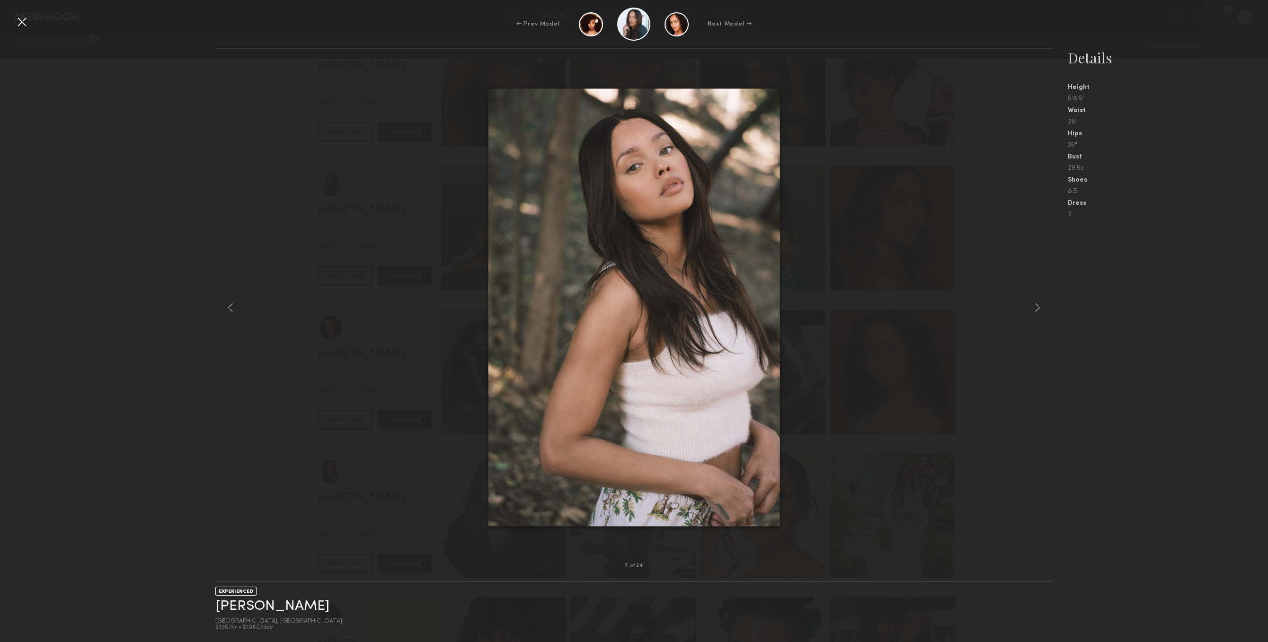
click at [114, 385] on div "7 of 24 EXPERIENCED Tyrie R. Los Angeles, CA $150/hr • $1080/day Details Height…" at bounding box center [634, 345] width 1268 height 594
click at [36, 22] on div "← Prev Model Next Model →" at bounding box center [634, 24] width 1268 height 33
click at [35, 13] on div "← Prev Model Next Model →" at bounding box center [634, 24] width 1268 height 33
click at [25, 16] on div at bounding box center [21, 21] width 15 height 15
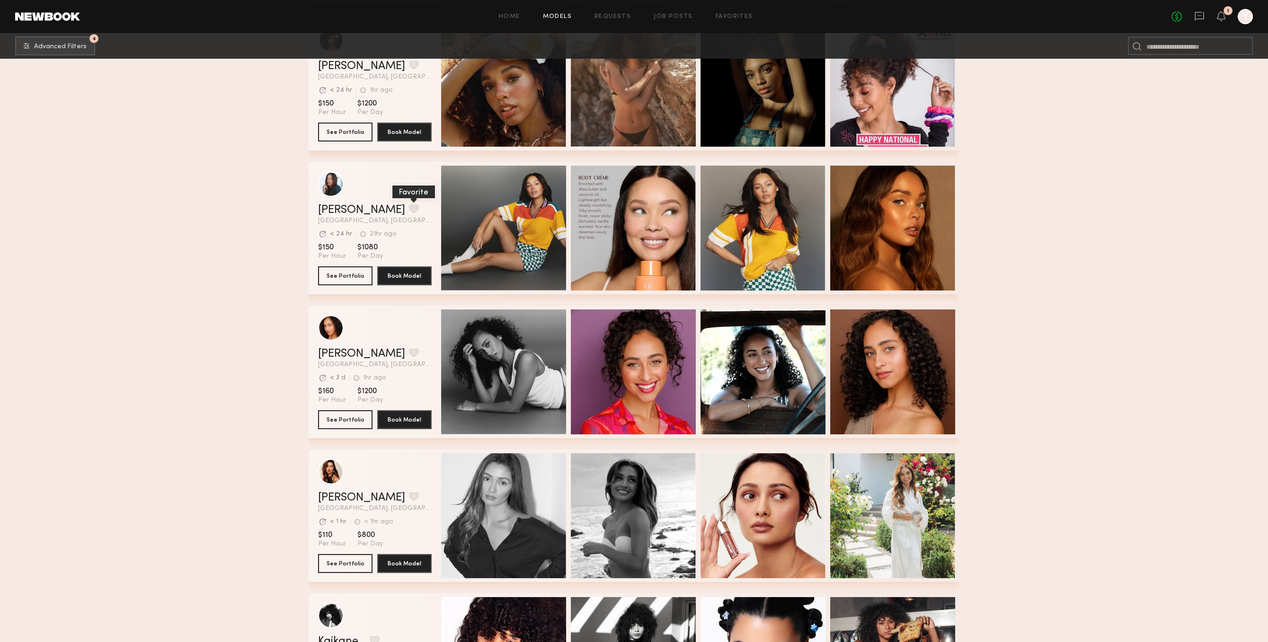
click at [409, 213] on button "grid" at bounding box center [414, 208] width 10 height 9
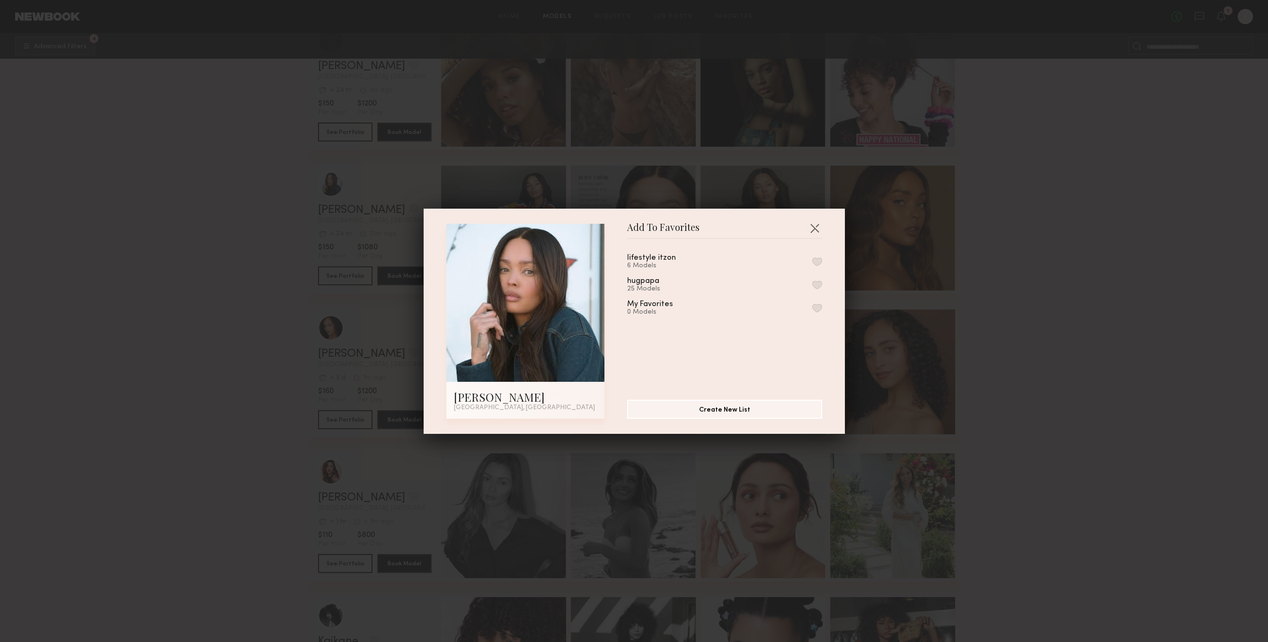
click at [788, 293] on div "hugpapa 25 Models" at bounding box center [724, 285] width 195 height 16
drag, startPoint x: 814, startPoint y: 293, endPoint x: 816, endPoint y: 288, distance: 4.9
click at [815, 293] on div "hugpapa 25 Models" at bounding box center [724, 285] width 195 height 16
click at [816, 287] on button "button" at bounding box center [817, 285] width 10 height 9
click at [817, 229] on button "button" at bounding box center [814, 227] width 15 height 15
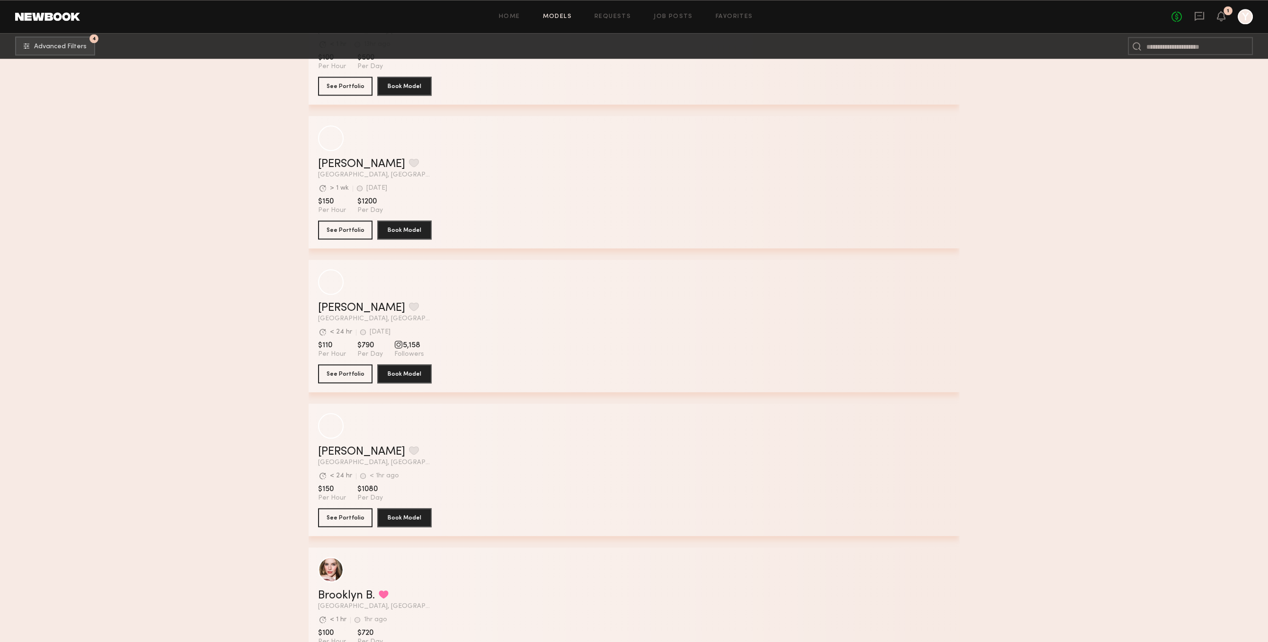
scroll to position [4328, 0]
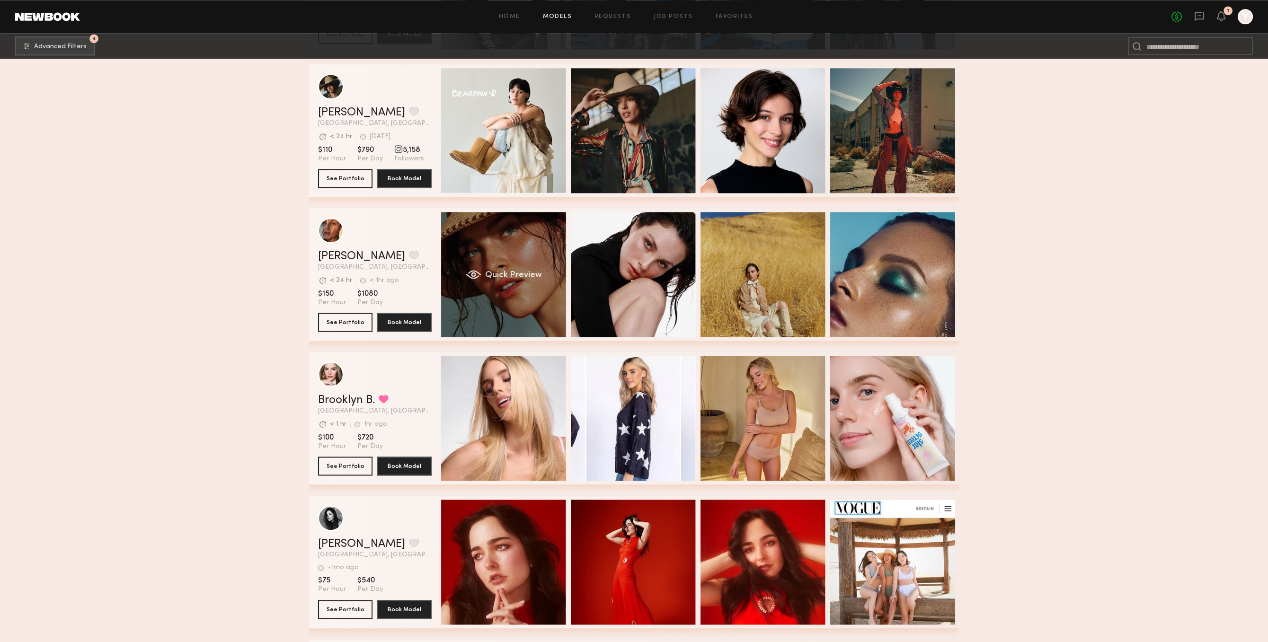
click at [508, 298] on div "Quick Preview" at bounding box center [503, 274] width 125 height 125
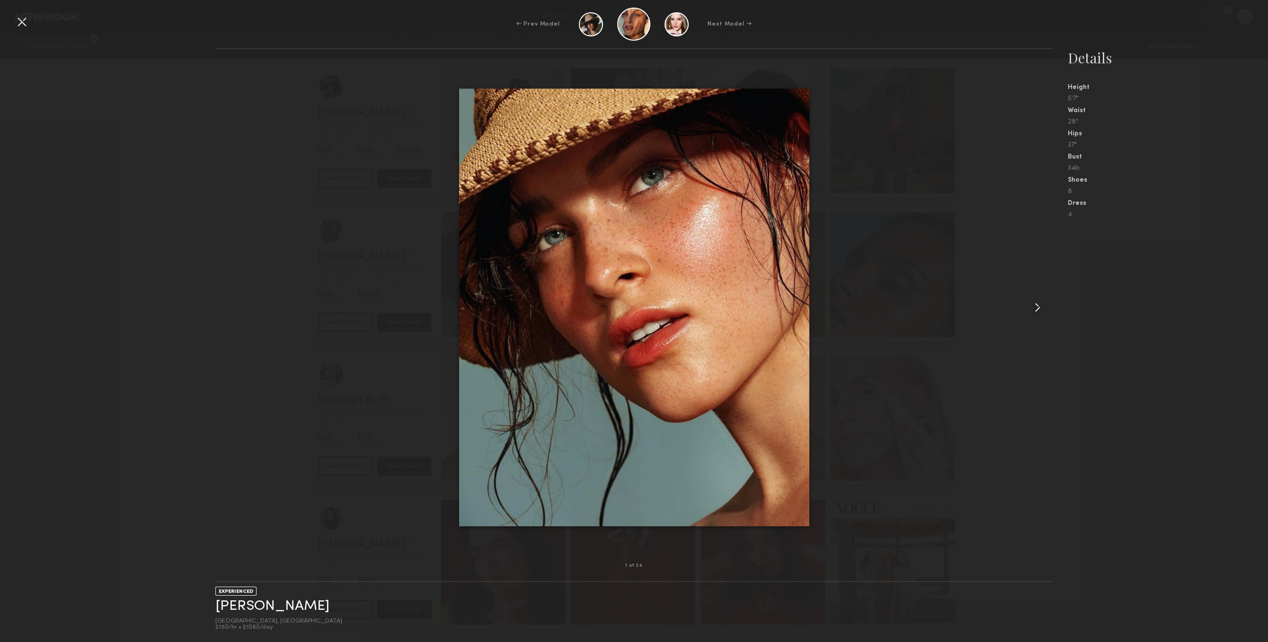
click at [1027, 284] on div at bounding box center [1036, 307] width 34 height 486
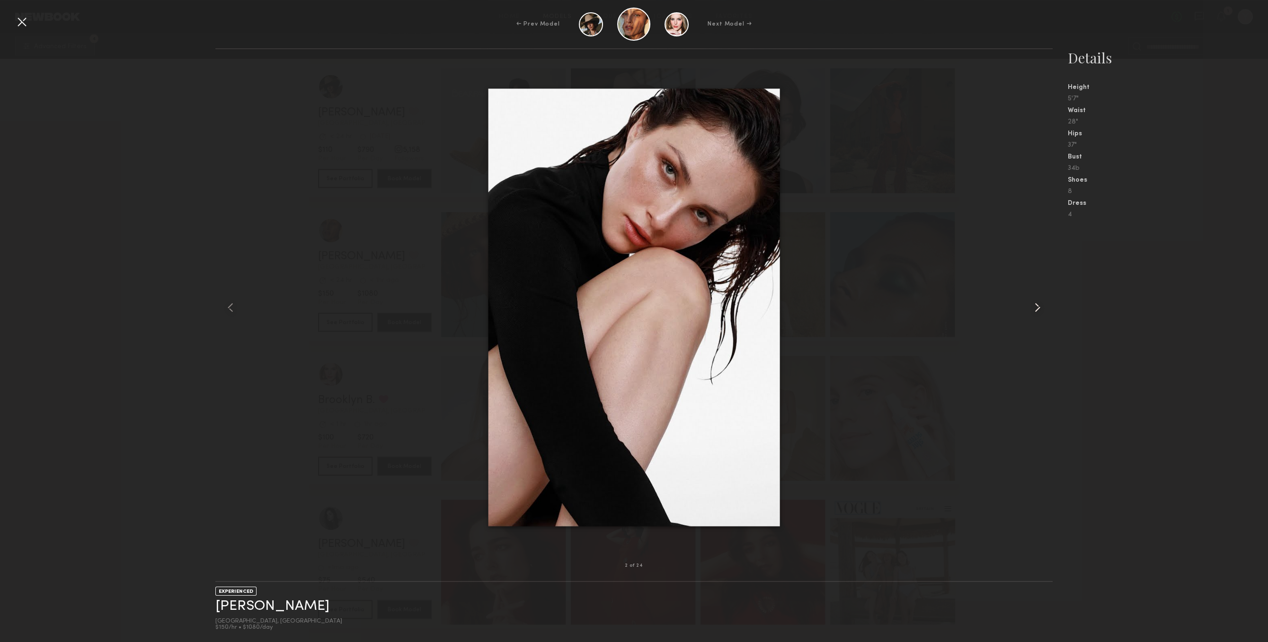
click at [1030, 286] on div at bounding box center [1036, 307] width 34 height 486
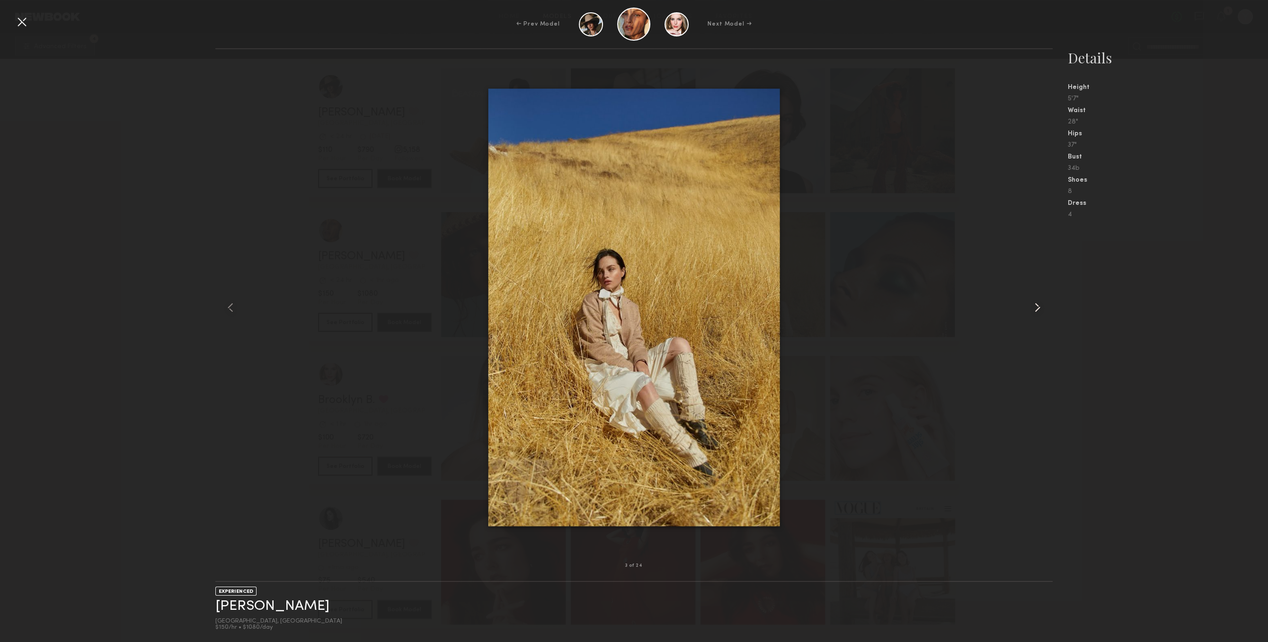
click at [1030, 286] on div at bounding box center [1036, 307] width 34 height 486
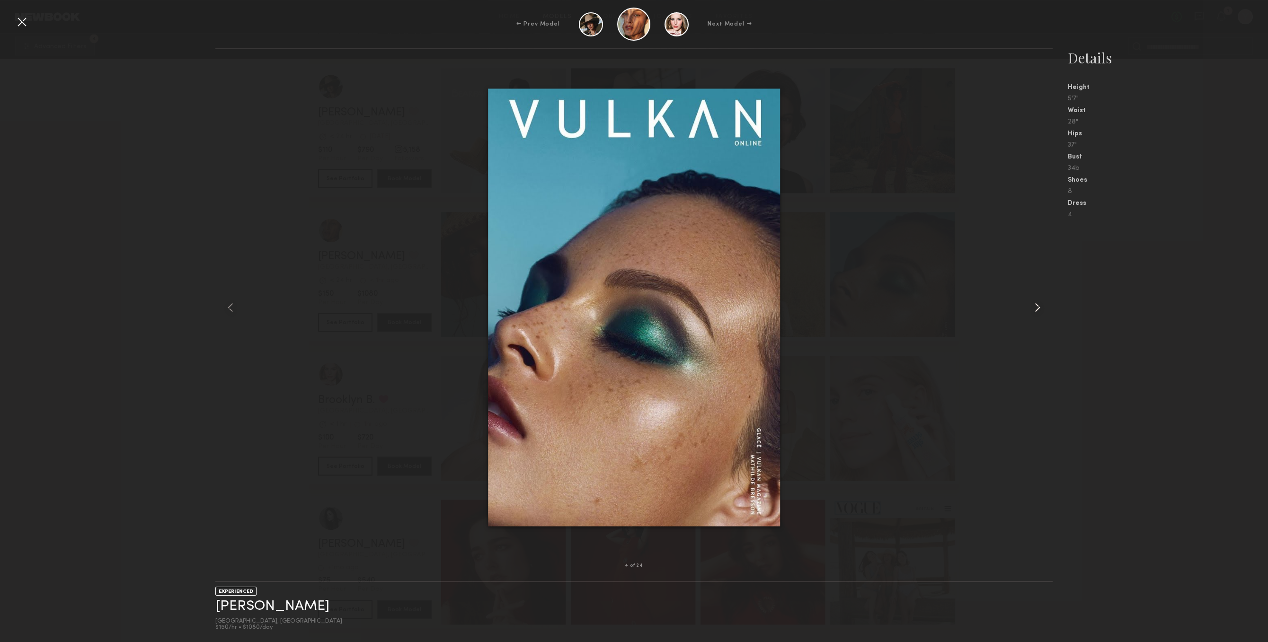
click at [1030, 286] on div at bounding box center [1036, 307] width 34 height 486
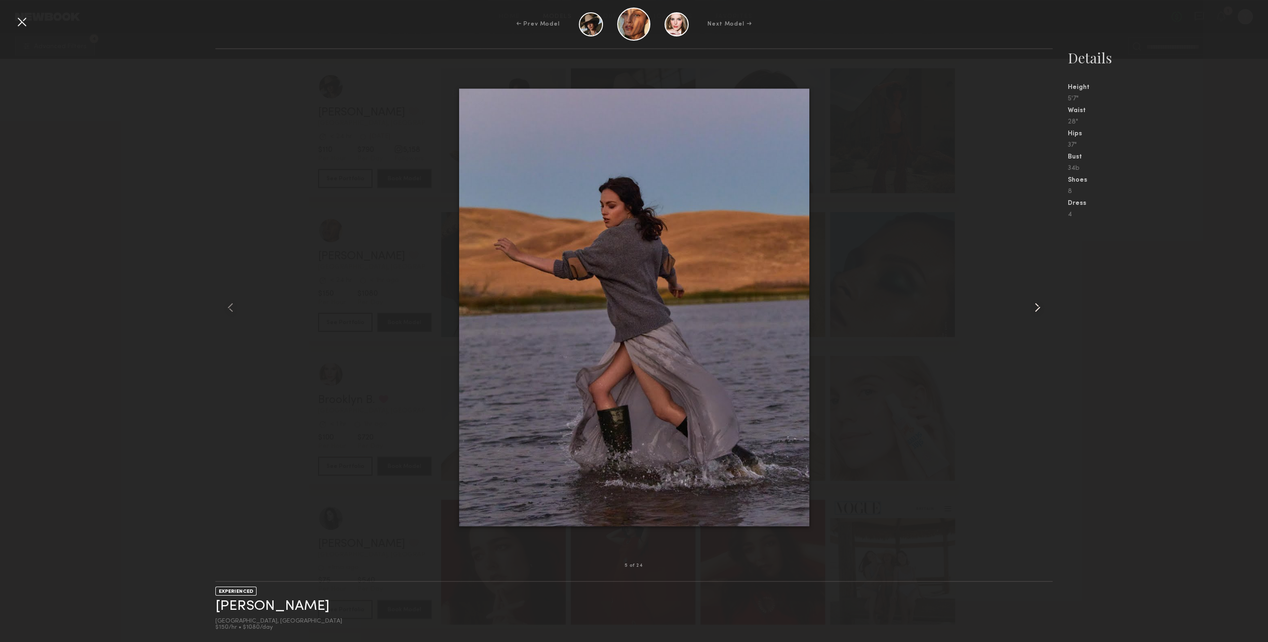
click at [1030, 286] on div at bounding box center [1036, 307] width 34 height 486
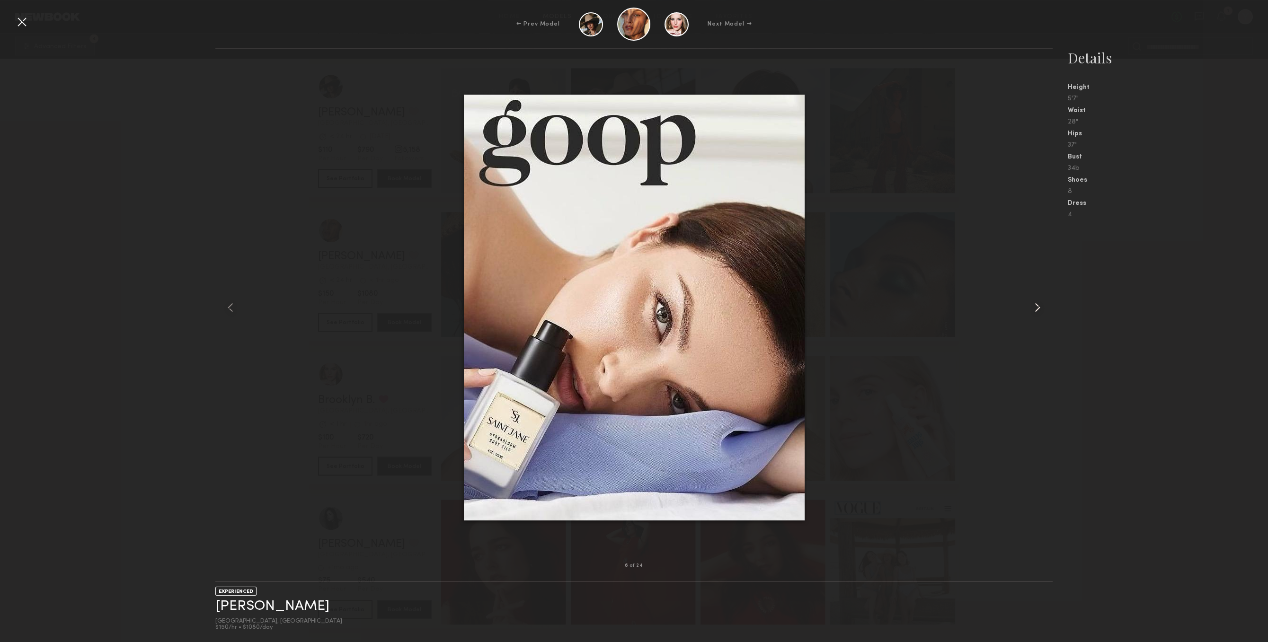
click at [1030, 286] on div at bounding box center [1036, 307] width 34 height 486
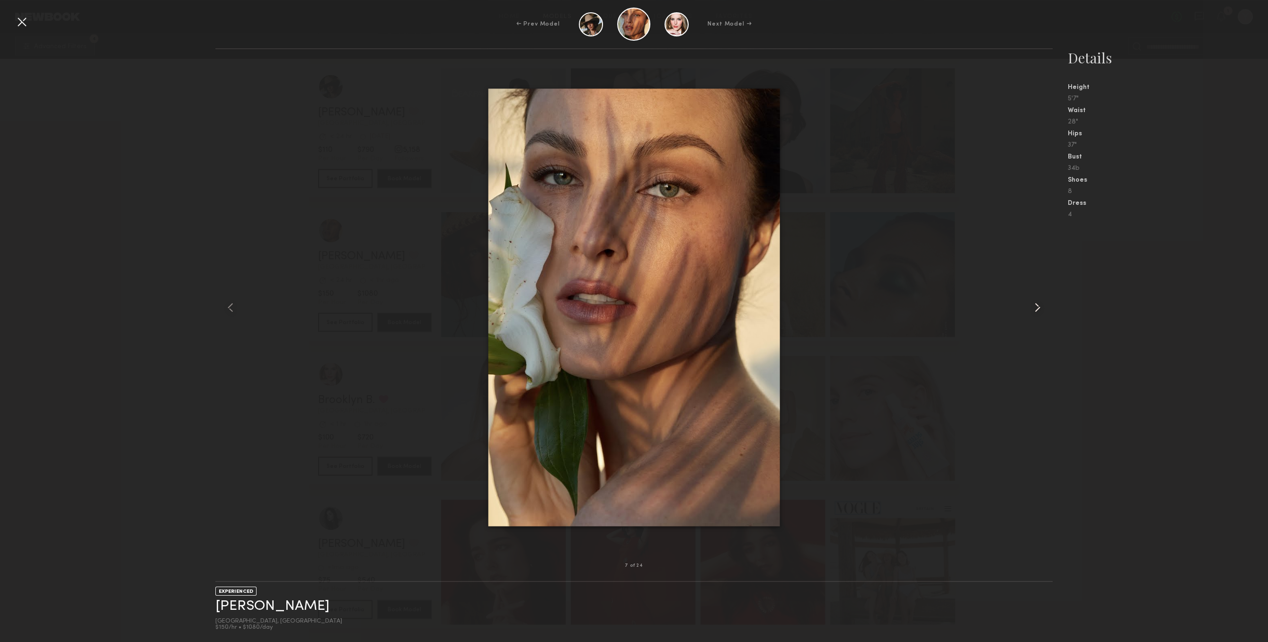
click at [1030, 286] on div at bounding box center [1036, 307] width 34 height 486
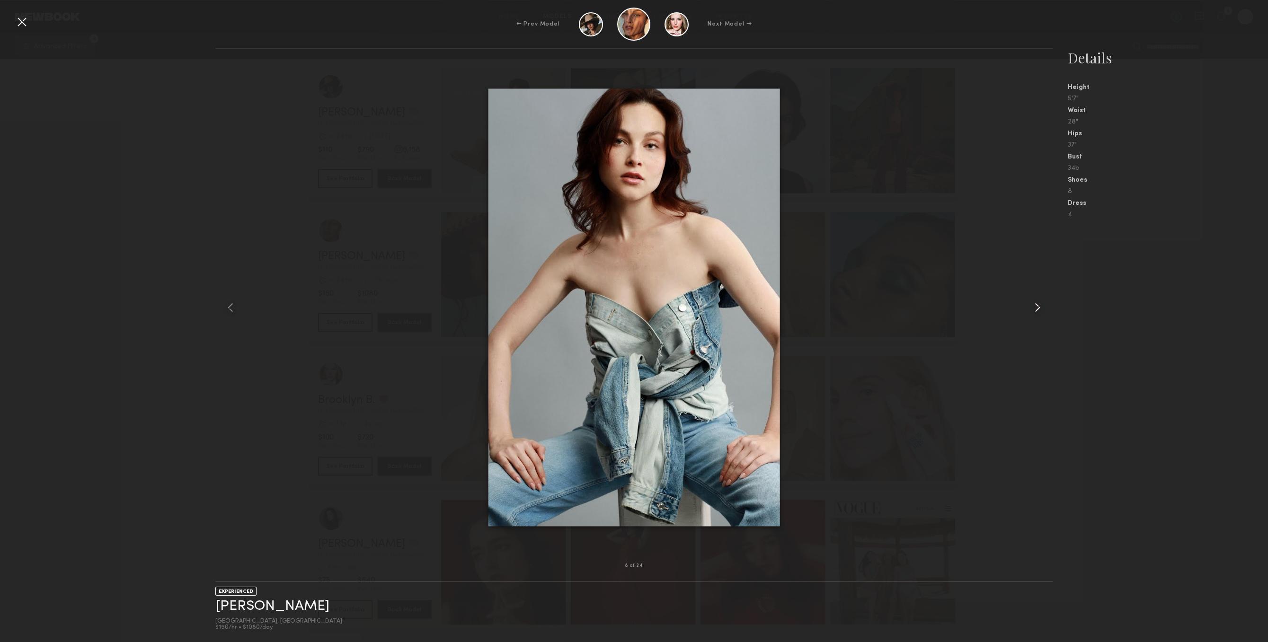
click at [1030, 286] on div at bounding box center [1036, 307] width 34 height 486
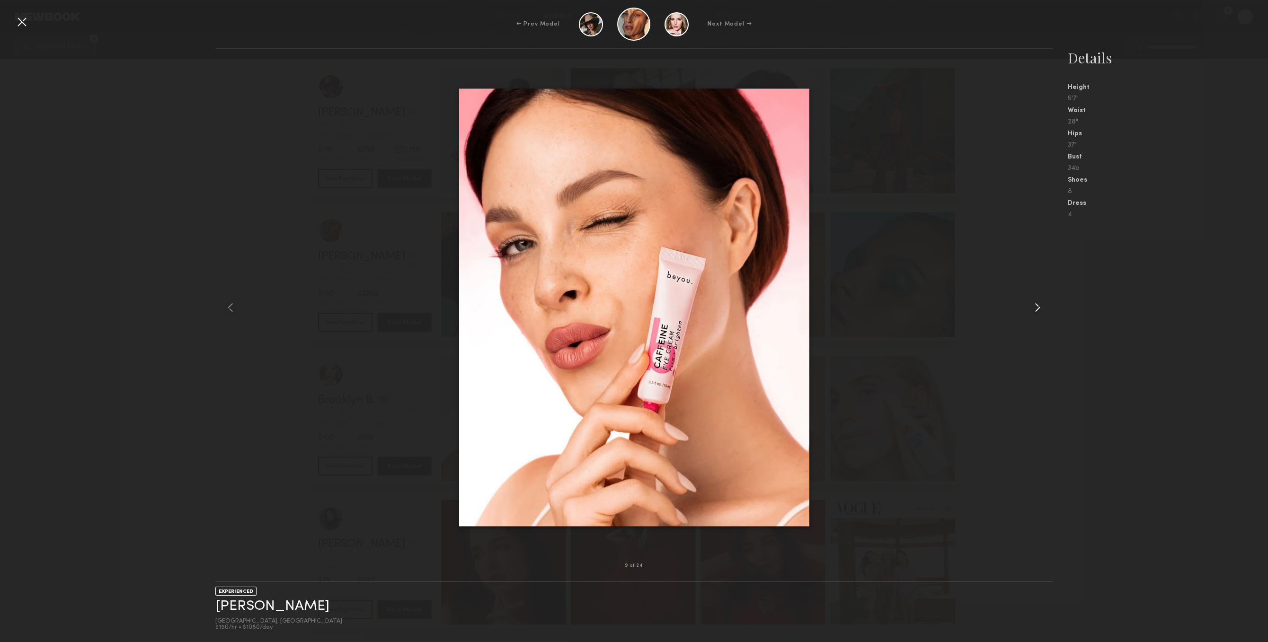
click at [1030, 286] on div at bounding box center [1036, 307] width 34 height 486
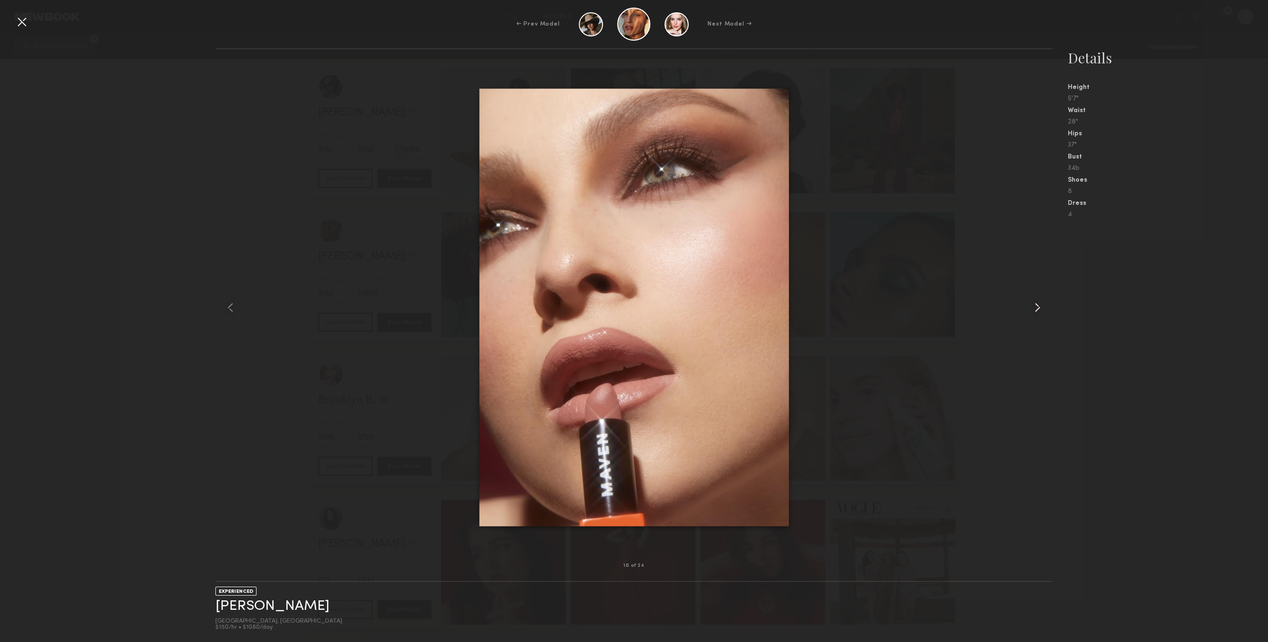
click at [1030, 286] on div at bounding box center [1036, 307] width 34 height 486
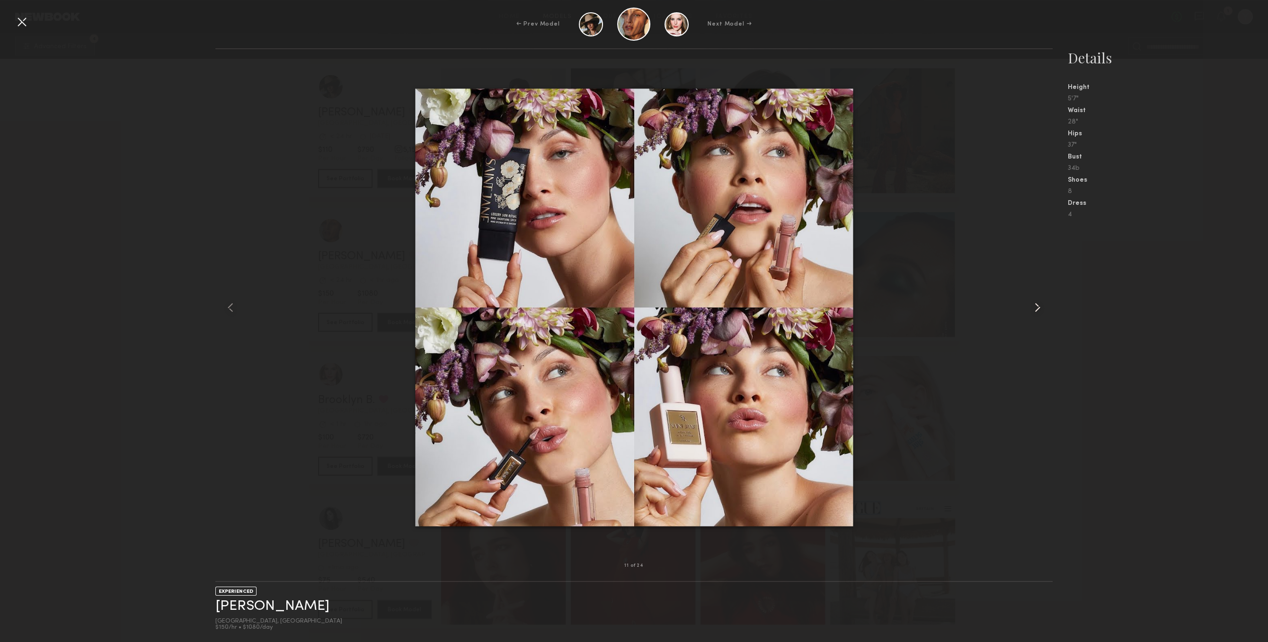
click at [1030, 286] on div at bounding box center [1036, 307] width 34 height 486
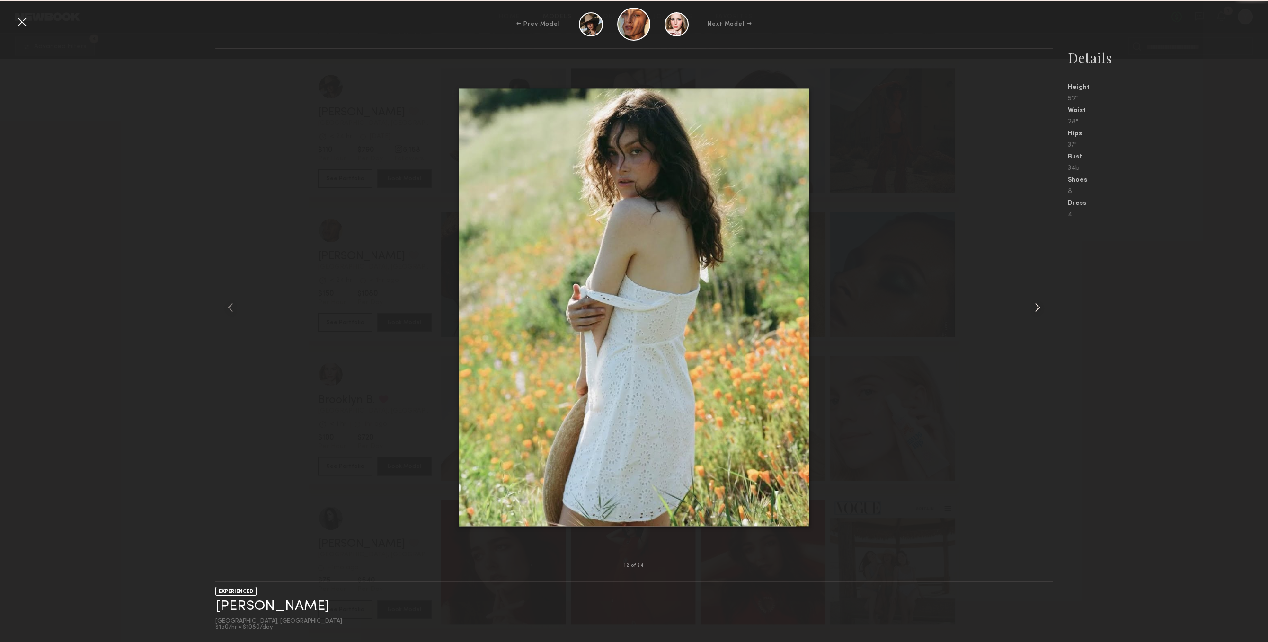
click at [1030, 286] on div at bounding box center [1036, 307] width 34 height 486
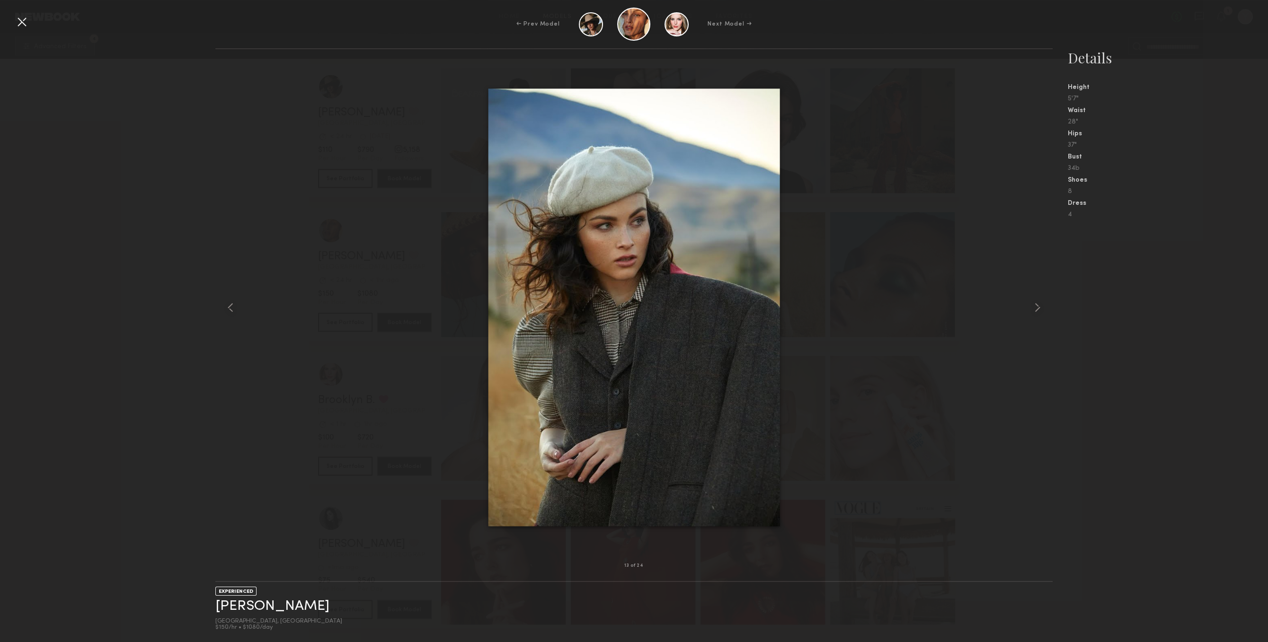
click at [22, 9] on div "← Prev Model Next Model →" at bounding box center [634, 24] width 1268 height 33
click at [22, 17] on div at bounding box center [21, 21] width 15 height 15
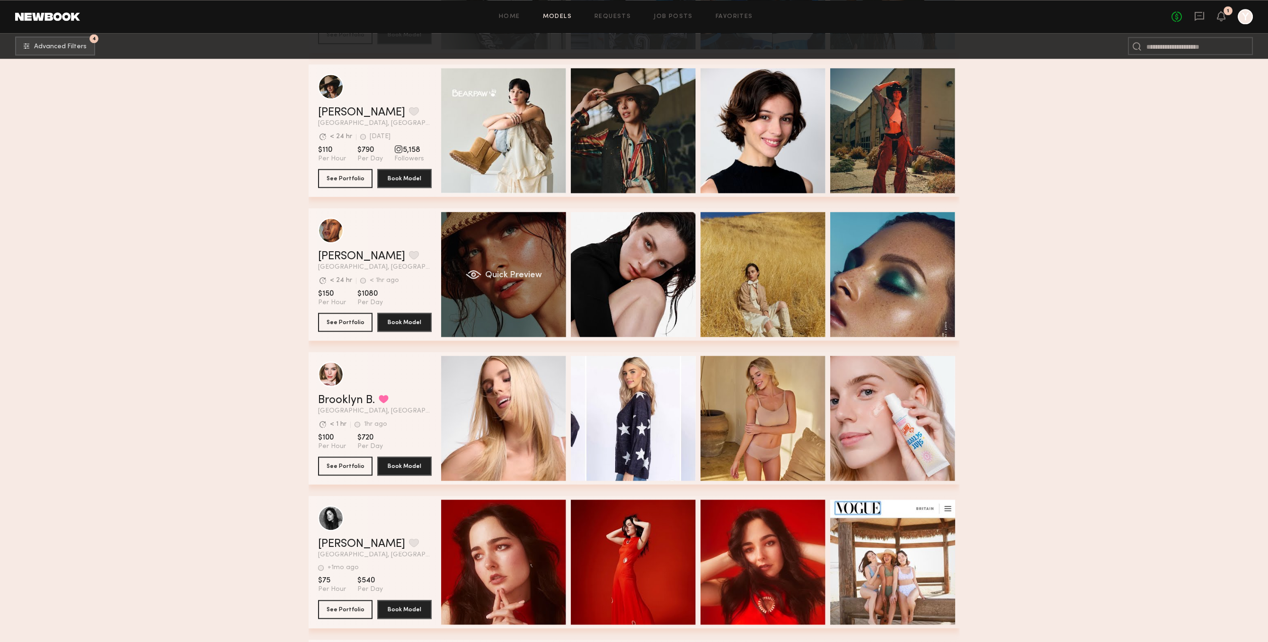
scroll to position [4523, 0]
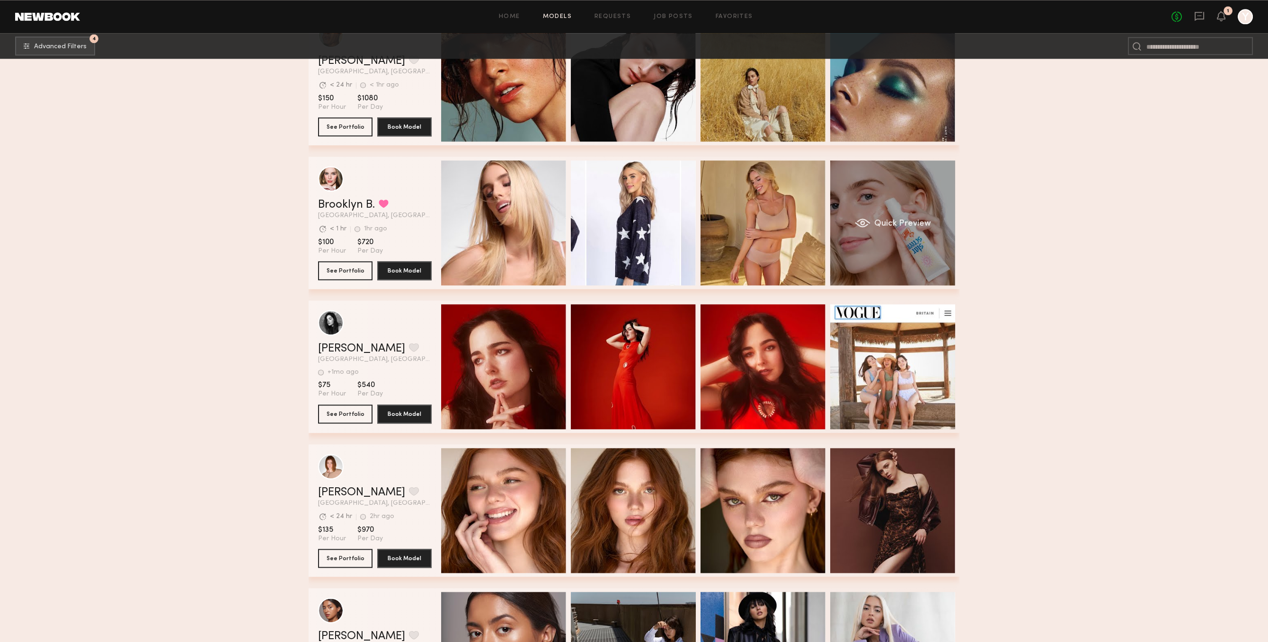
click at [865, 231] on div "Quick Preview" at bounding box center [892, 222] width 125 height 125
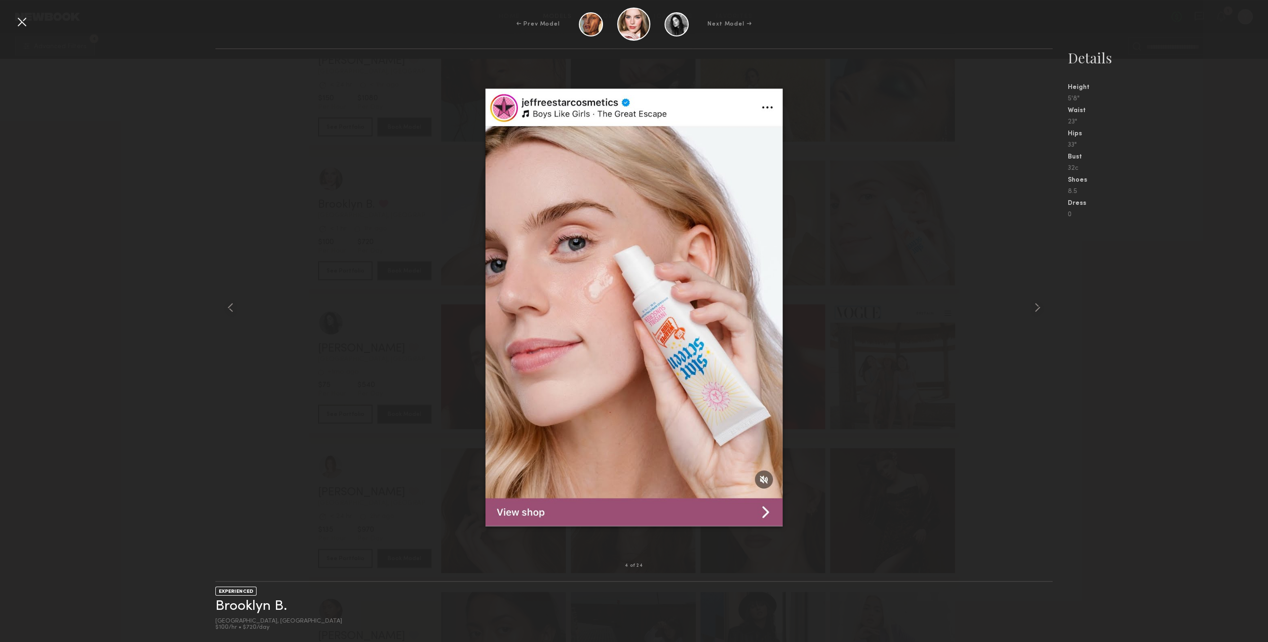
click at [1060, 299] on nb-gallery-model-stats "Details Height 5'8" Waist 23" Hips 33" Bust 32c Shoes 8.5 Dress 0" at bounding box center [1159, 345] width 215 height 594
click at [1048, 296] on div at bounding box center [1036, 307] width 34 height 486
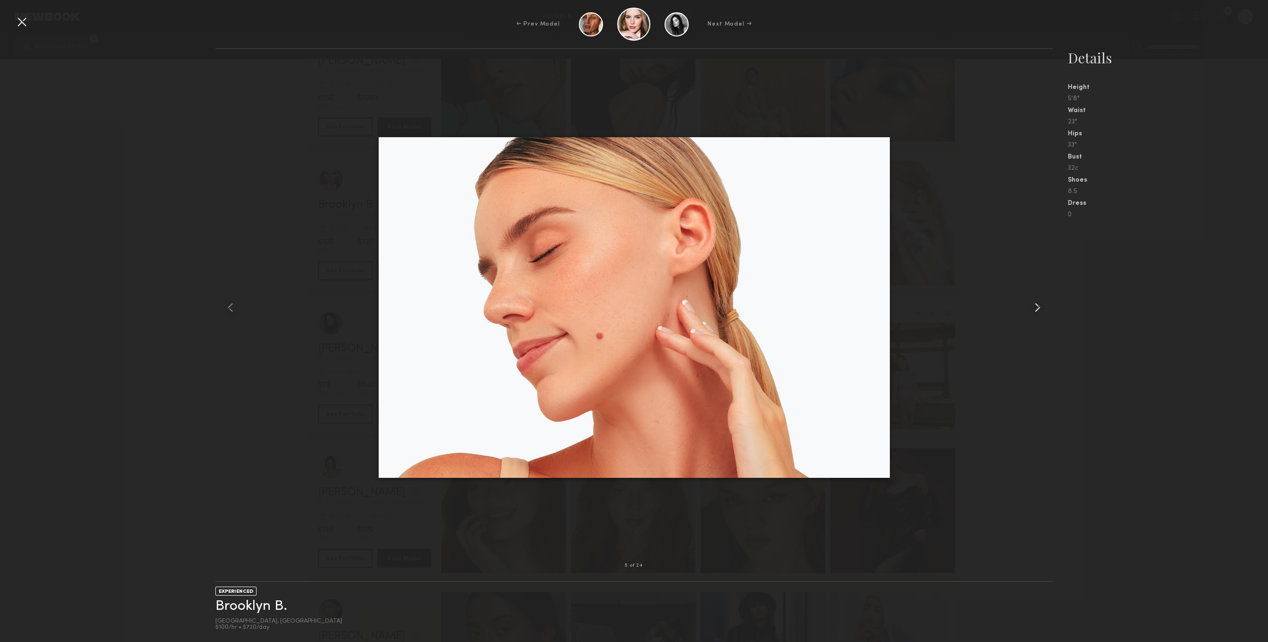
click at [1045, 296] on div at bounding box center [1036, 307] width 34 height 486
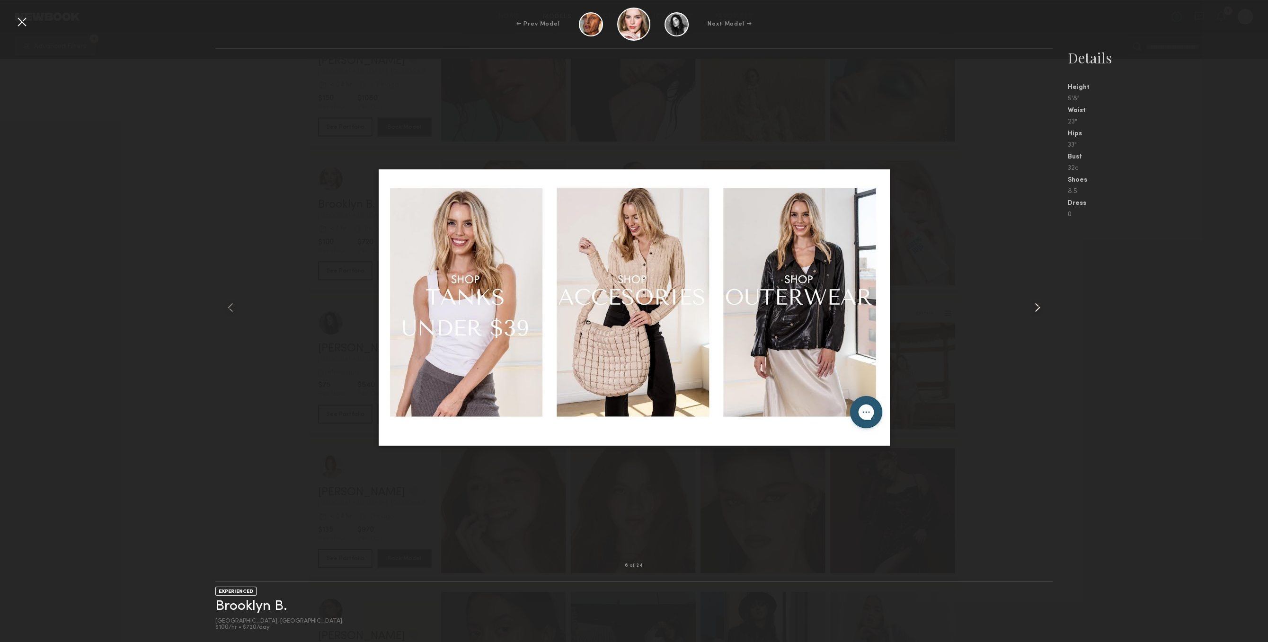
click at [1045, 296] on div at bounding box center [1036, 307] width 34 height 486
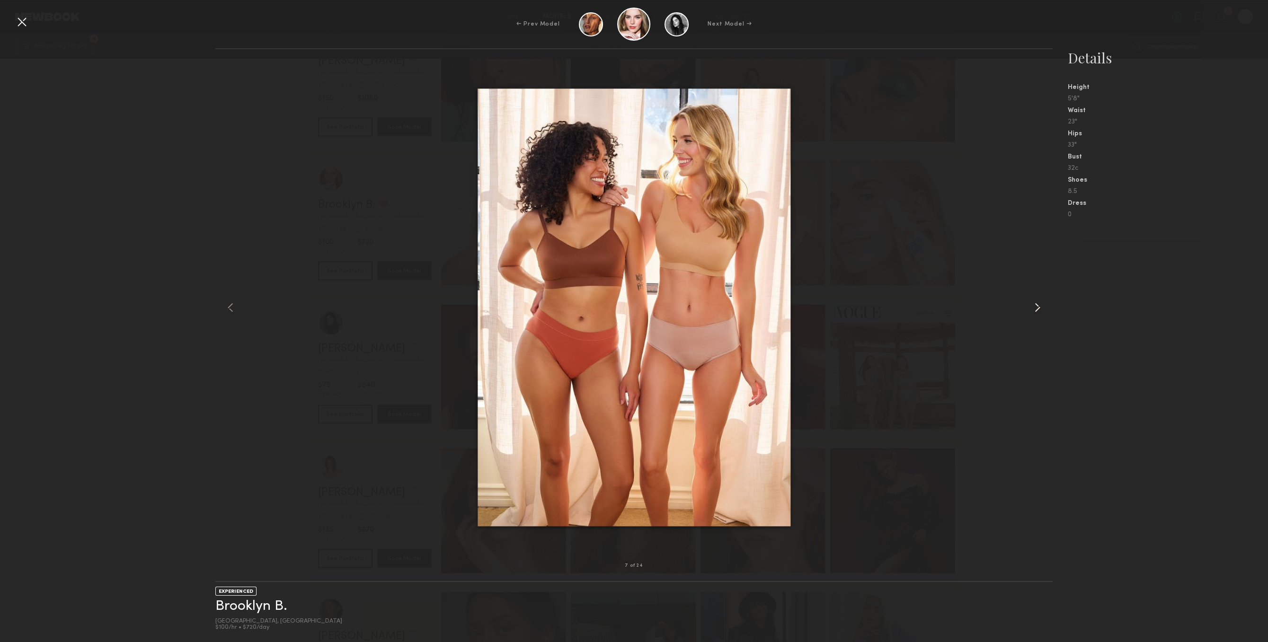
click at [1045, 296] on div at bounding box center [1036, 307] width 34 height 486
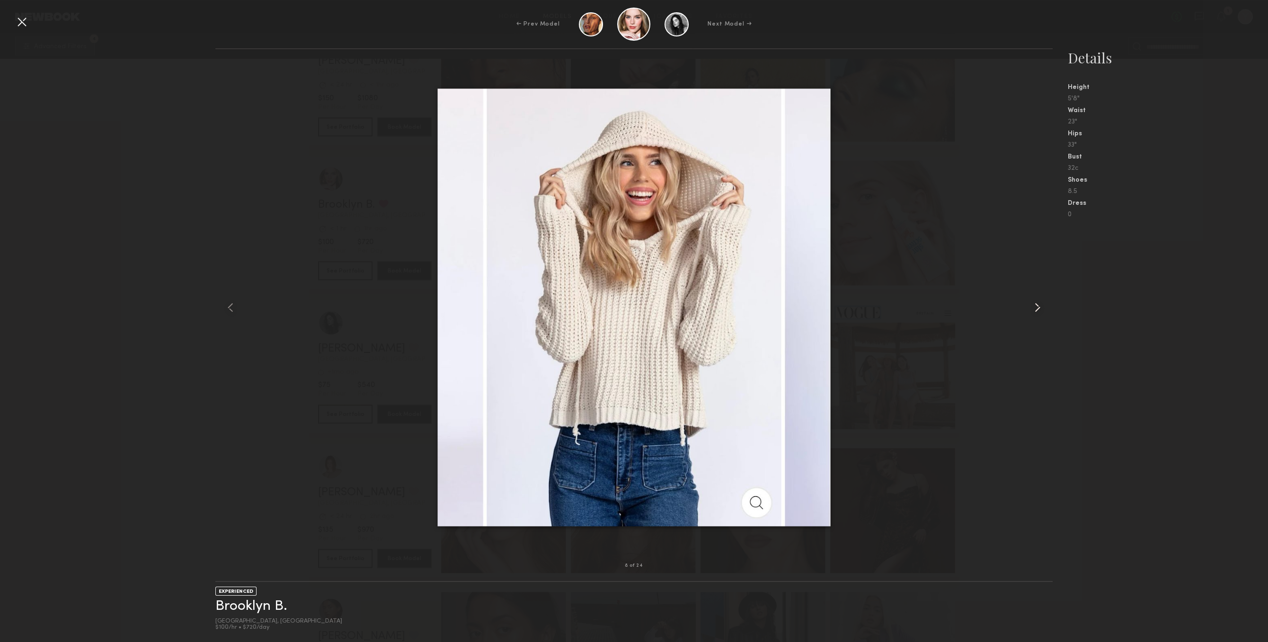
click at [1045, 296] on div at bounding box center [1036, 307] width 34 height 486
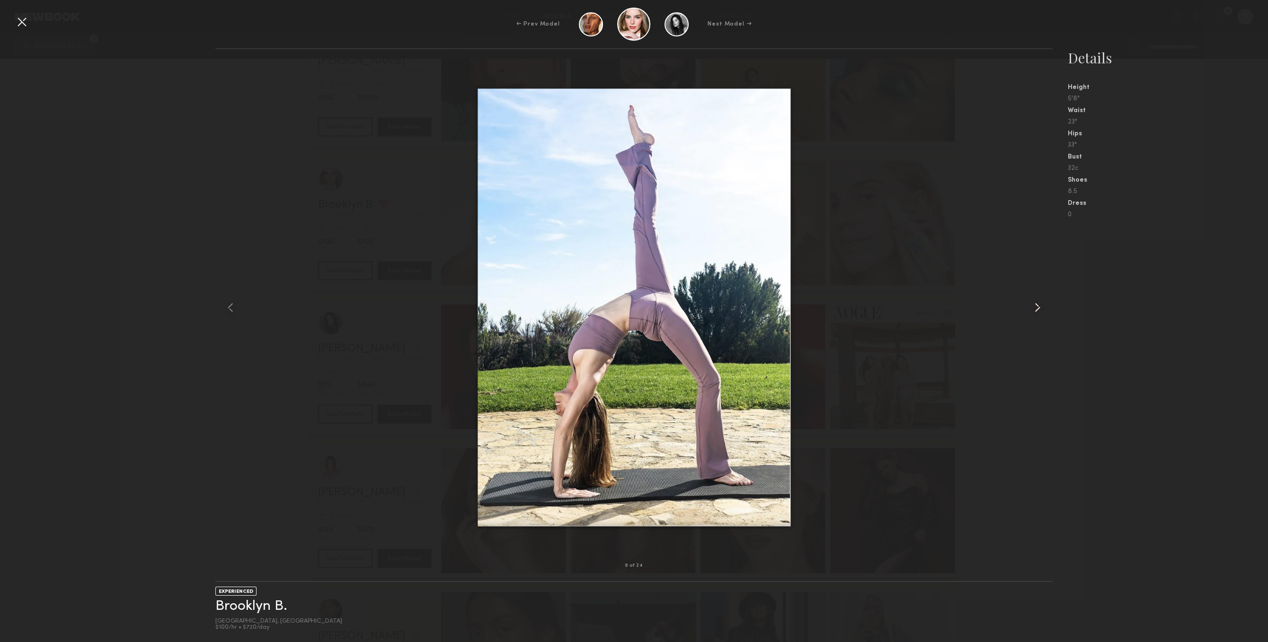
click at [1045, 296] on div at bounding box center [1036, 307] width 34 height 486
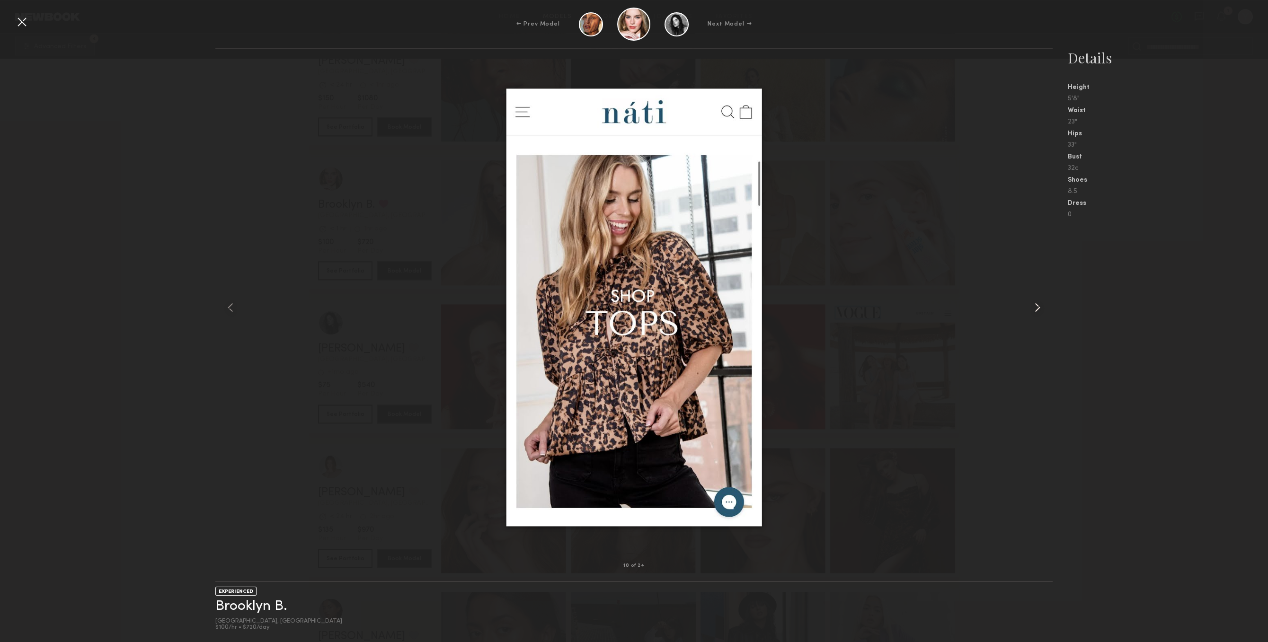
click at [1045, 296] on div at bounding box center [1036, 307] width 34 height 486
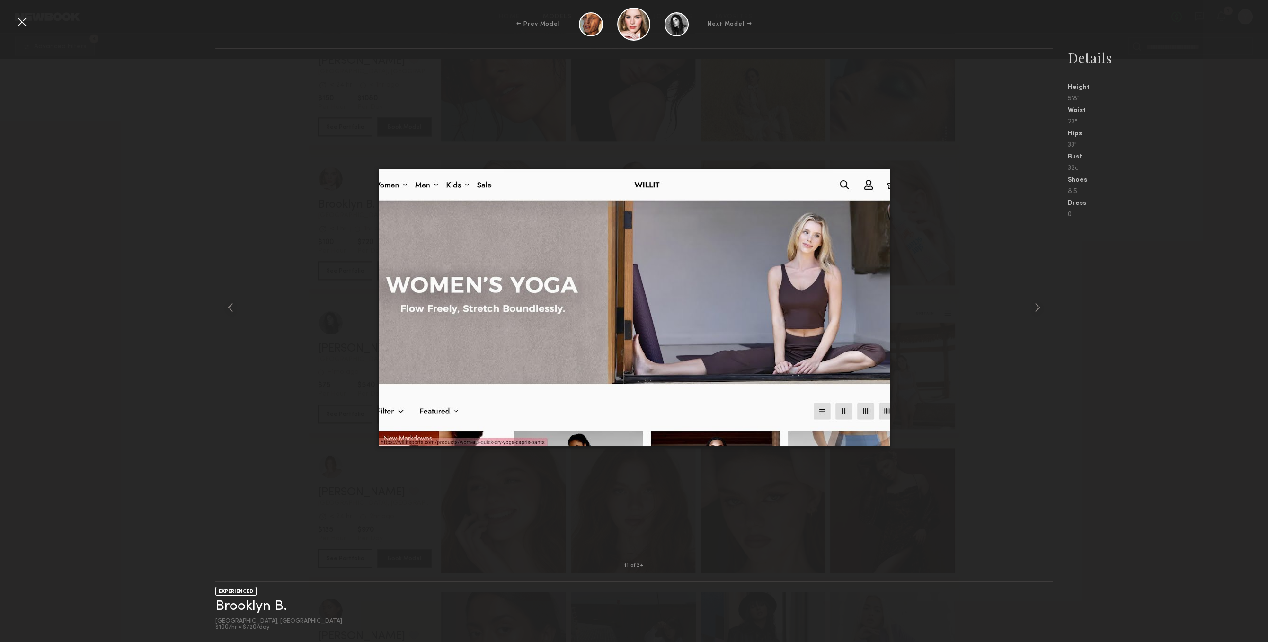
click at [22, 14] on div at bounding box center [21, 21] width 15 height 15
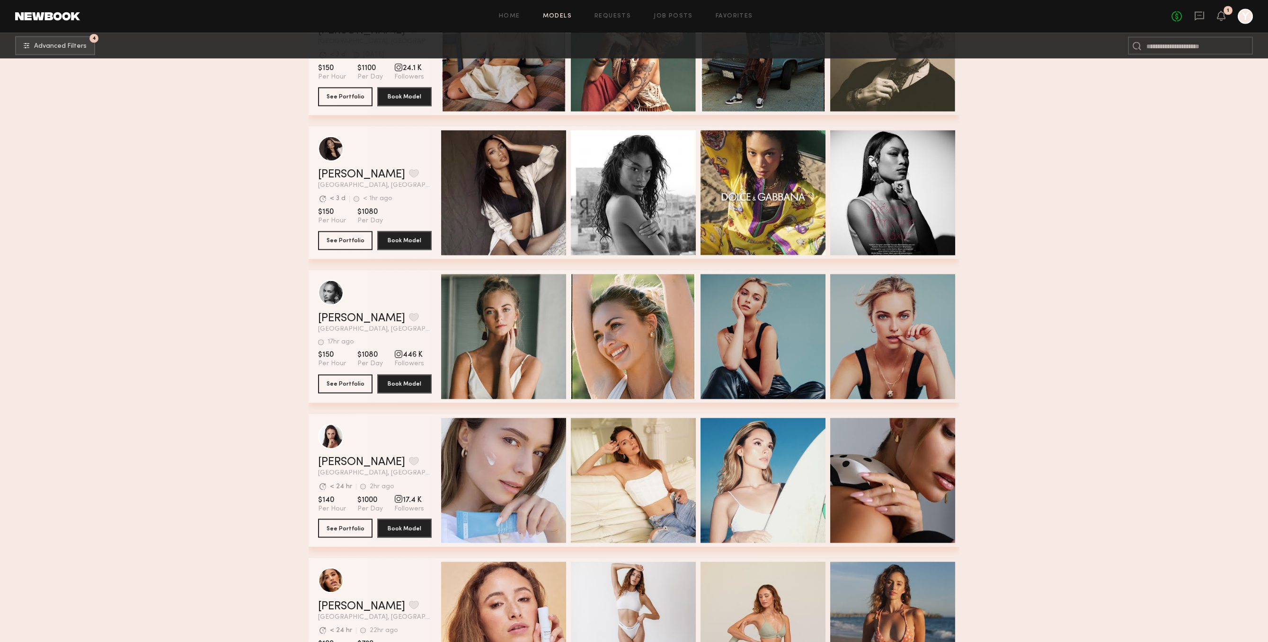
scroll to position [5890, 0]
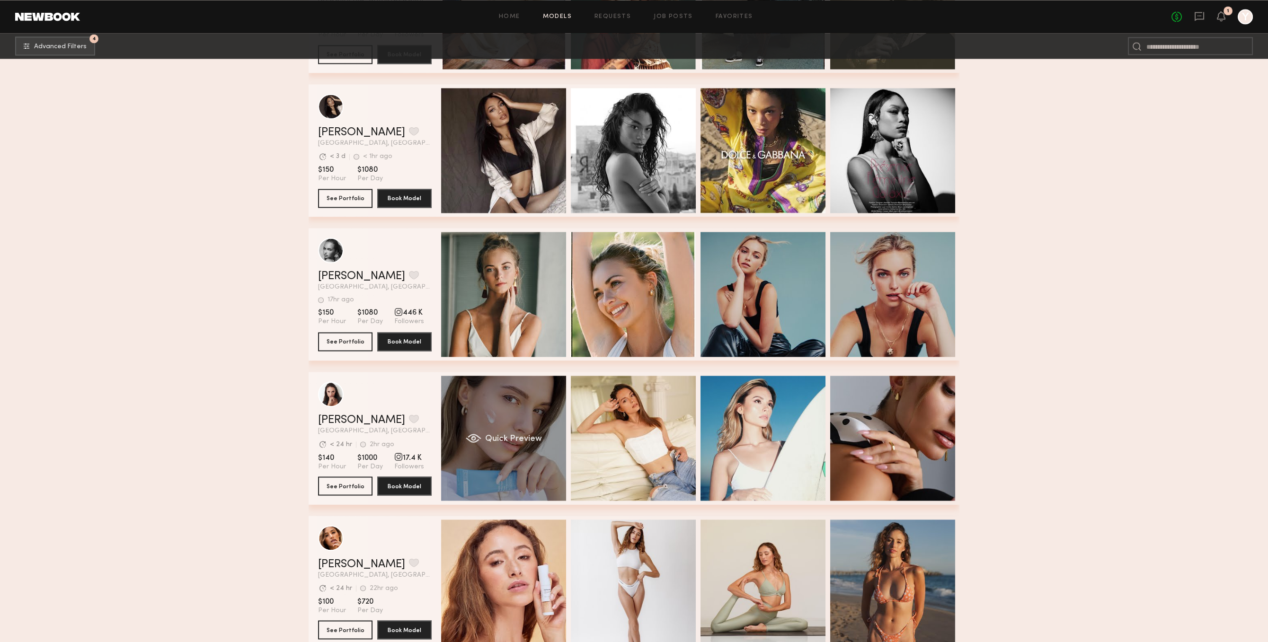
click at [546, 467] on div "Quick Preview" at bounding box center [503, 438] width 125 height 125
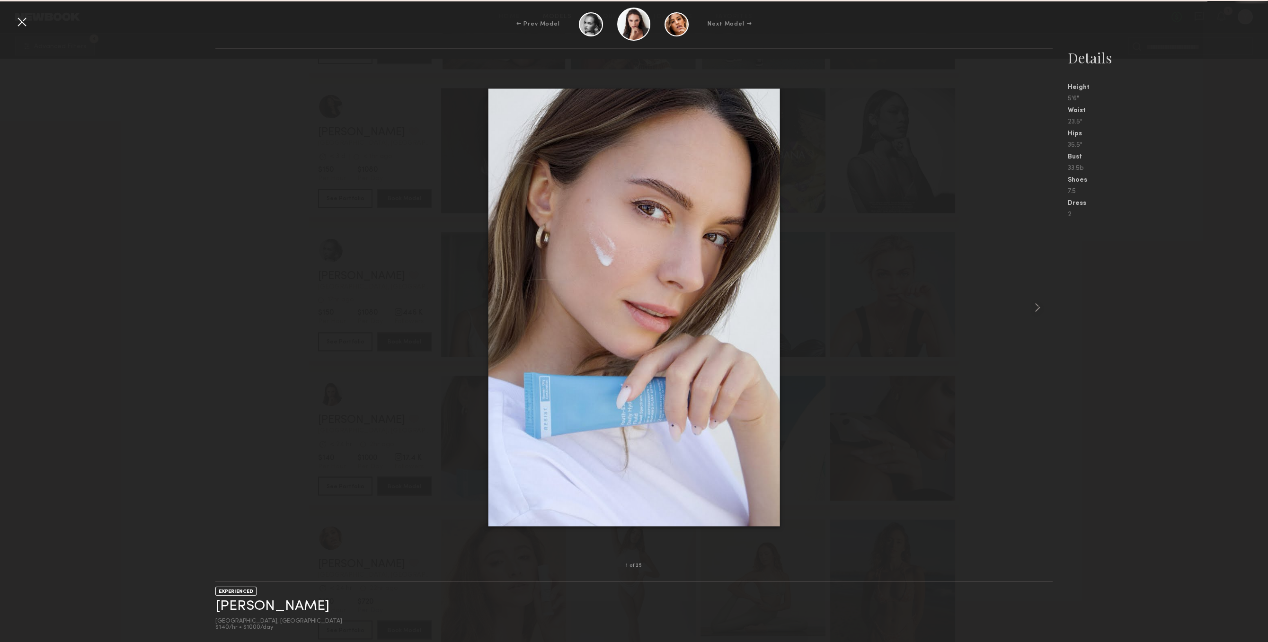
click at [1073, 305] on nb-gallery-model-stats "Details Height 5'6" Waist 23.5" Hips 35.5" Bust 33.5b Shoes 7.5 Dress 2" at bounding box center [1159, 345] width 215 height 594
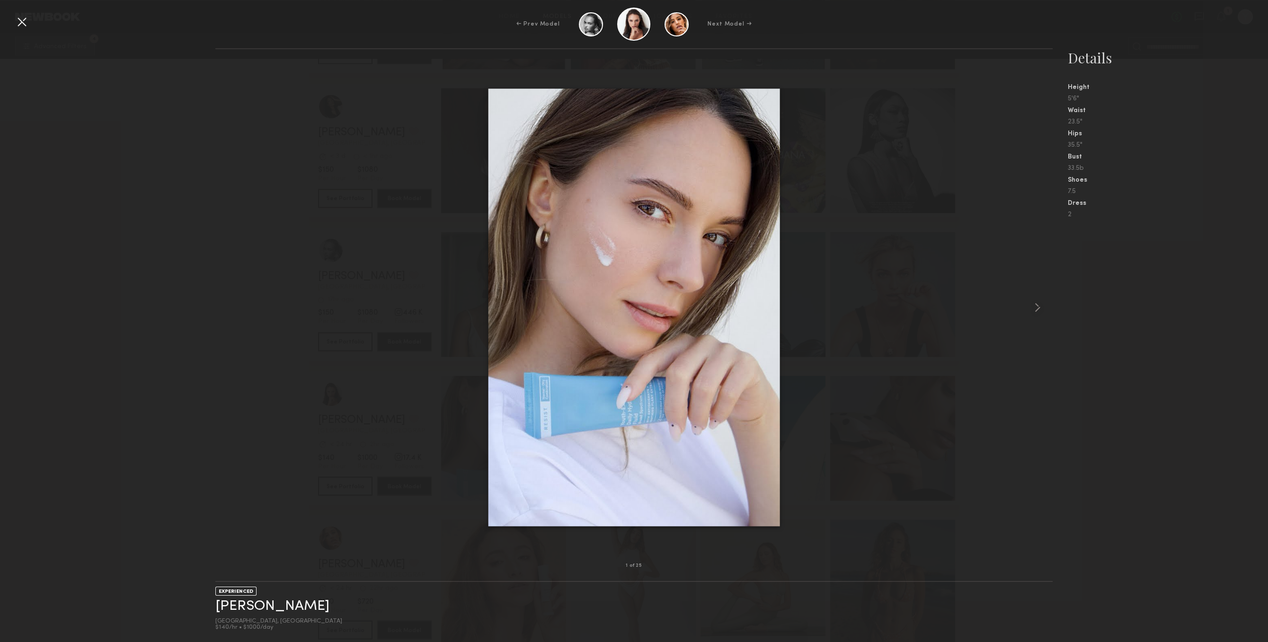
click at [1061, 302] on nb-gallery-model-stats "Details Height 5'6" Waist 23.5" Hips 35.5" Bust 33.5b Shoes 7.5 Dress 2" at bounding box center [1159, 345] width 215 height 594
click at [1046, 307] on div at bounding box center [1036, 307] width 34 height 486
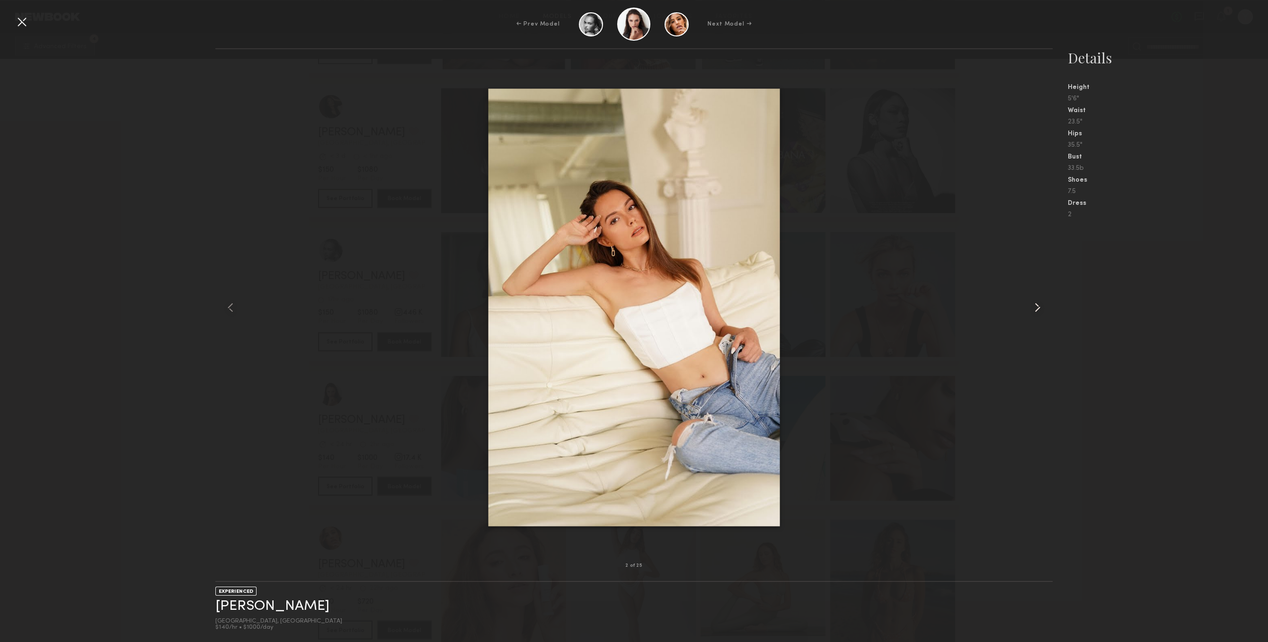
click at [1046, 307] on div at bounding box center [1036, 307] width 34 height 486
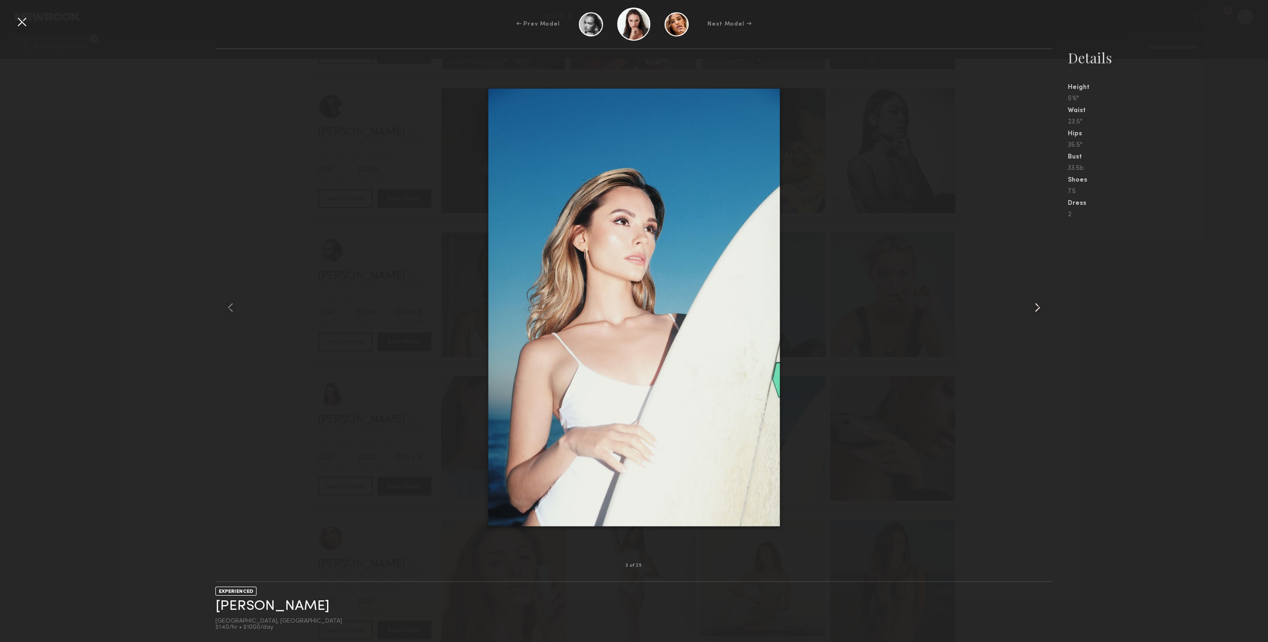
click at [1046, 307] on div at bounding box center [1036, 307] width 34 height 486
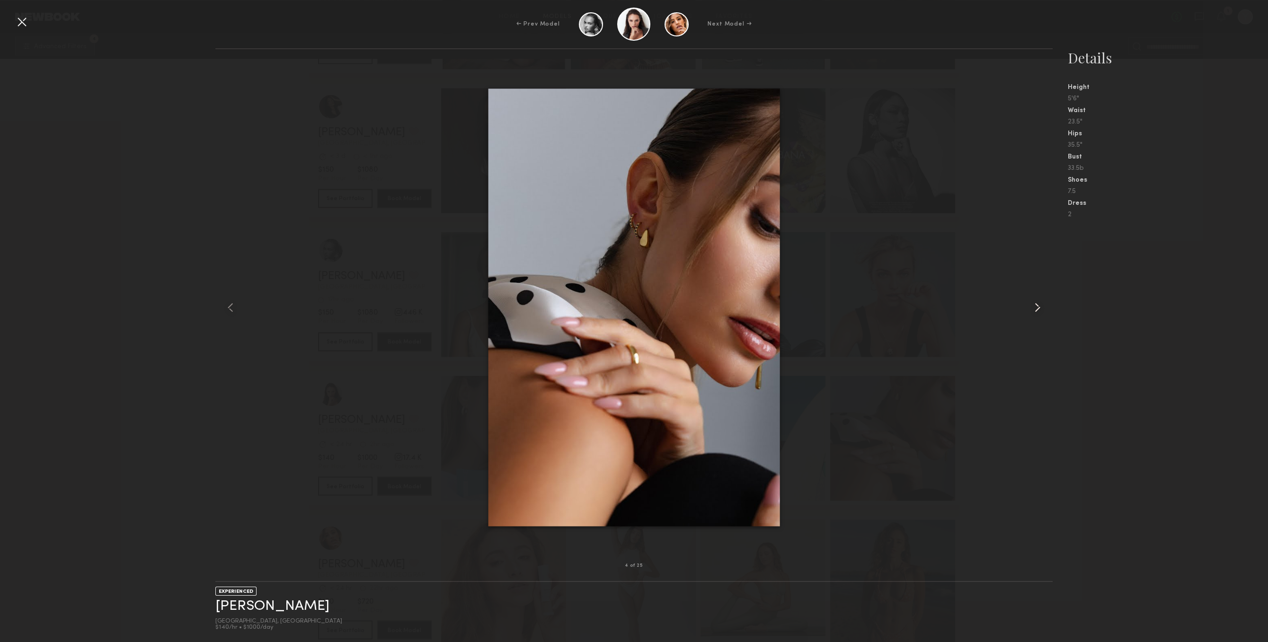
click at [1046, 307] on div at bounding box center [1036, 307] width 34 height 486
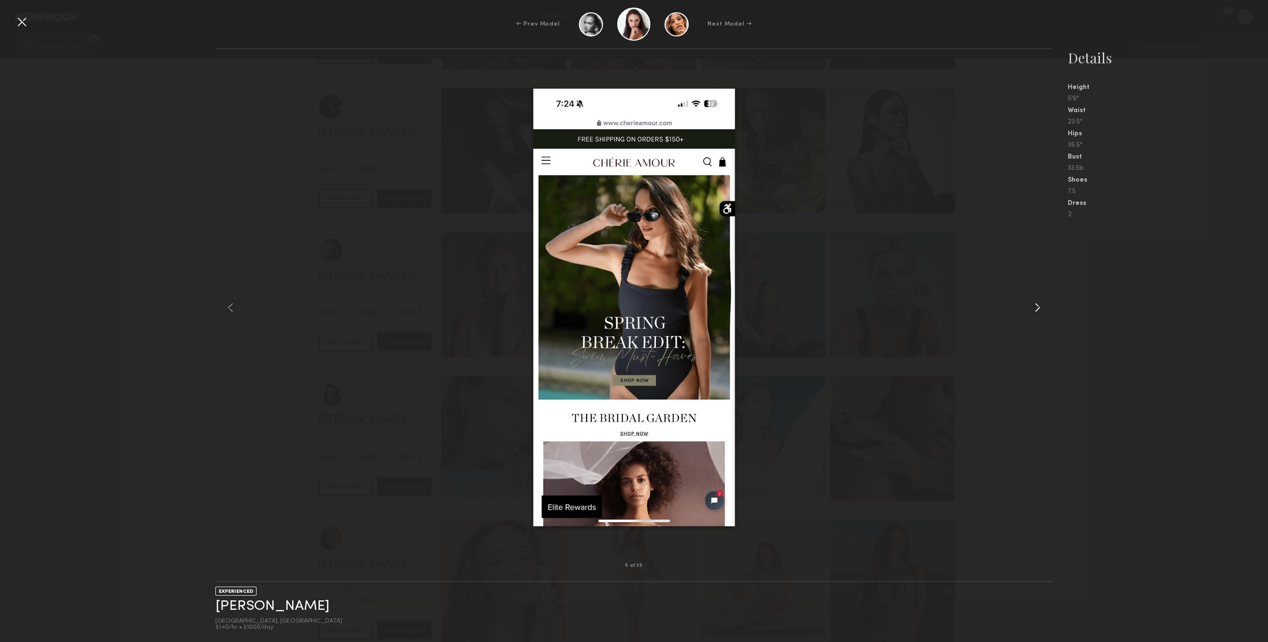
click at [1046, 307] on div at bounding box center [1036, 307] width 34 height 486
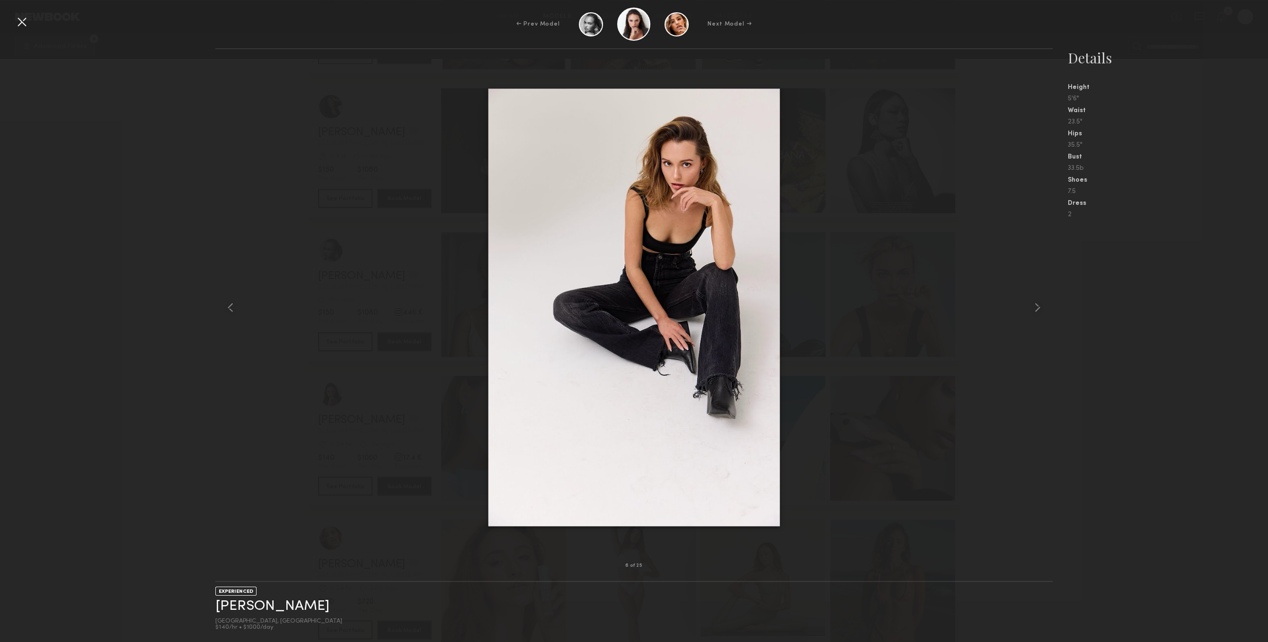
click at [20, 25] on div at bounding box center [21, 21] width 15 height 15
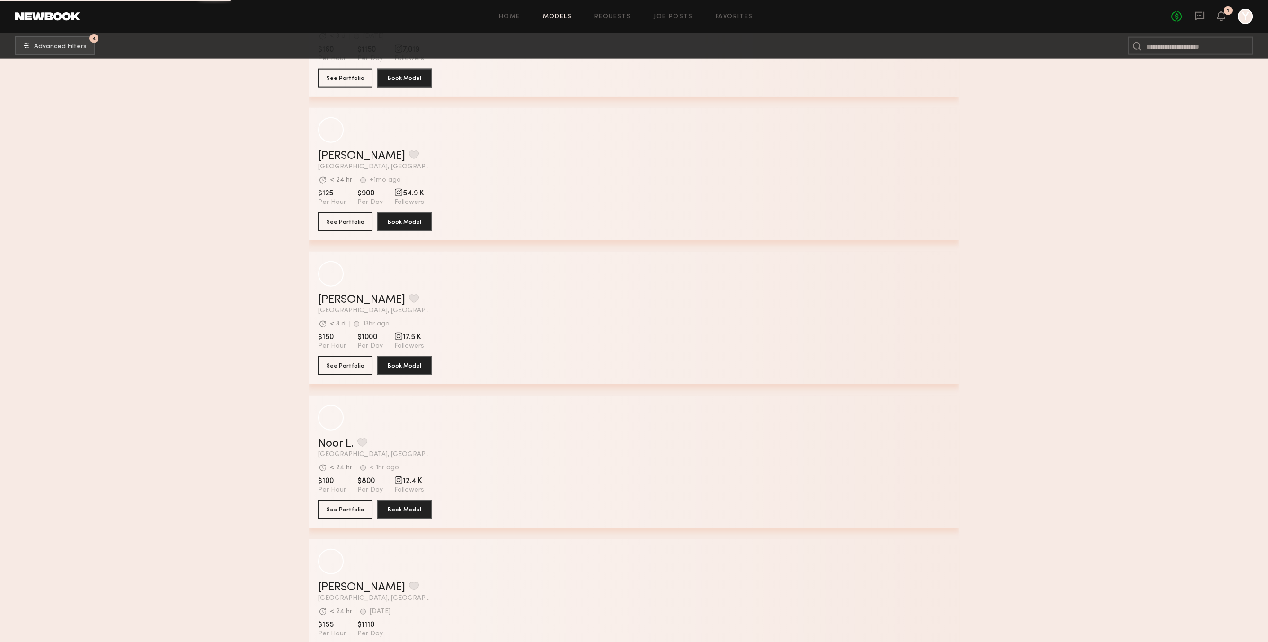
scroll to position [7926, 0]
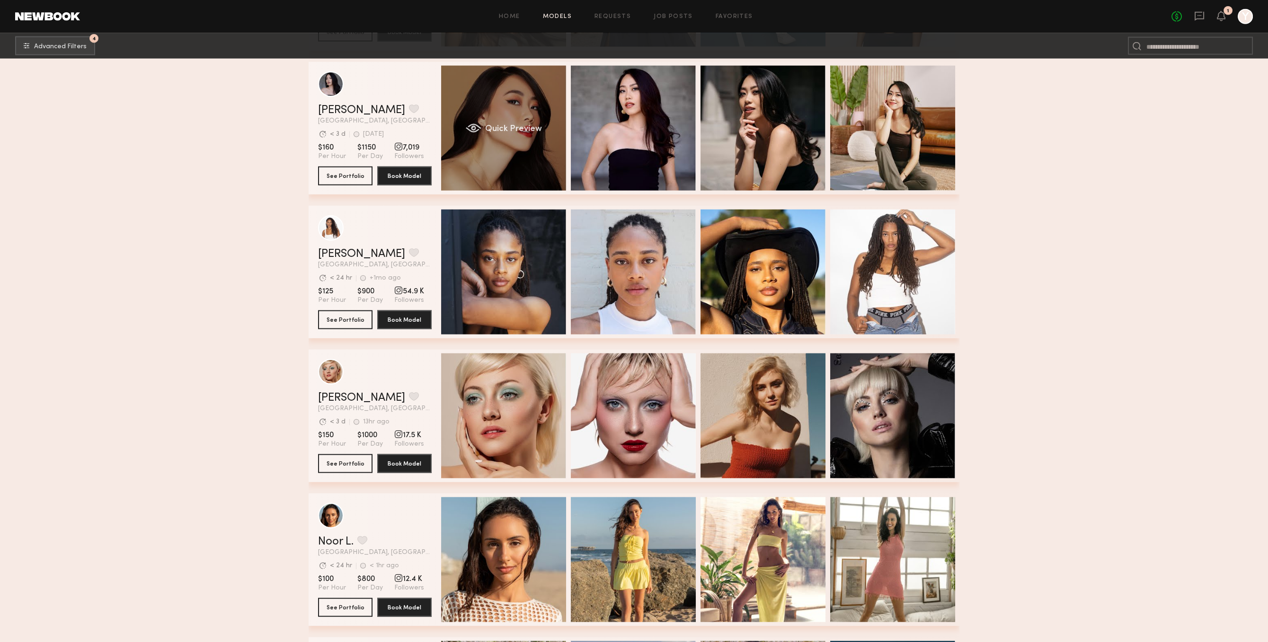
click at [469, 114] on div "Quick Preview" at bounding box center [503, 128] width 125 height 125
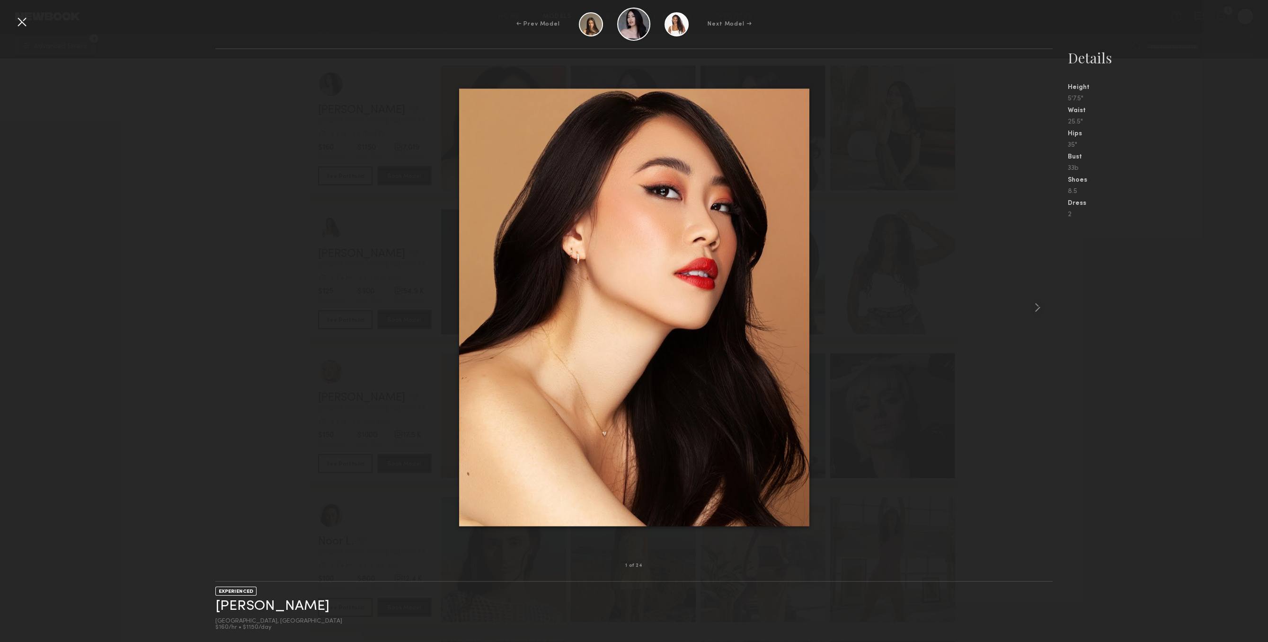
click at [1061, 273] on nb-gallery-model-stats "Details Height 5'7.5" Waist 25.5" Hips 35" Bust 33b Shoes 8.5 Dress 2" at bounding box center [1159, 345] width 215 height 594
click at [1027, 293] on div at bounding box center [1036, 307] width 34 height 486
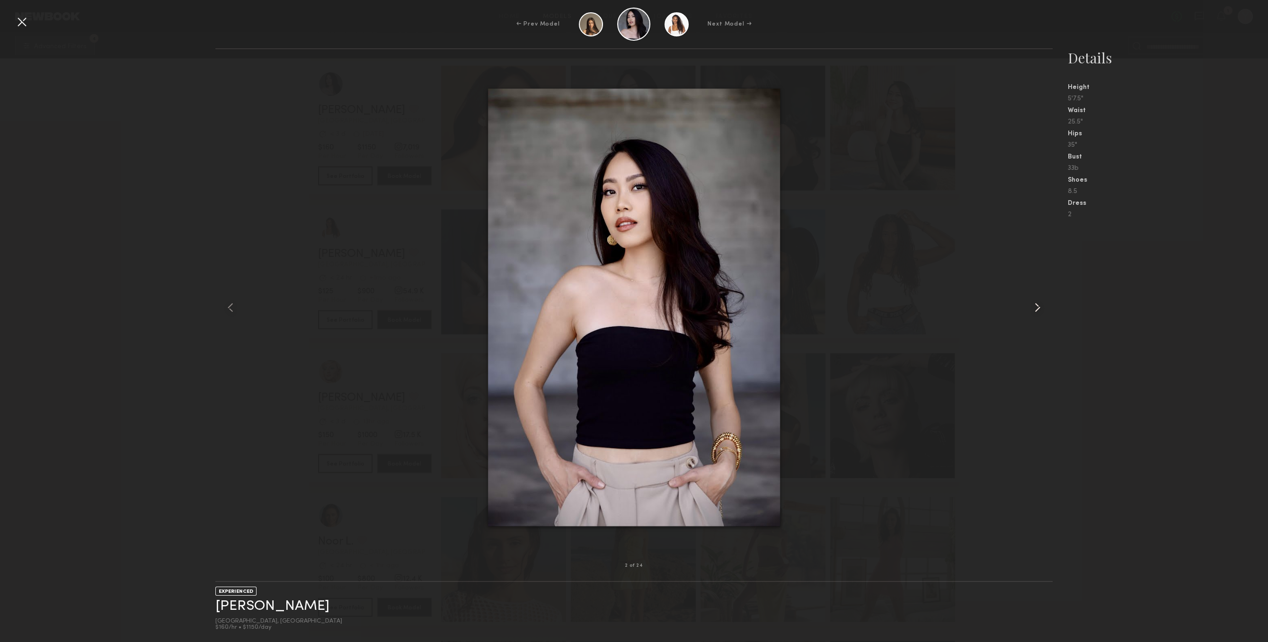
click at [1027, 294] on div at bounding box center [1036, 307] width 34 height 486
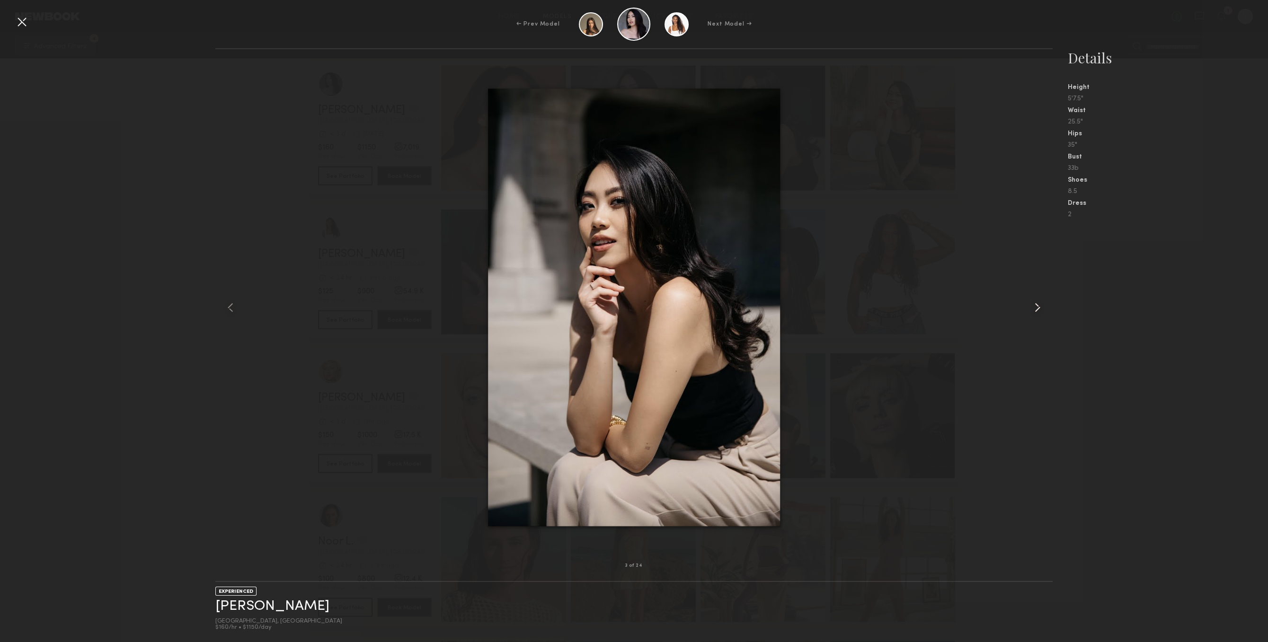
click at [1027, 294] on div at bounding box center [1036, 307] width 34 height 486
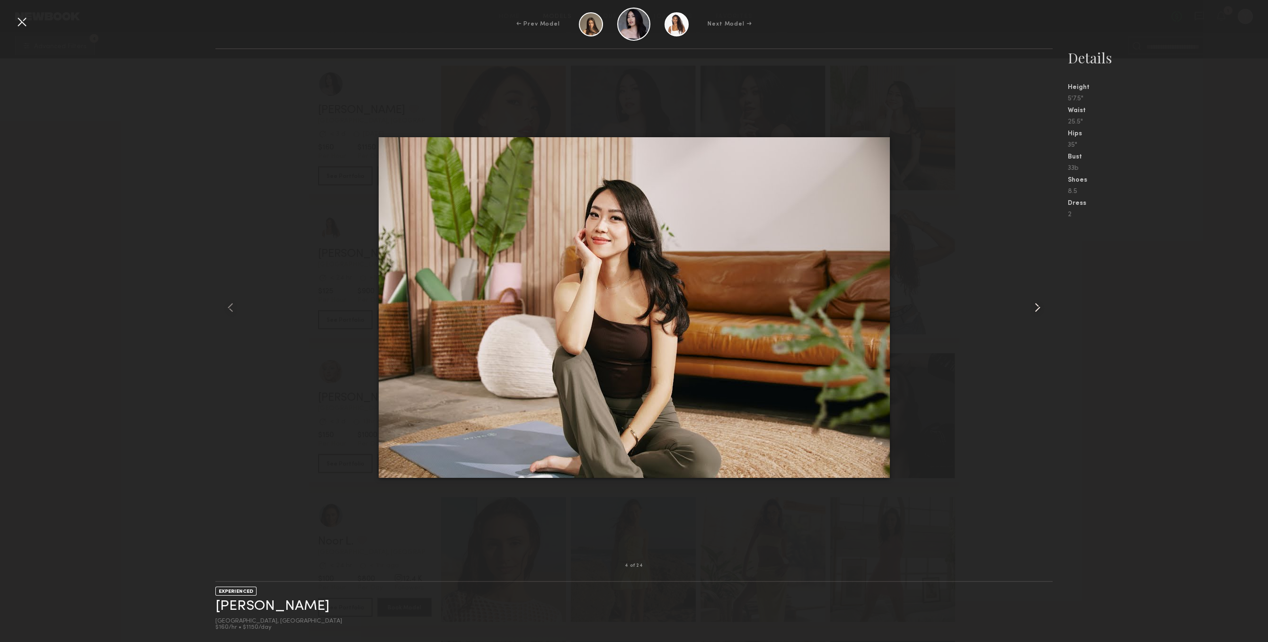
click at [1027, 294] on div at bounding box center [1036, 307] width 34 height 486
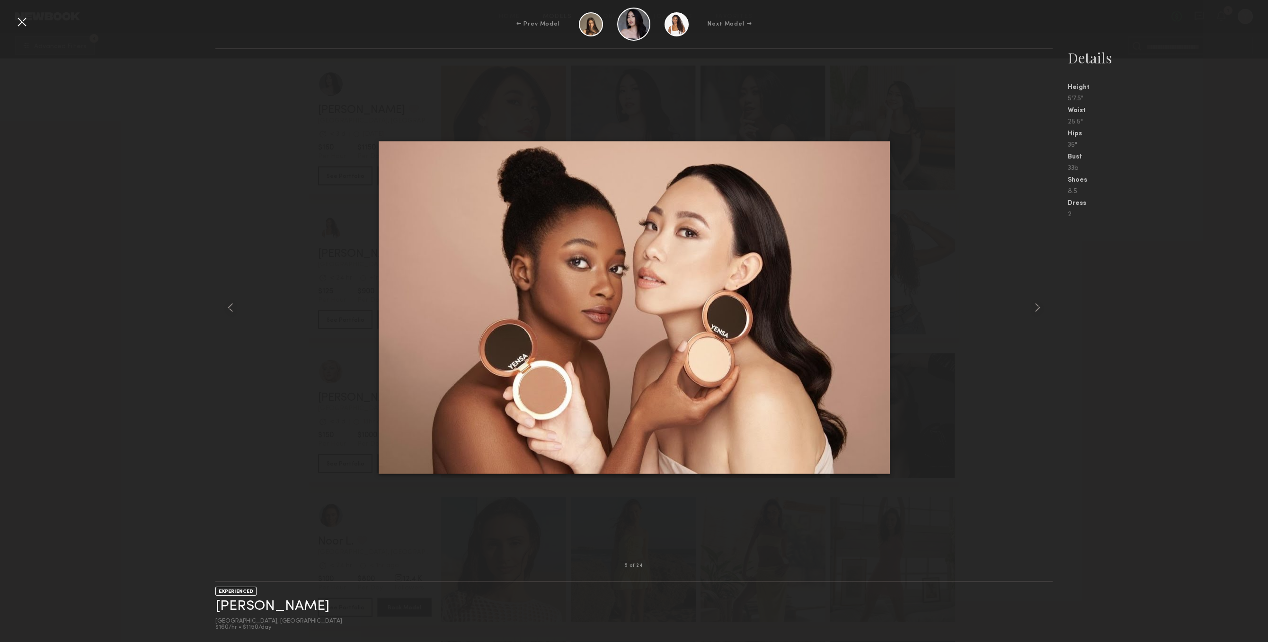
click at [28, 22] on div at bounding box center [21, 21] width 15 height 15
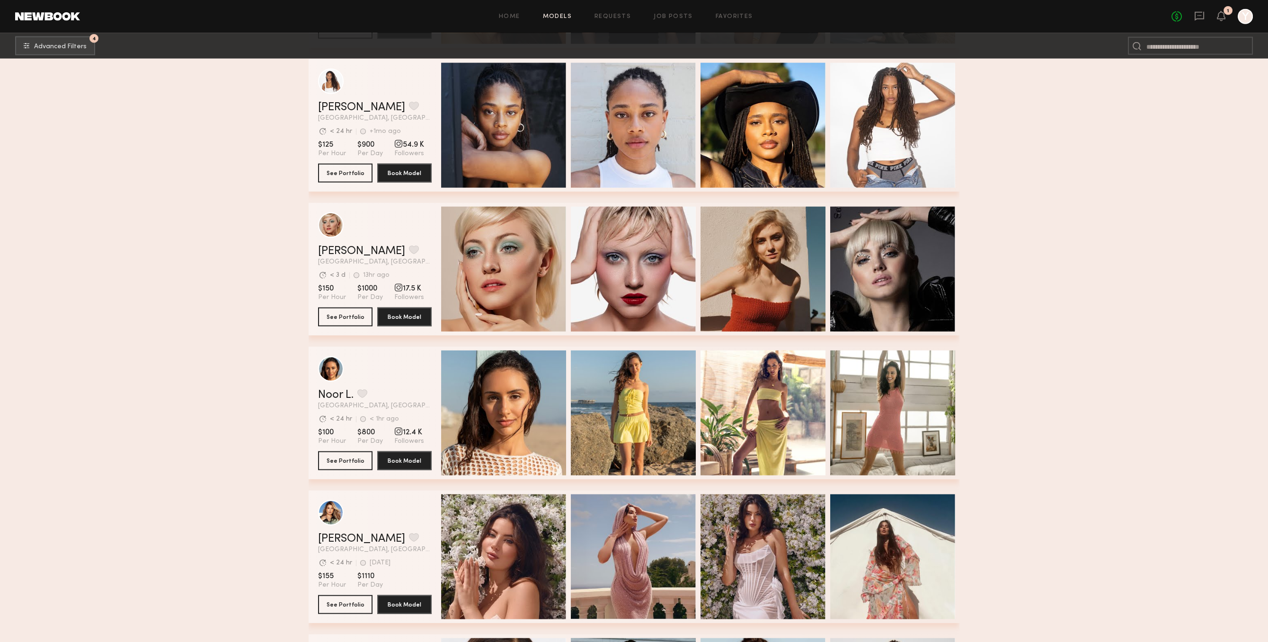
scroll to position [8365, 0]
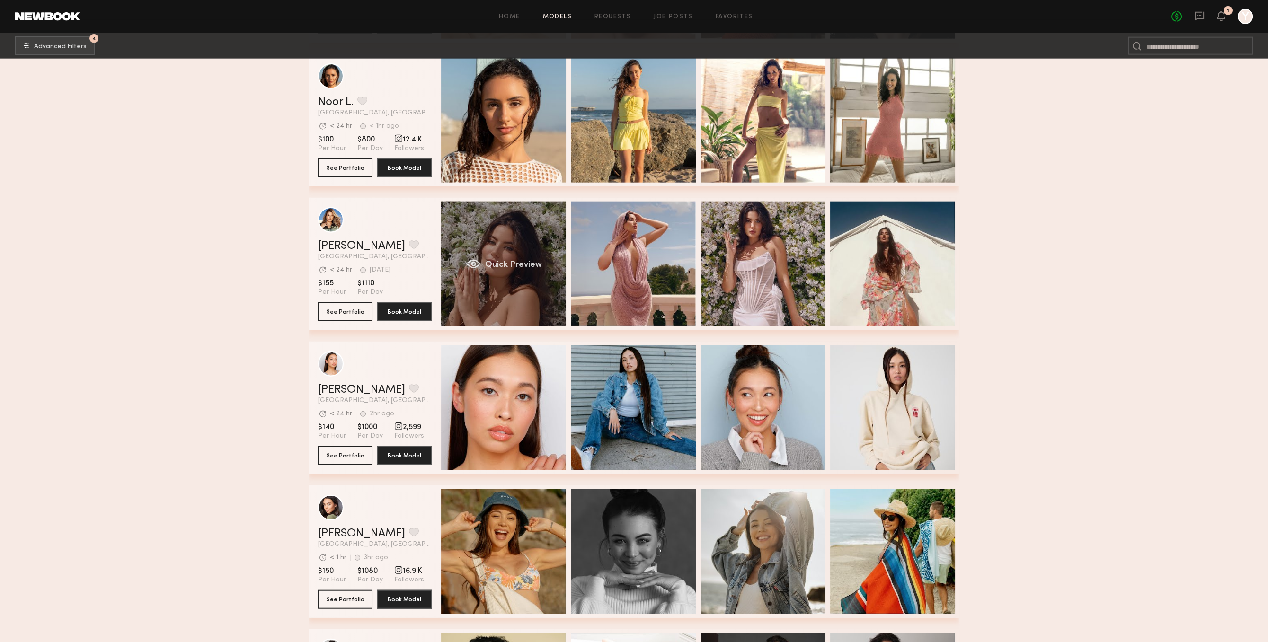
click at [524, 319] on div "Quick Preview" at bounding box center [503, 264] width 125 height 125
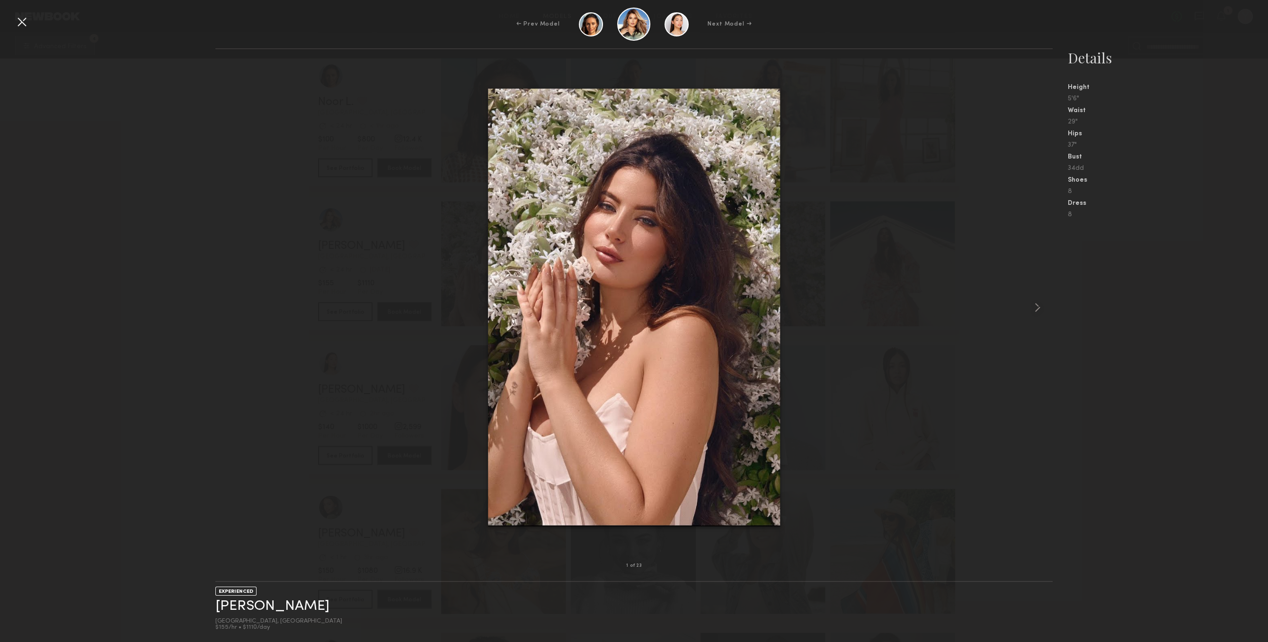
click at [1003, 307] on div at bounding box center [633, 307] width 837 height 486
click at [1008, 307] on div at bounding box center [633, 307] width 837 height 486
click at [1019, 308] on div at bounding box center [1036, 307] width 34 height 486
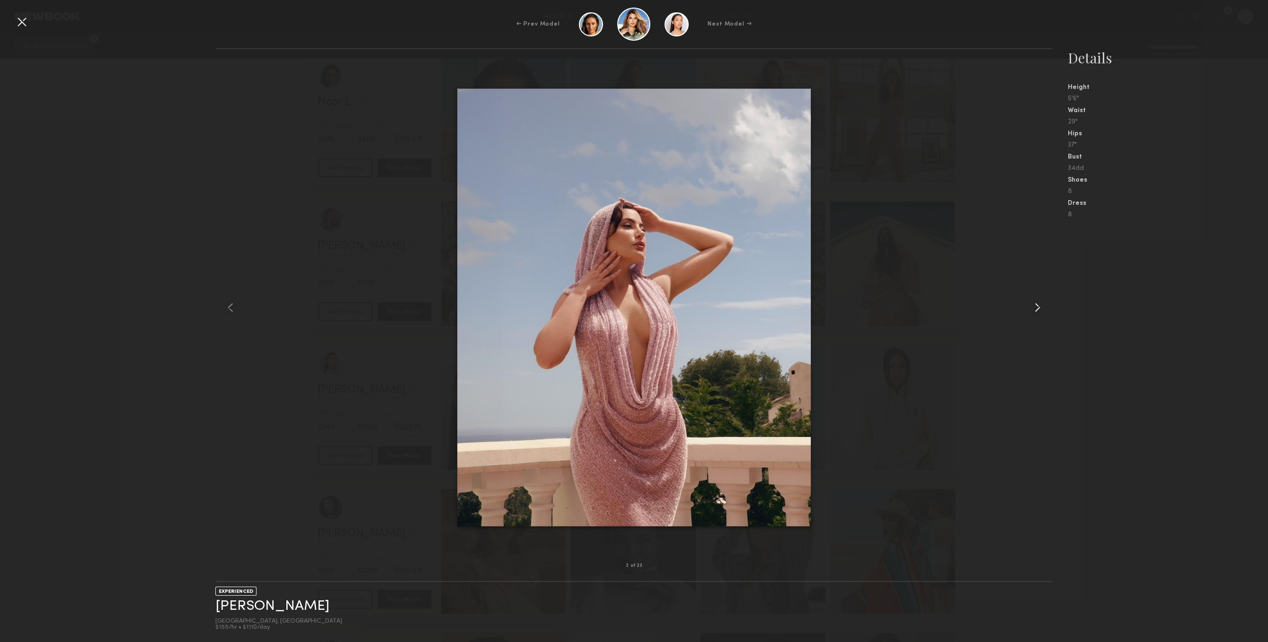
click at [1019, 308] on div at bounding box center [1036, 307] width 34 height 486
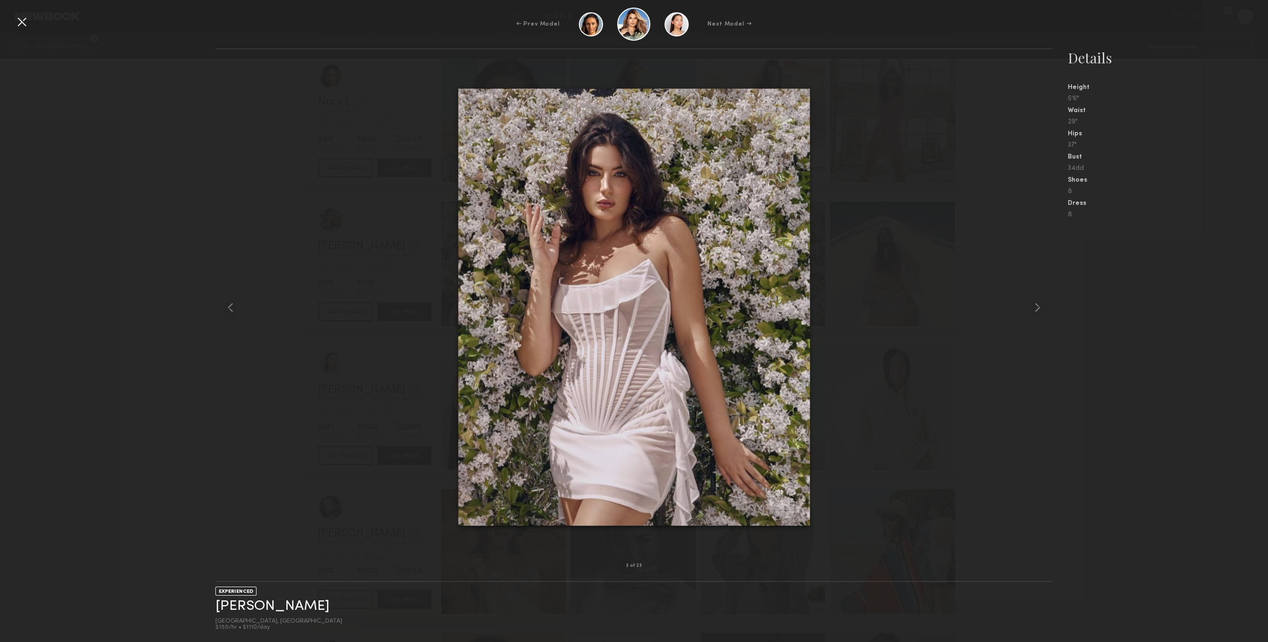
click at [25, 19] on div at bounding box center [21, 21] width 15 height 15
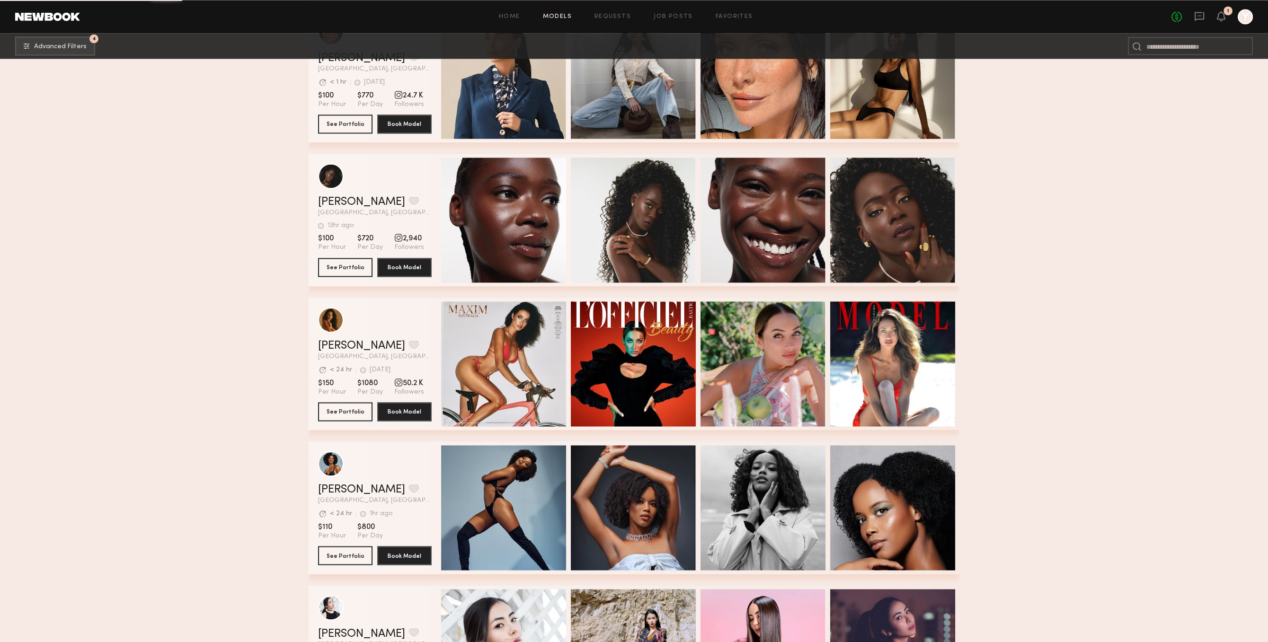
scroll to position [18592, 0]
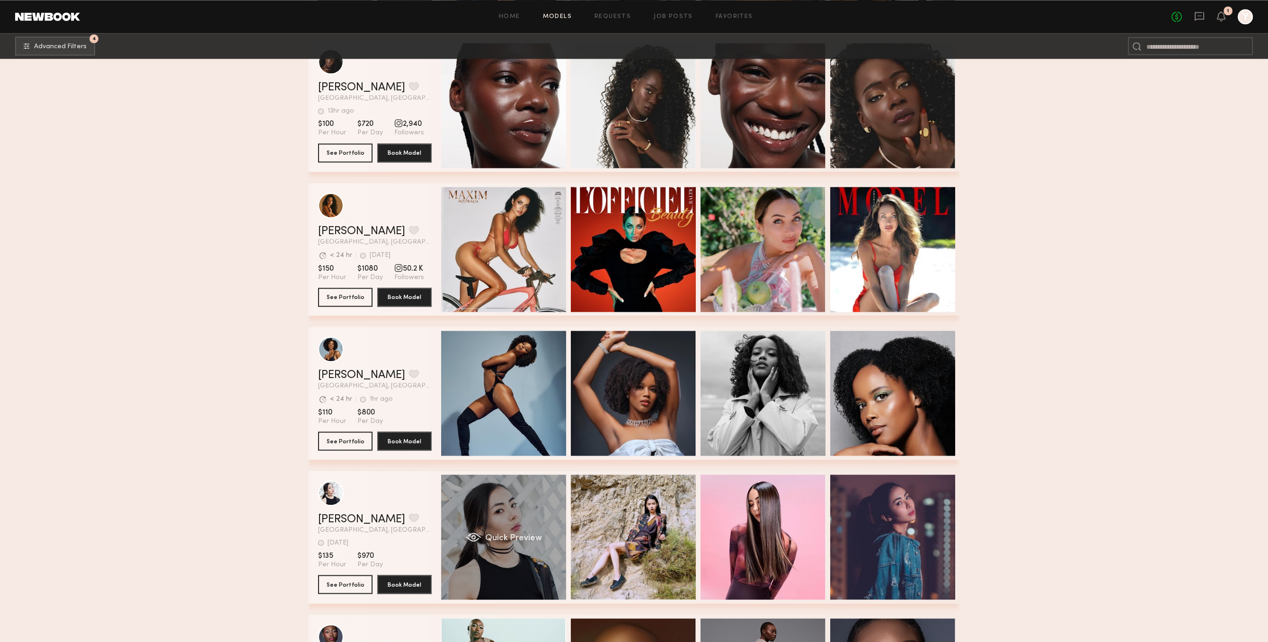
click at [511, 550] on div "Quick Preview" at bounding box center [503, 537] width 125 height 125
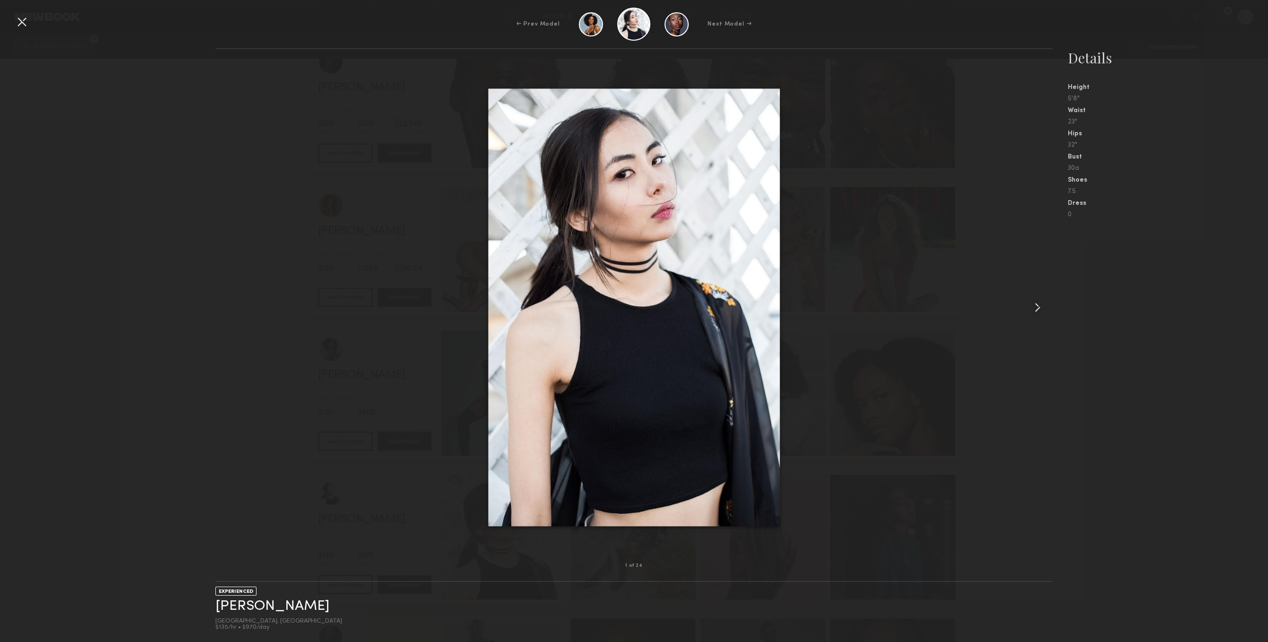
click at [1052, 268] on div "1 of 24 EXPERIENCED Julie A. Los Angeles, CA $135/hr • $970/day Details Height …" at bounding box center [634, 345] width 1268 height 594
click at [1050, 293] on div at bounding box center [1036, 307] width 34 height 486
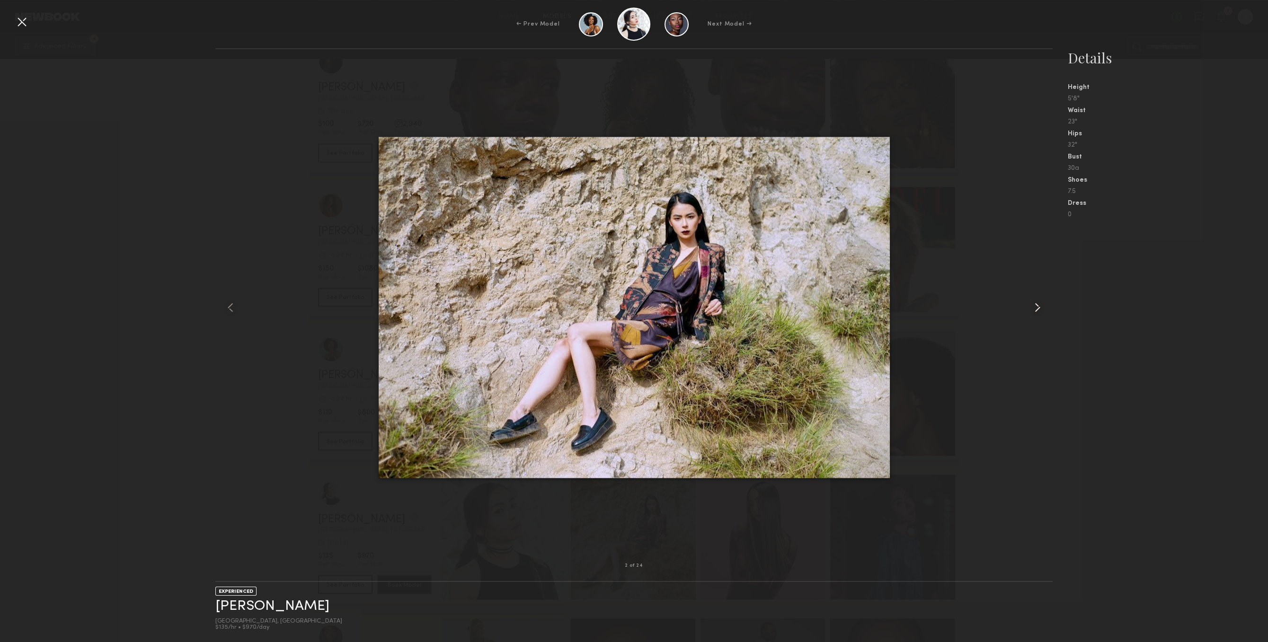
click at [1042, 314] on common-icon at bounding box center [1037, 307] width 15 height 15
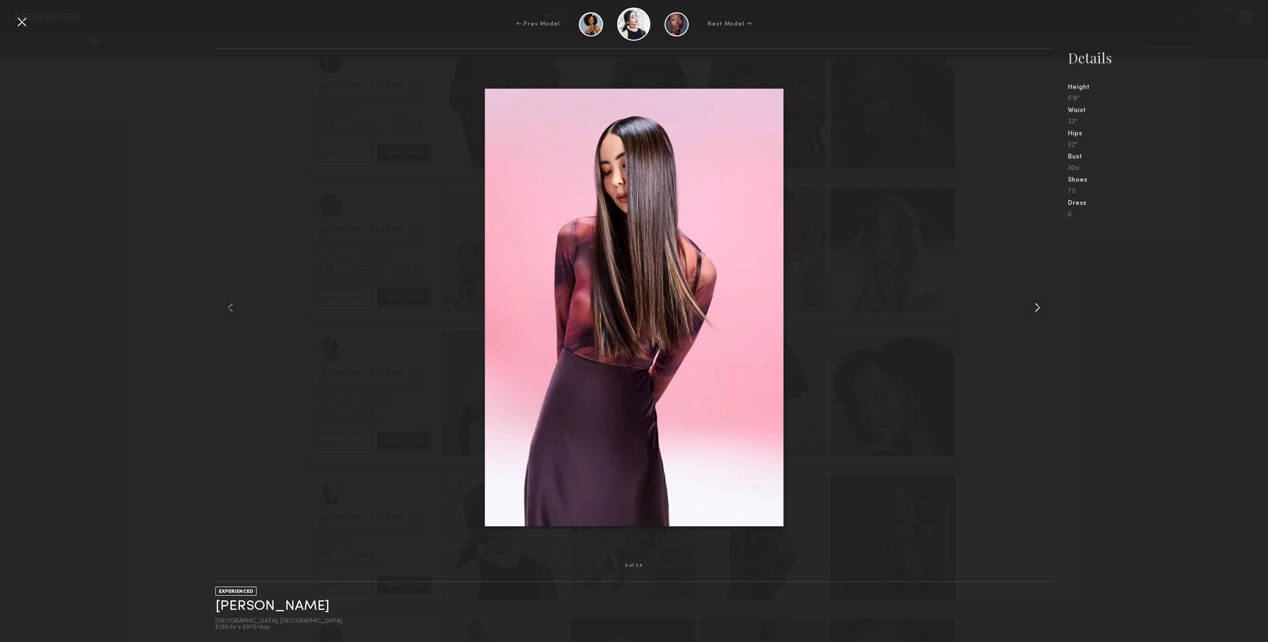
click at [1042, 314] on common-icon at bounding box center [1037, 307] width 15 height 15
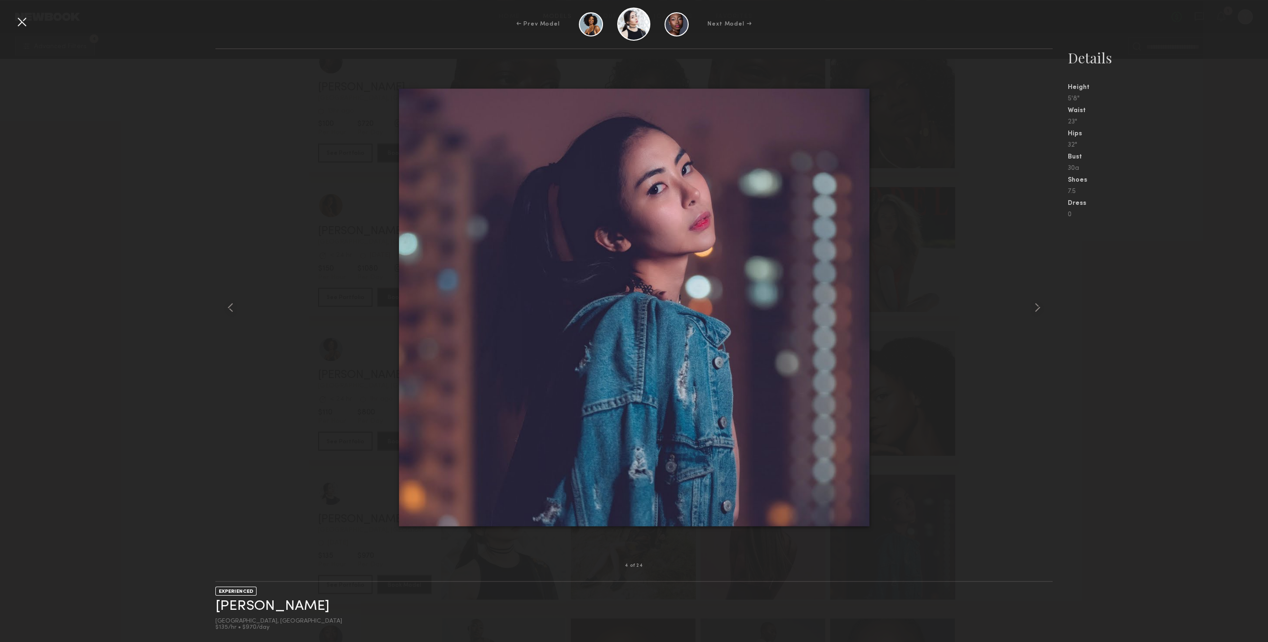
click at [28, 18] on div at bounding box center [21, 21] width 15 height 15
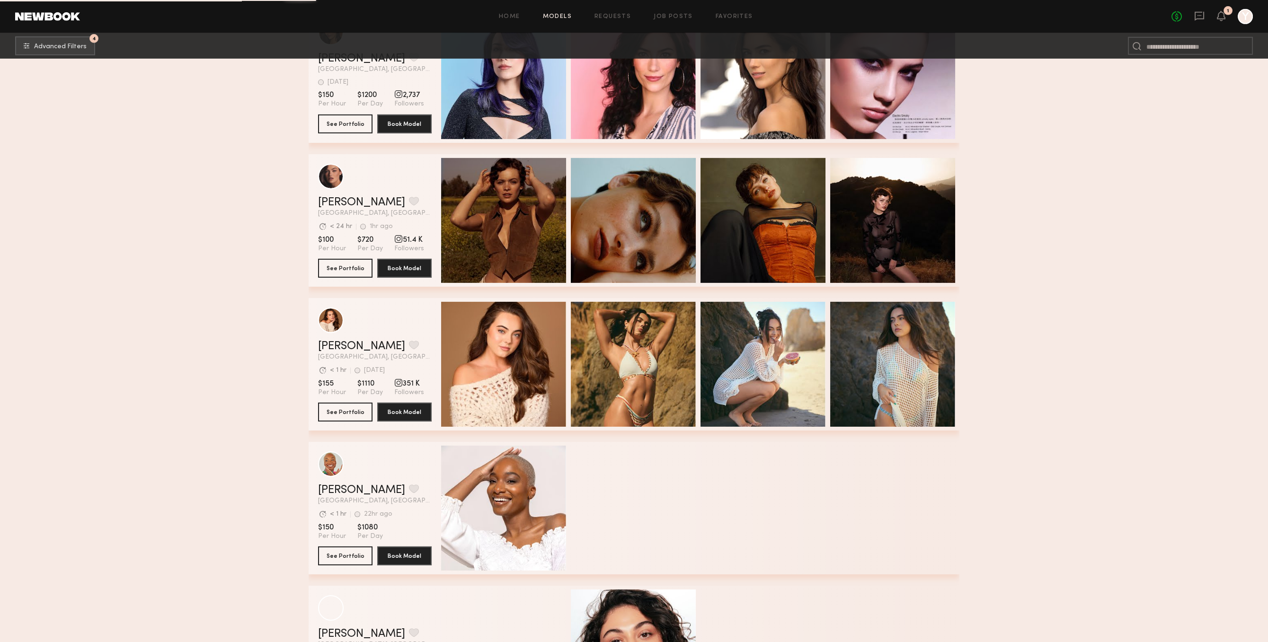
scroll to position [23770, 0]
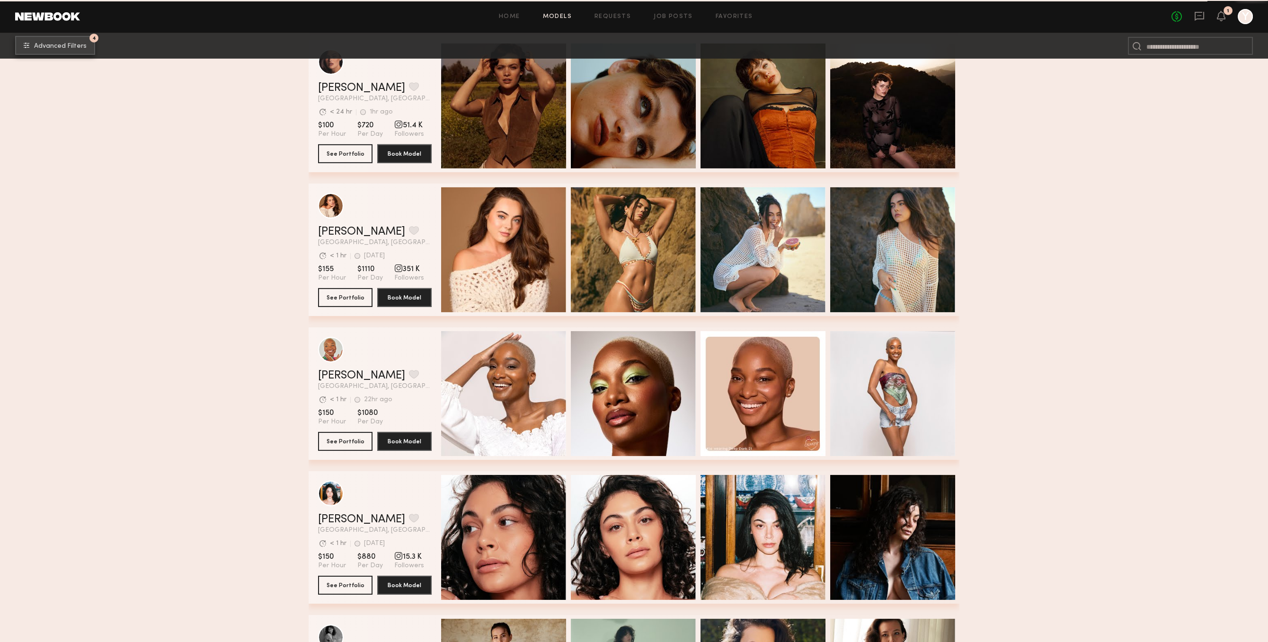
click at [89, 39] on button "4 Advanced Filters" at bounding box center [55, 45] width 80 height 19
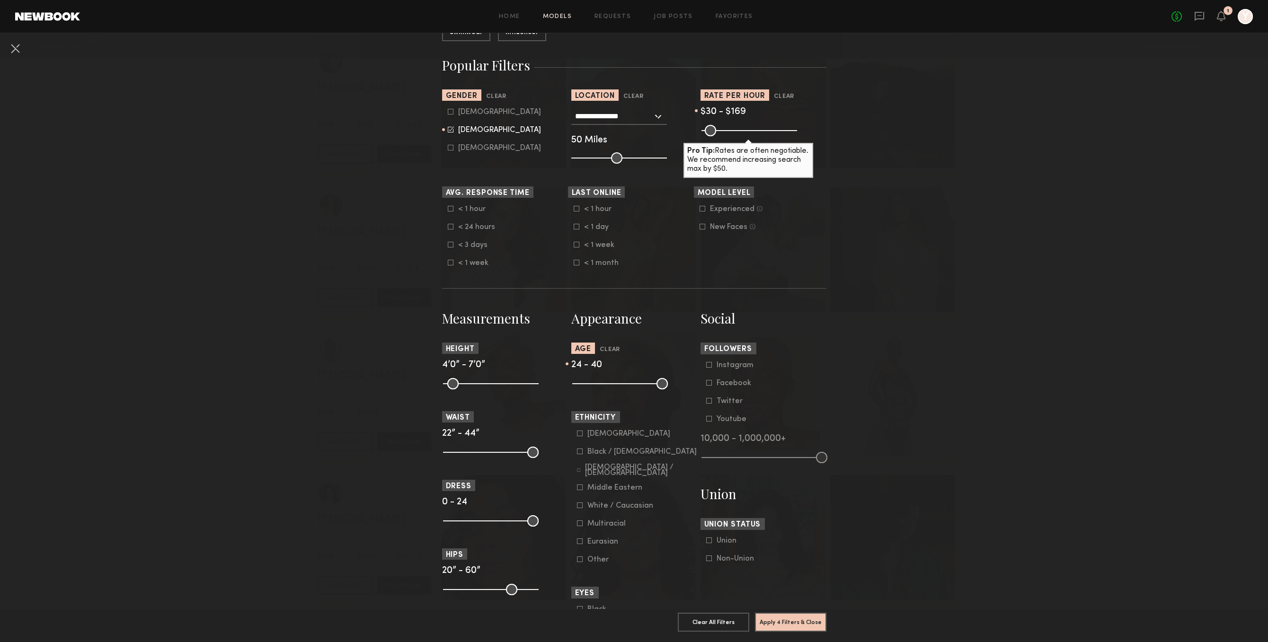
scroll to position [195, 0]
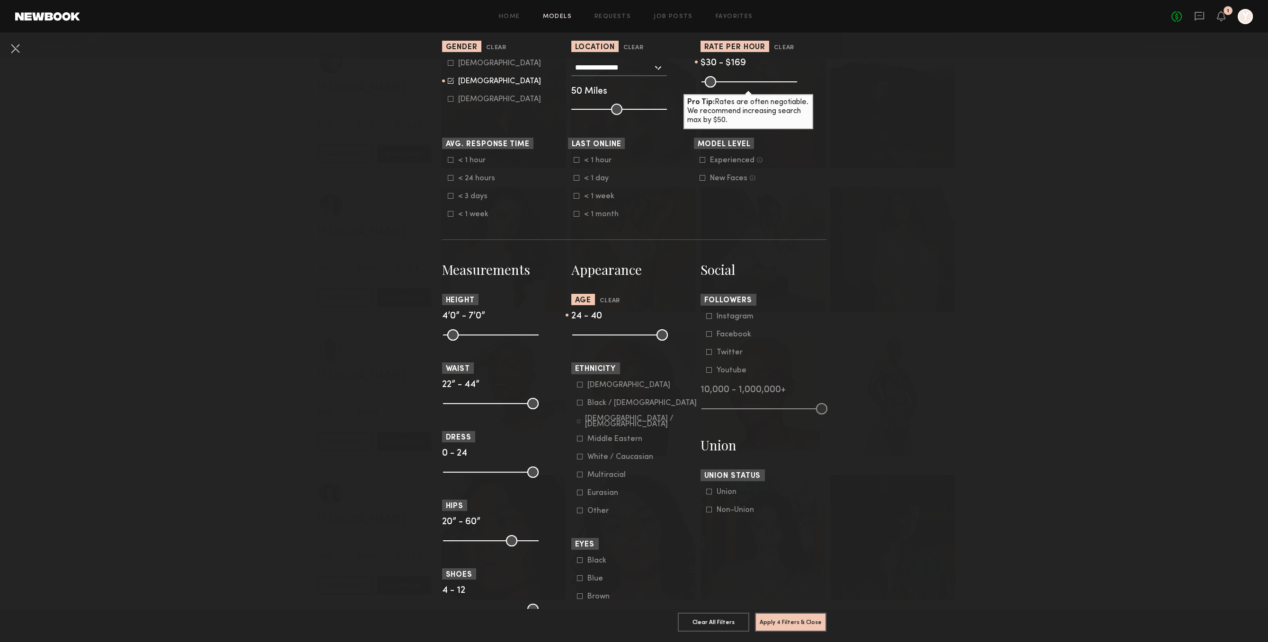
click at [591, 387] on div "Asian" at bounding box center [628, 385] width 83 height 6
click at [809, 627] on button "Apply 5 Filters & Close" at bounding box center [790, 621] width 71 height 19
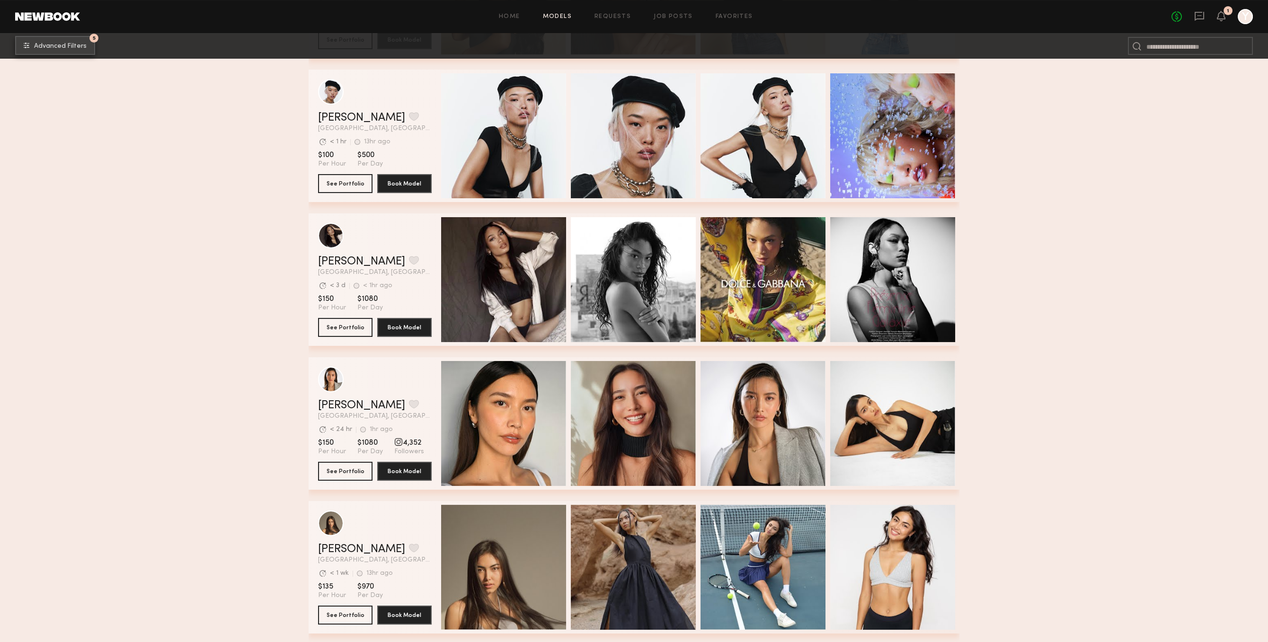
scroll to position [634, 0]
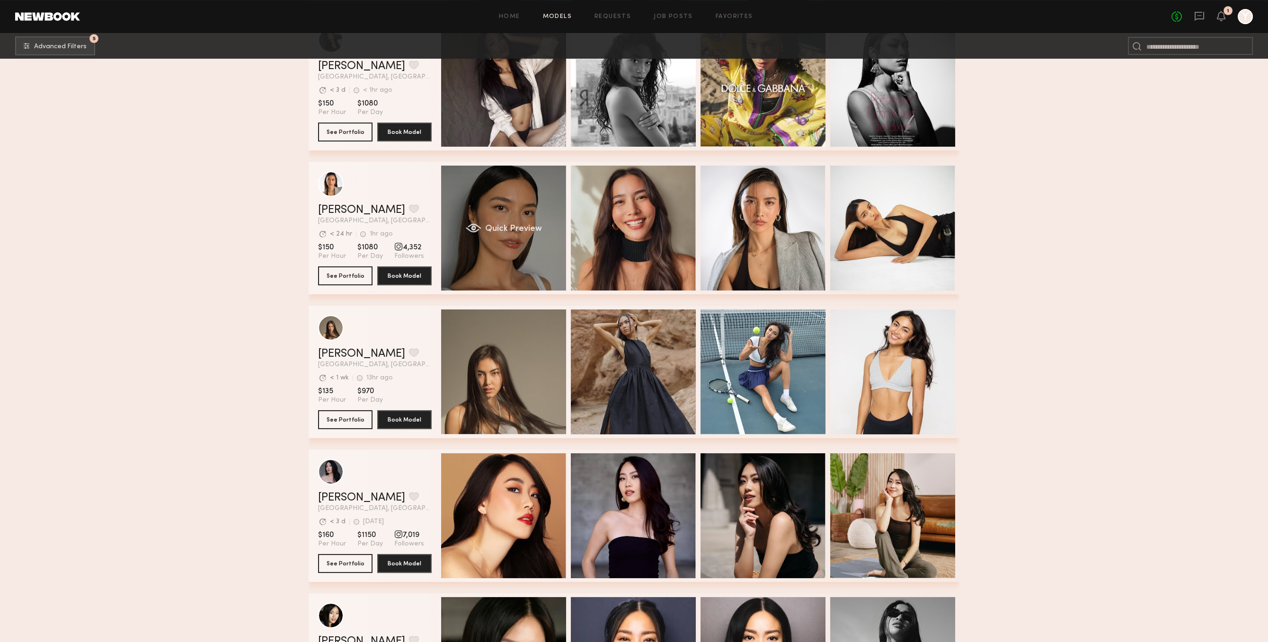
click at [528, 268] on div "Quick Preview" at bounding box center [503, 228] width 125 height 125
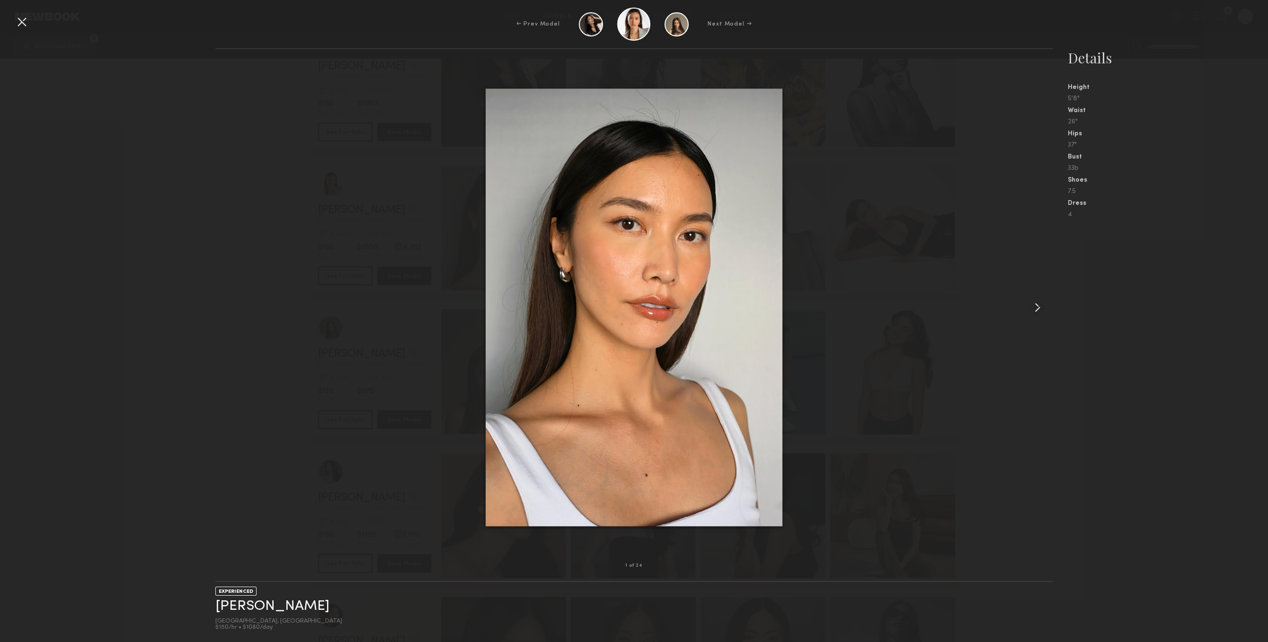
click at [1050, 323] on div at bounding box center [1036, 307] width 34 height 486
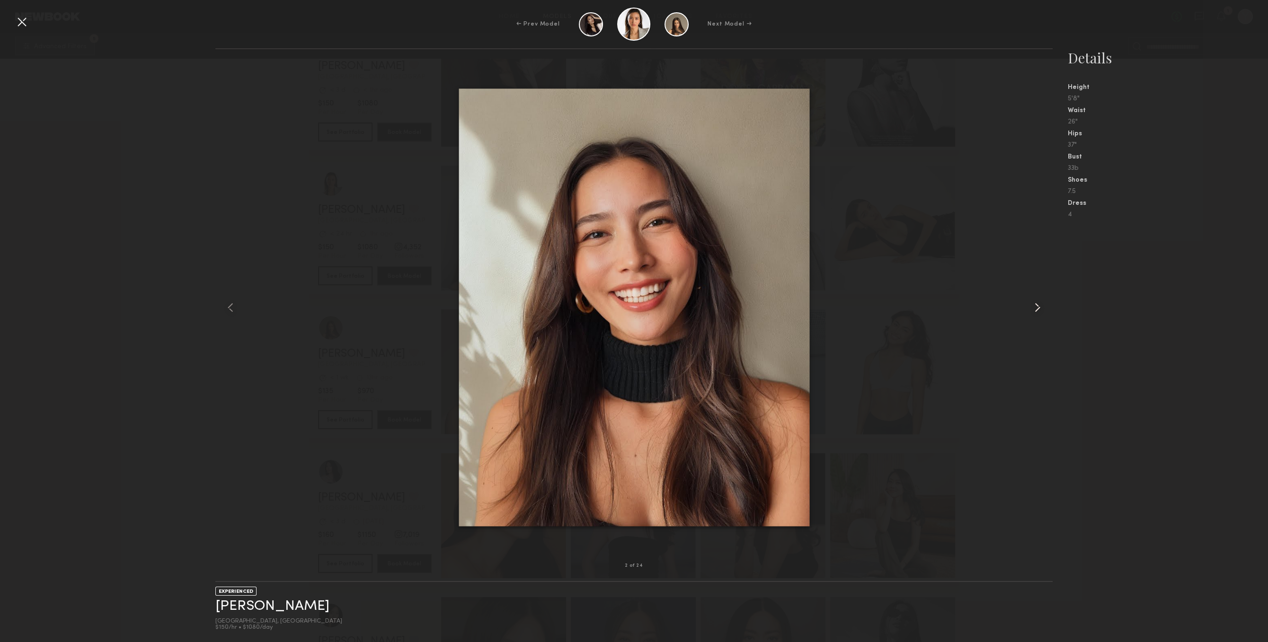
click at [1036, 309] on common-icon at bounding box center [1037, 307] width 15 height 15
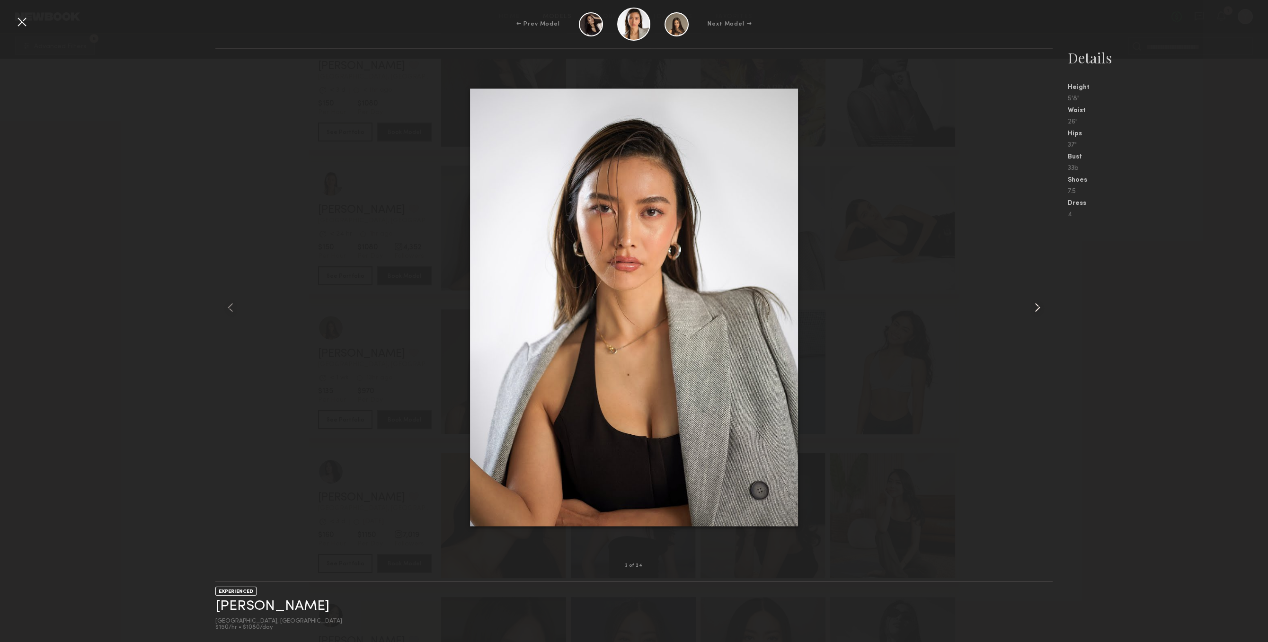
click at [1036, 309] on common-icon at bounding box center [1037, 307] width 15 height 15
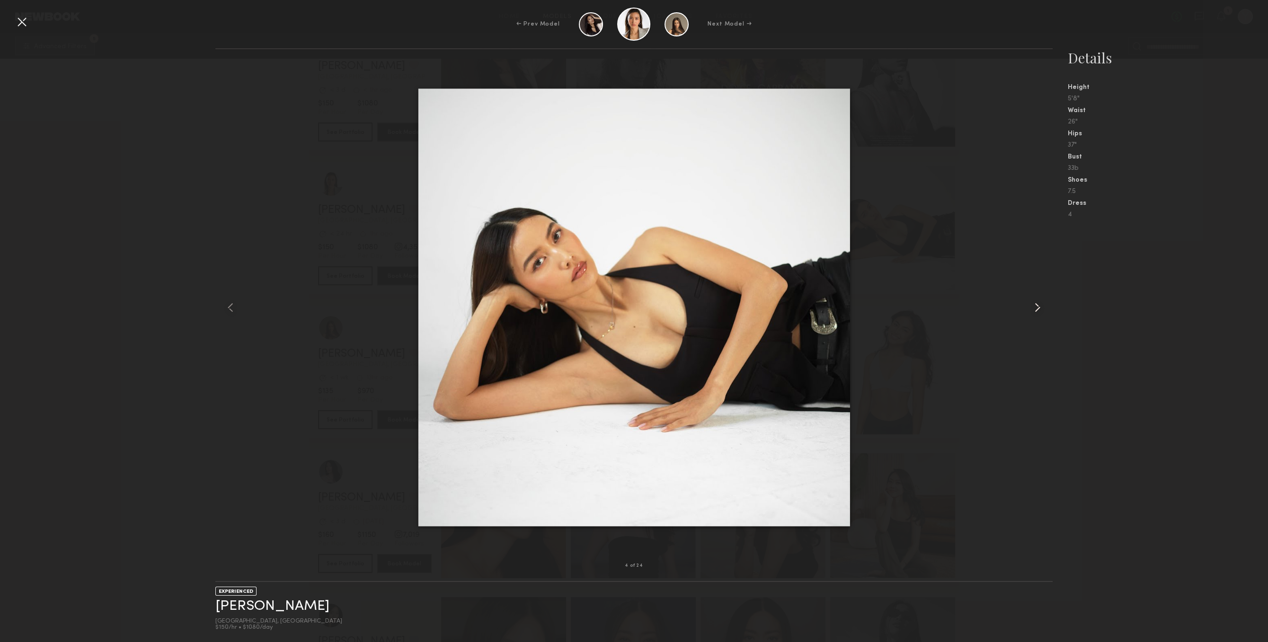
click at [1036, 309] on common-icon at bounding box center [1037, 307] width 15 height 15
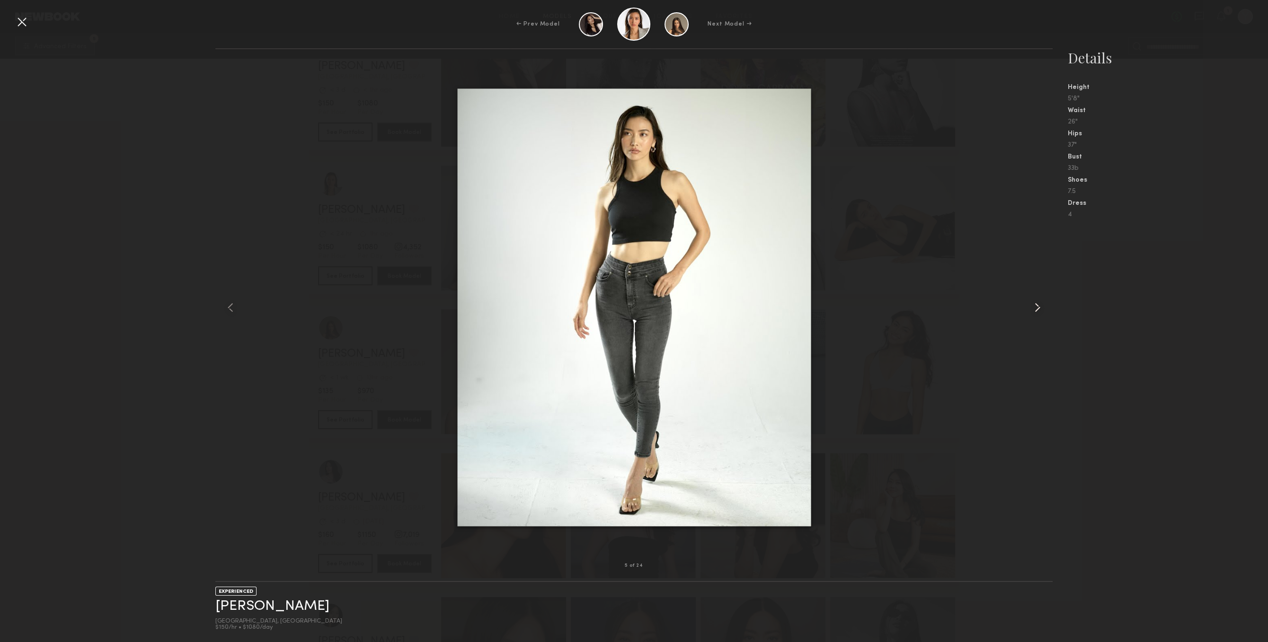
click at [1036, 309] on common-icon at bounding box center [1037, 307] width 15 height 15
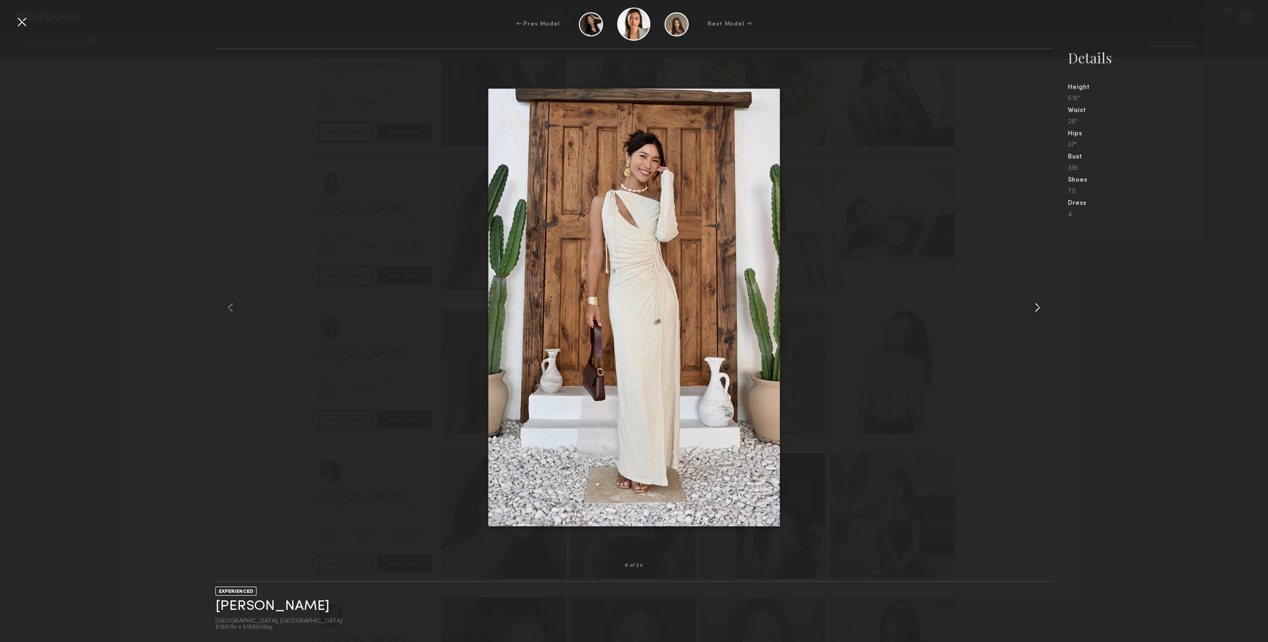
click at [1036, 309] on common-icon at bounding box center [1037, 307] width 15 height 15
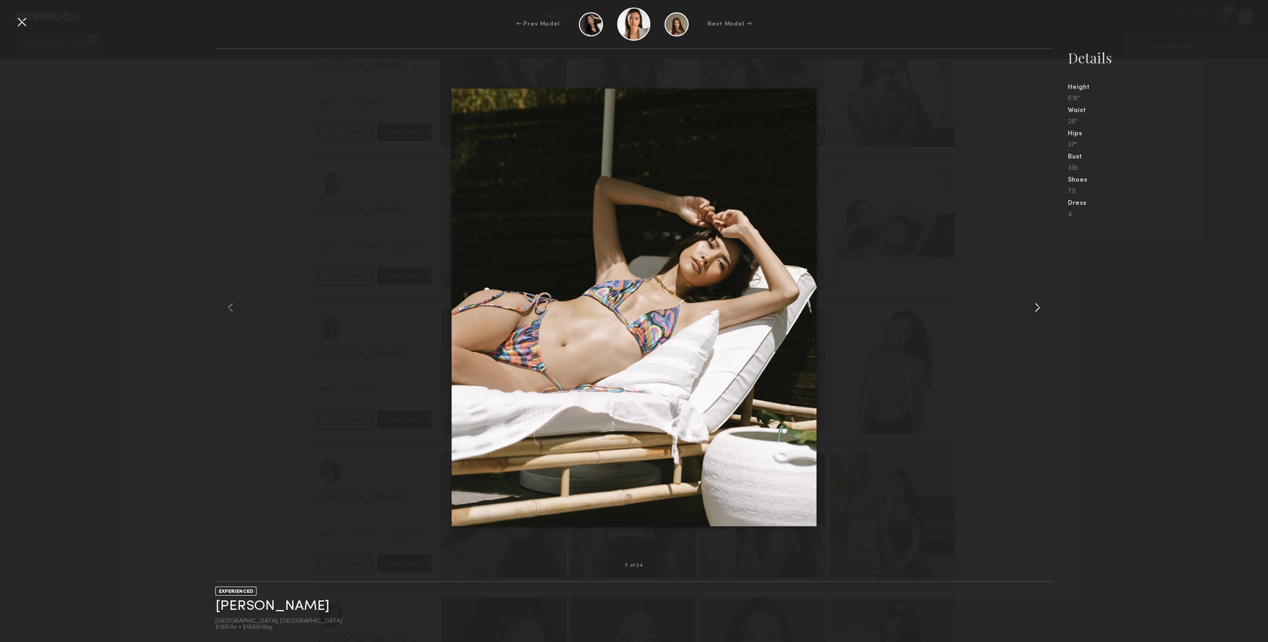
click at [1036, 309] on common-icon at bounding box center [1037, 307] width 15 height 15
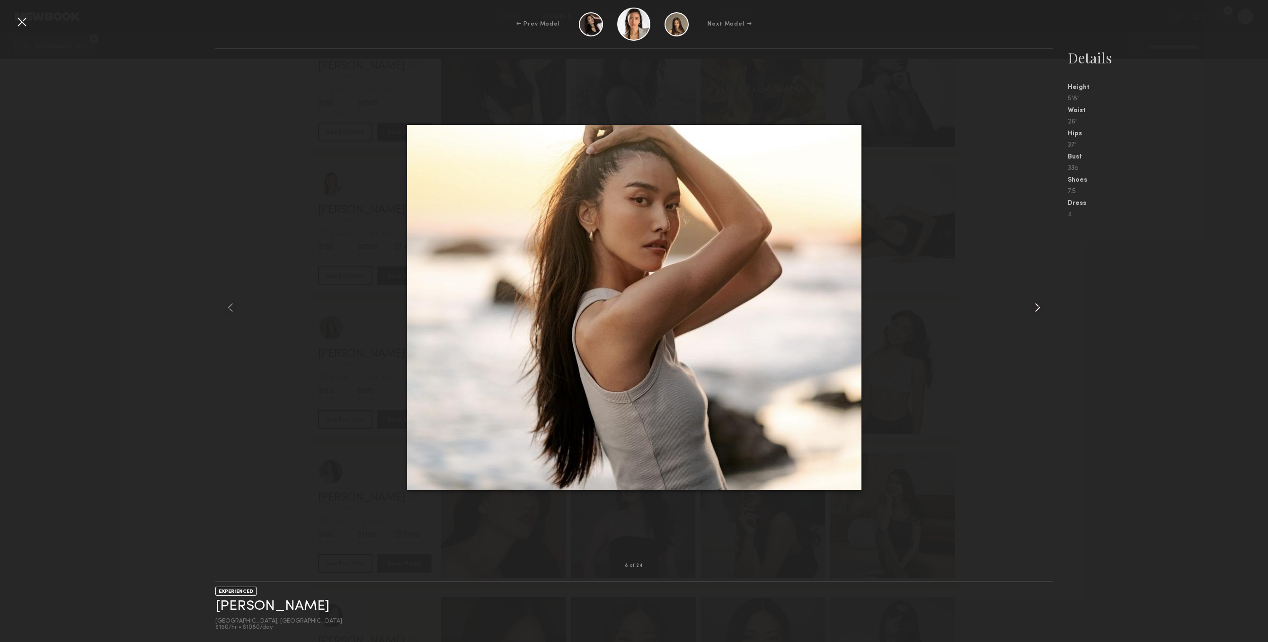
click at [1036, 309] on common-icon at bounding box center [1037, 307] width 15 height 15
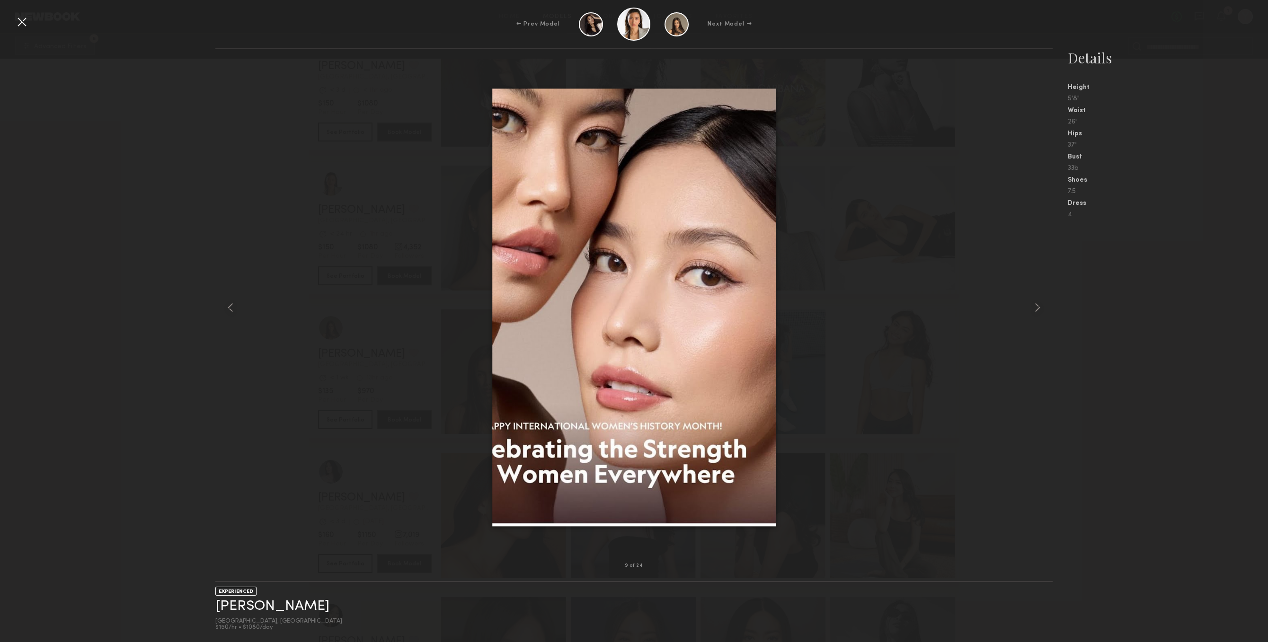
click at [28, 10] on div "← Prev Model Next Model →" at bounding box center [634, 24] width 1268 height 33
click at [26, 16] on div at bounding box center [21, 21] width 15 height 15
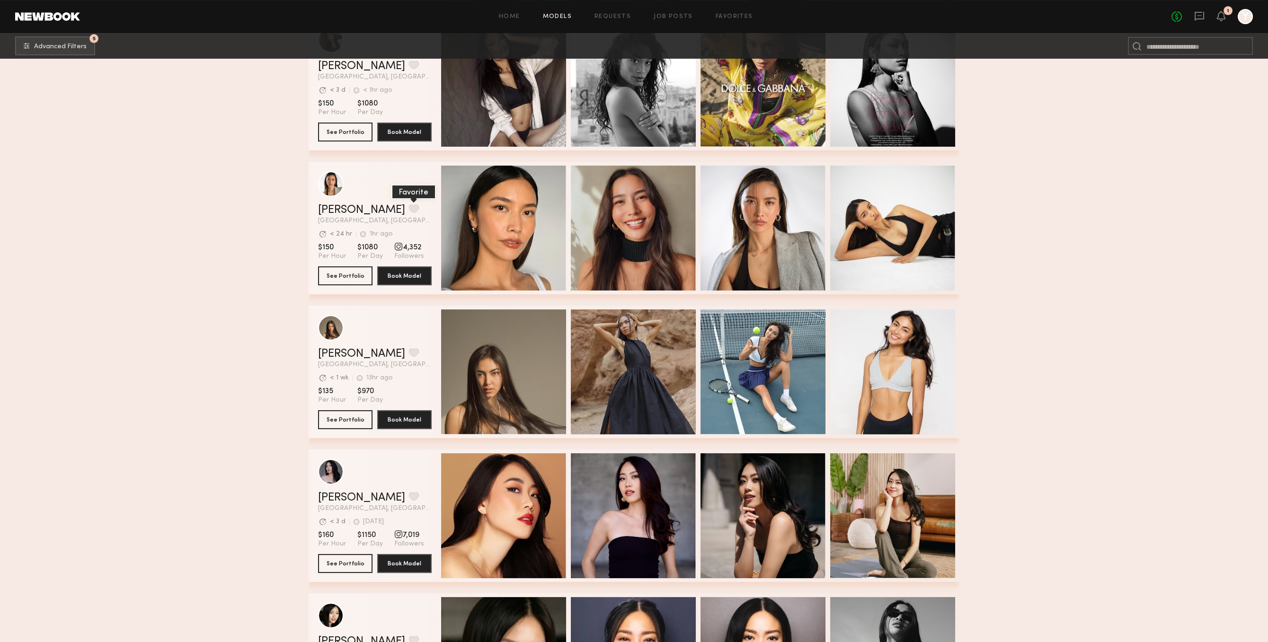
click at [409, 211] on button "grid" at bounding box center [414, 208] width 10 height 9
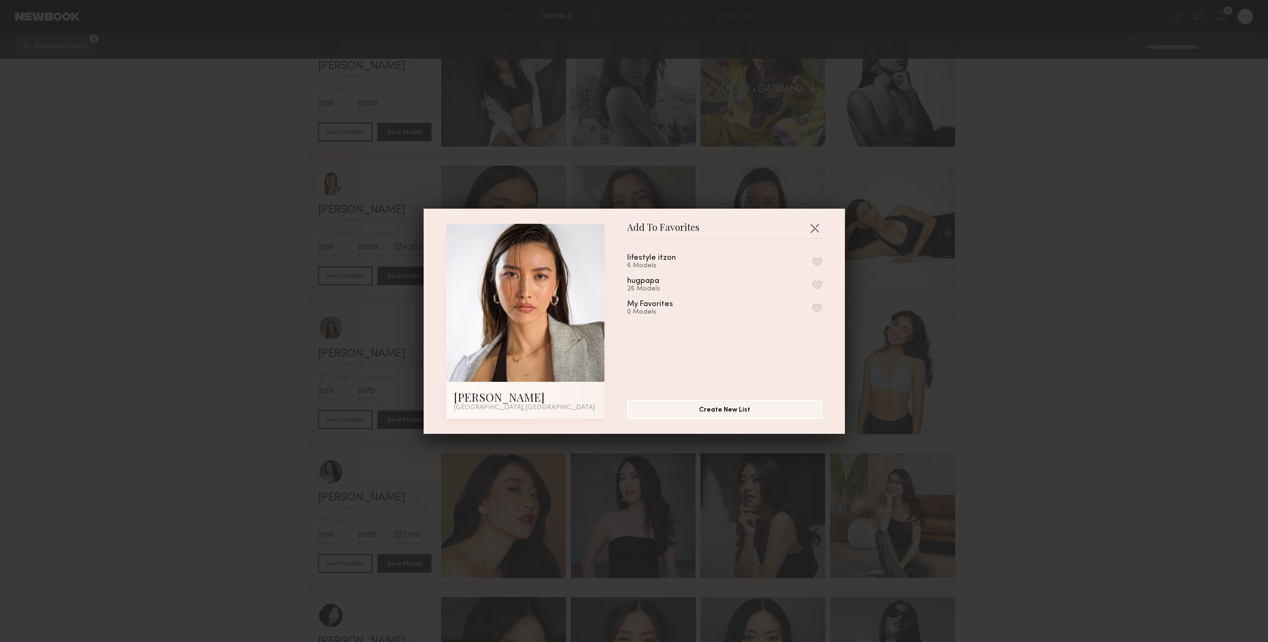
click at [821, 282] on div "lifestyle itzon 6 Models hugpapa 26 Models My Favorites 0 Models" at bounding box center [729, 316] width 204 height 138
click at [820, 227] on button "button" at bounding box center [814, 227] width 15 height 15
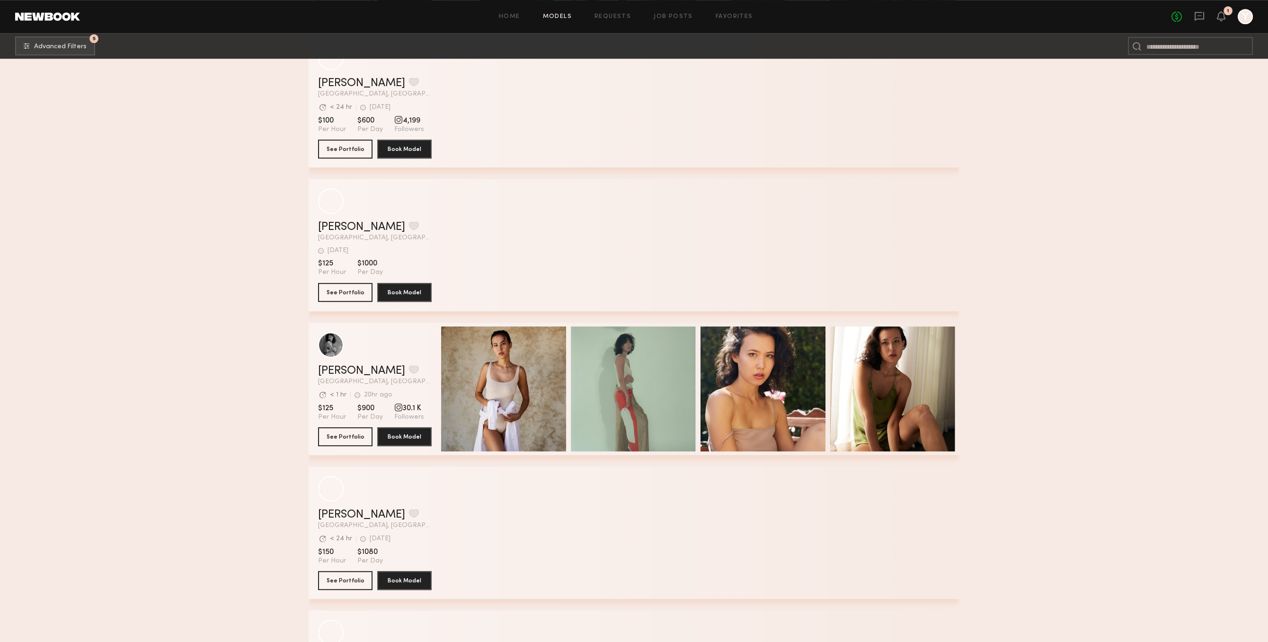
scroll to position [2636, 0]
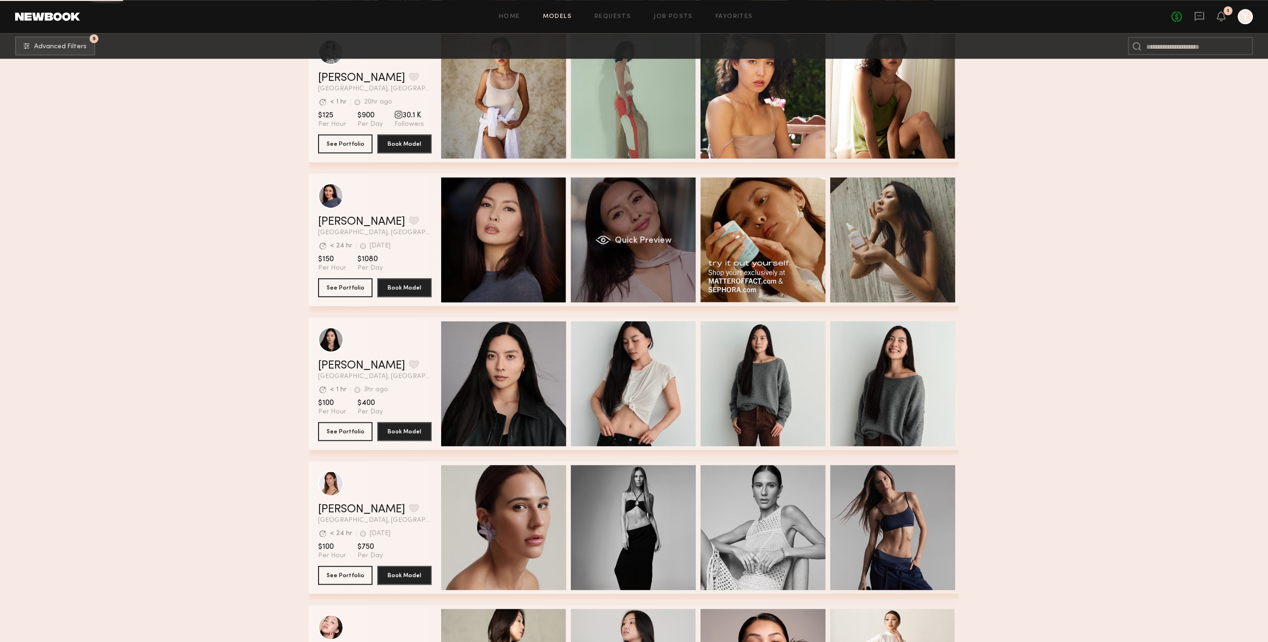
click at [658, 290] on div "Quick Preview" at bounding box center [633, 239] width 125 height 125
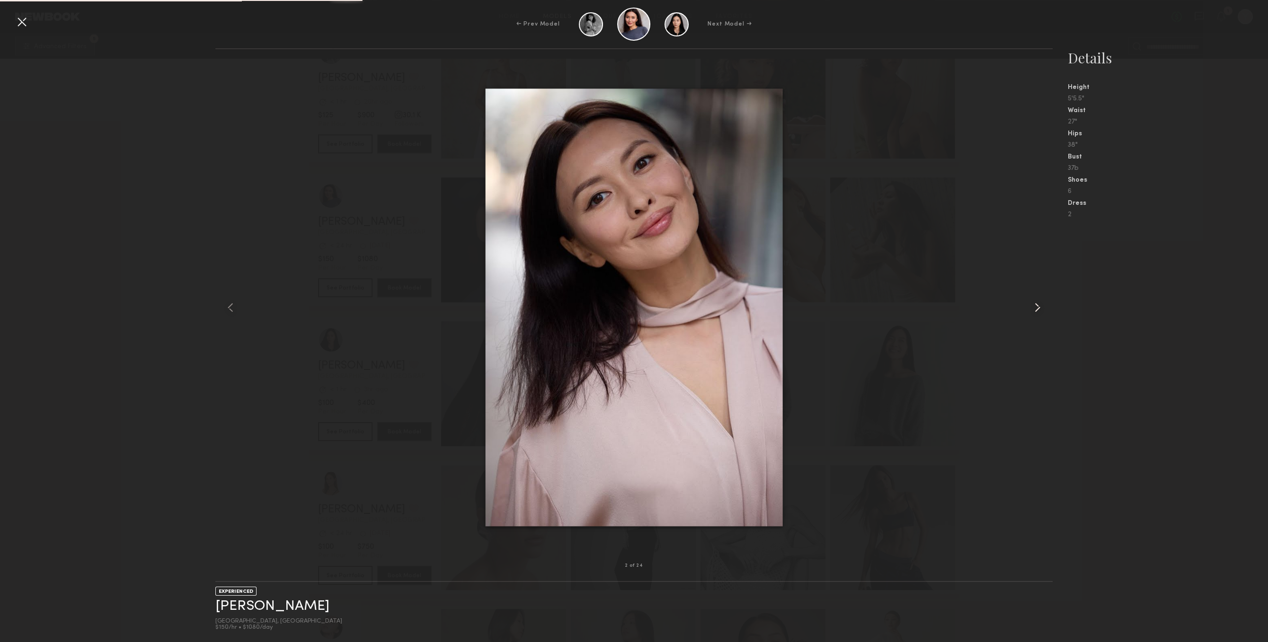
click at [1033, 294] on div at bounding box center [1036, 307] width 34 height 486
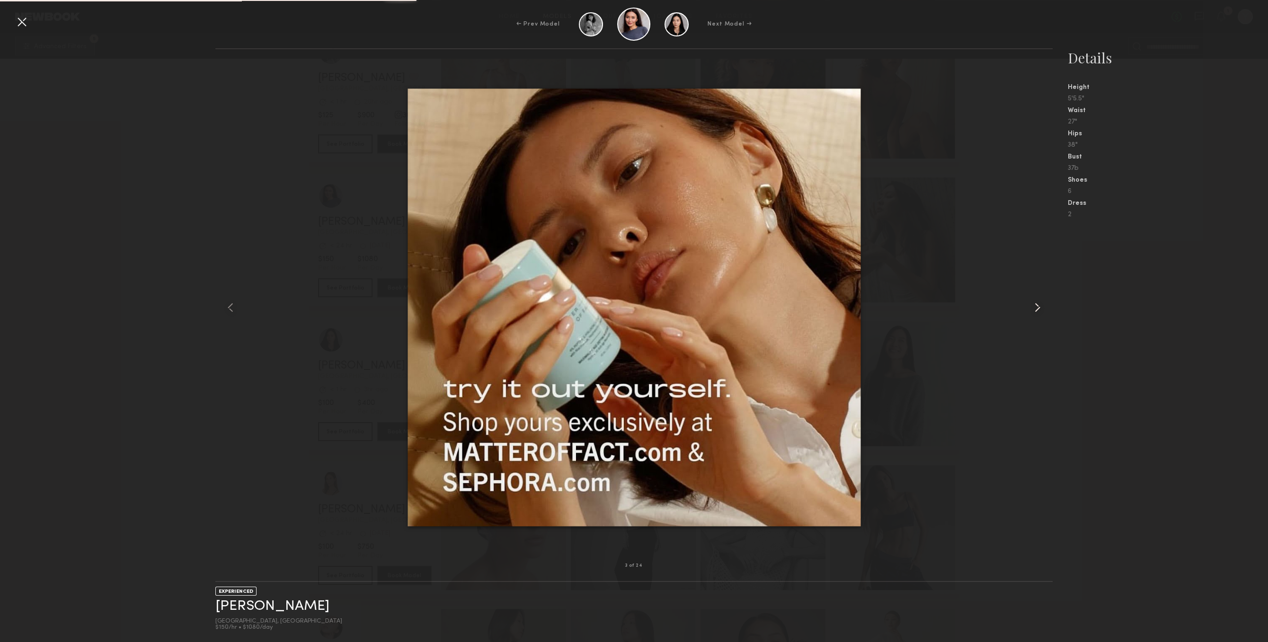
click at [1033, 294] on div at bounding box center [1036, 307] width 34 height 486
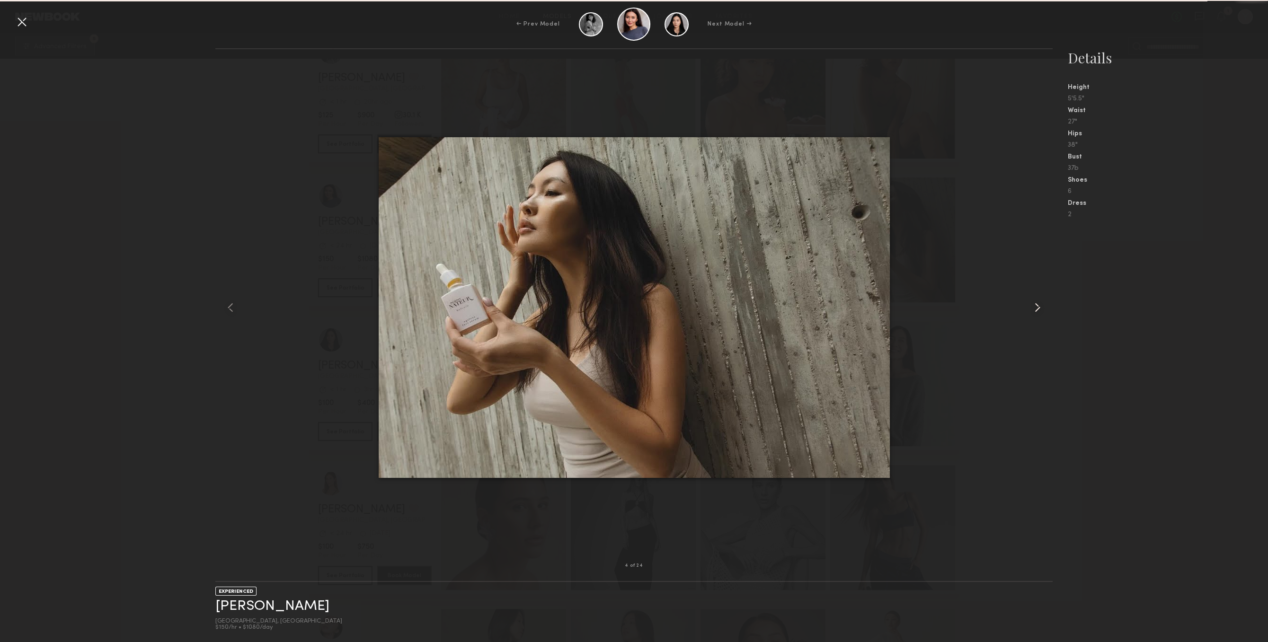
click at [1033, 294] on div at bounding box center [1036, 307] width 34 height 486
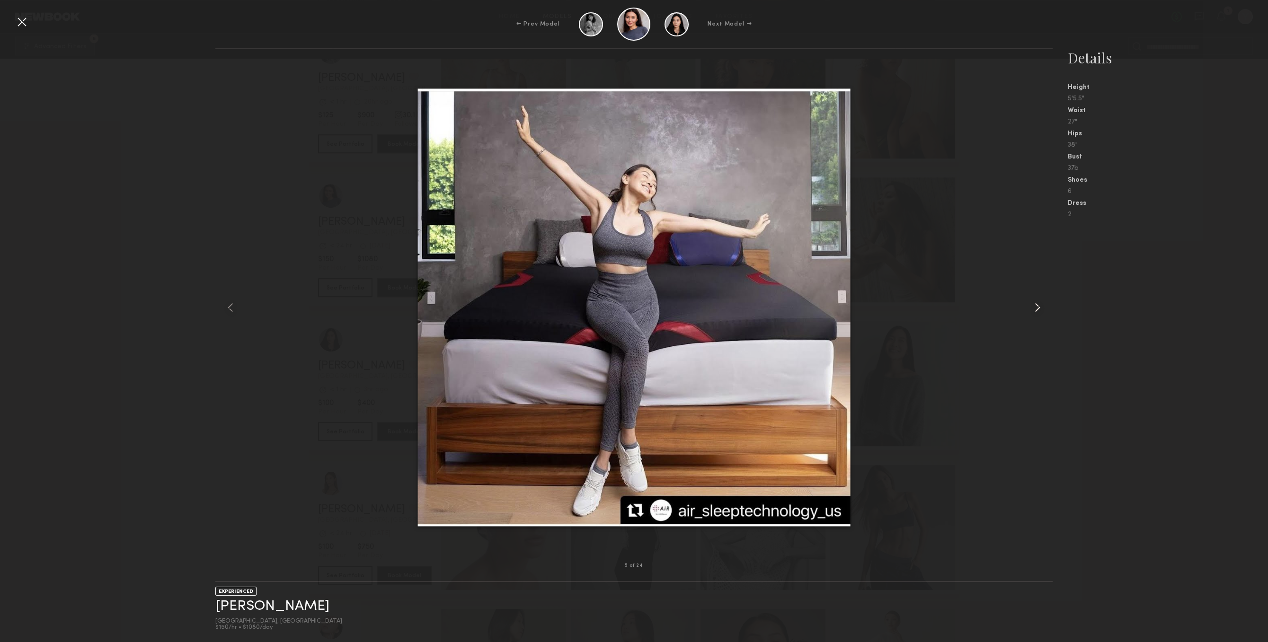
click at [1033, 294] on div at bounding box center [1036, 307] width 34 height 486
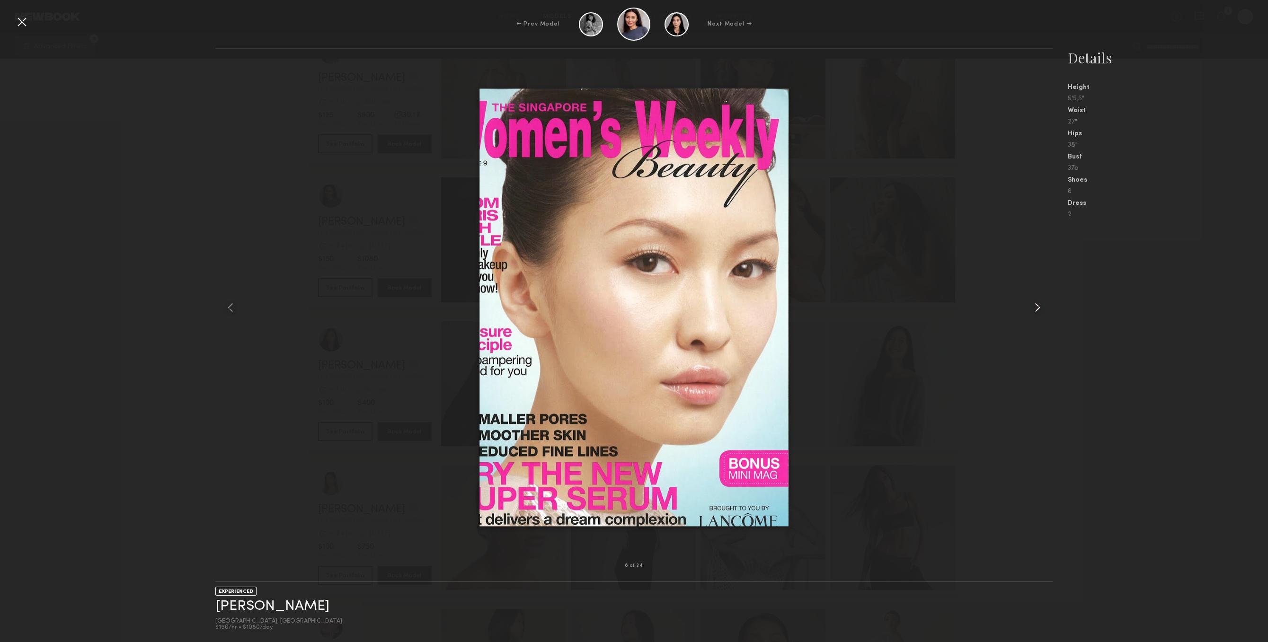
click at [1033, 294] on div at bounding box center [1036, 307] width 34 height 486
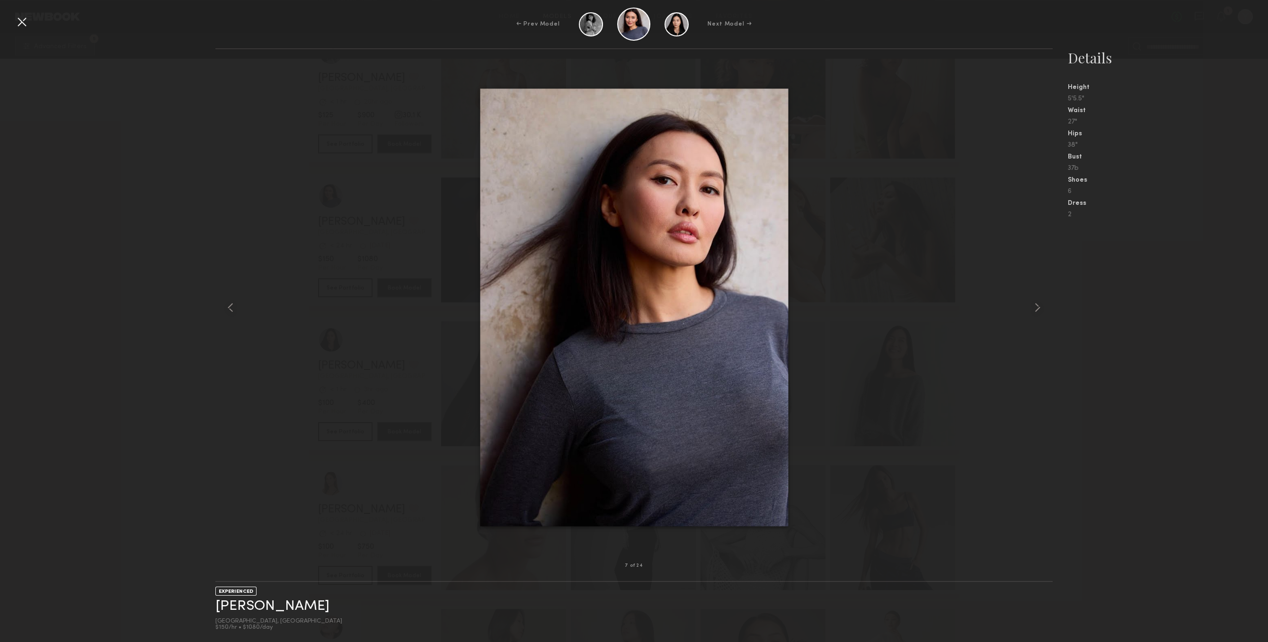
click at [16, 21] on div at bounding box center [21, 21] width 15 height 15
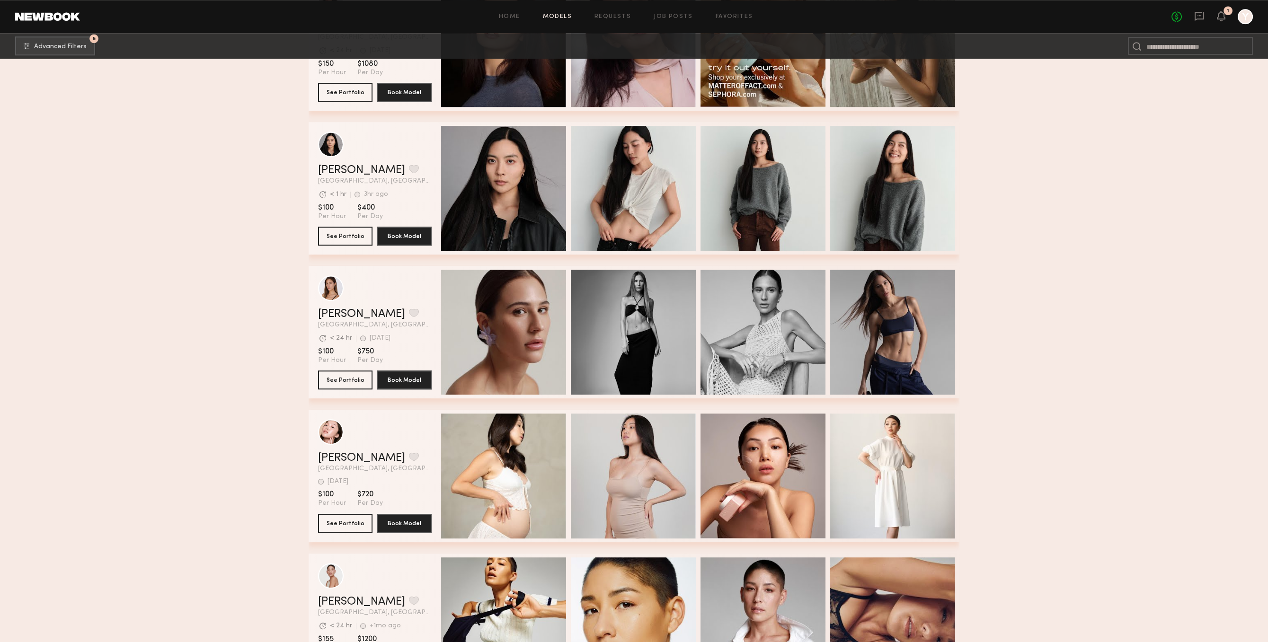
scroll to position [2978, 0]
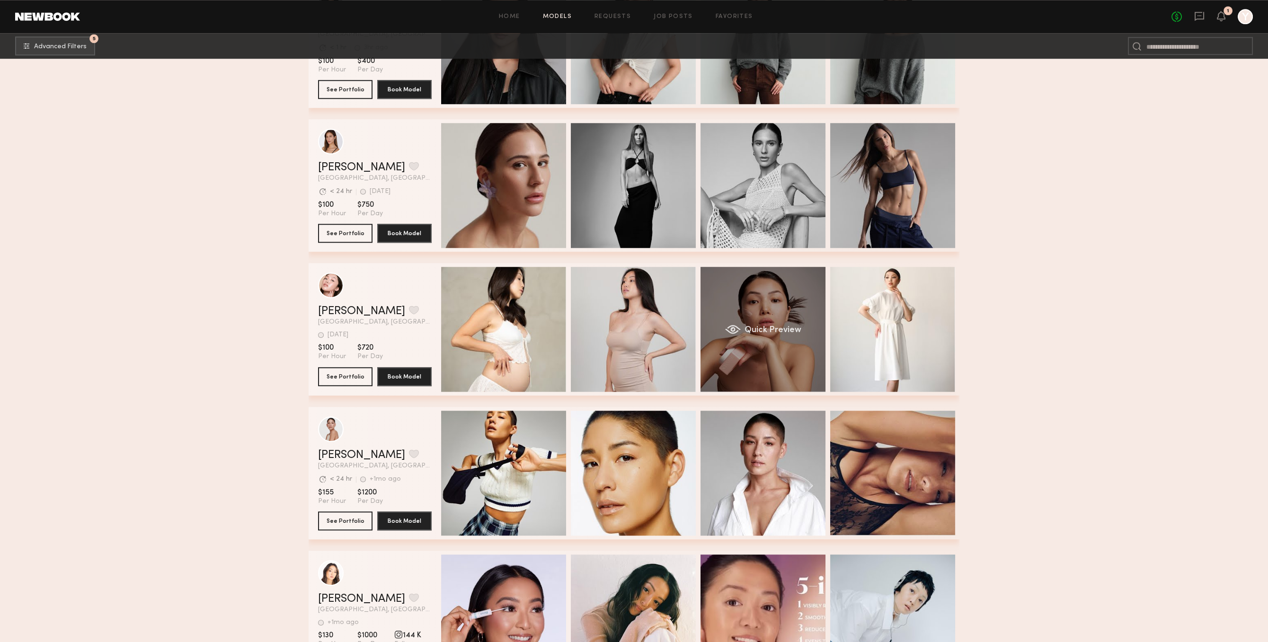
click at [749, 371] on div "Quick Preview" at bounding box center [762, 329] width 125 height 125
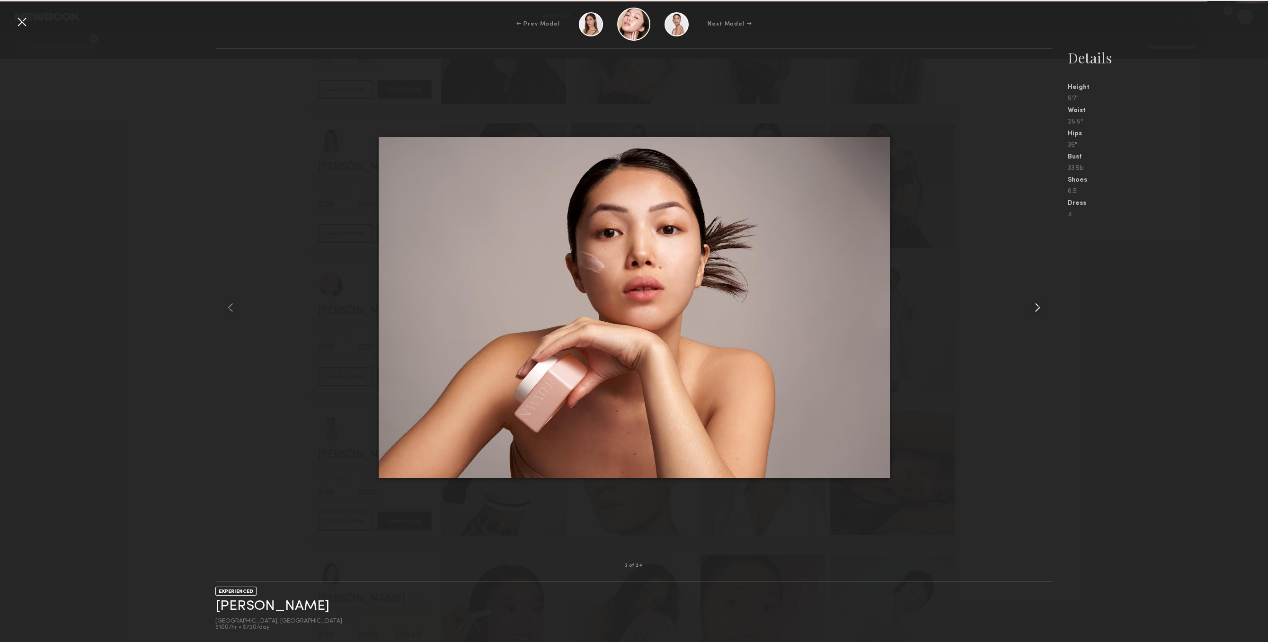
click at [1024, 300] on div at bounding box center [1036, 307] width 34 height 486
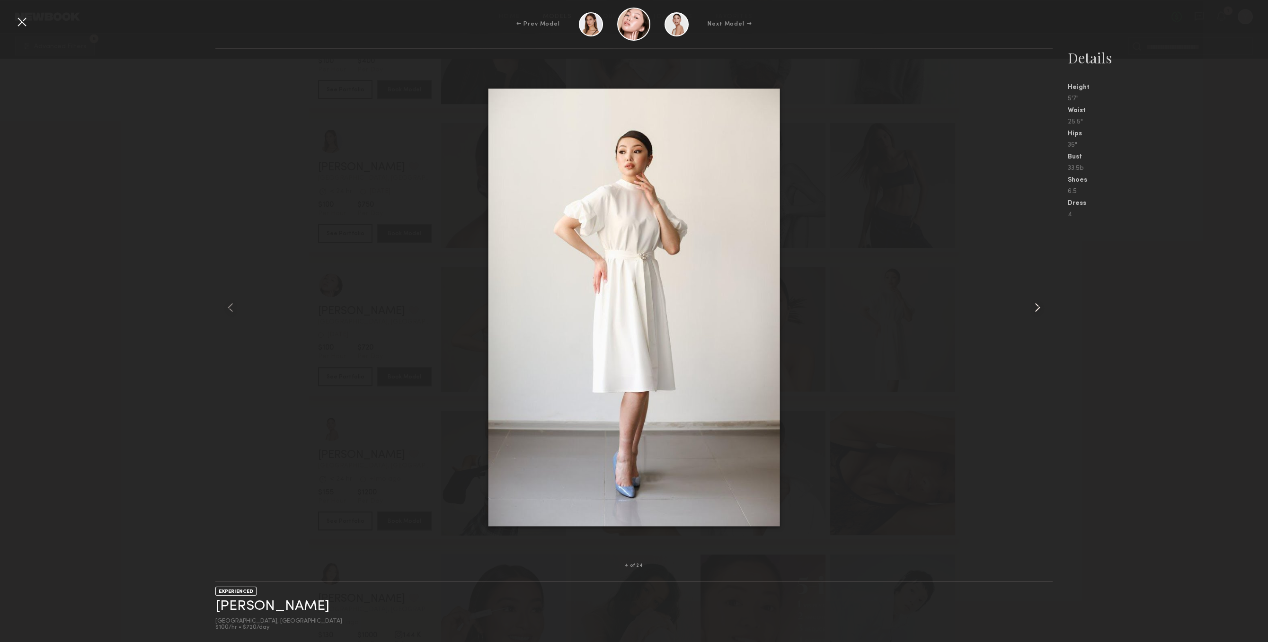
click at [1024, 300] on div at bounding box center [1036, 307] width 34 height 486
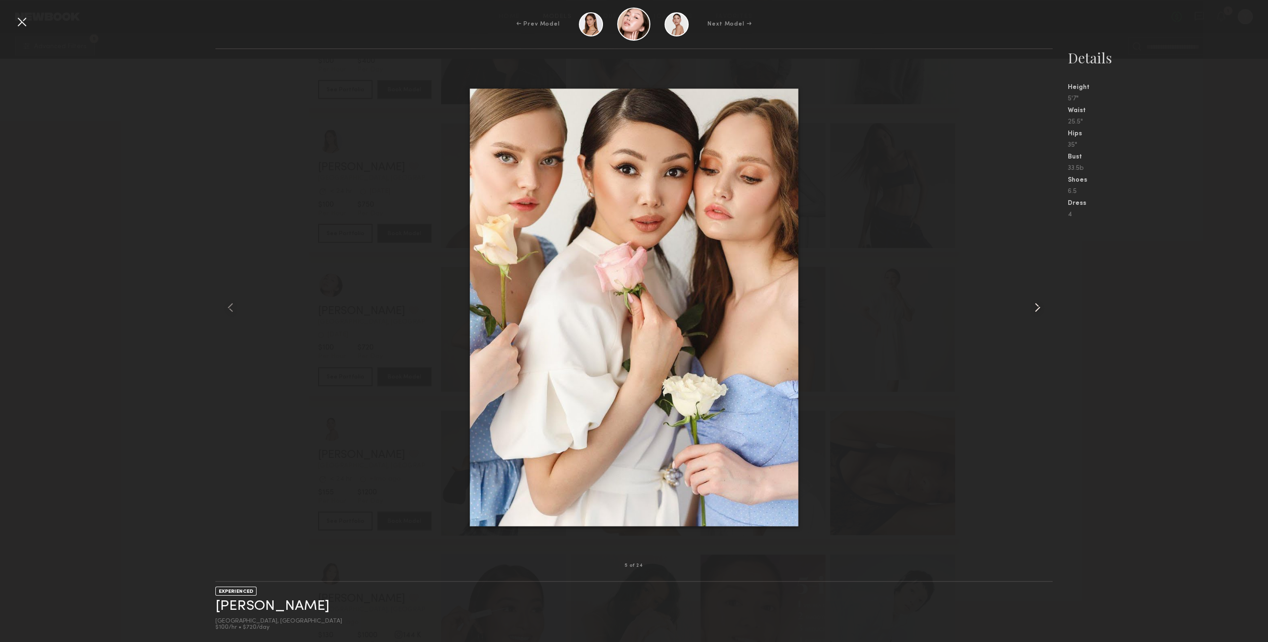
click at [1024, 300] on div at bounding box center [1036, 307] width 34 height 486
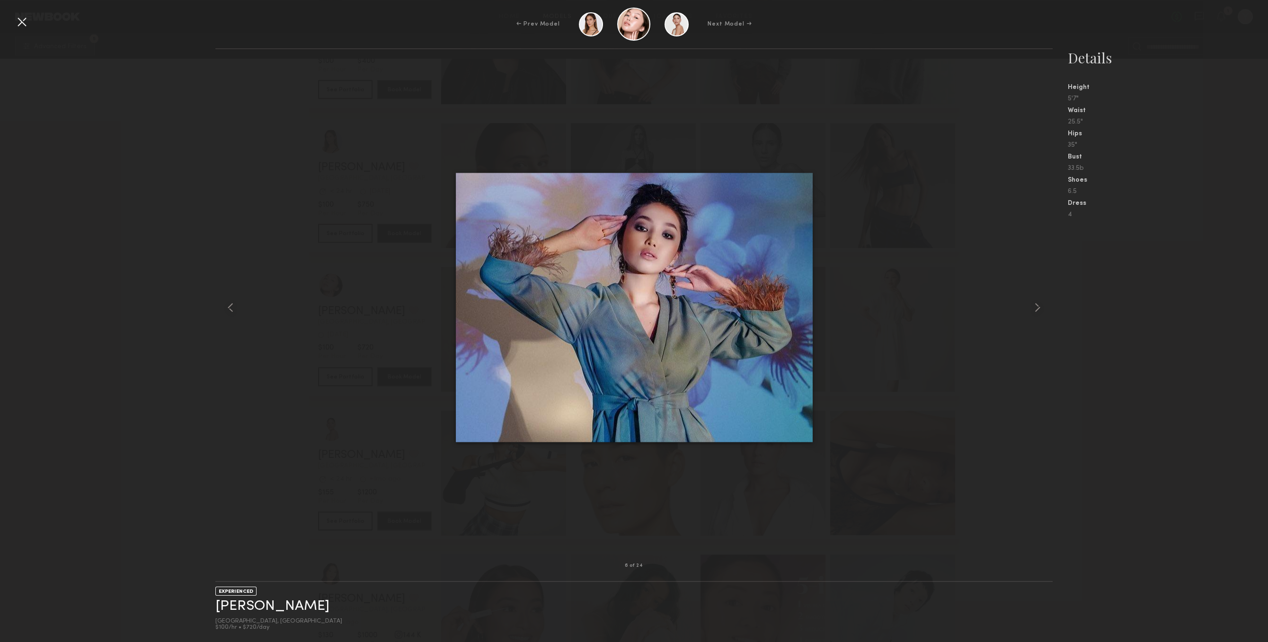
click at [14, 16] on div "← Prev Model Next Model →" at bounding box center [634, 24] width 1268 height 33
click at [16, 20] on div at bounding box center [21, 21] width 15 height 15
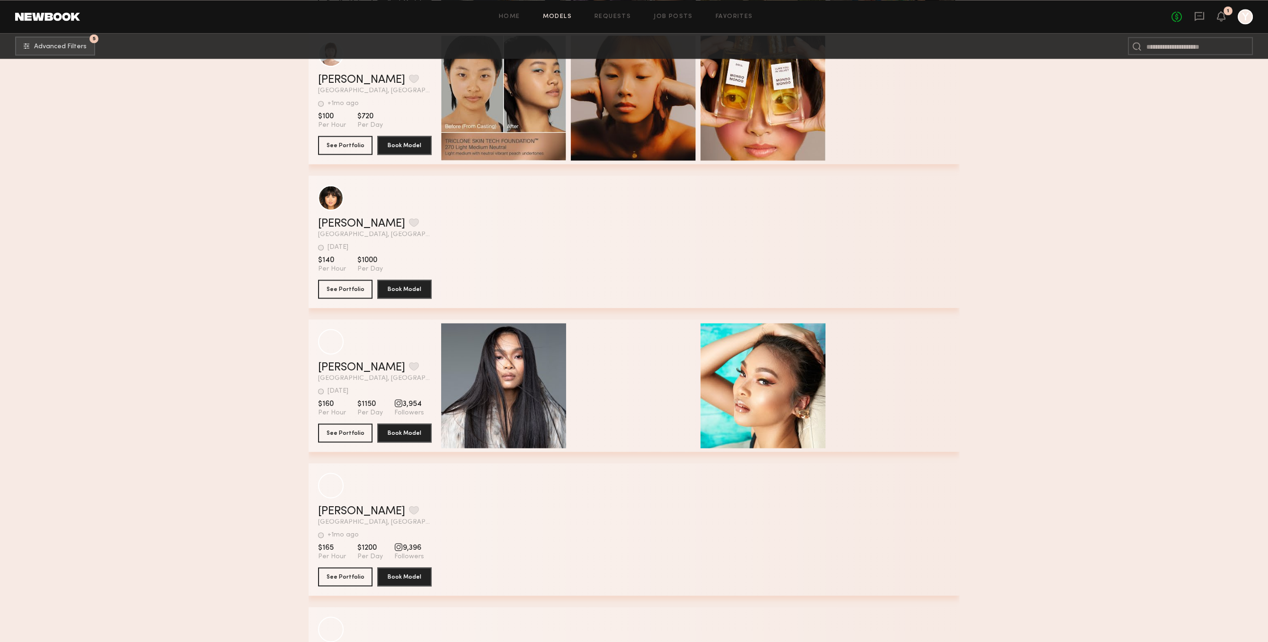
scroll to position [5419, 0]
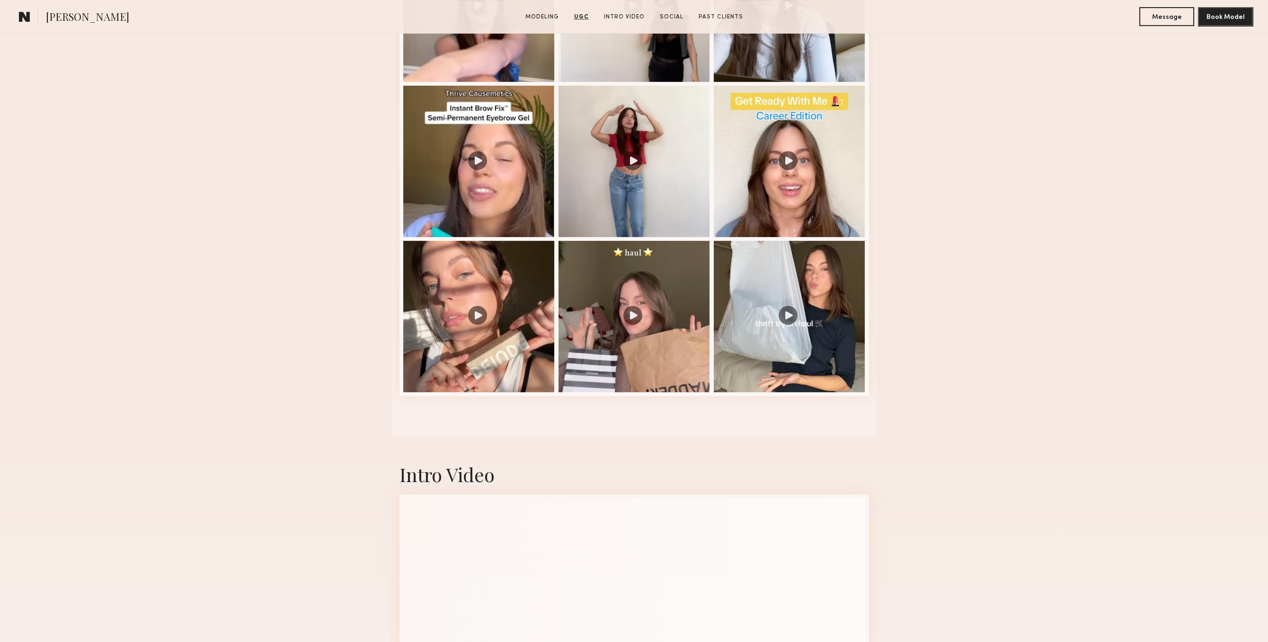
scroll to position [1269, 0]
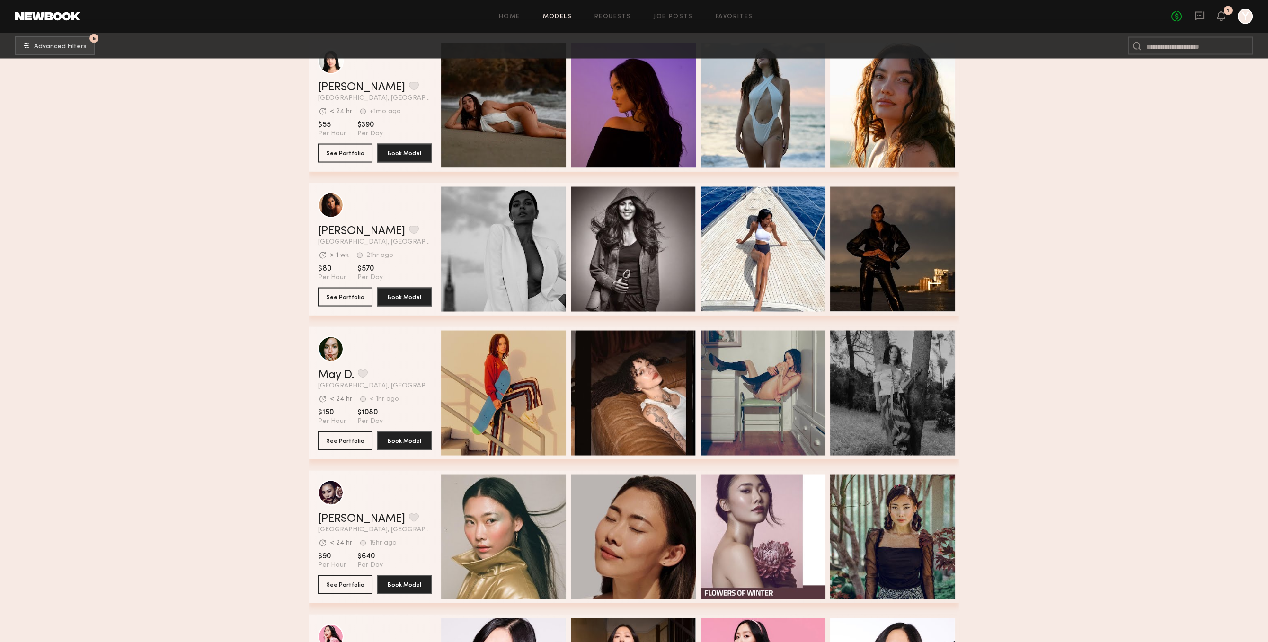
scroll to position [6803, 0]
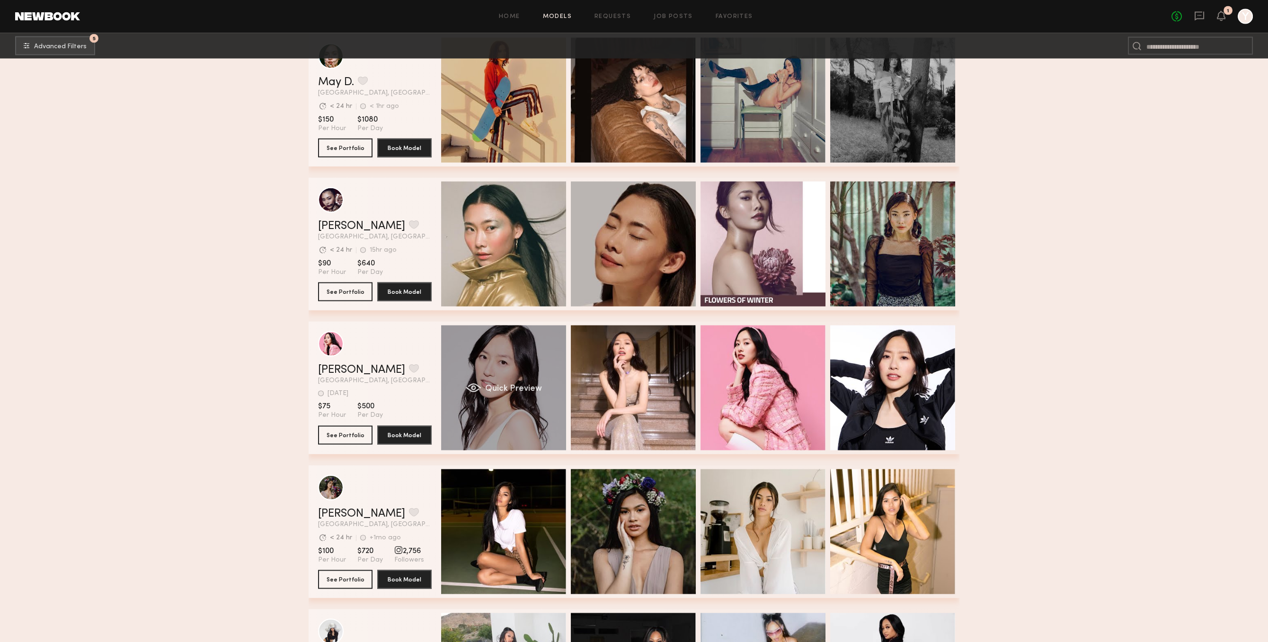
click at [500, 410] on div "Quick Preview" at bounding box center [503, 388] width 125 height 125
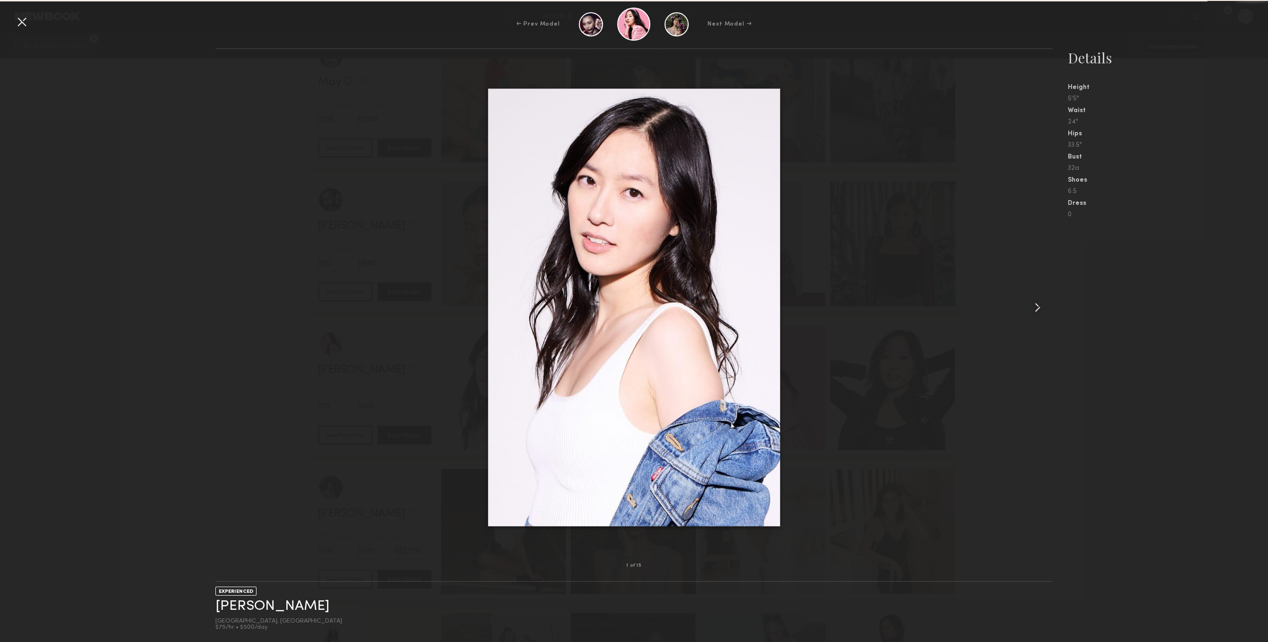
click at [1031, 274] on div at bounding box center [1036, 307] width 34 height 486
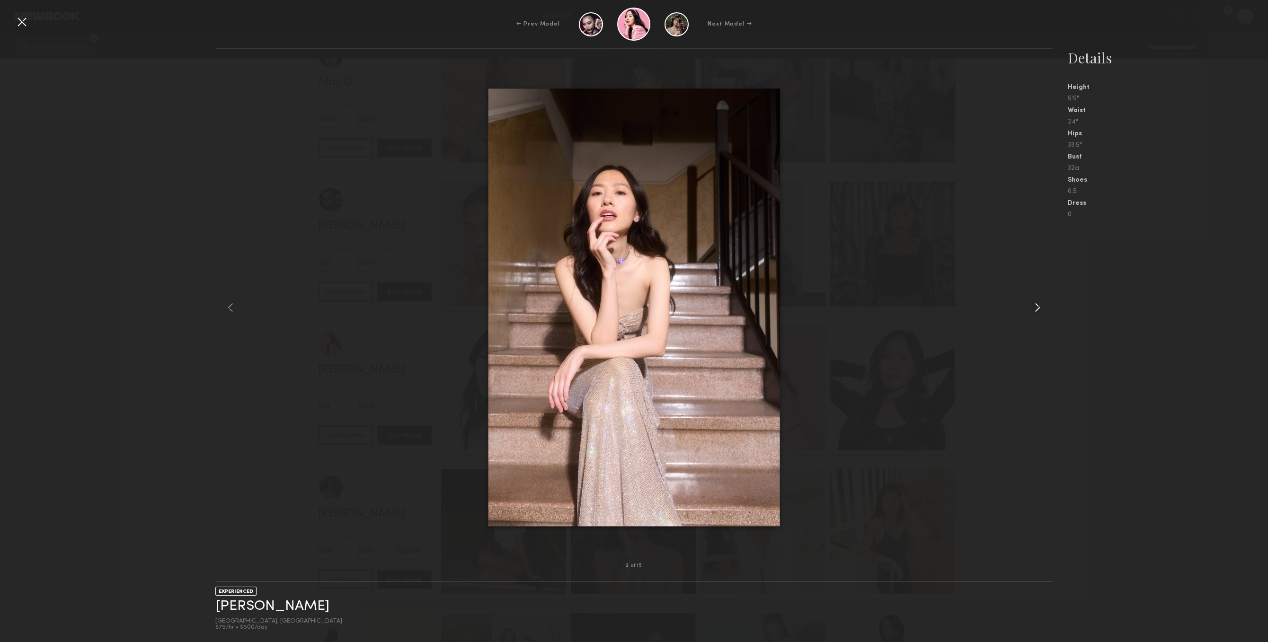
click at [1044, 271] on div at bounding box center [1036, 307] width 34 height 486
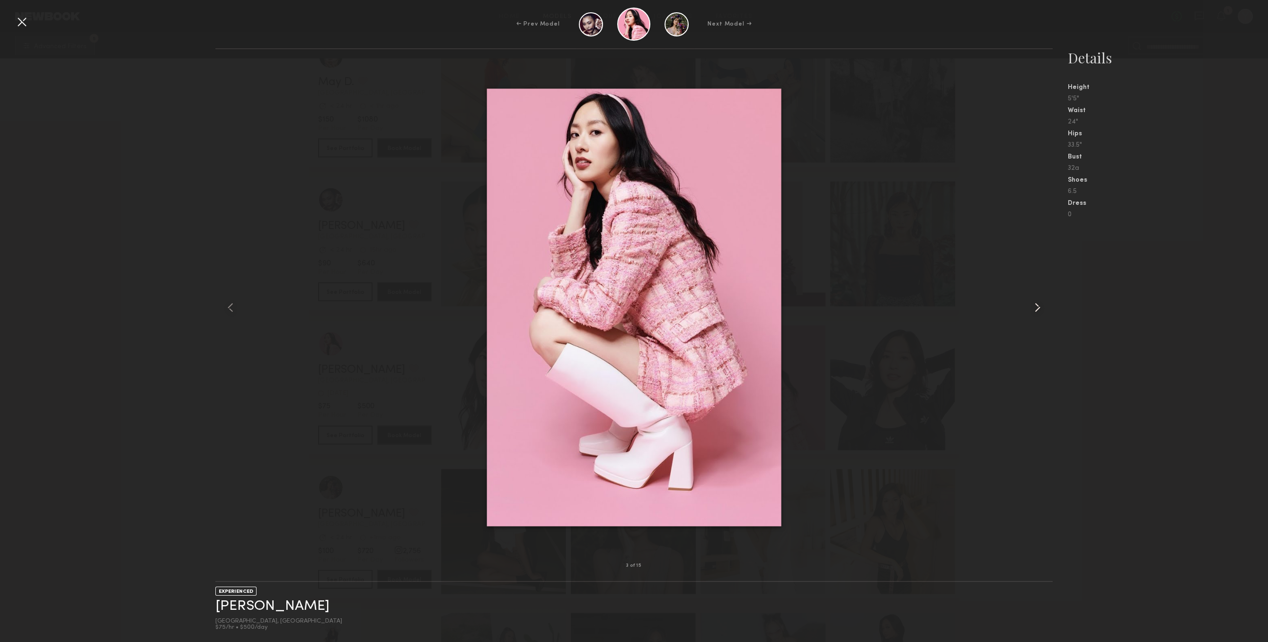
click at [1044, 271] on div at bounding box center [1036, 307] width 34 height 486
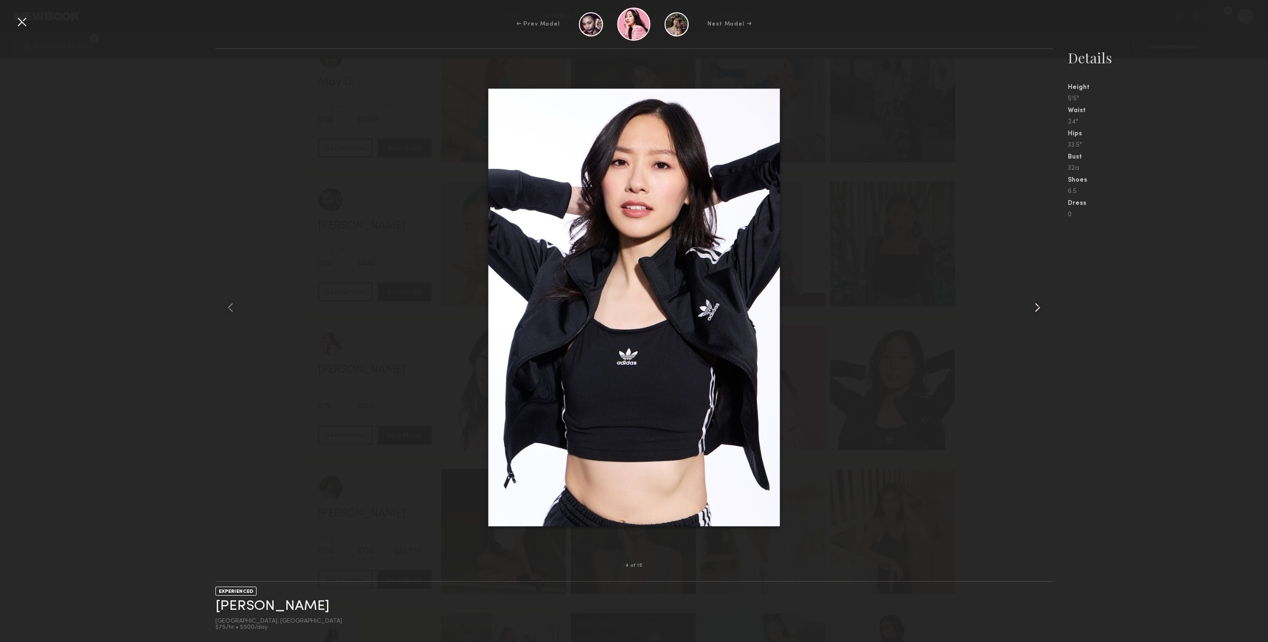
click at [1044, 271] on div at bounding box center [1036, 307] width 34 height 486
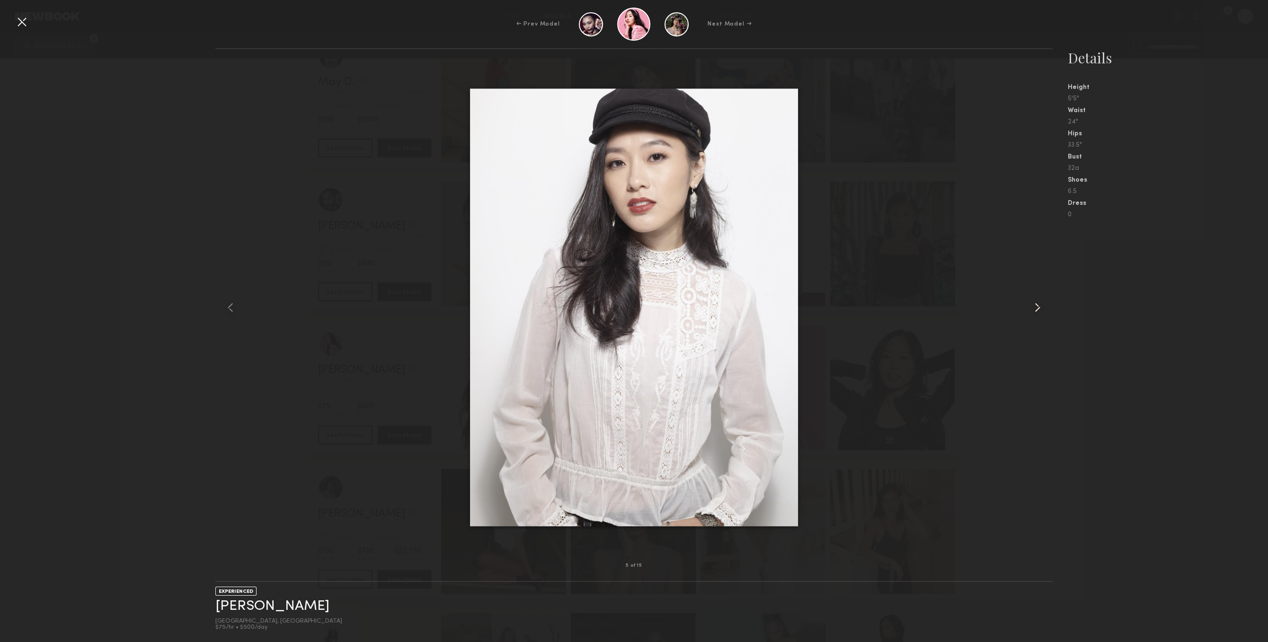
click at [1045, 271] on div at bounding box center [1036, 307] width 34 height 486
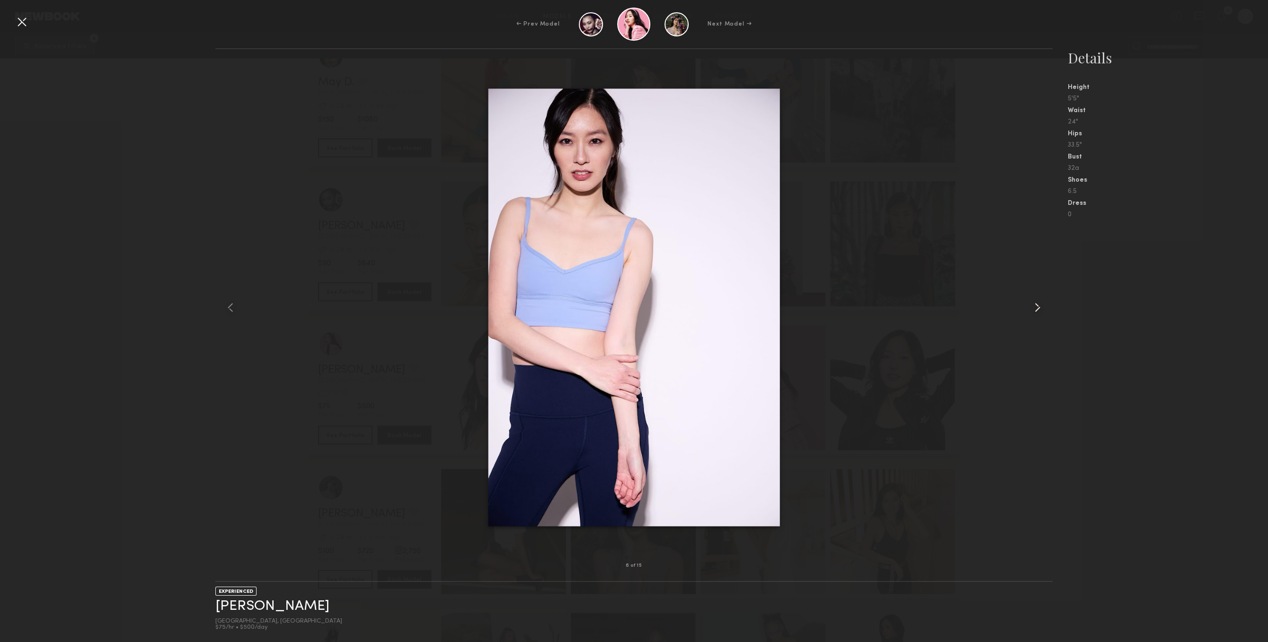
click at [1046, 271] on div at bounding box center [1036, 307] width 34 height 486
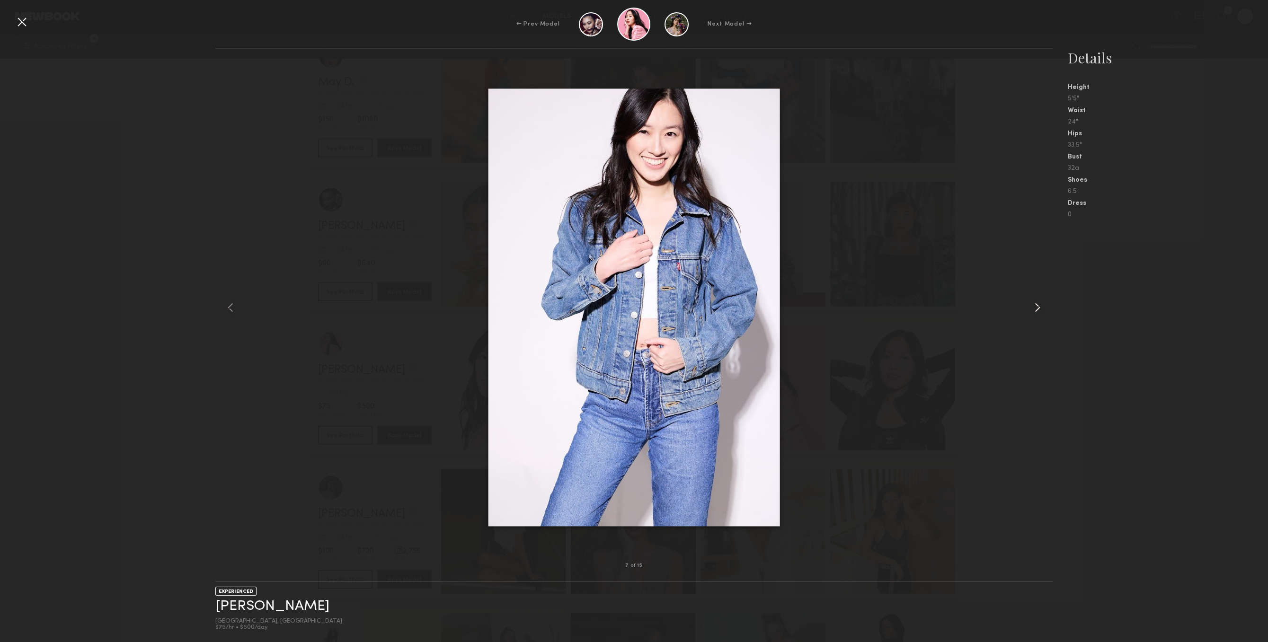
click at [1048, 273] on div at bounding box center [1036, 307] width 34 height 486
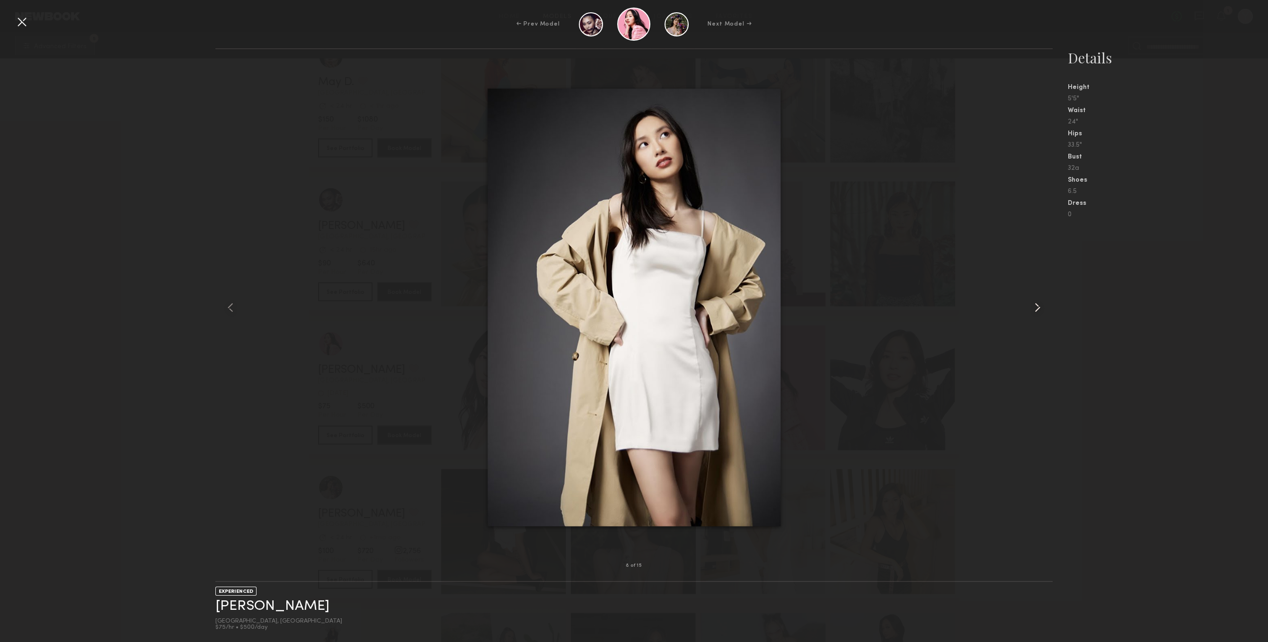
click at [1048, 273] on div at bounding box center [1036, 307] width 34 height 486
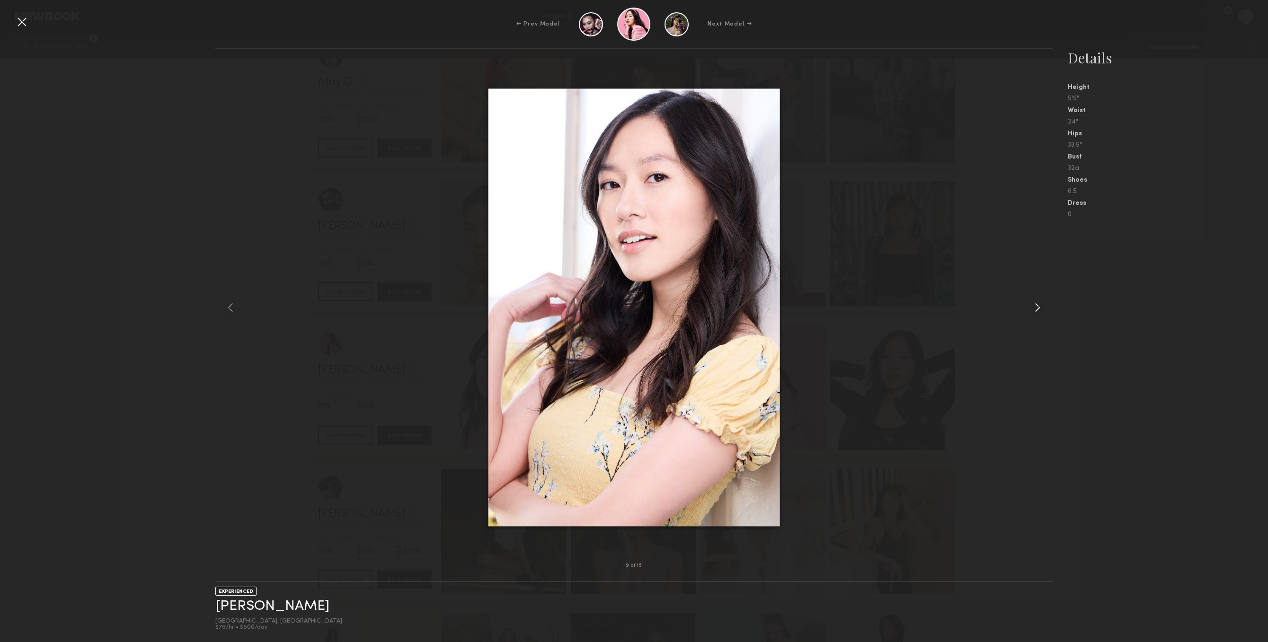
drag, startPoint x: 1040, startPoint y: 284, endPoint x: 1033, endPoint y: 284, distance: 7.1
click at [1039, 284] on div at bounding box center [1036, 307] width 34 height 486
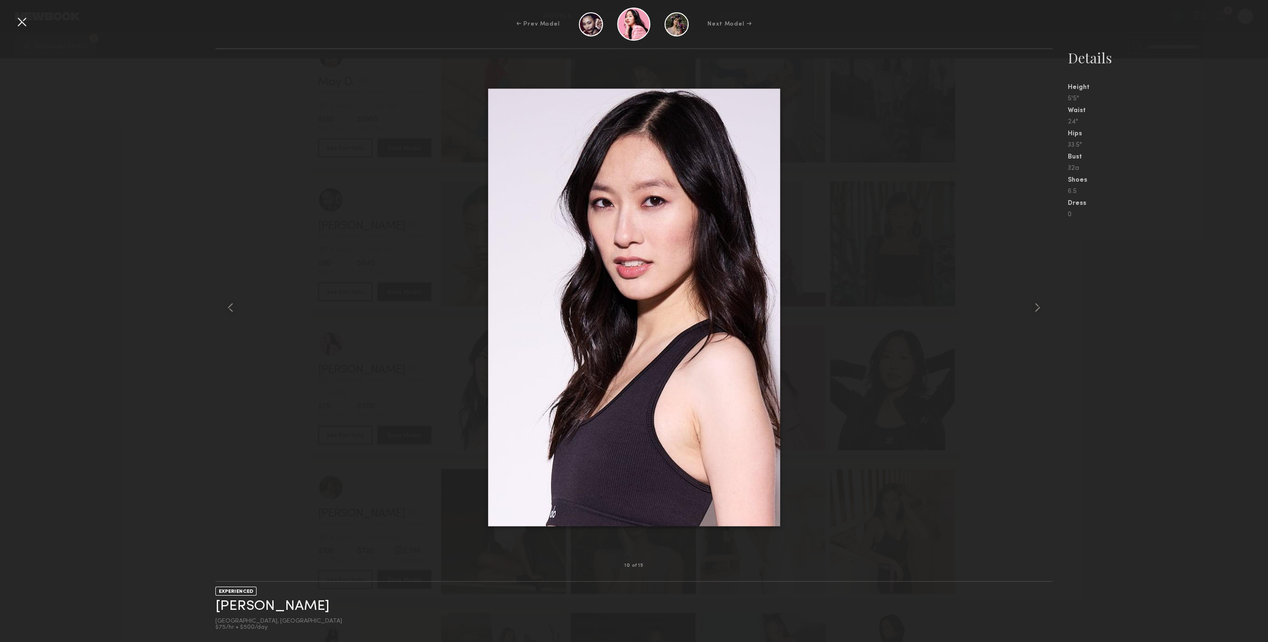
click at [1116, 283] on nb-gallery-model-stats "Details Height 5'5" Waist 24" Hips 33.5" Bust 32a Shoes 6.5 Dress 0" at bounding box center [1159, 345] width 215 height 594
click at [1063, 294] on nb-gallery-model-stats "Details Height 5'5" Waist 24" Hips 33.5" Bust 32a Shoes 6.5 Dress 0" at bounding box center [1159, 345] width 215 height 594
drag, startPoint x: 995, startPoint y: 307, endPoint x: 1000, endPoint y: 315, distance: 9.3
click at [995, 307] on div at bounding box center [633, 307] width 837 height 486
click at [1022, 302] on div at bounding box center [1036, 307] width 34 height 486
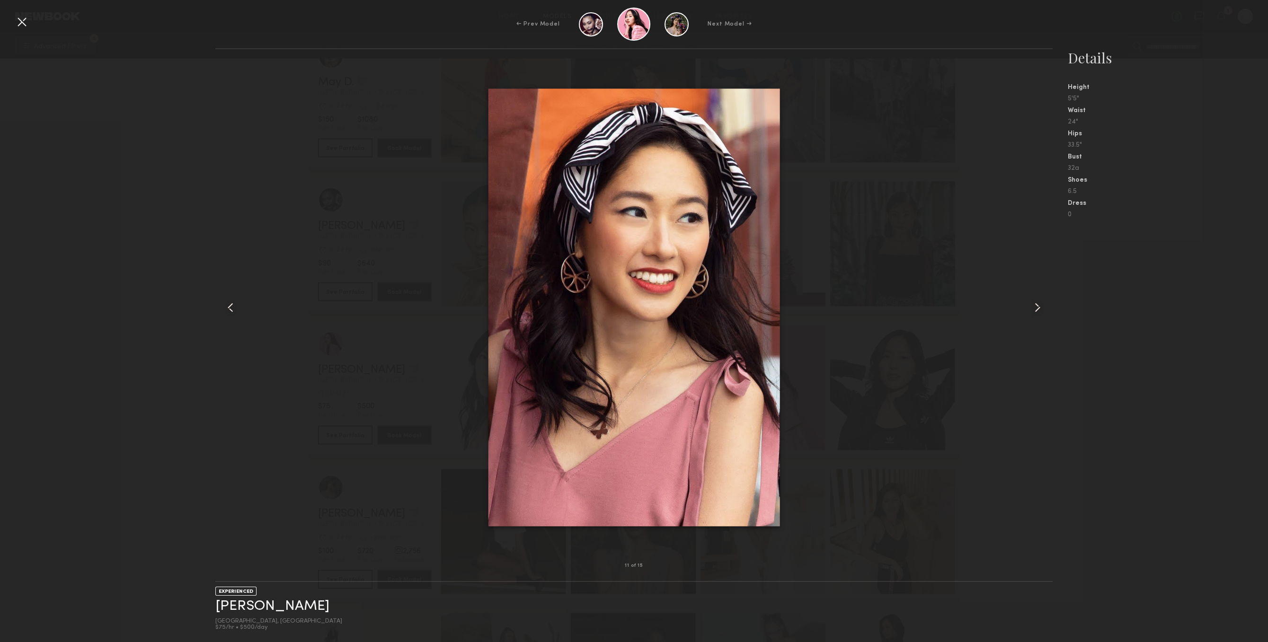
click at [1024, 302] on div at bounding box center [1036, 307] width 34 height 486
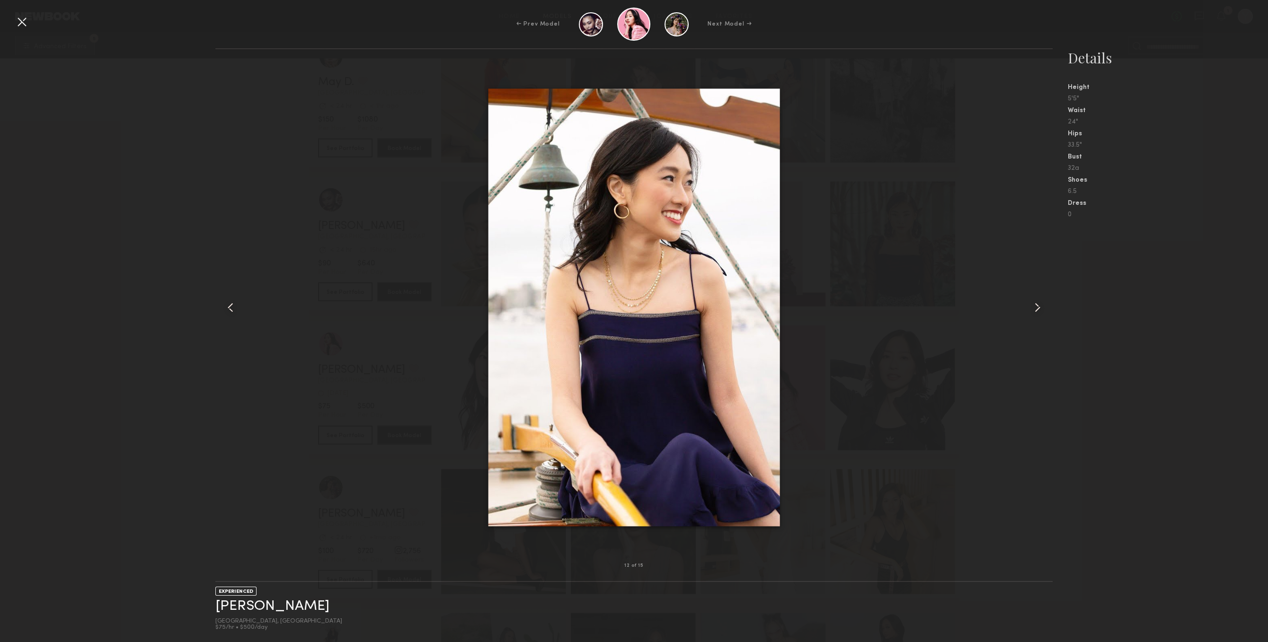
click at [30, 21] on div "← Prev Model Next Model →" at bounding box center [634, 24] width 1268 height 33
click at [25, 18] on div at bounding box center [21, 21] width 15 height 15
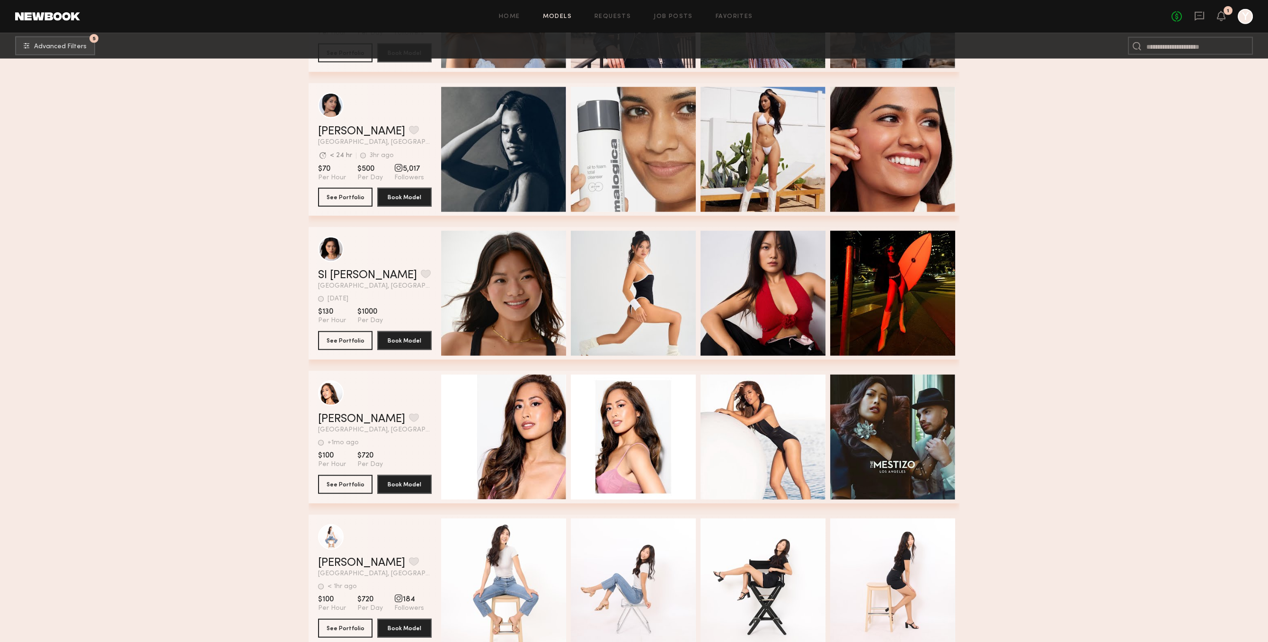
scroll to position [8675, 0]
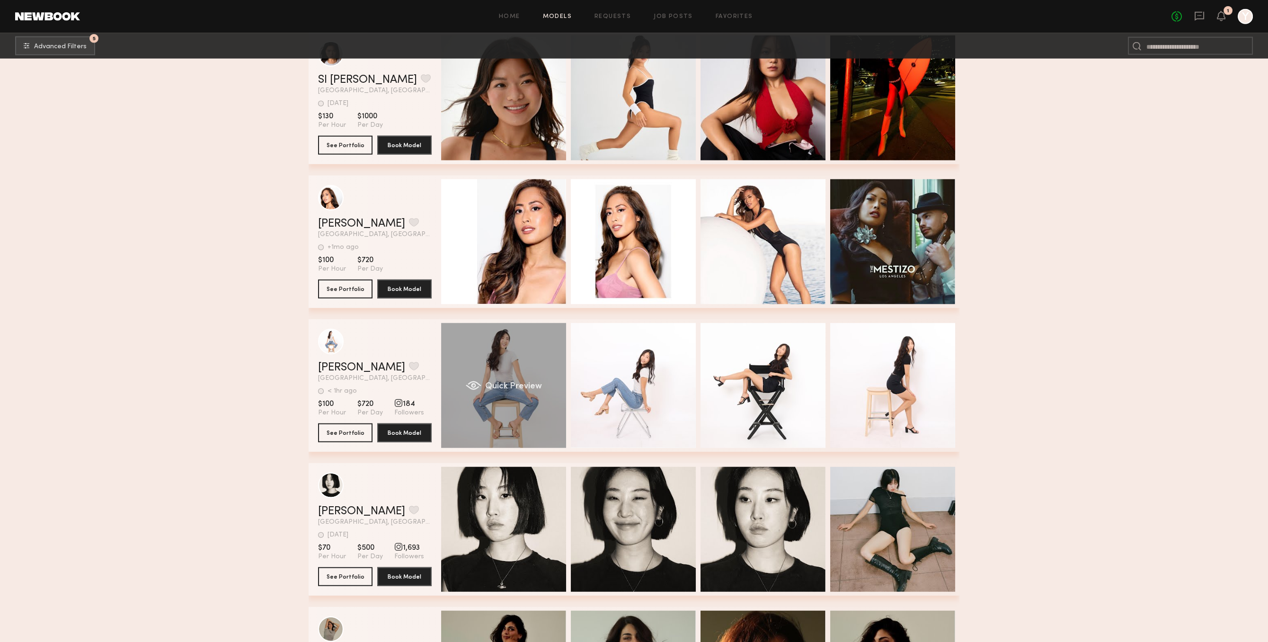
click at [549, 438] on div "Quick Preview" at bounding box center [503, 385] width 125 height 125
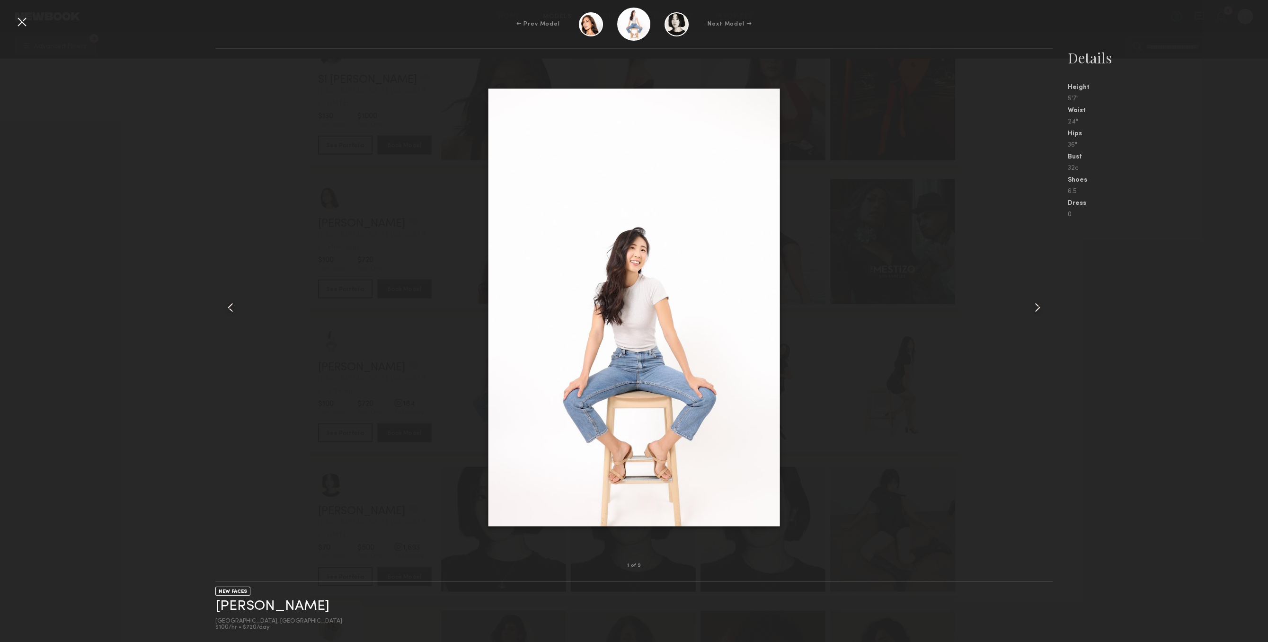
click at [1051, 311] on div at bounding box center [1036, 307] width 34 height 486
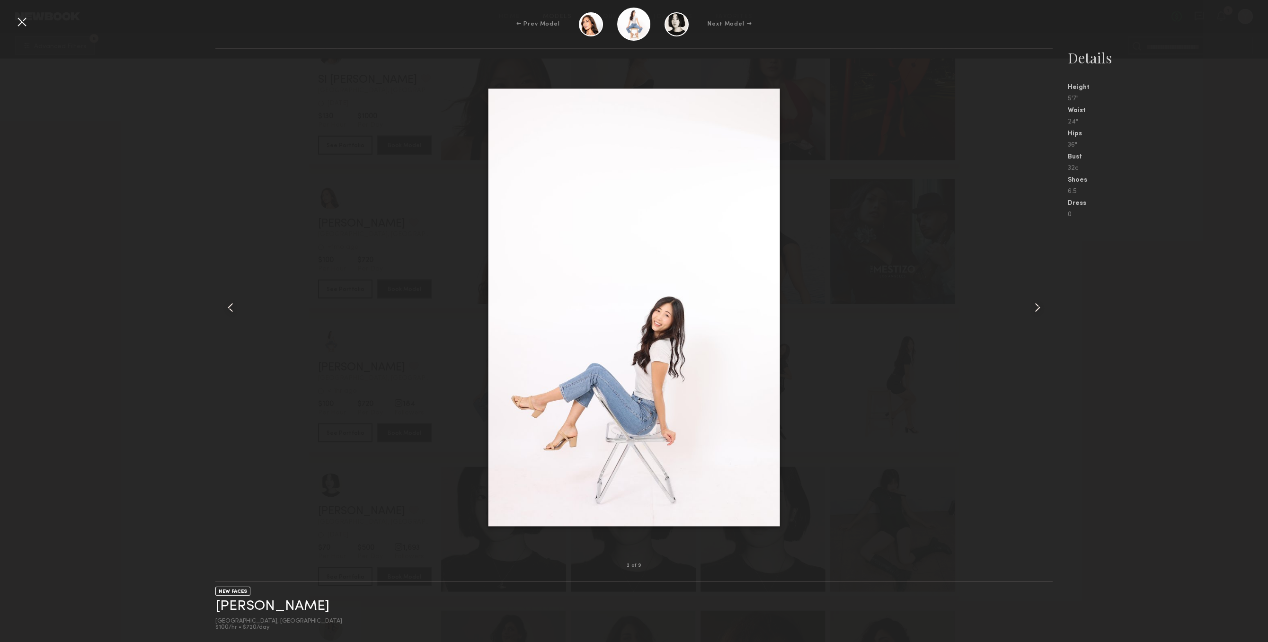
click at [1042, 312] on common-icon at bounding box center [1037, 307] width 15 height 15
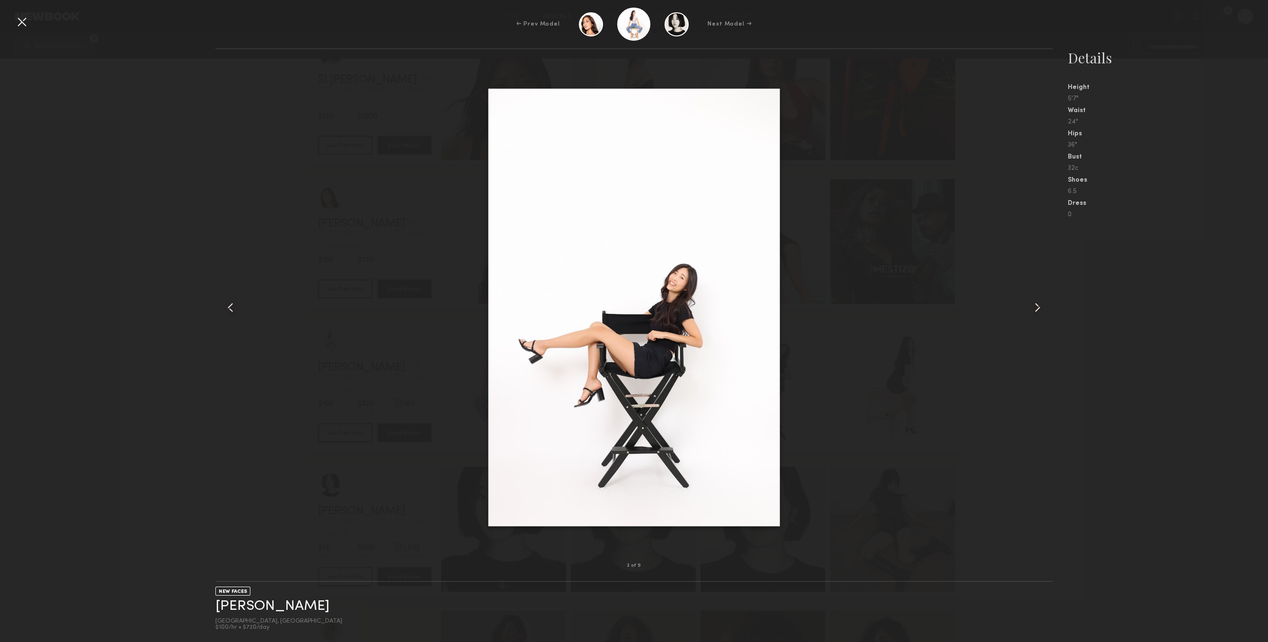
click at [1042, 312] on common-icon at bounding box center [1037, 307] width 15 height 15
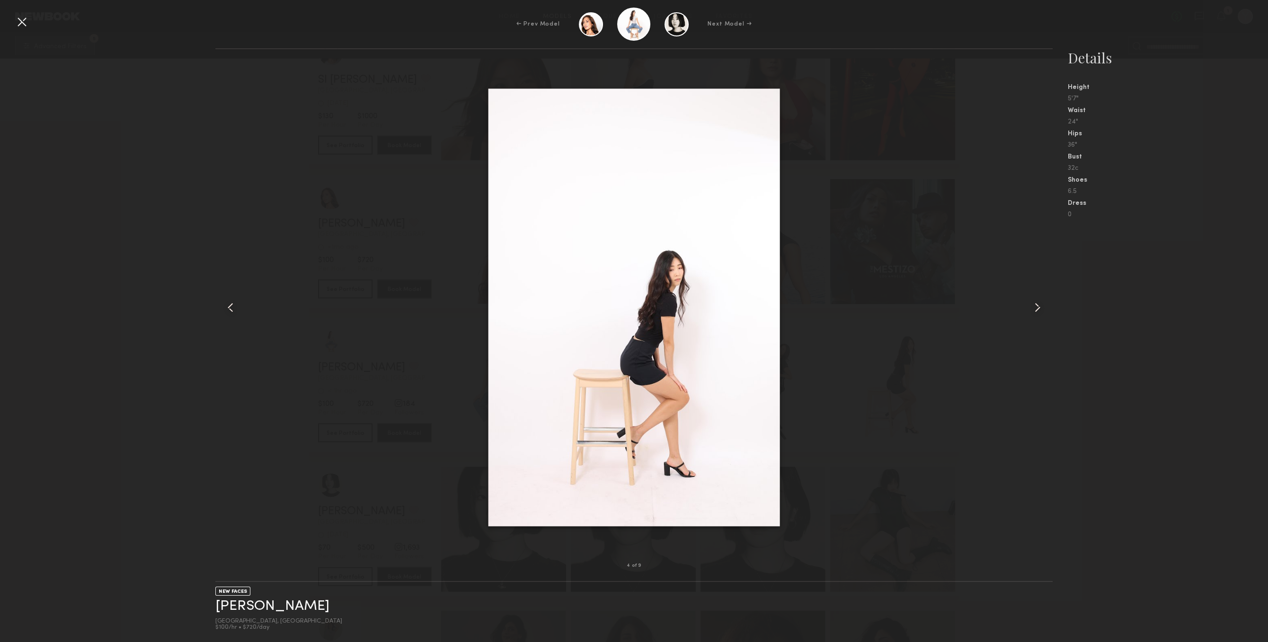
click at [1042, 312] on common-icon at bounding box center [1037, 307] width 15 height 15
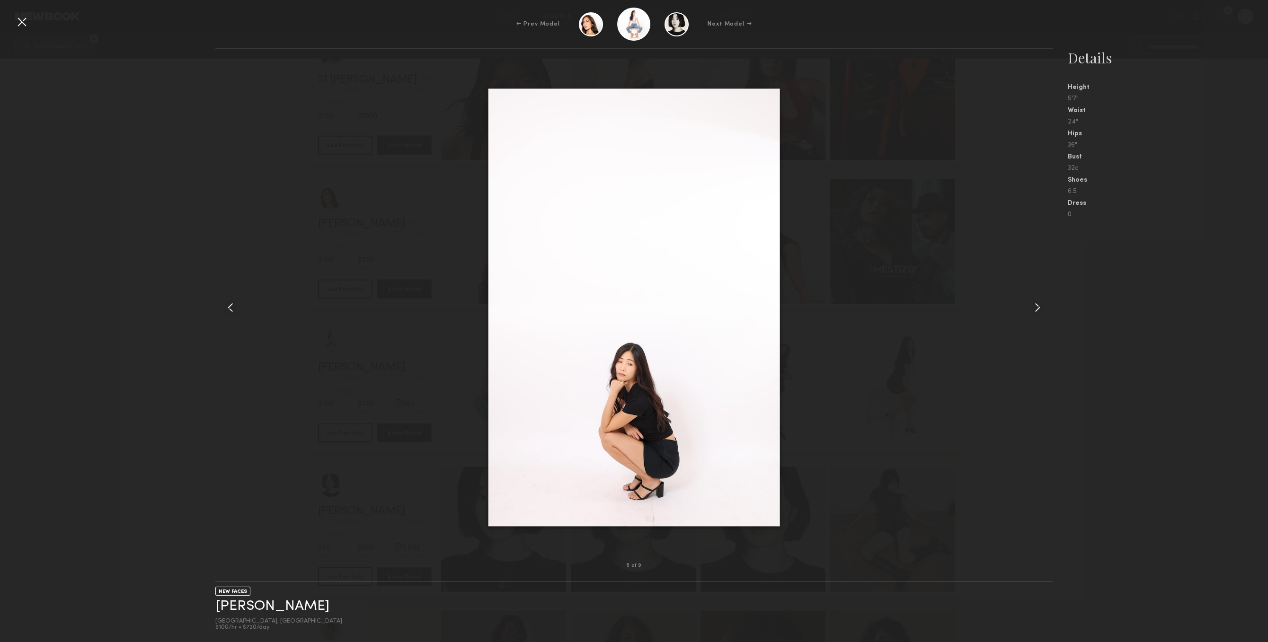
click at [1042, 312] on common-icon at bounding box center [1037, 307] width 15 height 15
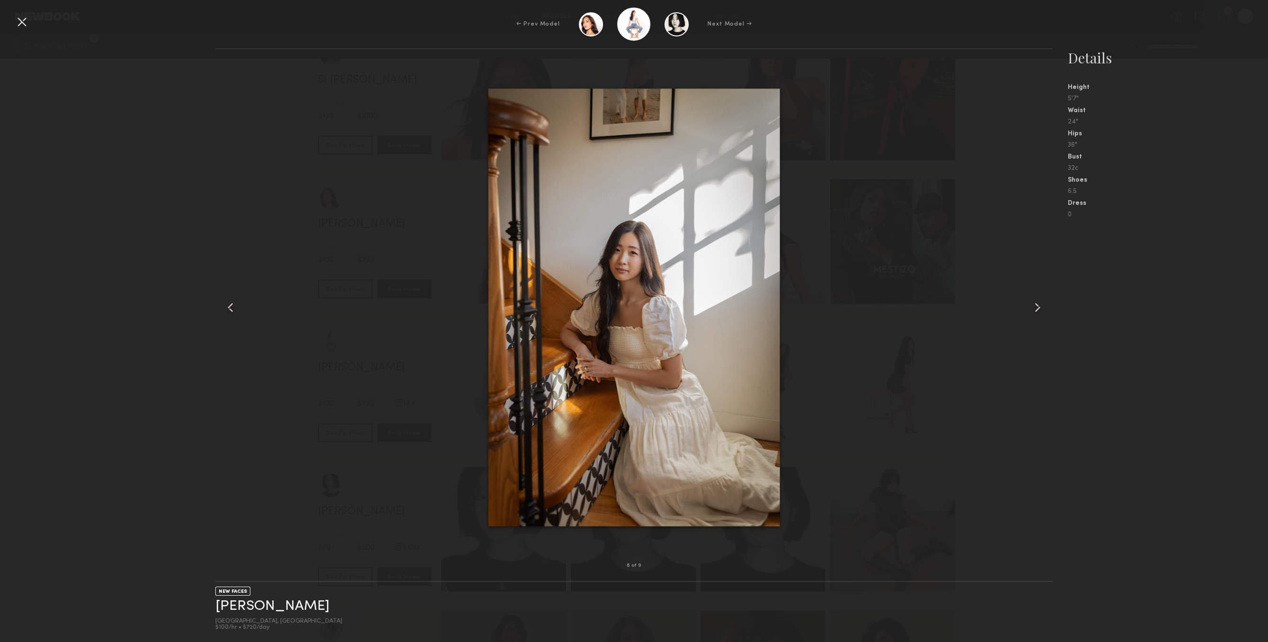
click at [1042, 312] on common-icon at bounding box center [1037, 307] width 15 height 15
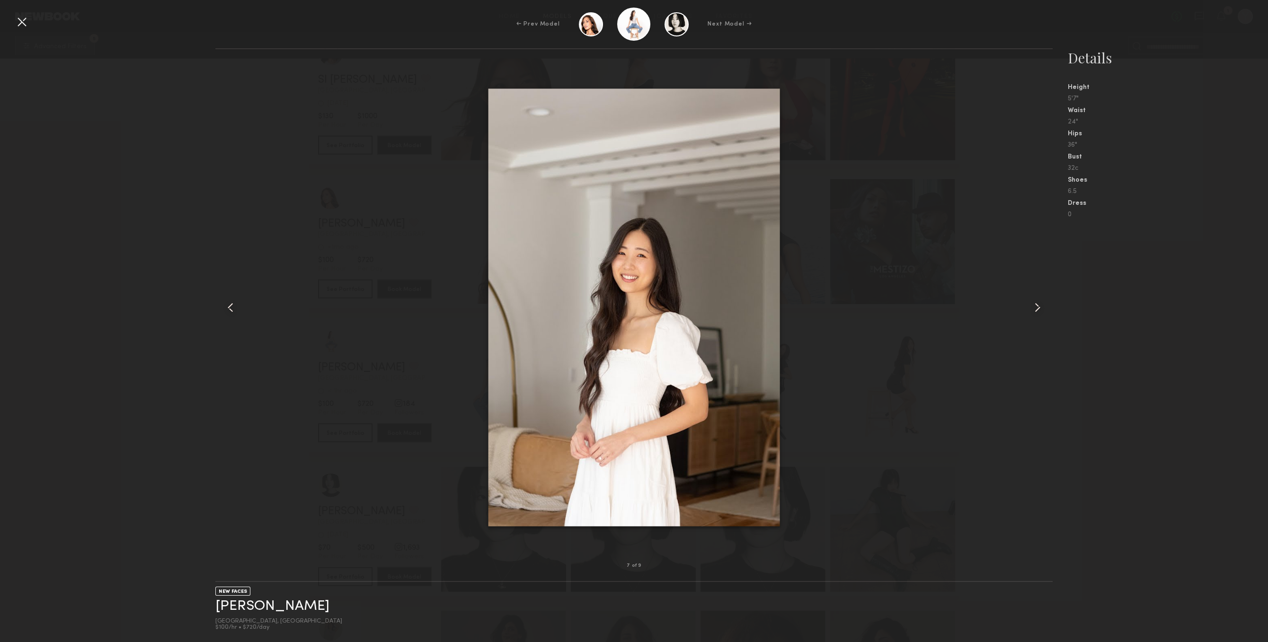
click at [1042, 312] on common-icon at bounding box center [1037, 307] width 15 height 15
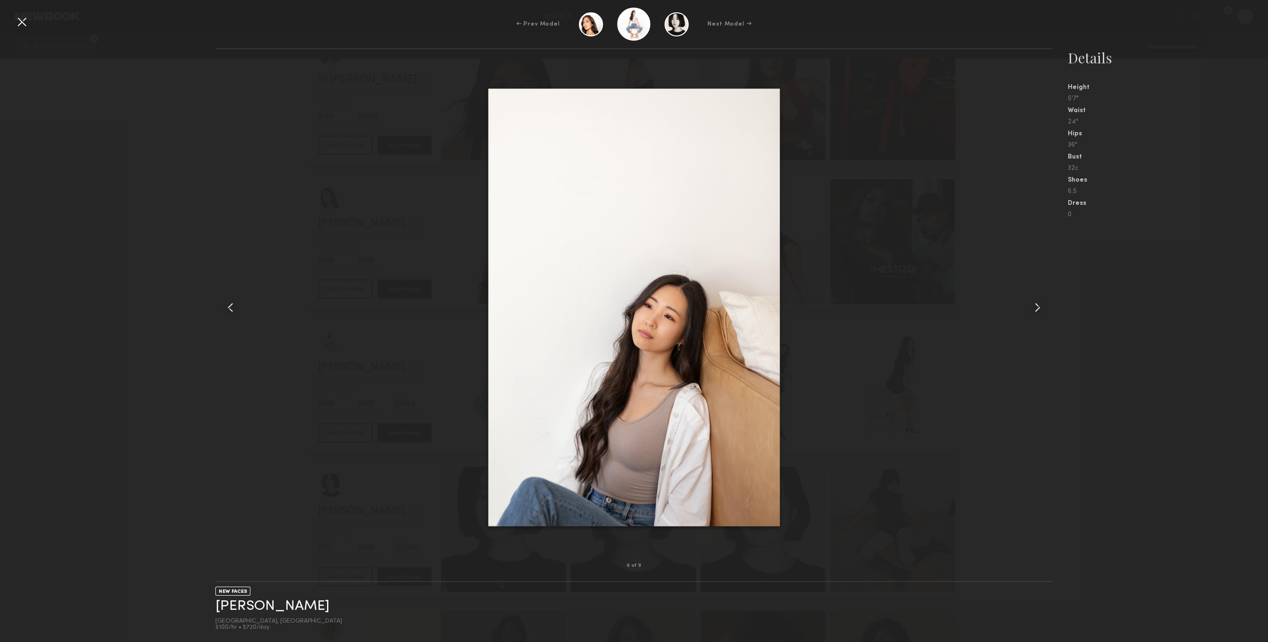
click at [1042, 312] on common-icon at bounding box center [1037, 307] width 15 height 15
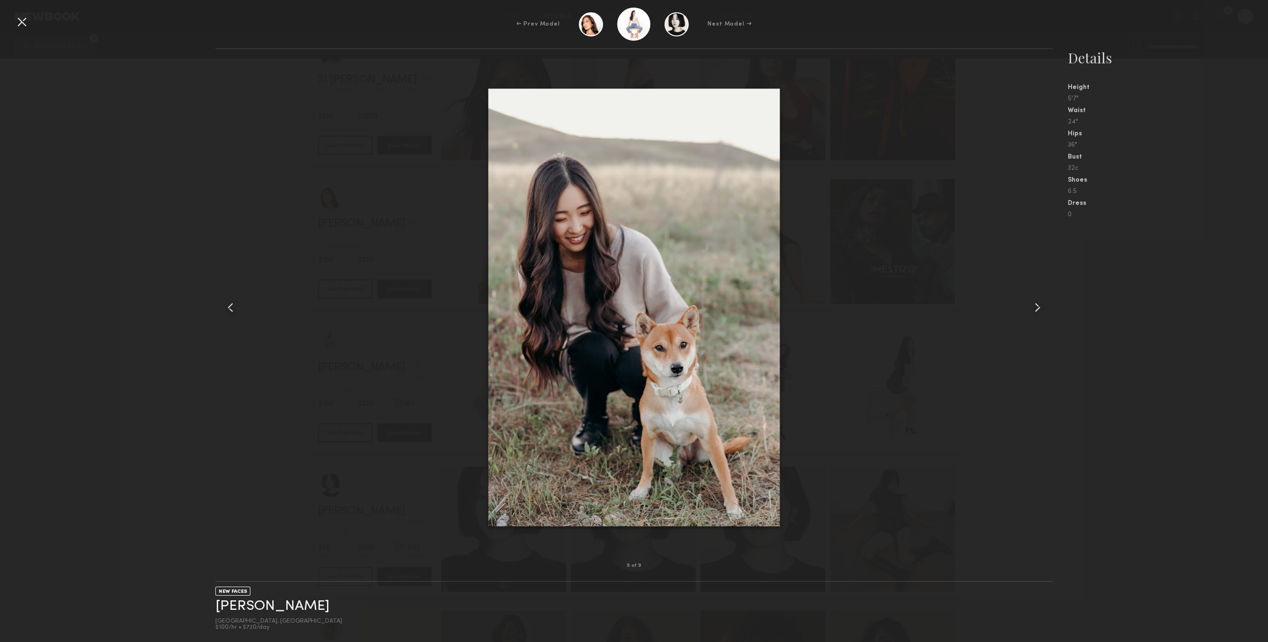
click at [132, 125] on div "9 of 9 NEW FACES [PERSON_NAME] [GEOGRAPHIC_DATA], [GEOGRAPHIC_DATA] $100/hr • $…" at bounding box center [634, 345] width 1268 height 594
click at [28, 14] on div "← Prev Model Next Model → 9 of 9 NEW FACES [PERSON_NAME] [GEOGRAPHIC_DATA], [GE…" at bounding box center [634, 321] width 1268 height 642
click at [26, 14] on div at bounding box center [21, 21] width 15 height 15
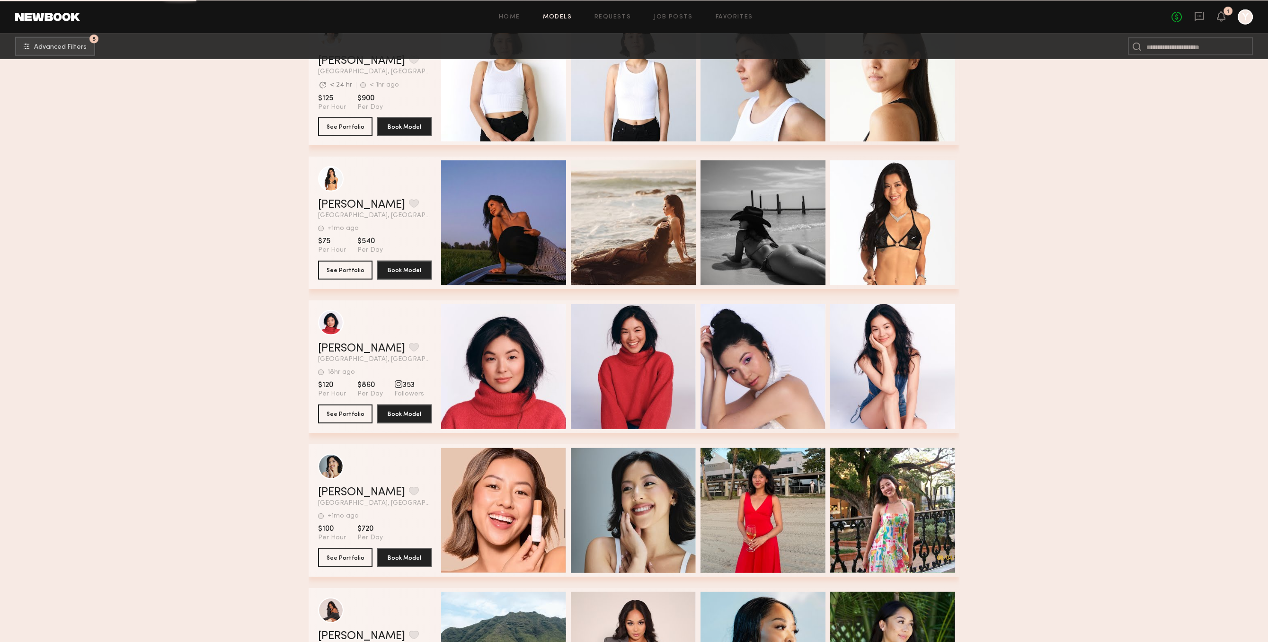
scroll to position [9896, 0]
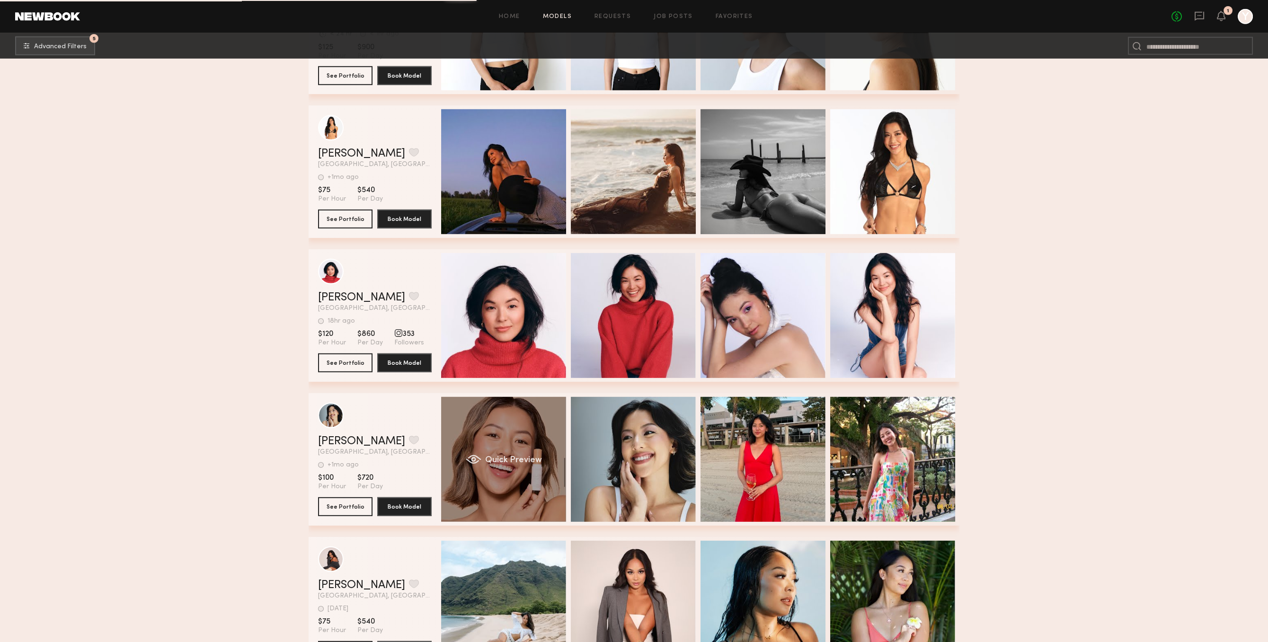
click at [542, 485] on div "Quick Preview" at bounding box center [503, 459] width 125 height 125
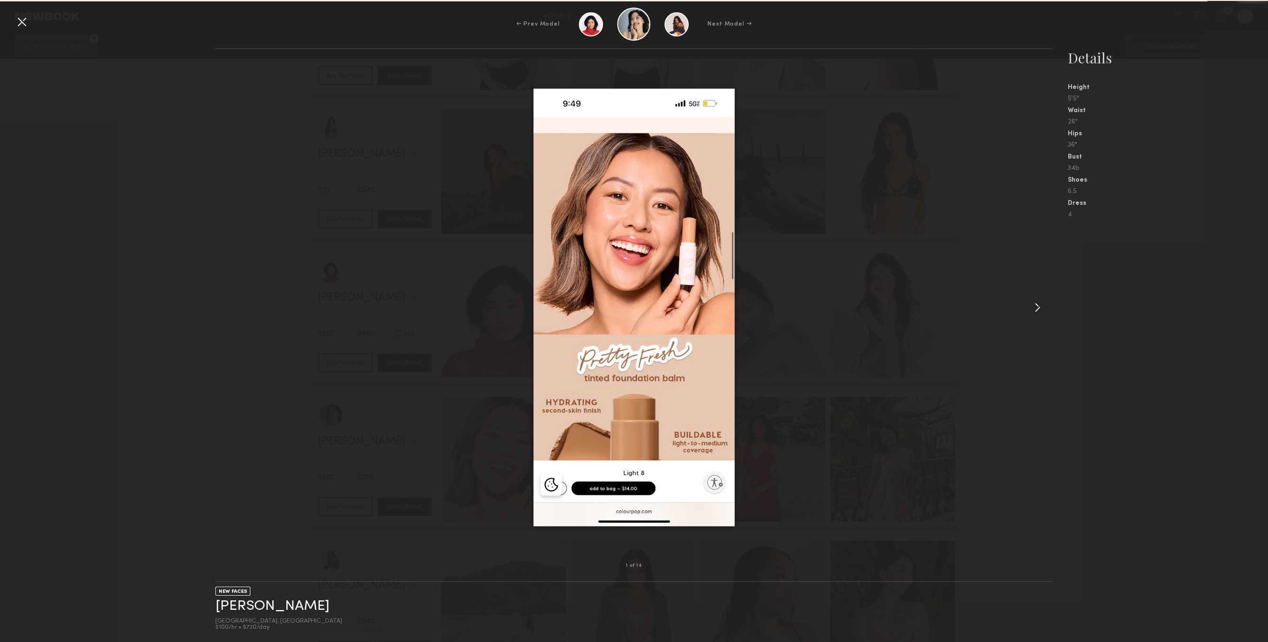
click at [1048, 284] on div at bounding box center [1036, 307] width 34 height 486
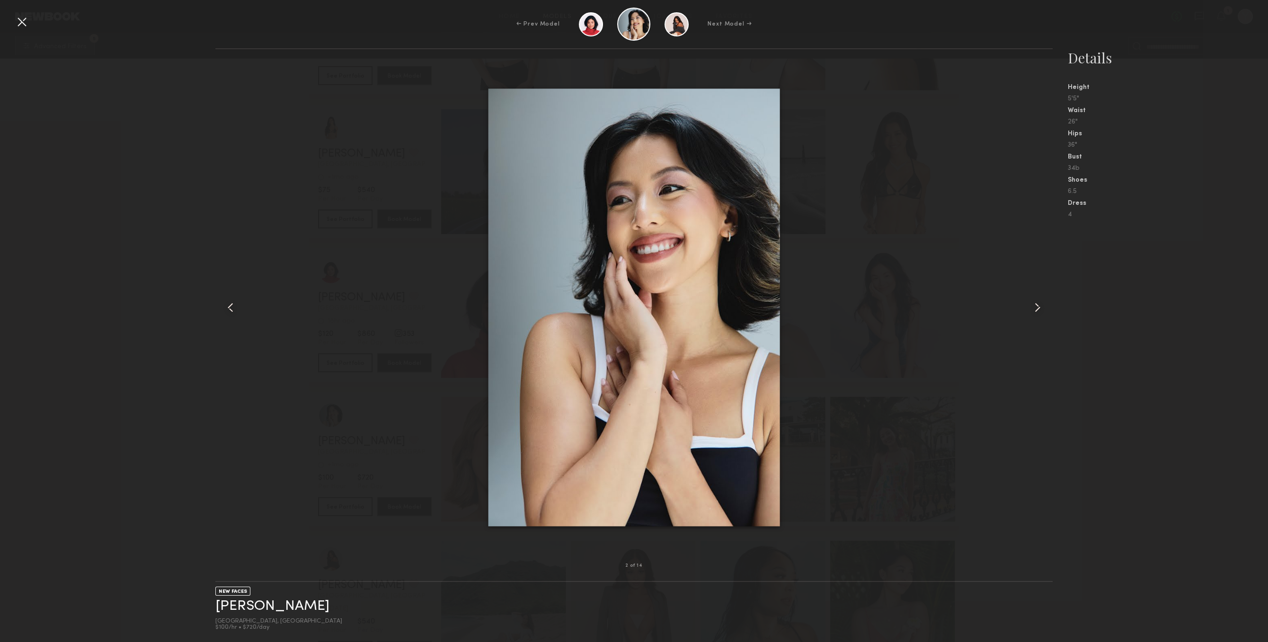
click at [1044, 291] on div at bounding box center [1036, 307] width 34 height 486
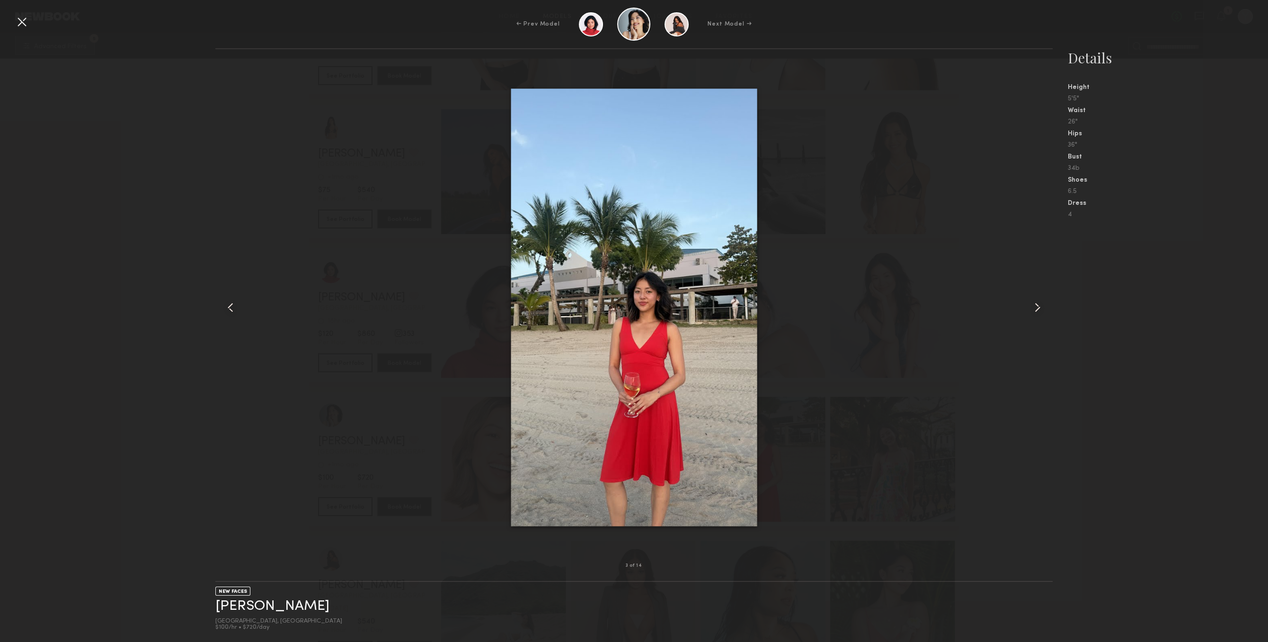
click at [1044, 291] on div at bounding box center [1036, 307] width 34 height 486
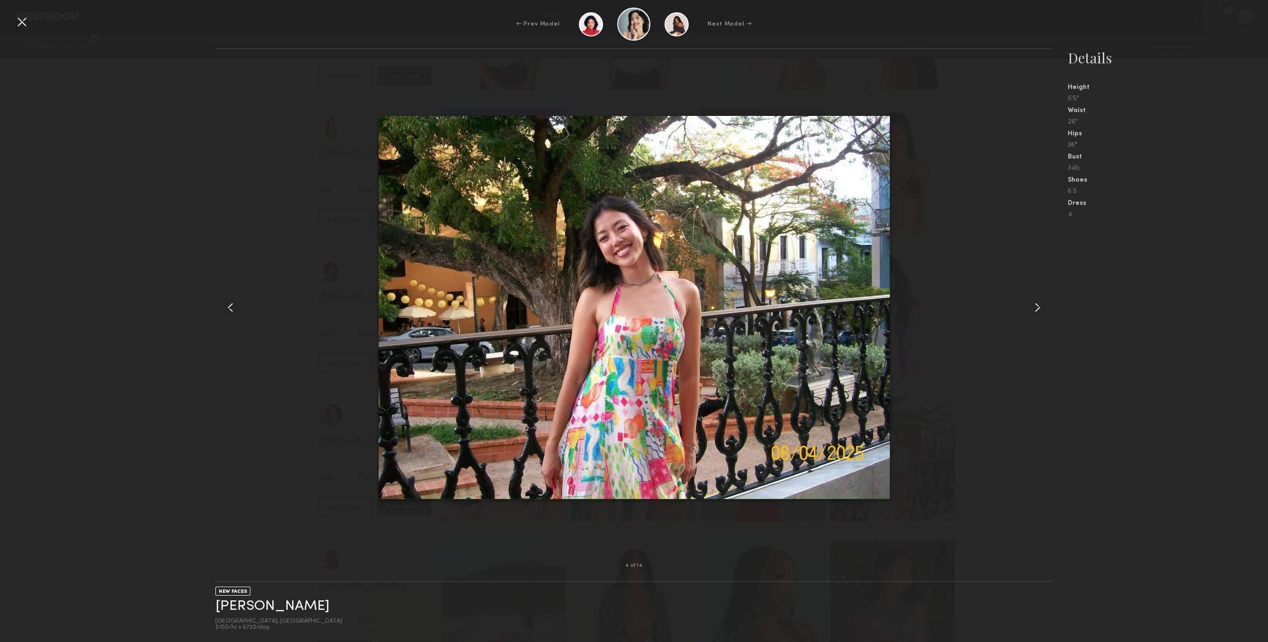
click at [1044, 291] on div at bounding box center [1036, 307] width 34 height 486
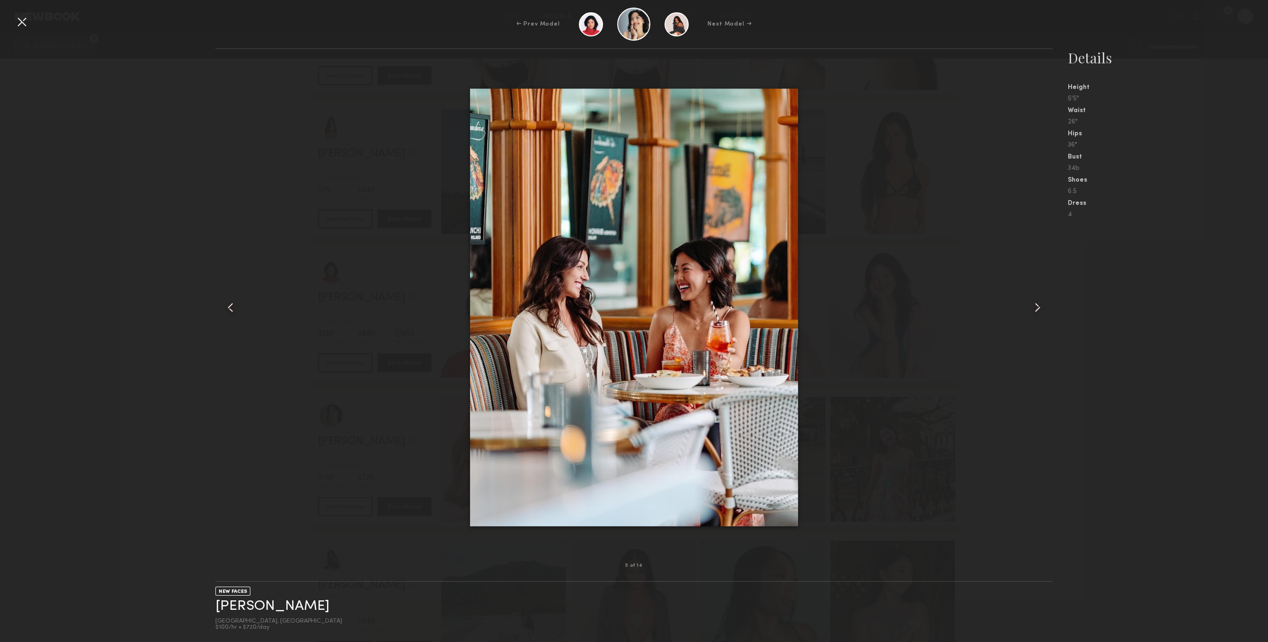
click at [1044, 291] on div at bounding box center [1036, 307] width 34 height 486
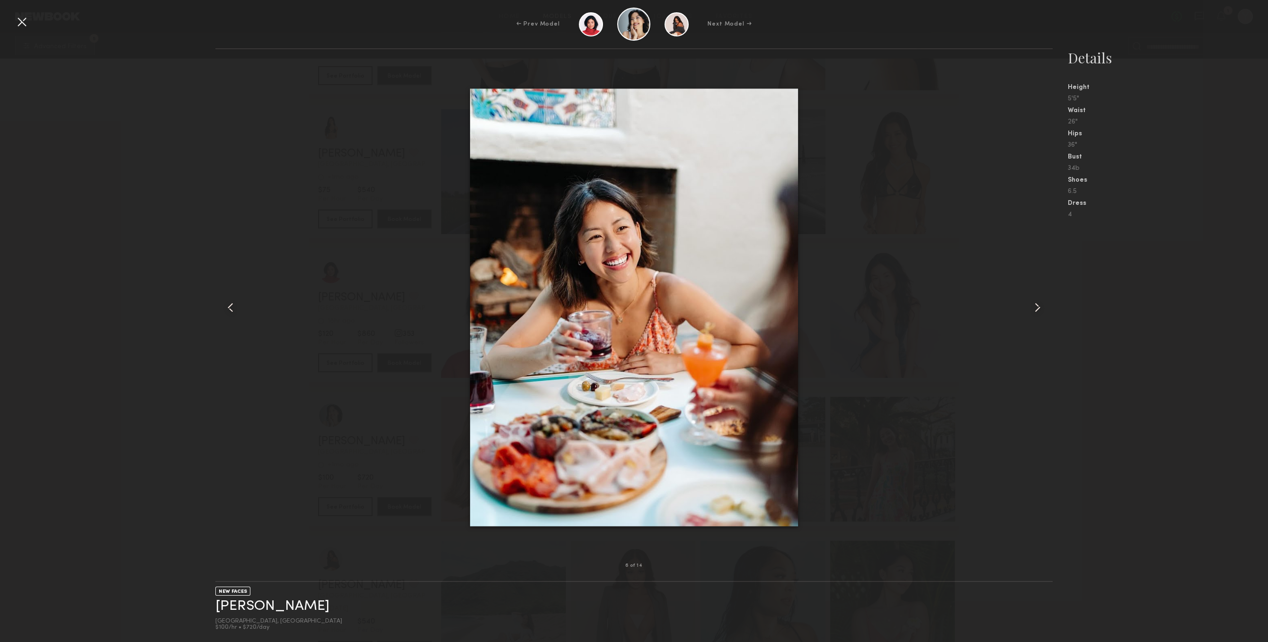
click at [1044, 291] on div at bounding box center [1036, 307] width 34 height 486
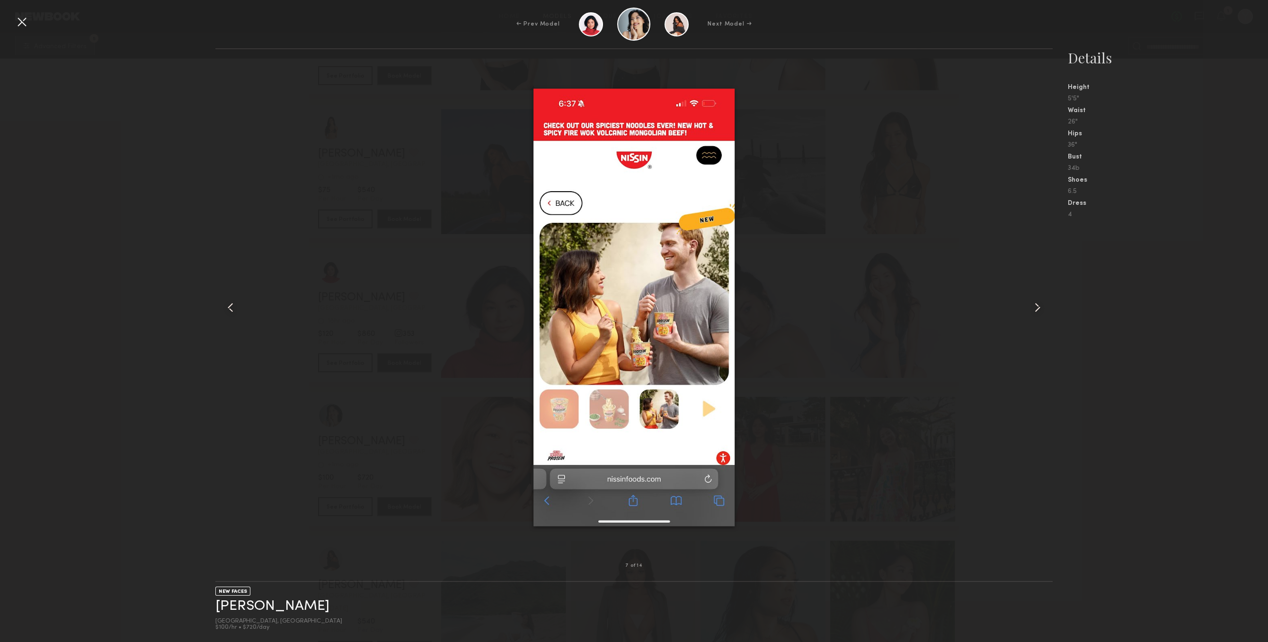
click at [1044, 291] on div at bounding box center [1036, 307] width 34 height 486
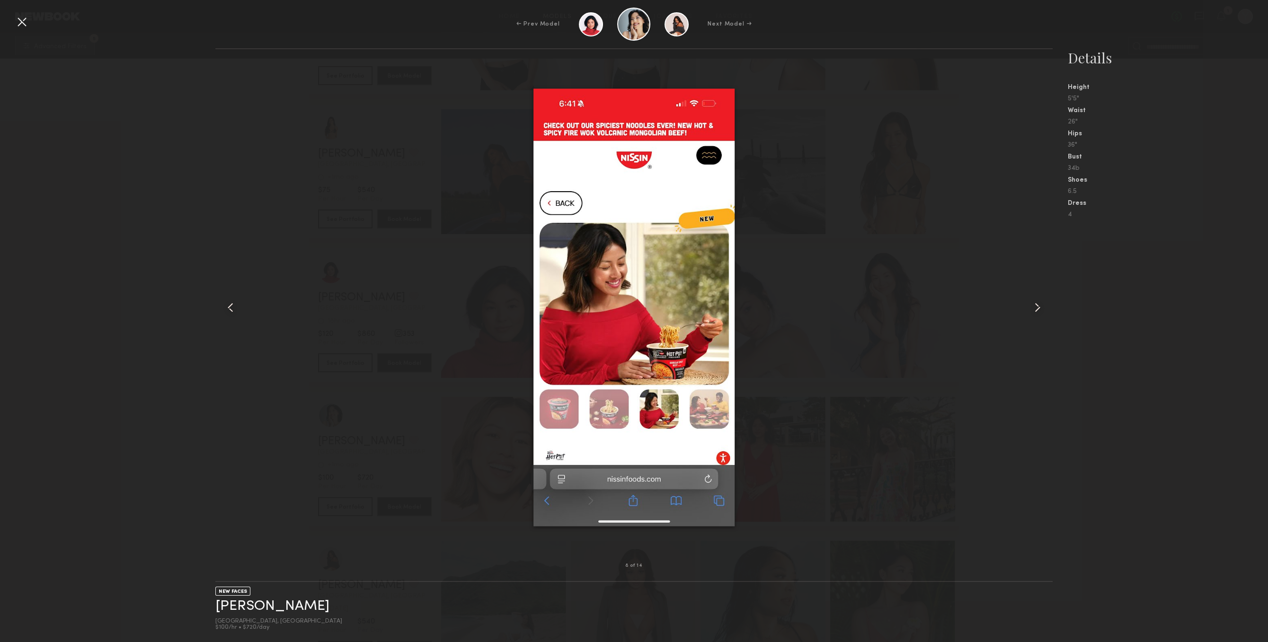
click at [1044, 291] on div at bounding box center [1036, 307] width 34 height 486
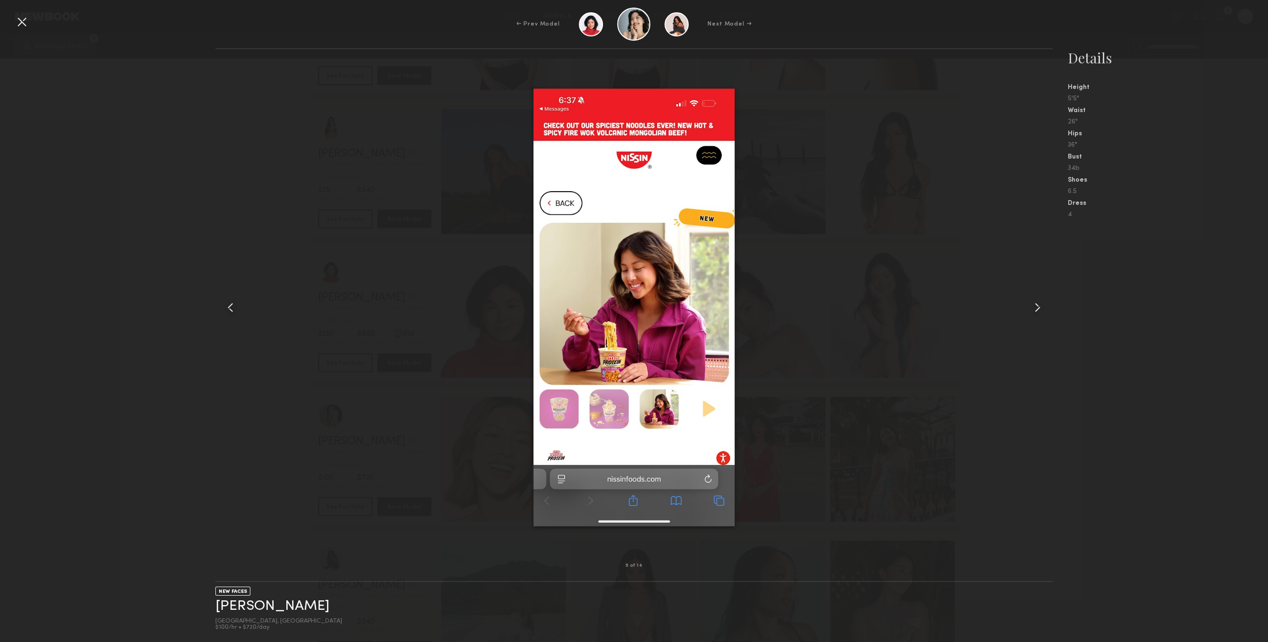
click at [1044, 291] on div at bounding box center [1036, 307] width 34 height 486
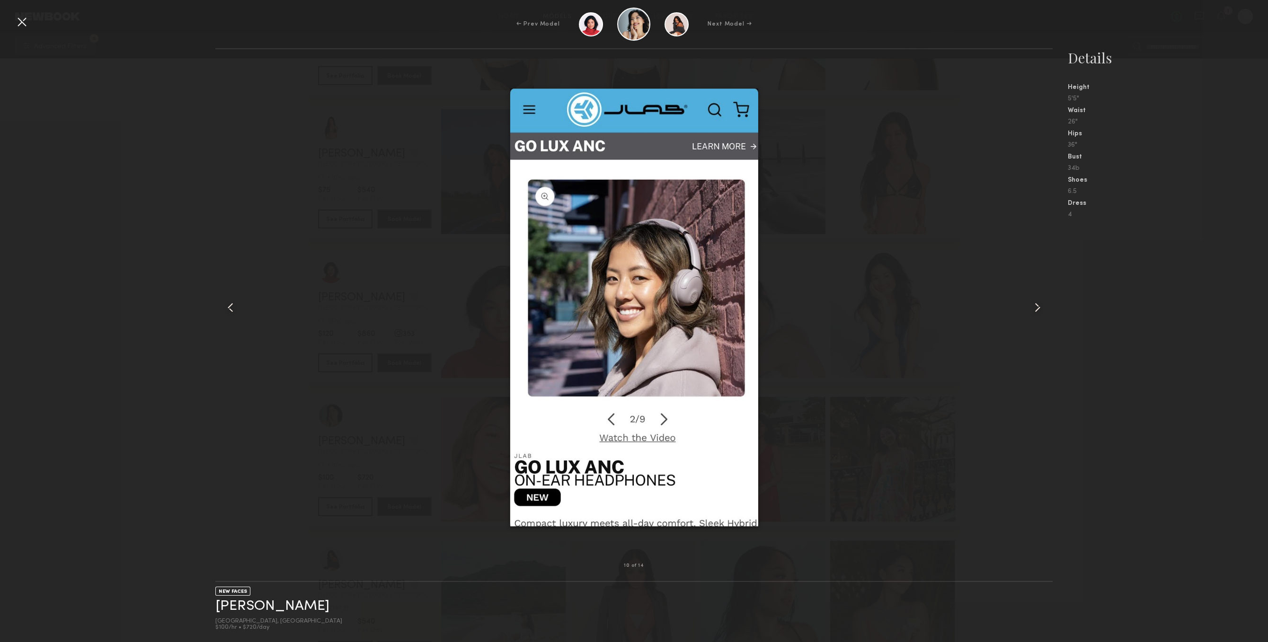
click at [1044, 291] on div at bounding box center [1036, 307] width 34 height 486
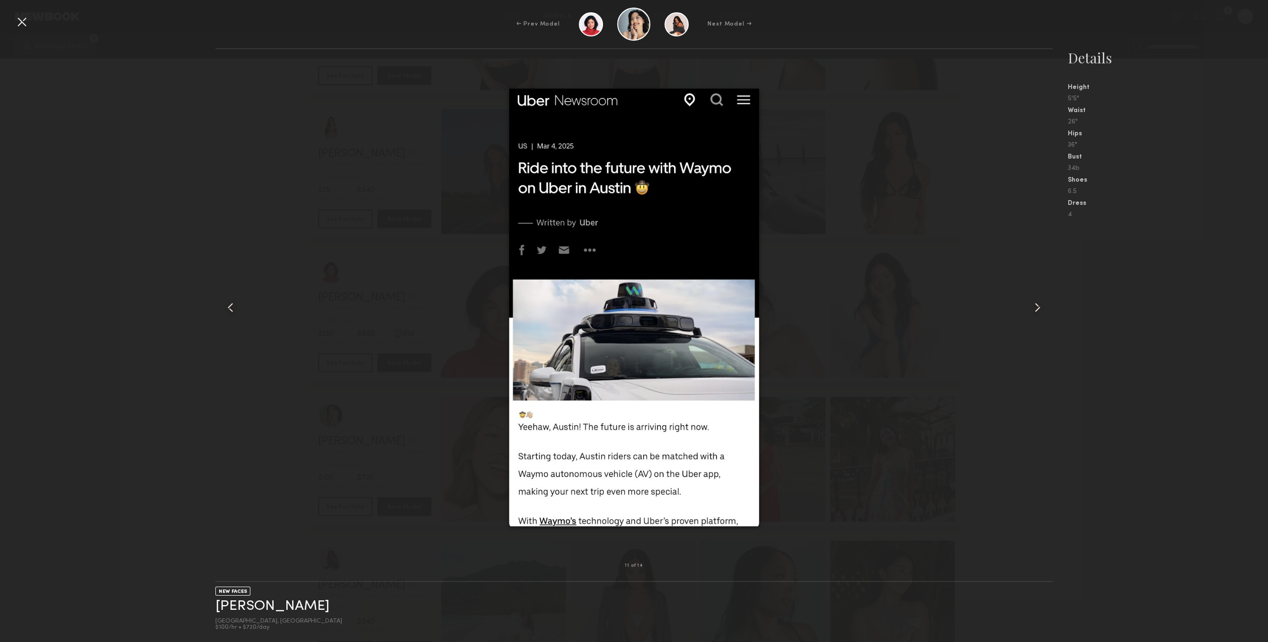
click at [16, 31] on div "← Prev Model Next Model →" at bounding box center [634, 24] width 1268 height 33
click at [16, 19] on div at bounding box center [21, 21] width 15 height 15
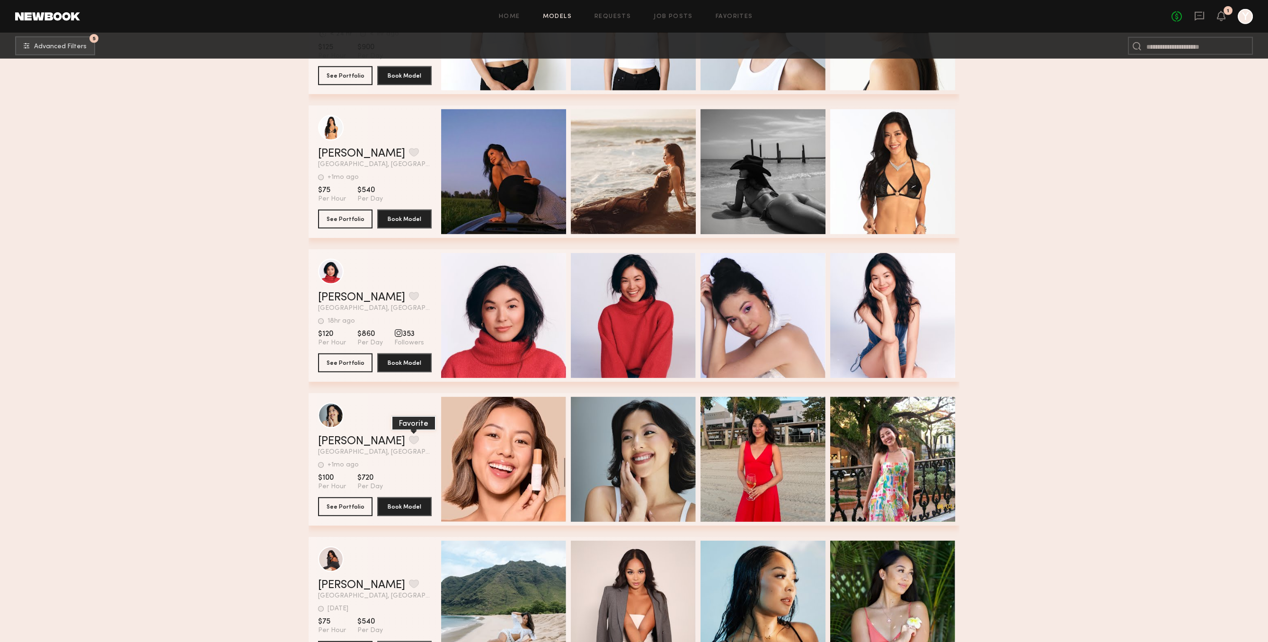
click at [409, 444] on button "grid" at bounding box center [414, 440] width 10 height 9
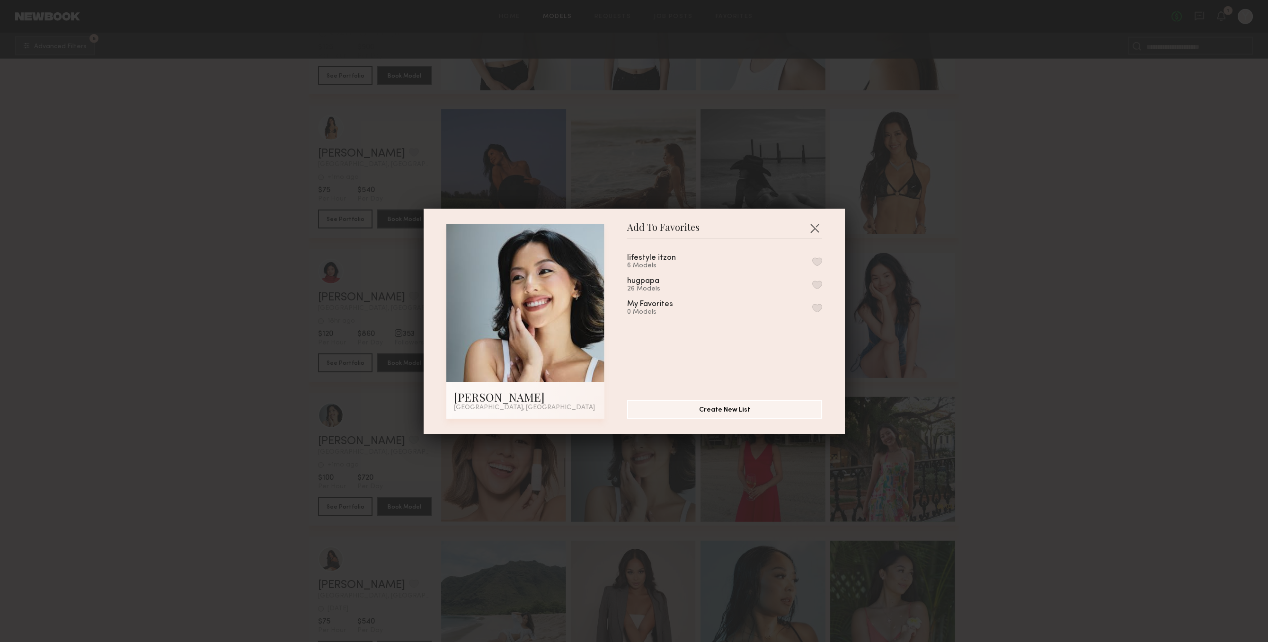
click at [818, 287] on button "button" at bounding box center [817, 285] width 10 height 9
click at [815, 229] on button "button" at bounding box center [814, 227] width 15 height 15
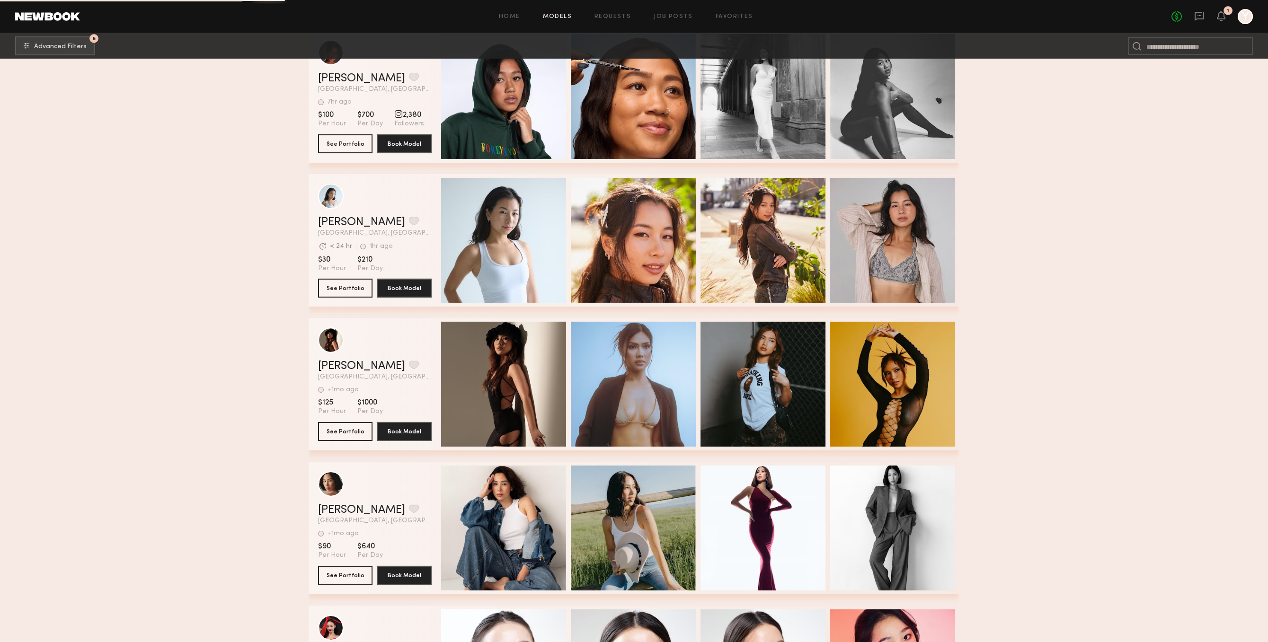
scroll to position [11654, 0]
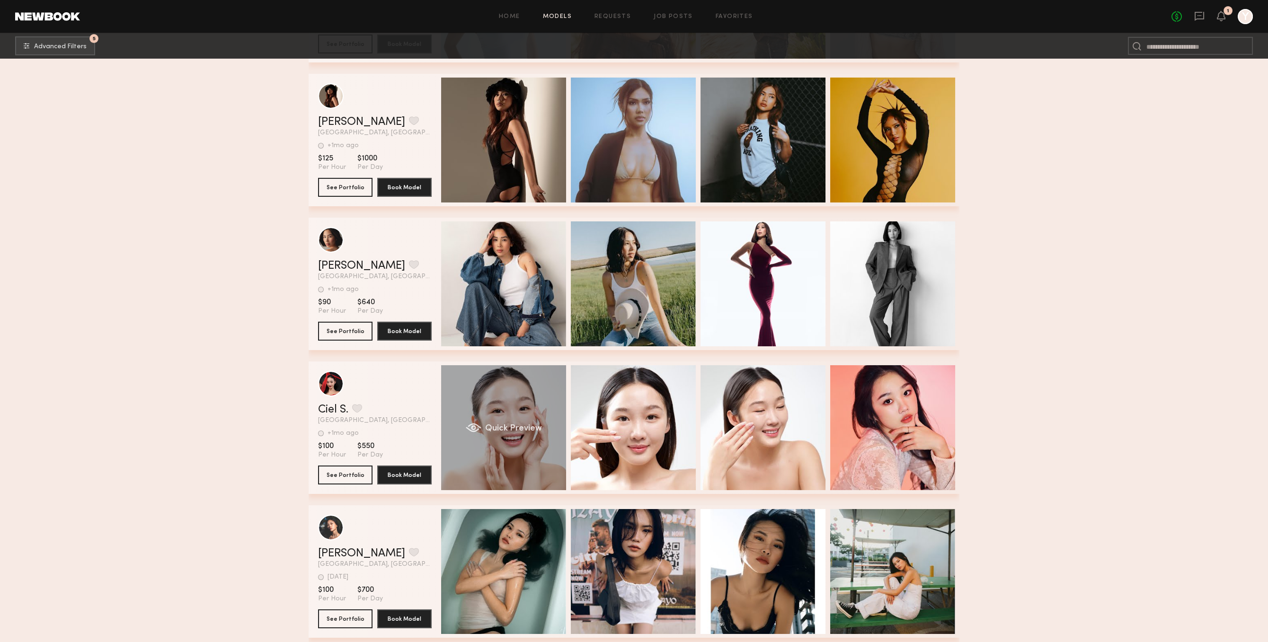
click at [555, 467] on div "Quick Preview" at bounding box center [503, 427] width 125 height 125
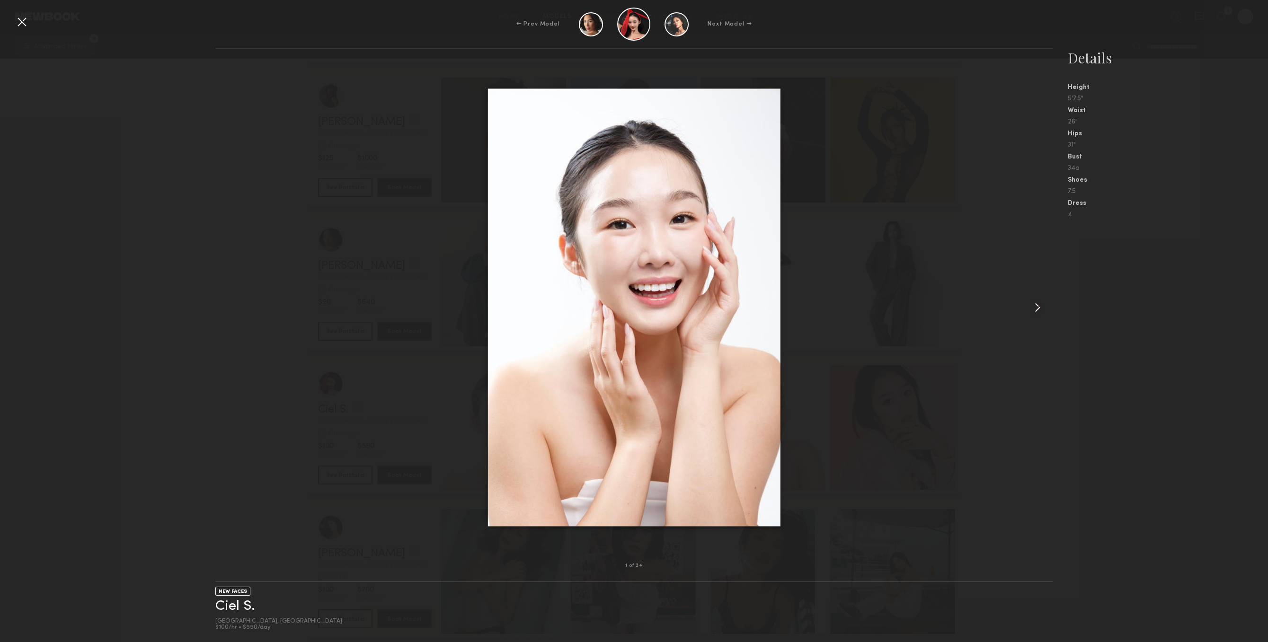
click at [1022, 305] on div at bounding box center [1036, 307] width 34 height 486
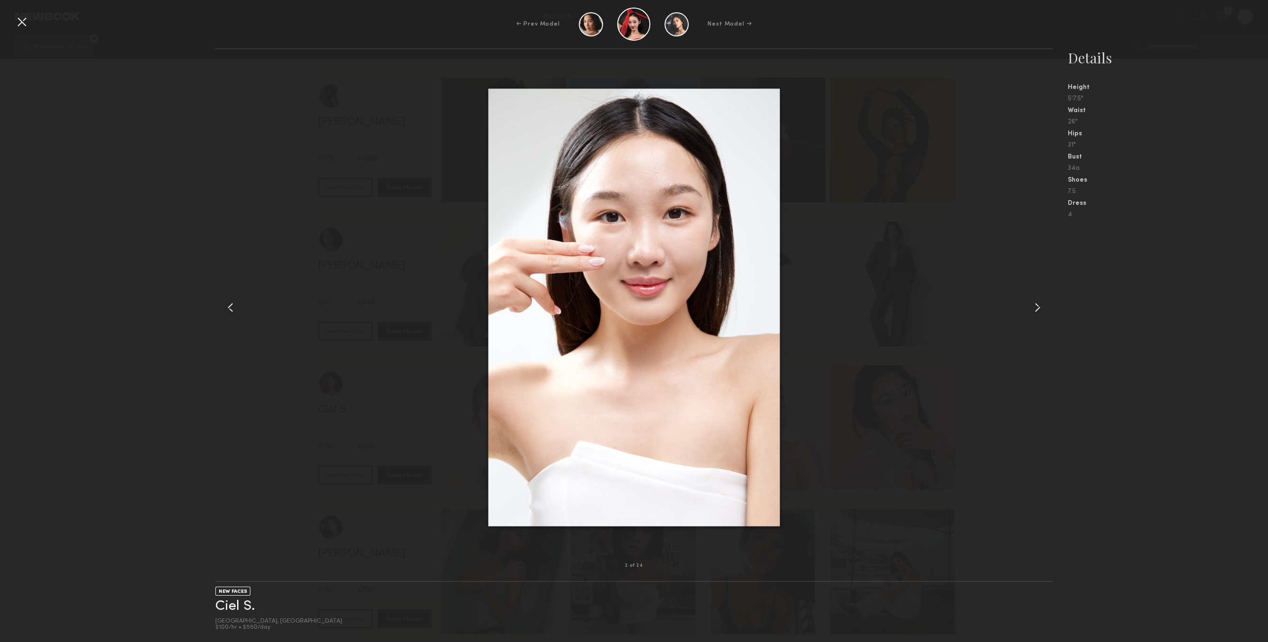
click at [1042, 306] on common-icon at bounding box center [1037, 307] width 15 height 15
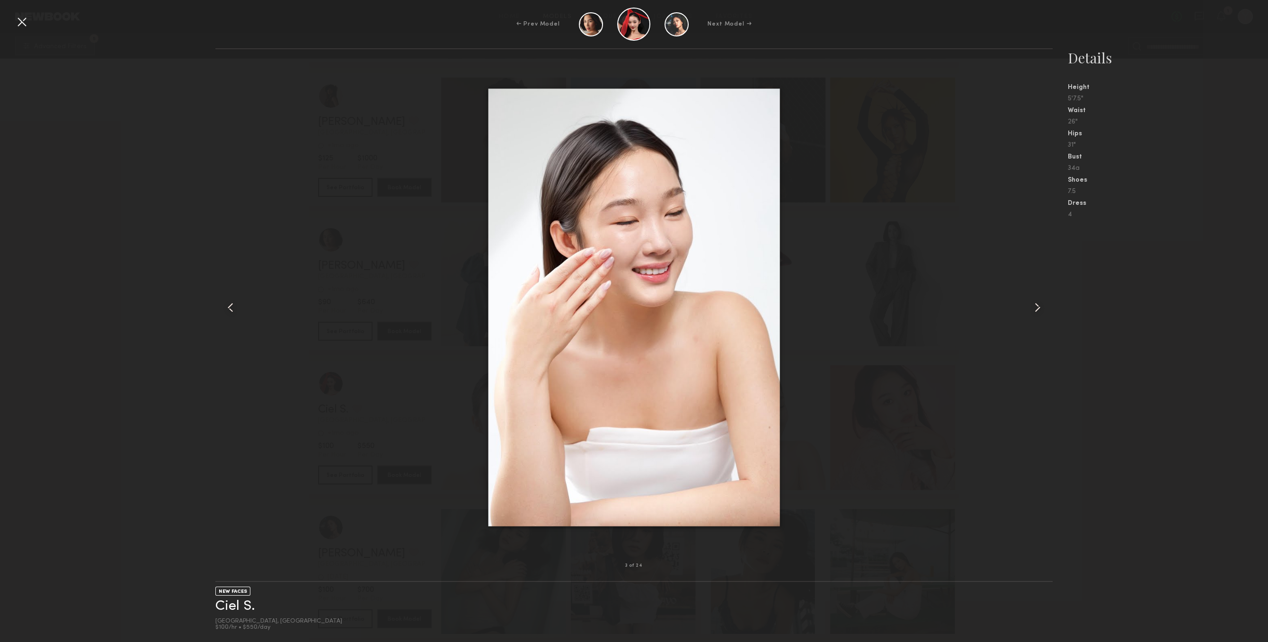
click at [1042, 306] on common-icon at bounding box center [1037, 307] width 15 height 15
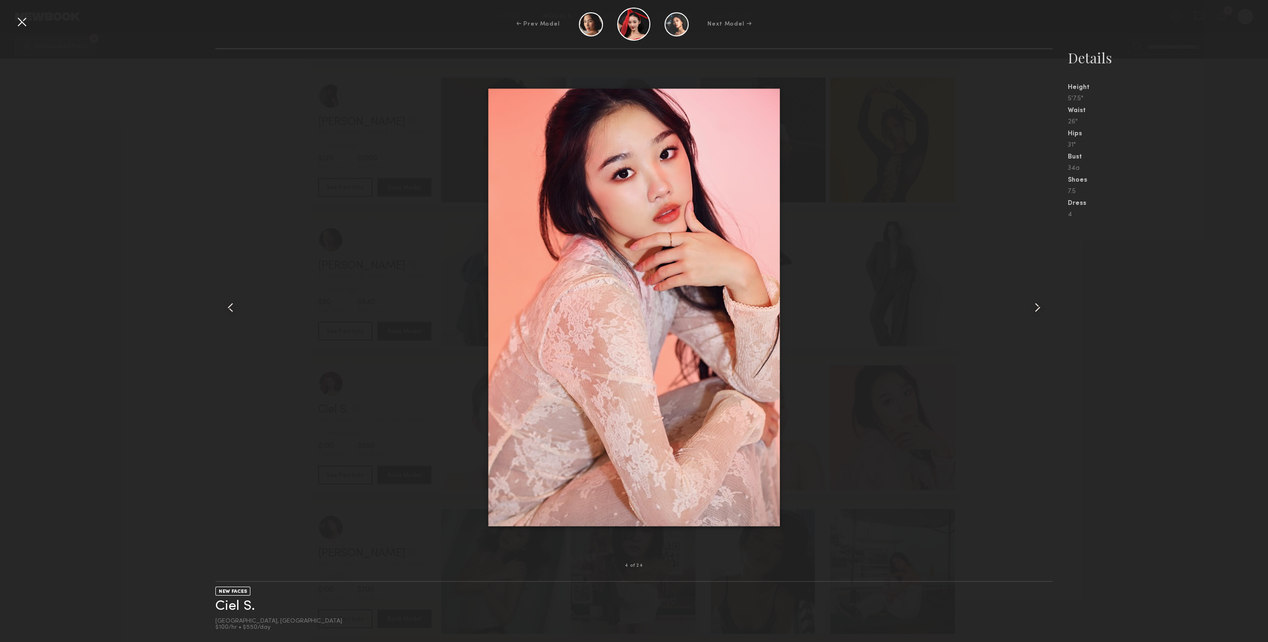
click at [1042, 306] on common-icon at bounding box center [1037, 307] width 15 height 15
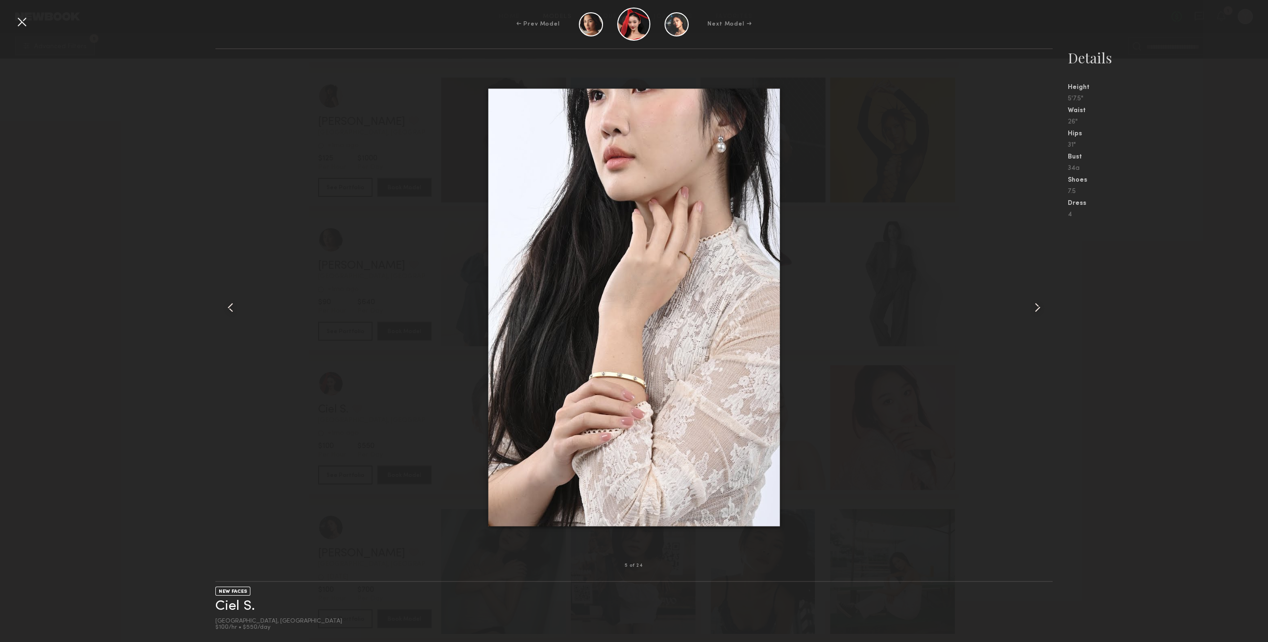
click at [1042, 306] on common-icon at bounding box center [1037, 307] width 15 height 15
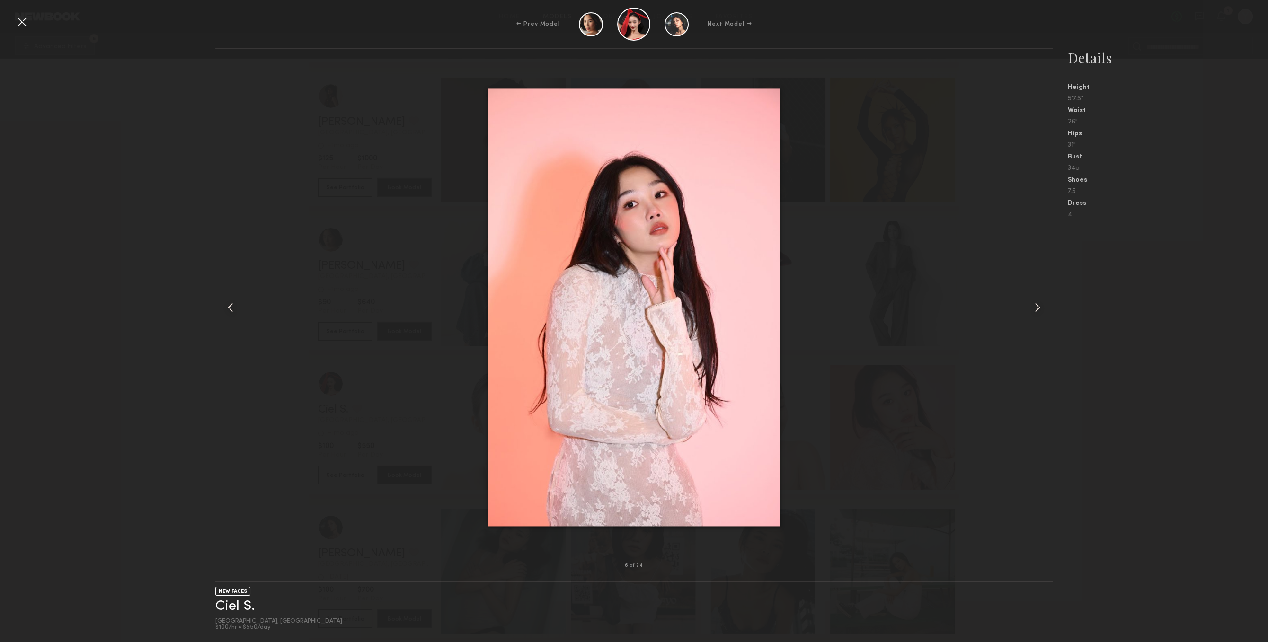
click at [1042, 306] on common-icon at bounding box center [1037, 307] width 15 height 15
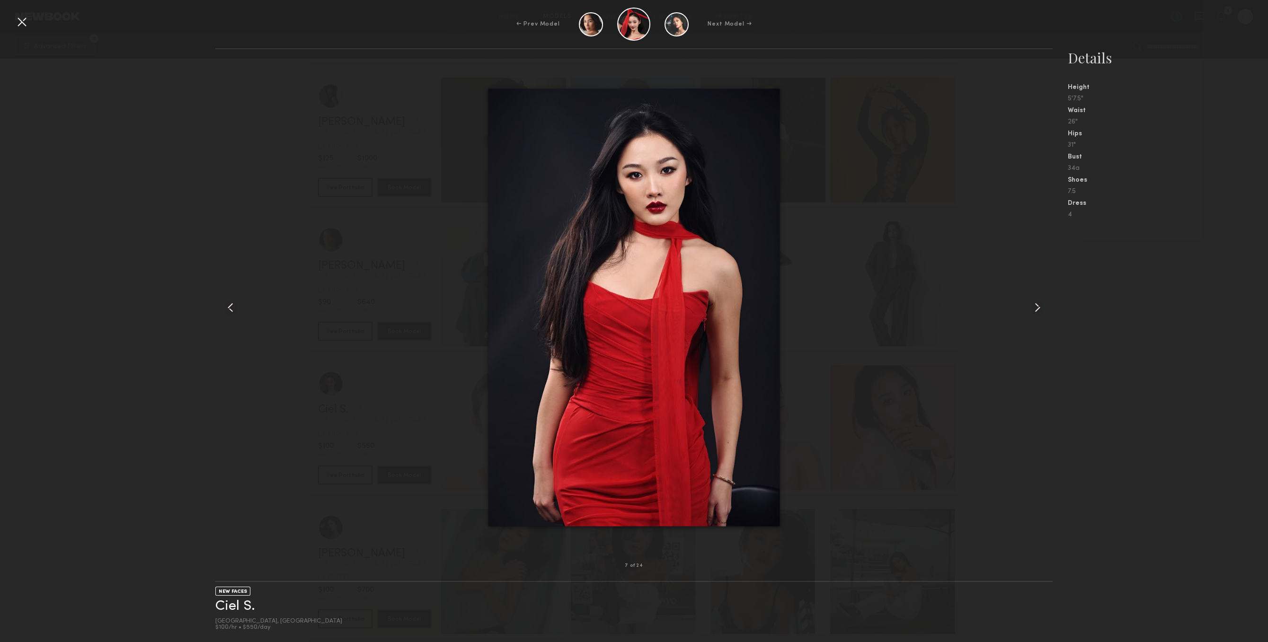
click at [1042, 306] on common-icon at bounding box center [1037, 307] width 15 height 15
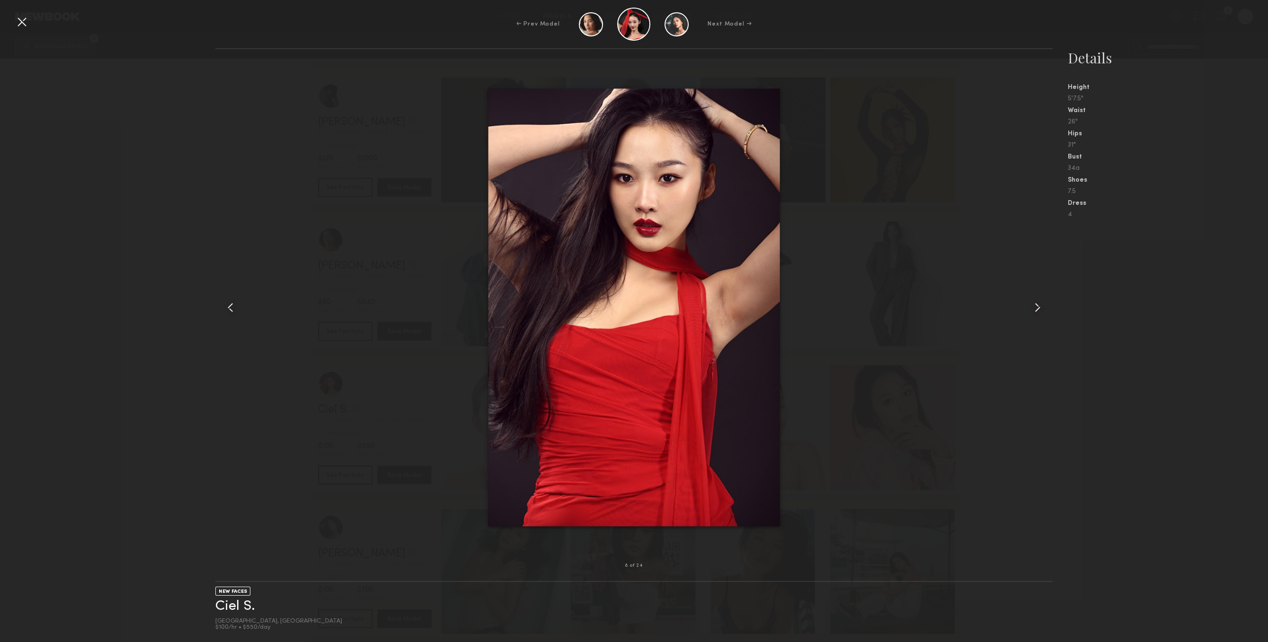
click at [1042, 306] on common-icon at bounding box center [1037, 307] width 15 height 15
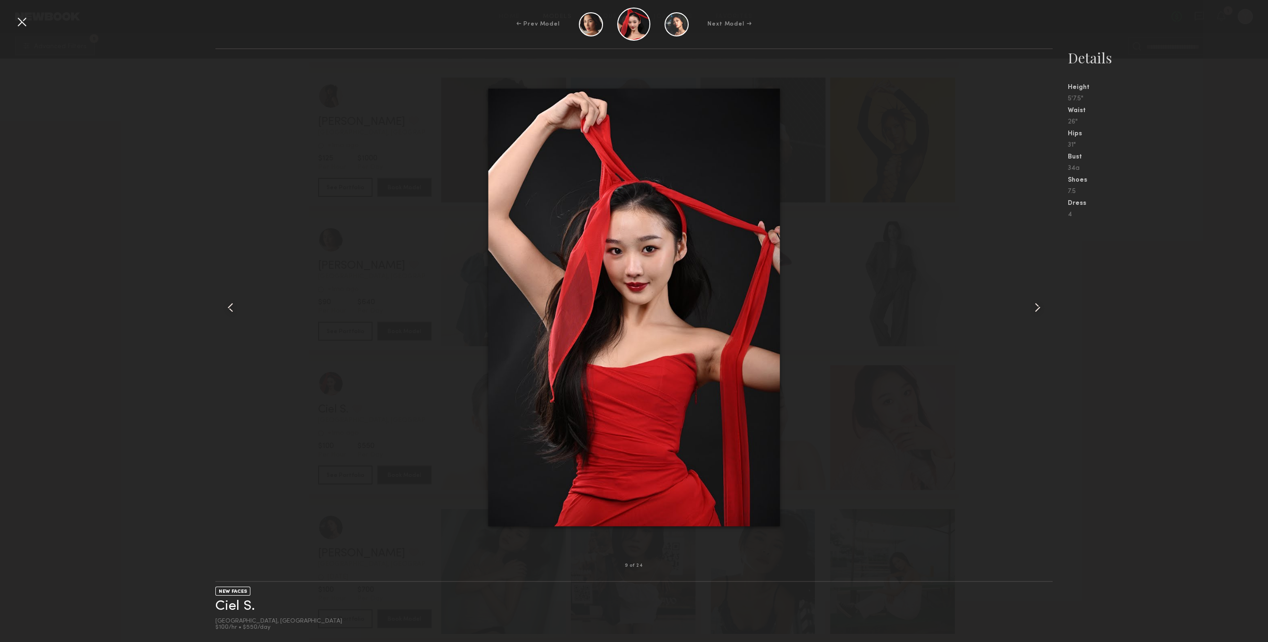
click at [1042, 306] on common-icon at bounding box center [1037, 307] width 15 height 15
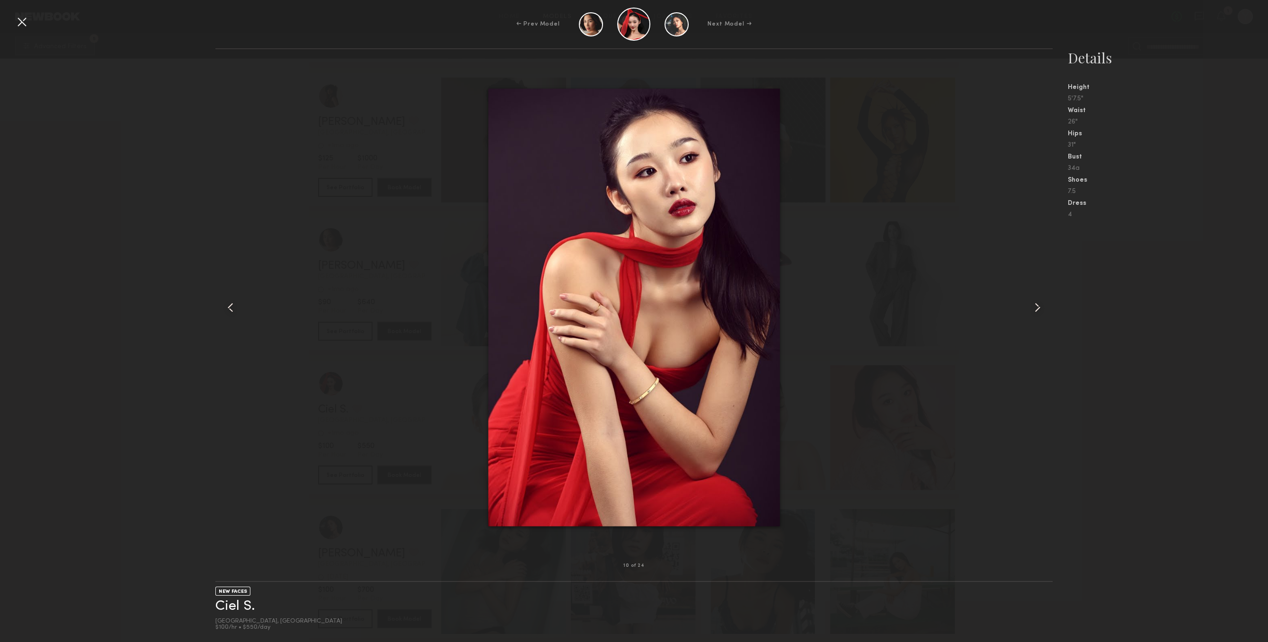
click at [15, 22] on div at bounding box center [21, 21] width 15 height 15
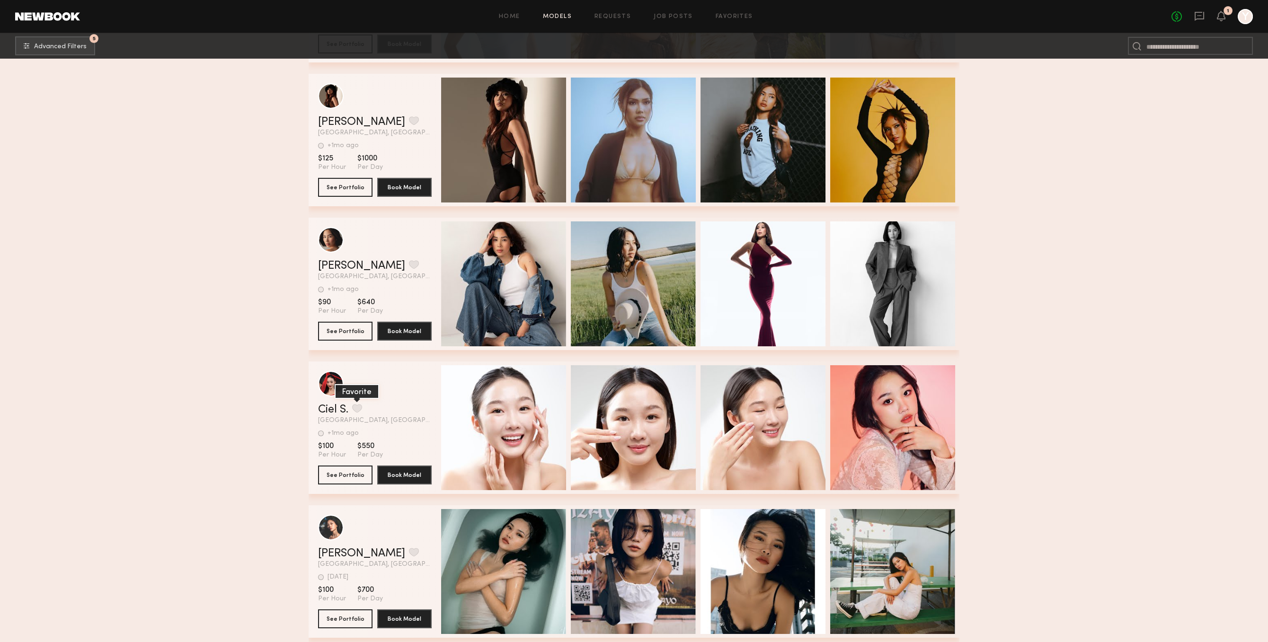
click at [362, 413] on button "grid" at bounding box center [357, 408] width 10 height 9
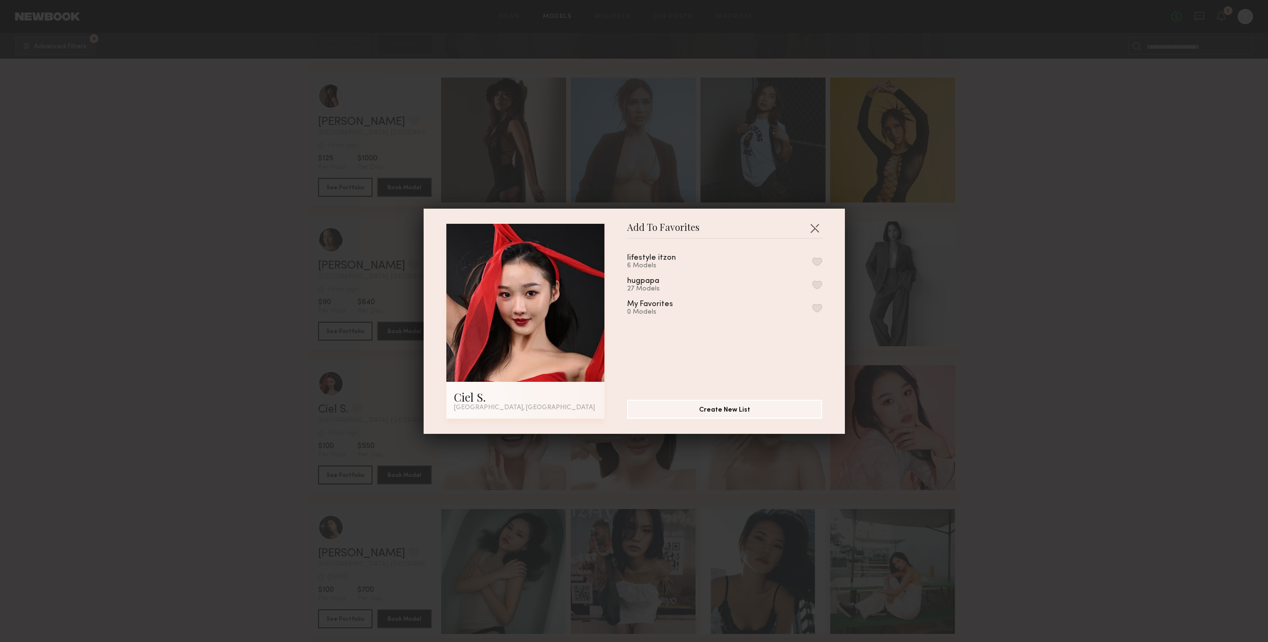
click at [819, 272] on div "lifestyle itzon 6 Models hugpapa 27 Models My Favorites 0 Models" at bounding box center [729, 316] width 204 height 138
click at [819, 282] on div "hugpapa 27 Models" at bounding box center [724, 285] width 195 height 16
click at [815, 288] on button "button" at bounding box center [817, 285] width 10 height 9
click at [817, 233] on button "button" at bounding box center [814, 227] width 15 height 15
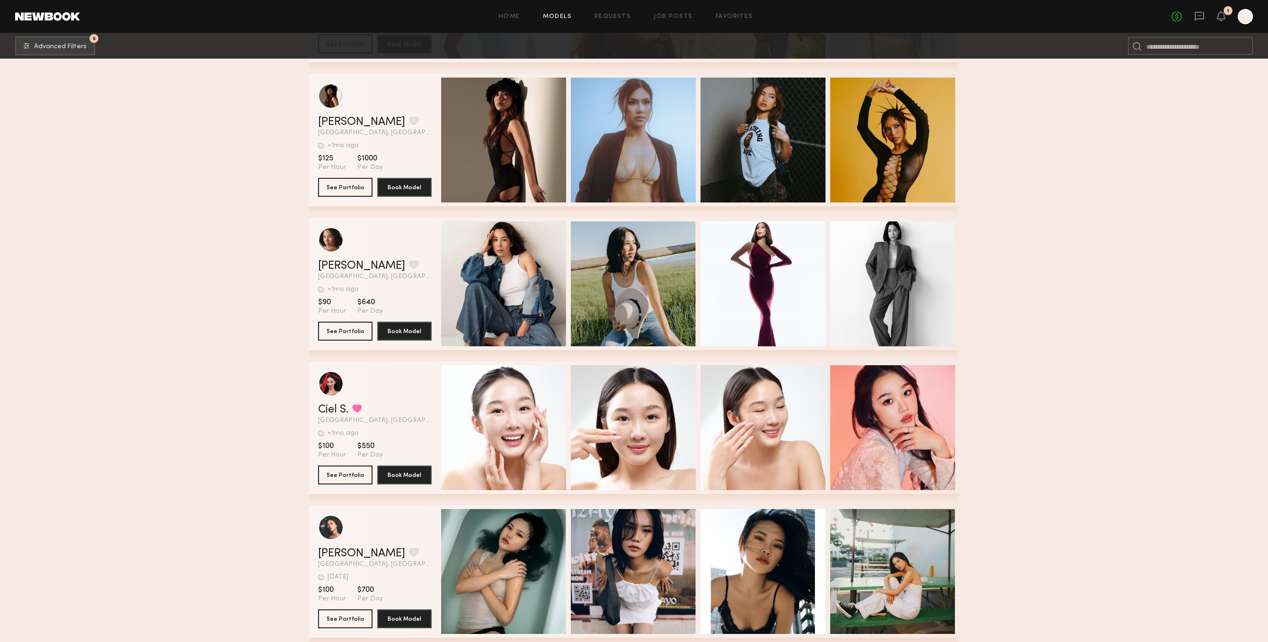
scroll to position [11849, 0]
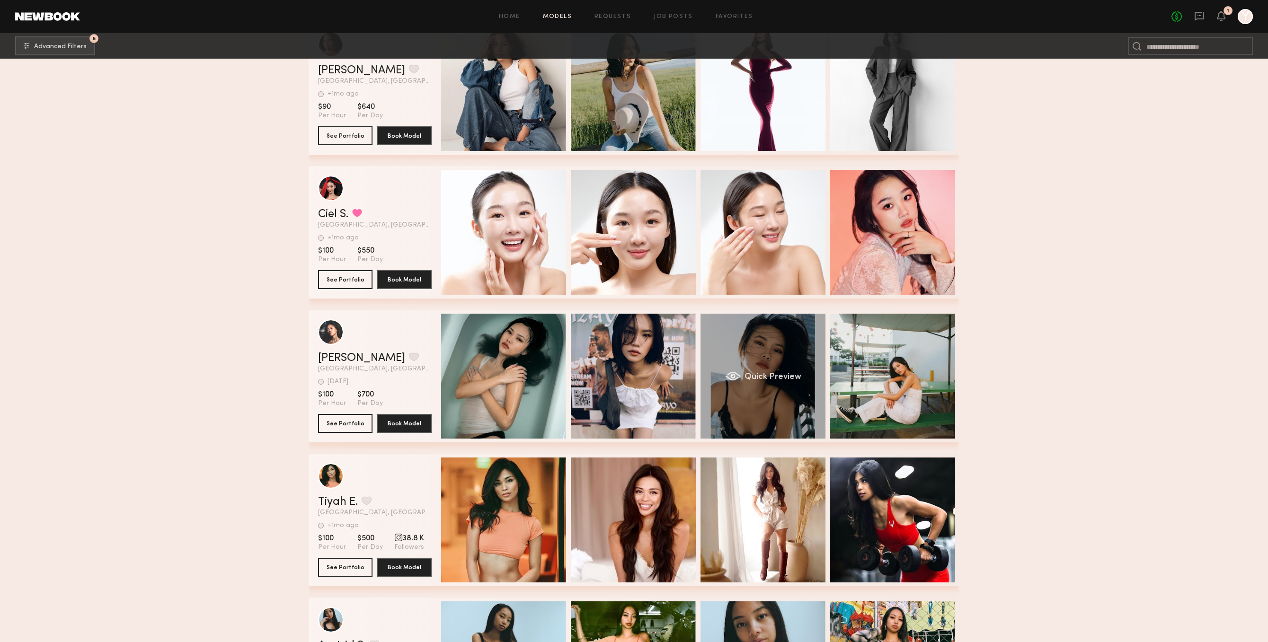
click at [778, 423] on div "Quick Preview" at bounding box center [762, 376] width 125 height 125
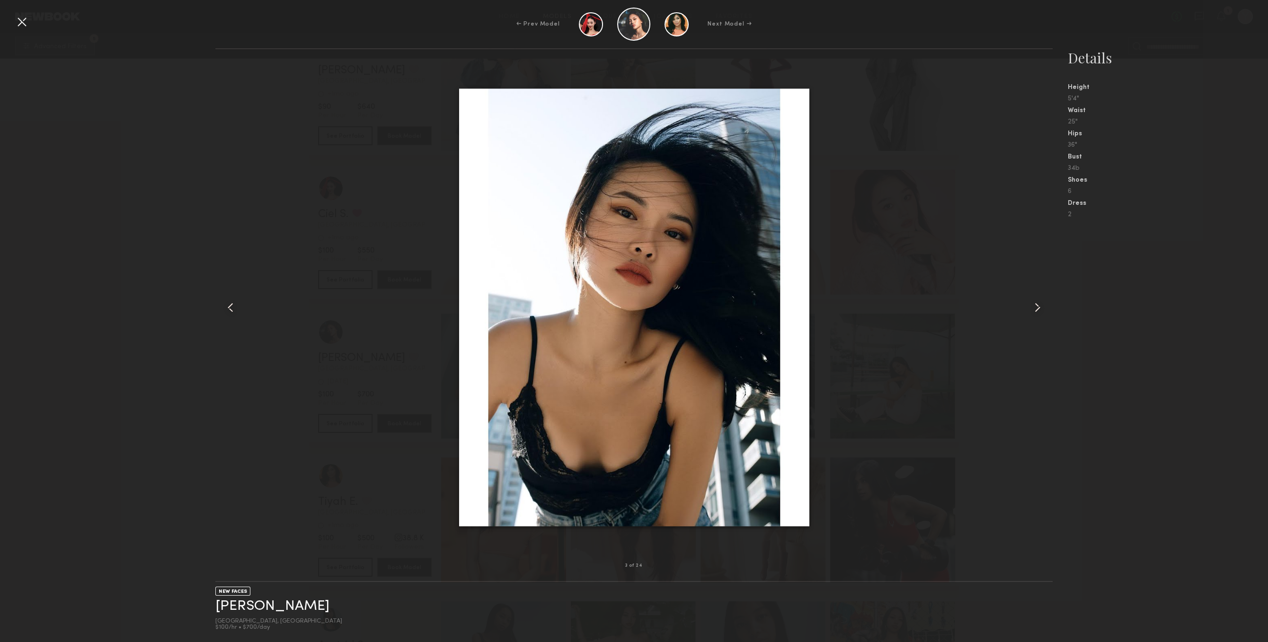
click at [1042, 299] on div at bounding box center [1036, 307] width 34 height 486
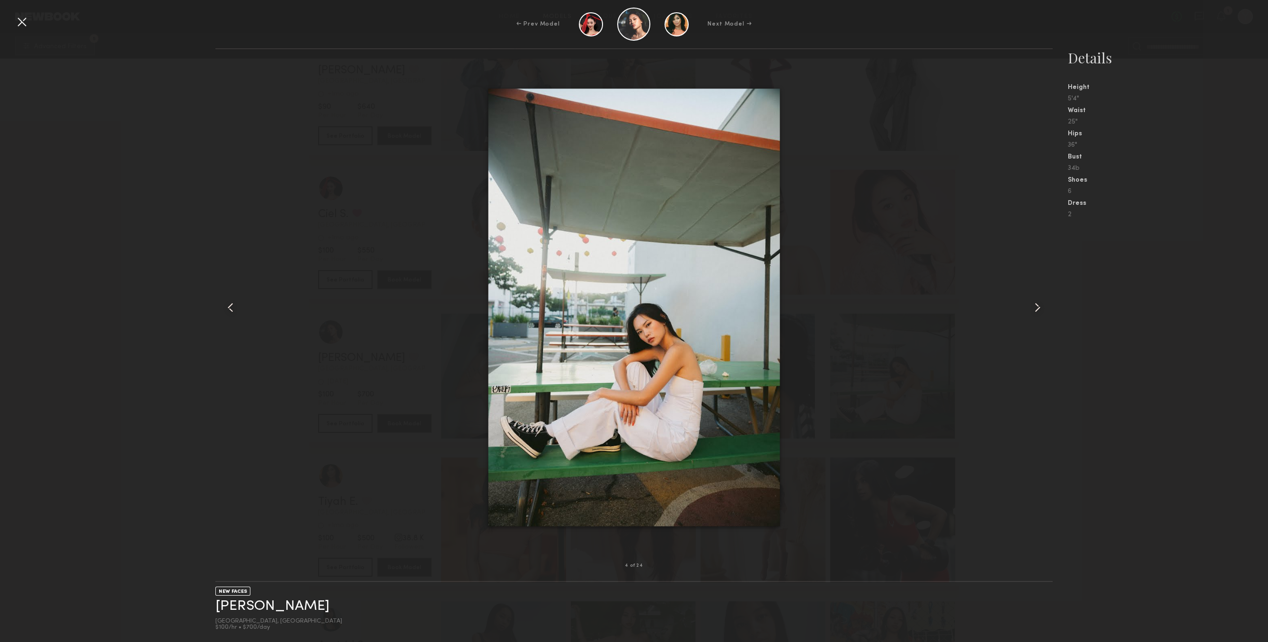
click at [1042, 299] on div at bounding box center [1036, 307] width 34 height 486
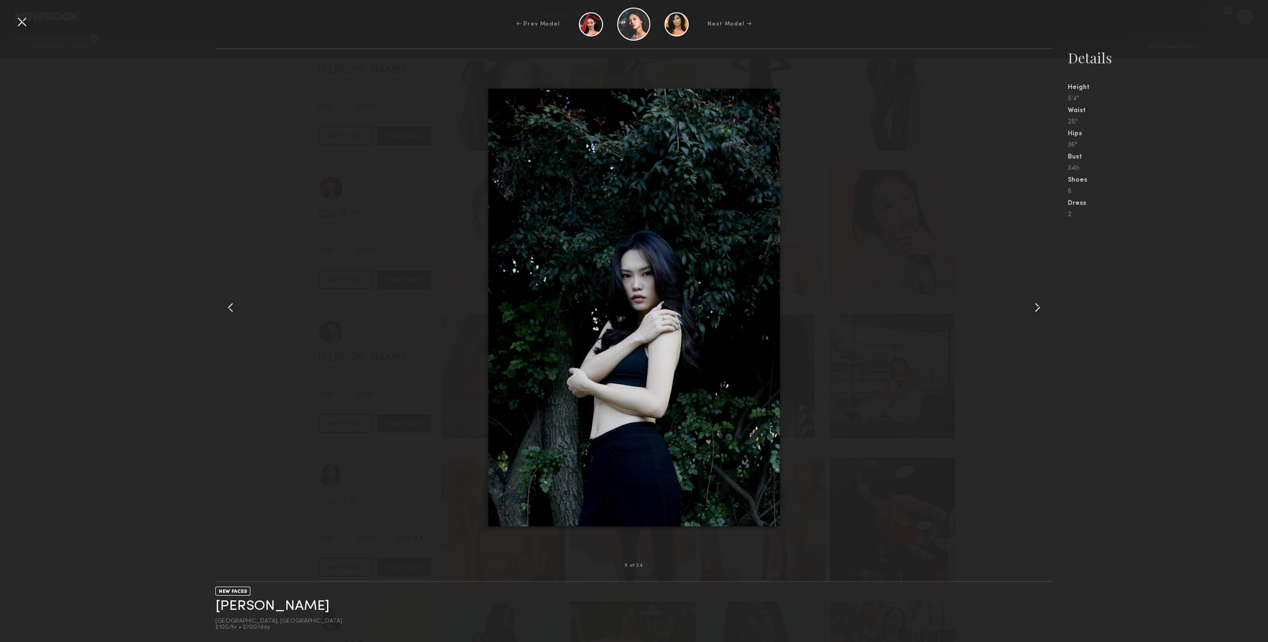
click at [1042, 299] on div at bounding box center [1036, 307] width 34 height 486
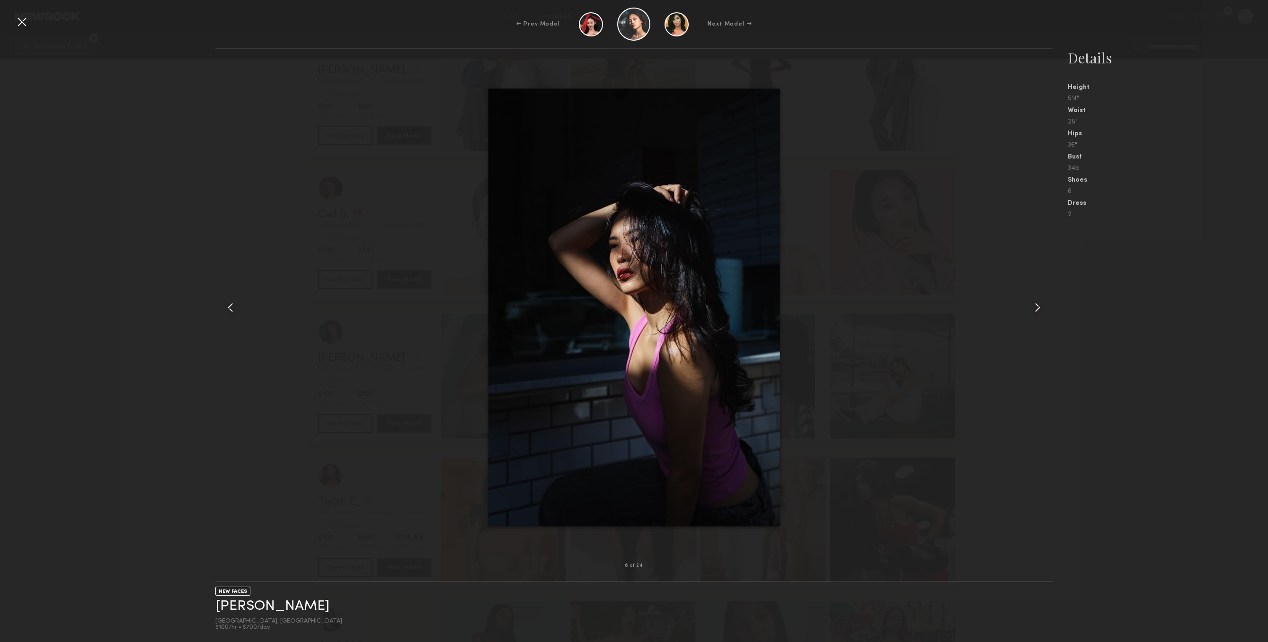
click at [1042, 299] on div at bounding box center [1036, 307] width 34 height 486
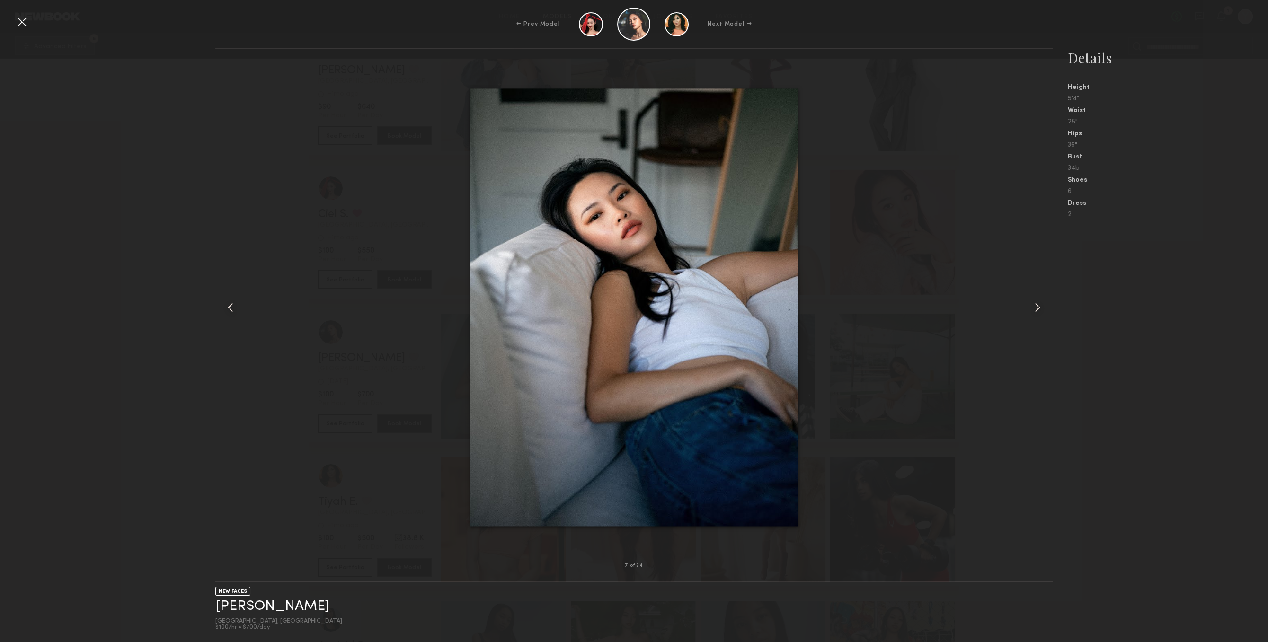
click at [33, 29] on div "← Prev Model Next Model →" at bounding box center [634, 24] width 1268 height 33
click at [25, 22] on div at bounding box center [21, 21] width 15 height 15
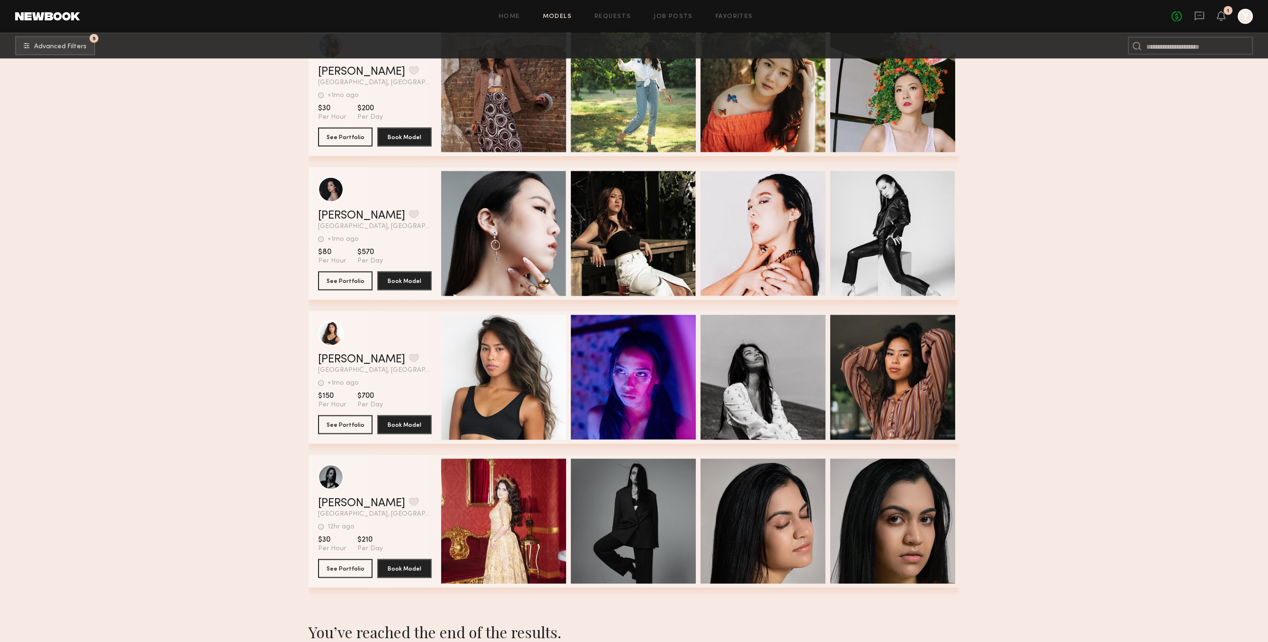
scroll to position [19580, 0]
